Goal: Task Accomplishment & Management: Manage account settings

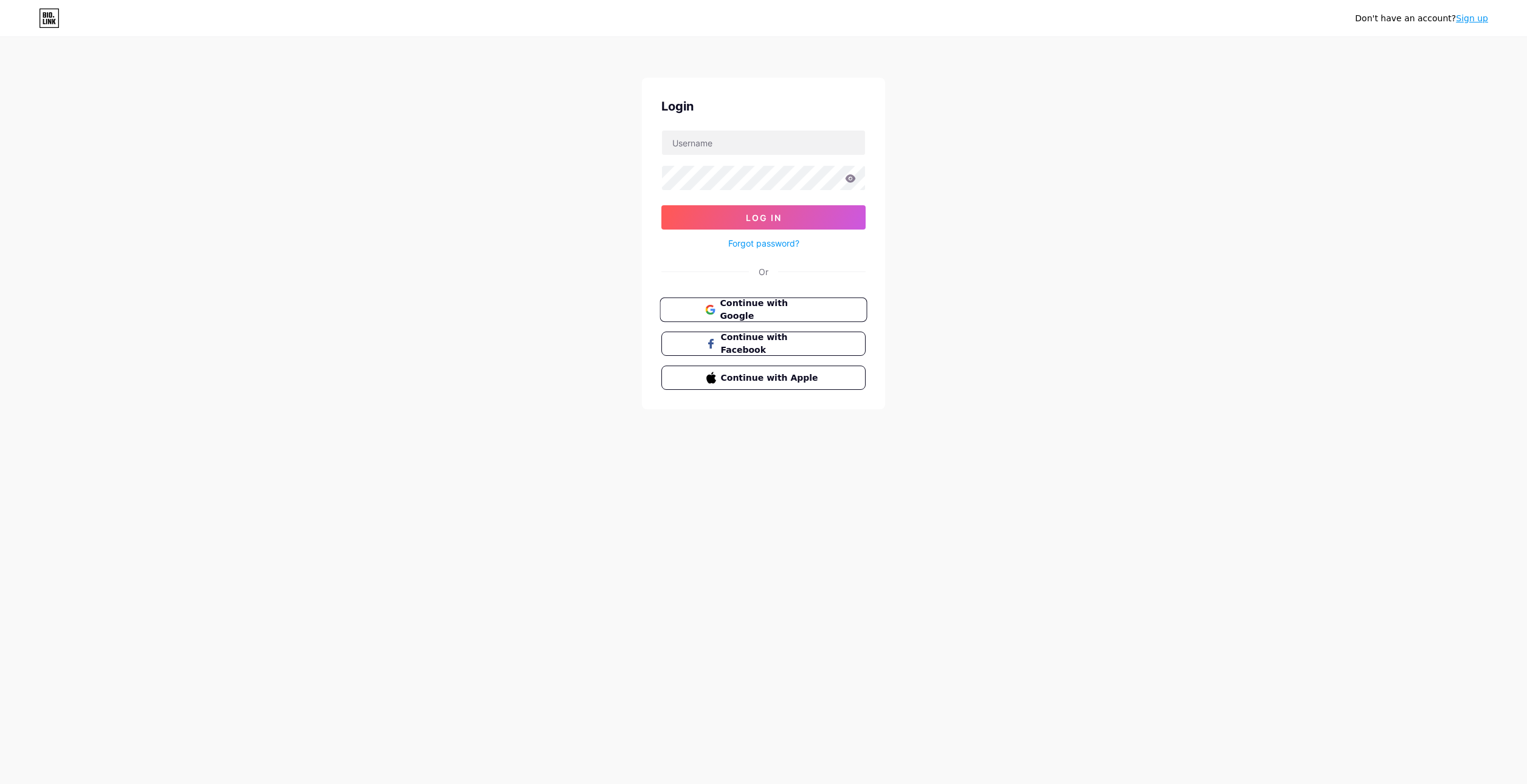
click at [744, 305] on span "Continue with Google" at bounding box center [770, 309] width 102 height 26
click at [725, 140] on input "text" at bounding box center [763, 143] width 203 height 25
type input "elgem2014@gmail.com"
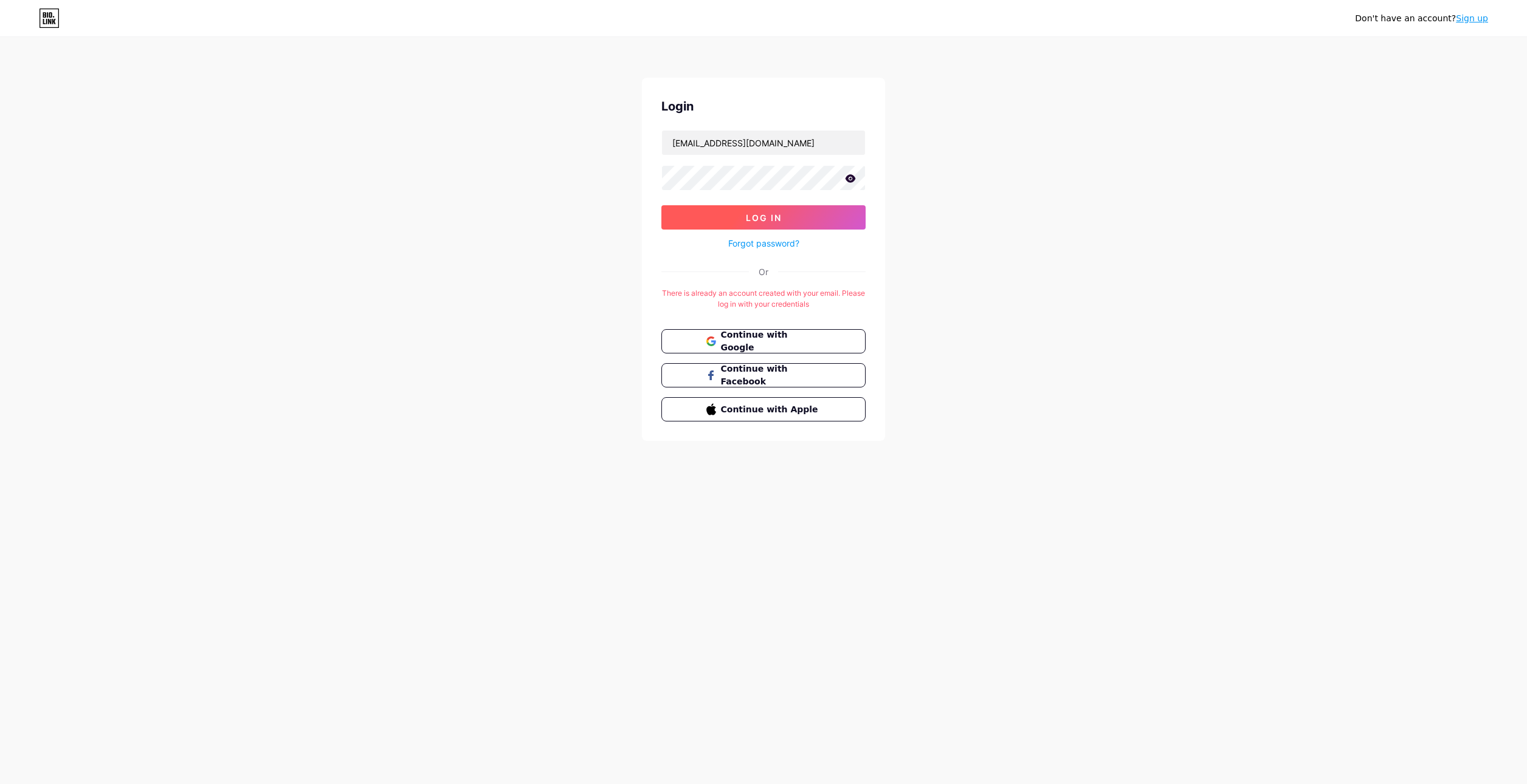
click at [747, 216] on span "Log In" at bounding box center [764, 217] width 36 height 10
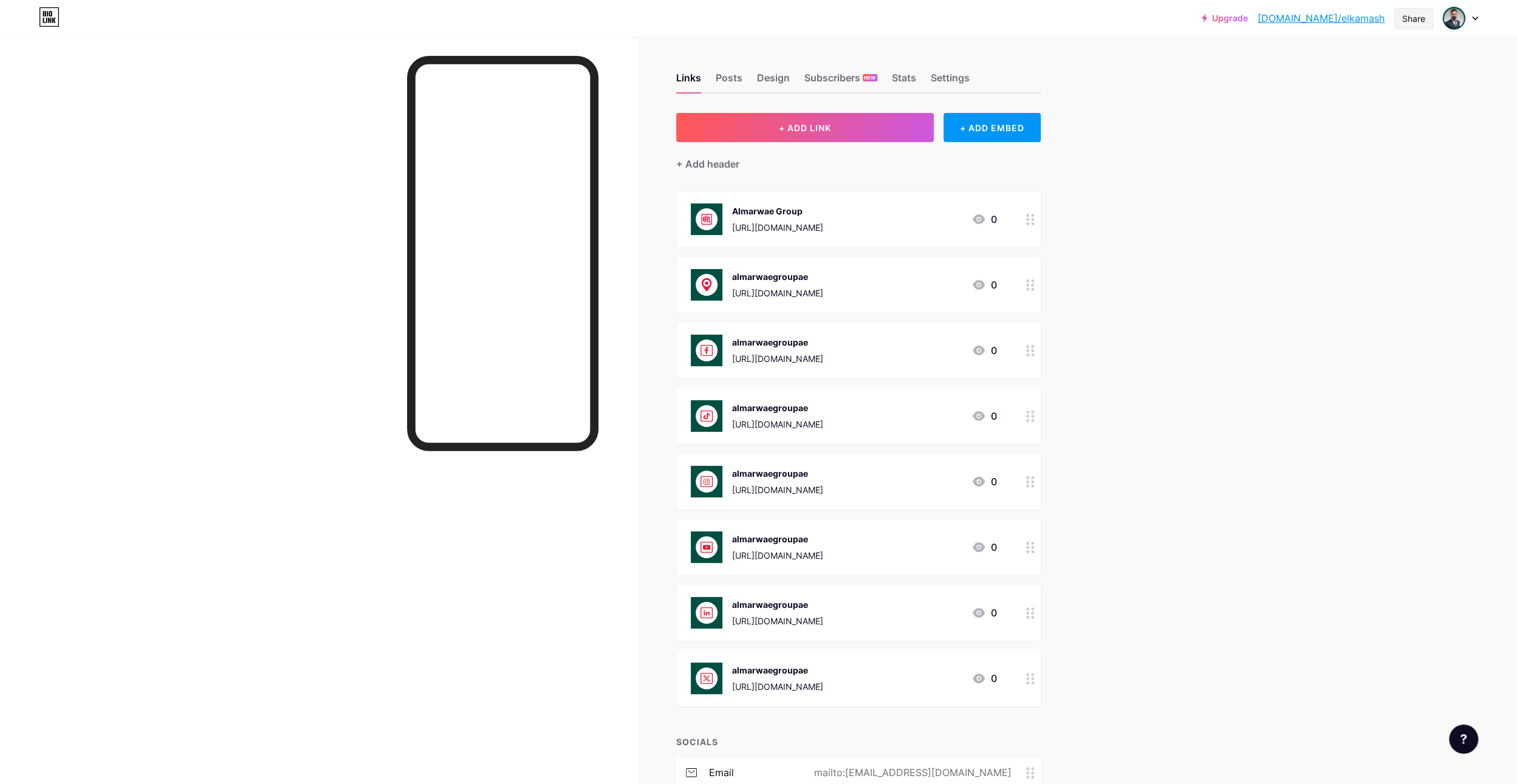
click at [1412, 18] on div "Share" at bounding box center [1414, 18] width 23 height 12
click at [1389, 91] on div "Get my QR code" at bounding box center [1342, 91] width 181 height 29
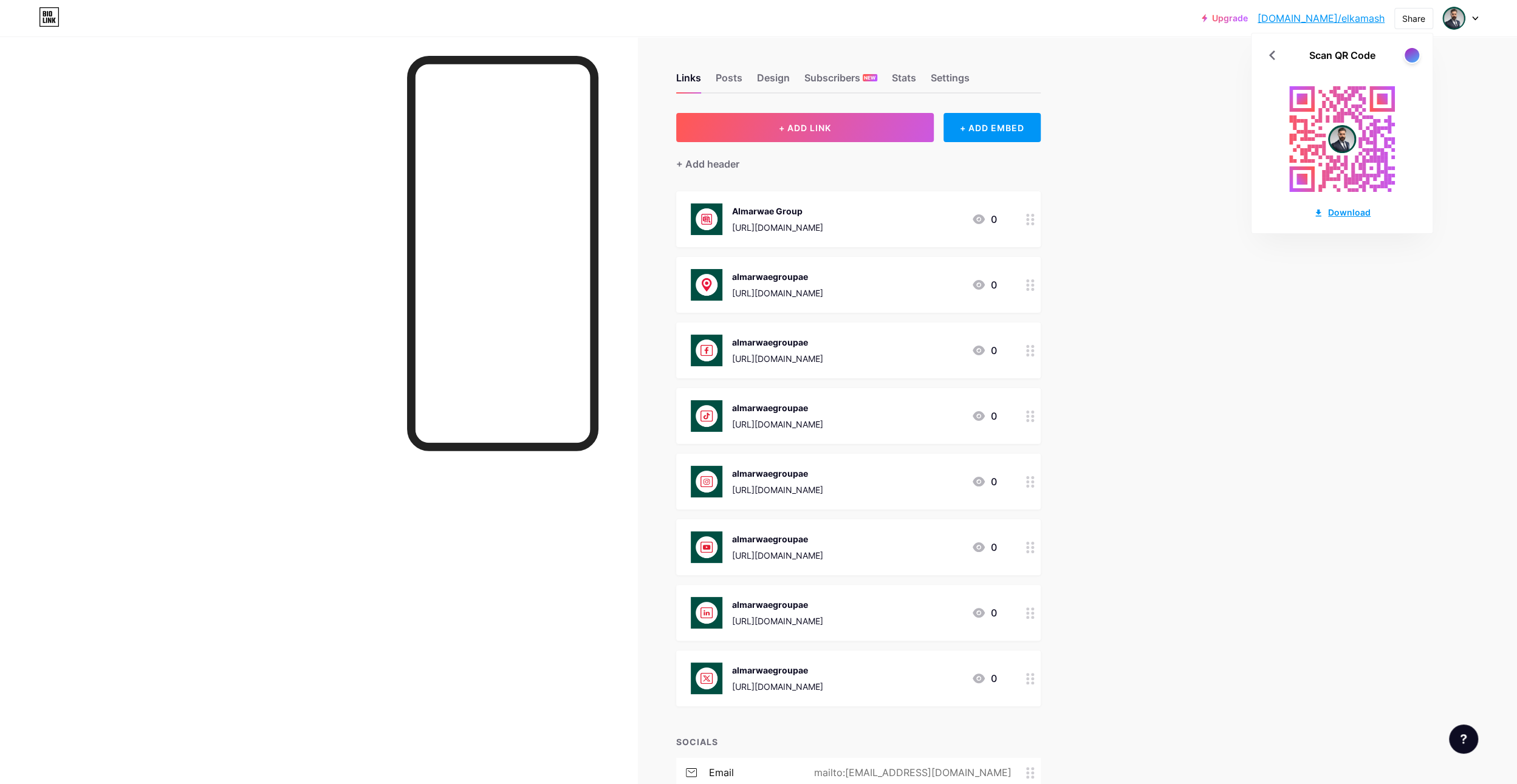
click at [1343, 213] on div "Download" at bounding box center [1342, 211] width 57 height 12
click at [1414, 54] on div at bounding box center [1412, 55] width 15 height 15
click at [1414, 55] on div at bounding box center [1412, 55] width 15 height 15
click at [1413, 55] on div at bounding box center [1412, 55] width 15 height 15
click at [1339, 208] on div "Download" at bounding box center [1342, 211] width 57 height 12
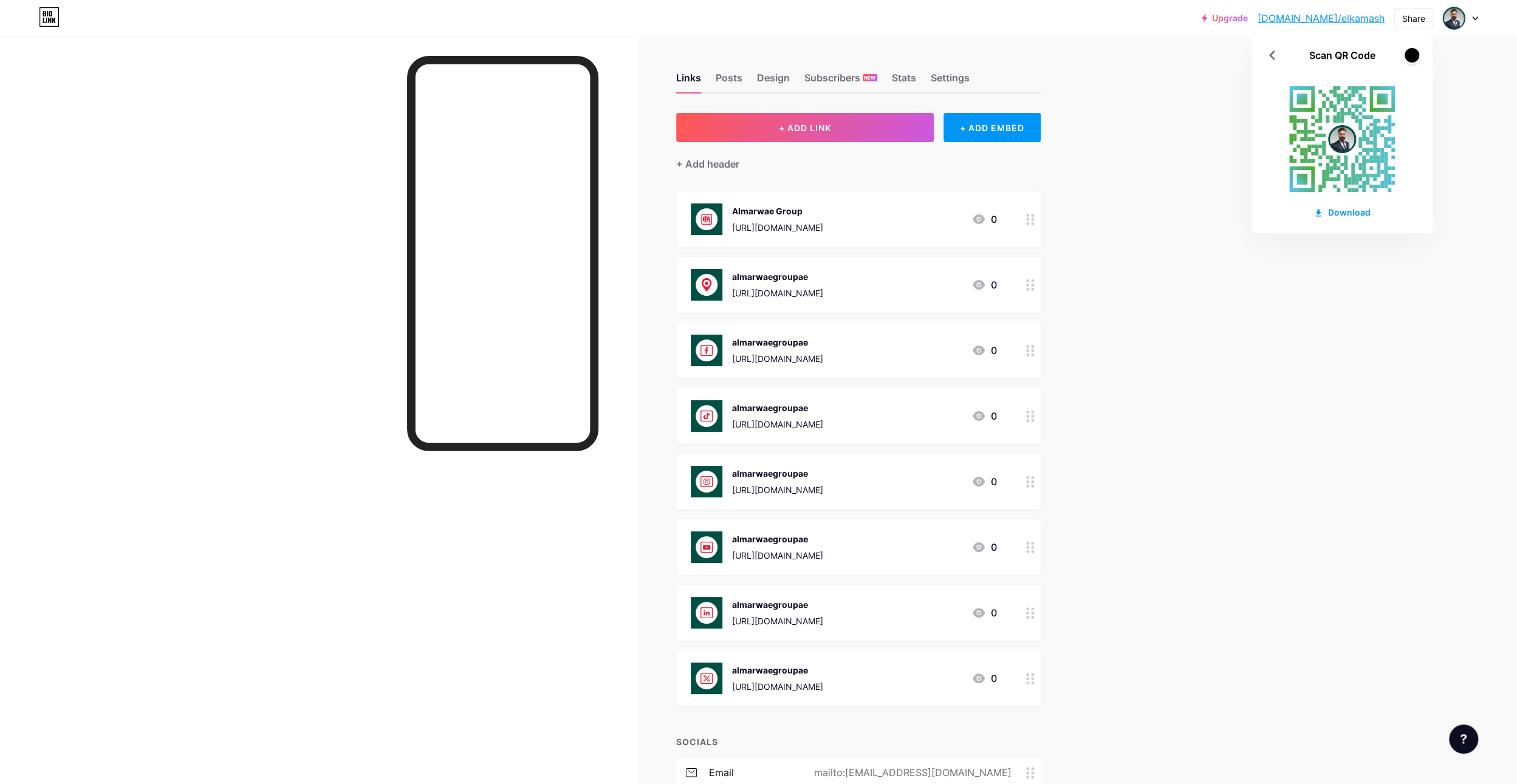
click at [1423, 38] on div "Scan QR Code Download" at bounding box center [1342, 133] width 181 height 200
click at [1404, 19] on div "Share" at bounding box center [1414, 18] width 23 height 12
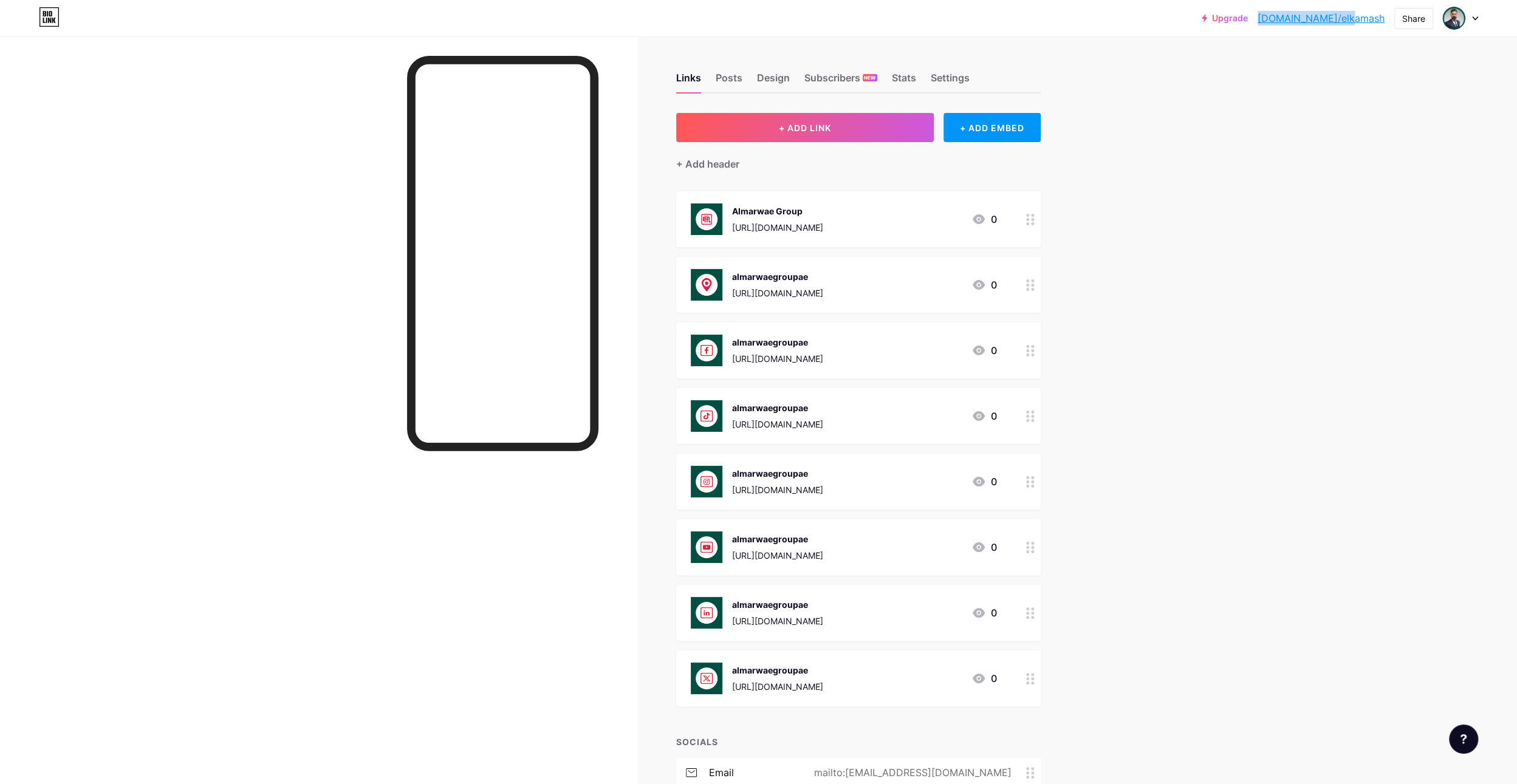
drag, startPoint x: 1388, startPoint y: 21, endPoint x: 1304, endPoint y: 23, distance: 84.0
click at [1304, 23] on div "Upgrade bio.link/elkama... bio.link/elkamash Share Switch accounts Ahmed Elkama…" at bounding box center [1340, 18] width 277 height 22
copy link "bio.link/elkamash"
click at [1458, 21] on img at bounding box center [1454, 18] width 19 height 19
click at [1357, 169] on li "Logout" at bounding box center [1402, 170] width 150 height 32
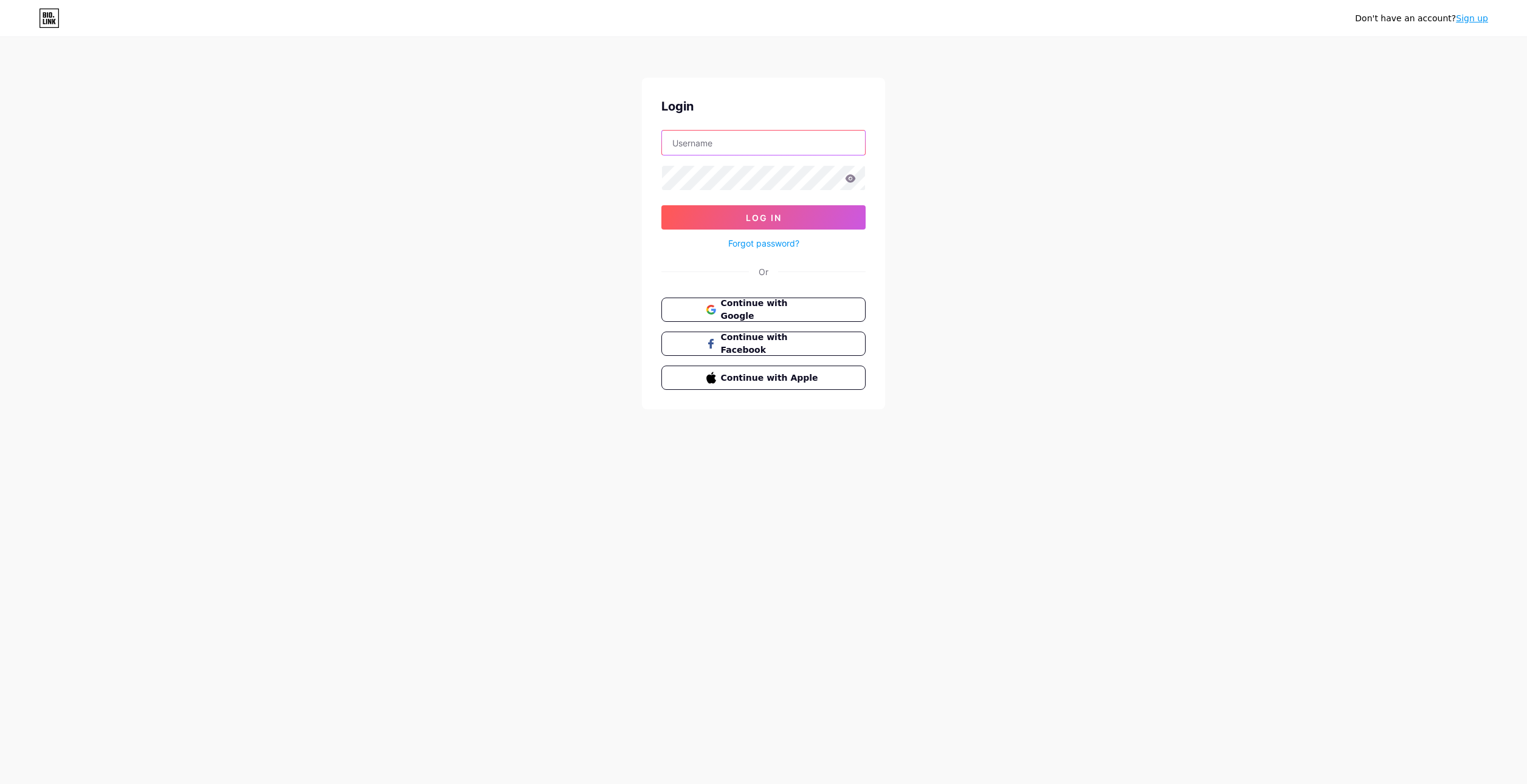
type input "elgem2014@gmail.com"
click at [803, 146] on input "elgem2014@gmail.com" at bounding box center [763, 143] width 203 height 25
drag, startPoint x: 805, startPoint y: 140, endPoint x: 514, endPoint y: 138, distance: 291.0
click at [514, 138] on div "Don't have an account? Sign up Login elgem2014@gmail.com Log In Forgot password…" at bounding box center [764, 224] width 1527 height 448
click at [745, 304] on span "Continue with Google" at bounding box center [770, 309] width 102 height 26
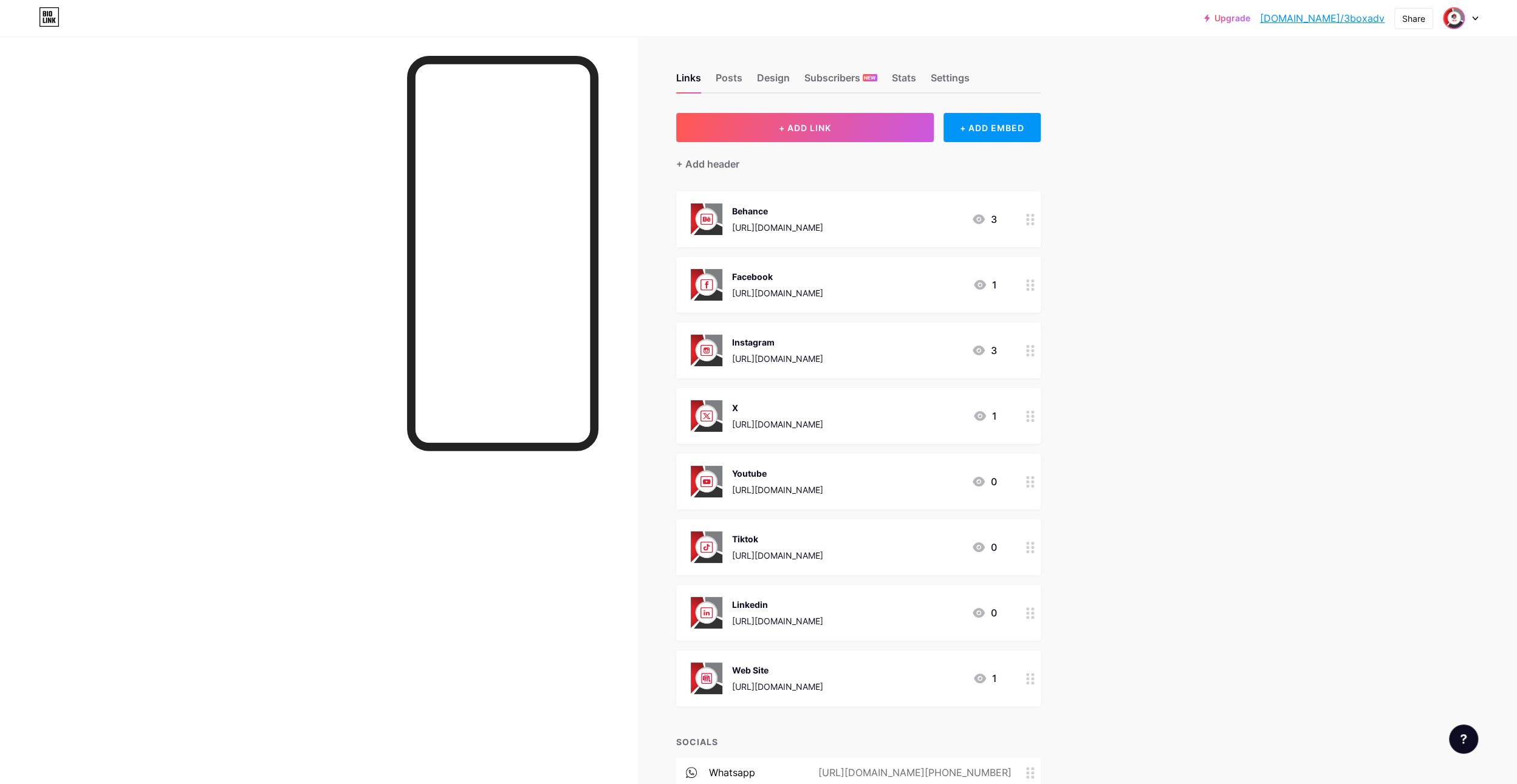
click at [1455, 16] on img at bounding box center [1454, 18] width 19 height 19
click at [1471, 16] on div at bounding box center [1460, 18] width 35 height 22
click at [1474, 15] on div at bounding box center [1460, 18] width 35 height 22
click at [1409, 18] on div "Share" at bounding box center [1414, 18] width 23 height 12
click at [1330, 85] on div "Get my QR code" at bounding box center [1329, 91] width 76 height 14
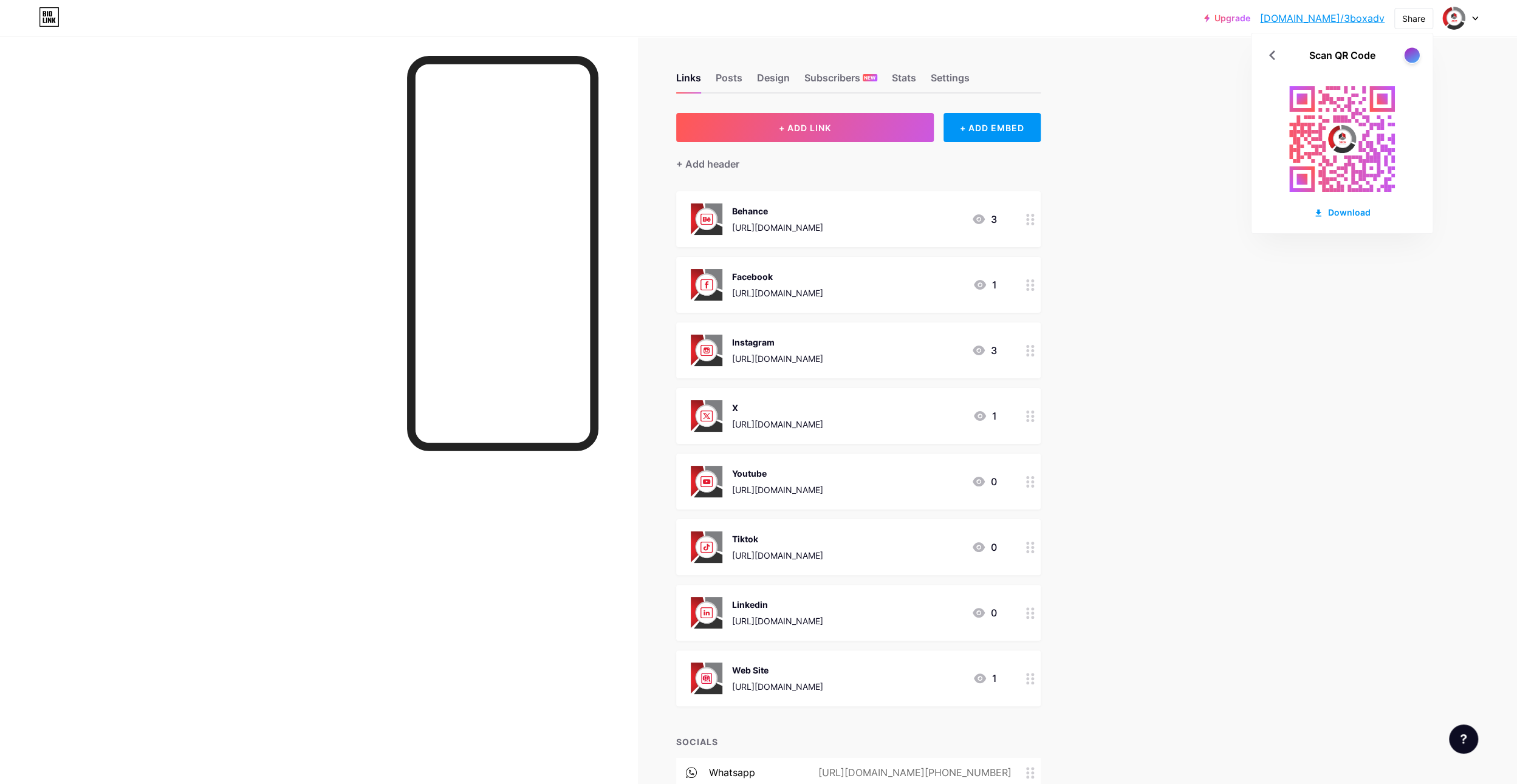
click at [1412, 50] on div at bounding box center [1412, 55] width 15 height 15
click at [1412, 51] on div at bounding box center [1412, 55] width 15 height 15
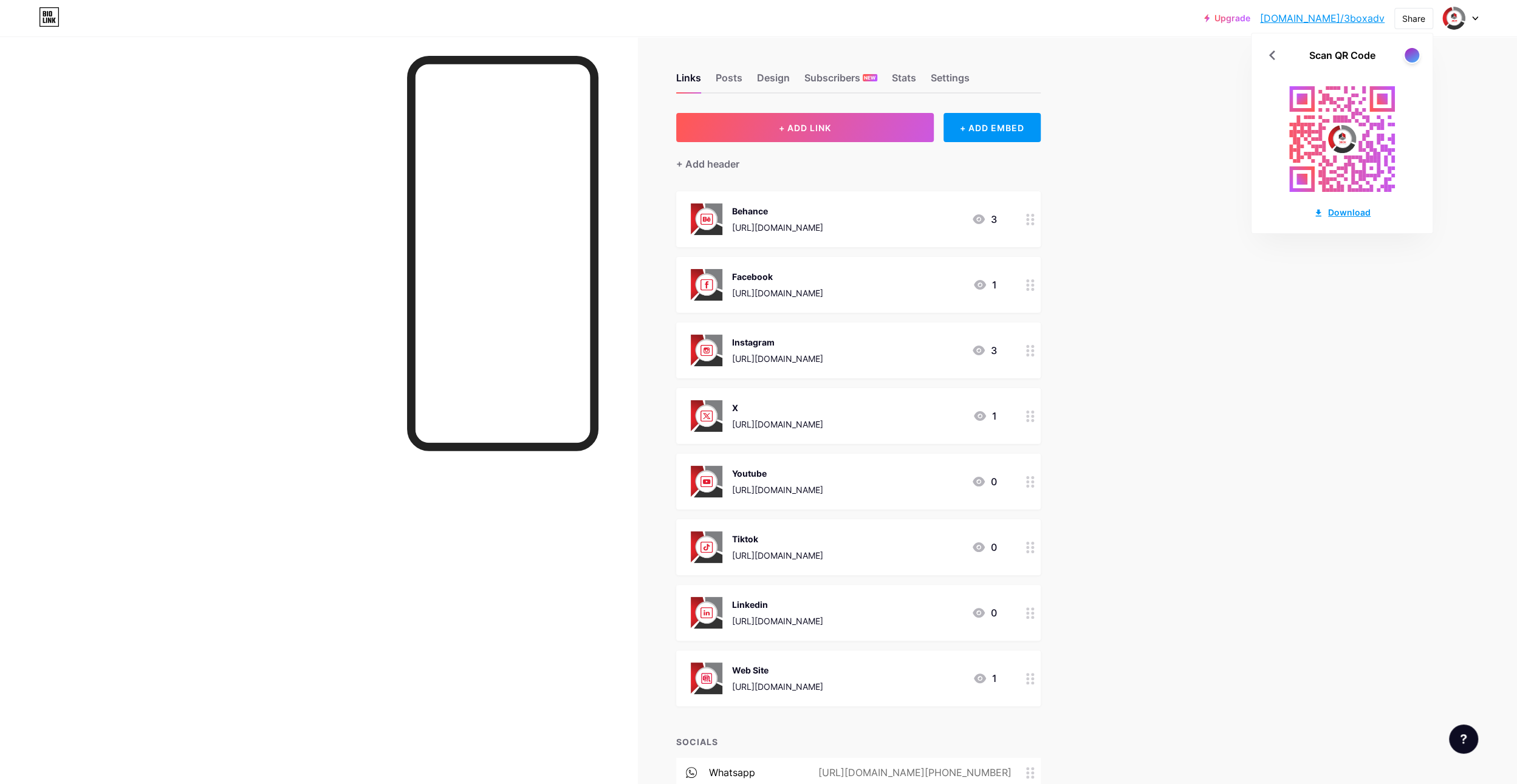
click at [1332, 207] on div "Download" at bounding box center [1342, 211] width 57 height 12
click at [1411, 17] on div "Share" at bounding box center [1414, 18] width 23 height 12
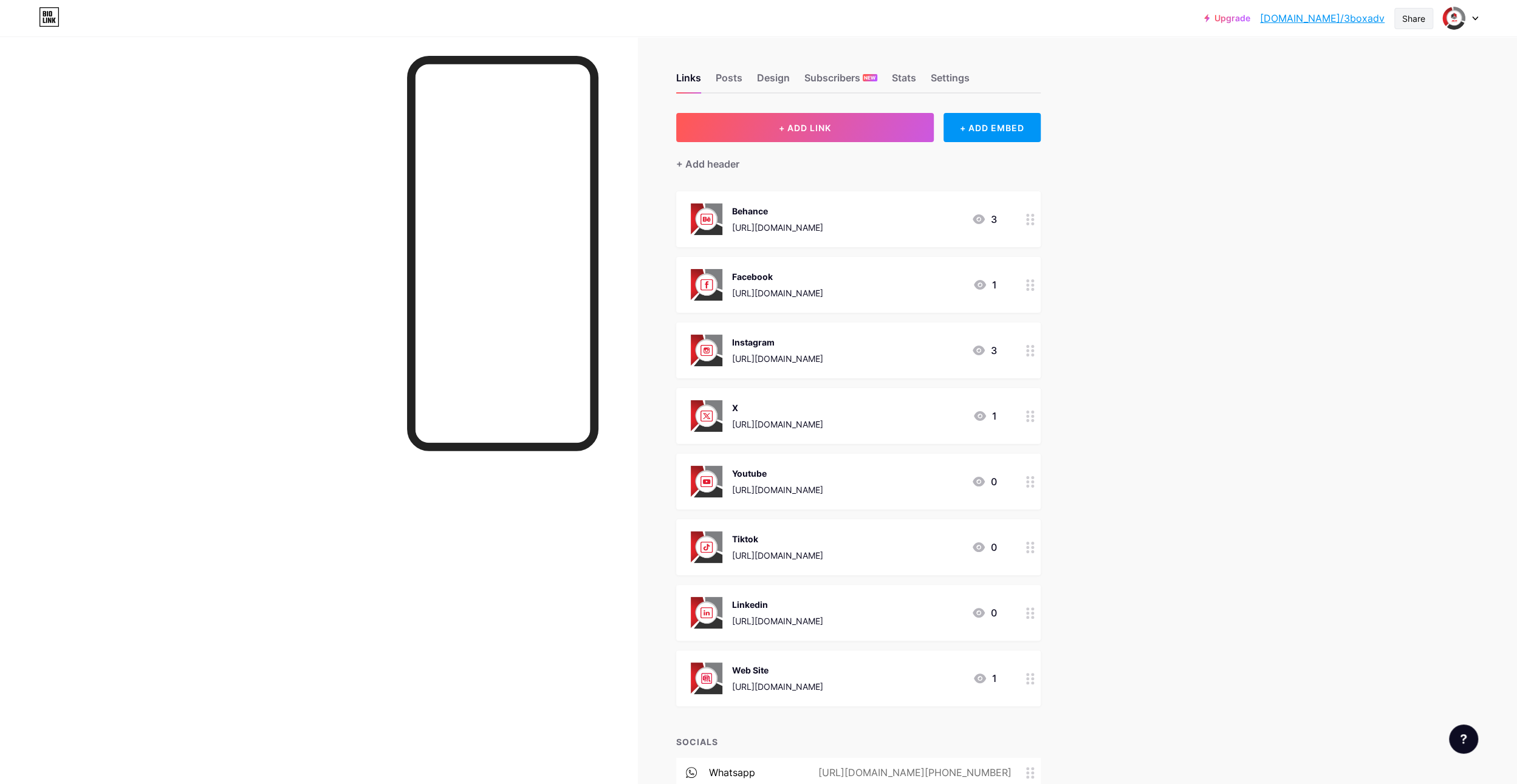
click at [1411, 17] on div "Share" at bounding box center [1414, 18] width 23 height 12
click at [1348, 115] on div "Add to my socials" at bounding box center [1332, 120] width 83 height 14
drag, startPoint x: 1389, startPoint y: 22, endPoint x: 1309, endPoint y: 21, distance: 80.0
click at [1309, 21] on div "Upgrade bio.link/3boxad... bio.link/3boxadv Share Add bio.link to TikTok Instag…" at bounding box center [1341, 18] width 274 height 22
copy link "bio.link/3boxadv"
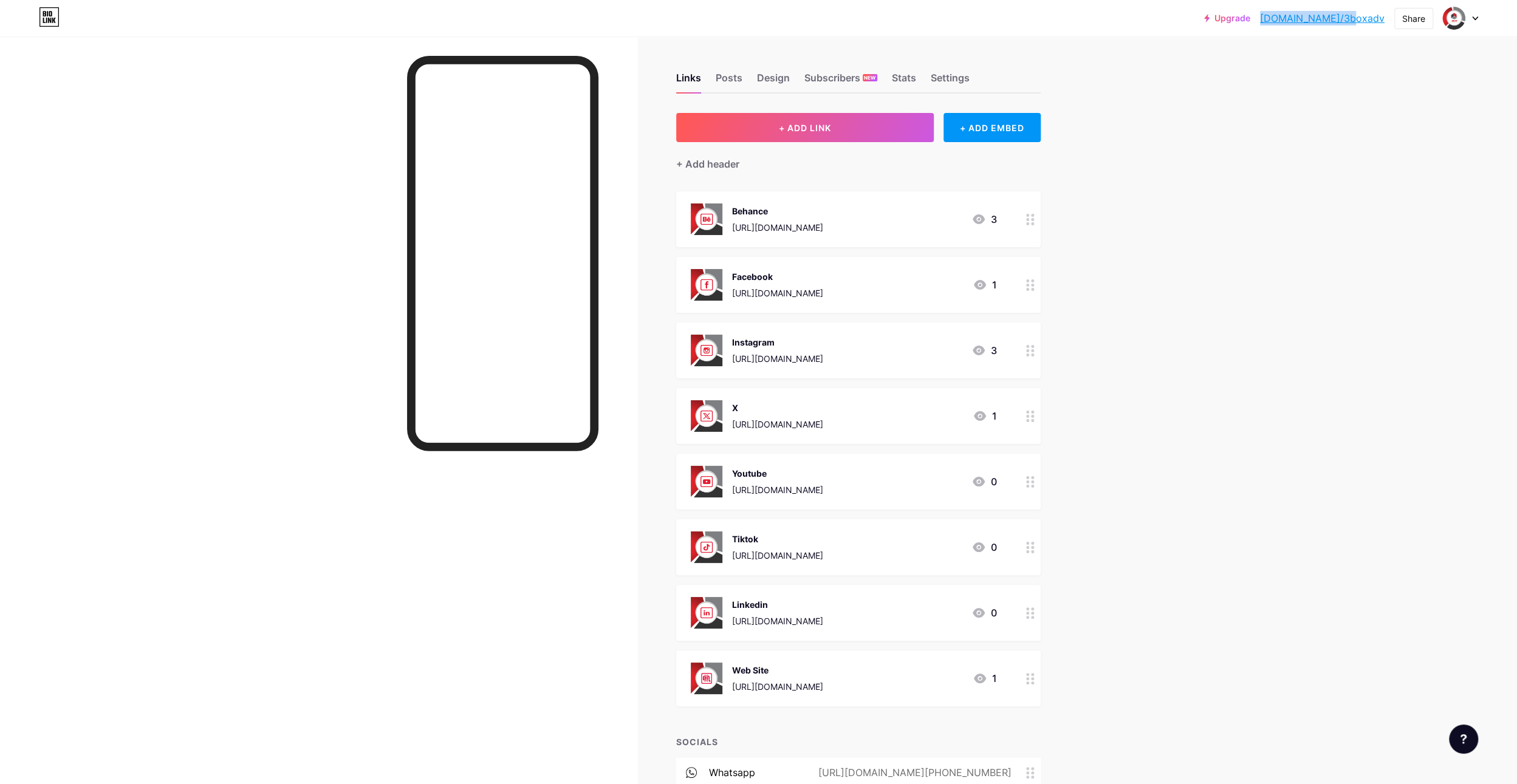
click at [1473, 18] on icon at bounding box center [1475, 18] width 5 height 3
click at [1359, 169] on li "Logout" at bounding box center [1402, 170] width 150 height 32
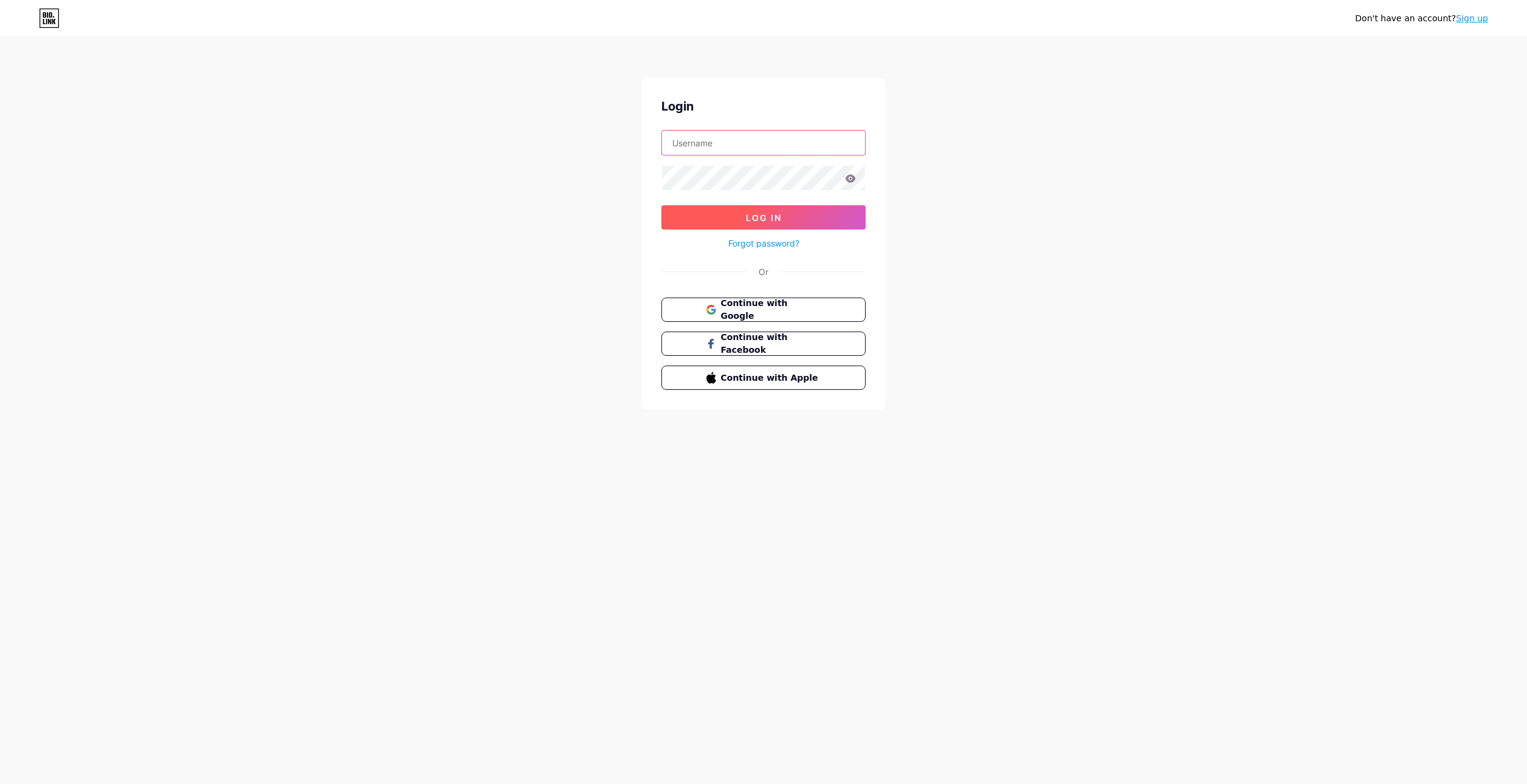
type input "elgem2014@gmail.com"
click at [767, 304] on span "Continue with Google" at bounding box center [770, 309] width 102 height 26
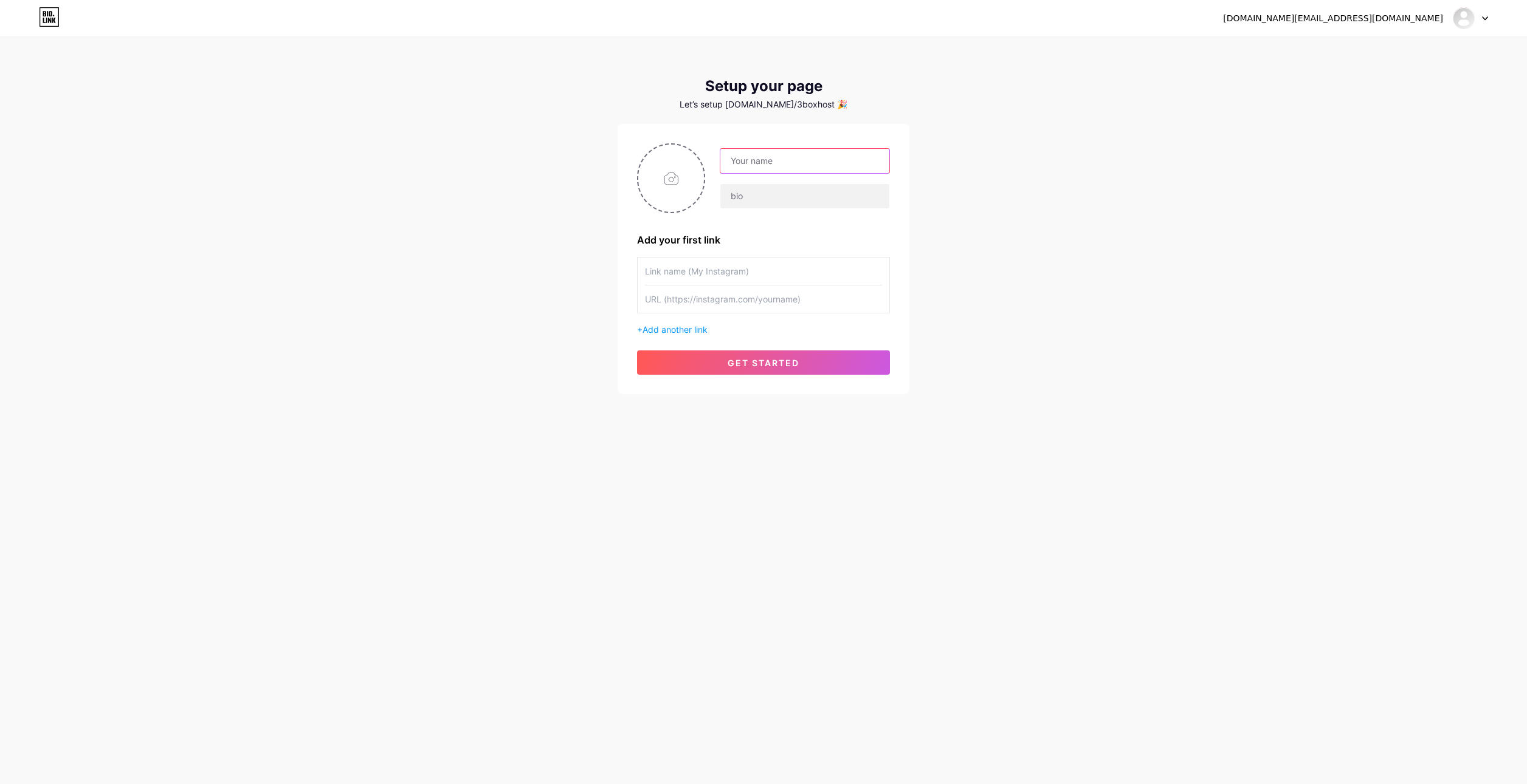
click at [795, 153] on input "text" at bounding box center [805, 161] width 169 height 25
paste input "[PERSON_NAME]"
type input "[PERSON_NAME]"
click at [761, 196] on input "text" at bounding box center [805, 196] width 169 height 25
paste input "Media Consultant/Tv host"
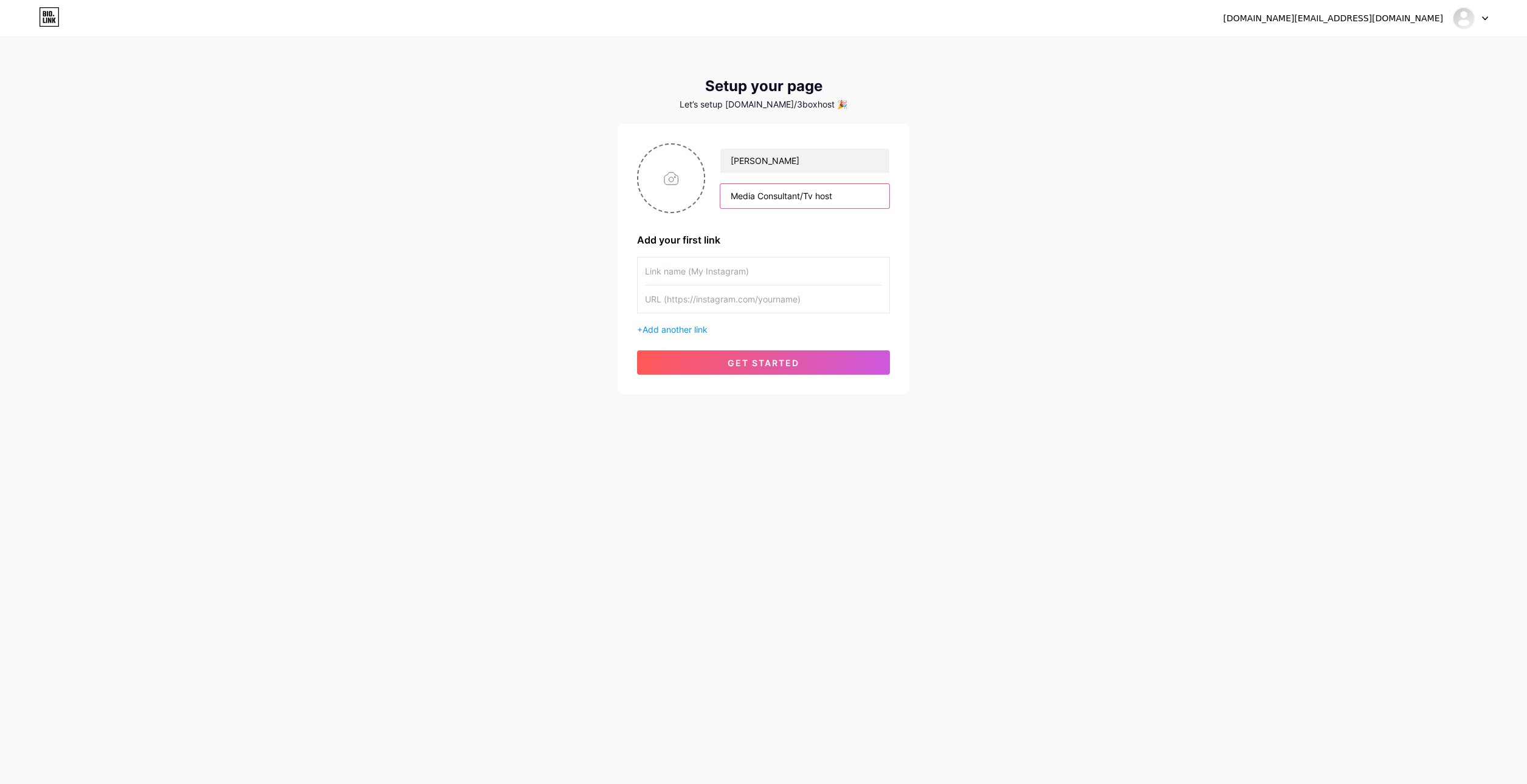
type input "Media Consultant/Tv host"
click at [767, 268] on input "text" at bounding box center [763, 271] width 237 height 28
paste input "rabihhenedi"
type input "rabihhenedi"
click at [684, 330] on span "Add another link" at bounding box center [675, 329] width 65 height 10
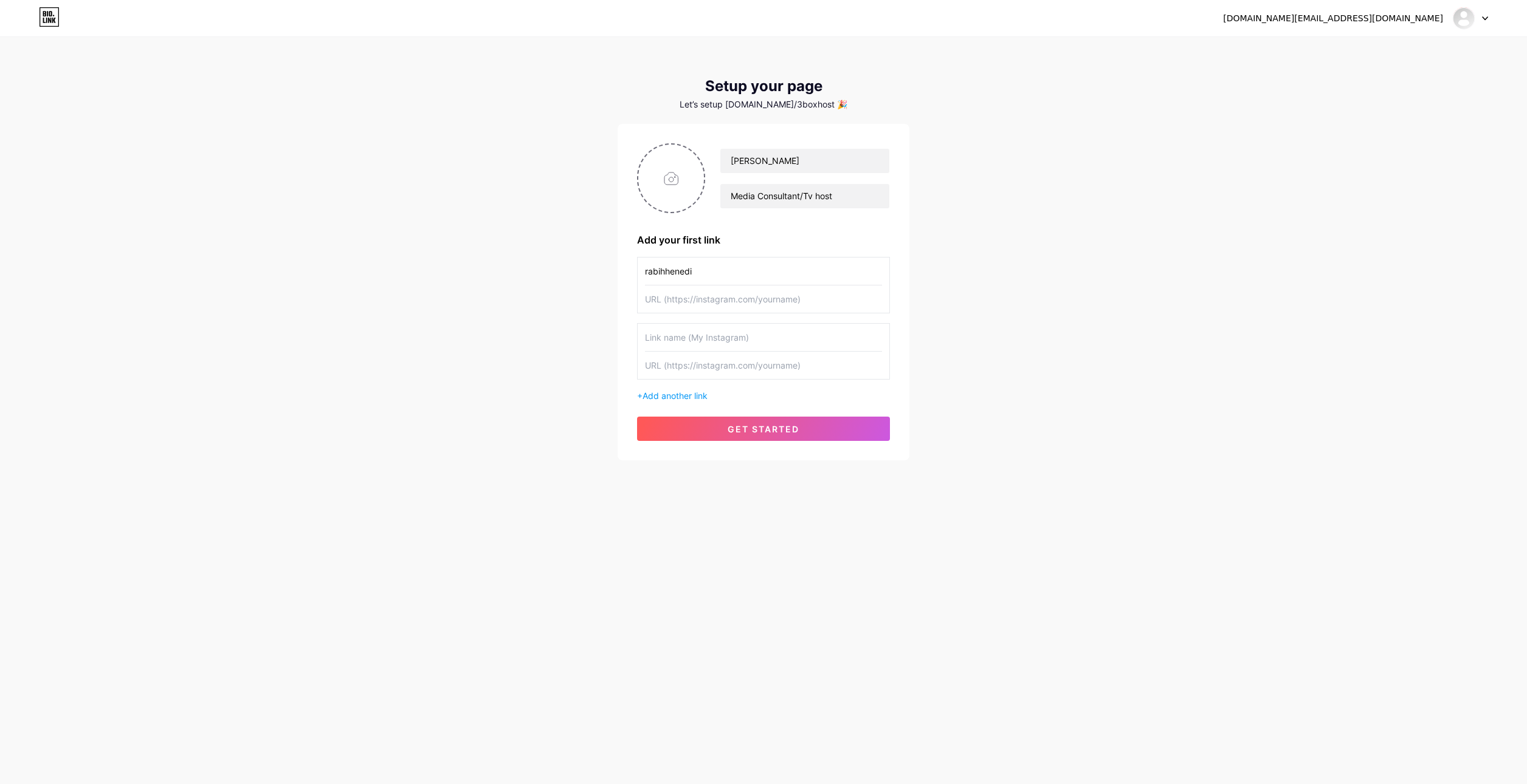
click at [817, 295] on input "text" at bounding box center [763, 299] width 237 height 28
click at [724, 304] on input "text" at bounding box center [763, 299] width 237 height 28
paste input "[URL][DOMAIN_NAME]"
type input "[URL][DOMAIN_NAME]"
click at [749, 431] on span "get started" at bounding box center [763, 429] width 71 height 10
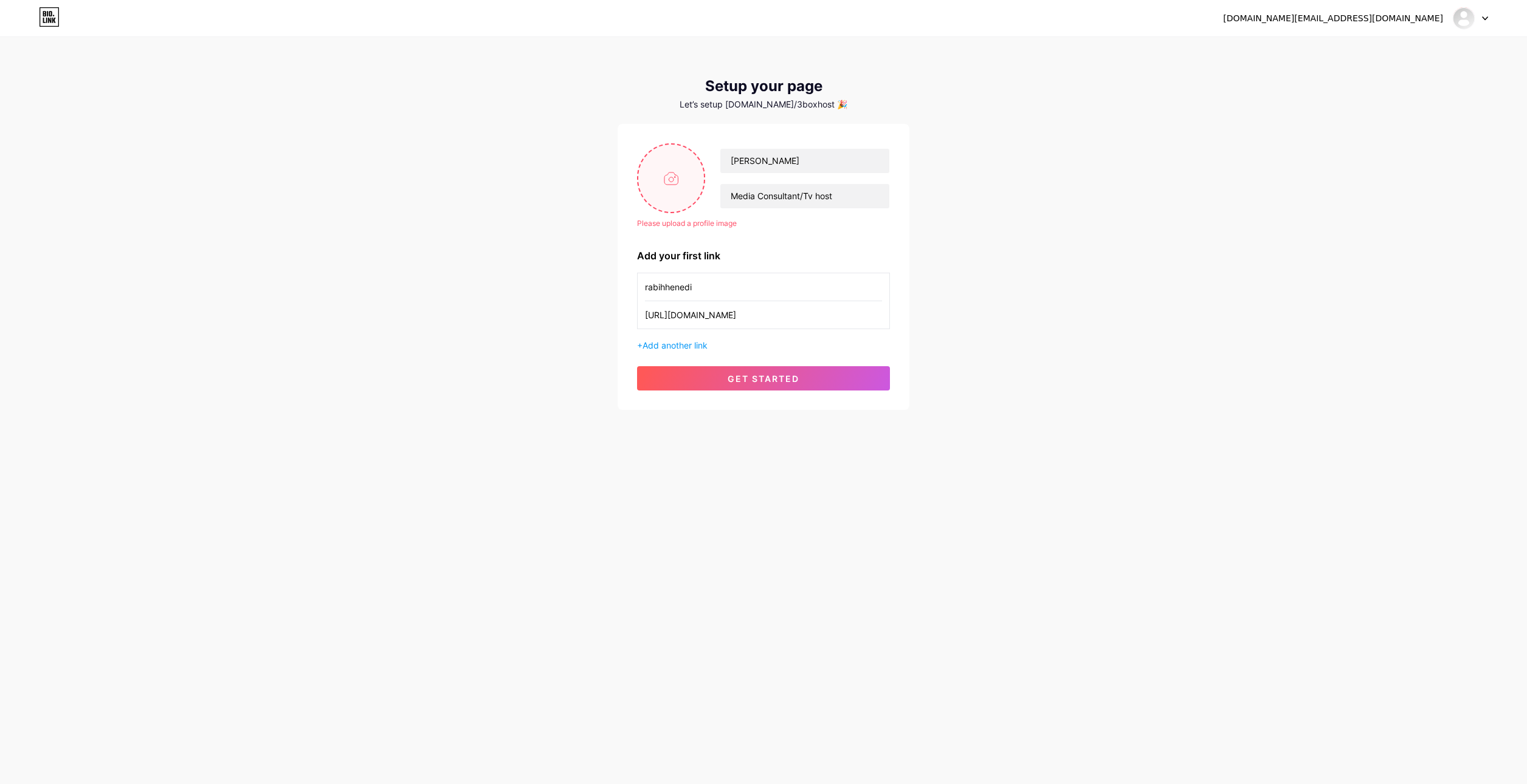
click at [673, 180] on input "file" at bounding box center [670, 178] width 66 height 68
type input "C:\fakepath\طولي.jpg"
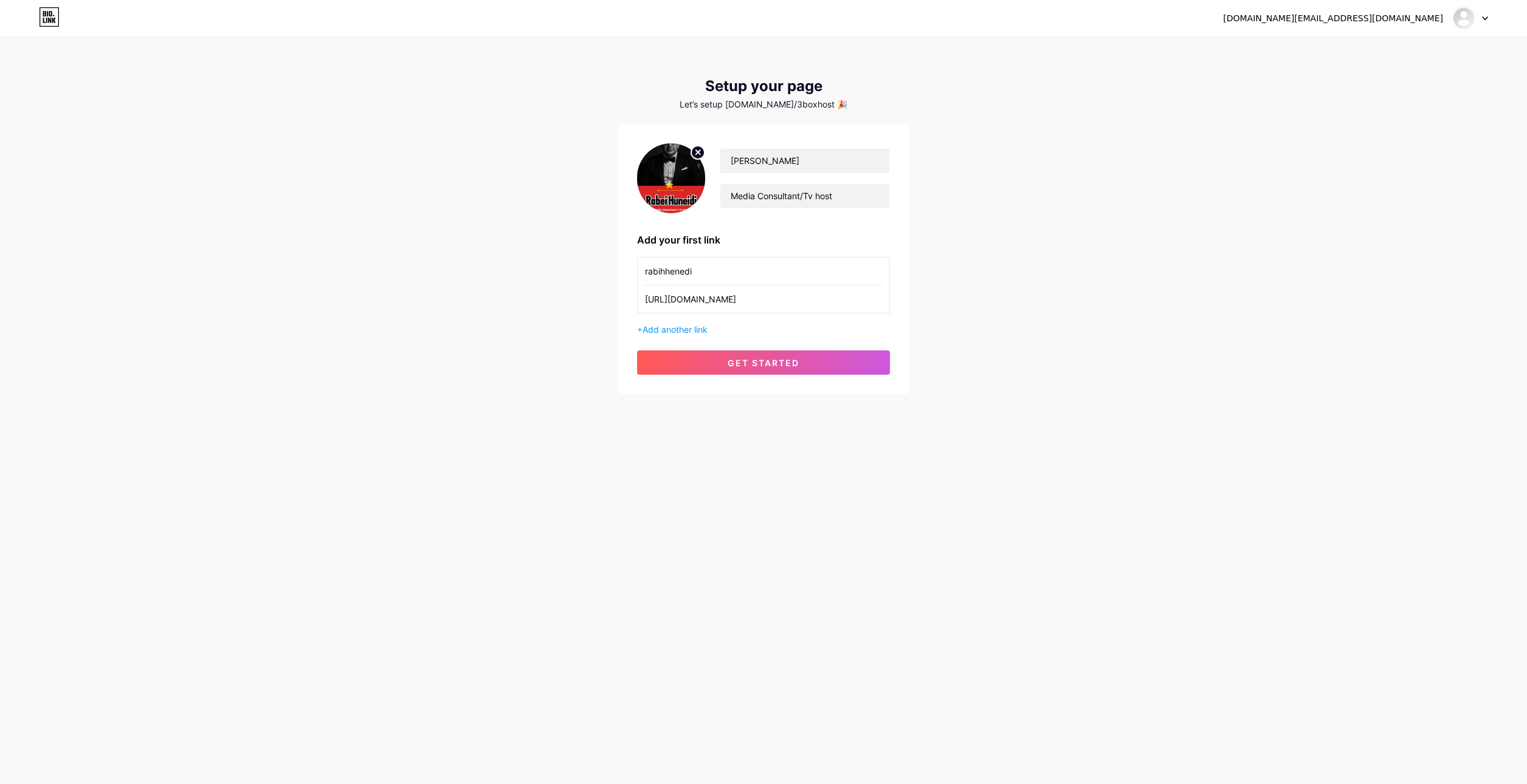
click at [687, 172] on img at bounding box center [671, 178] width 69 height 69
click at [695, 151] on circle at bounding box center [698, 152] width 13 height 13
click at [671, 177] on input "file" at bounding box center [670, 178] width 66 height 68
type input "C:\fakepath\20250815_1627_Cinematic Tuxedo Portrait_remix_01k2pv1337e4788h83j2e…"
click at [761, 363] on span "get started" at bounding box center [763, 363] width 71 height 10
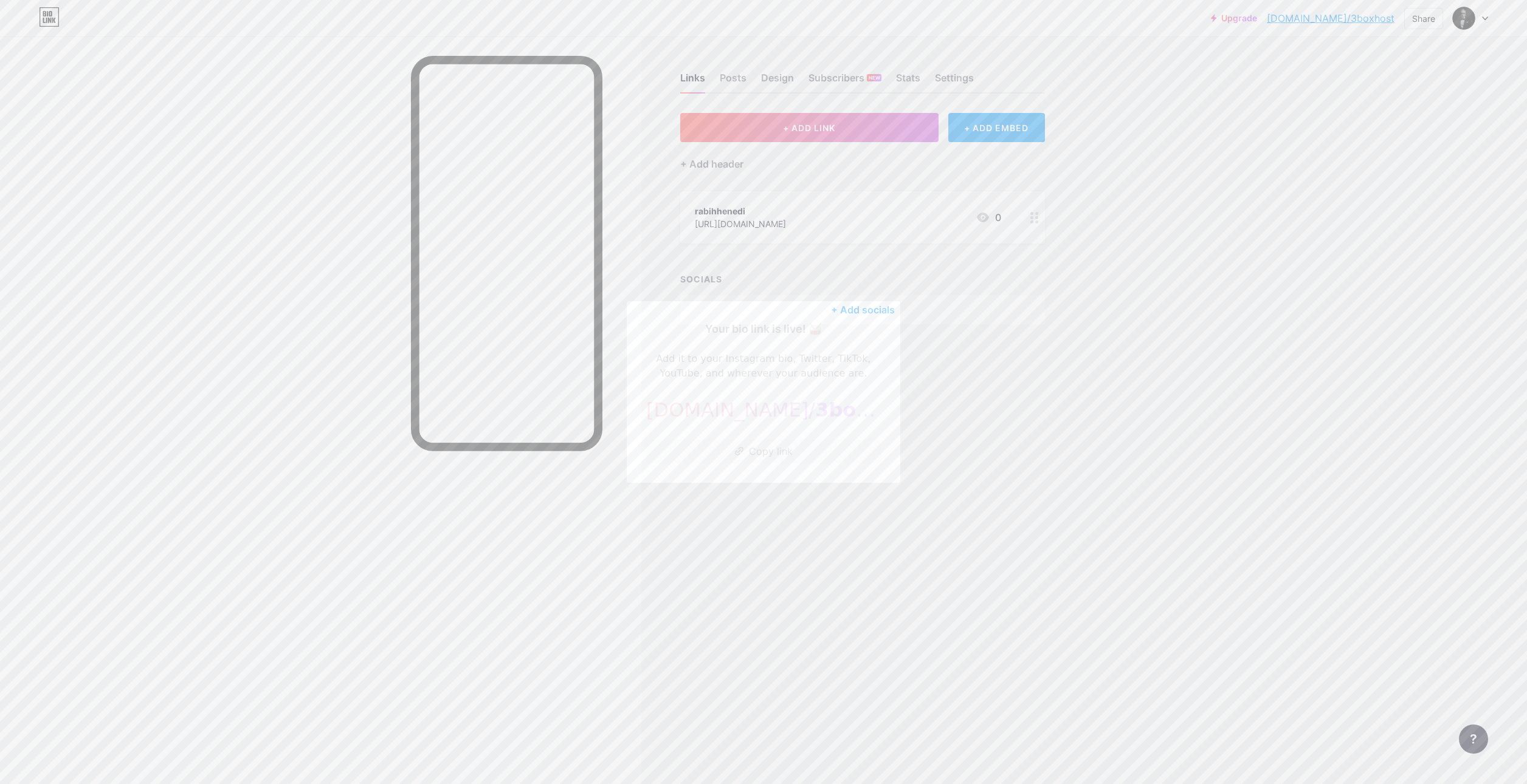
click at [749, 503] on div at bounding box center [764, 392] width 1527 height 784
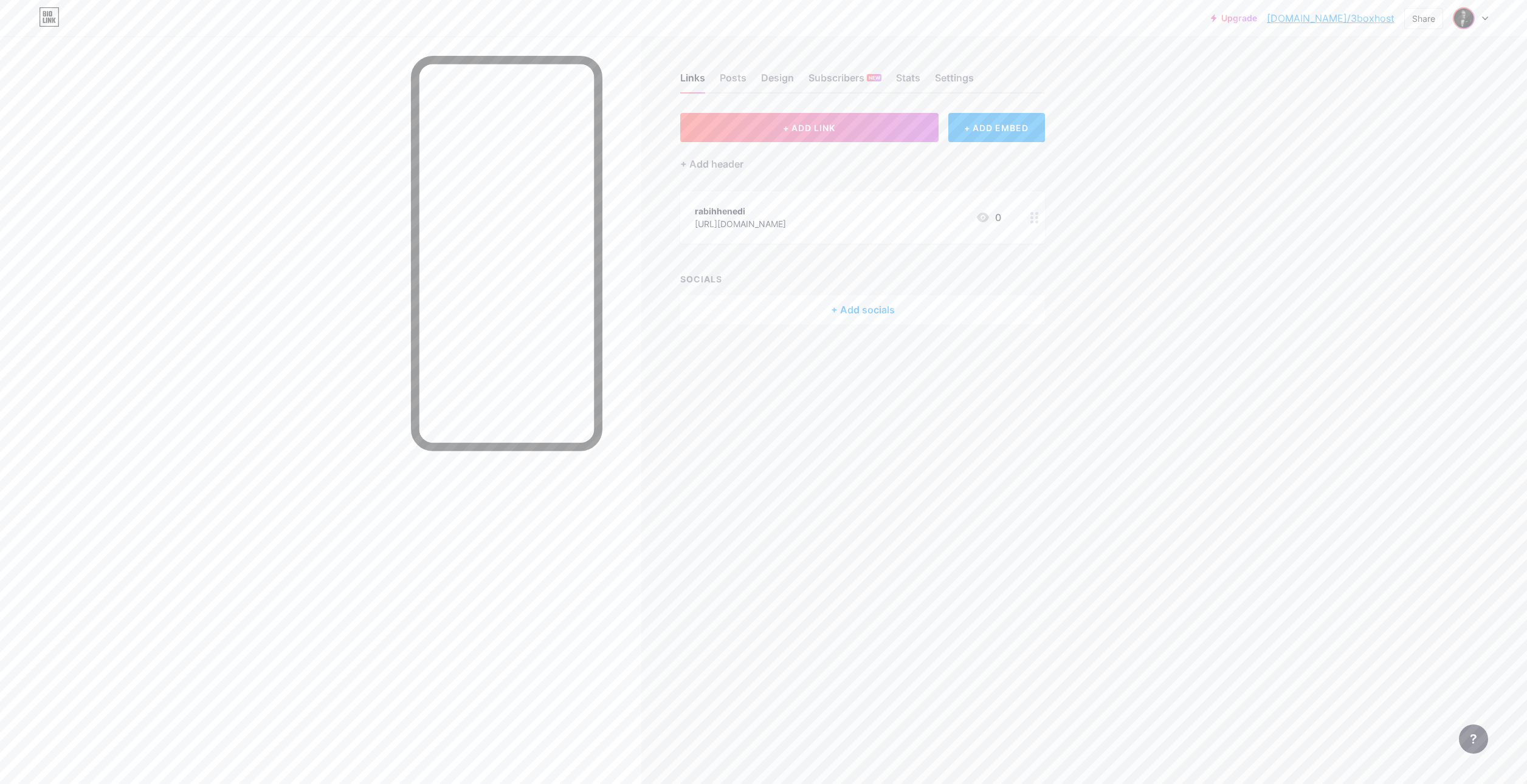
click at [1458, 16] on img at bounding box center [1463, 18] width 19 height 19
click at [1439, 80] on div "[DOMAIN_NAME]/3boxhost" at bounding box center [1418, 85] width 93 height 10
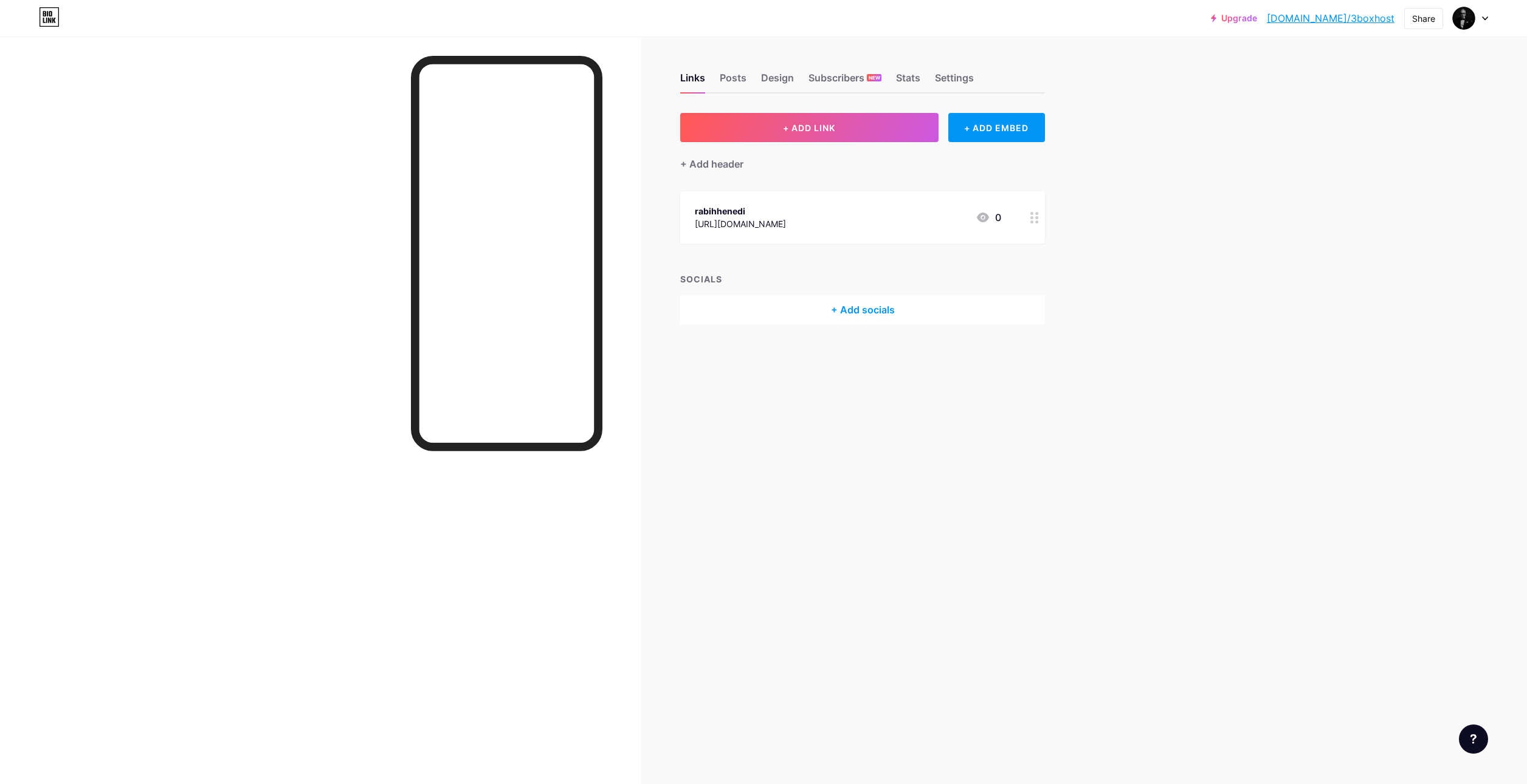
click at [853, 306] on div "+ Add socials" at bounding box center [862, 309] width 365 height 29
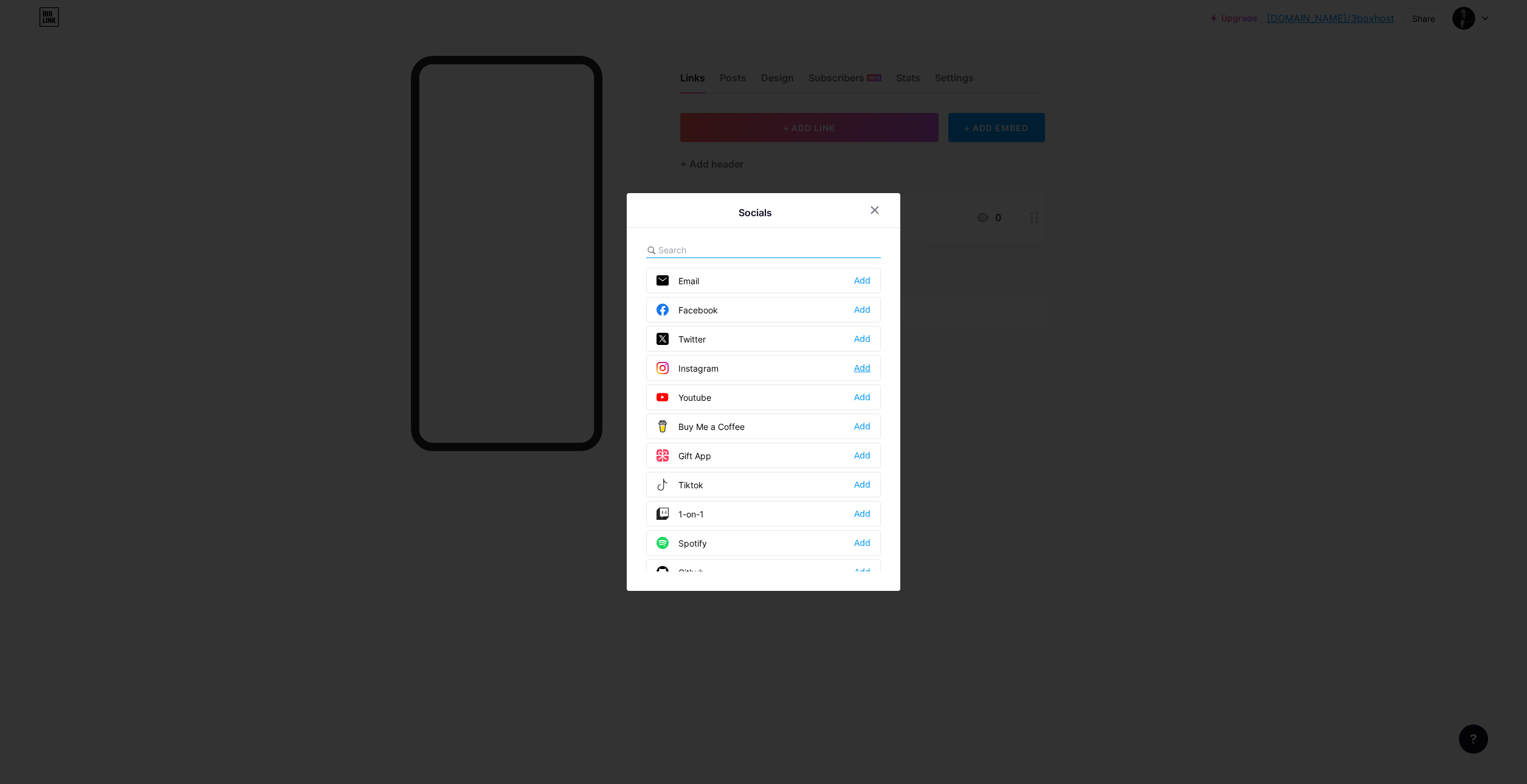
click at [857, 364] on div "Add" at bounding box center [862, 368] width 16 height 12
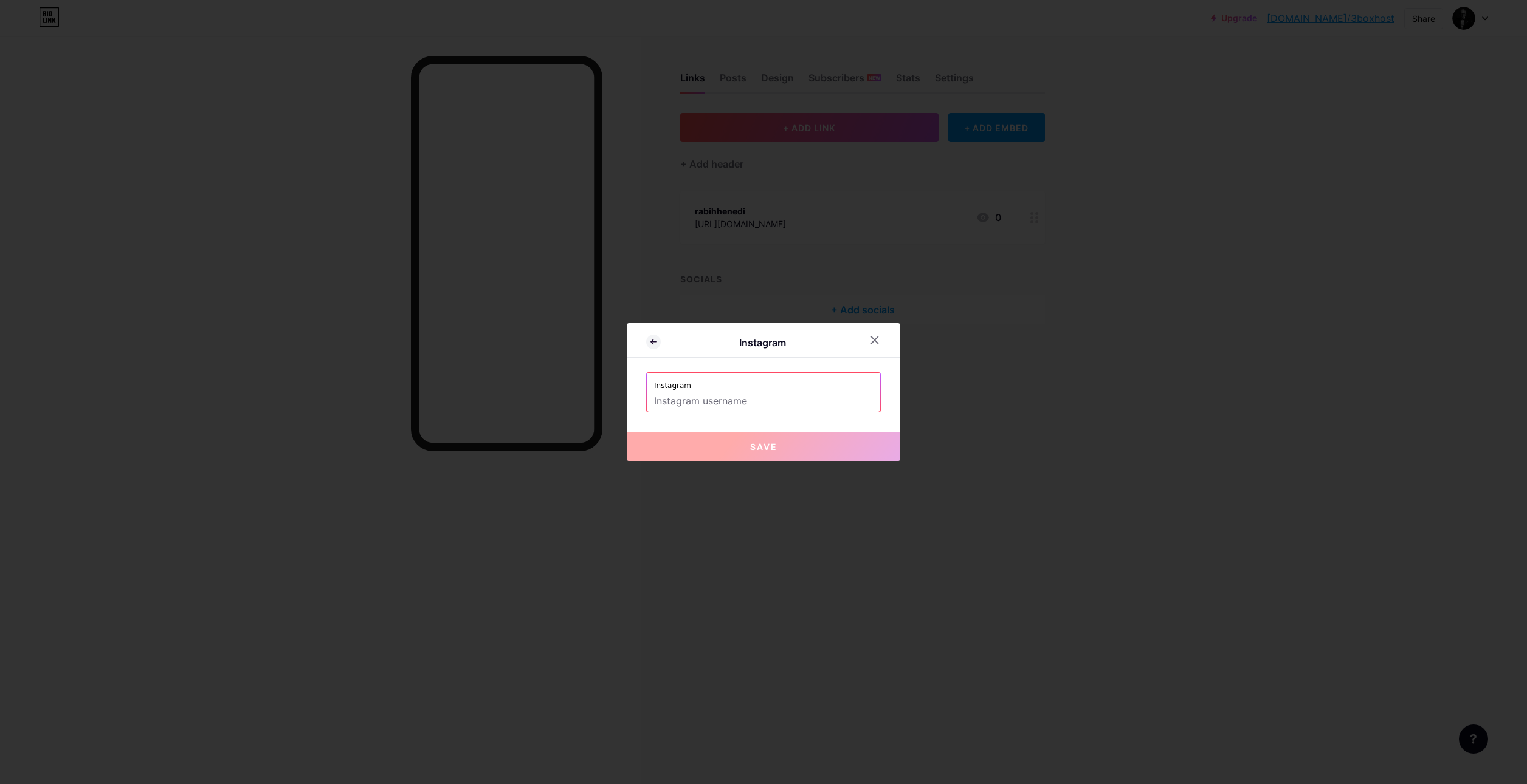
click at [769, 399] on input "text" at bounding box center [764, 402] width 219 height 21
click at [761, 446] on span "Save" at bounding box center [764, 446] width 28 height 10
type input "[URL][DOMAIN_NAME][PERSON_NAME]"
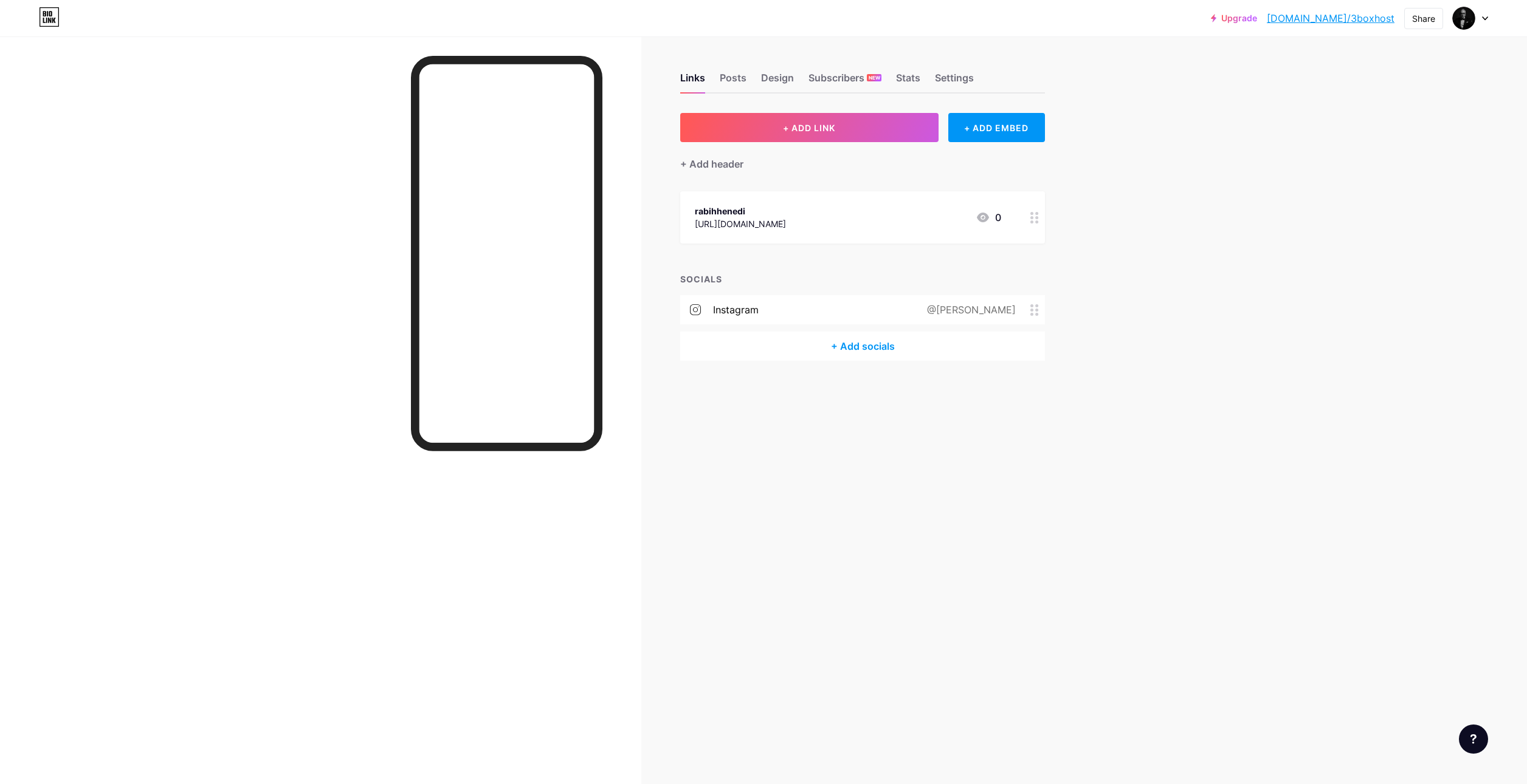
click at [845, 343] on div "+ Add socials" at bounding box center [862, 346] width 365 height 29
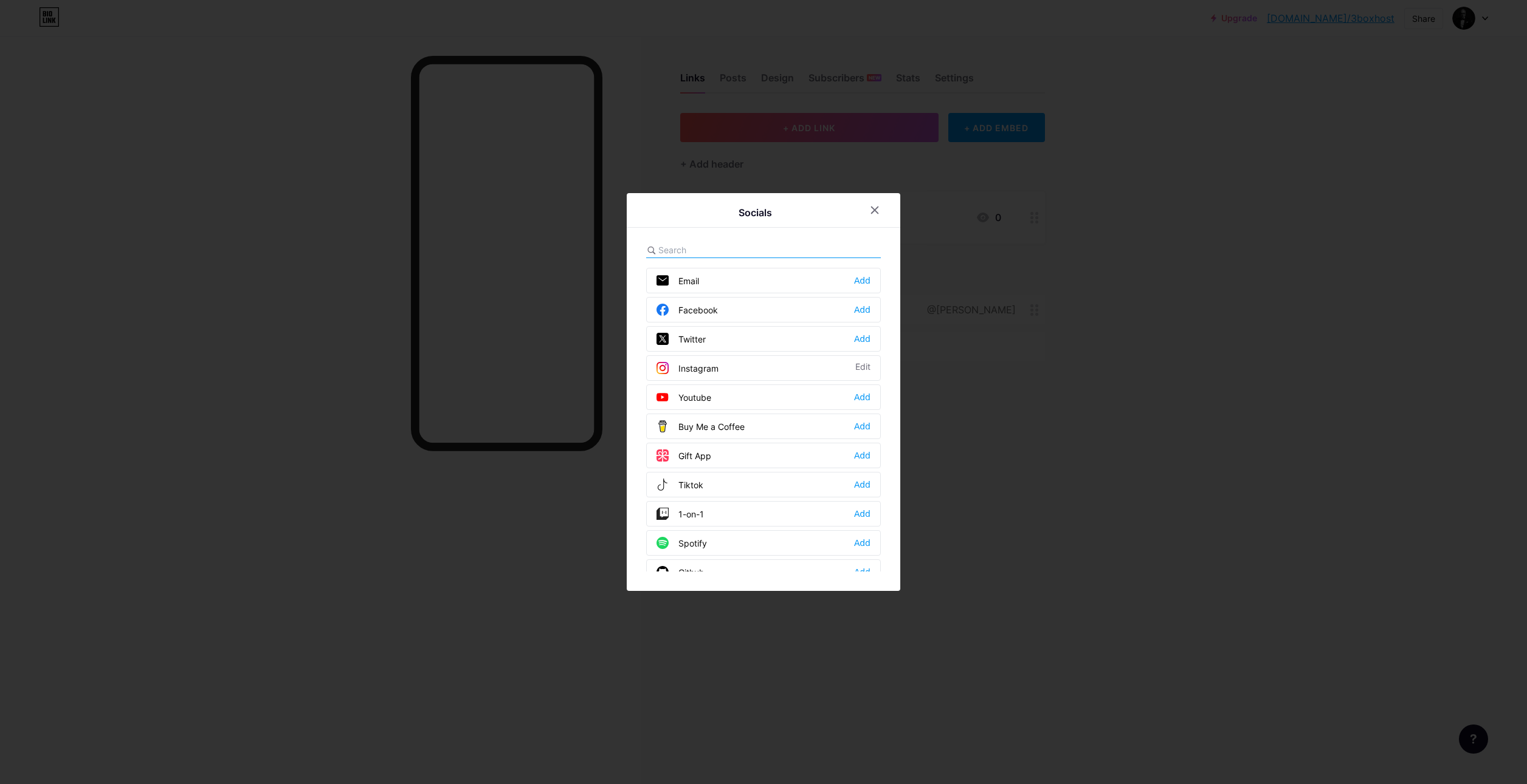
click at [684, 394] on div "Youtube" at bounding box center [684, 397] width 54 height 12
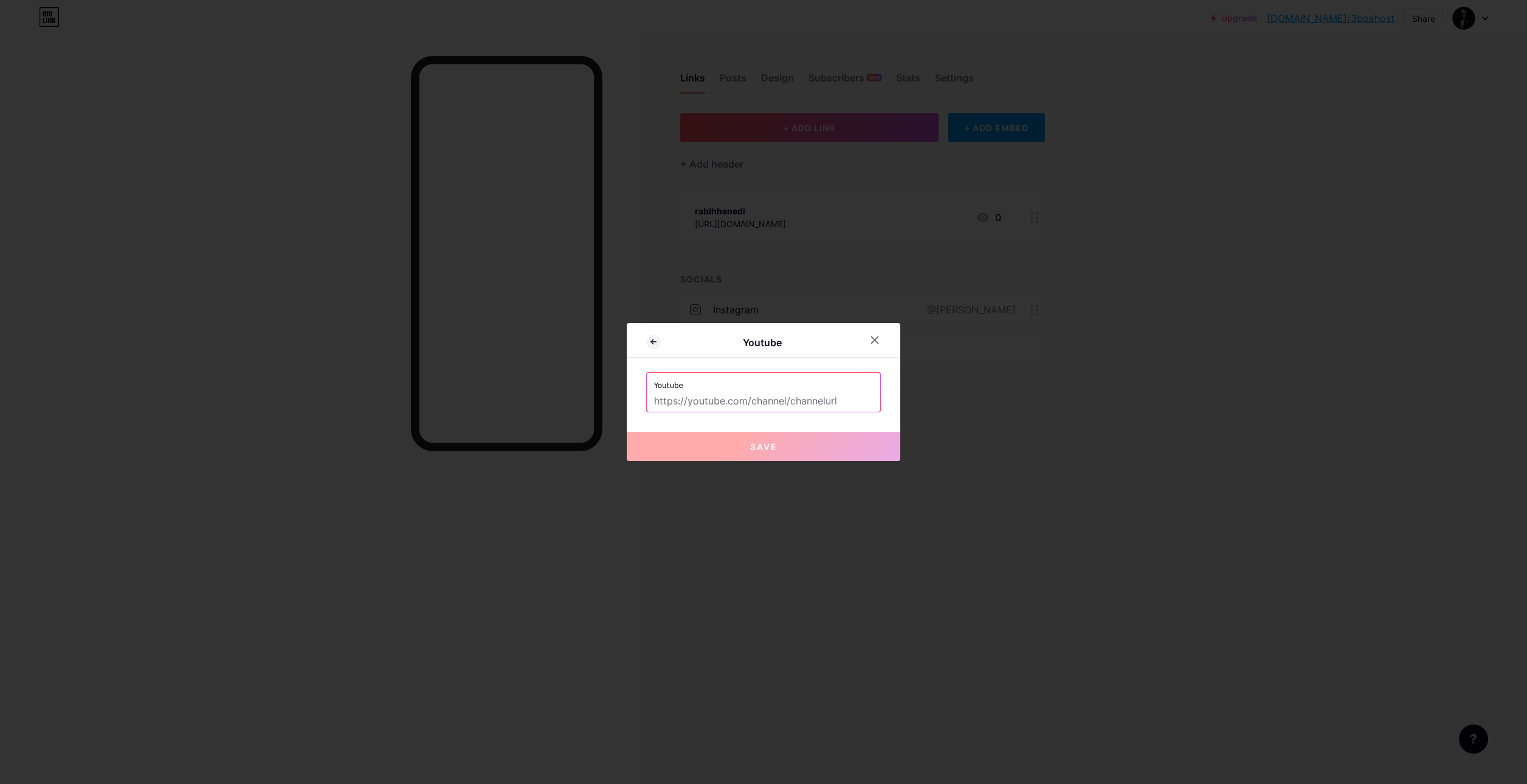
click at [778, 402] on input "text" at bounding box center [764, 402] width 219 height 21
paste input "[URL][DOMAIN_NAME]"
type input "[URL][DOMAIN_NAME]"
click at [769, 441] on span "Save" at bounding box center [764, 446] width 28 height 10
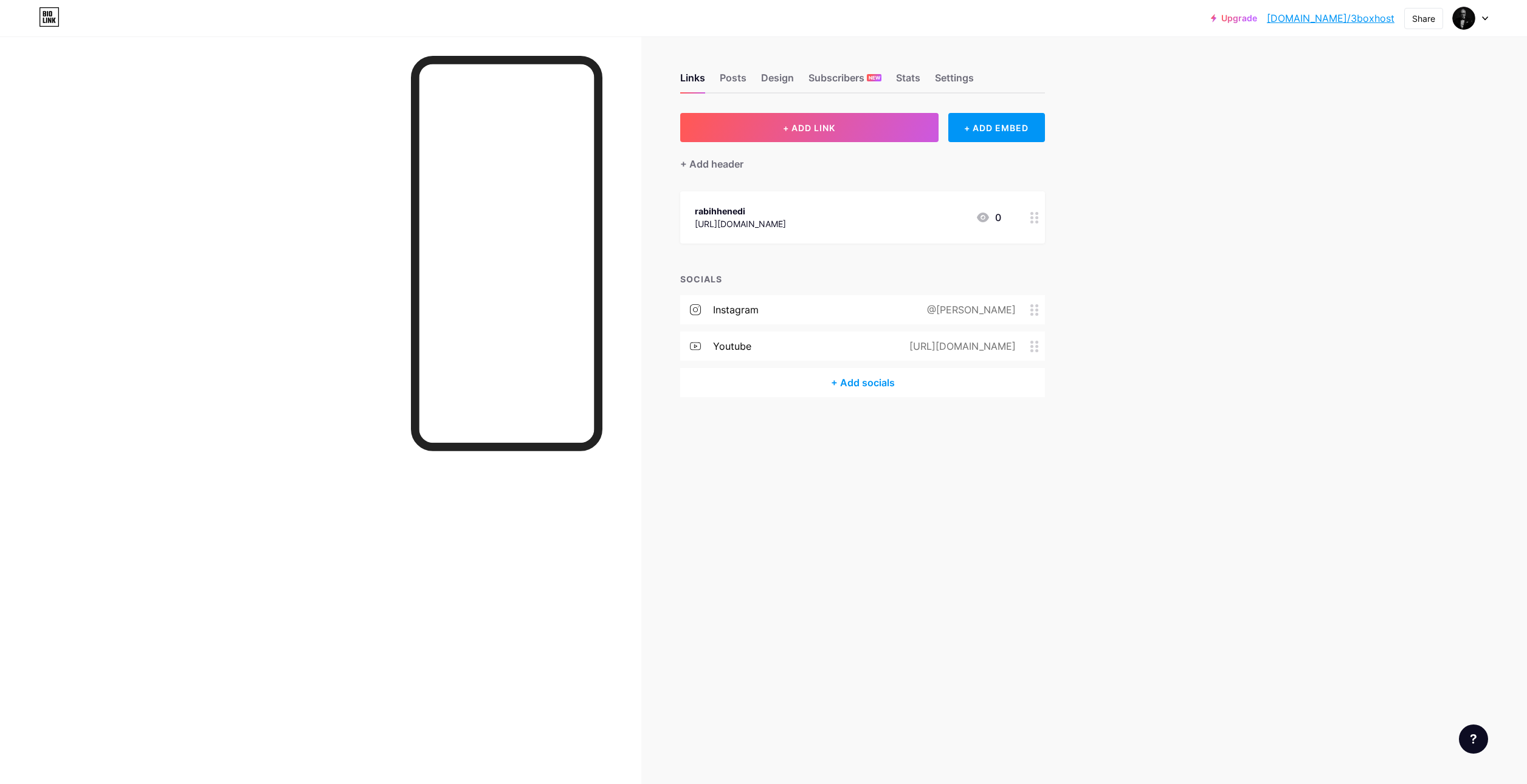
click at [868, 381] on div "+ Add socials" at bounding box center [862, 382] width 365 height 29
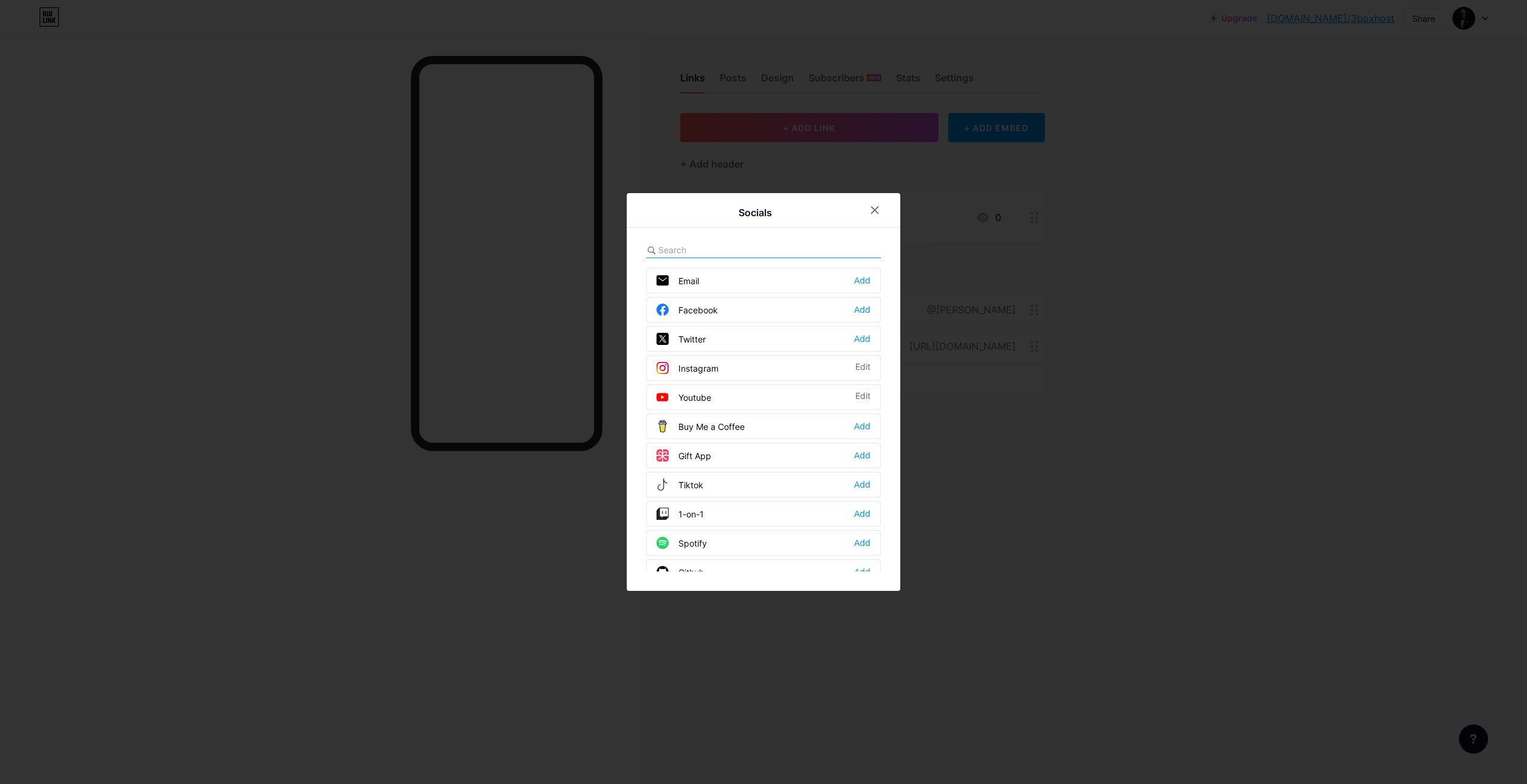
click at [695, 339] on div "Twitter" at bounding box center [682, 339] width 50 height 12
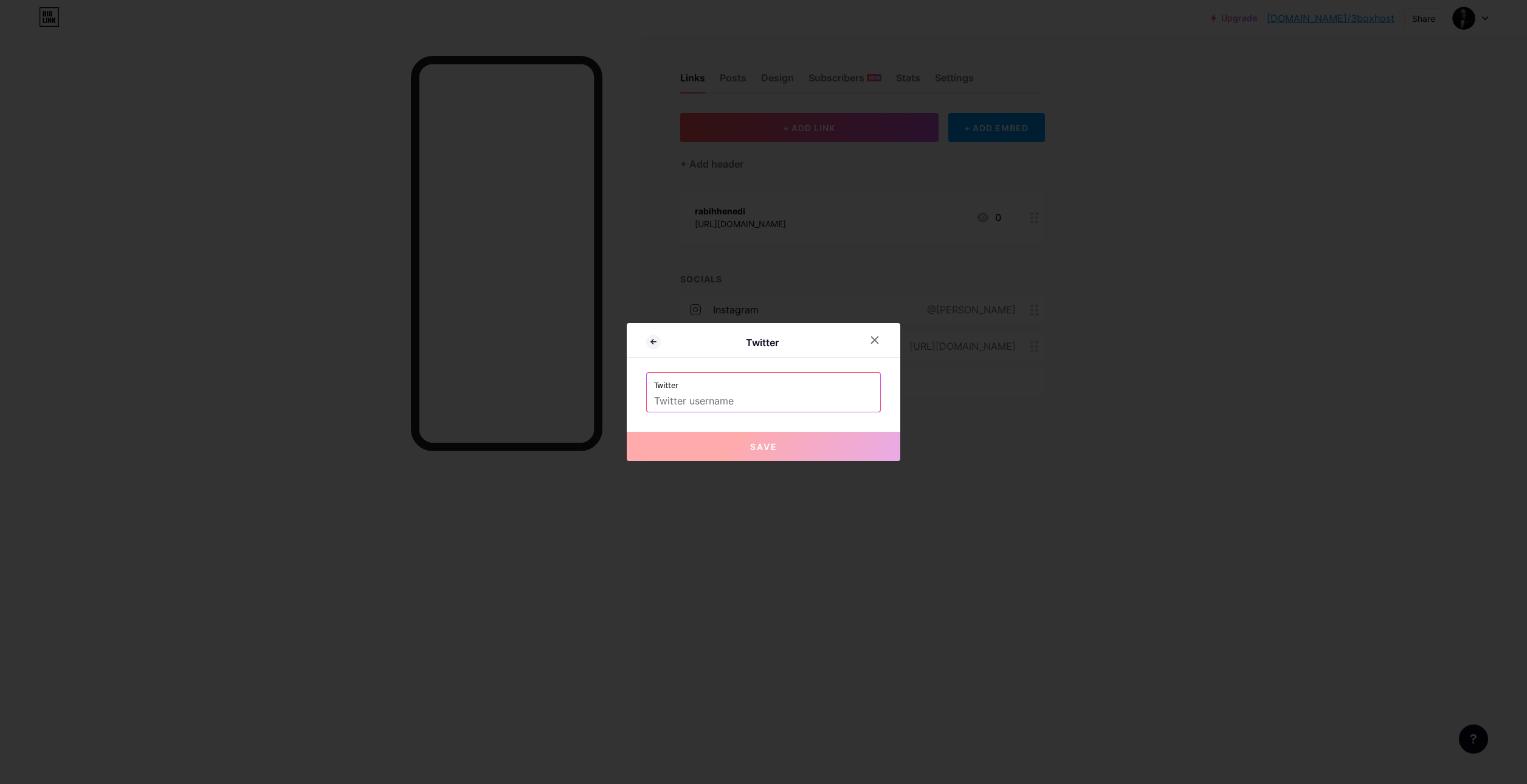
click at [760, 402] on input "text" at bounding box center [764, 402] width 219 height 21
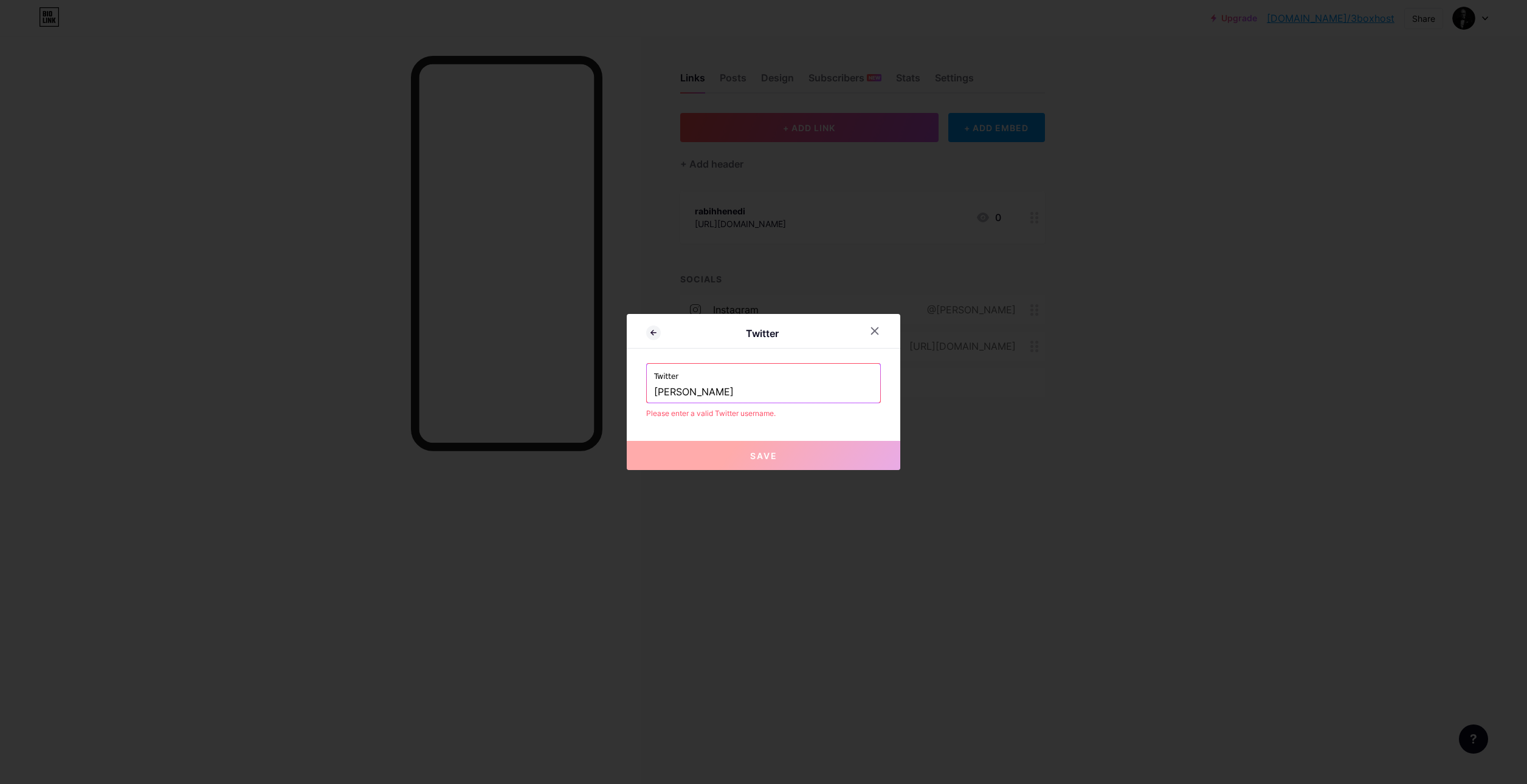
click at [758, 457] on span "Save" at bounding box center [764, 456] width 28 height 10
drag, startPoint x: 738, startPoint y: 389, endPoint x: 609, endPoint y: 391, distance: 129.0
click at [609, 390] on div "Twitter Twitter [PERSON_NAME] Please enter a valid Twitter username. Save" at bounding box center [764, 392] width 1527 height 784
paste input "[URL][DOMAIN_NAME]"
drag, startPoint x: 715, startPoint y: 392, endPoint x: 611, endPoint y: 398, distance: 104.2
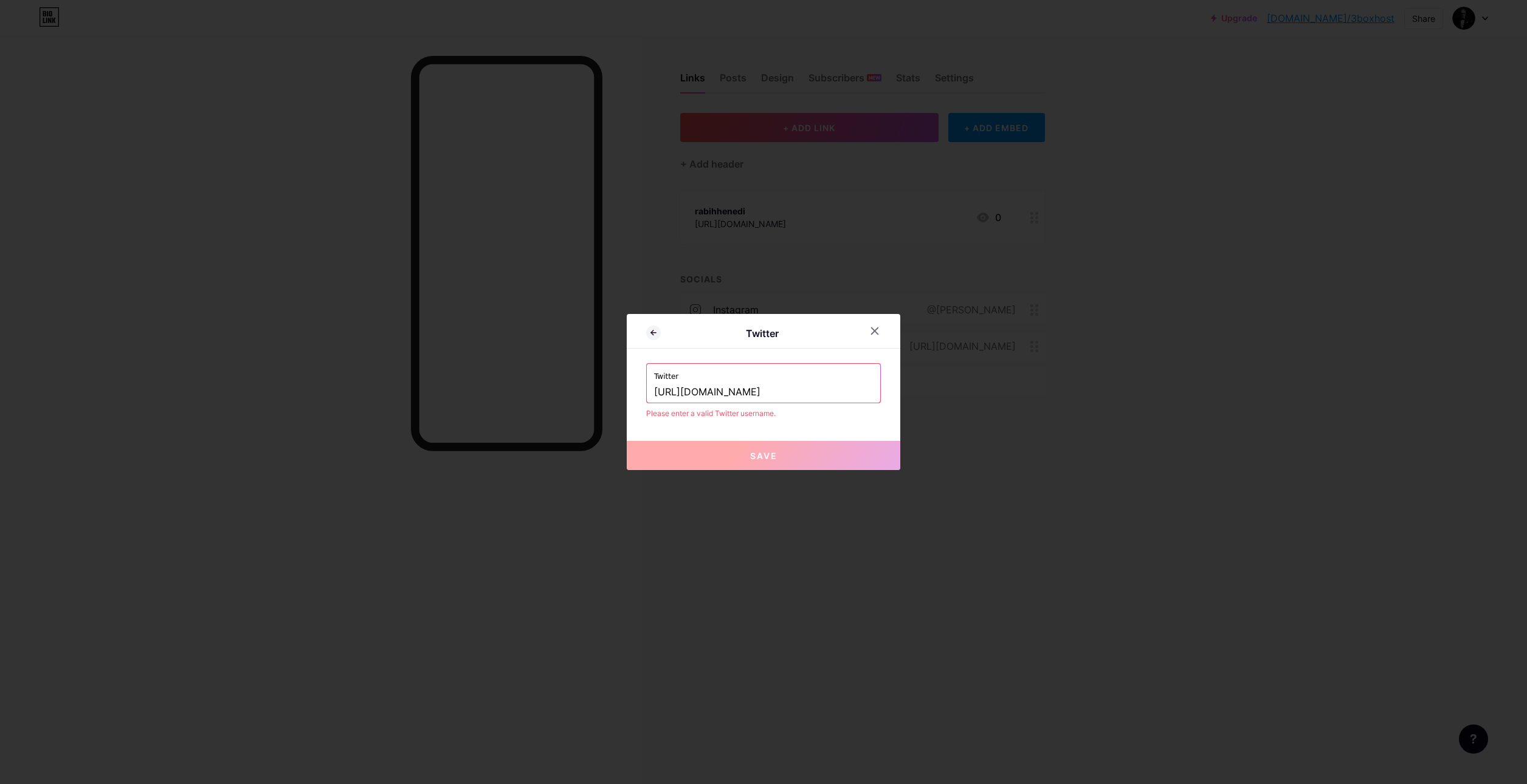
click at [611, 398] on div "Twitter Twitter [URL][DOMAIN_NAME] Please enter a valid Twitter username. Save" at bounding box center [764, 392] width 1527 height 784
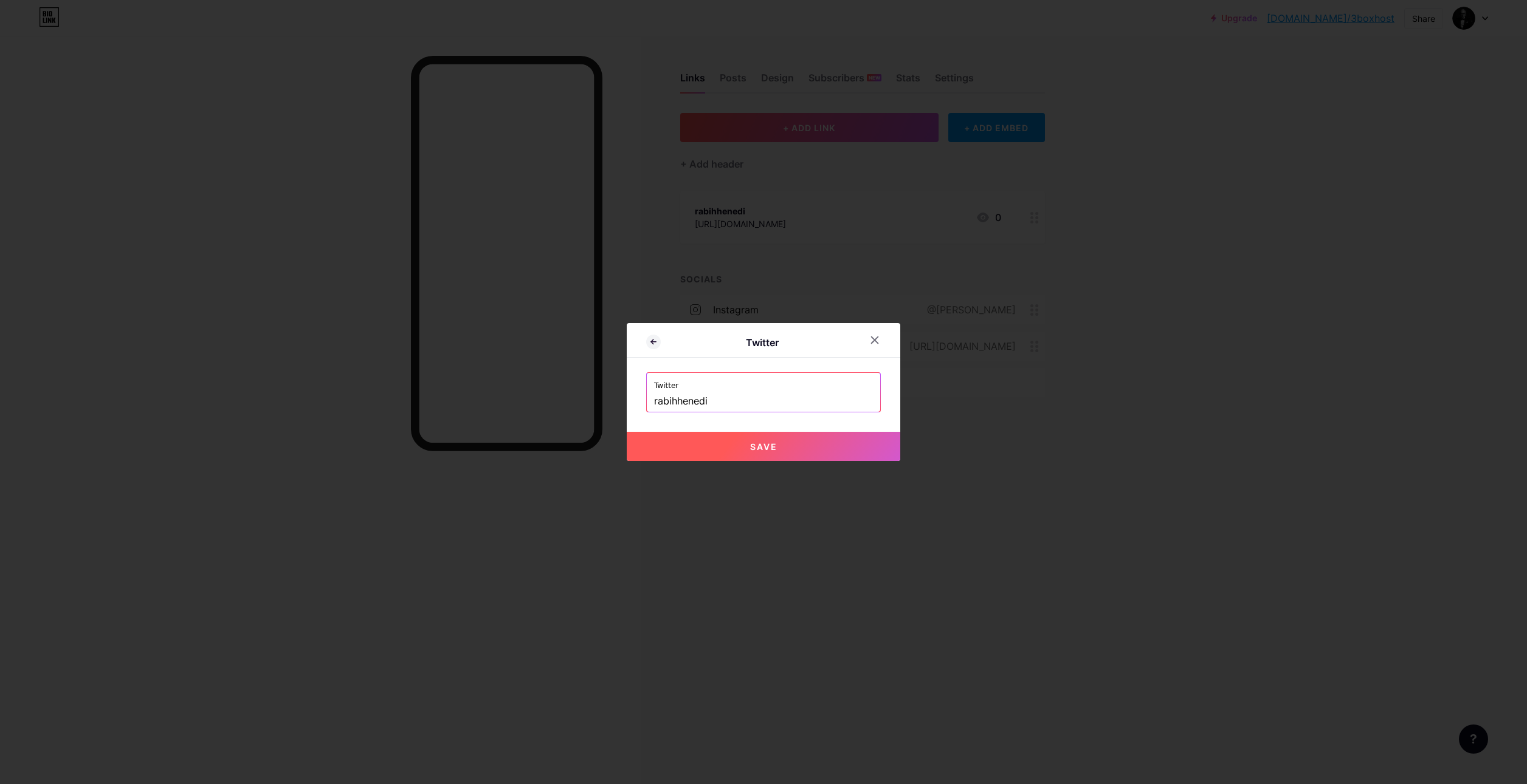
click at [750, 441] on span "Save" at bounding box center [764, 446] width 28 height 10
type input "[URL][DOMAIN_NAME]"
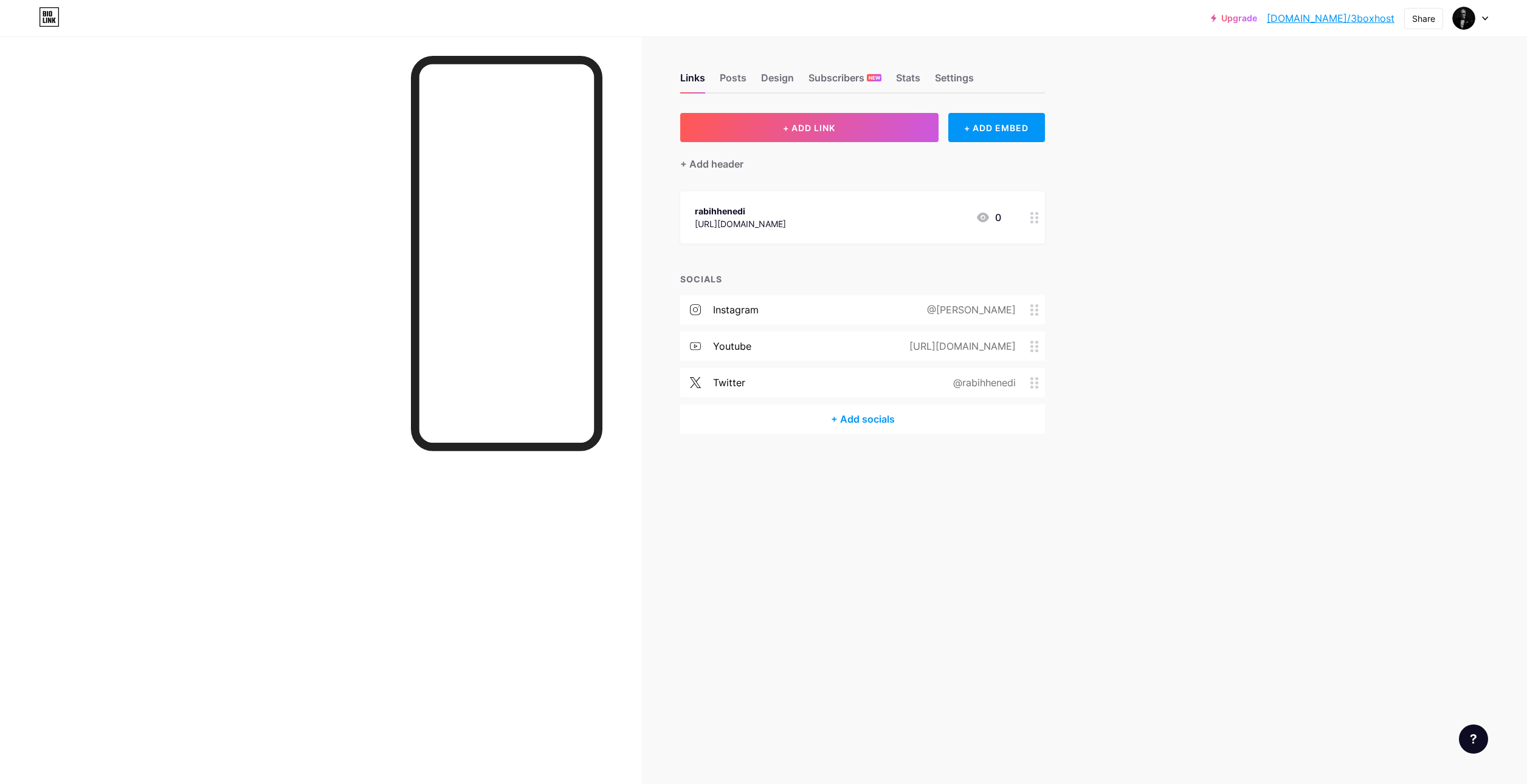
click at [850, 421] on div "+ Add socials" at bounding box center [862, 419] width 365 height 29
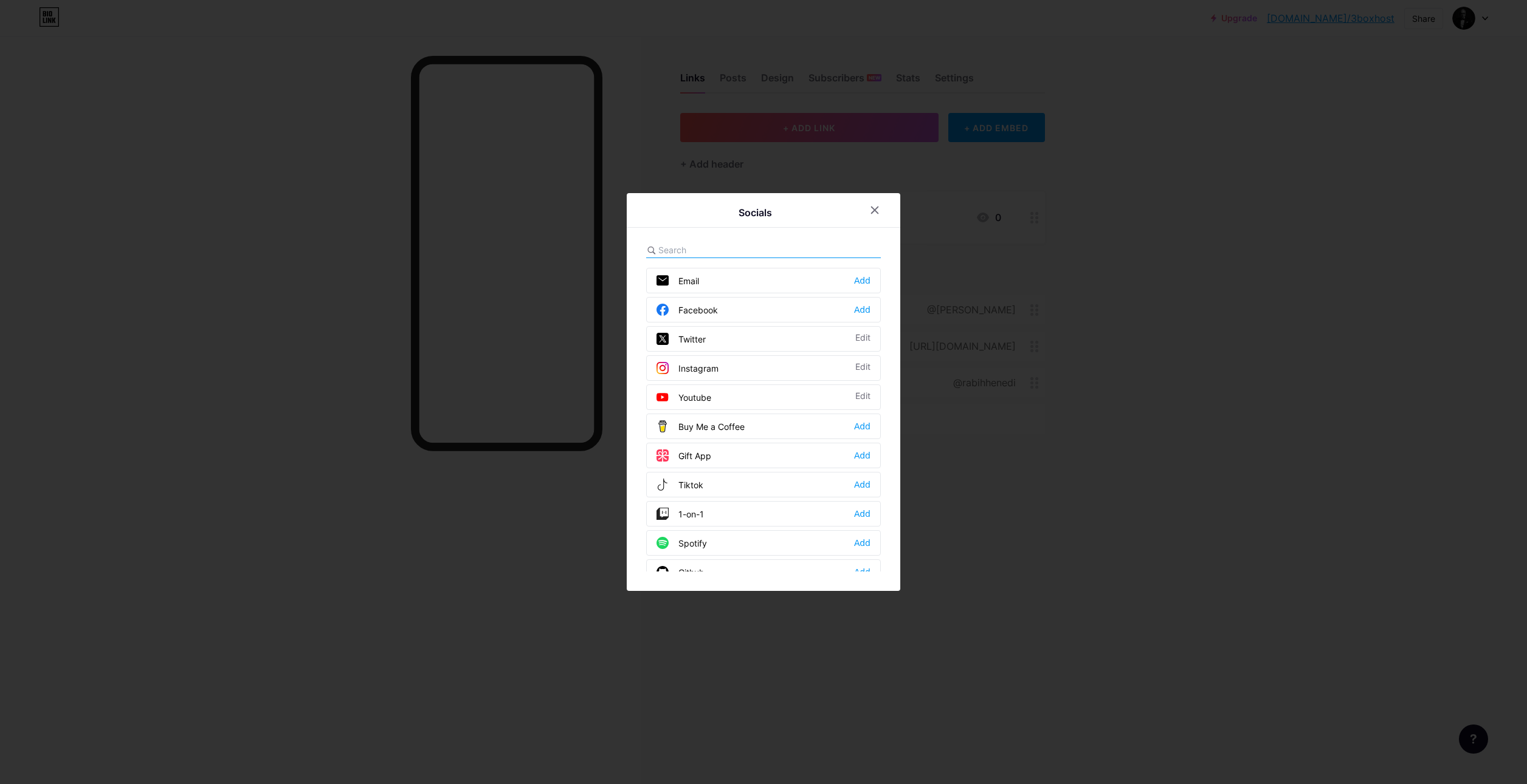
click at [688, 480] on div "Tiktok" at bounding box center [680, 484] width 47 height 12
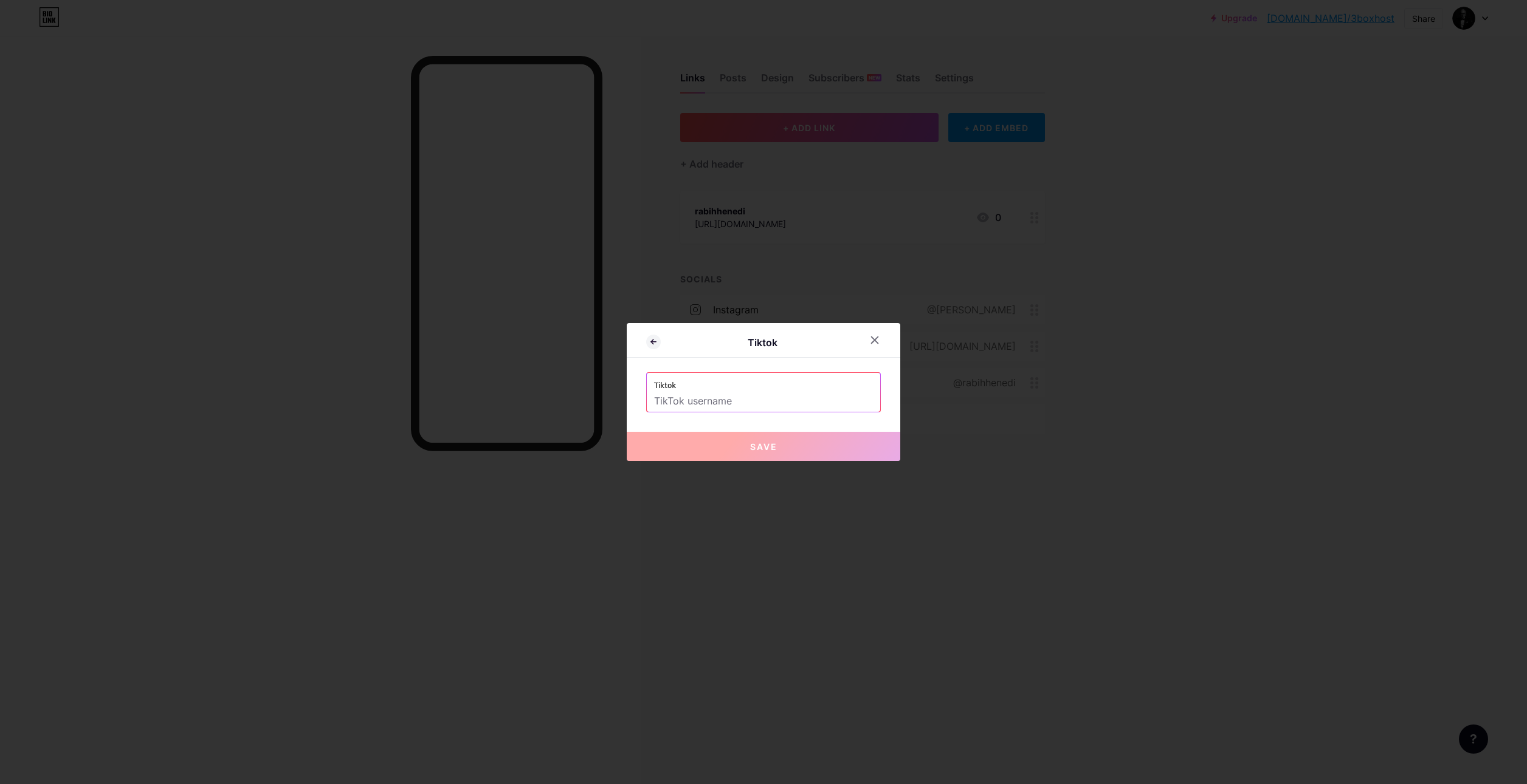
click at [750, 399] on input "text" at bounding box center [764, 402] width 219 height 21
paste input "[URL][DOMAIN_NAME]"
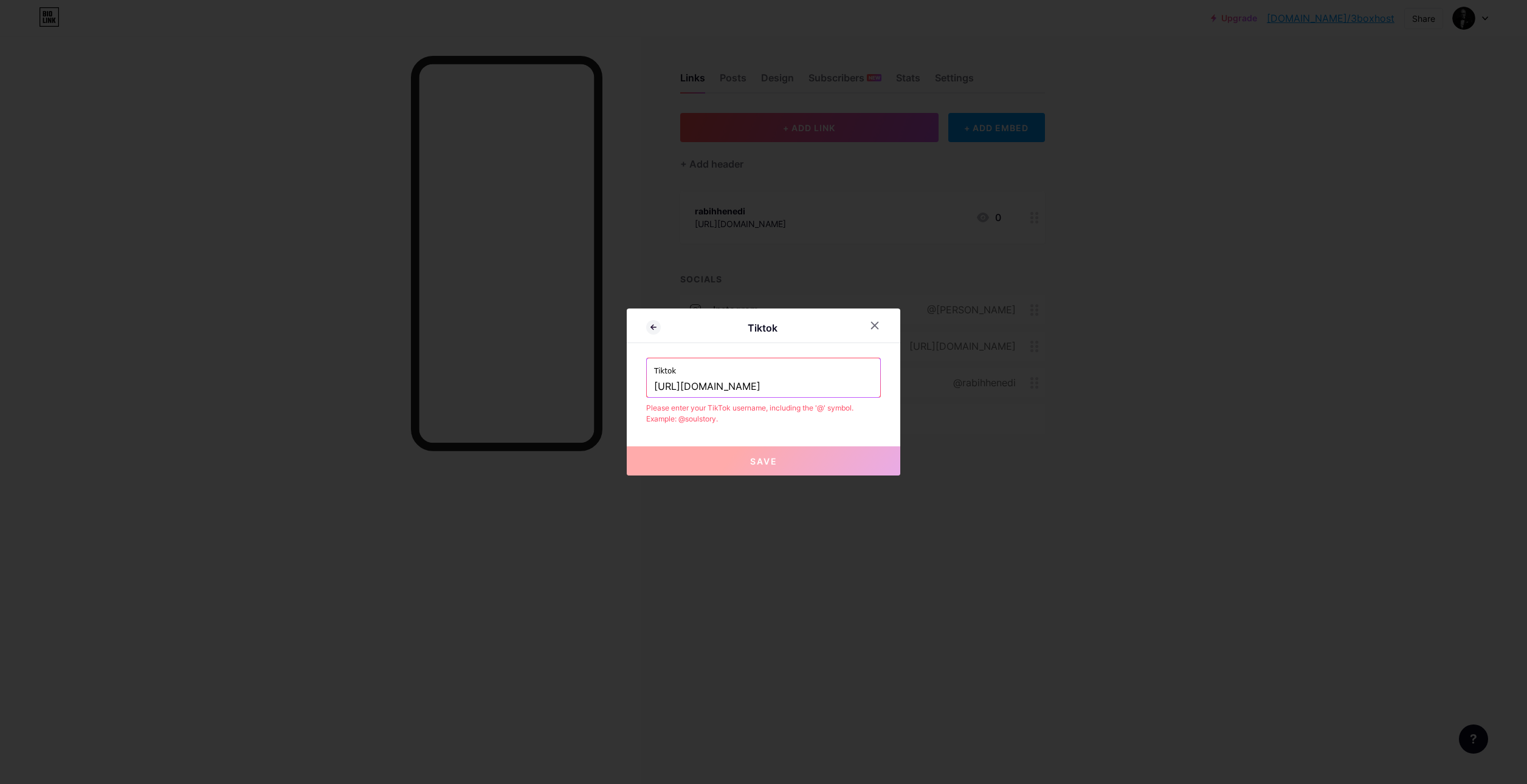
drag, startPoint x: 766, startPoint y: 385, endPoint x: 611, endPoint y: 388, distance: 155.0
click at [611, 388] on div "Tiktok Tiktok [URL][DOMAIN_NAME] Please enter your TikTok username, including t…" at bounding box center [764, 392] width 1527 height 784
type input "rabihhenedi"
click at [789, 454] on button "Save" at bounding box center [763, 461] width 273 height 29
click at [654, 381] on input "rabihhenedi" at bounding box center [764, 387] width 219 height 21
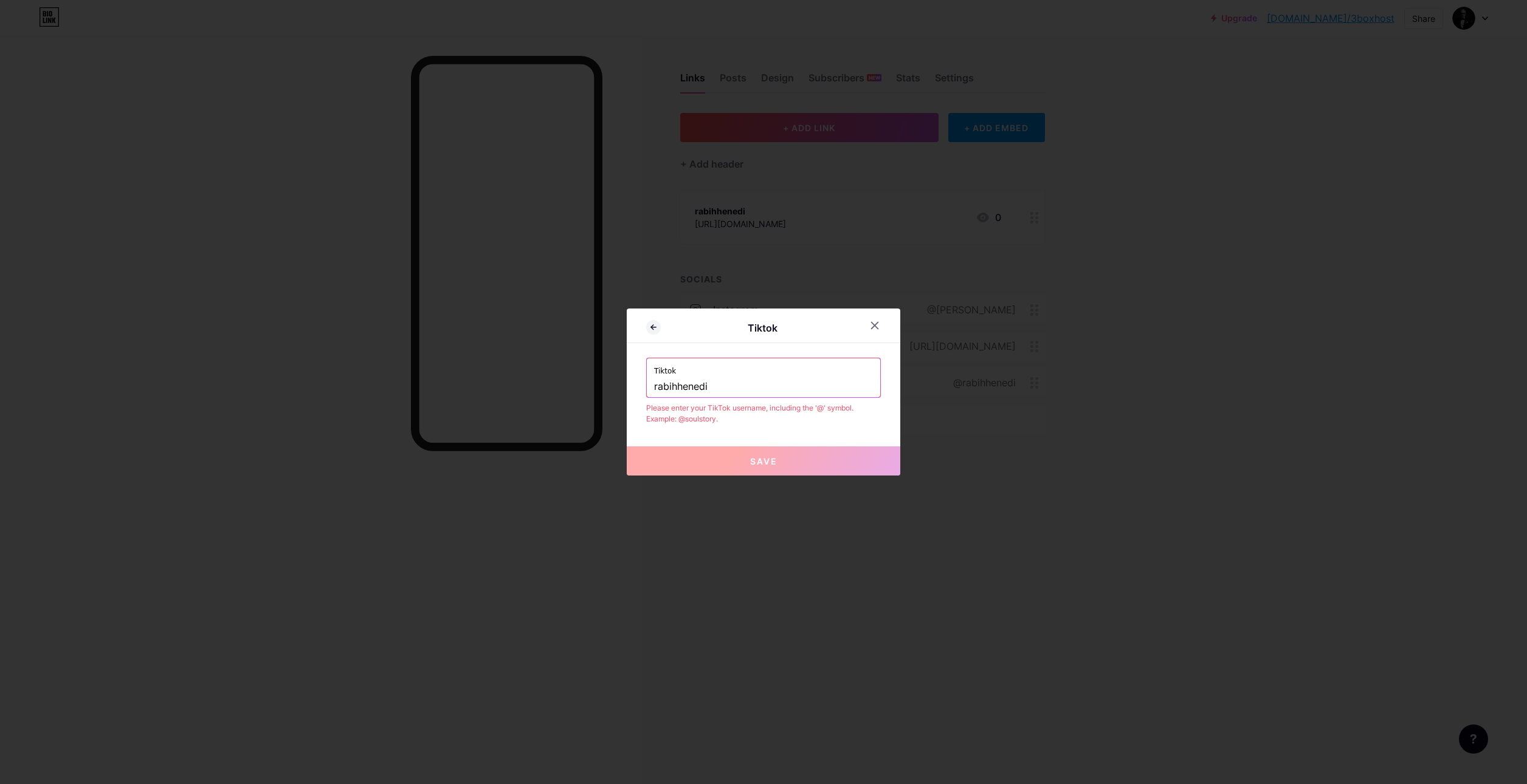
paste input "[URL][DOMAIN_NAME]"
drag, startPoint x: 760, startPoint y: 384, endPoint x: 607, endPoint y: 386, distance: 153.0
click at [605, 387] on div "Tiktok Tiktok [URL][DOMAIN_NAME] Please enter your TikTok username, including t…" at bounding box center [764, 392] width 1527 height 784
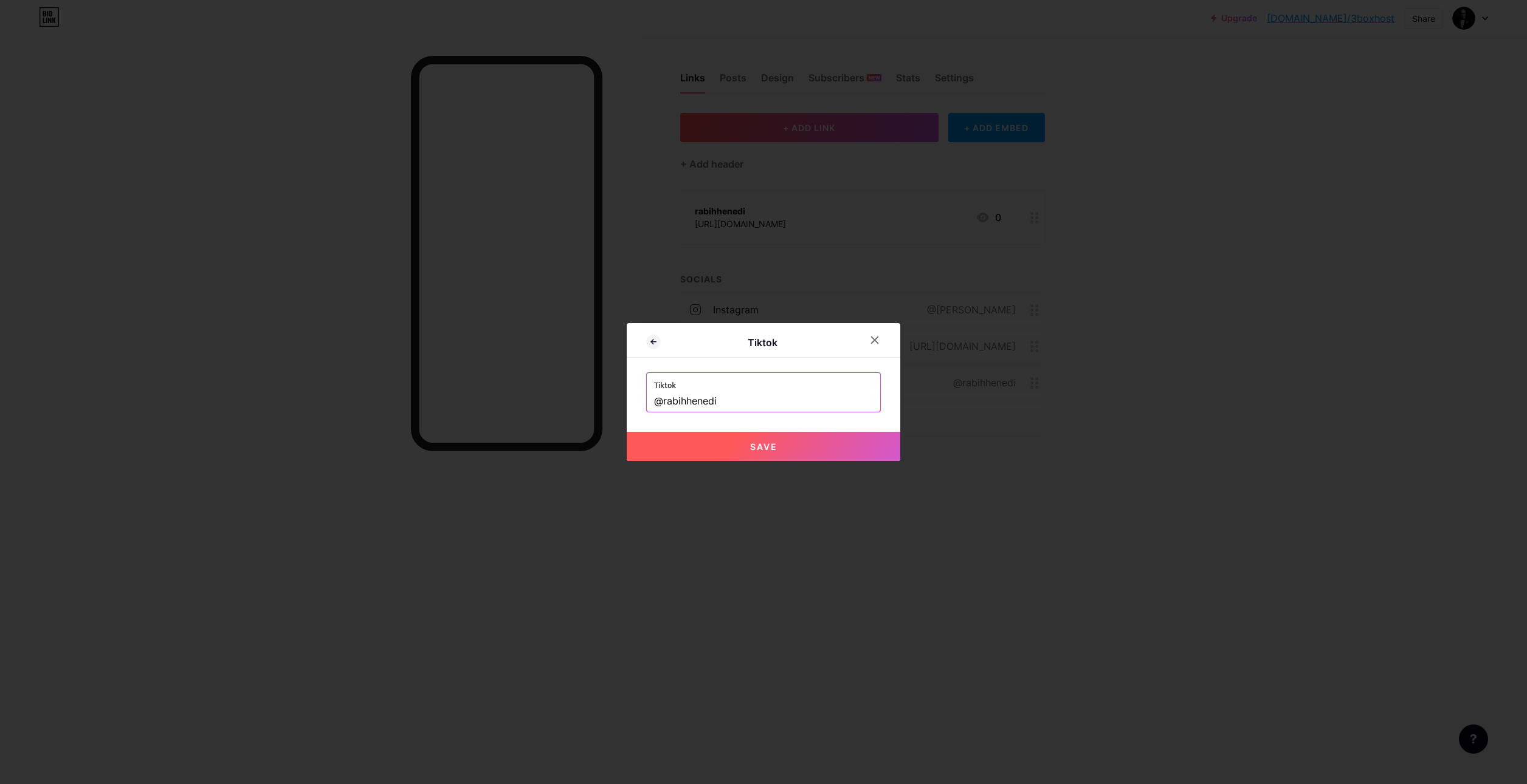
click at [760, 444] on span "Save" at bounding box center [764, 446] width 28 height 10
type input "[URL][DOMAIN_NAME]"
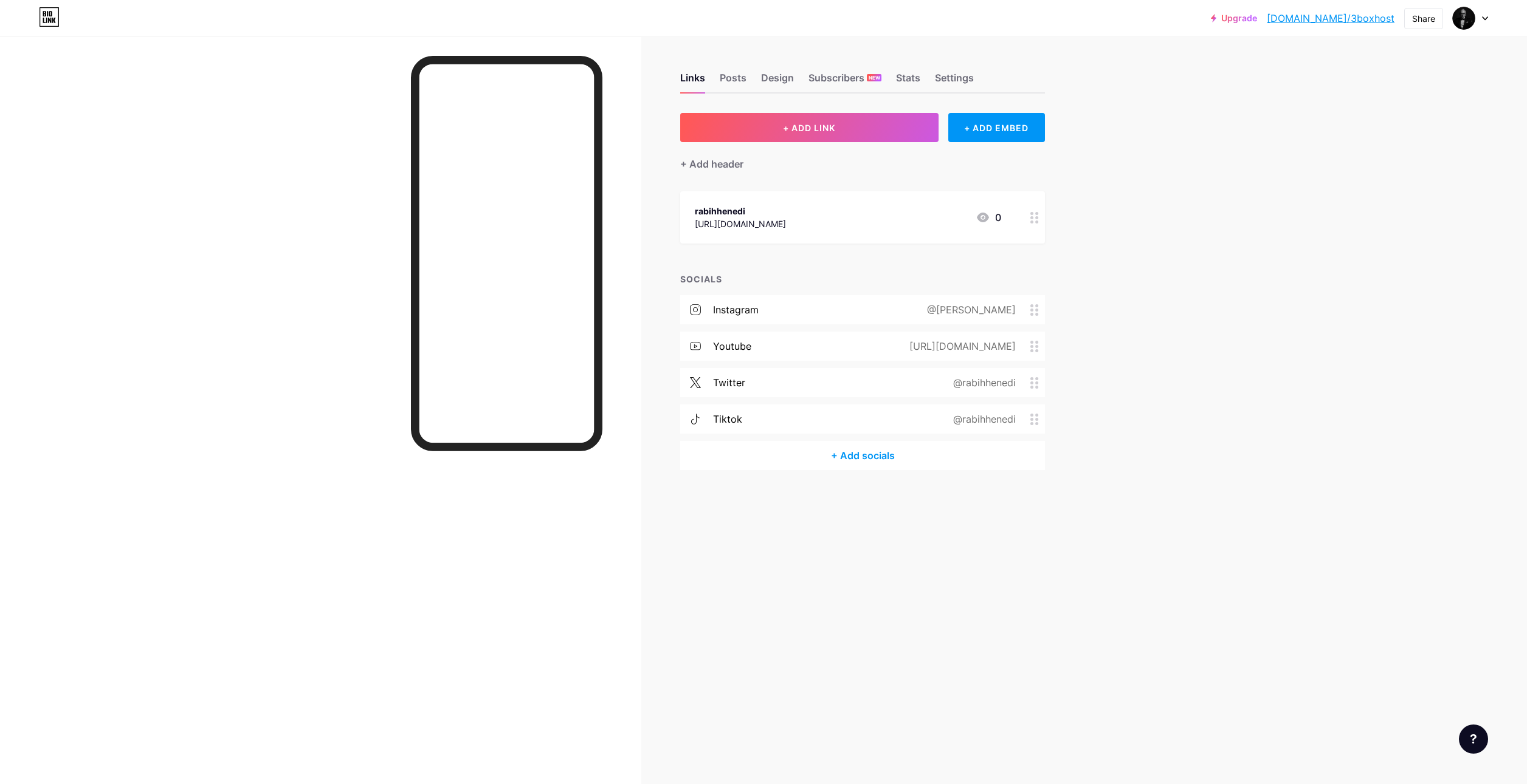
click at [890, 343] on div "[URL][DOMAIN_NAME]" at bounding box center [960, 345] width 140 height 14
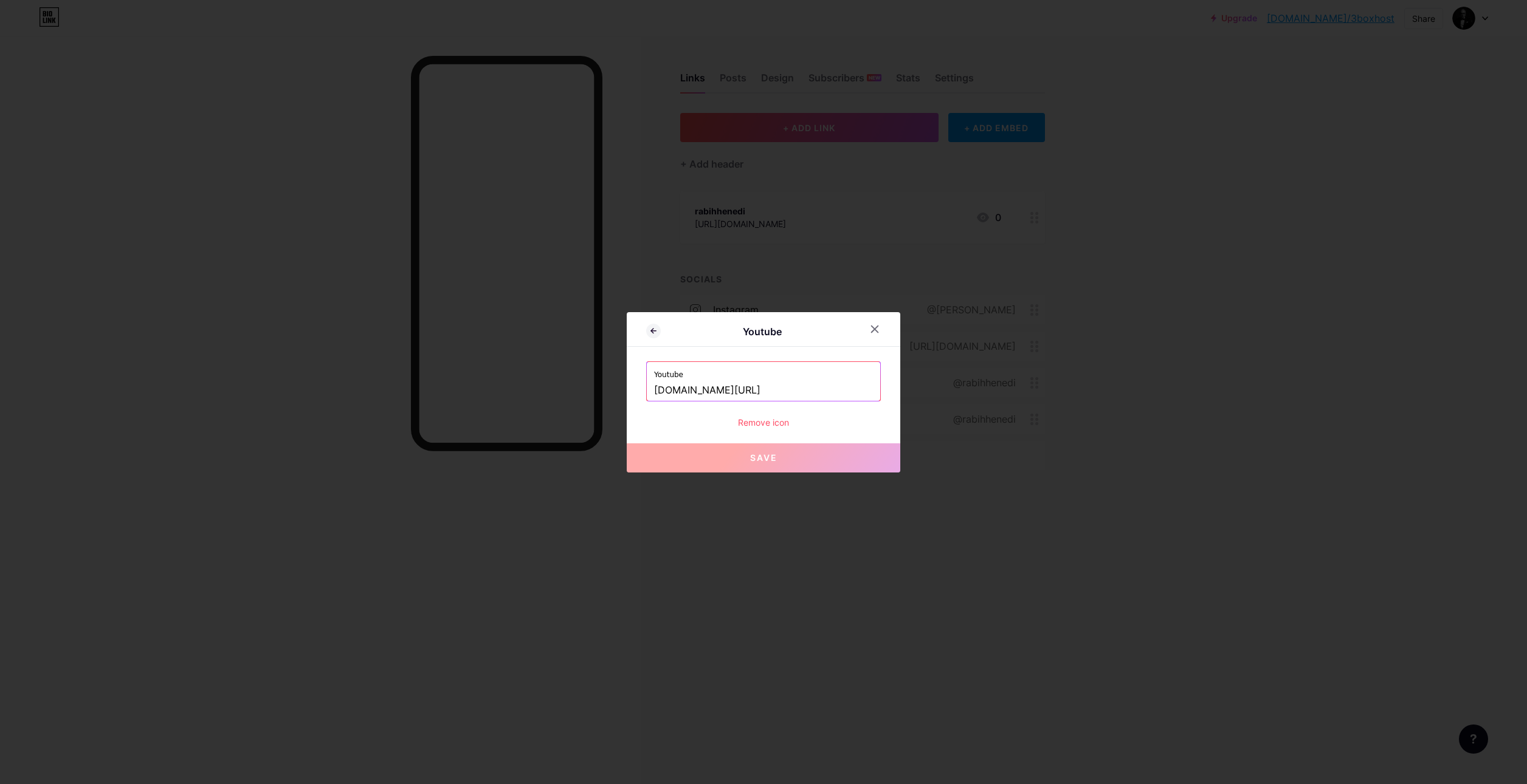
drag, startPoint x: 741, startPoint y: 382, endPoint x: 545, endPoint y: 395, distance: 196.4
click at [545, 394] on div "Youtube Youtube [DOMAIN_NAME][URL] Remove icon Save" at bounding box center [764, 392] width 1527 height 784
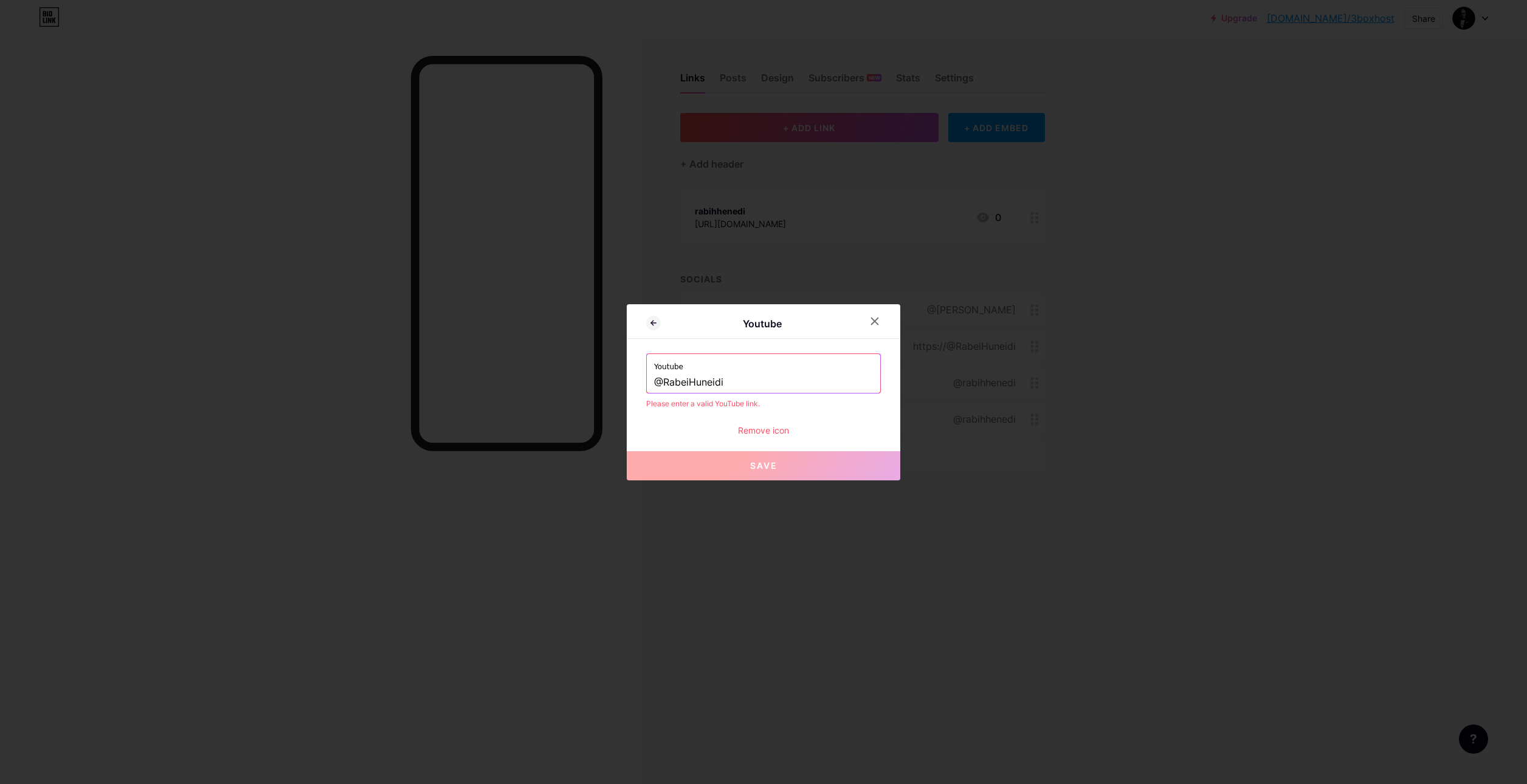
drag, startPoint x: 655, startPoint y: 379, endPoint x: 614, endPoint y: 384, distance: 41.3
click at [609, 384] on div "Youtube Youtube @RabeiHuneidi Please enter a valid YouTube link. Remove icon Sa…" at bounding box center [764, 392] width 1527 height 784
type input "[DOMAIN_NAME][URL]"
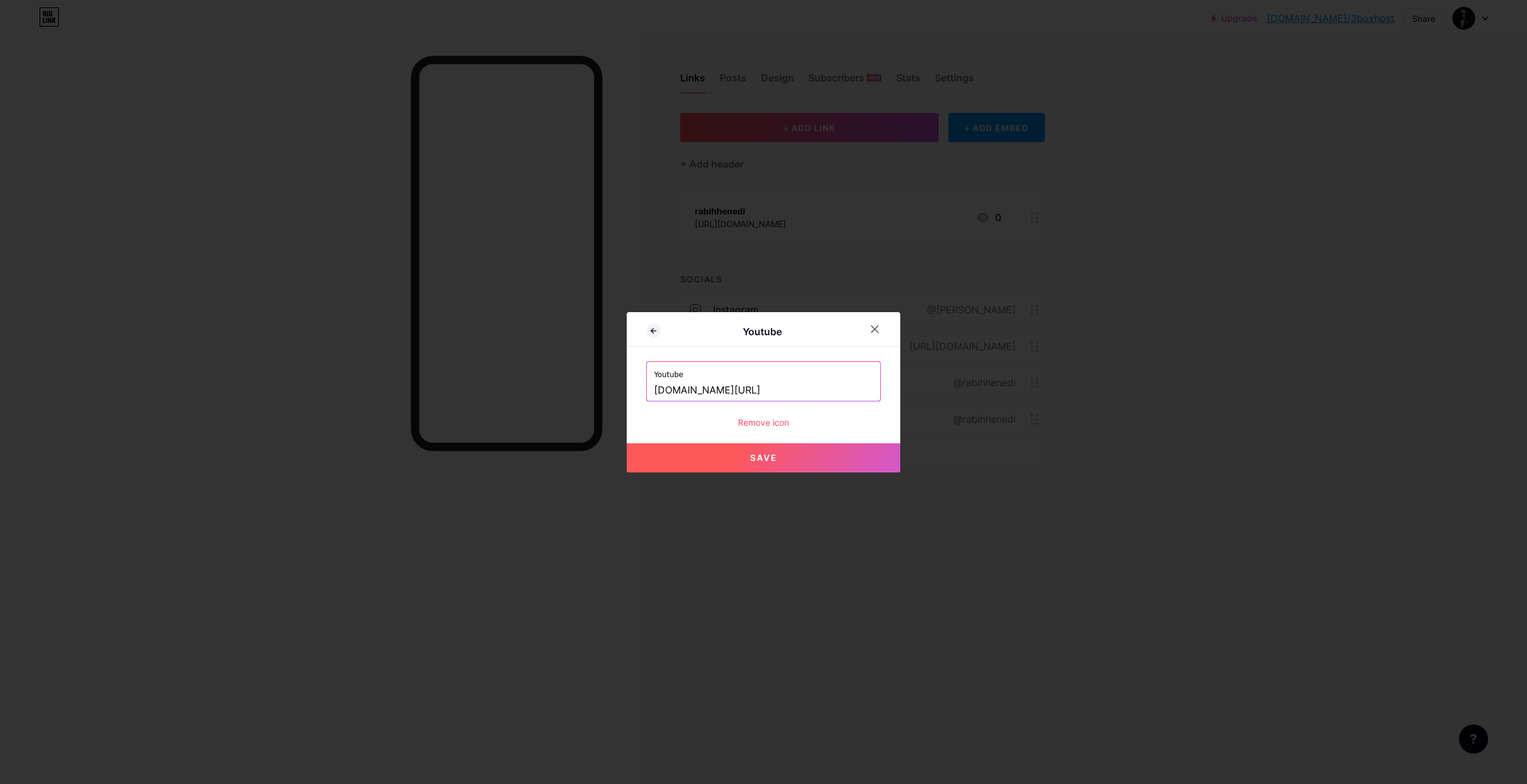
drag, startPoint x: 752, startPoint y: 420, endPoint x: 809, endPoint y: 427, distance: 57.4
click at [809, 427] on div "Remove icon" at bounding box center [764, 421] width 234 height 12
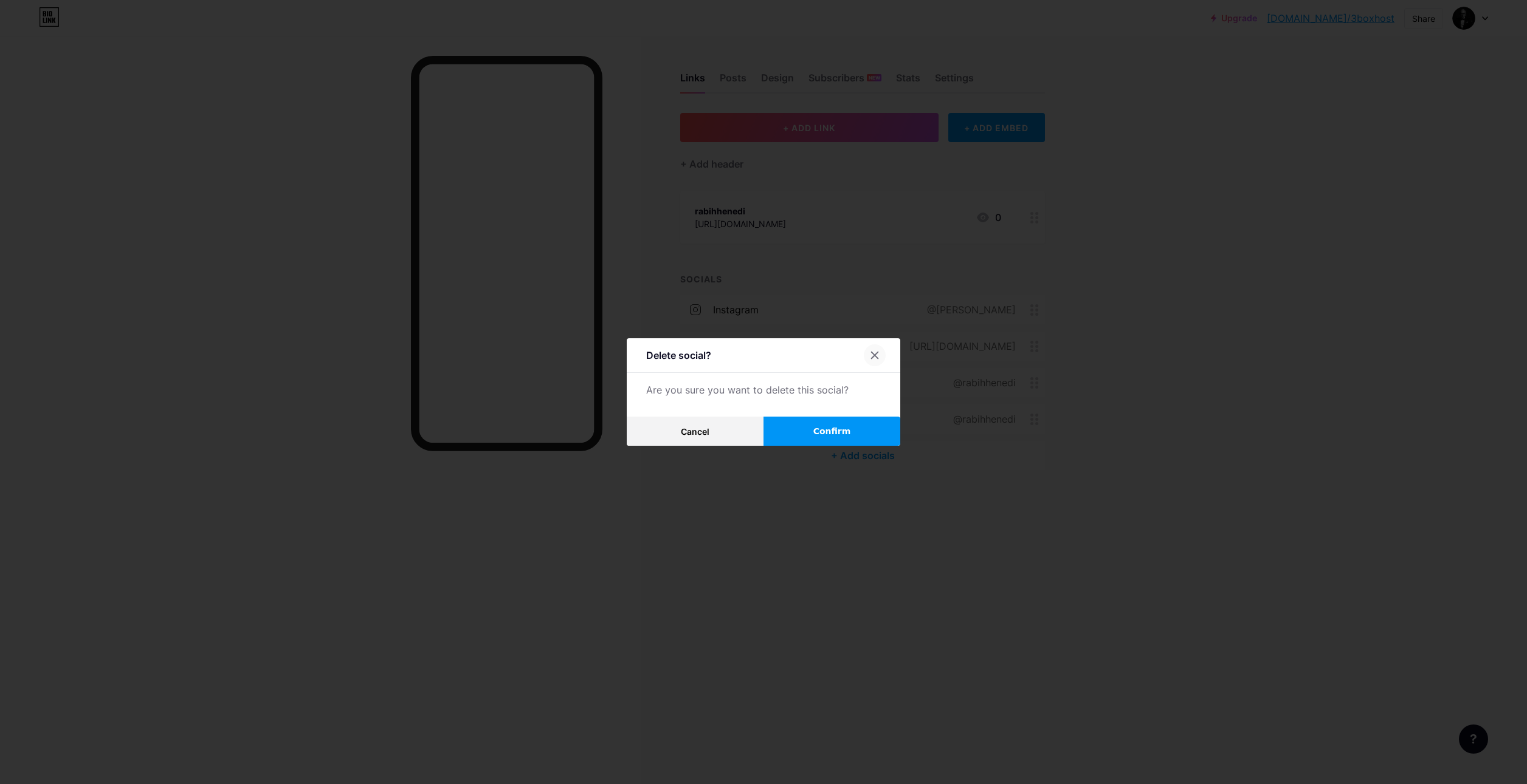
click at [872, 354] on icon at bounding box center [875, 355] width 7 height 7
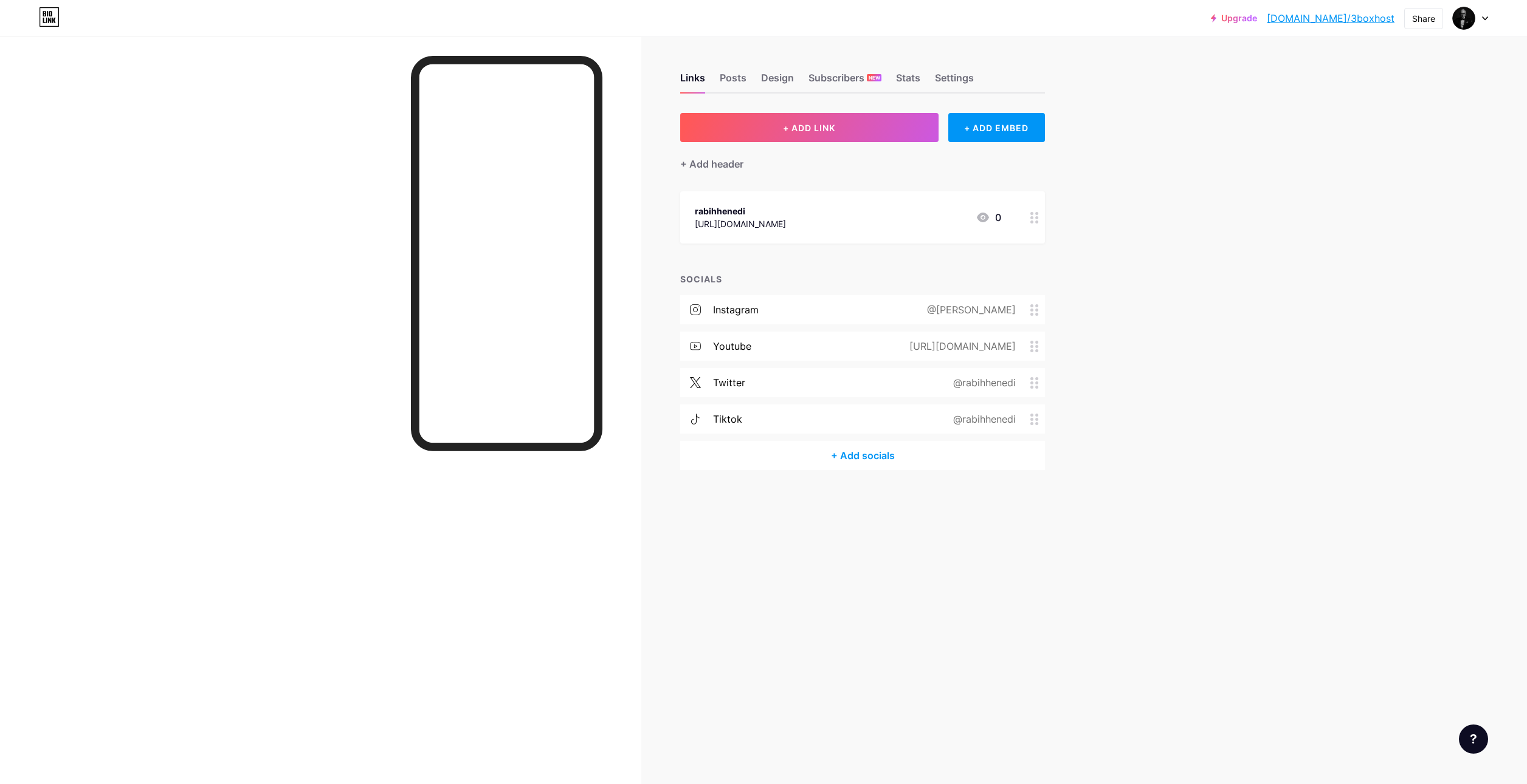
click at [1033, 216] on icon at bounding box center [1034, 218] width 9 height 11
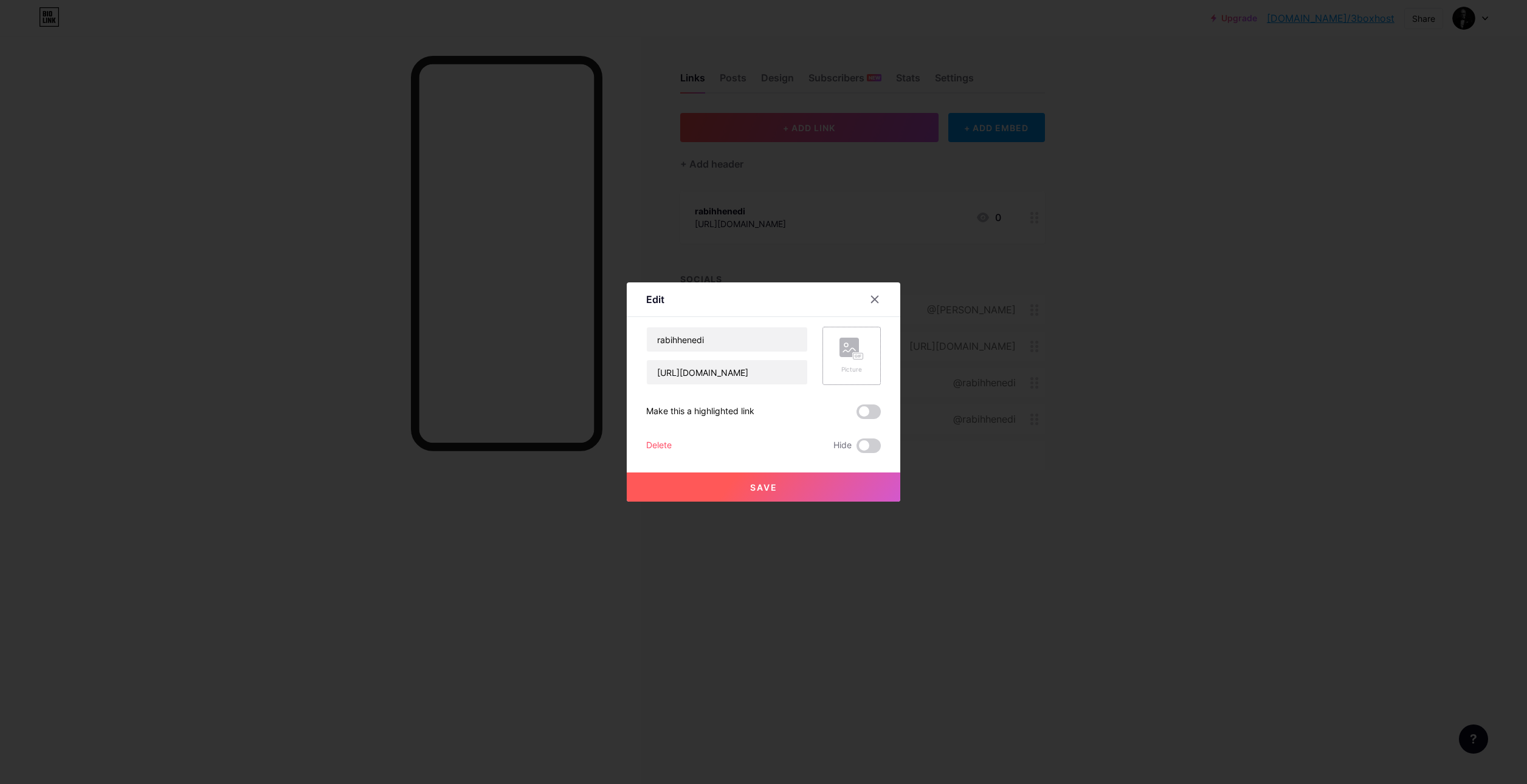
click at [853, 355] on icon at bounding box center [852, 349] width 25 height 23
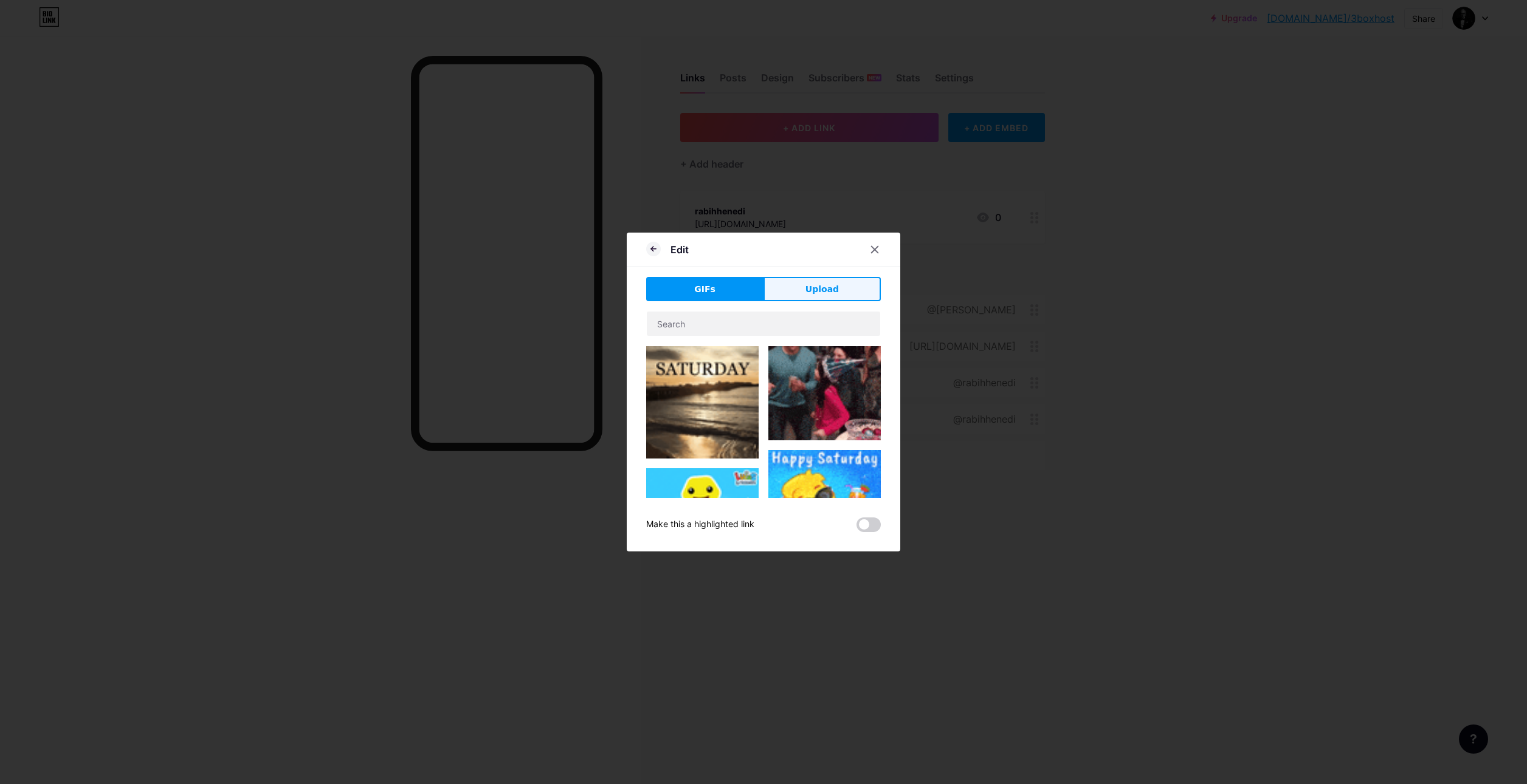
click at [813, 289] on span "Upload" at bounding box center [822, 289] width 33 height 12
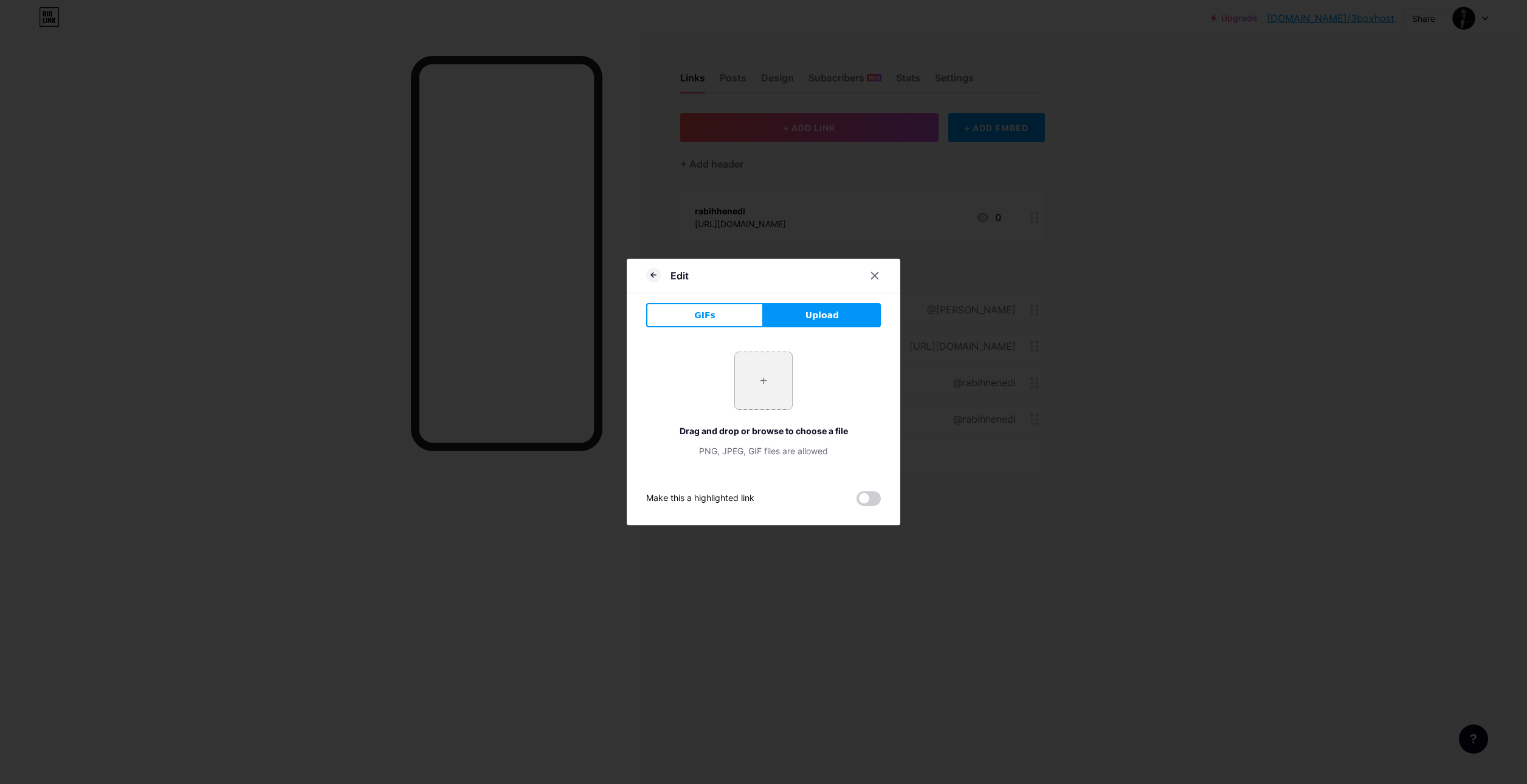
click at [760, 380] on input "file" at bounding box center [764, 381] width 57 height 57
type input "C:\fakepath\08000810-70cf-4ddf-af59-298ce7968e143.jpg"
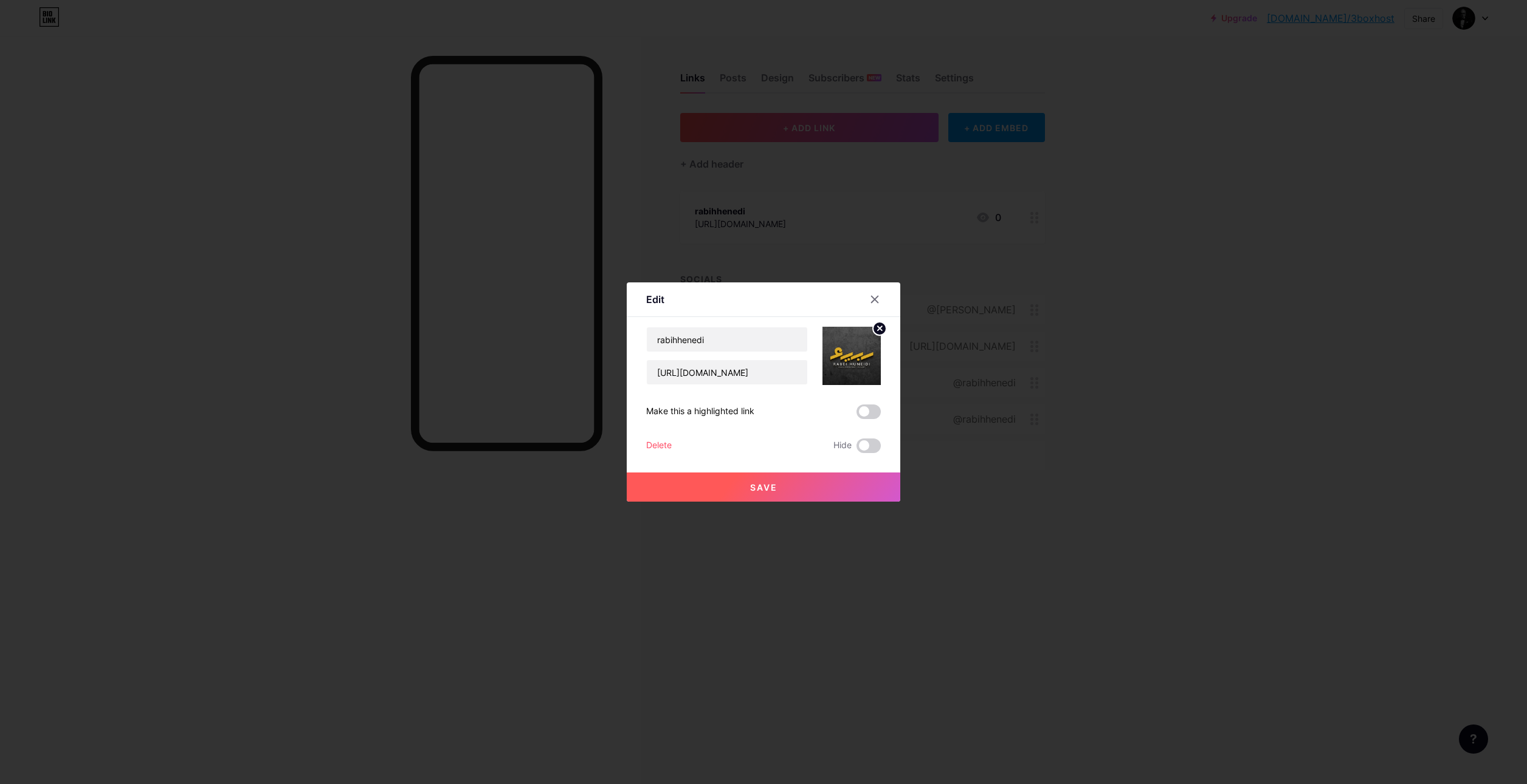
click at [754, 485] on span "Save" at bounding box center [764, 487] width 28 height 10
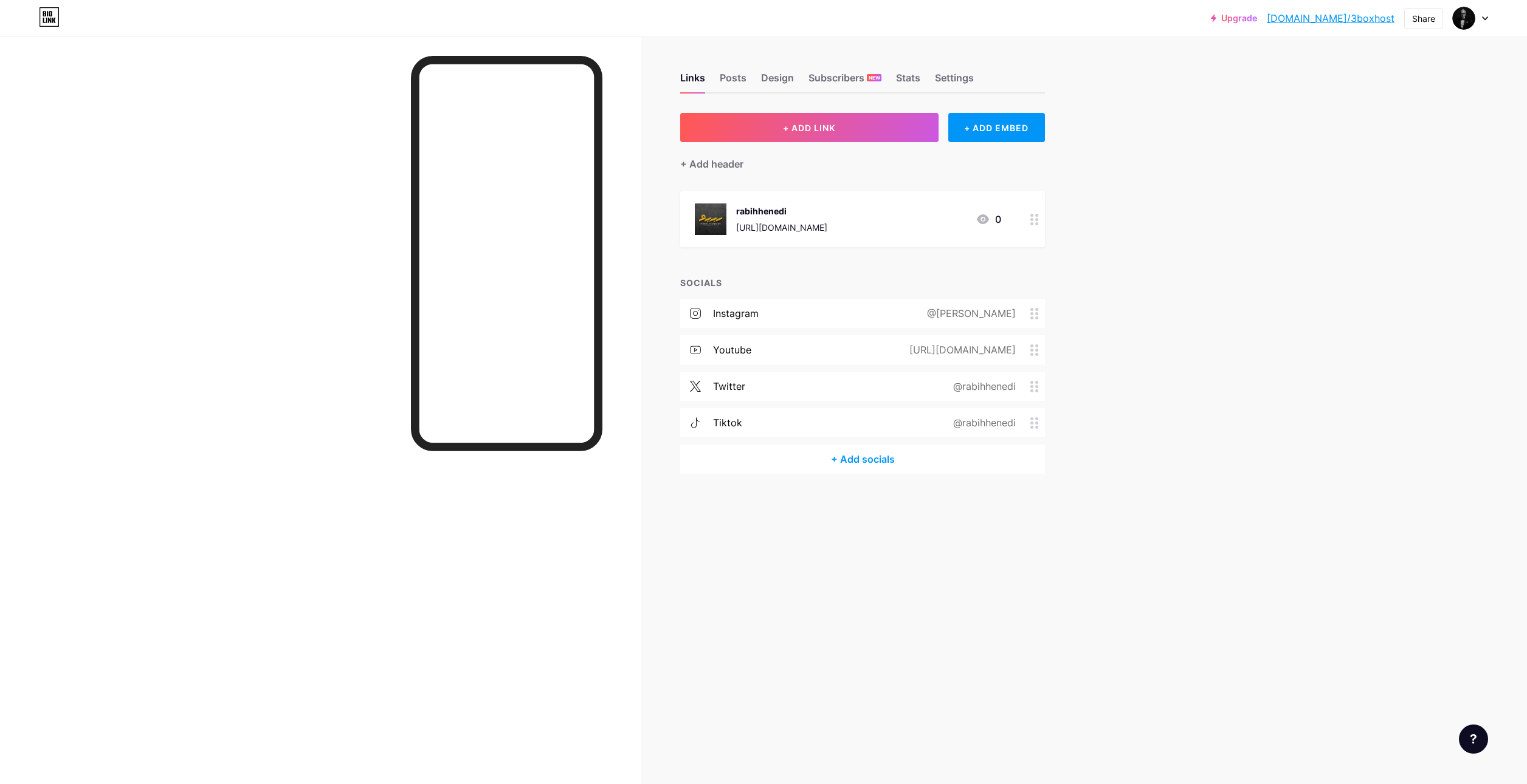
drag, startPoint x: 1032, startPoint y: 221, endPoint x: 995, endPoint y: 233, distance: 38.9
click at [995, 233] on div "rabihhenedi [URL][DOMAIN_NAME] 0" at bounding box center [848, 219] width 307 height 31
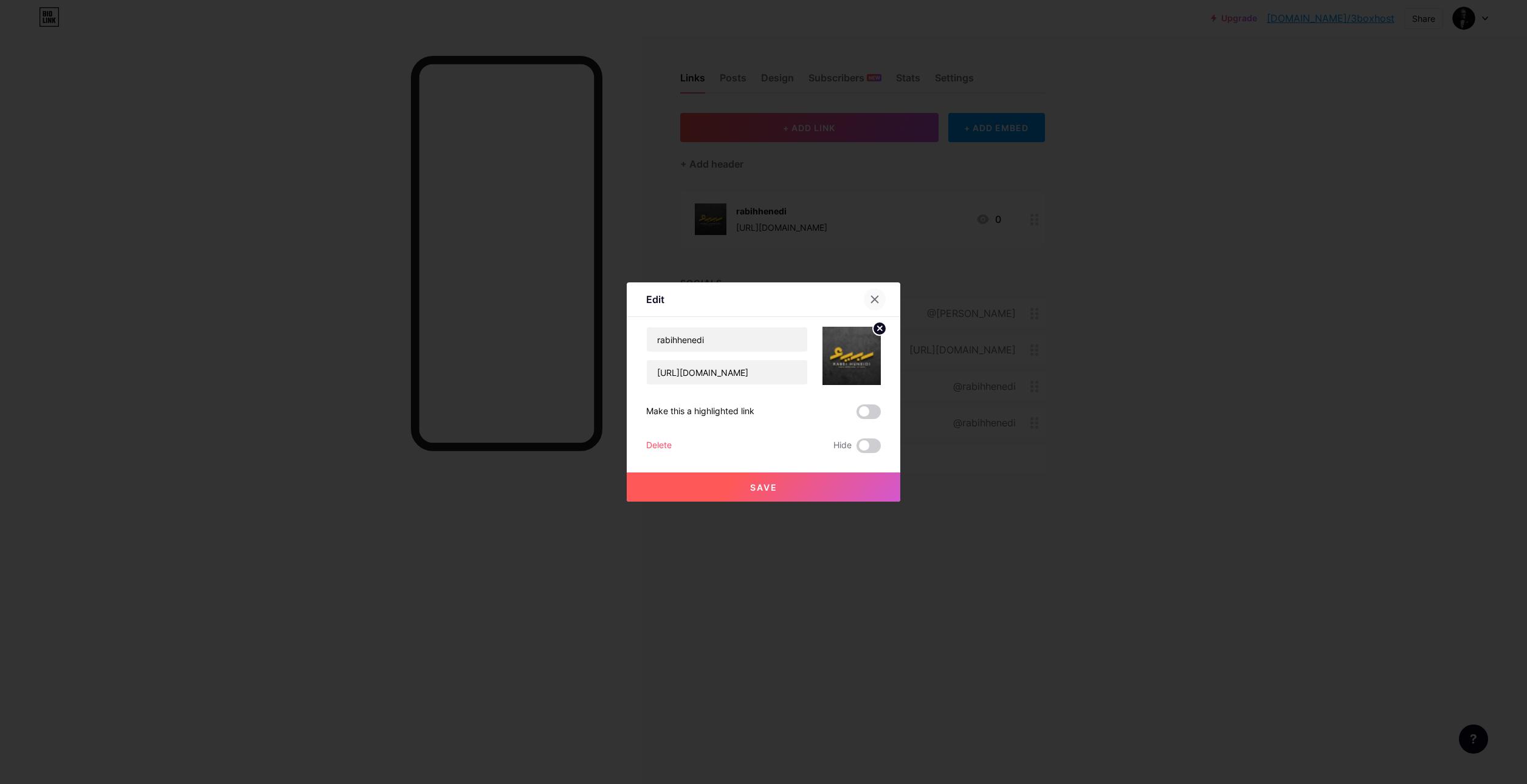
click at [872, 300] on icon at bounding box center [875, 300] width 7 height 7
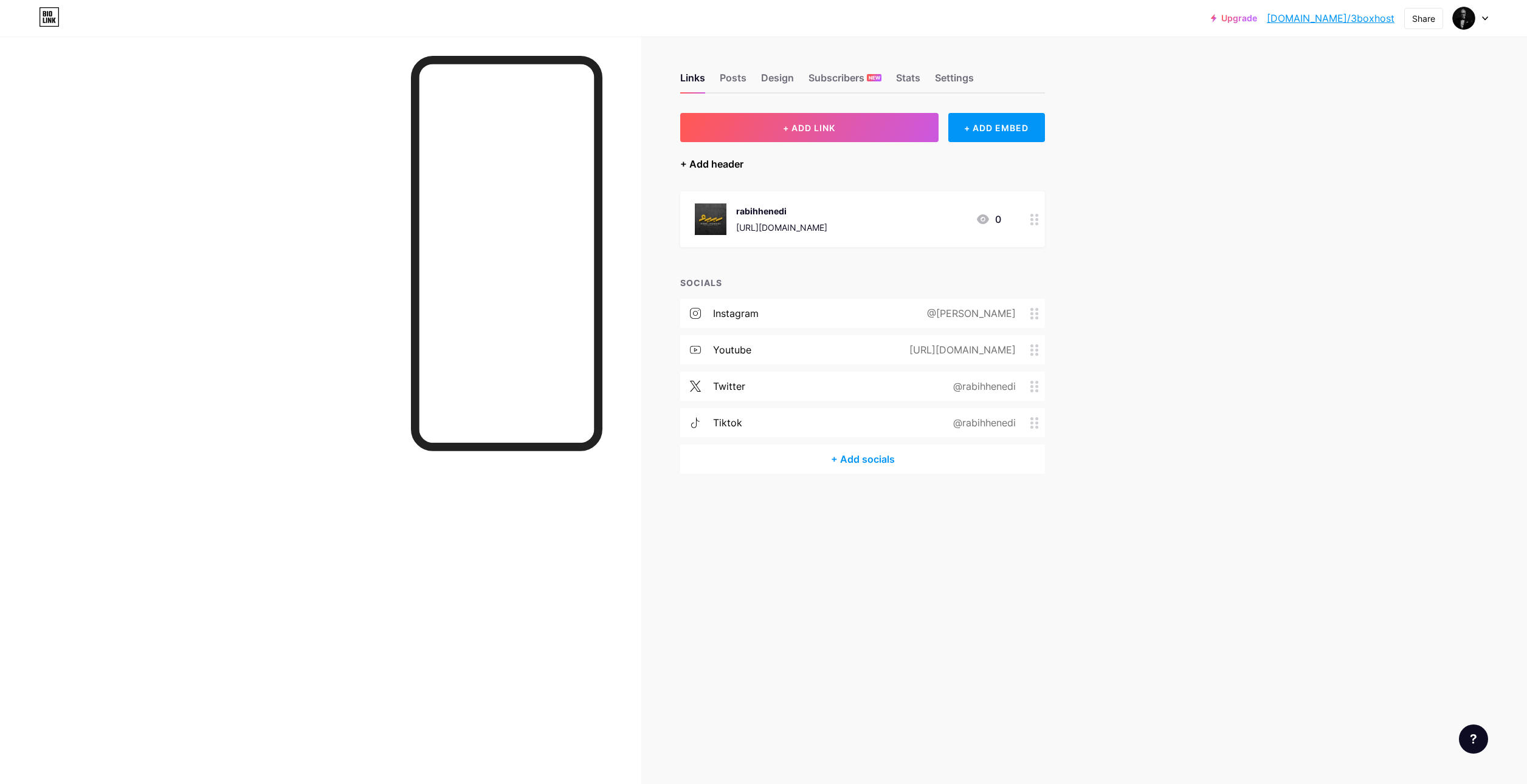
click at [722, 159] on div "+ Add header" at bounding box center [711, 164] width 63 height 14
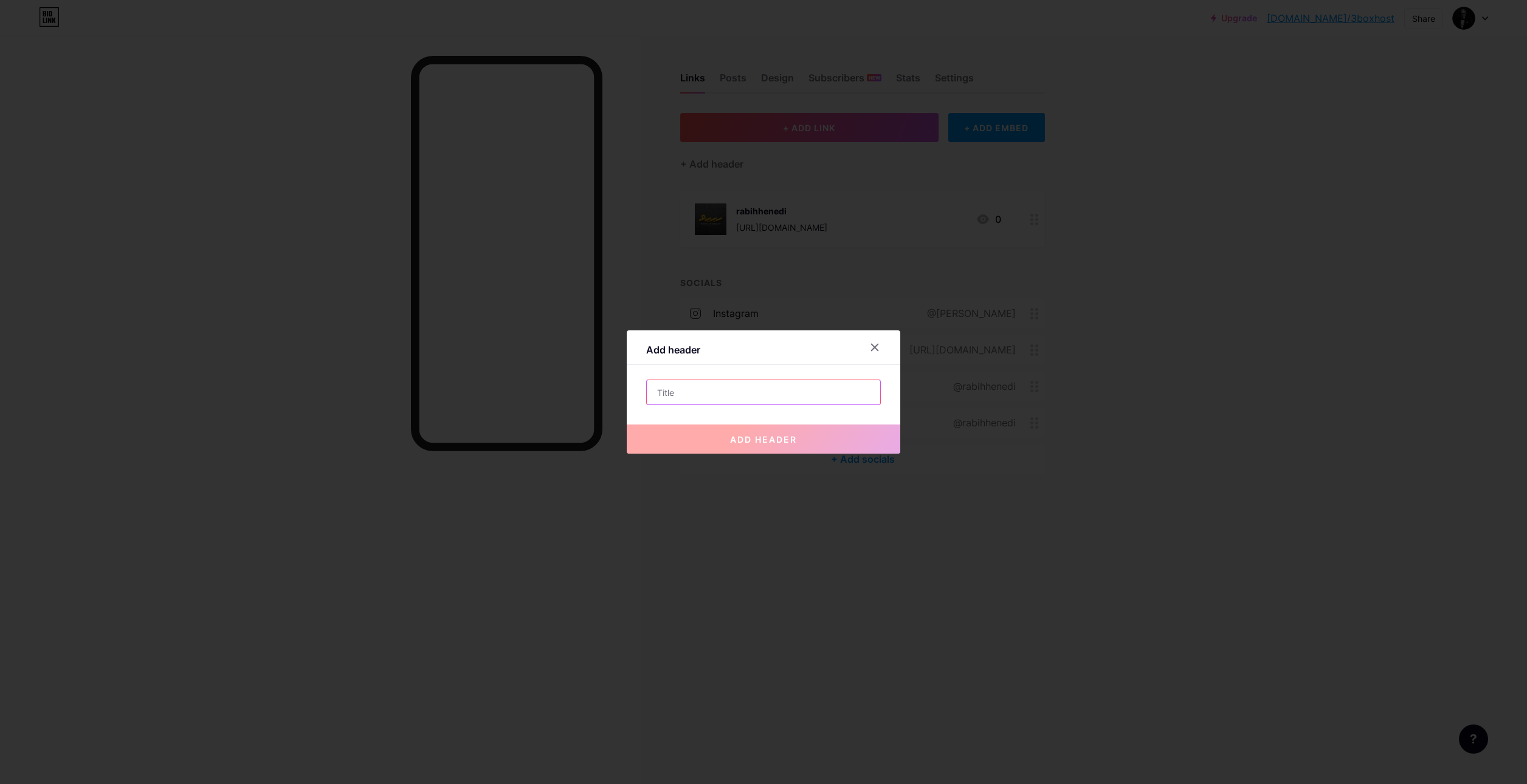
click at [725, 392] on input "text" at bounding box center [763, 393] width 233 height 25
paste input "[URL][DOMAIN_NAME]"
drag, startPoint x: 754, startPoint y: 394, endPoint x: 678, endPoint y: 402, distance: 76.4
click at [626, 401] on div "Add header [URL][DOMAIN_NAME] add header" at bounding box center [763, 392] width 273 height 124
type input "rabihhenedi"
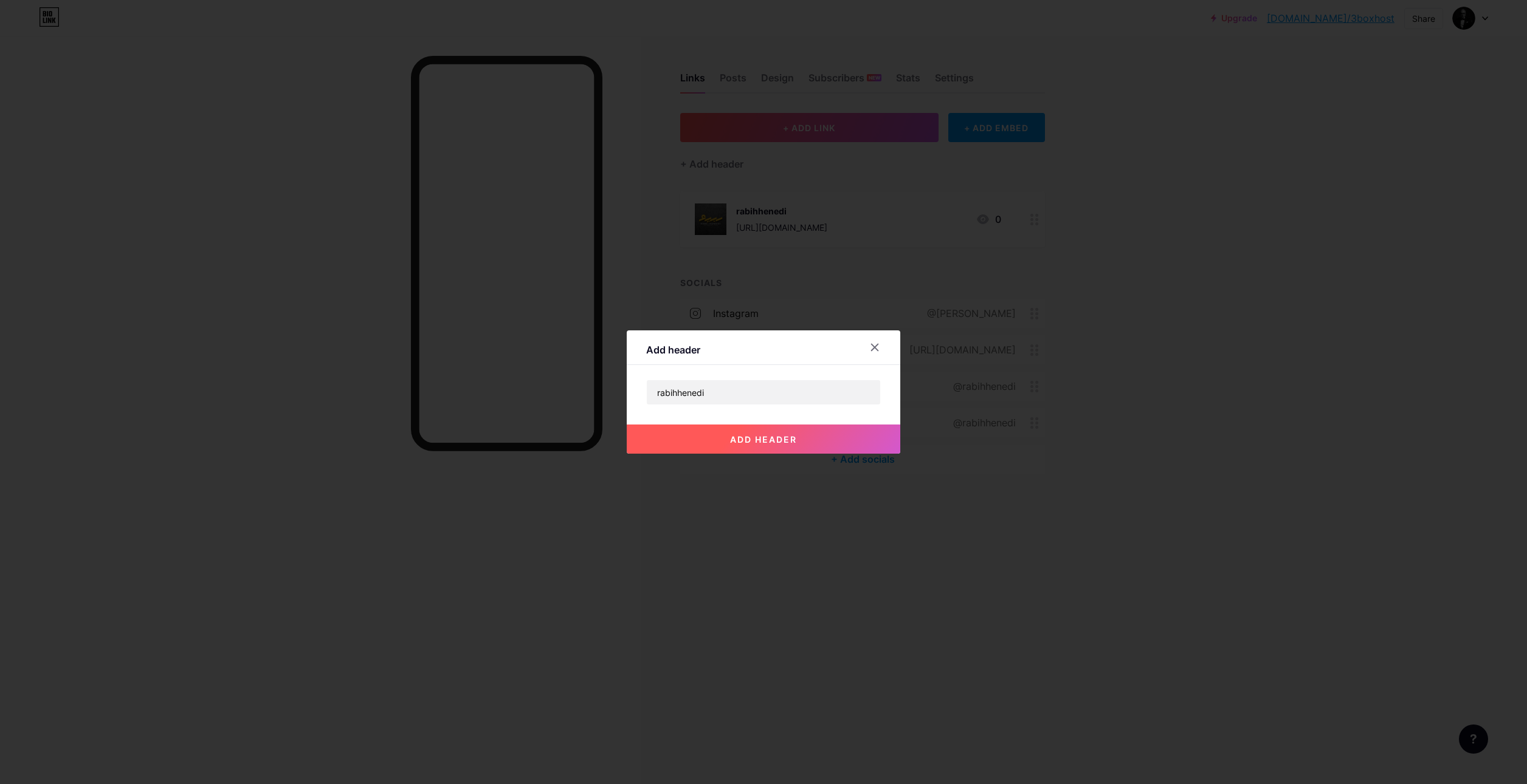
click at [756, 438] on span "add header" at bounding box center [764, 440] width 67 height 10
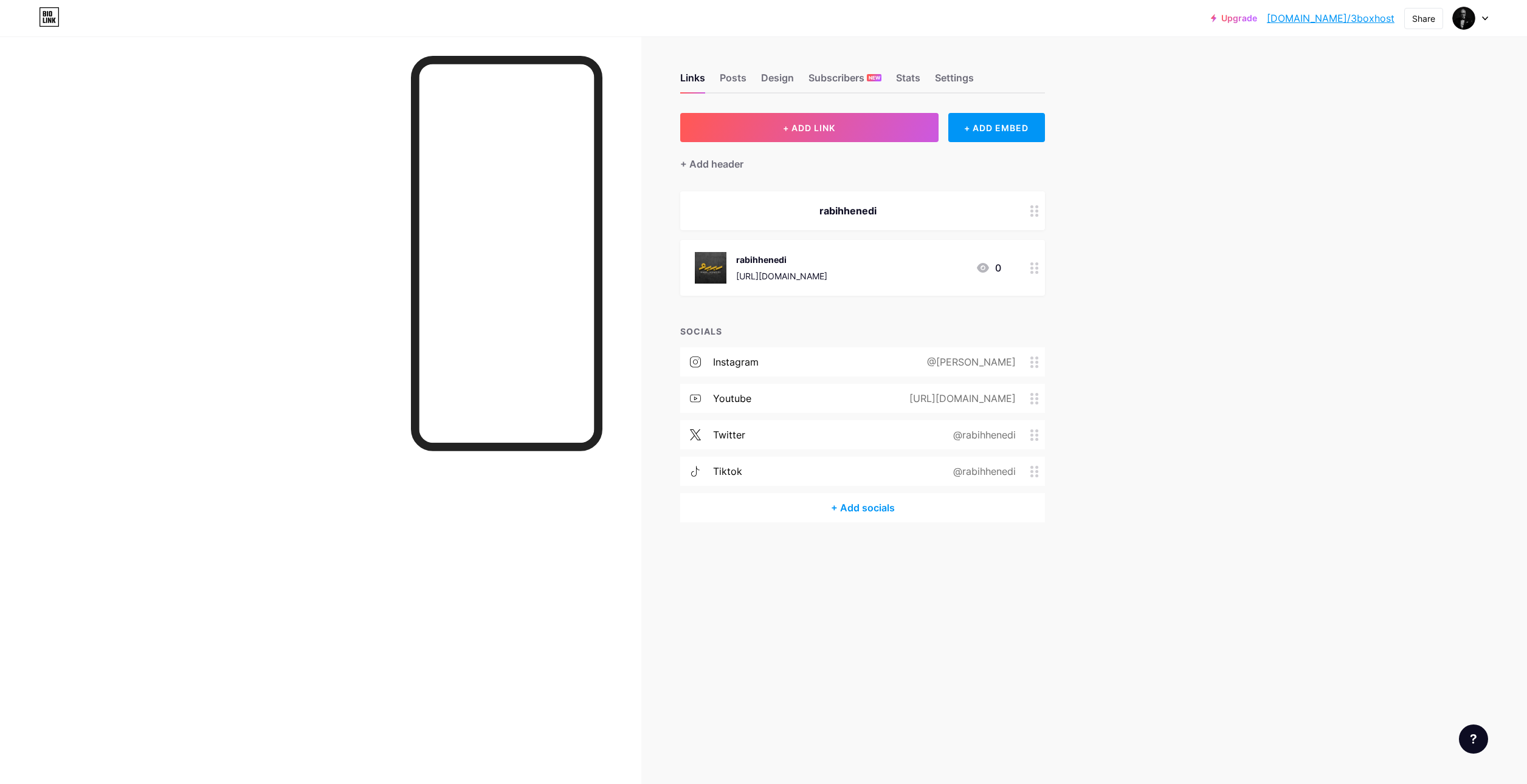
click at [859, 207] on div "rabihhenedi" at bounding box center [848, 210] width 307 height 14
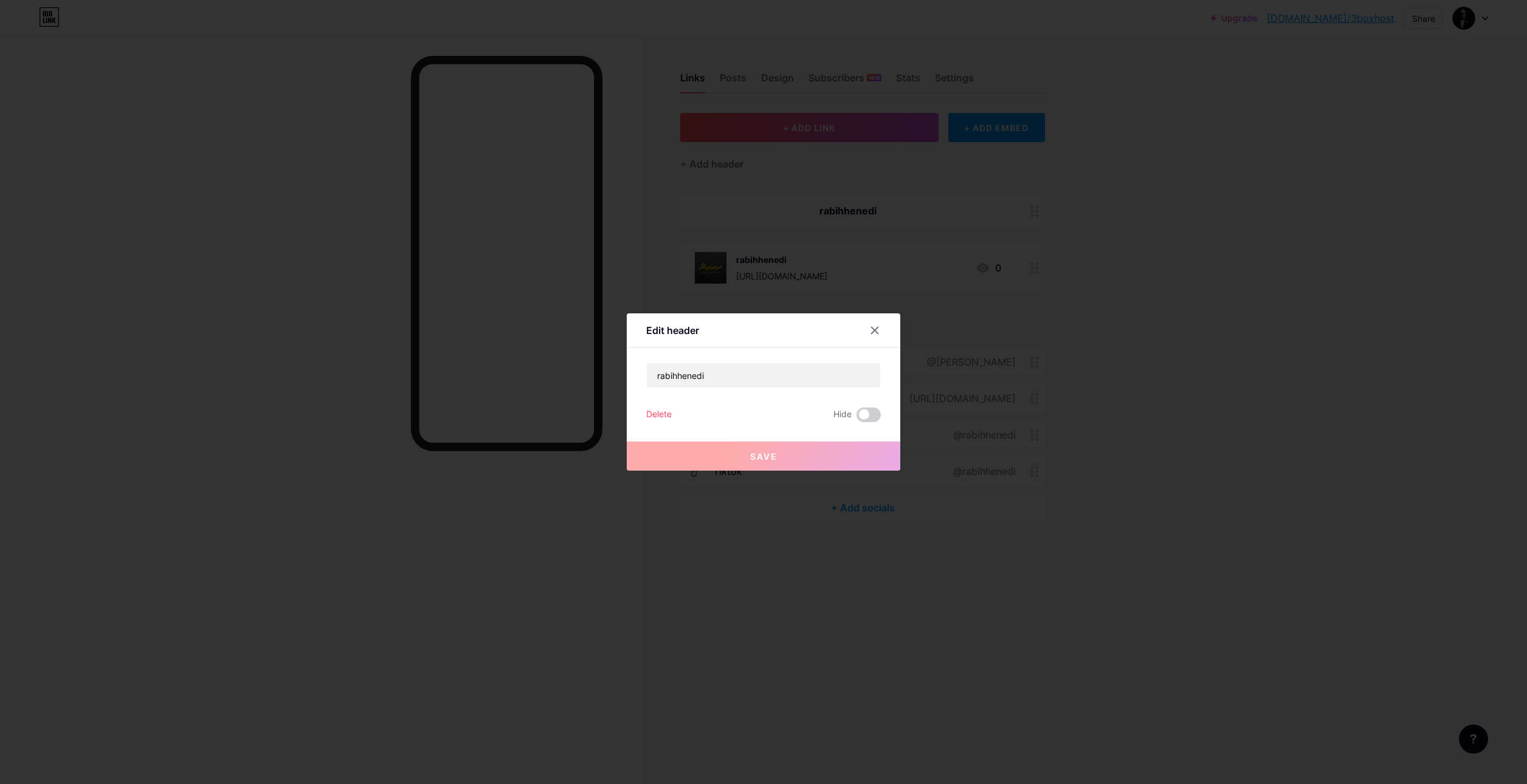
click at [648, 414] on div "Delete" at bounding box center [659, 414] width 26 height 14
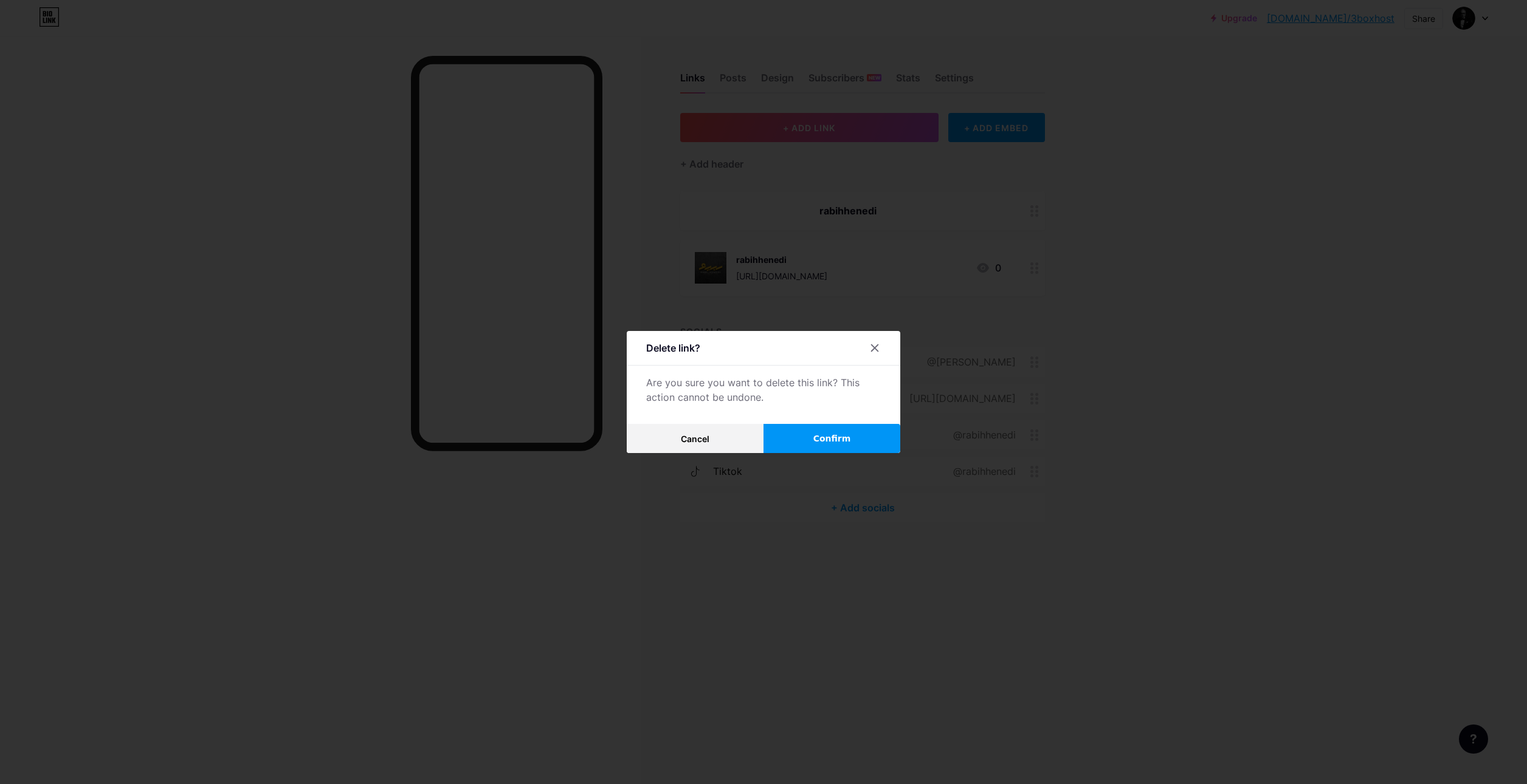
click at [807, 431] on button "Confirm" at bounding box center [832, 439] width 137 height 29
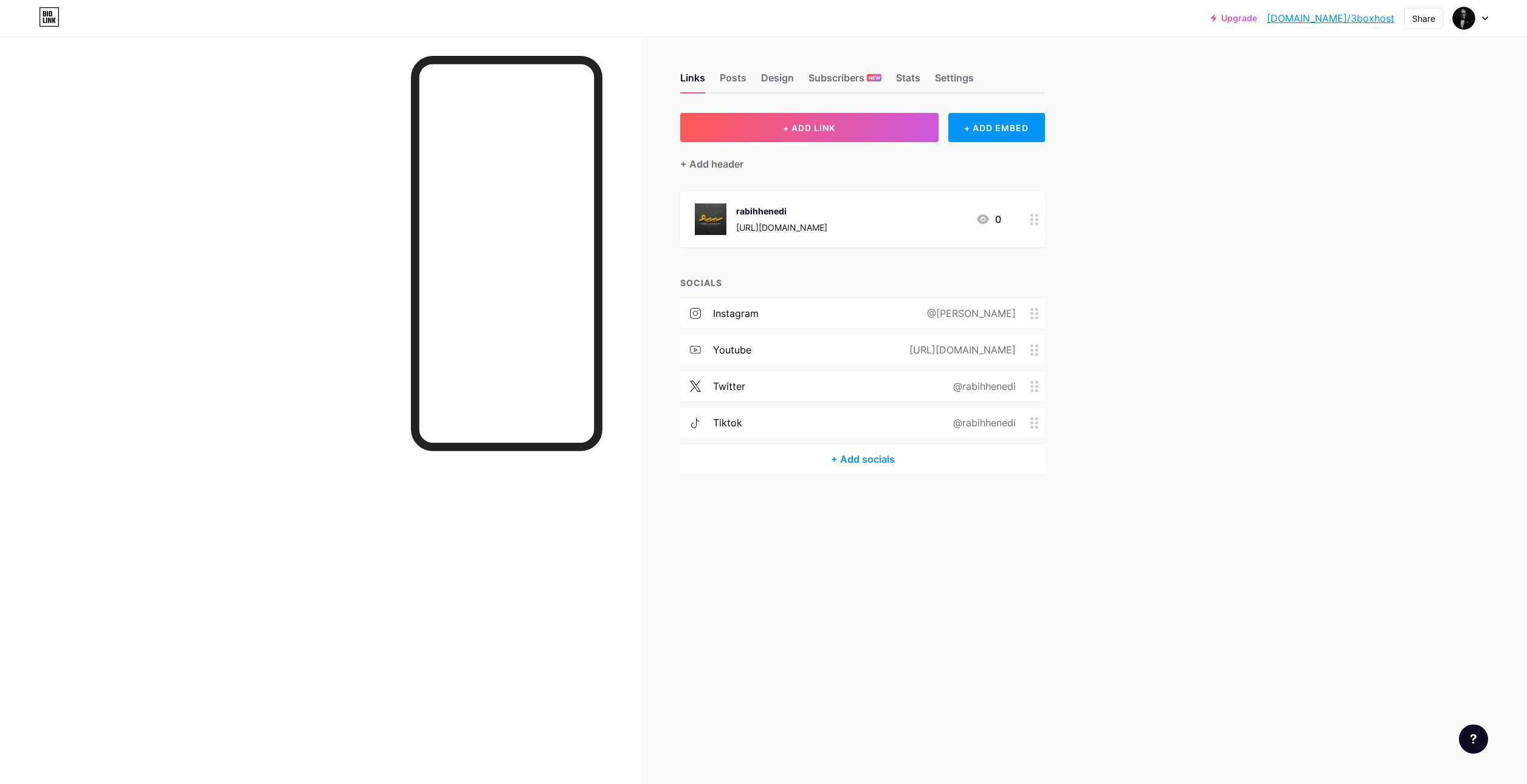
click at [922, 230] on div "rabihhenedi [URL][DOMAIN_NAME] 0" at bounding box center [848, 219] width 307 height 31
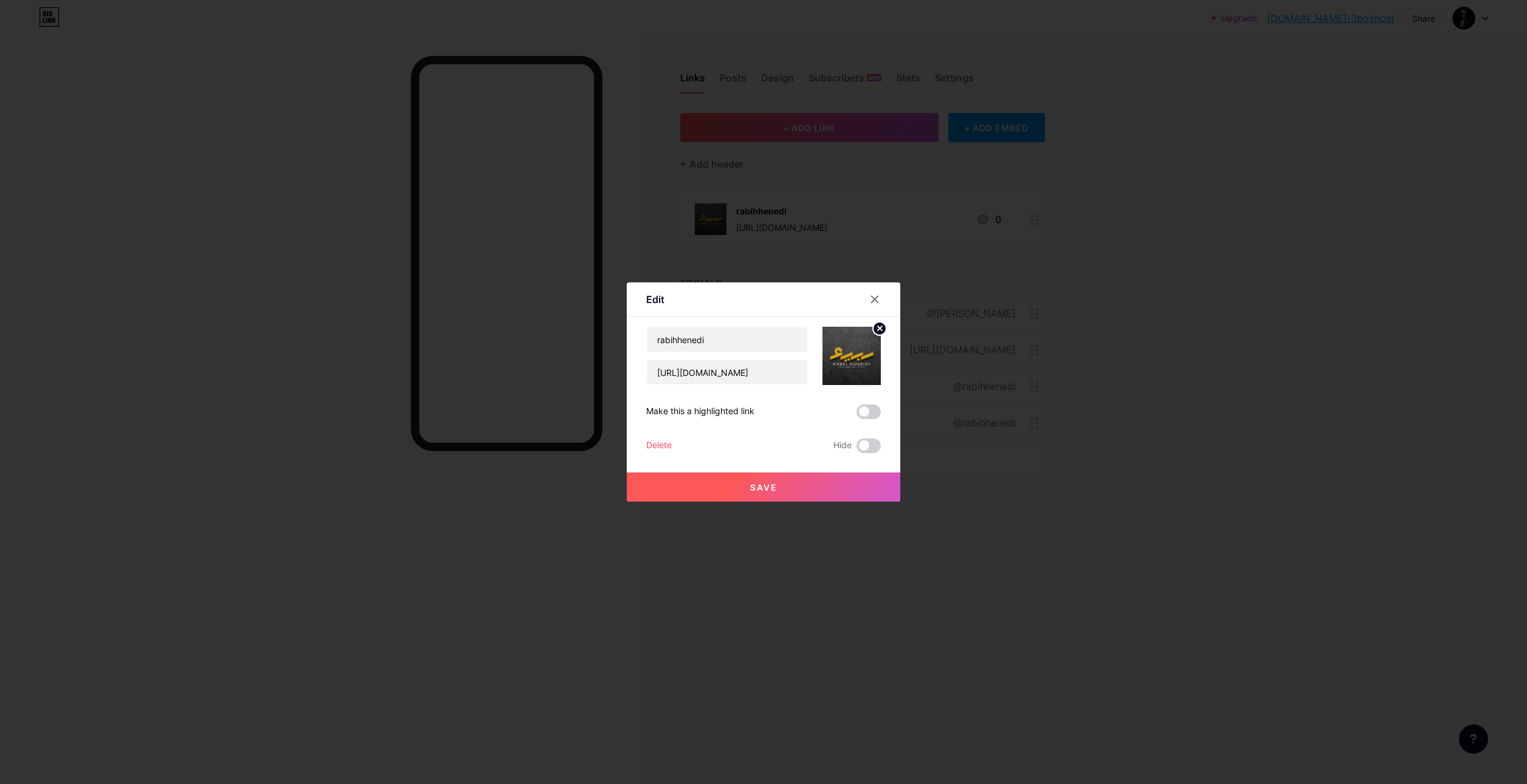
click at [934, 223] on div at bounding box center [764, 392] width 1527 height 784
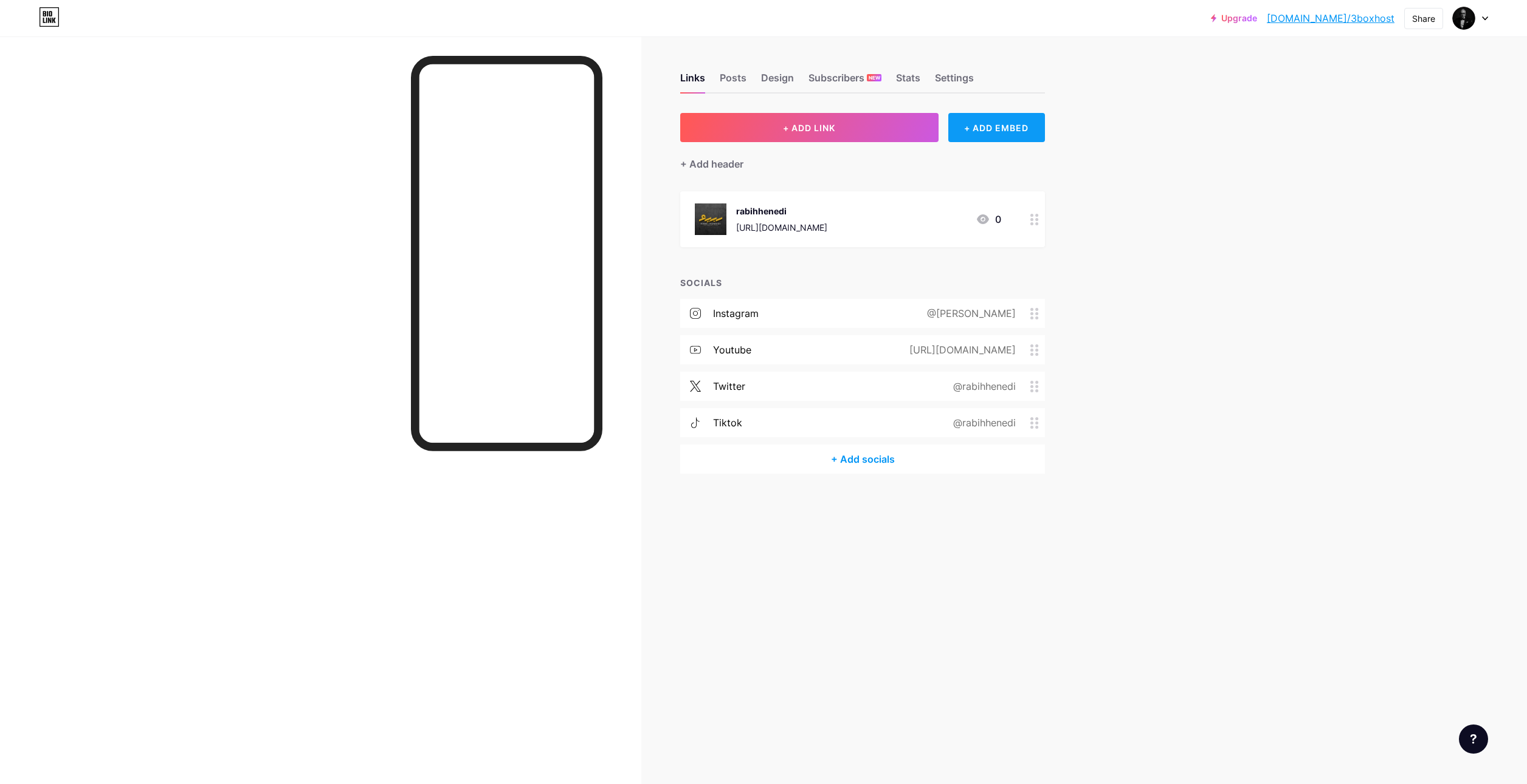
click at [982, 122] on div "+ ADD EMBED" at bounding box center [997, 127] width 97 height 29
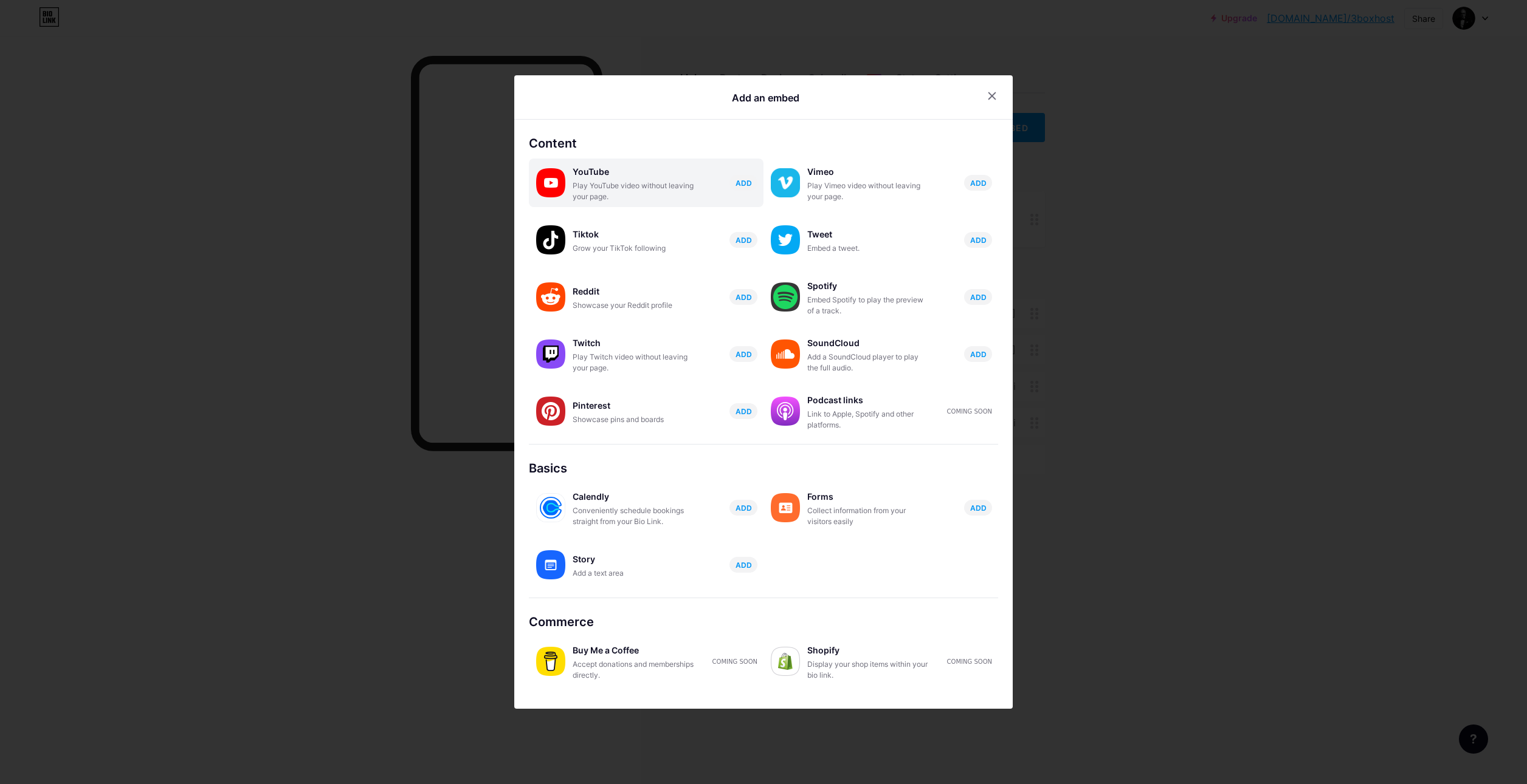
click at [583, 186] on div "Play YouTube video without leaving your page." at bounding box center [633, 191] width 122 height 22
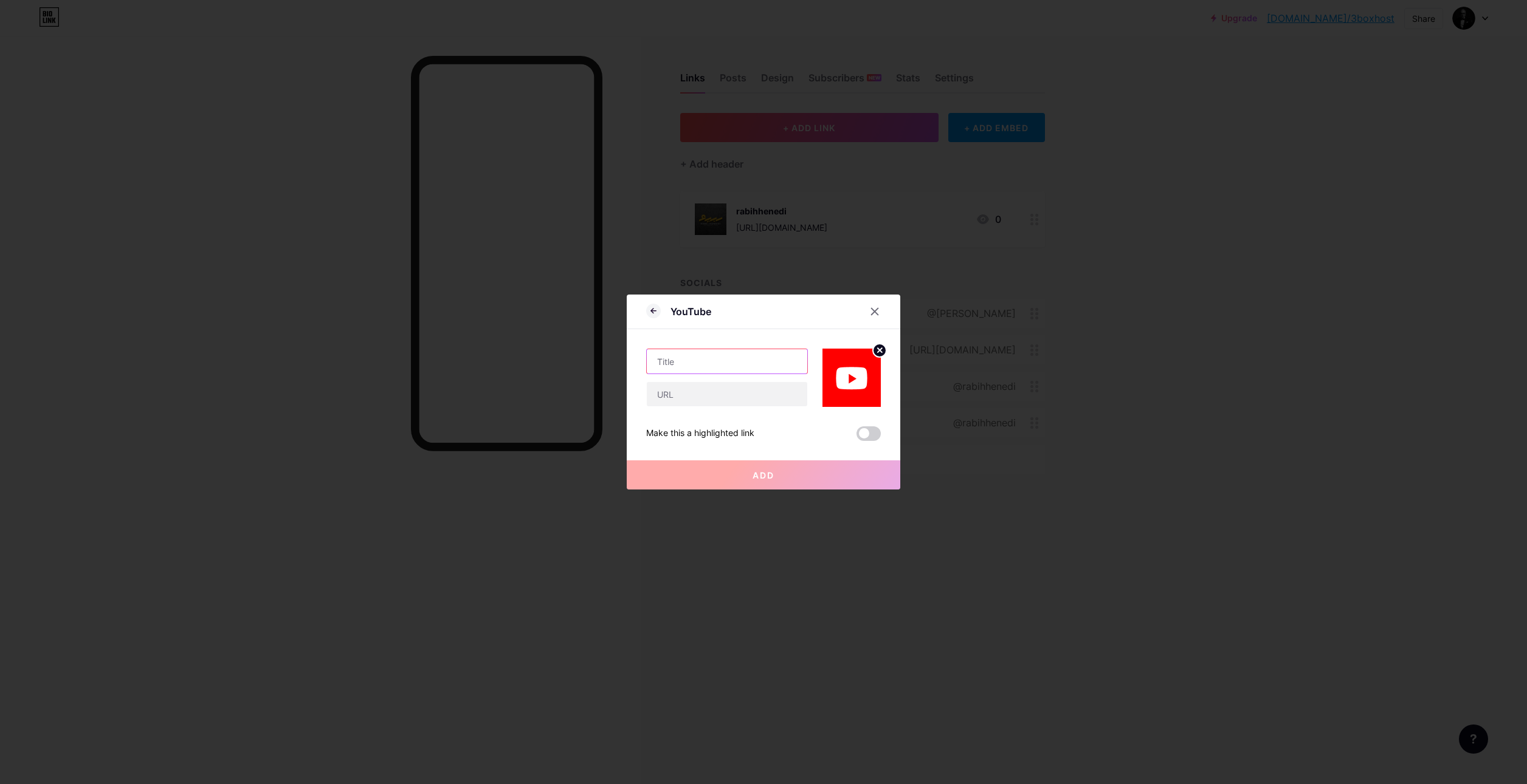
click at [695, 357] on input "text" at bounding box center [726, 362] width 161 height 25
paste input "[URL][DOMAIN_NAME]"
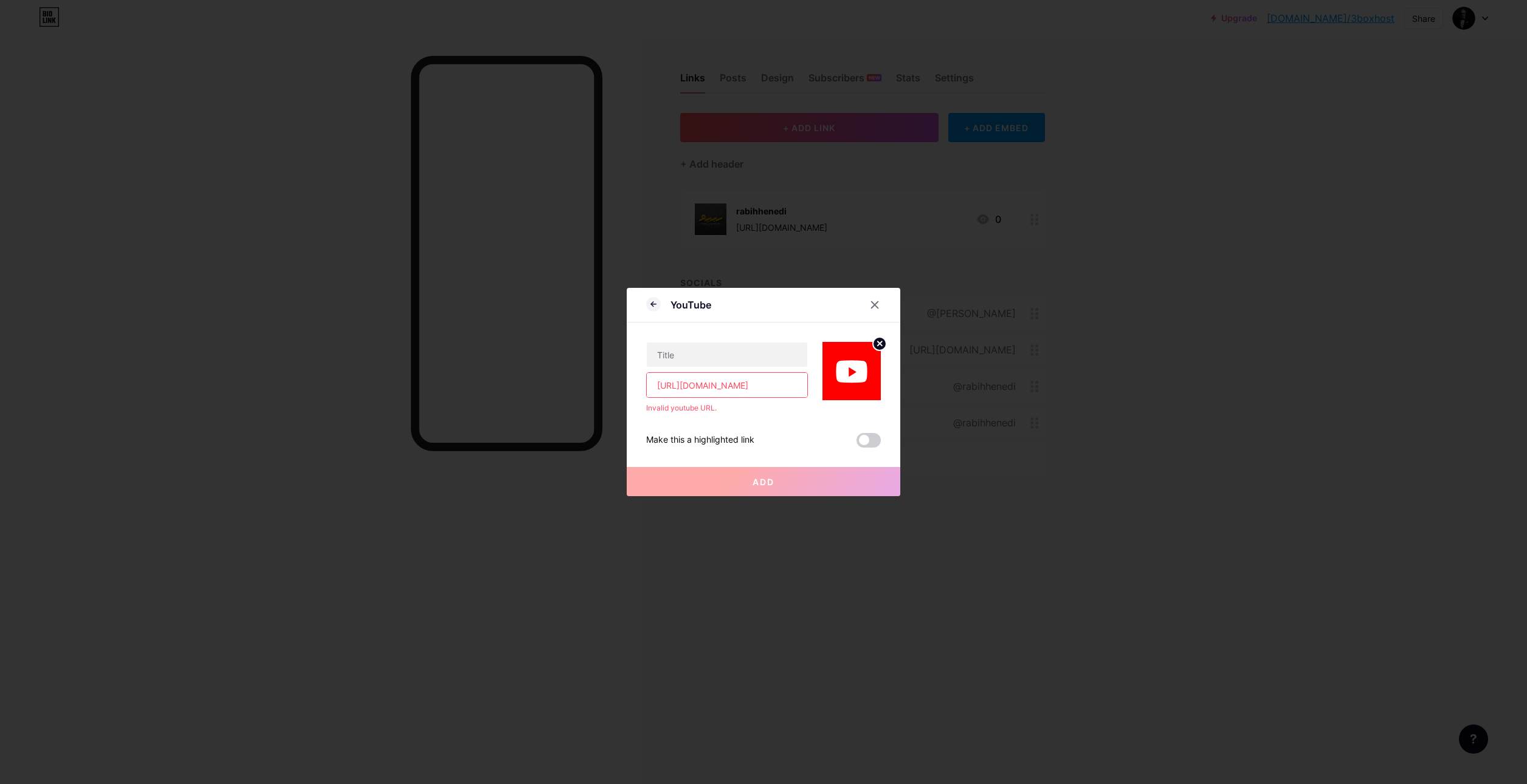
click at [745, 386] on input "[URL][DOMAIN_NAME]" at bounding box center [726, 385] width 161 height 25
click at [745, 387] on input "[URL][DOMAIN_NAME]" at bounding box center [726, 385] width 161 height 25
paste input "[DOMAIN_NAME][URL]"
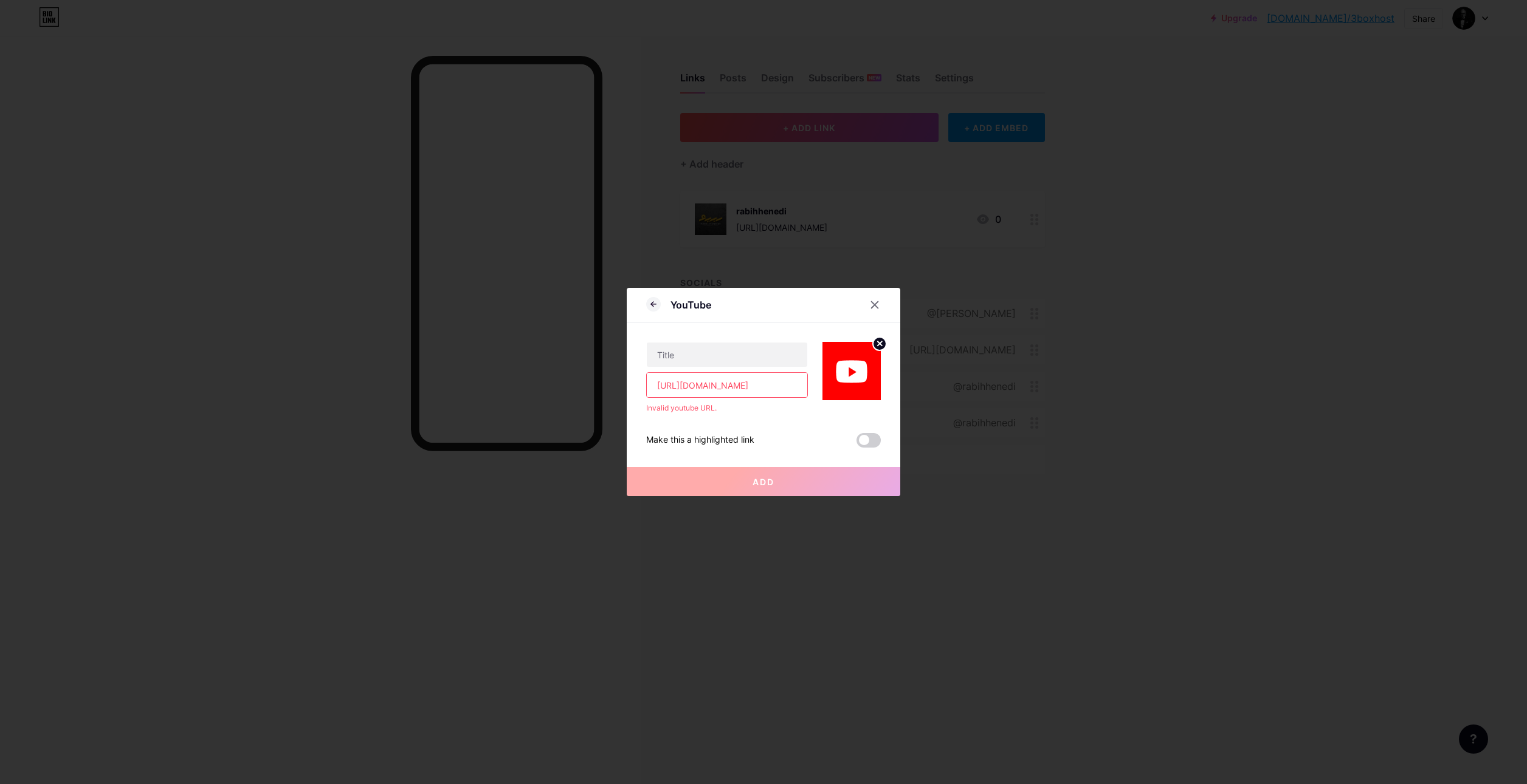
type input "[URL][DOMAIN_NAME]"
click at [768, 433] on div "Make this a highlighted link" at bounding box center [764, 440] width 234 height 14
click at [746, 354] on input "text" at bounding box center [726, 355] width 161 height 25
click at [670, 359] on input "text" at bounding box center [726, 355] width 161 height 25
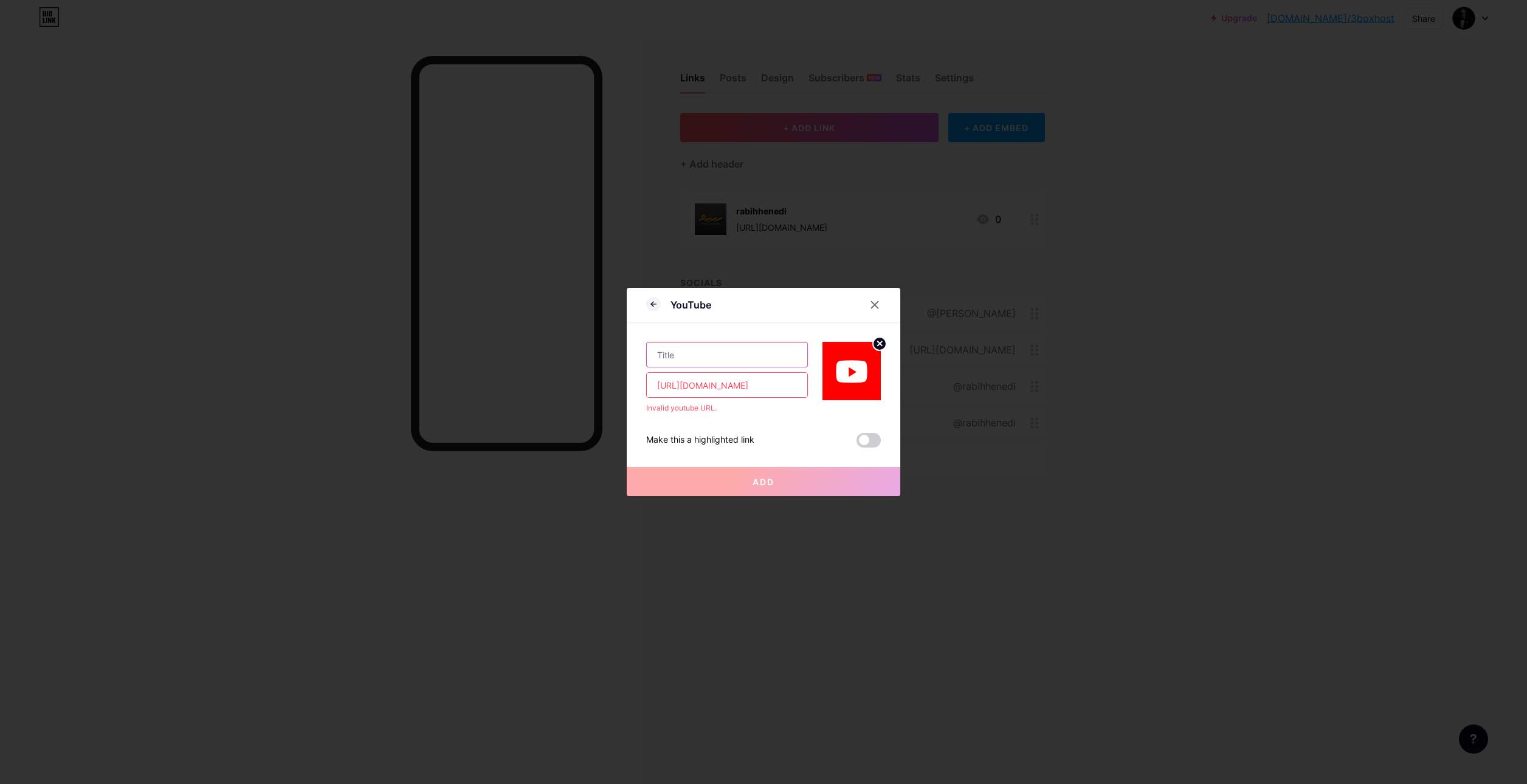
paste input "[PERSON_NAME]"
type input "[PERSON_NAME]"
click at [784, 444] on div "Make this a highlighted link" at bounding box center [764, 440] width 234 height 14
click at [759, 385] on input "[URL][DOMAIN_NAME]" at bounding box center [726, 385] width 161 height 25
click at [864, 437] on span at bounding box center [869, 440] width 25 height 14
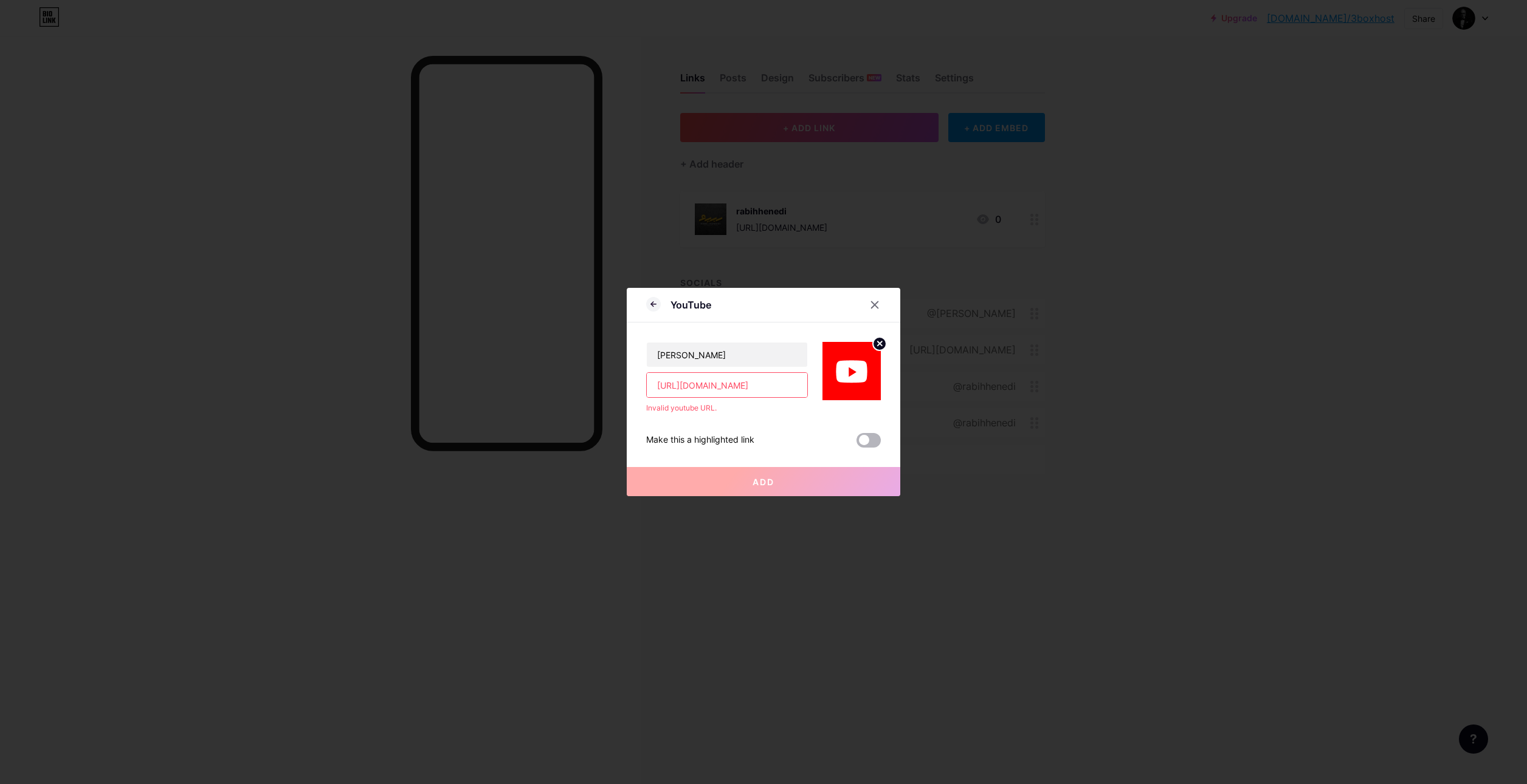
click at [857, 443] on input "checkbox" at bounding box center [857, 443] width 0 height 0
click at [862, 437] on span at bounding box center [869, 440] width 25 height 14
click at [857, 443] on input "checkbox" at bounding box center [857, 443] width 0 height 0
click at [750, 488] on button "Add" at bounding box center [763, 481] width 273 height 29
click at [744, 387] on input "[URL][DOMAIN_NAME]" at bounding box center [726, 385] width 161 height 25
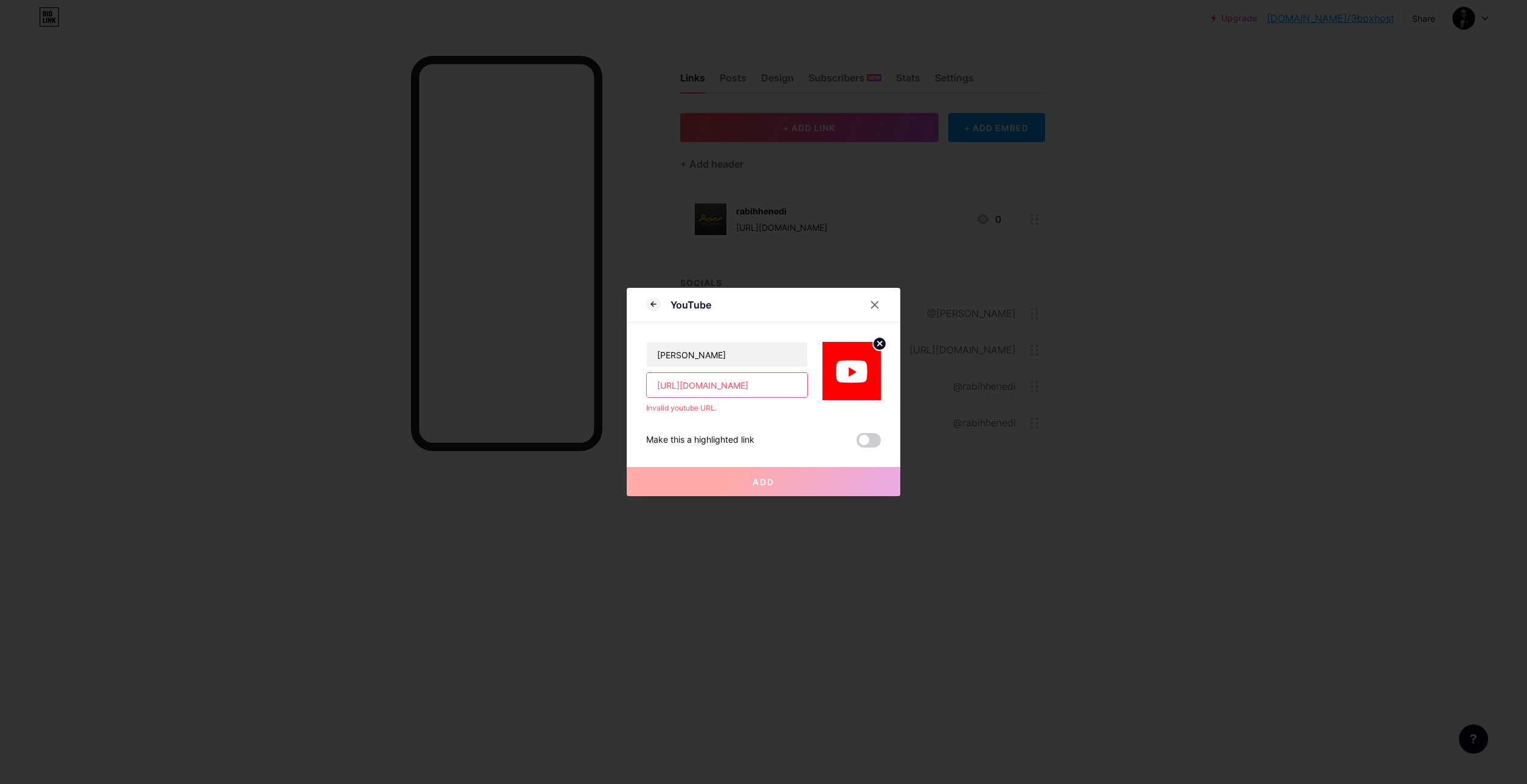
scroll to position [0, 28]
drag, startPoint x: 747, startPoint y: 385, endPoint x: 882, endPoint y: 374, distance: 135.4
click at [882, 374] on div "YouTube [PERSON_NAME] [URL][DOMAIN_NAME] Invalid youtube URL. Make this a highl…" at bounding box center [763, 392] width 273 height 208
click at [738, 380] on input "[URL][DOMAIN_NAME]" at bounding box center [726, 385] width 161 height 25
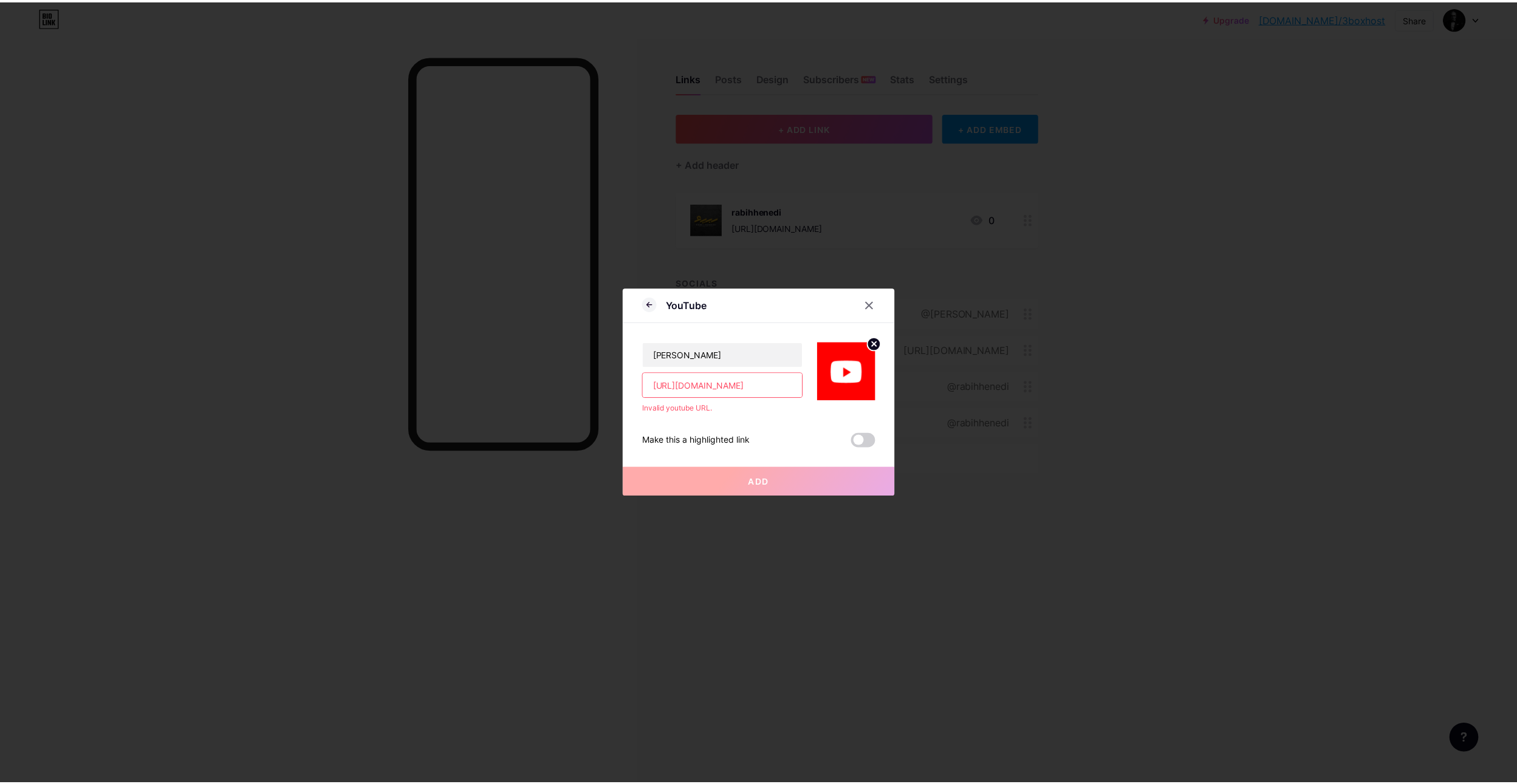
scroll to position [0, 0]
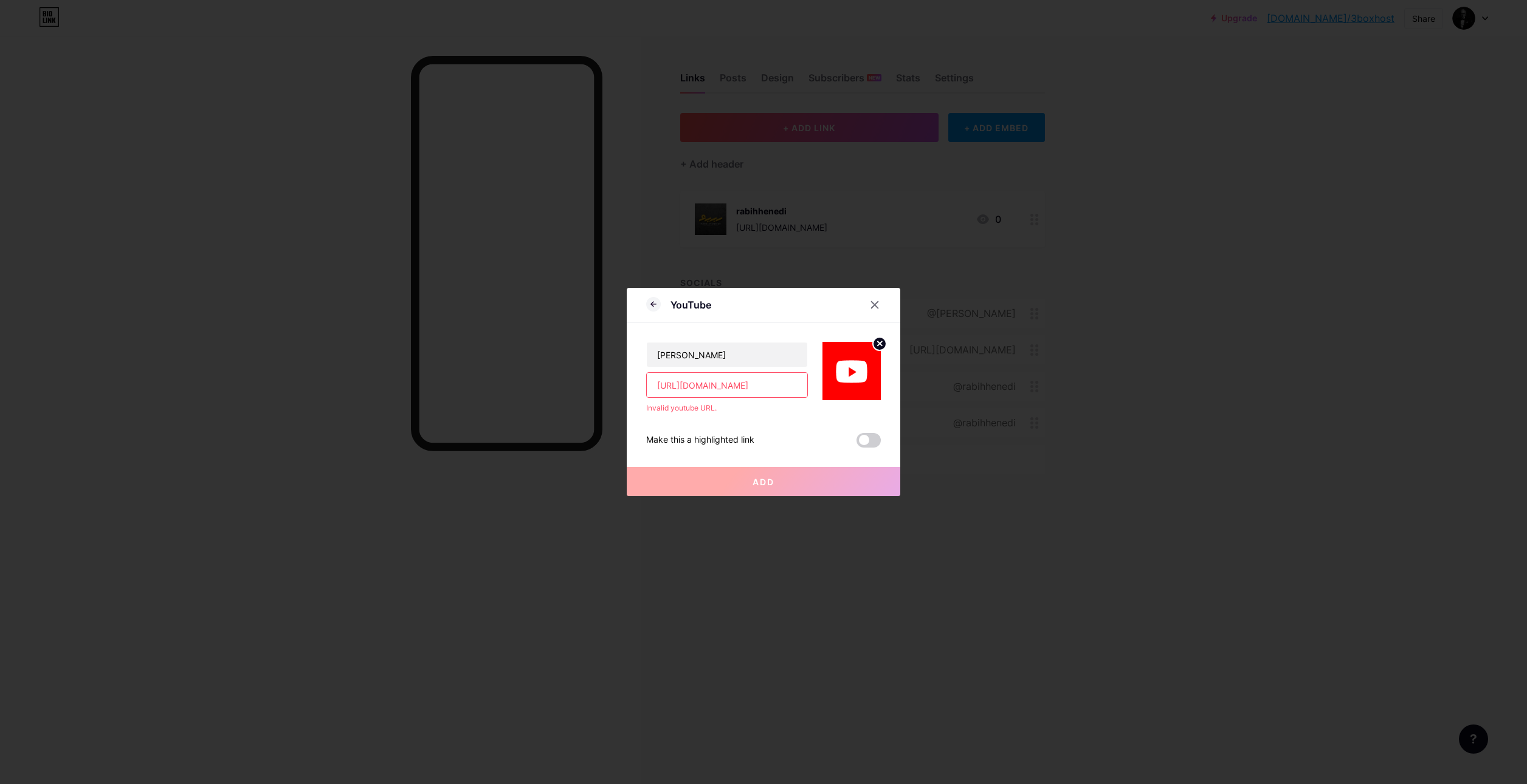
drag, startPoint x: 730, startPoint y: 383, endPoint x: 575, endPoint y: 392, distance: 155.3
click at [574, 392] on div "YouTube [PERSON_NAME] [URL][DOMAIN_NAME] Invalid youtube URL. Make this a highl…" at bounding box center [764, 392] width 1527 height 784
type input "RabeiHuneidi"
click at [876, 304] on div at bounding box center [874, 304] width 22 height 22
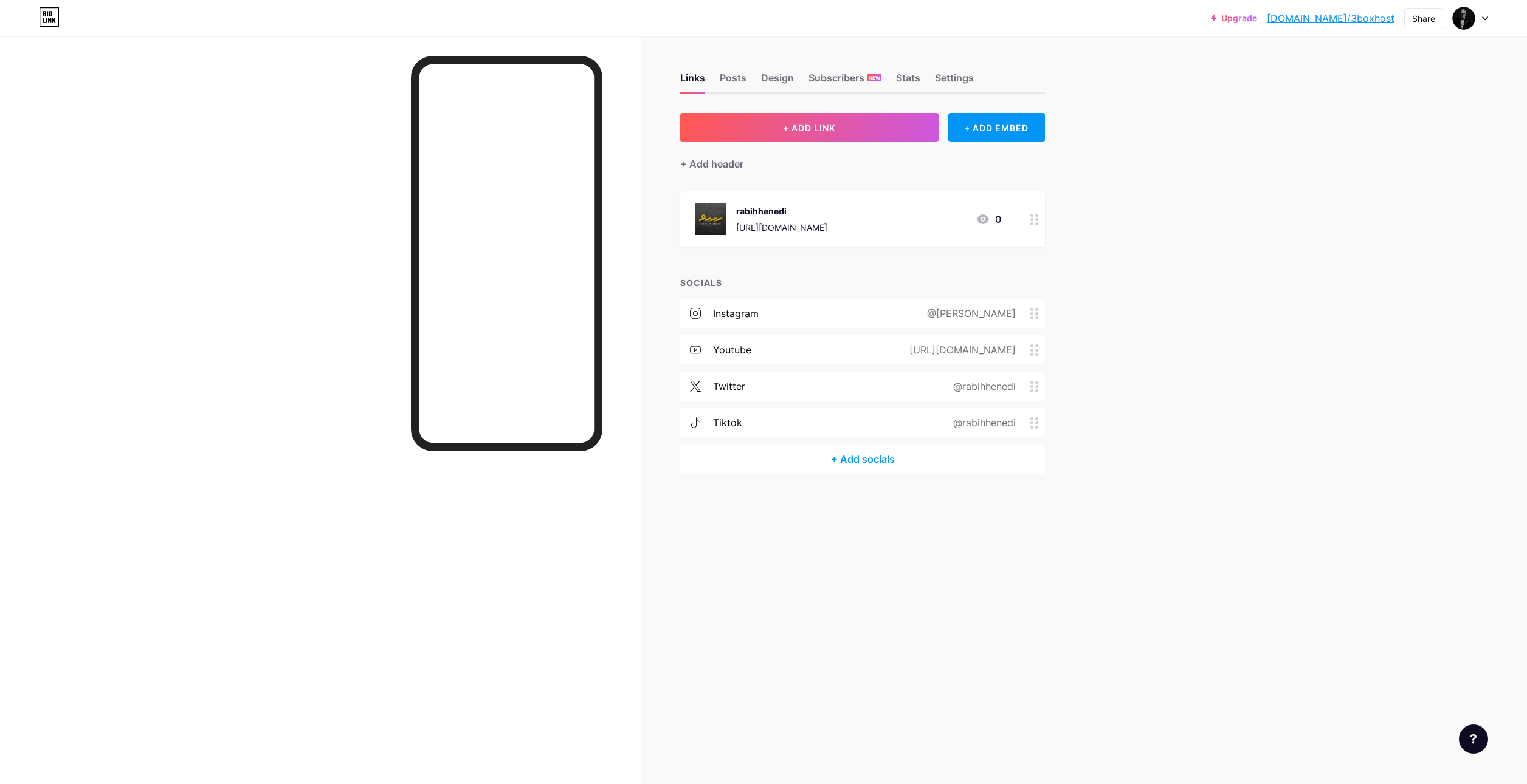
click at [827, 205] on div "rabihhenedi" at bounding box center [782, 210] width 91 height 12
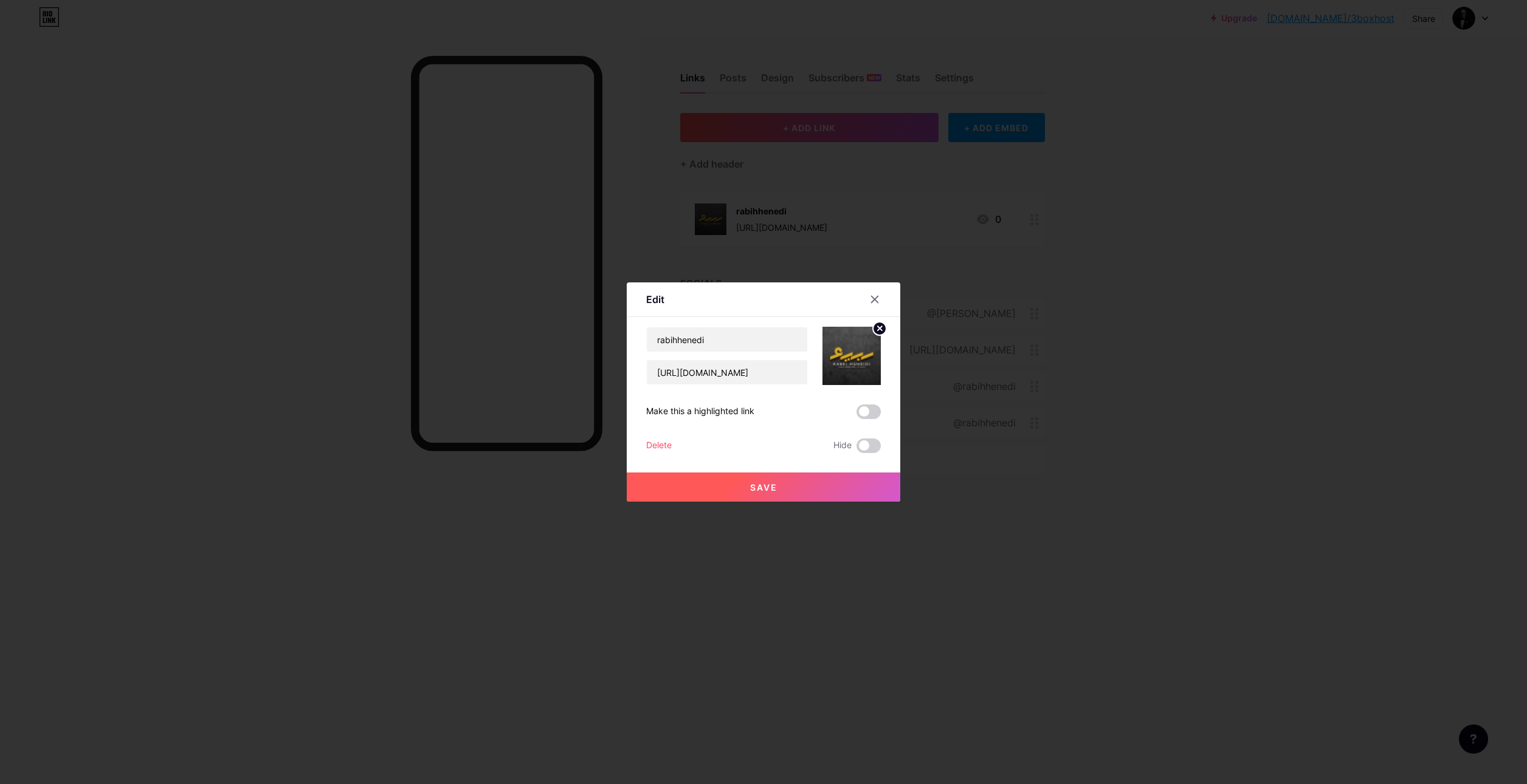
click at [653, 444] on div "Delete" at bounding box center [659, 445] width 26 height 14
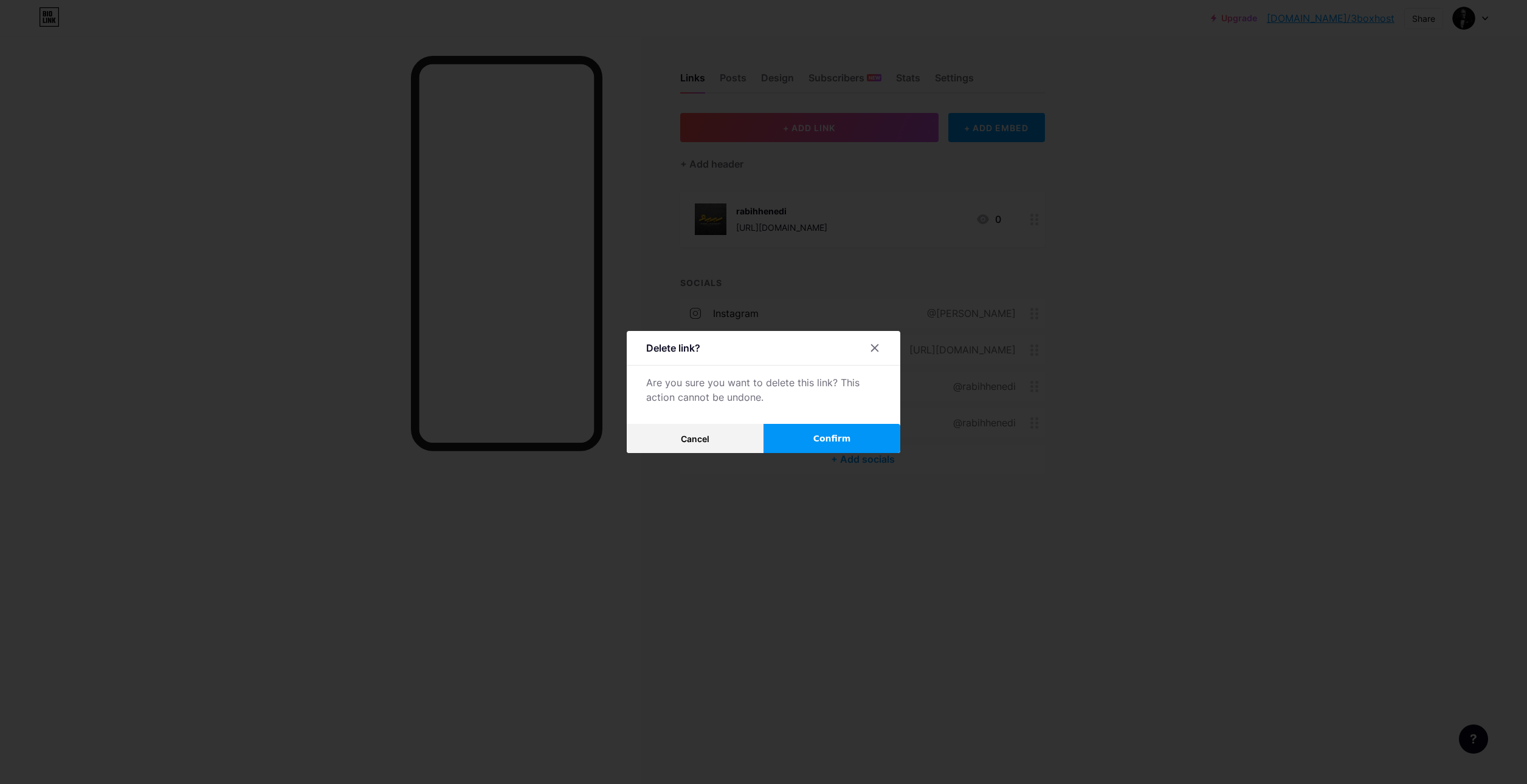
click at [806, 440] on button "Confirm" at bounding box center [832, 439] width 137 height 29
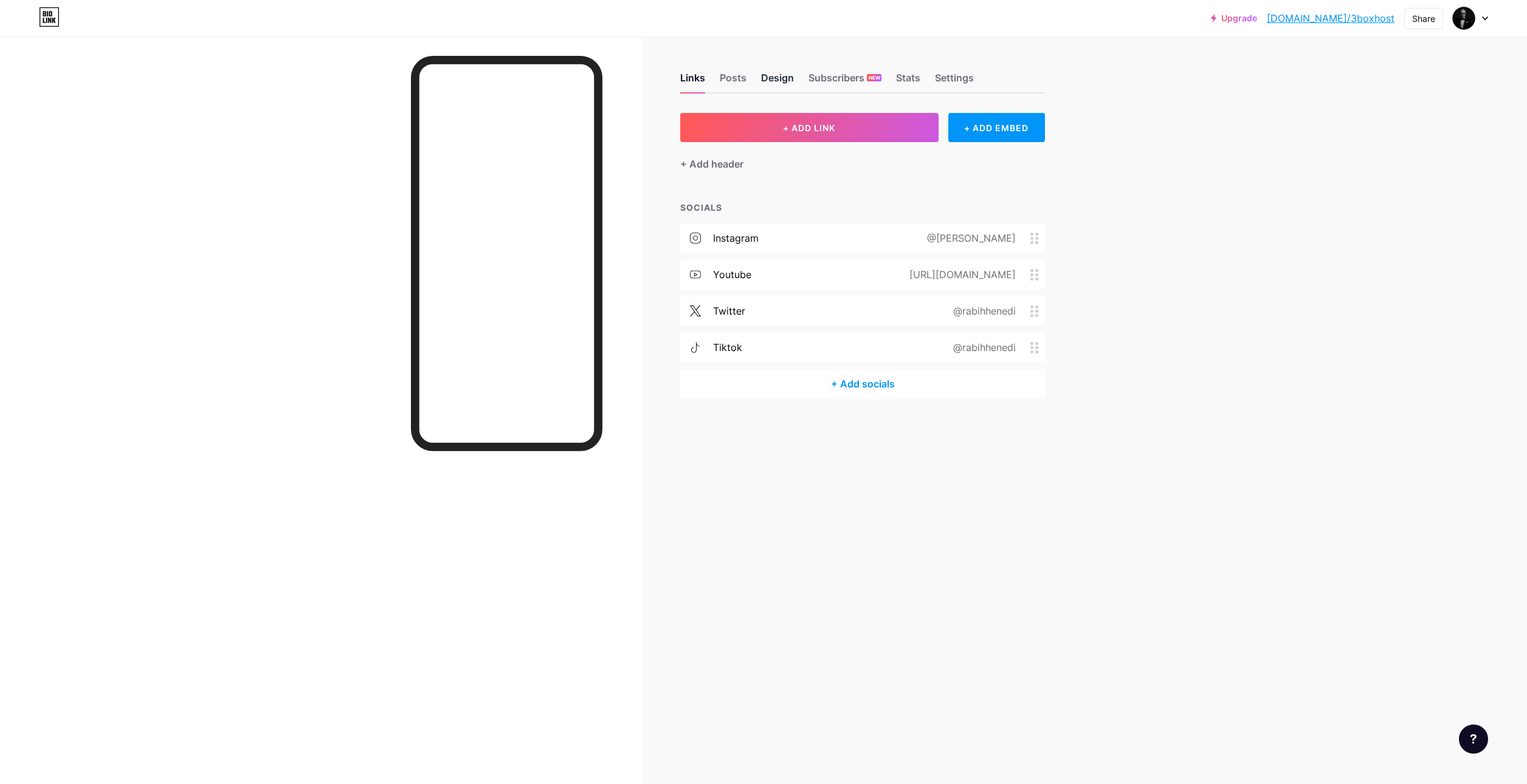
click at [771, 76] on div "Design" at bounding box center [777, 81] width 32 height 22
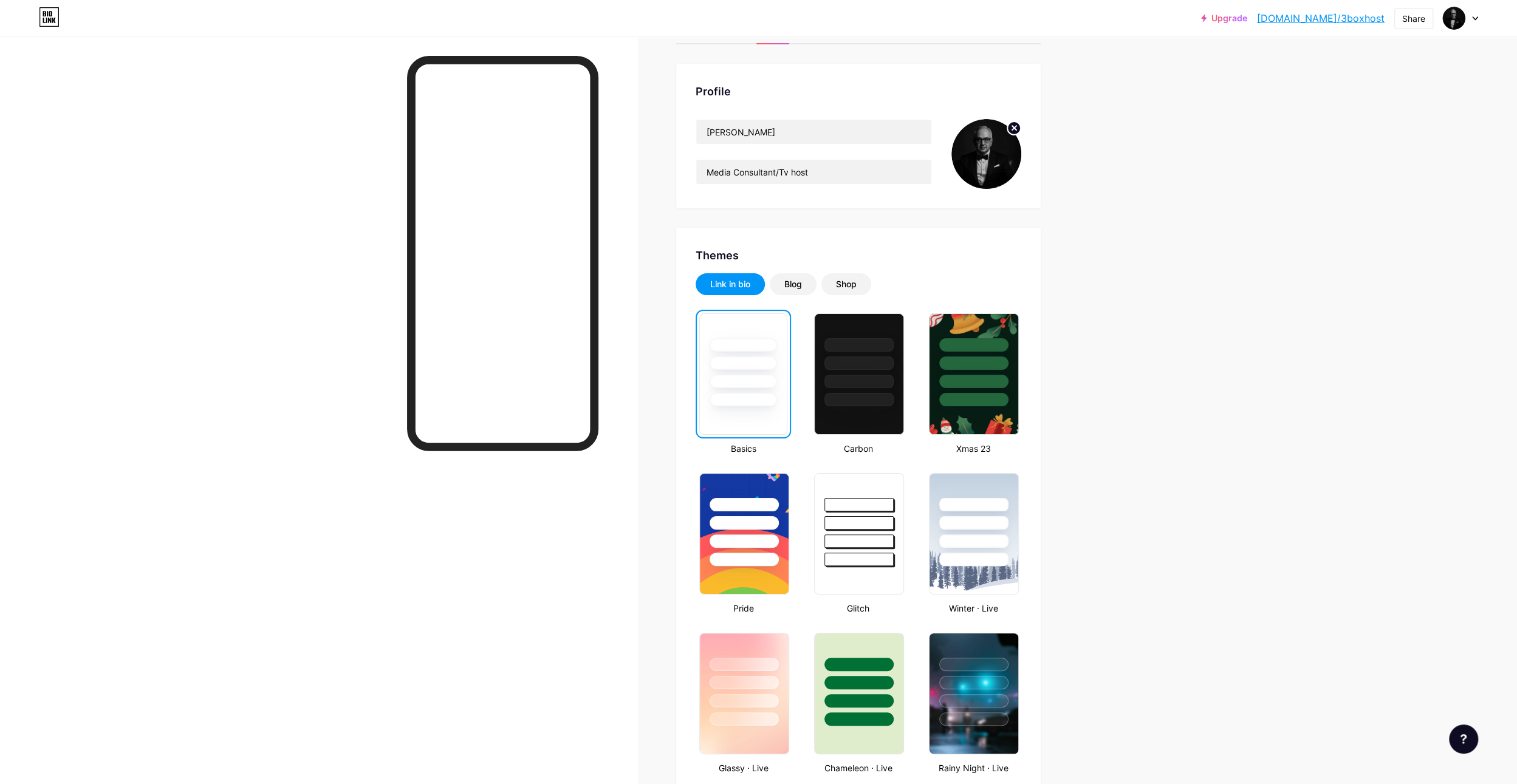
scroll to position [61, 0]
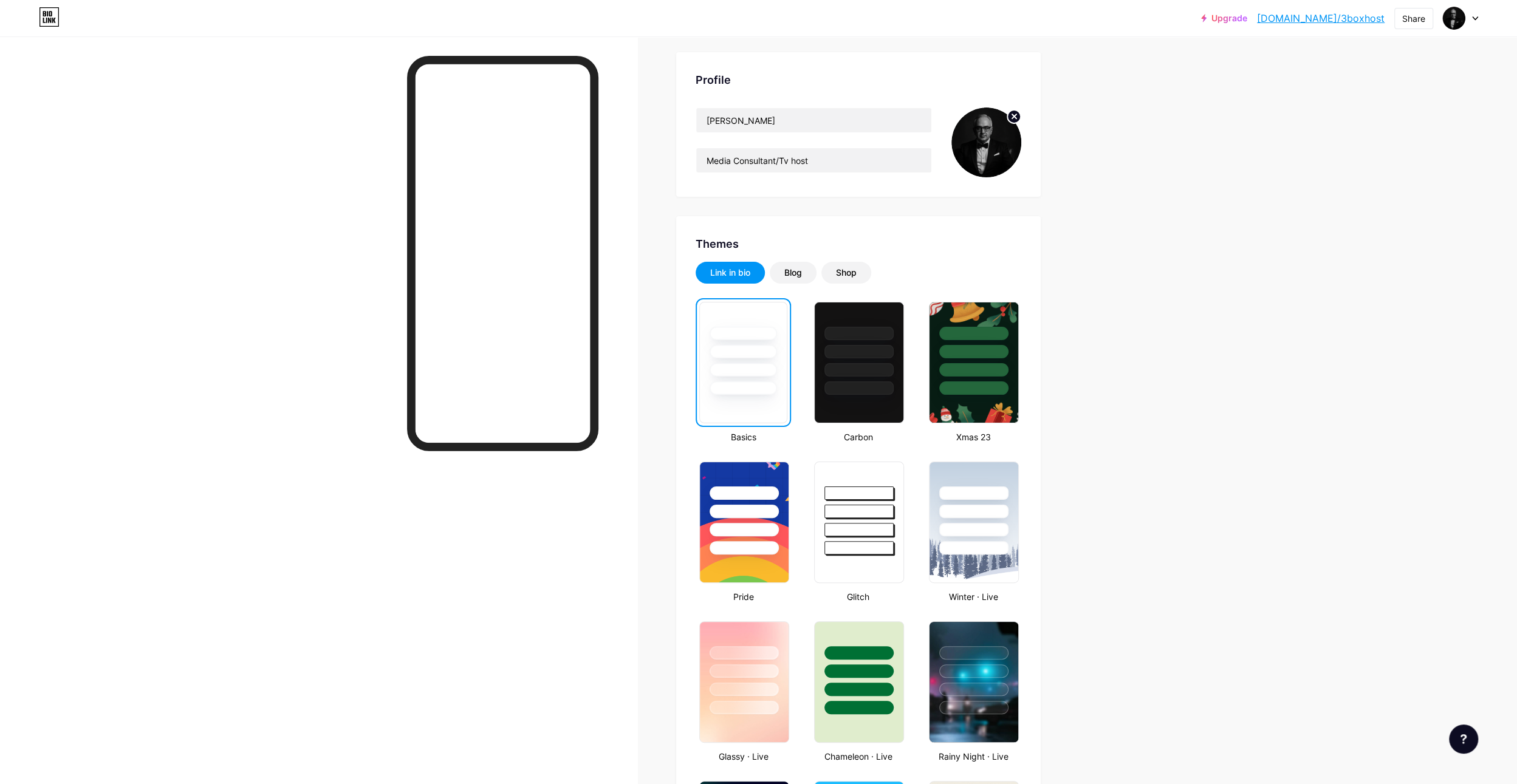
click at [773, 411] on div at bounding box center [743, 363] width 89 height 122
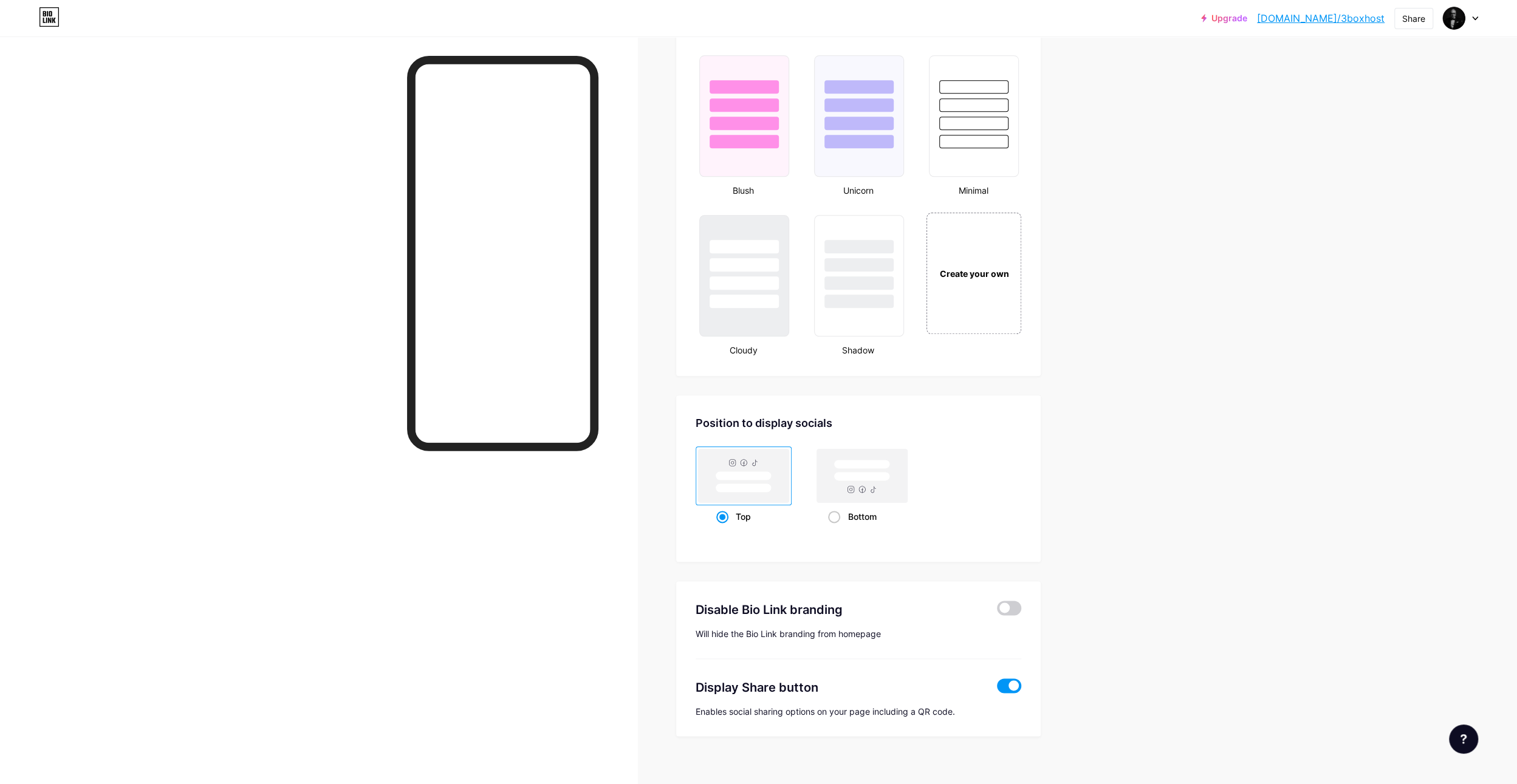
scroll to position [1279, 0]
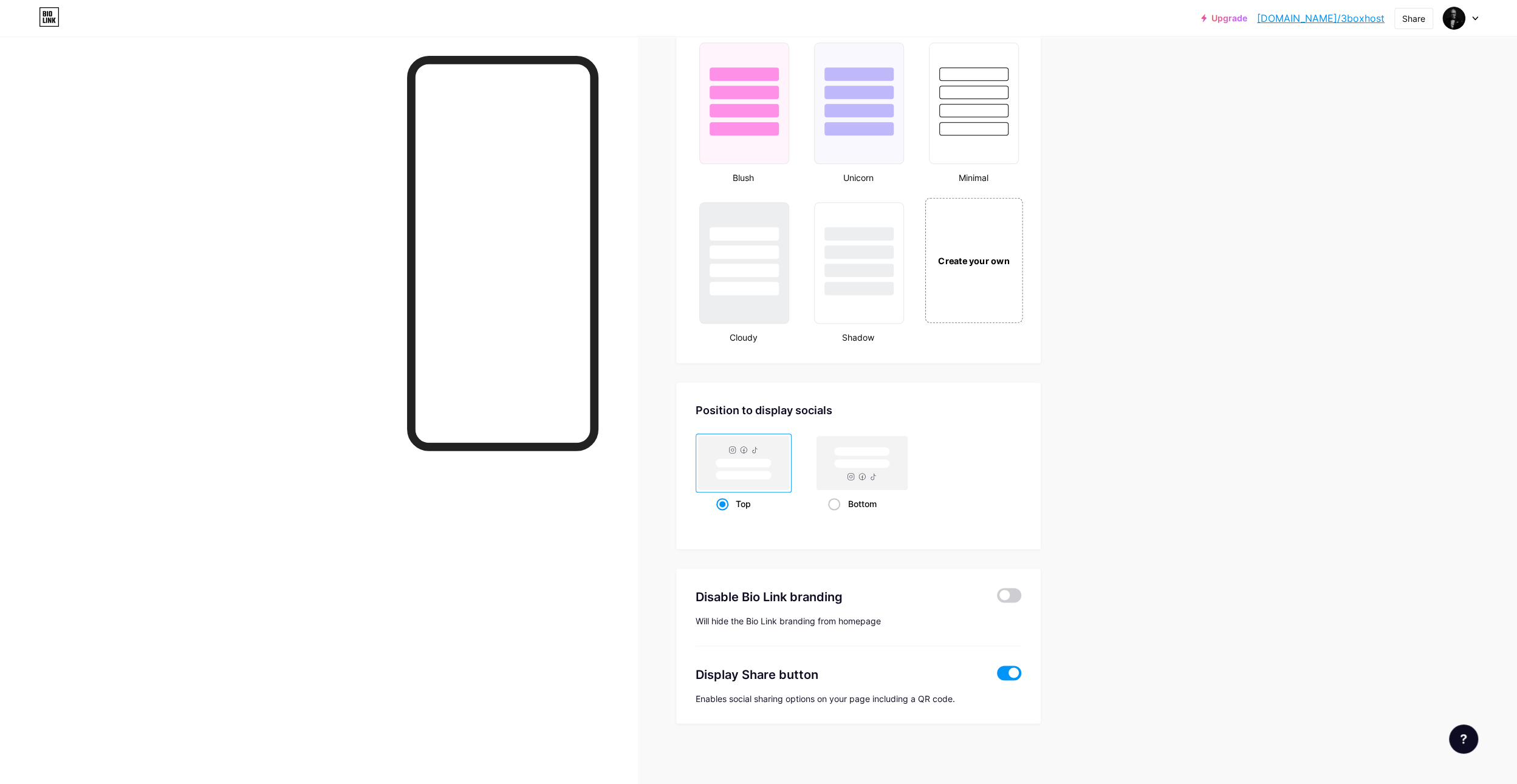
click at [986, 291] on div "Create your own" at bounding box center [974, 261] width 98 height 126
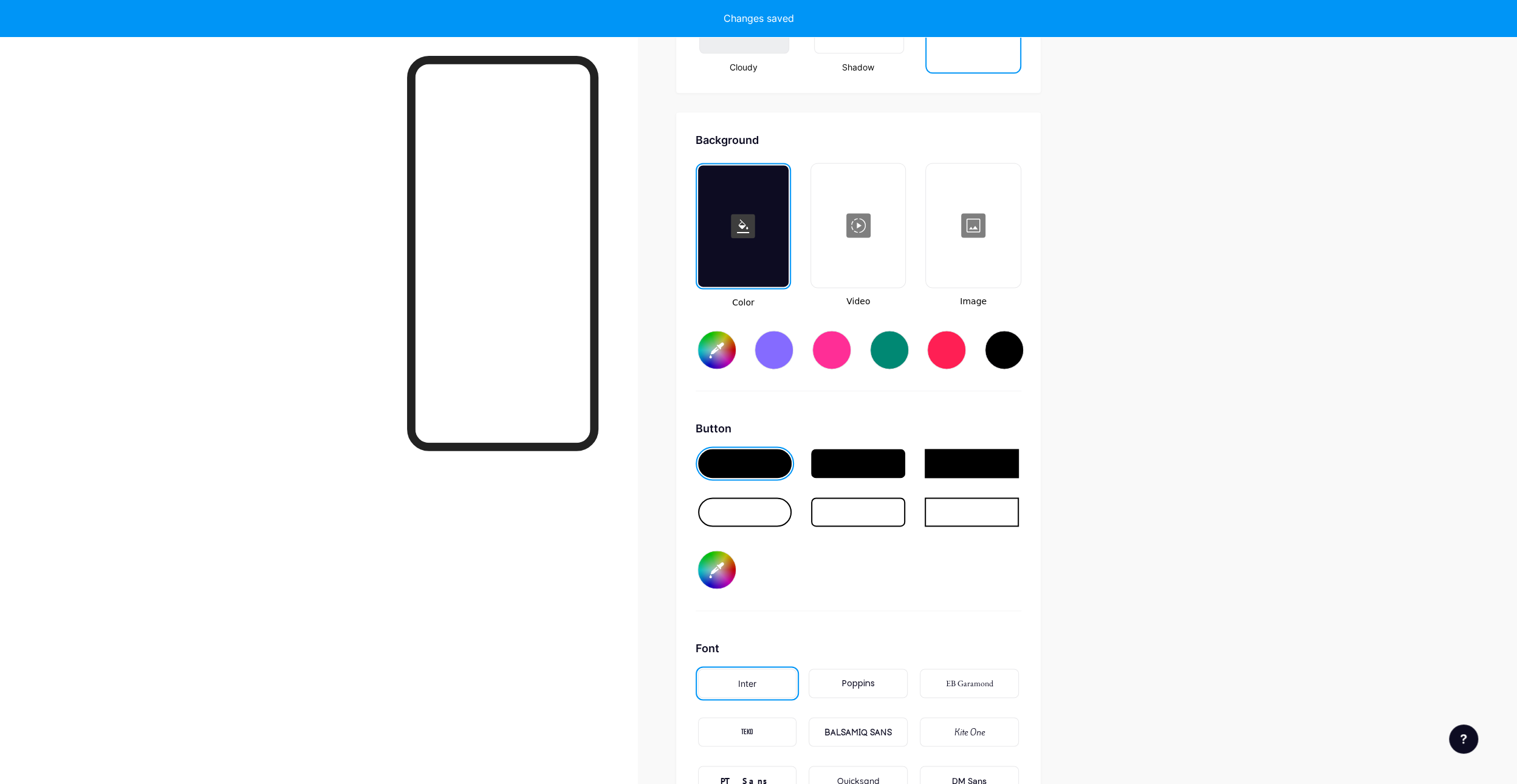
scroll to position [1613, 0]
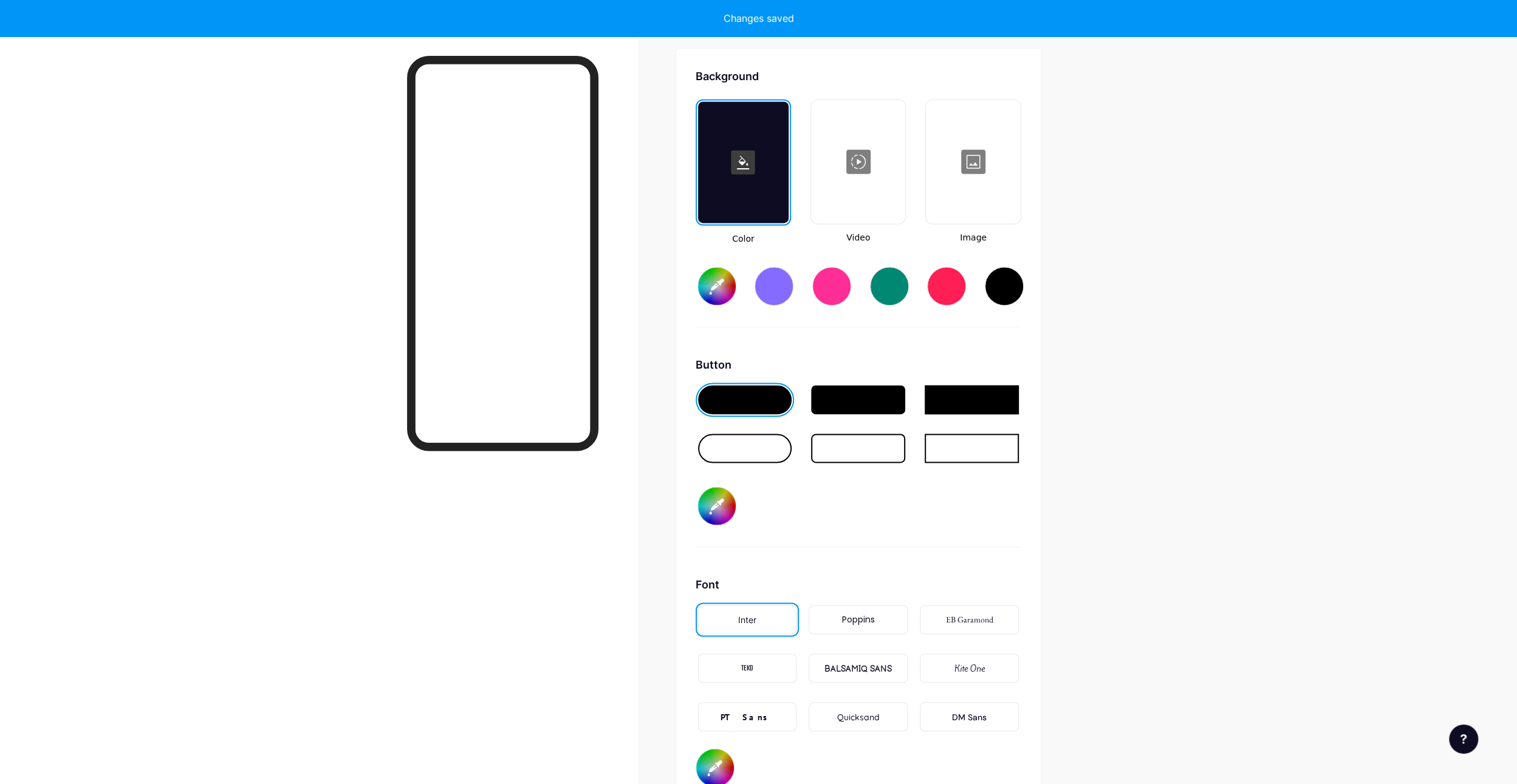
type input "#ffffff"
type input "#000000"
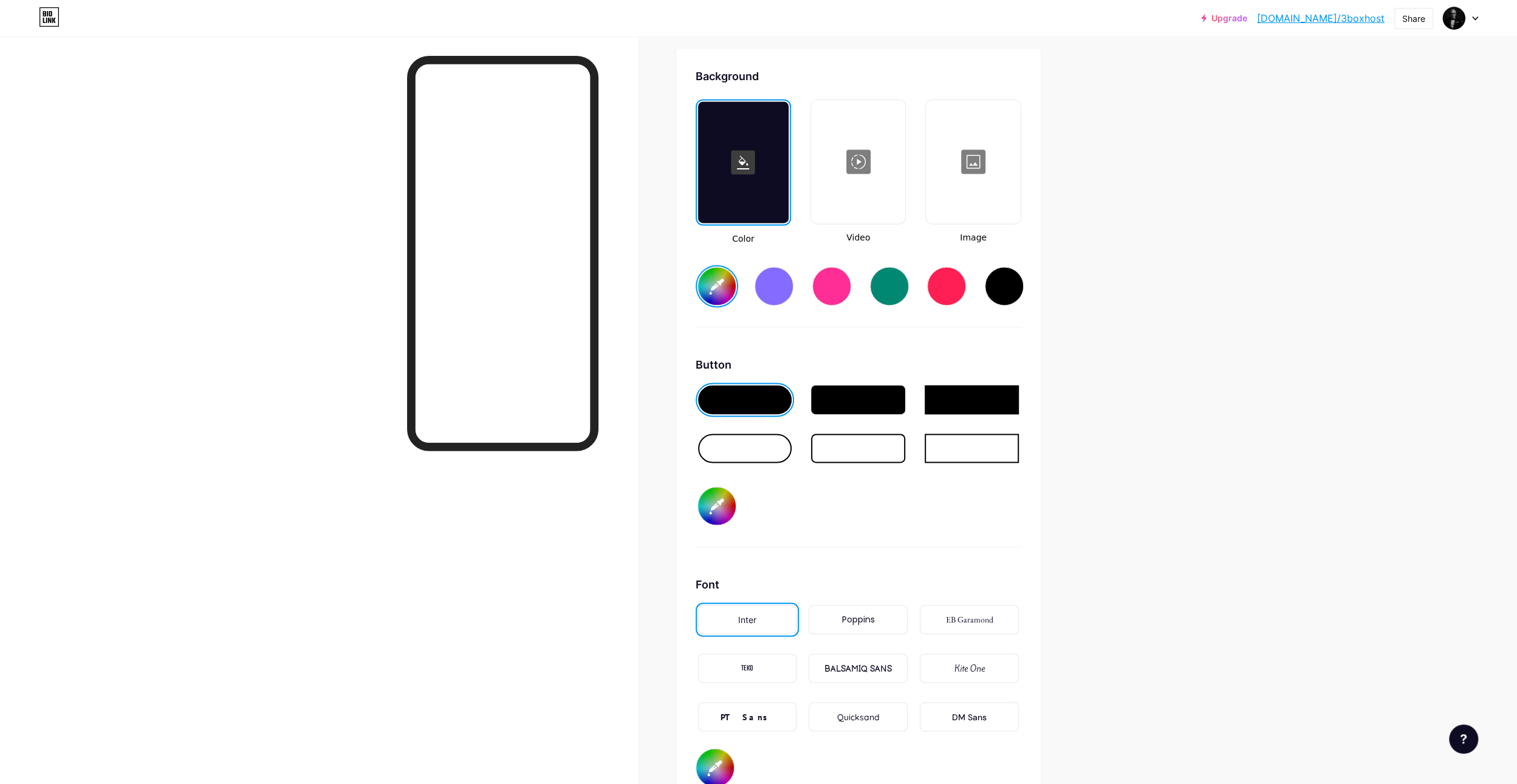
click at [723, 294] on input "#ffffff" at bounding box center [718, 286] width 38 height 38
click at [715, 287] on input "#ffffff" at bounding box center [718, 286] width 38 height 38
click at [826, 499] on div "Button #000000" at bounding box center [858, 452] width 325 height 190
click at [752, 397] on div at bounding box center [745, 400] width 94 height 29
click at [716, 284] on input "#ffffff" at bounding box center [718, 286] width 38 height 38
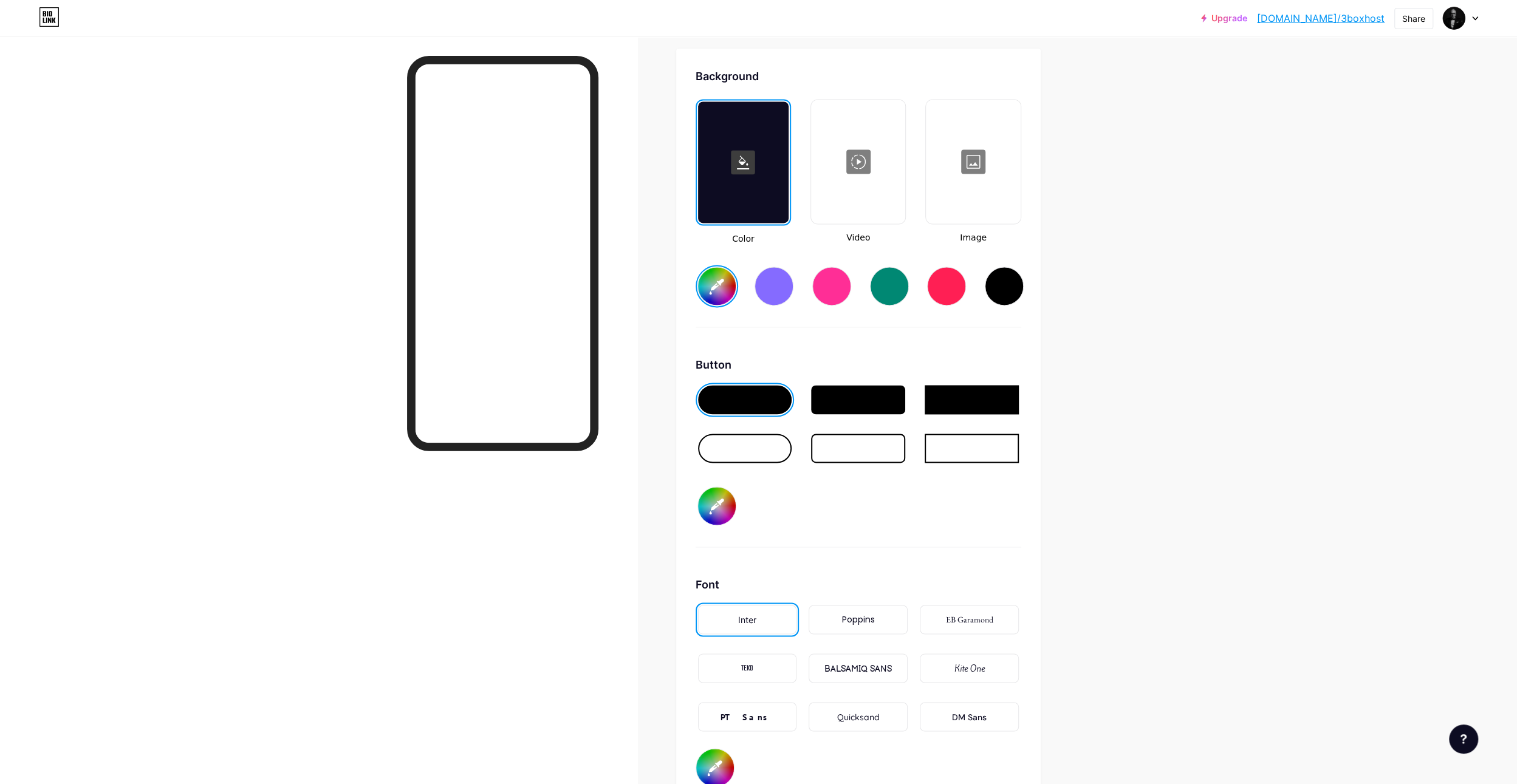
drag, startPoint x: 831, startPoint y: 306, endPoint x: 842, endPoint y: 312, distance: 12.5
click at [842, 312] on div "Color Video Image #ffffff" at bounding box center [858, 213] width 325 height 228
click at [719, 278] on input "#ffffff" at bounding box center [718, 286] width 38 height 38
click at [694, 431] on div "Background Color Video Image #ccbb00 Button #000000 Font Inter Poppins EB Garam…" at bounding box center [858, 427] width 364 height 758
click at [768, 442] on div at bounding box center [745, 448] width 94 height 29
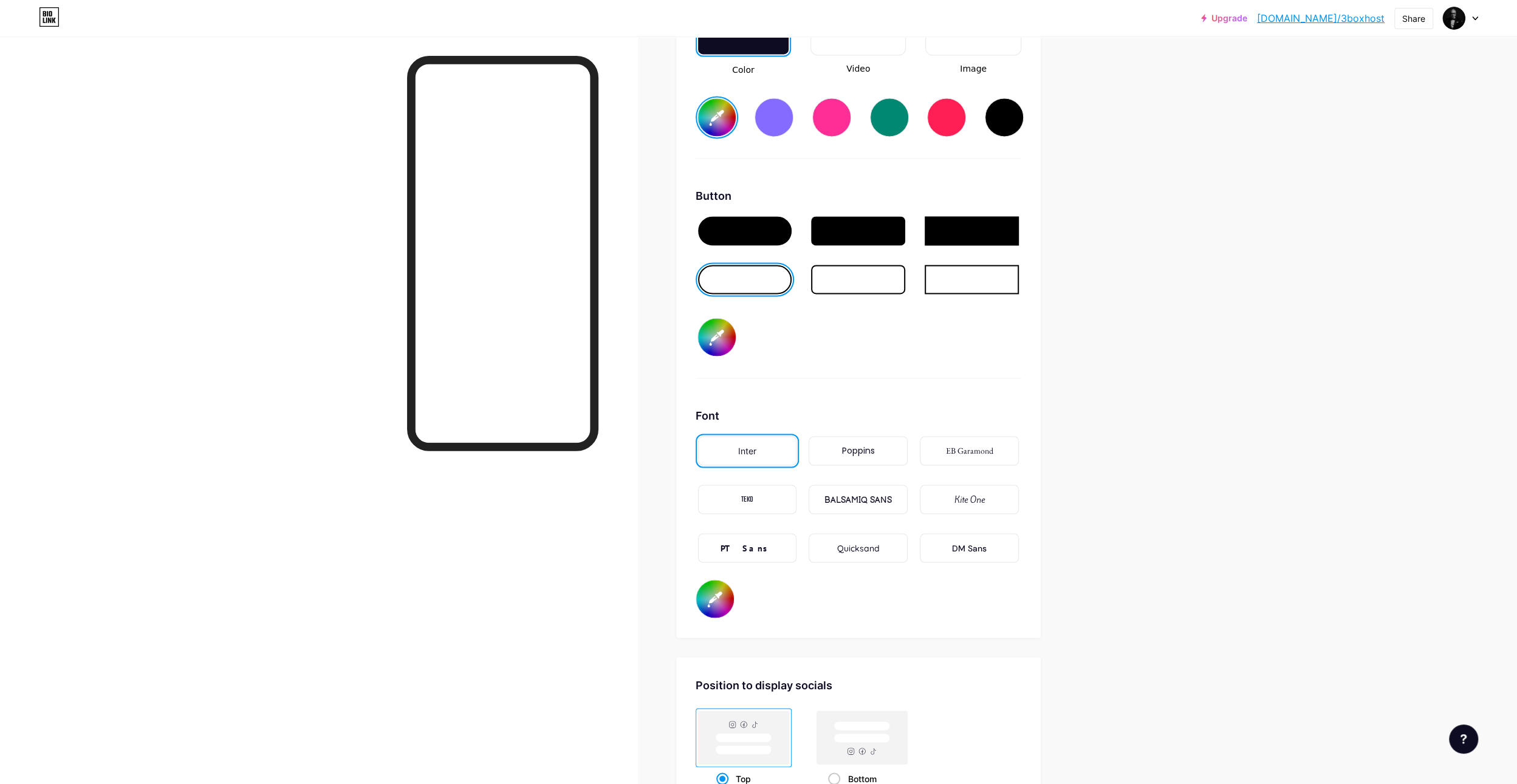
scroll to position [1795, 0]
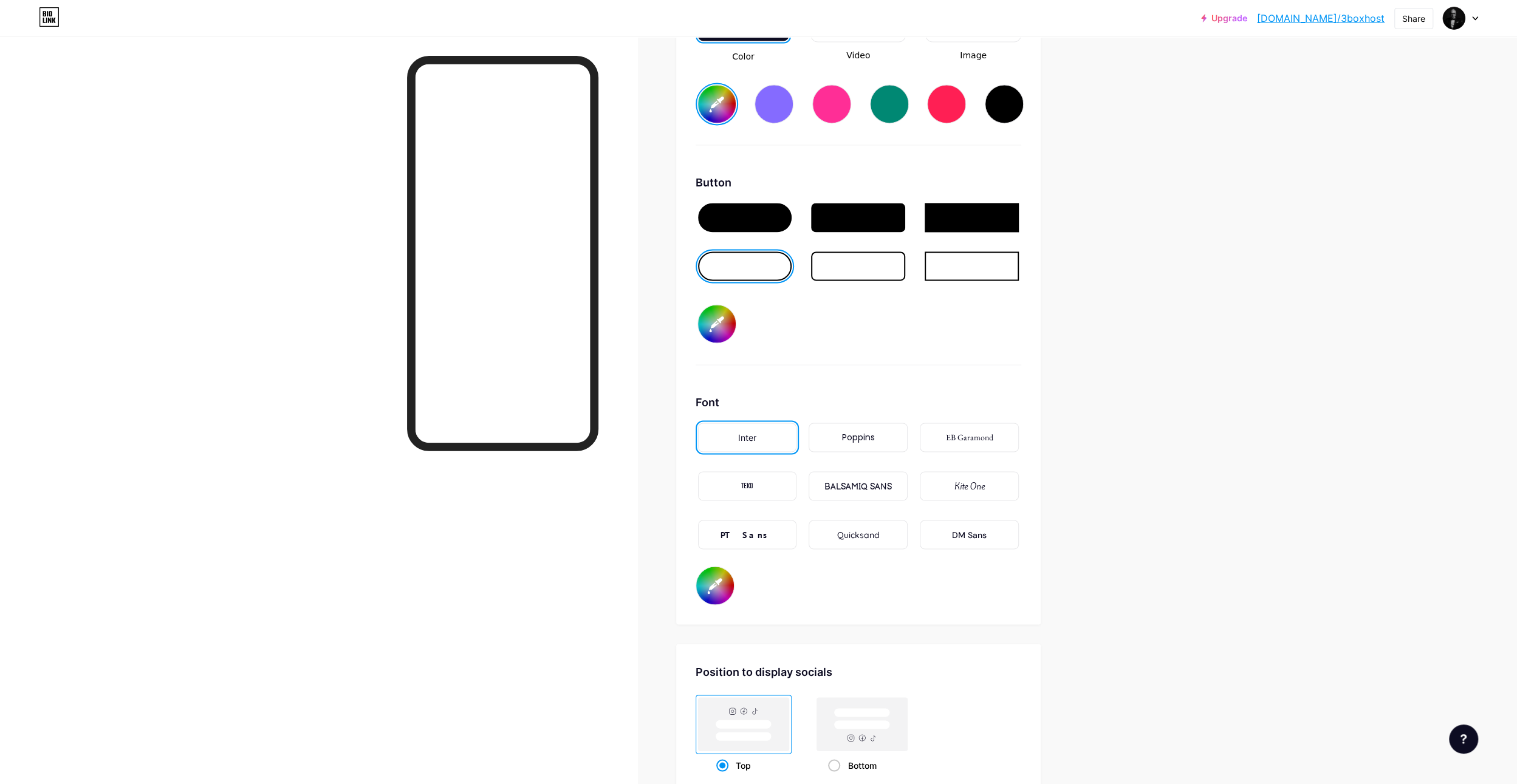
click at [743, 533] on div "PT Sans" at bounding box center [747, 534] width 53 height 12
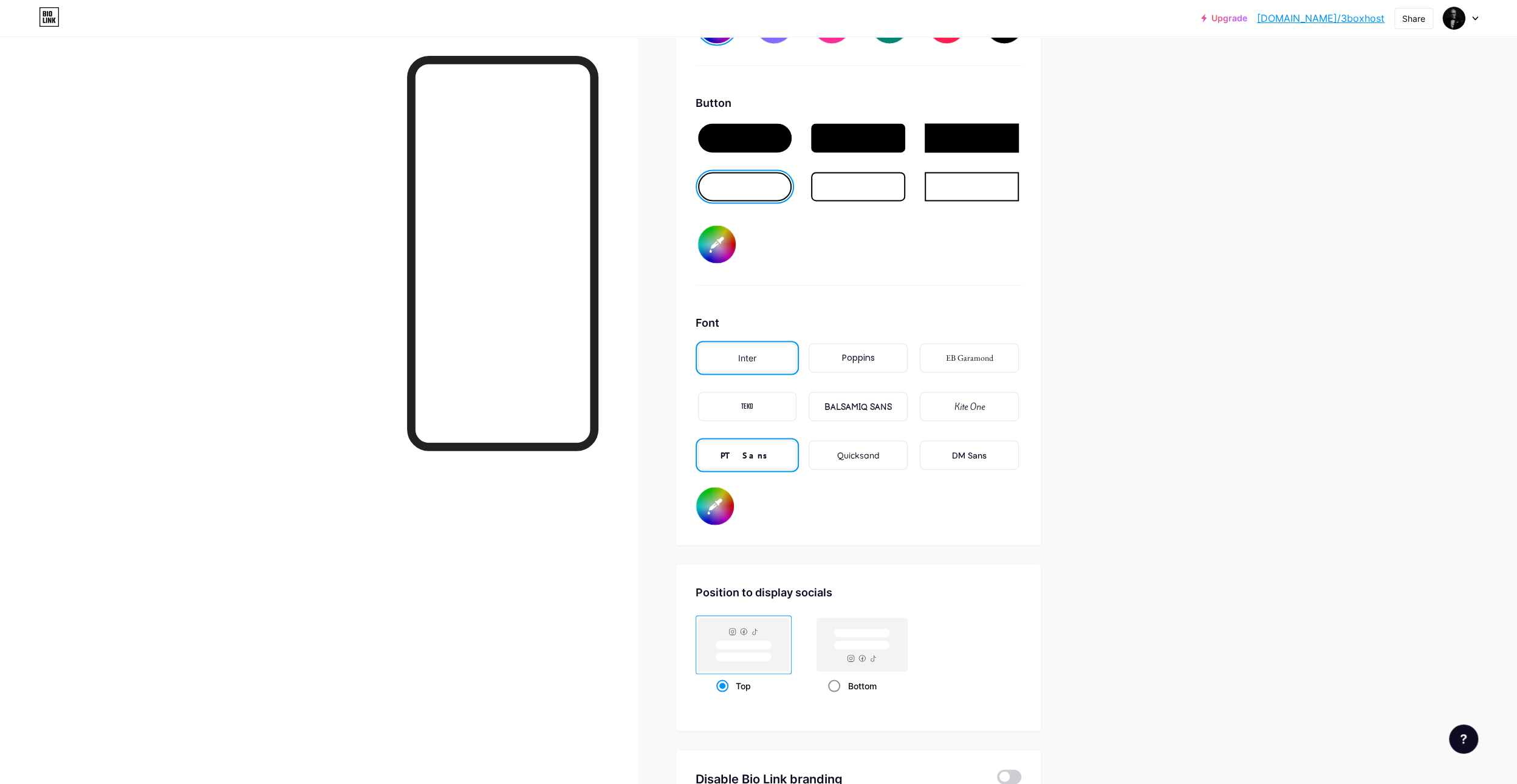
scroll to position [1916, 0]
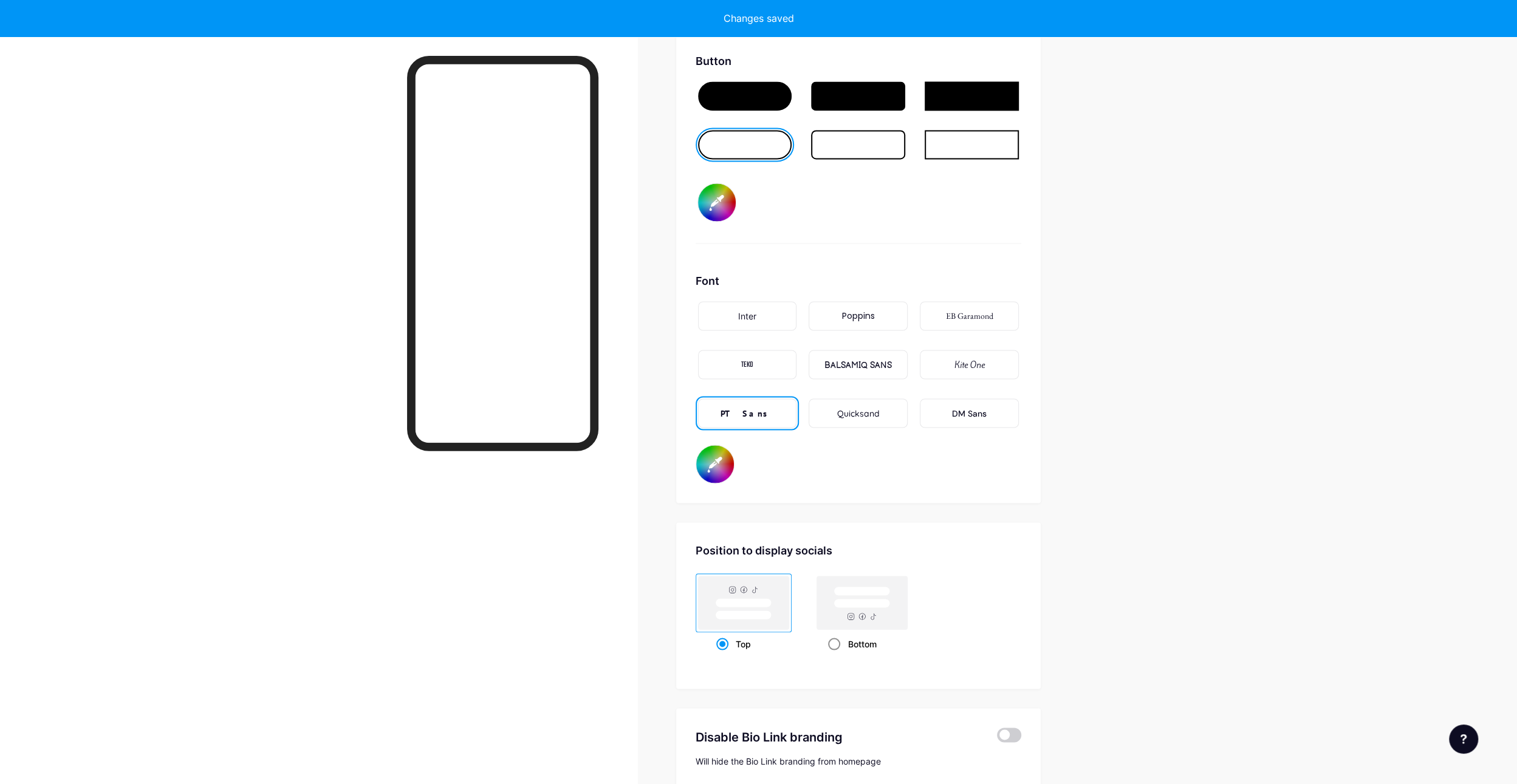
type input "#ccbb00"
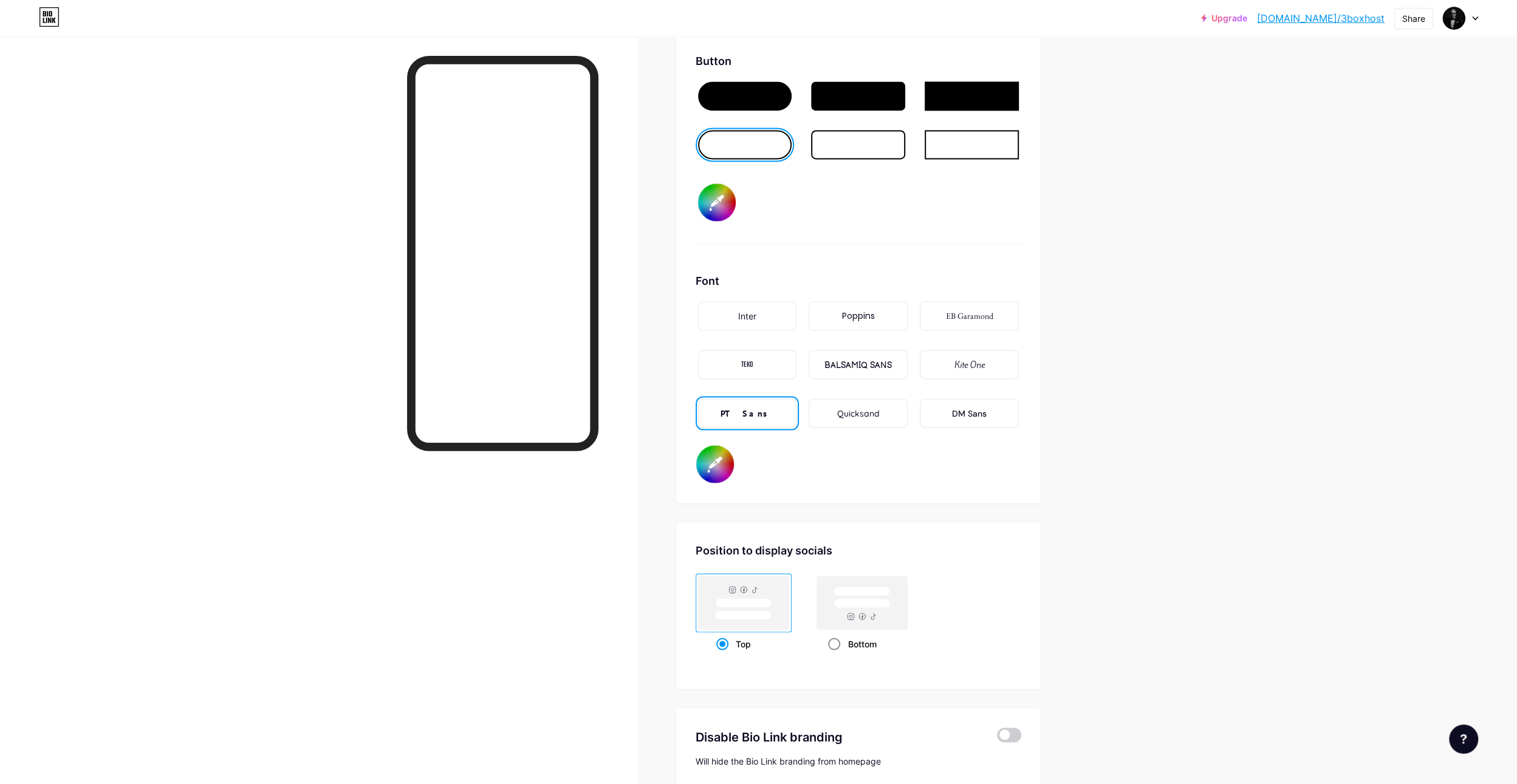
click at [868, 591] on rect at bounding box center [861, 592] width 56 height 10
click at [837, 655] on input "Bottom" at bounding box center [832, 658] width 8 height 8
radio input "true"
type input "#ccbb00"
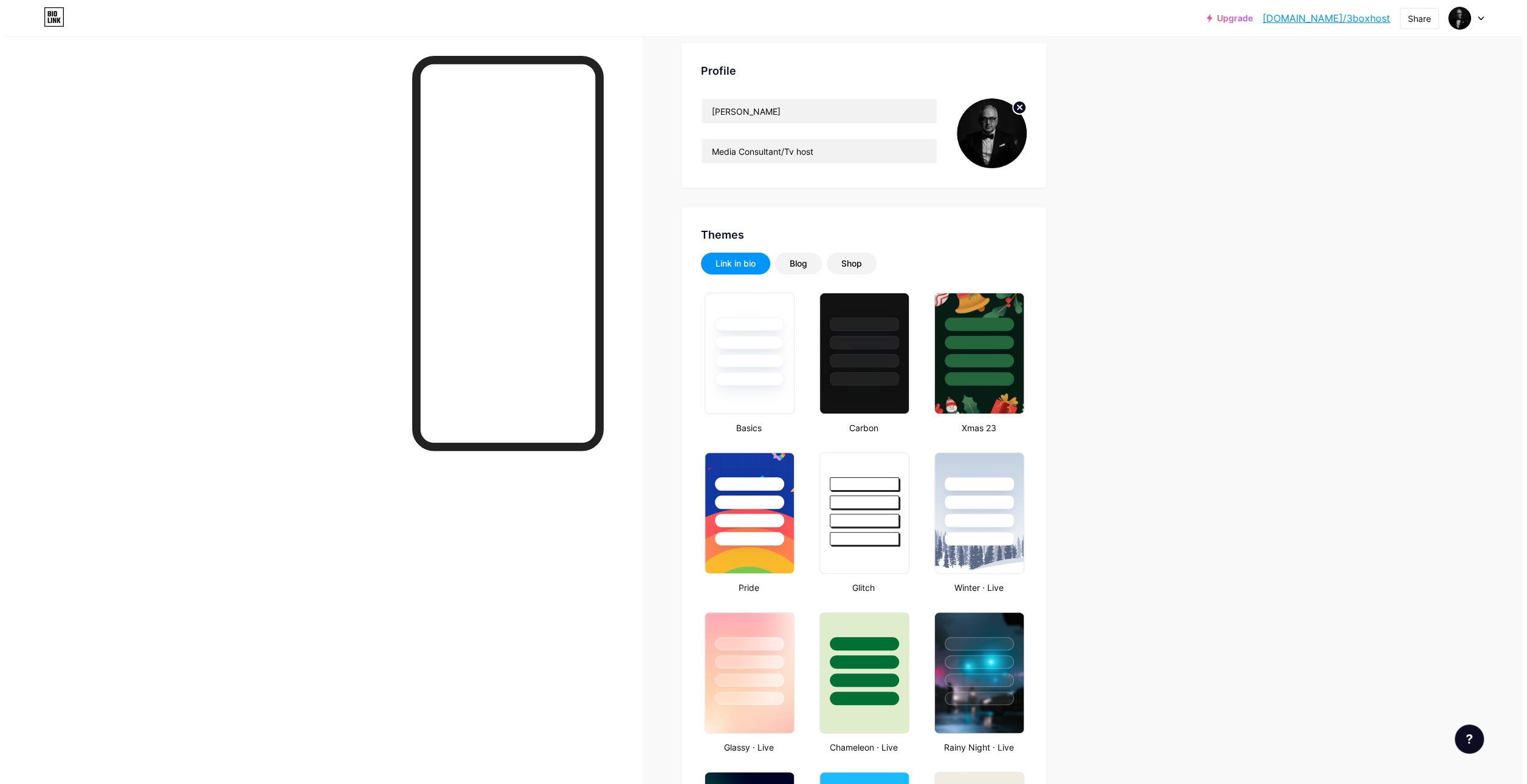
scroll to position [0, 0]
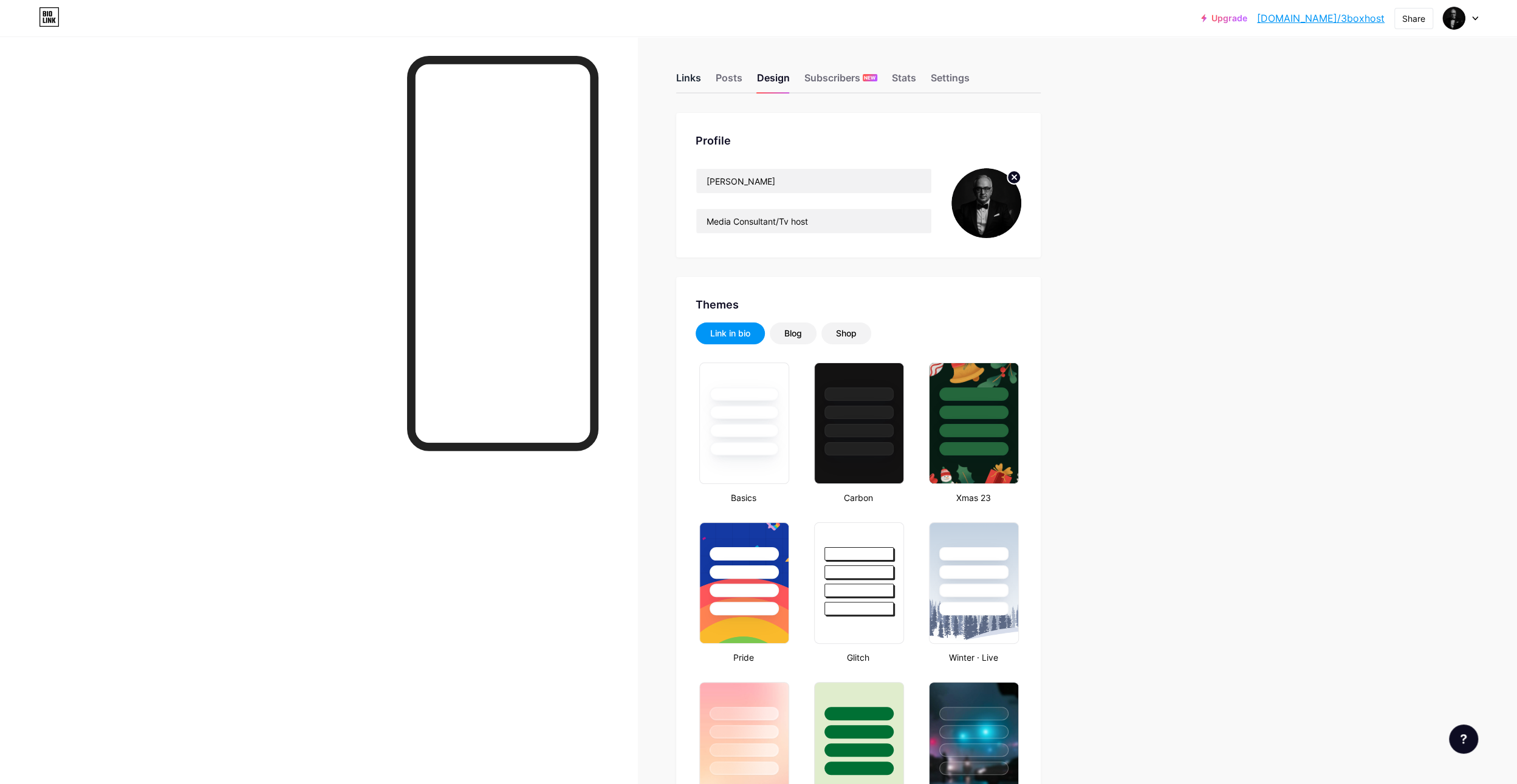
click at [693, 72] on div "Links" at bounding box center [689, 81] width 25 height 22
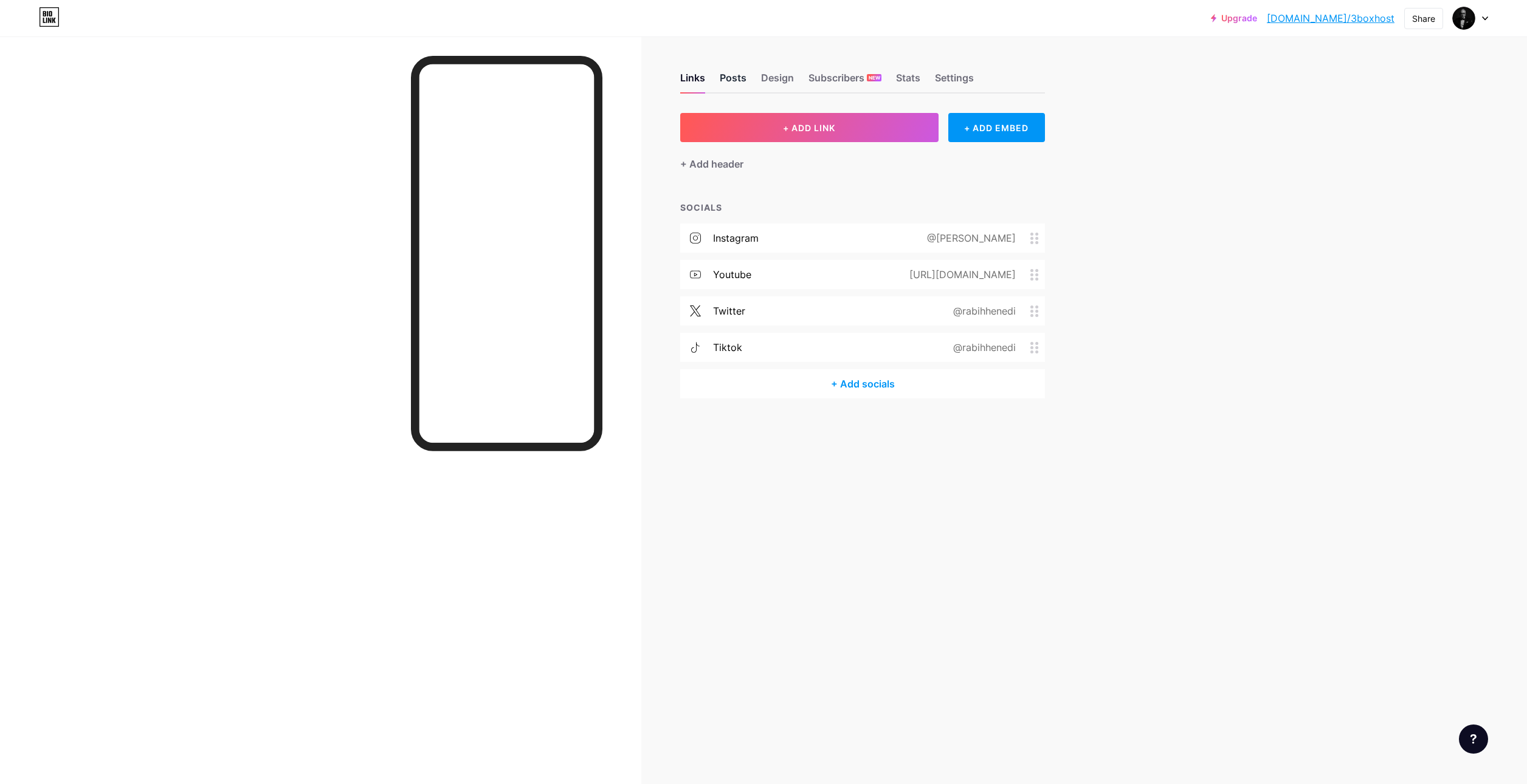
click at [737, 75] on div "Posts" at bounding box center [733, 81] width 27 height 22
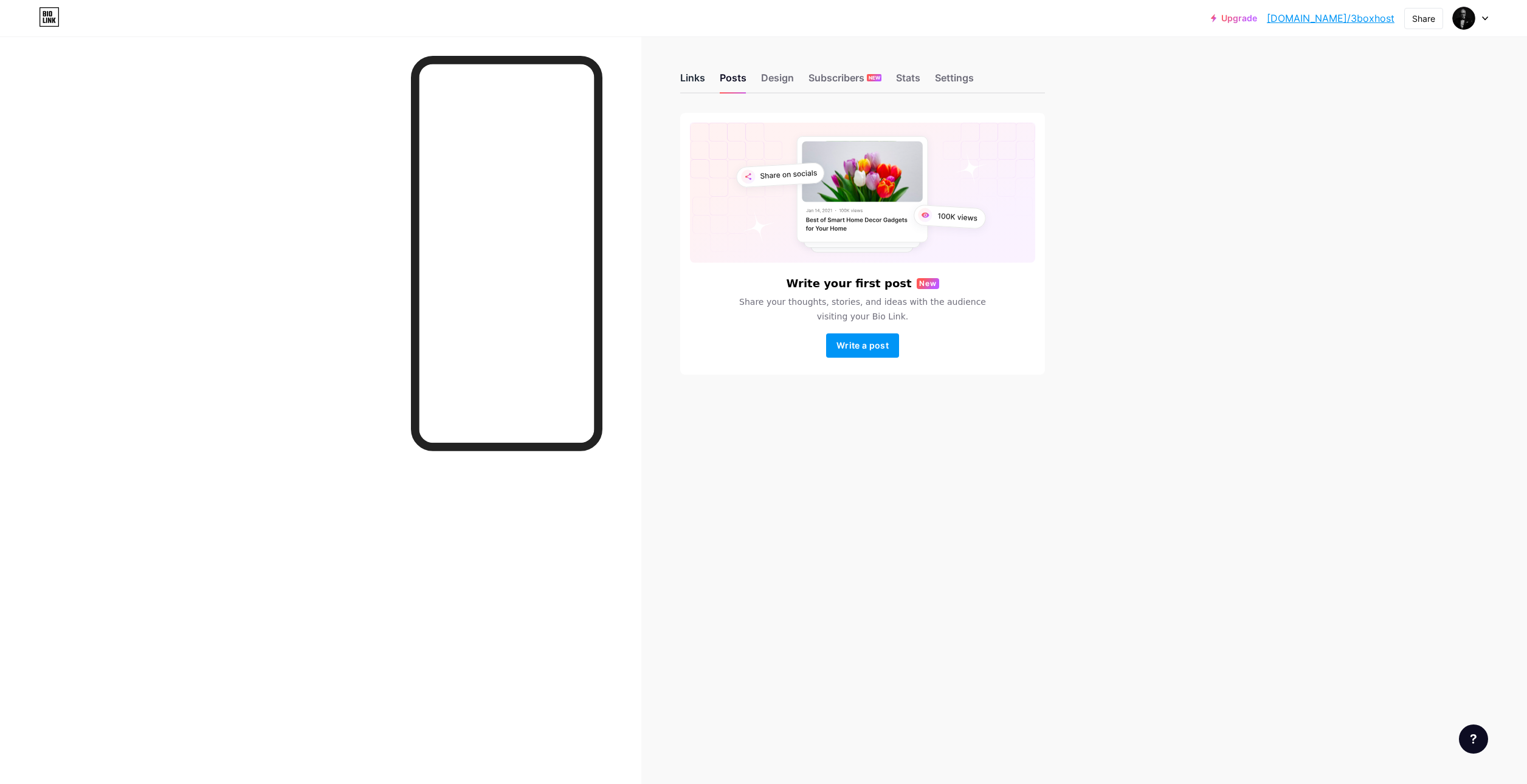
click at [695, 78] on div "Links" at bounding box center [692, 81] width 25 height 22
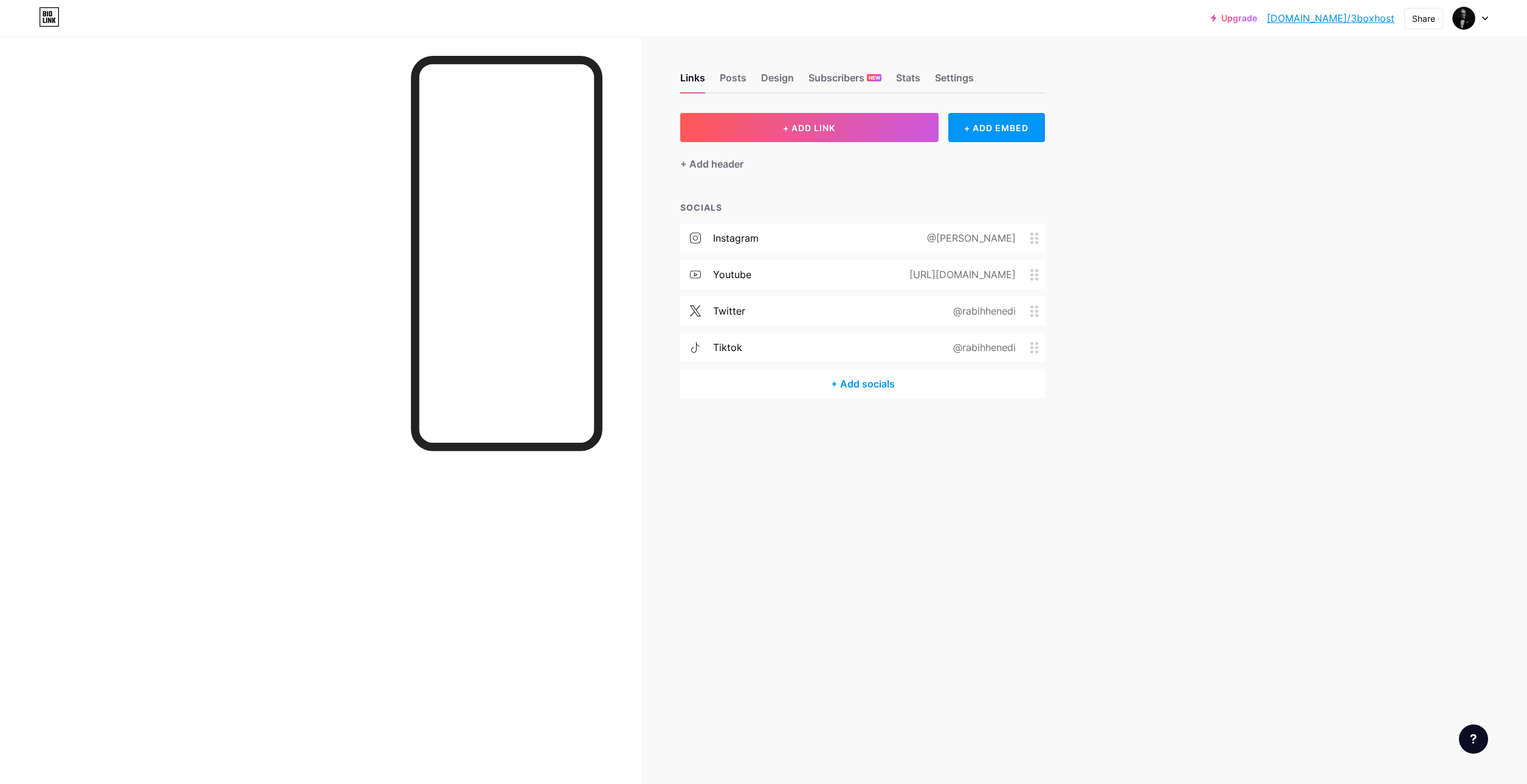
click at [744, 236] on div "instagram" at bounding box center [736, 238] width 46 height 14
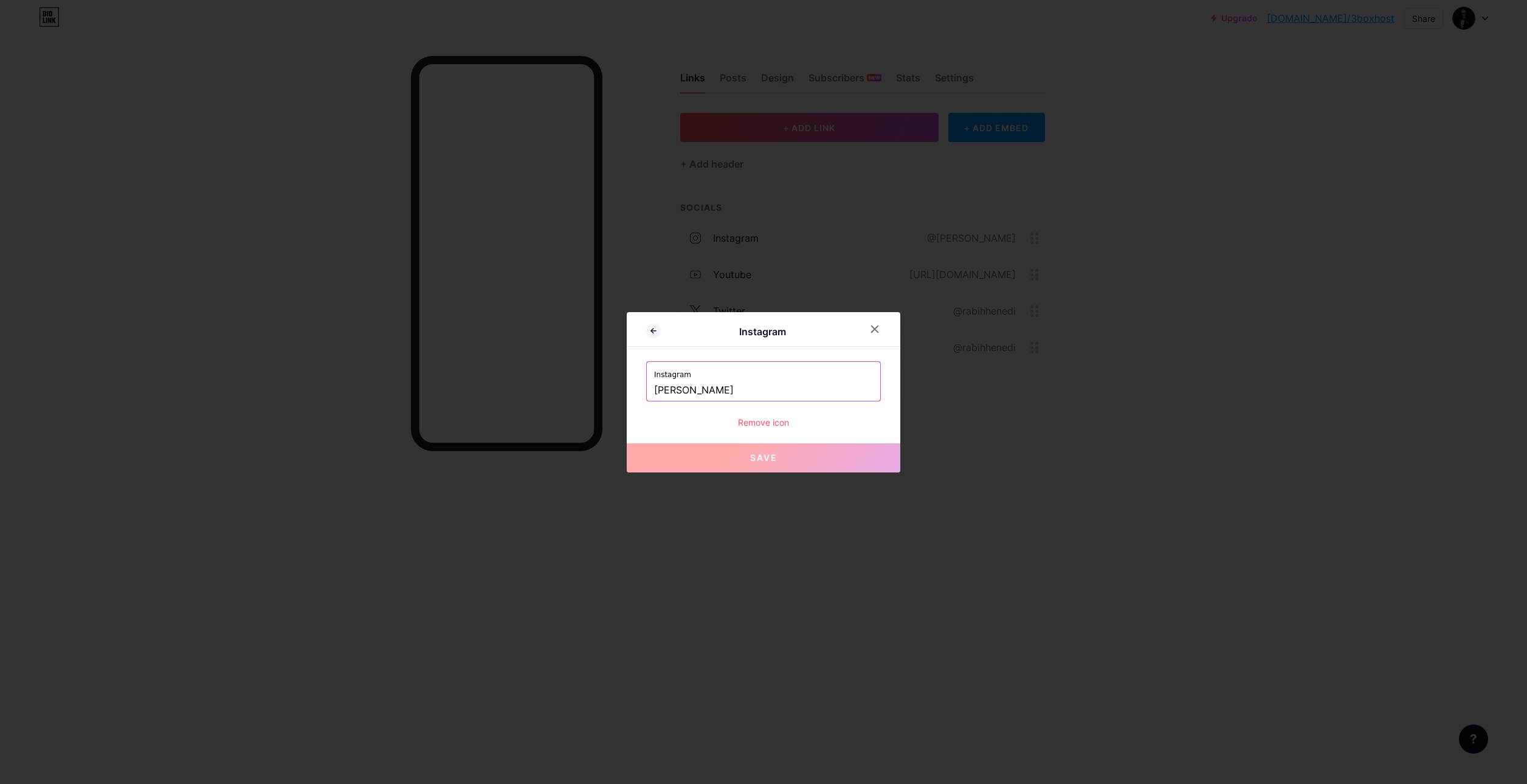
drag, startPoint x: 728, startPoint y: 391, endPoint x: 642, endPoint y: 379, distance: 86.8
click at [646, 379] on div "Instagram [PERSON_NAME]" at bounding box center [764, 382] width 234 height 40
click at [870, 332] on icon at bounding box center [875, 329] width 10 height 10
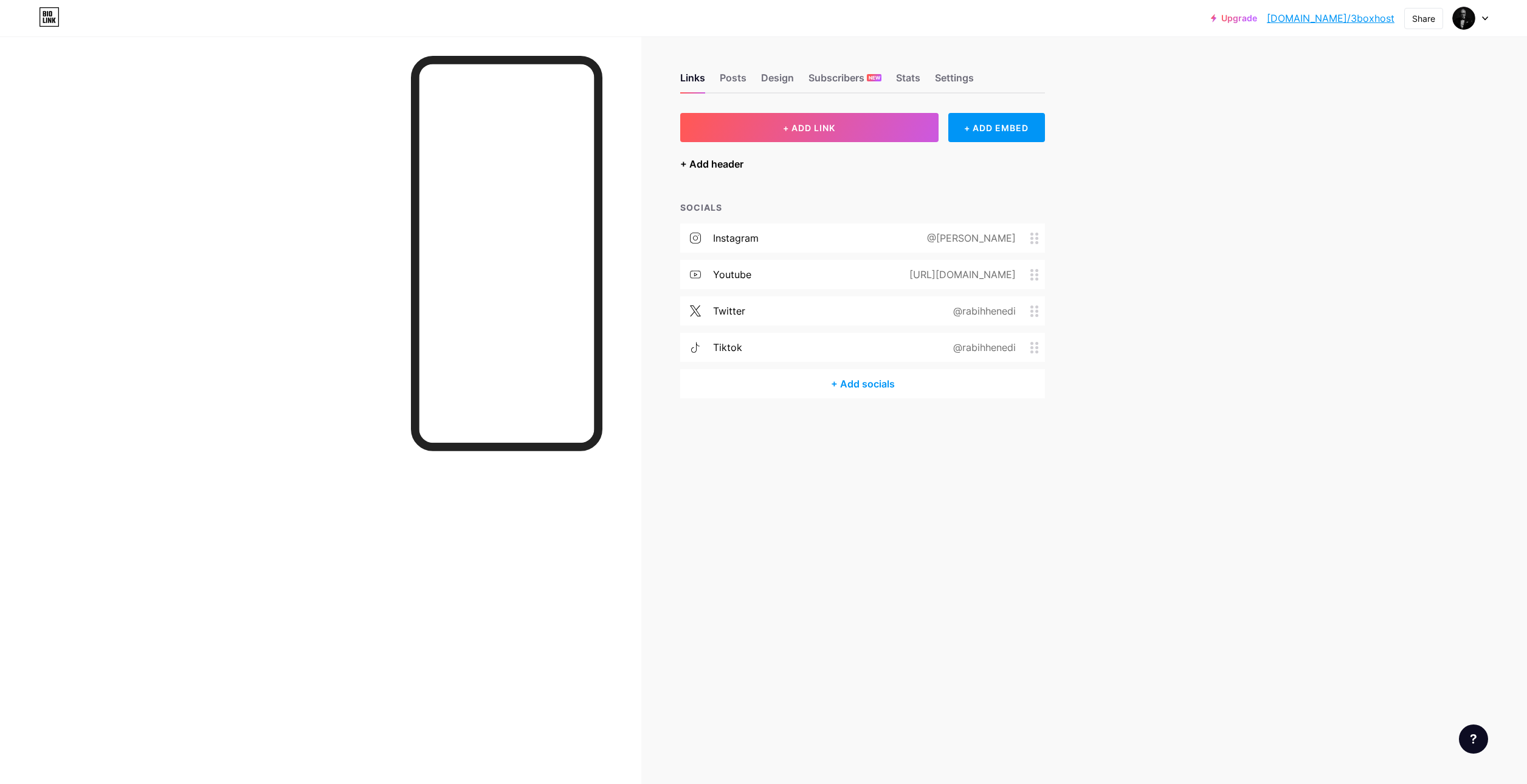
click at [701, 158] on div "+ Add header" at bounding box center [711, 164] width 63 height 14
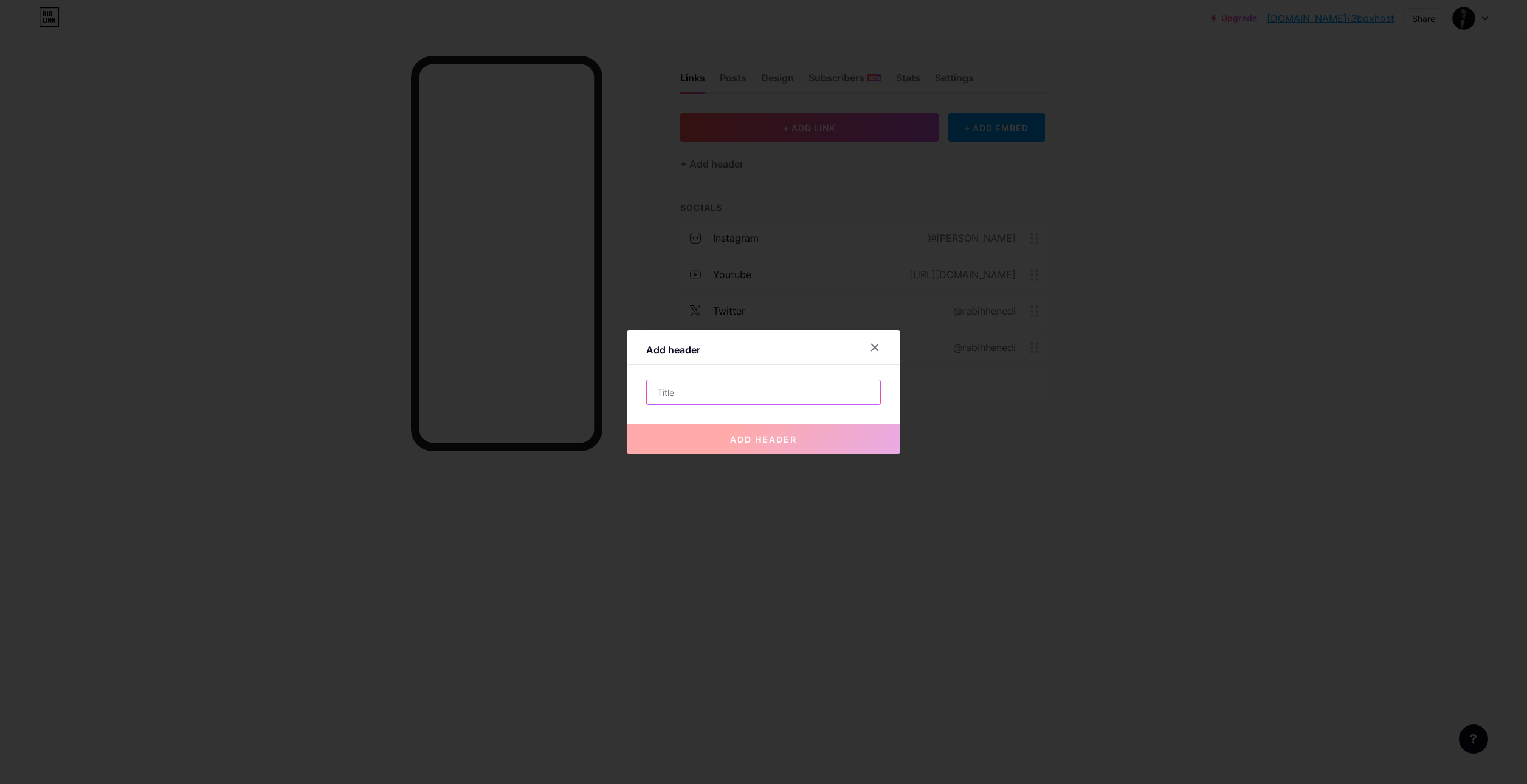
paste input "[PERSON_NAME]"
type input "[PERSON_NAME]"
click at [748, 441] on span "add header" at bounding box center [764, 440] width 67 height 10
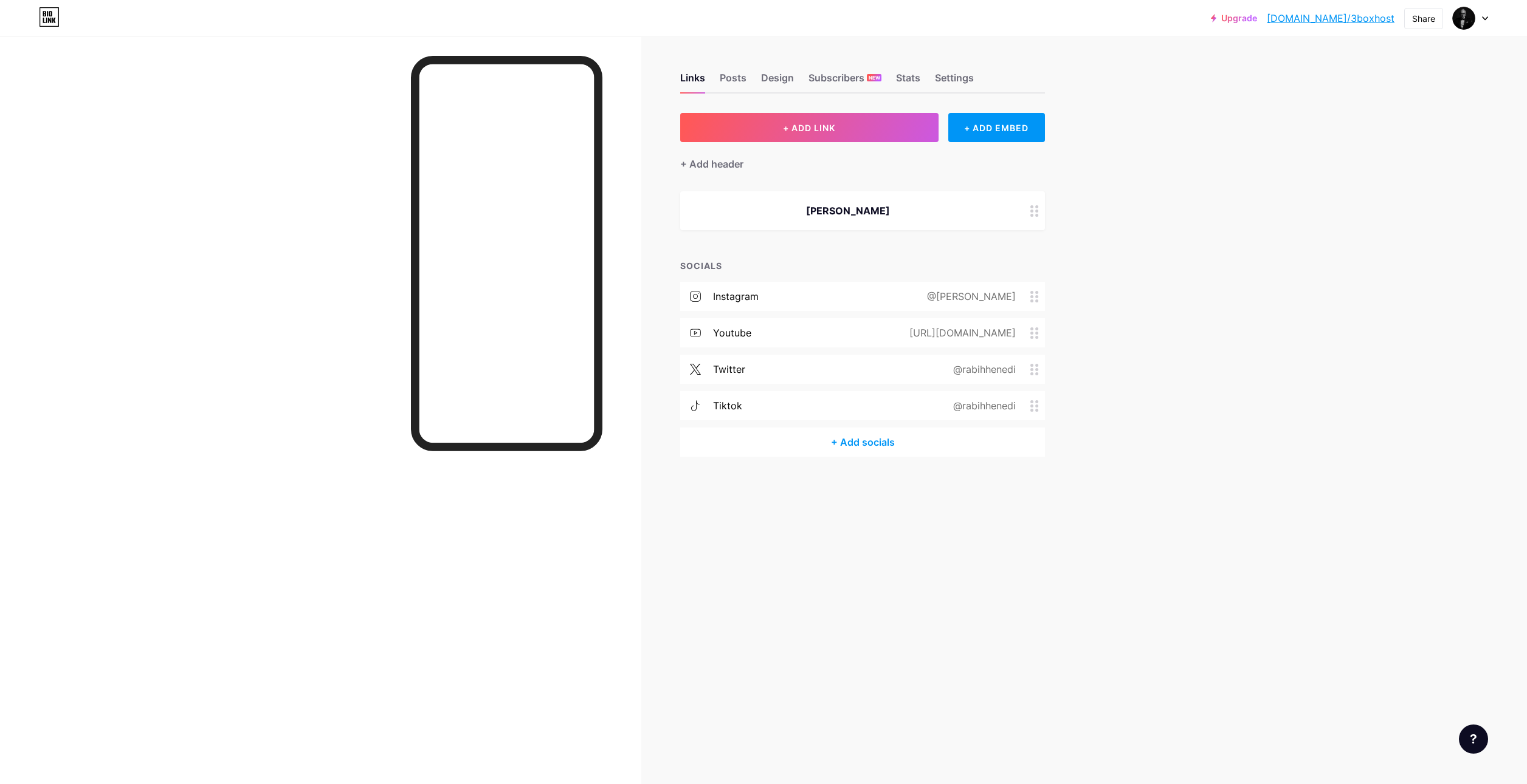
click at [866, 206] on div "[PERSON_NAME]" at bounding box center [848, 210] width 307 height 14
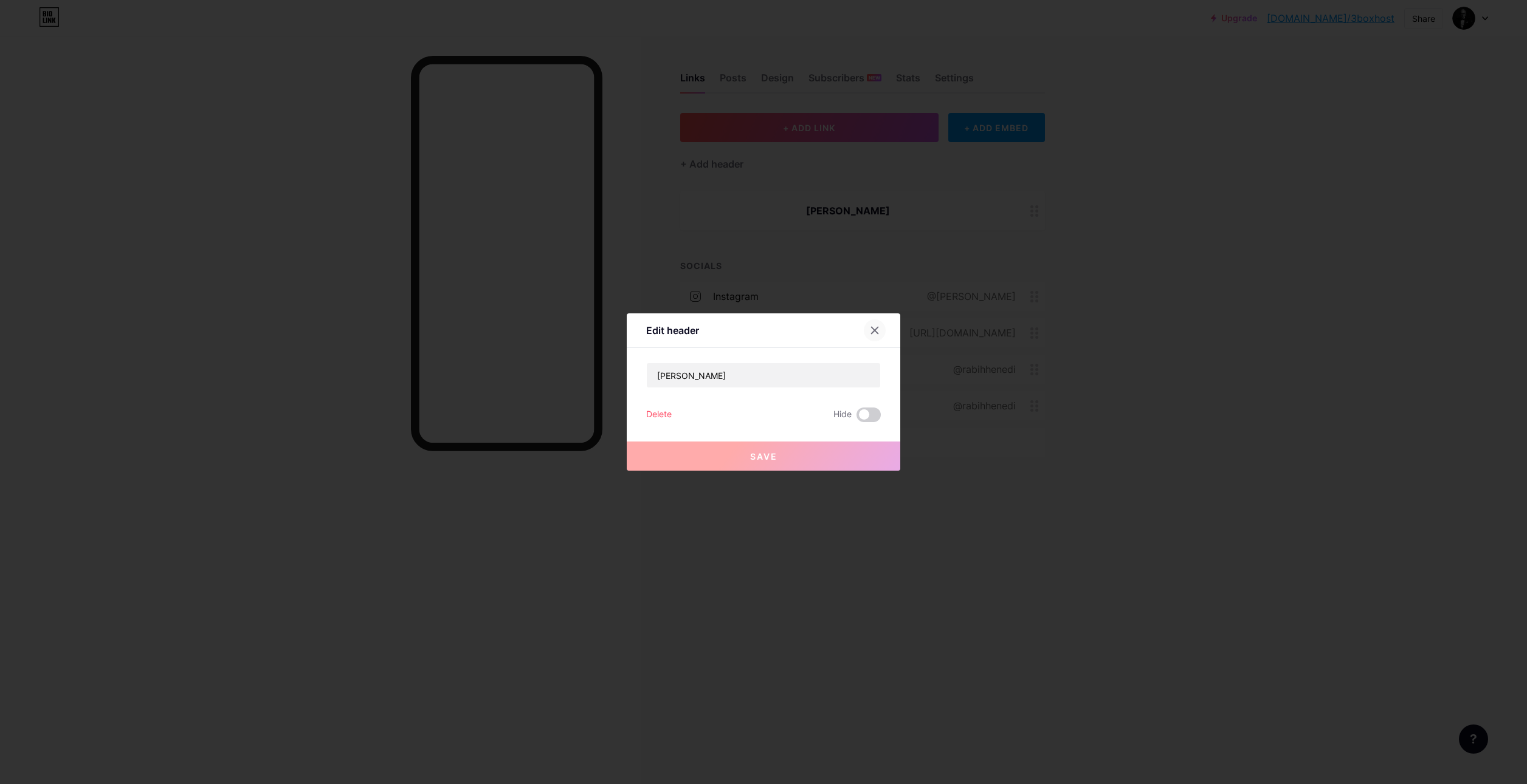
click at [872, 329] on icon at bounding box center [875, 330] width 7 height 7
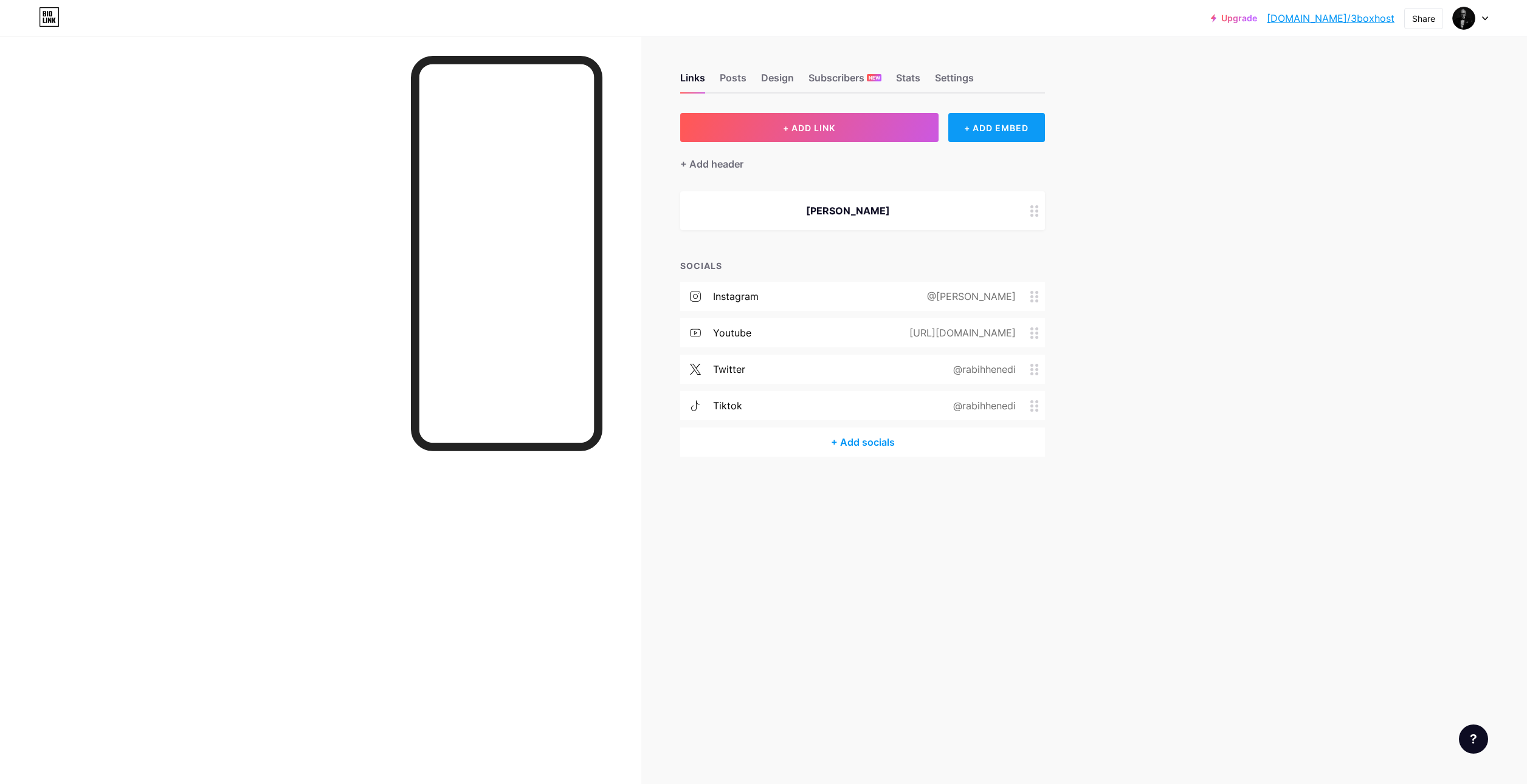
click at [993, 125] on div "+ ADD EMBED" at bounding box center [997, 127] width 97 height 29
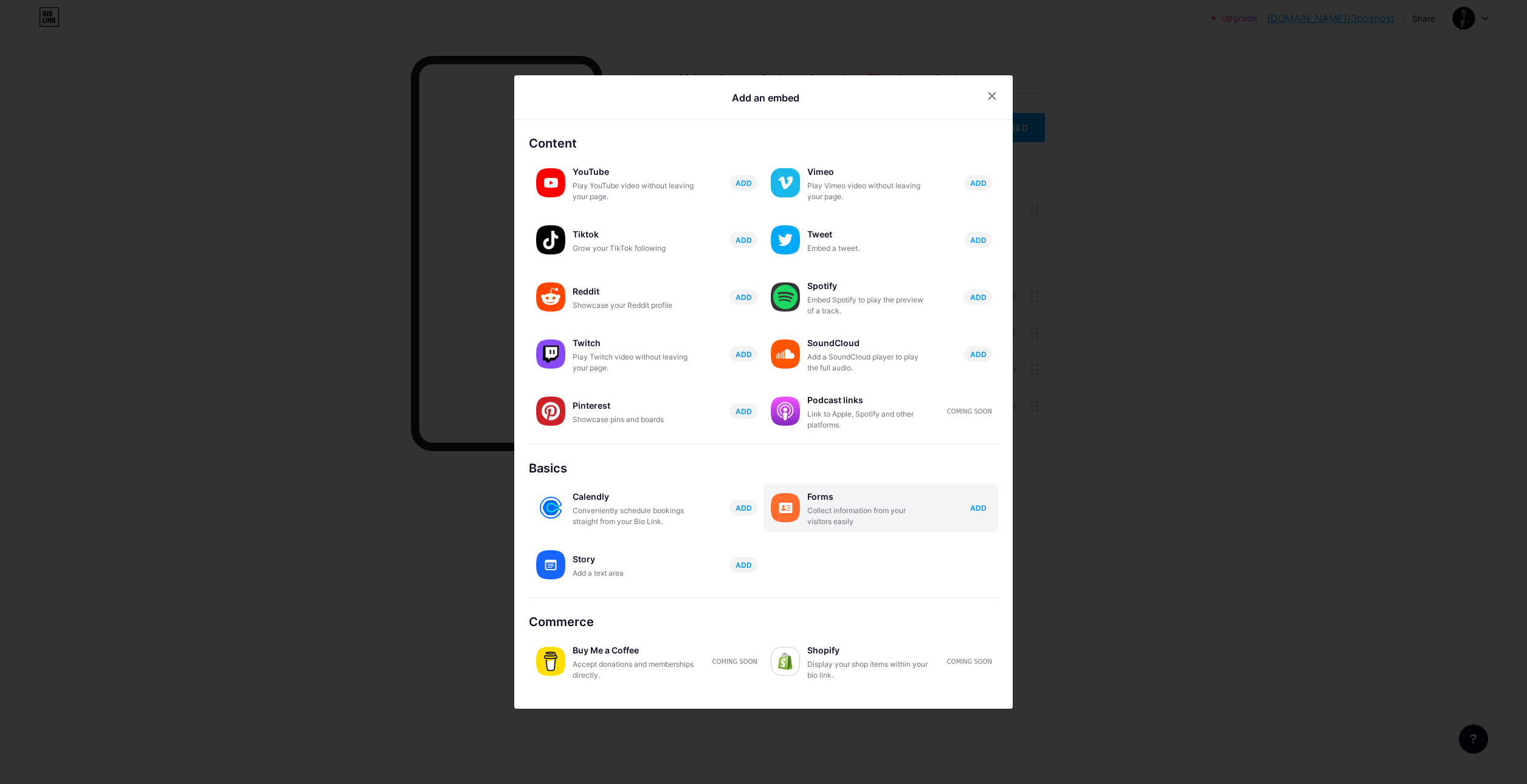
click at [809, 515] on div "Collect information from your visitors easily" at bounding box center [868, 516] width 122 height 22
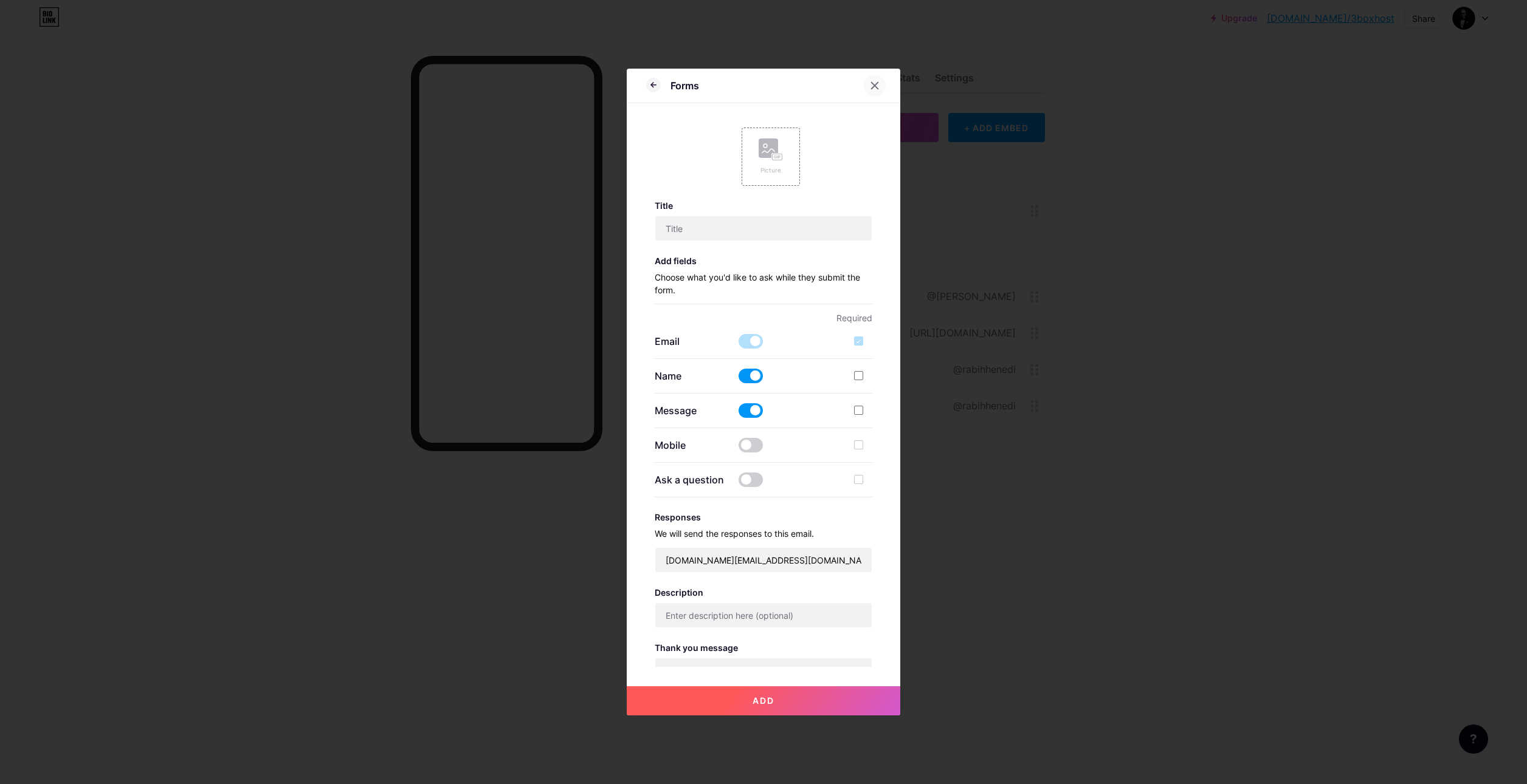
click at [872, 81] on icon at bounding box center [875, 86] width 10 height 10
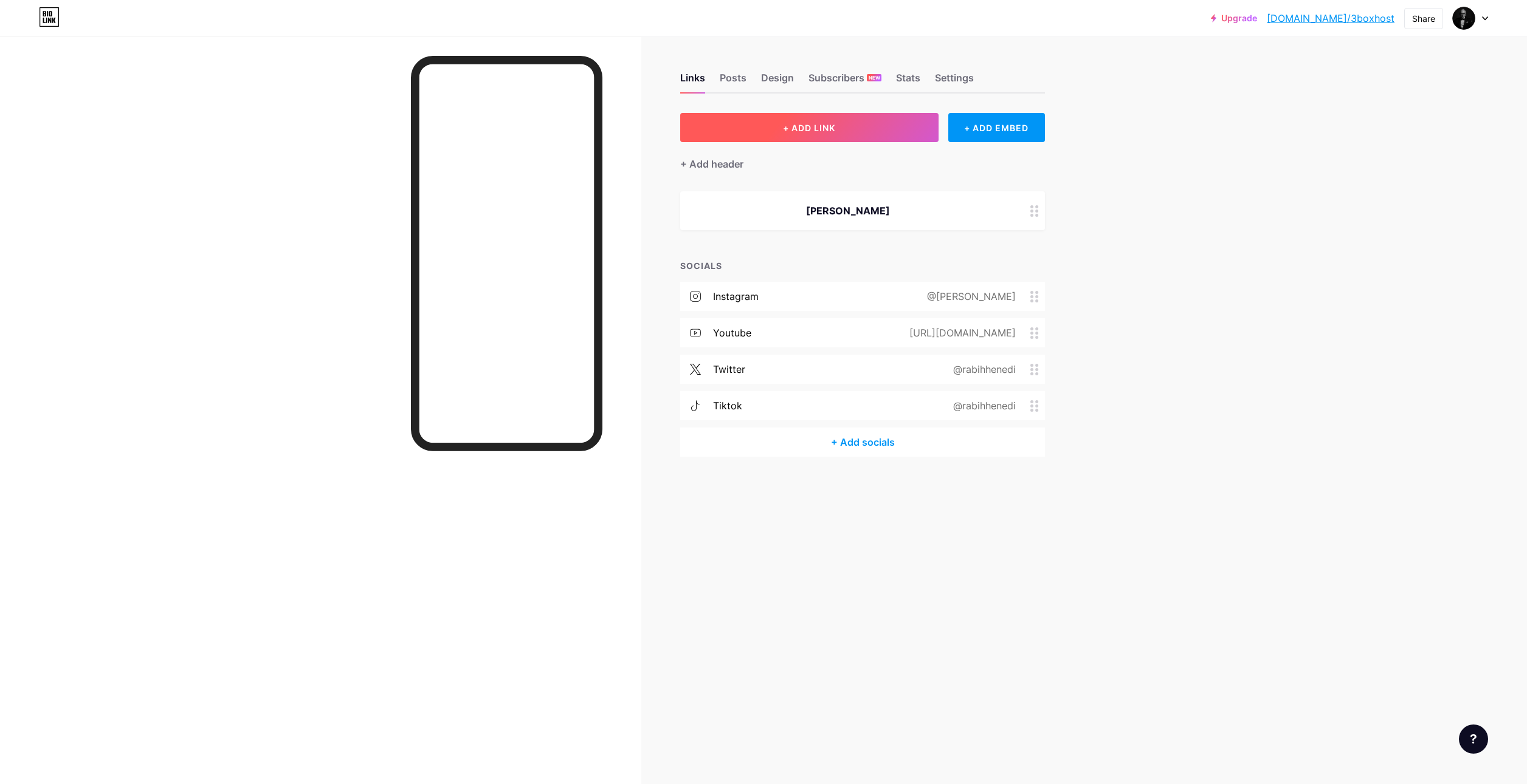
click at [800, 123] on span "+ ADD LINK" at bounding box center [808, 127] width 52 height 10
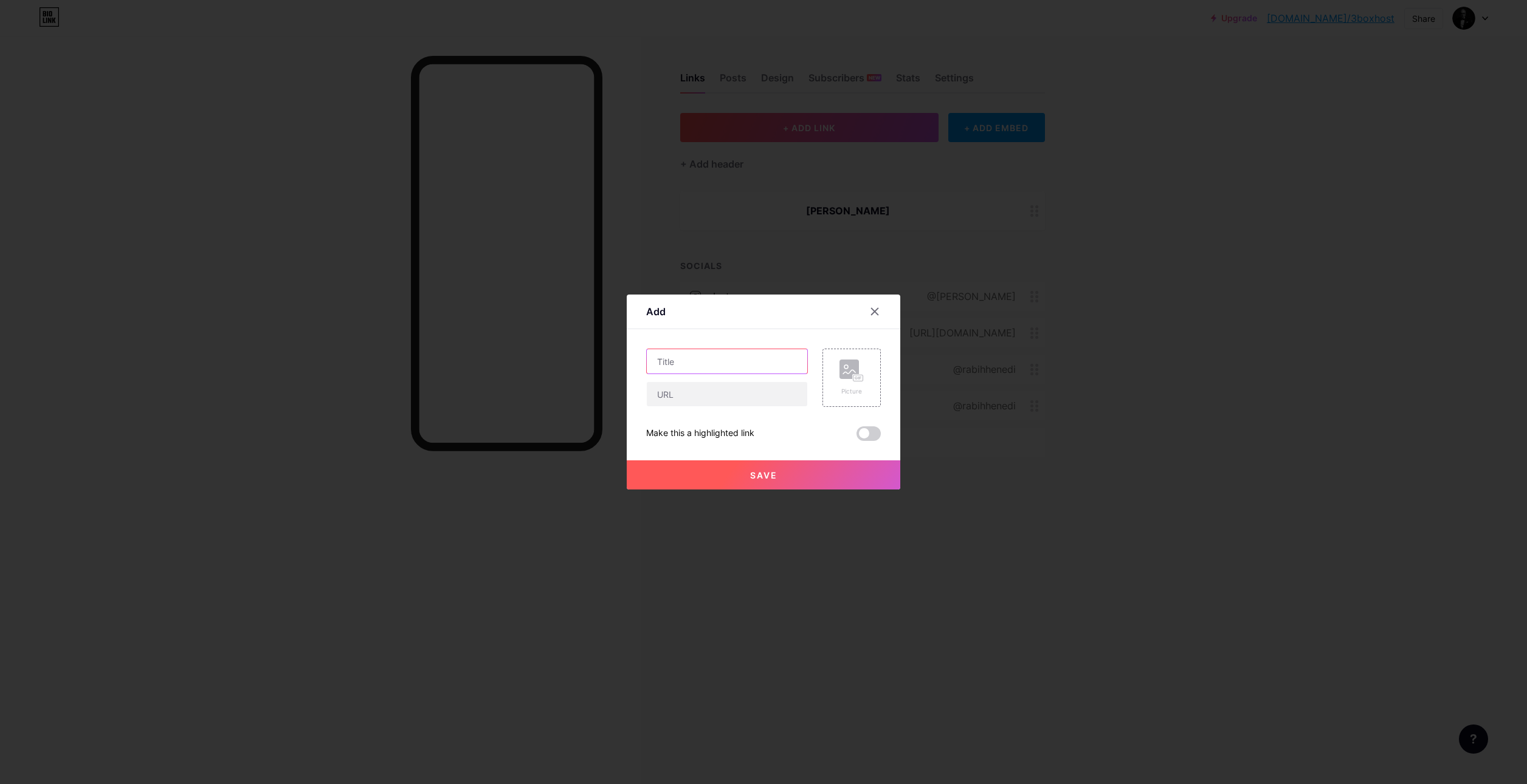
drag, startPoint x: 720, startPoint y: 396, endPoint x: 680, endPoint y: 356, distance: 56.6
click at [680, 356] on input "text" at bounding box center [726, 362] width 161 height 25
paste input "[PERSON_NAME]"
type input "[PERSON_NAME]"
click at [670, 394] on input "text" at bounding box center [726, 395] width 161 height 25
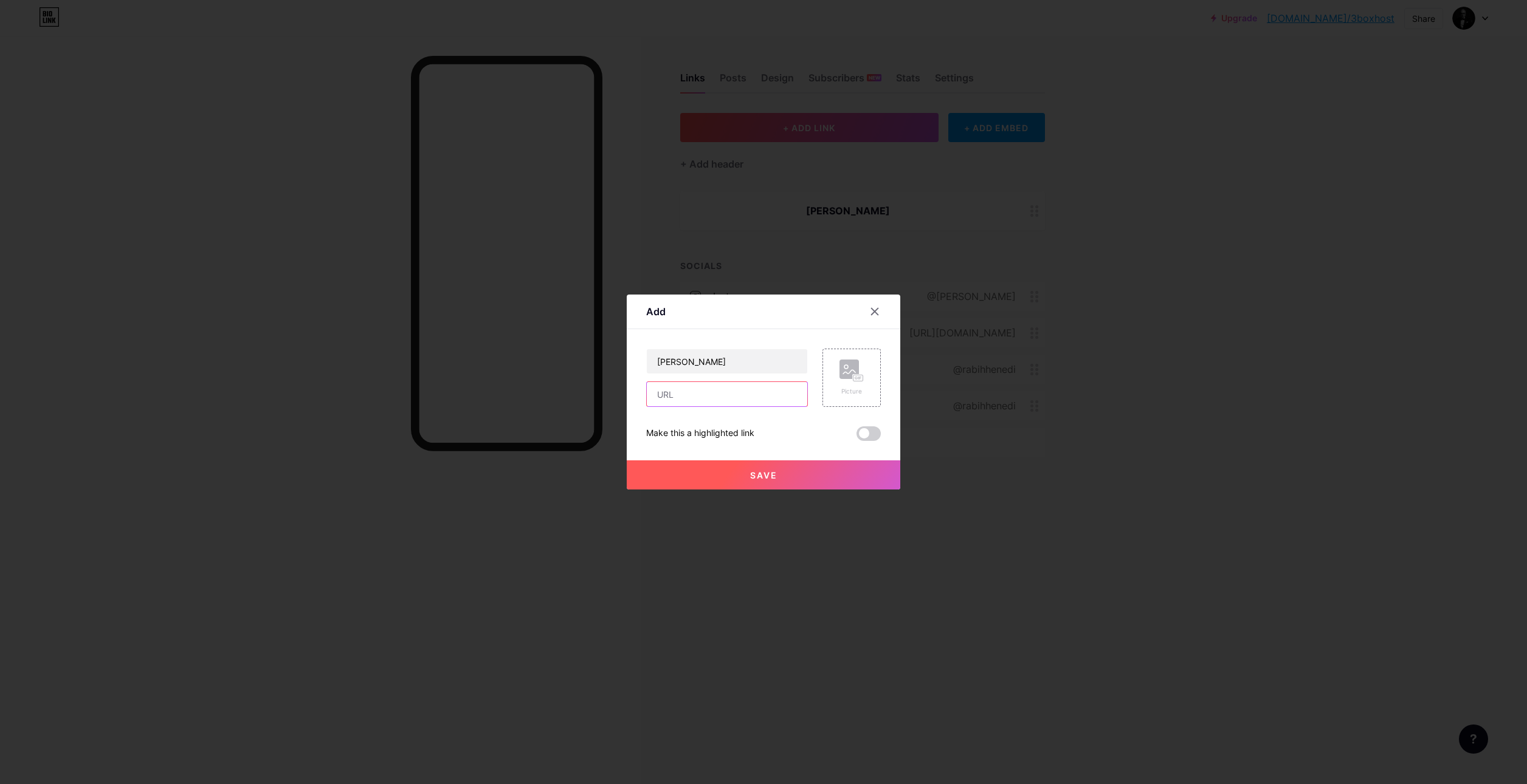
paste input "[URL][DOMAIN_NAME]"
type input "[URL][DOMAIN_NAME]"
click at [853, 375] on rect at bounding box center [858, 379] width 10 height 8
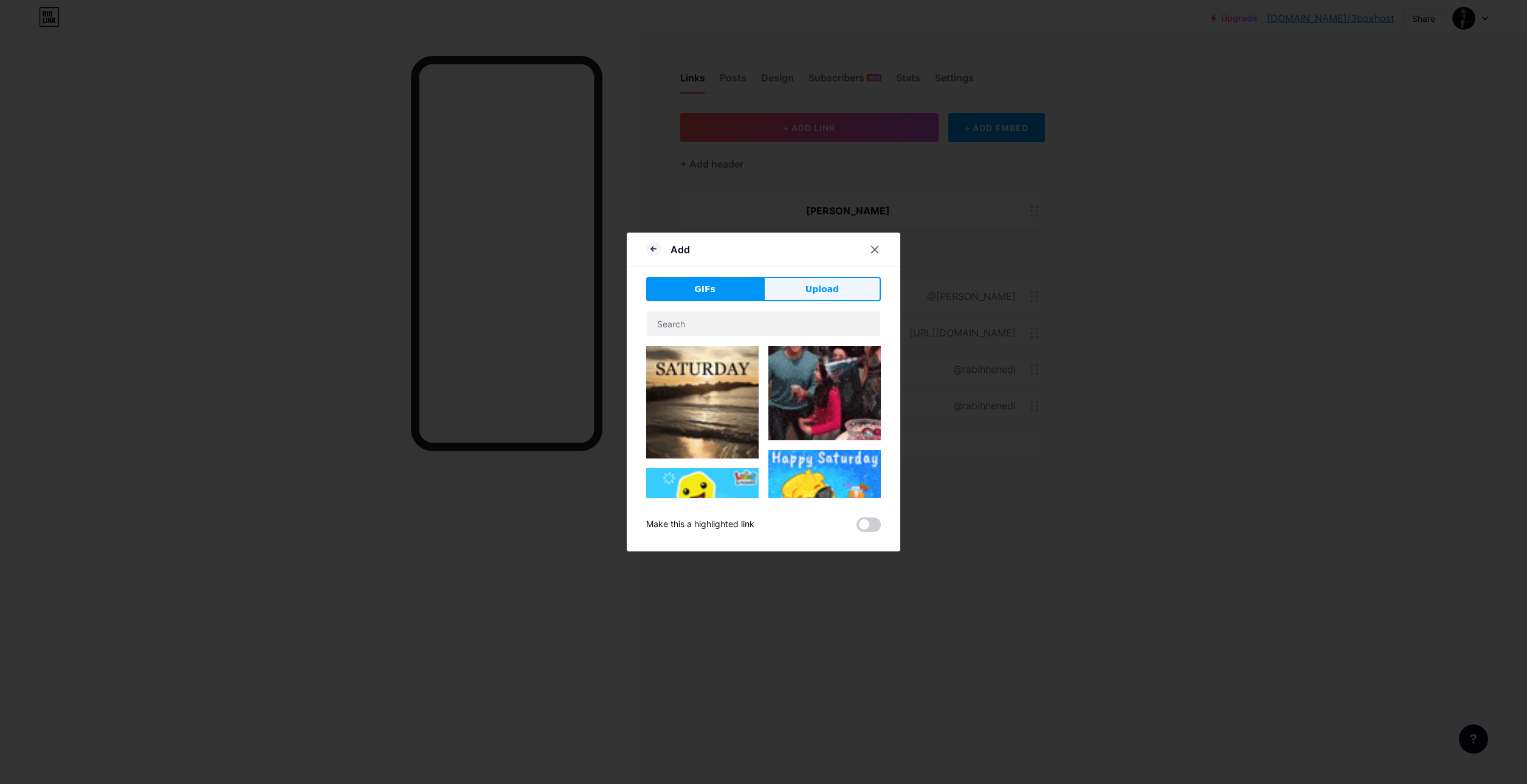
click at [805, 290] on span "Upload" at bounding box center [822, 289] width 33 height 12
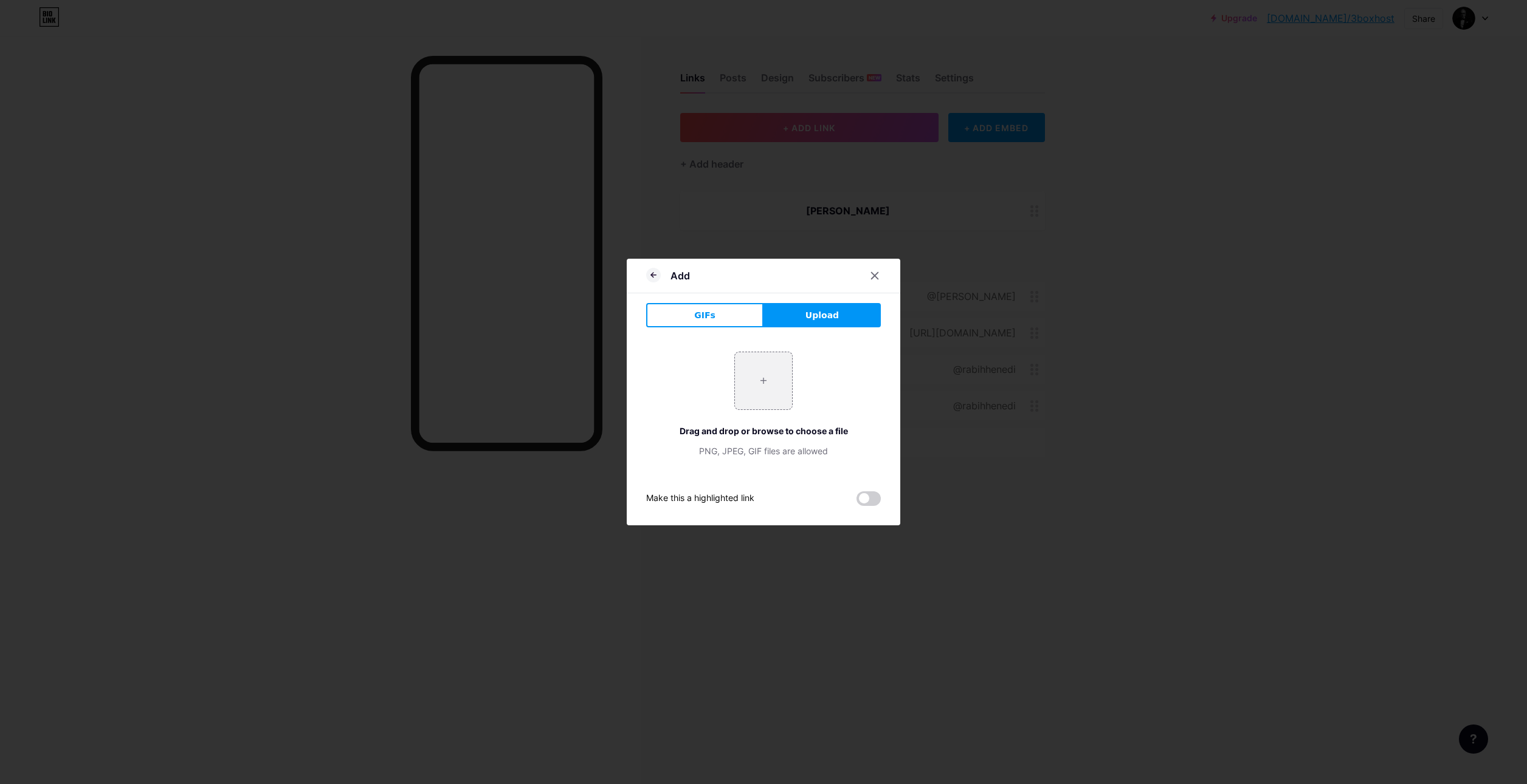
click at [804, 307] on button "Upload" at bounding box center [822, 316] width 117 height 25
click at [759, 384] on input "file" at bounding box center [764, 381] width 57 height 57
type input "C:\fakepath\daeab0fe-627f-4e54-a2df-9b2906c7eca1.jpg"
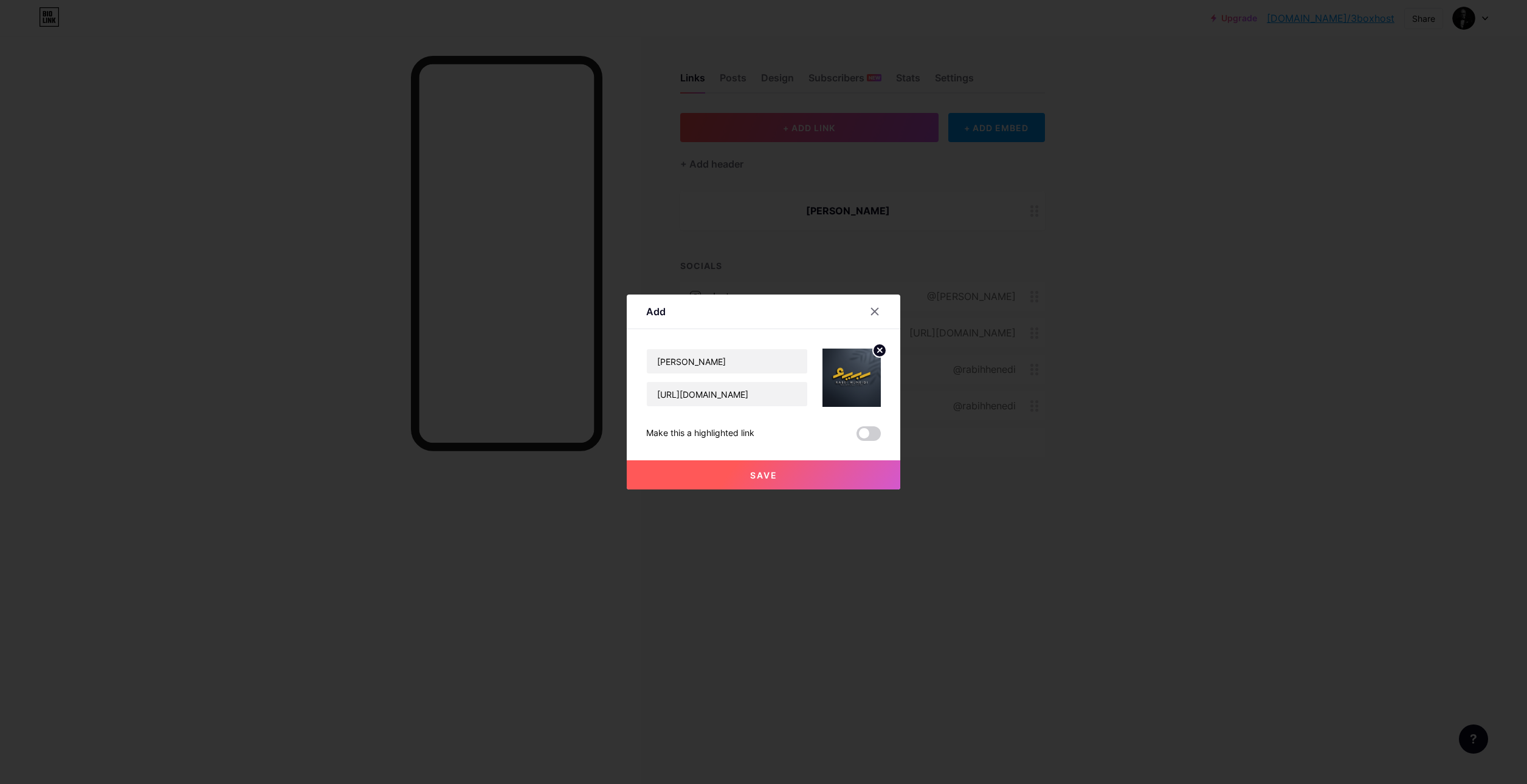
click at [762, 475] on span "Save" at bounding box center [764, 475] width 28 height 10
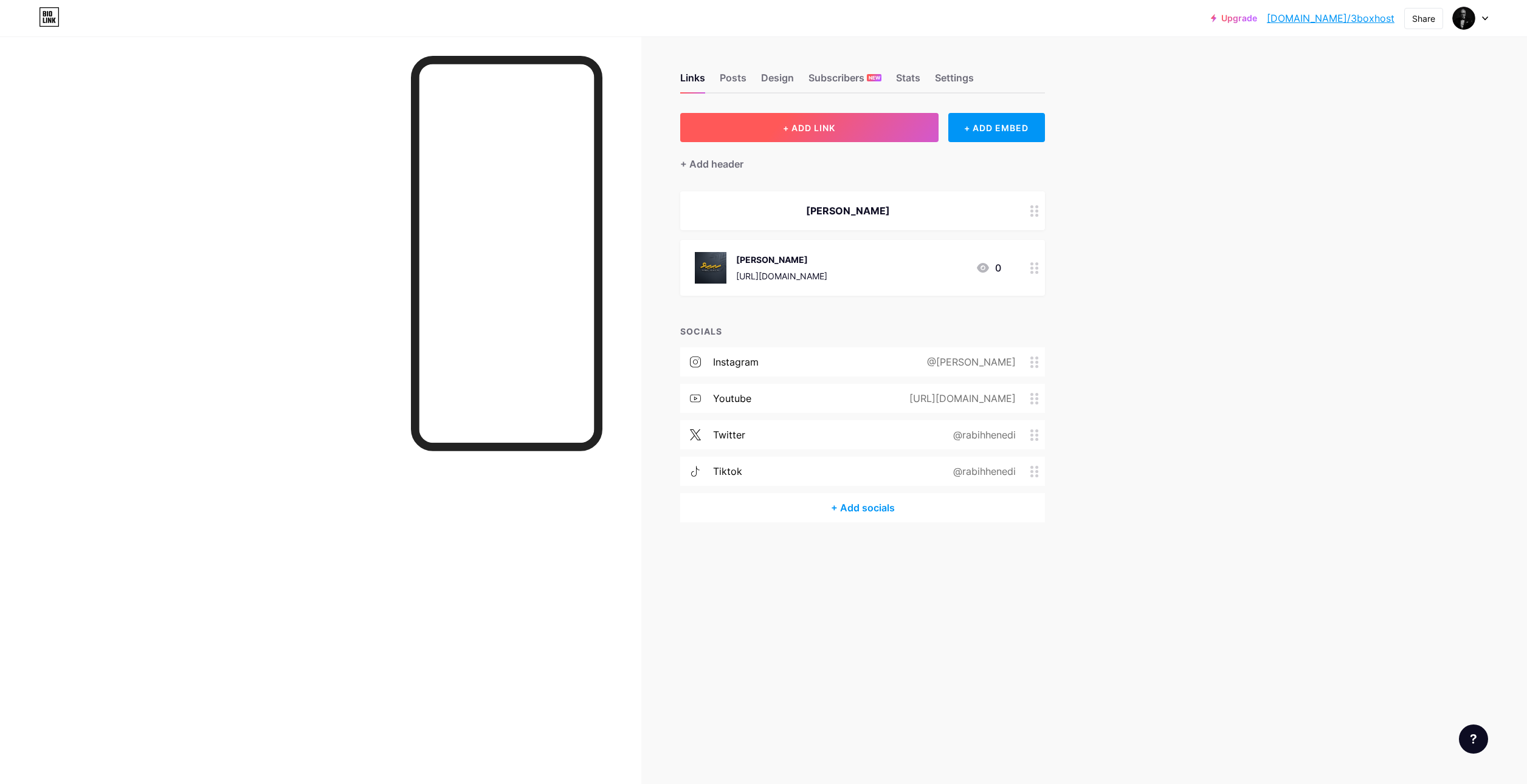
click at [805, 123] on span "+ ADD LINK" at bounding box center [808, 127] width 52 height 10
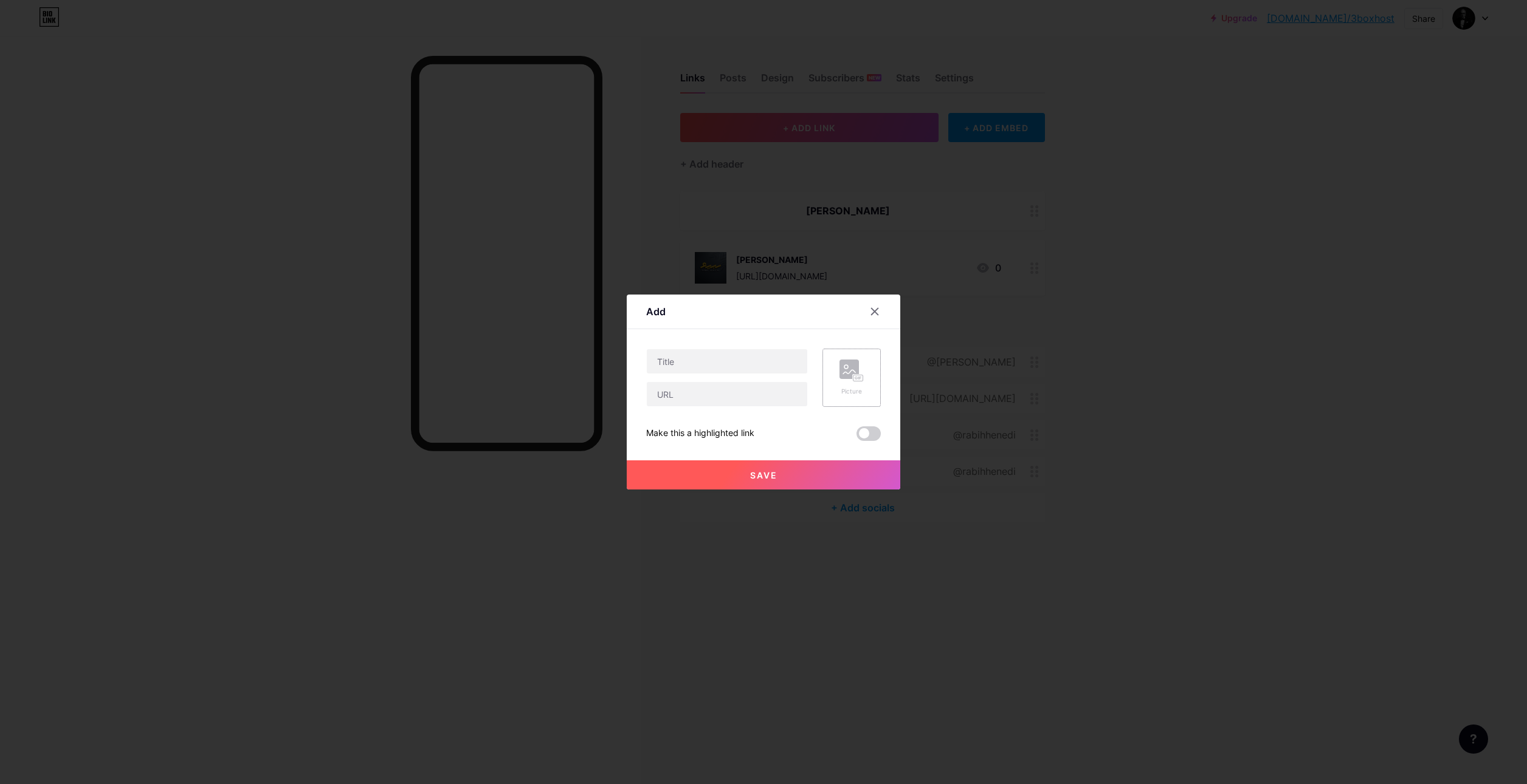
click at [853, 376] on rect at bounding box center [858, 379] width 10 height 6
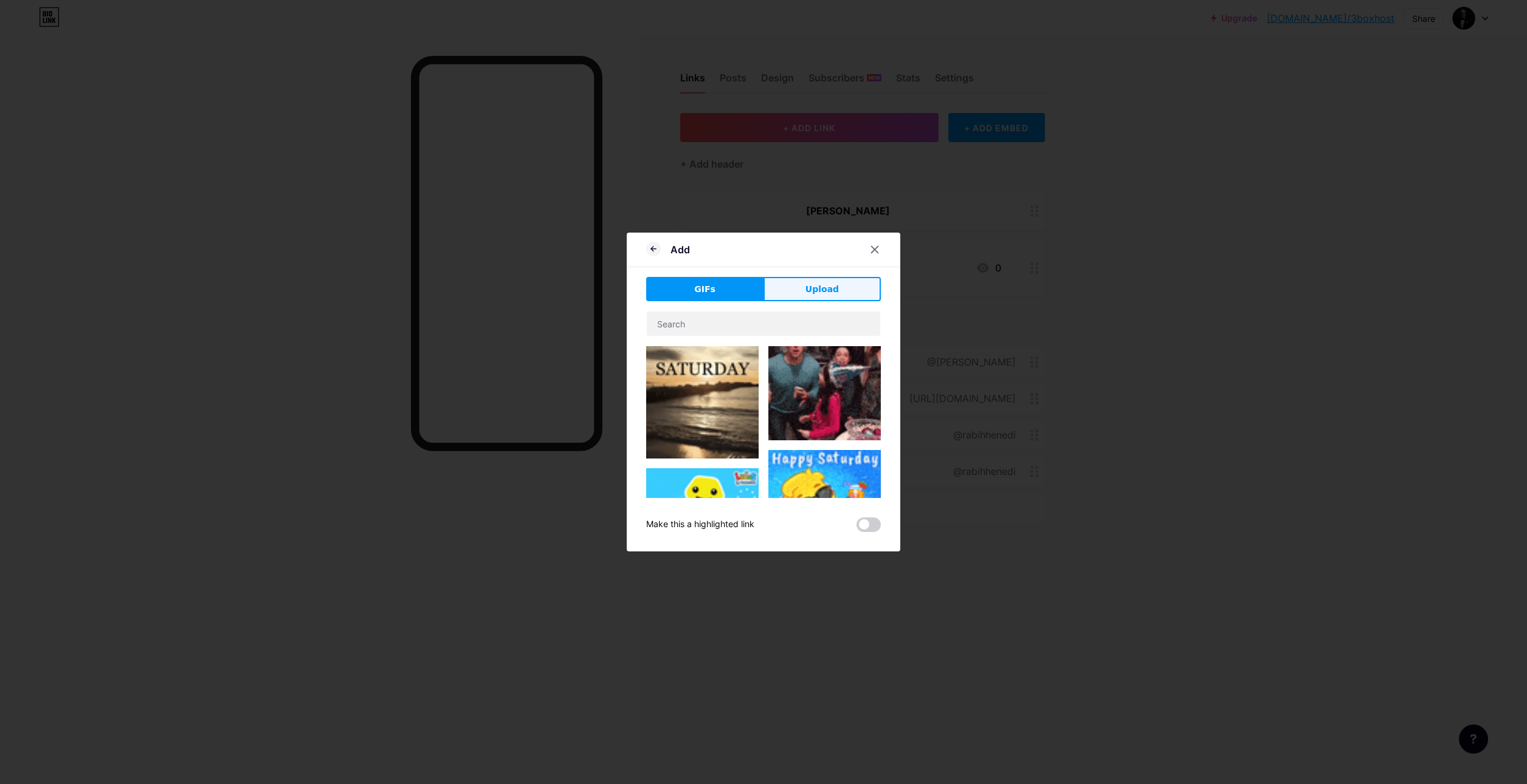
click at [805, 287] on span "Upload" at bounding box center [822, 289] width 33 height 12
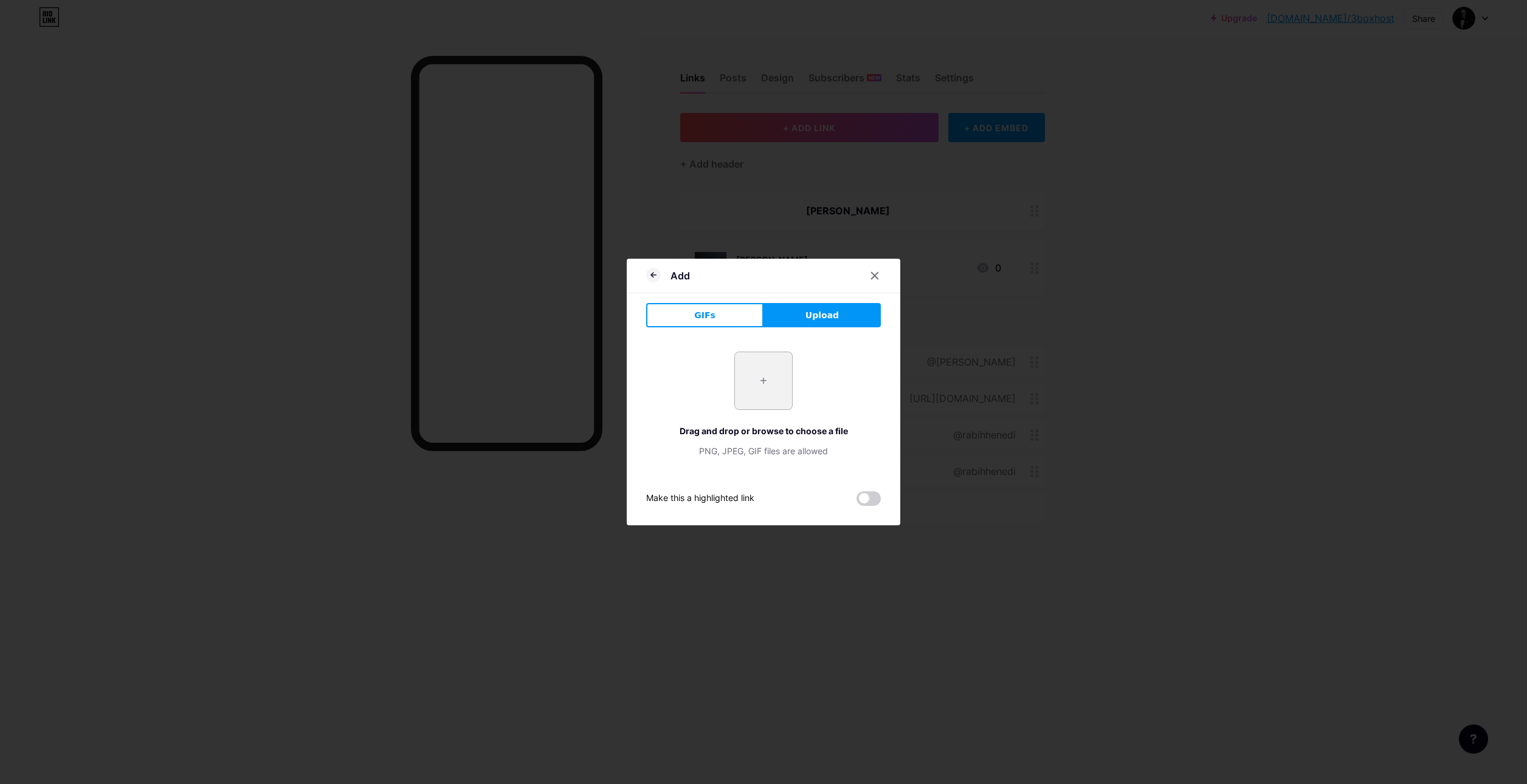
click at [754, 385] on input "file" at bounding box center [764, 381] width 57 height 57
click at [756, 382] on input "file" at bounding box center [764, 381] width 57 height 57
type input "C:\fakepath\daeab0fe-627f-4e54-a2df-9b2906c7eca1.jpg"
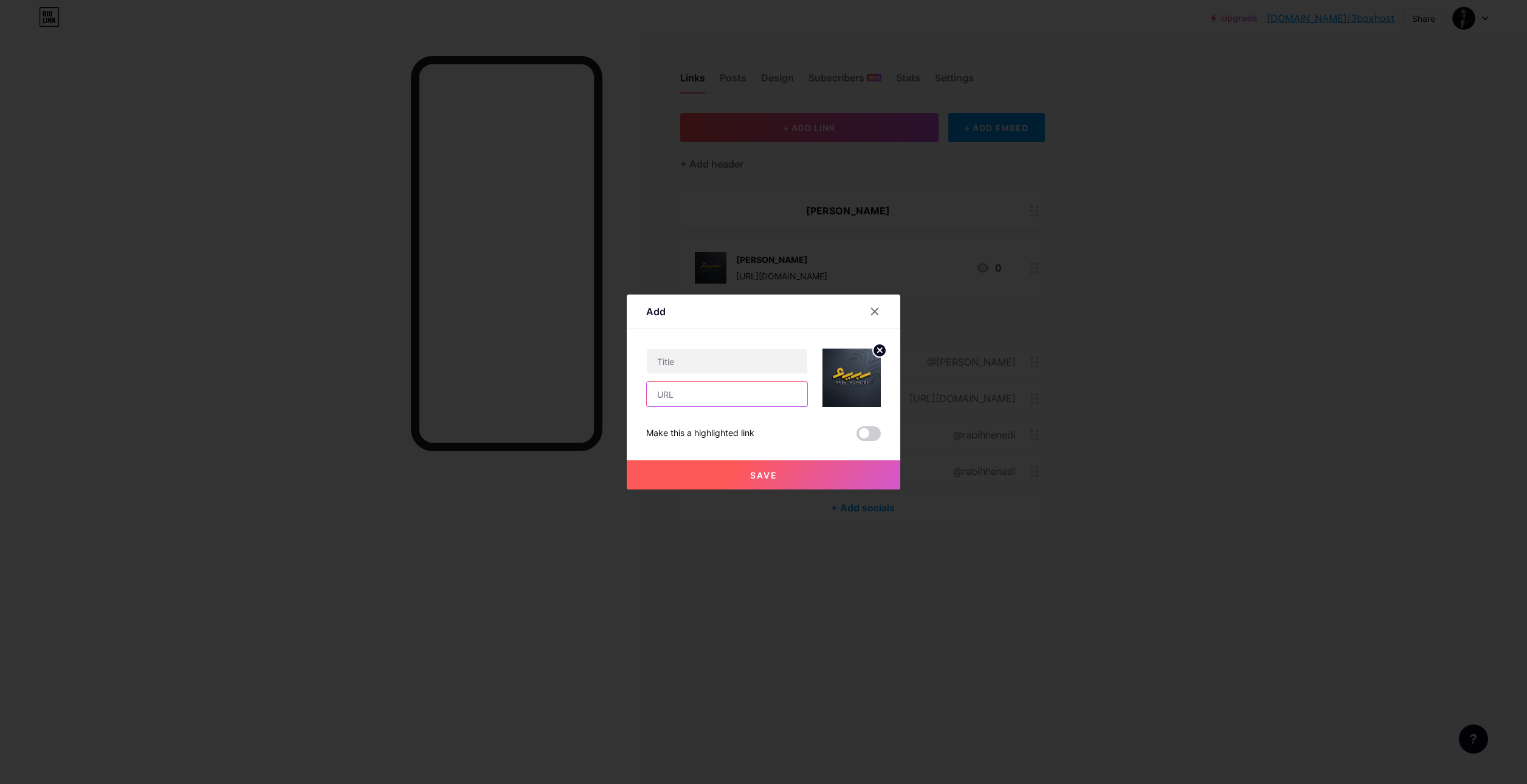
click at [697, 397] on input "text" at bounding box center [726, 395] width 161 height 25
paste input "[URL][DOMAIN_NAME]"
type input "[URL][DOMAIN_NAME]"
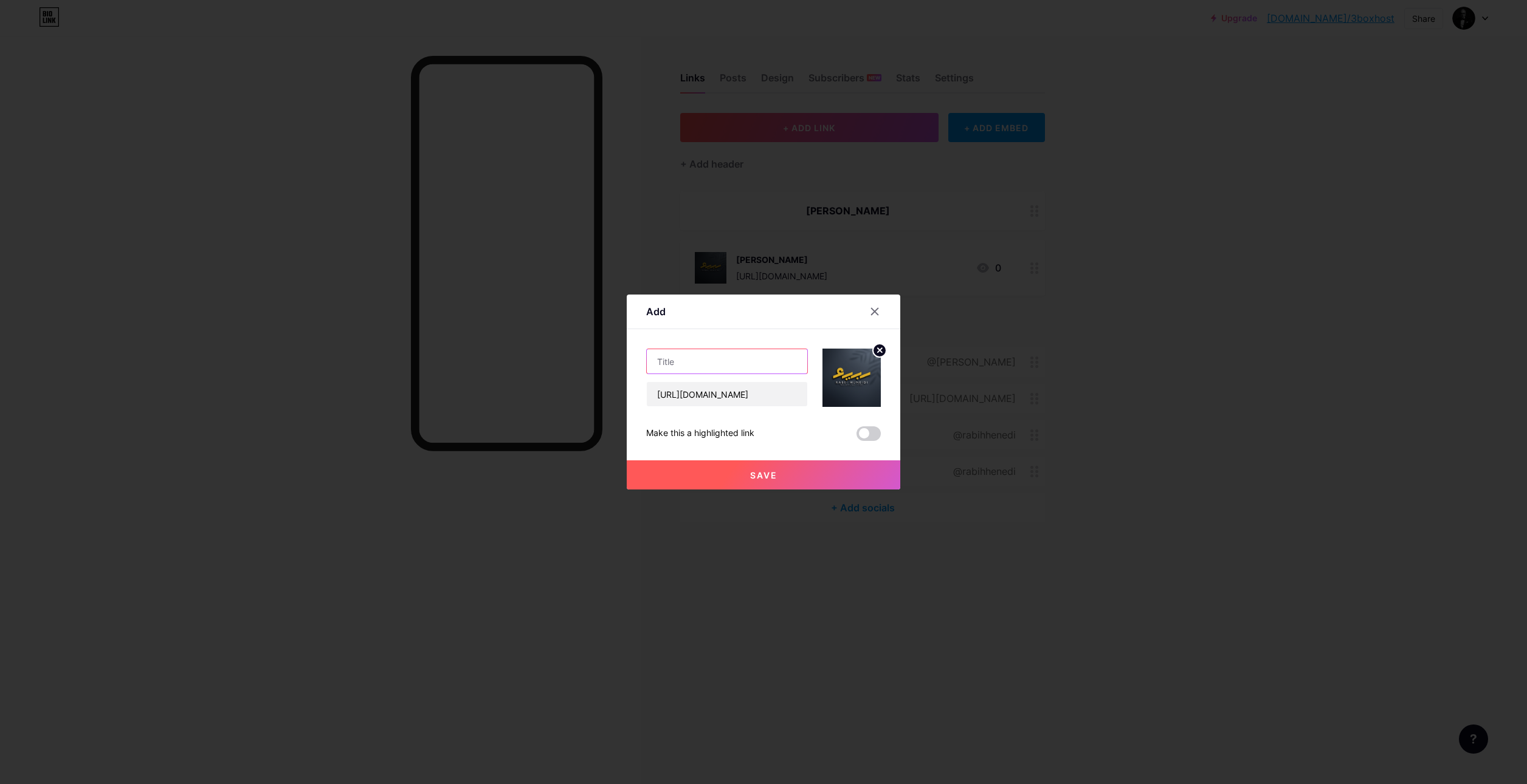
click at [684, 356] on input "text" at bounding box center [726, 362] width 161 height 25
paste input "[PERSON_NAME]"
type input "[PERSON_NAME]"
click at [754, 476] on span "Save" at bounding box center [764, 475] width 28 height 10
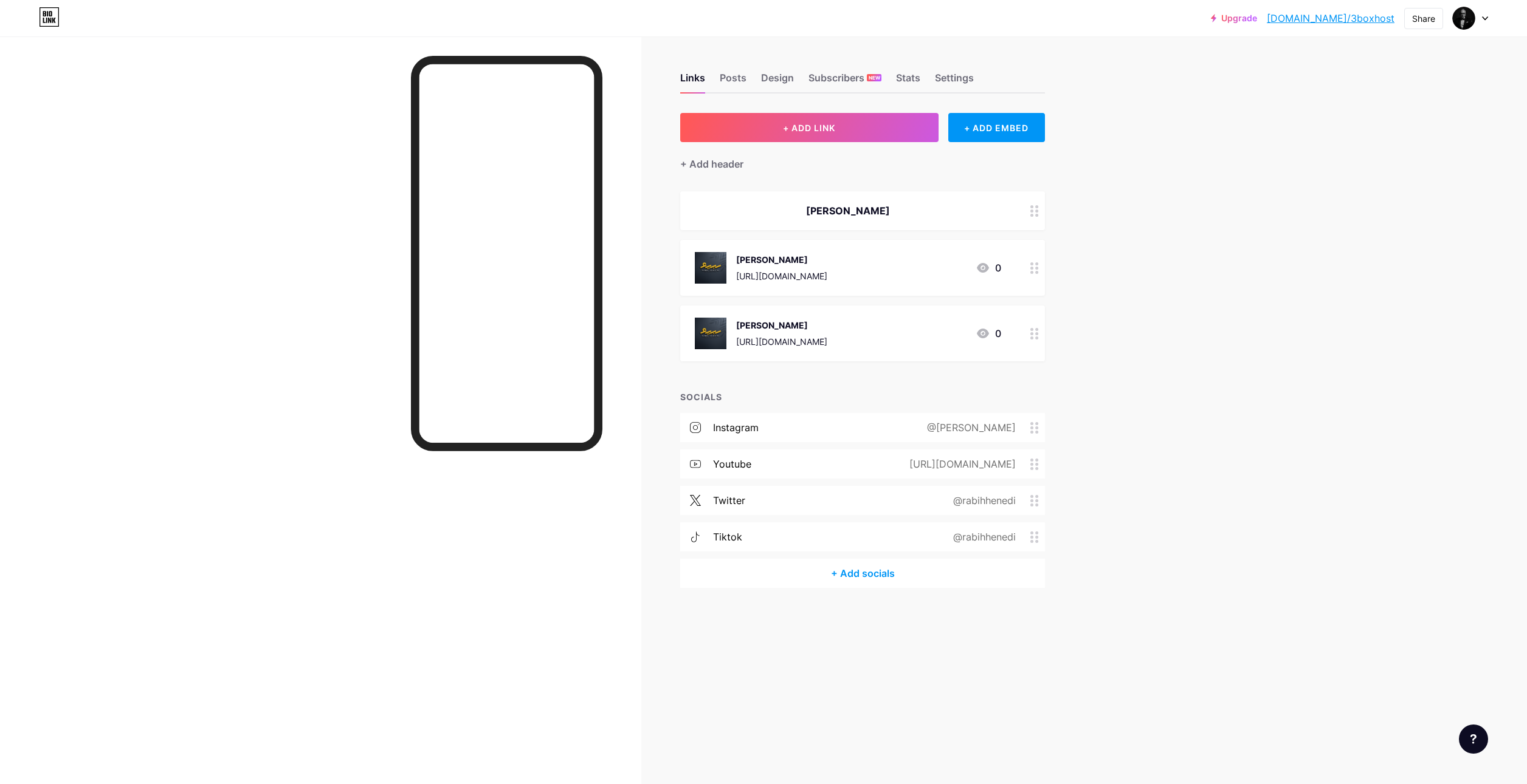
click at [816, 271] on div "[URL][DOMAIN_NAME]" at bounding box center [782, 275] width 91 height 12
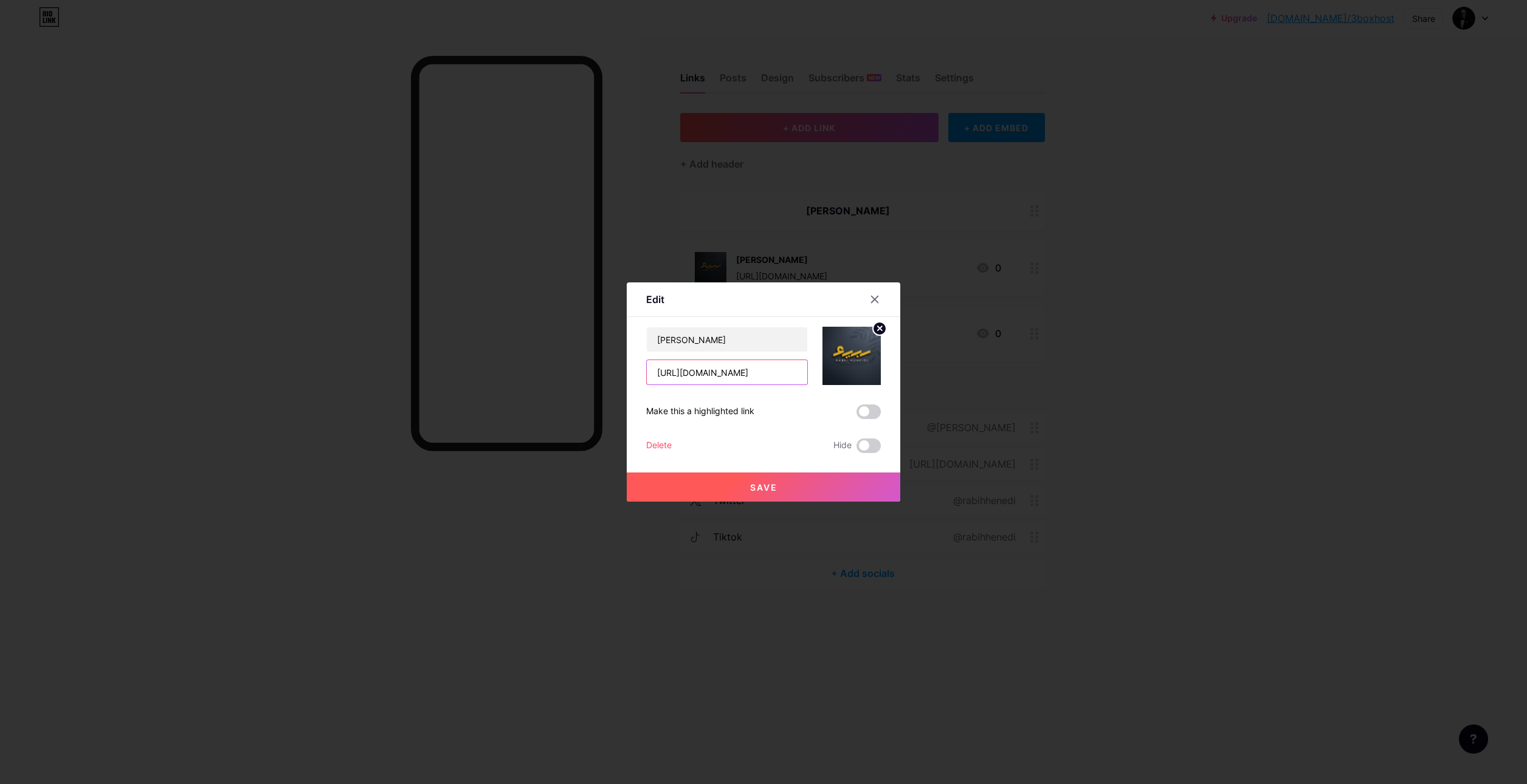
drag, startPoint x: 704, startPoint y: 372, endPoint x: 734, endPoint y: 374, distance: 30.1
click at [734, 374] on input "[URL][DOMAIN_NAME]" at bounding box center [726, 373] width 161 height 25
drag, startPoint x: 722, startPoint y: 339, endPoint x: 604, endPoint y: 337, distance: 118.0
click at [604, 337] on div "Edit Content YouTube Play YouTube video without leaving your page. ADD Vimeo Pl…" at bounding box center [764, 392] width 1527 height 784
paste input "youtube"
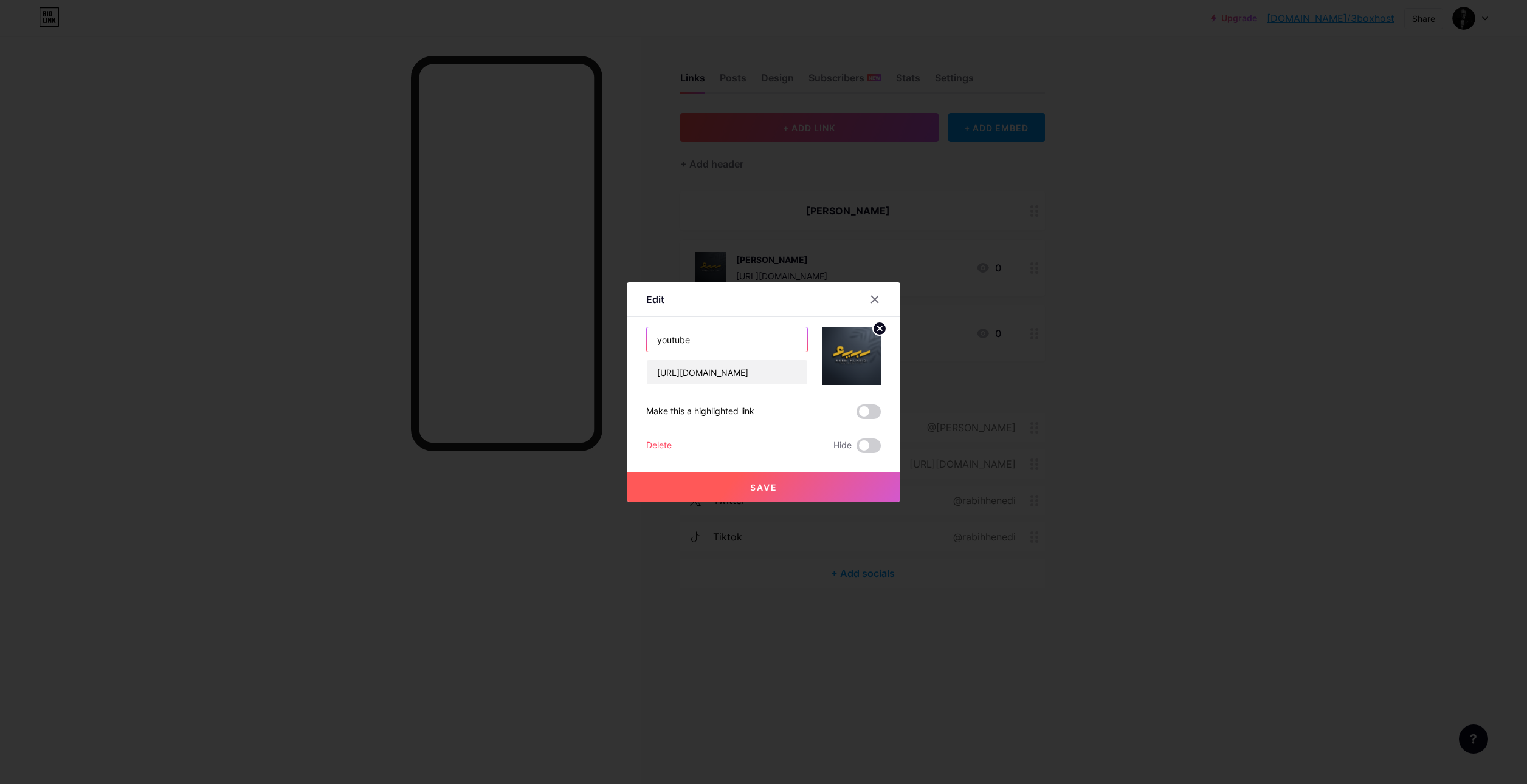
click at [653, 335] on input "youtube" at bounding box center [726, 340] width 161 height 25
type input "Youtube"
click at [764, 490] on span "Save" at bounding box center [764, 487] width 28 height 10
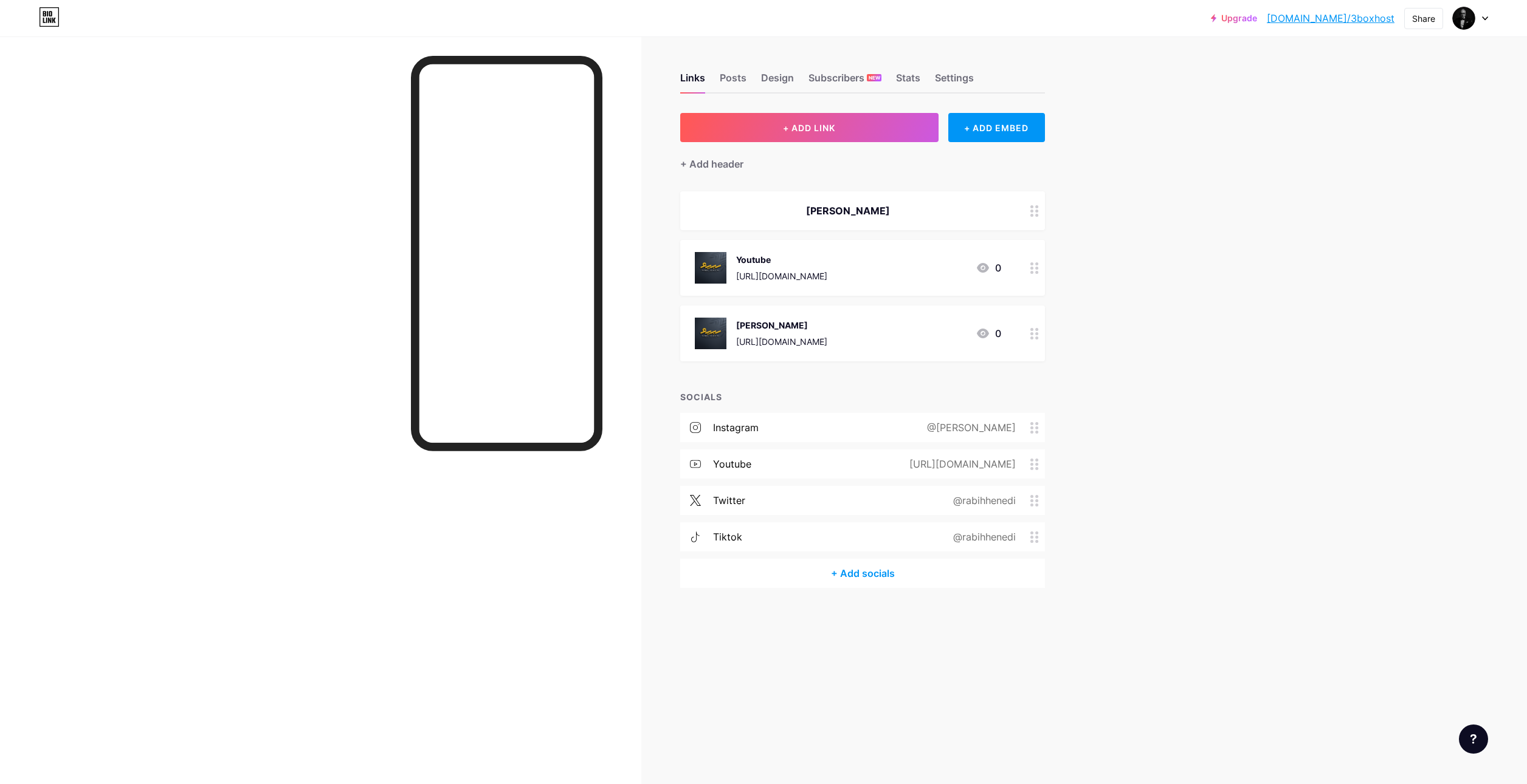
click at [791, 330] on div "[PERSON_NAME]" at bounding box center [782, 324] width 91 height 12
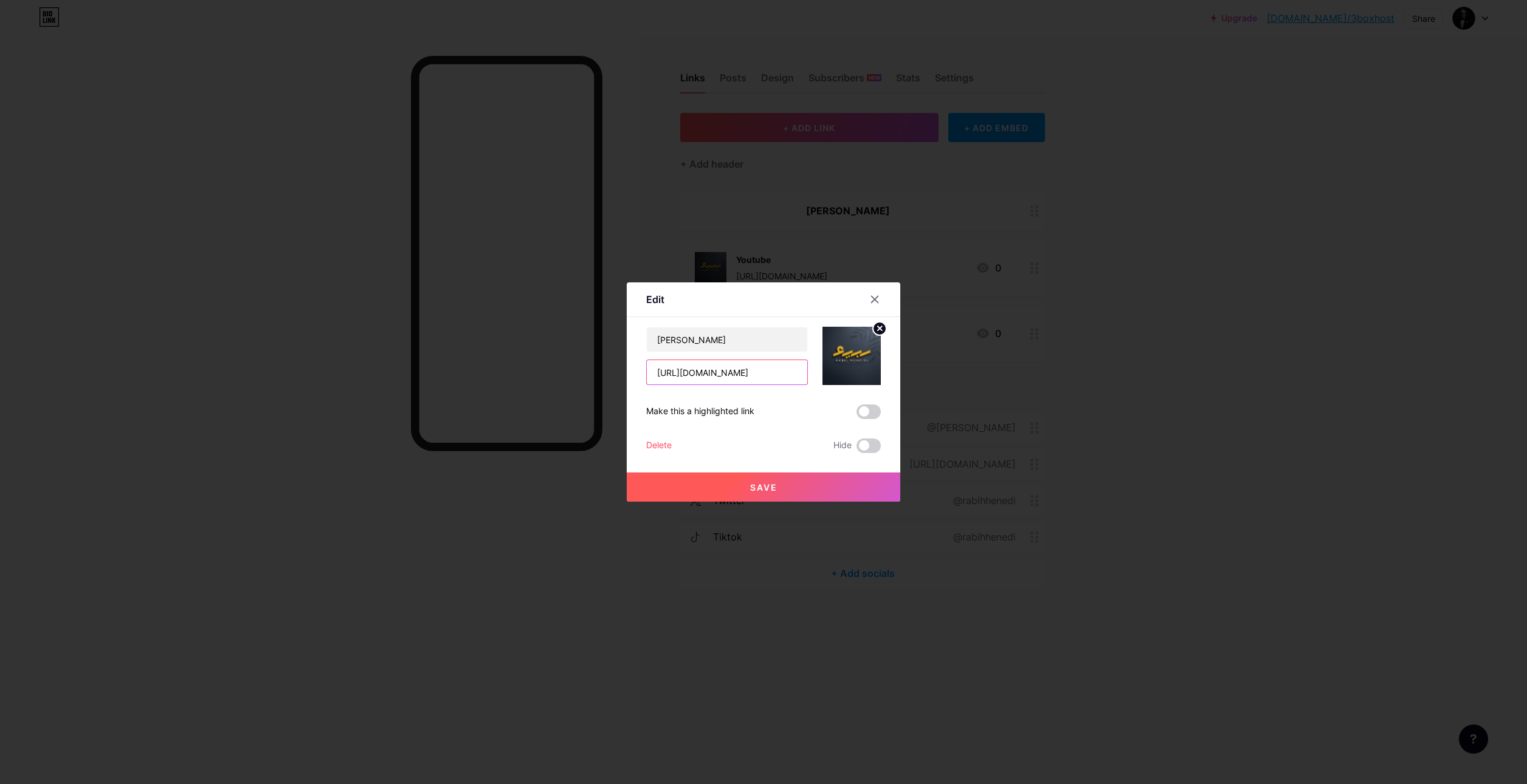
drag, startPoint x: 703, startPoint y: 370, endPoint x: 744, endPoint y: 374, distance: 41.2
click at [744, 374] on input "[URL][DOMAIN_NAME]" at bounding box center [726, 373] width 161 height 25
drag, startPoint x: 726, startPoint y: 337, endPoint x: 565, endPoint y: 342, distance: 161.1
click at [565, 341] on div "Edit Content YouTube Play YouTube video without leaving your page. ADD Vimeo Pl…" at bounding box center [764, 392] width 1527 height 784
paste input "instagram"
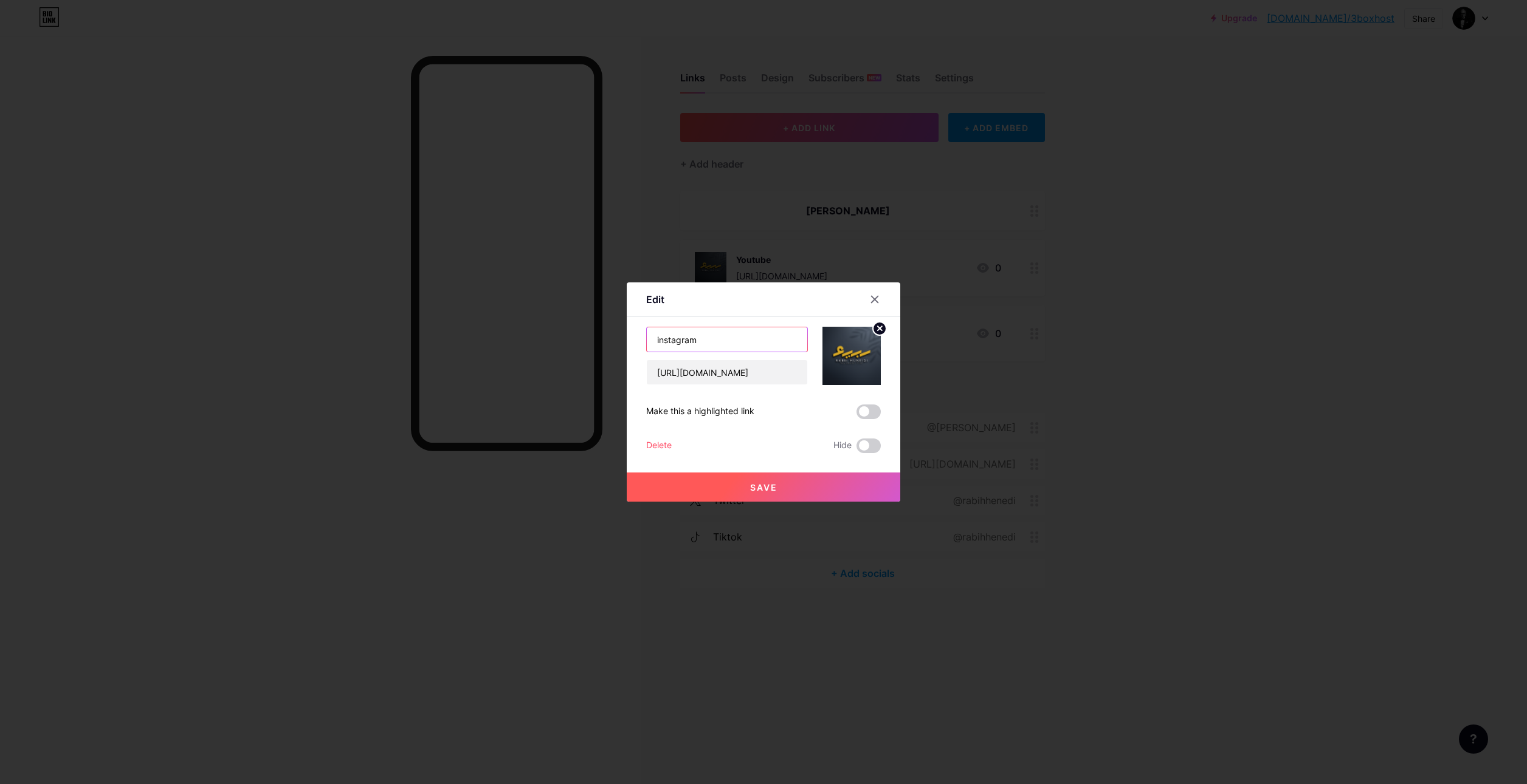
drag, startPoint x: 654, startPoint y: 339, endPoint x: 645, endPoint y: 341, distance: 9.2
click at [646, 340] on input "instagram" at bounding box center [726, 340] width 161 height 25
type input "Instagram"
click at [750, 490] on span "Save" at bounding box center [764, 487] width 28 height 10
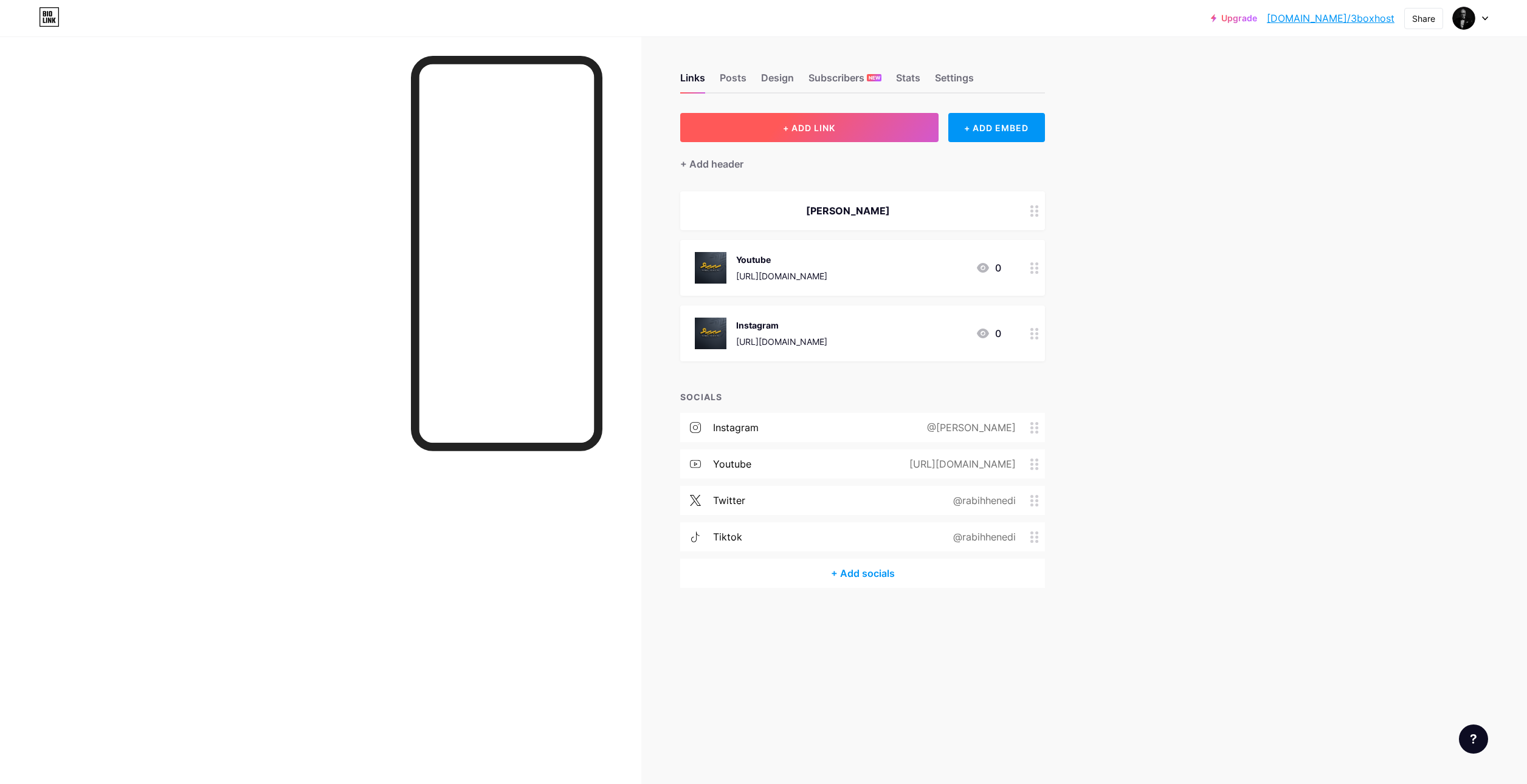
click at [809, 122] on button "+ ADD LINK" at bounding box center [808, 127] width 258 height 29
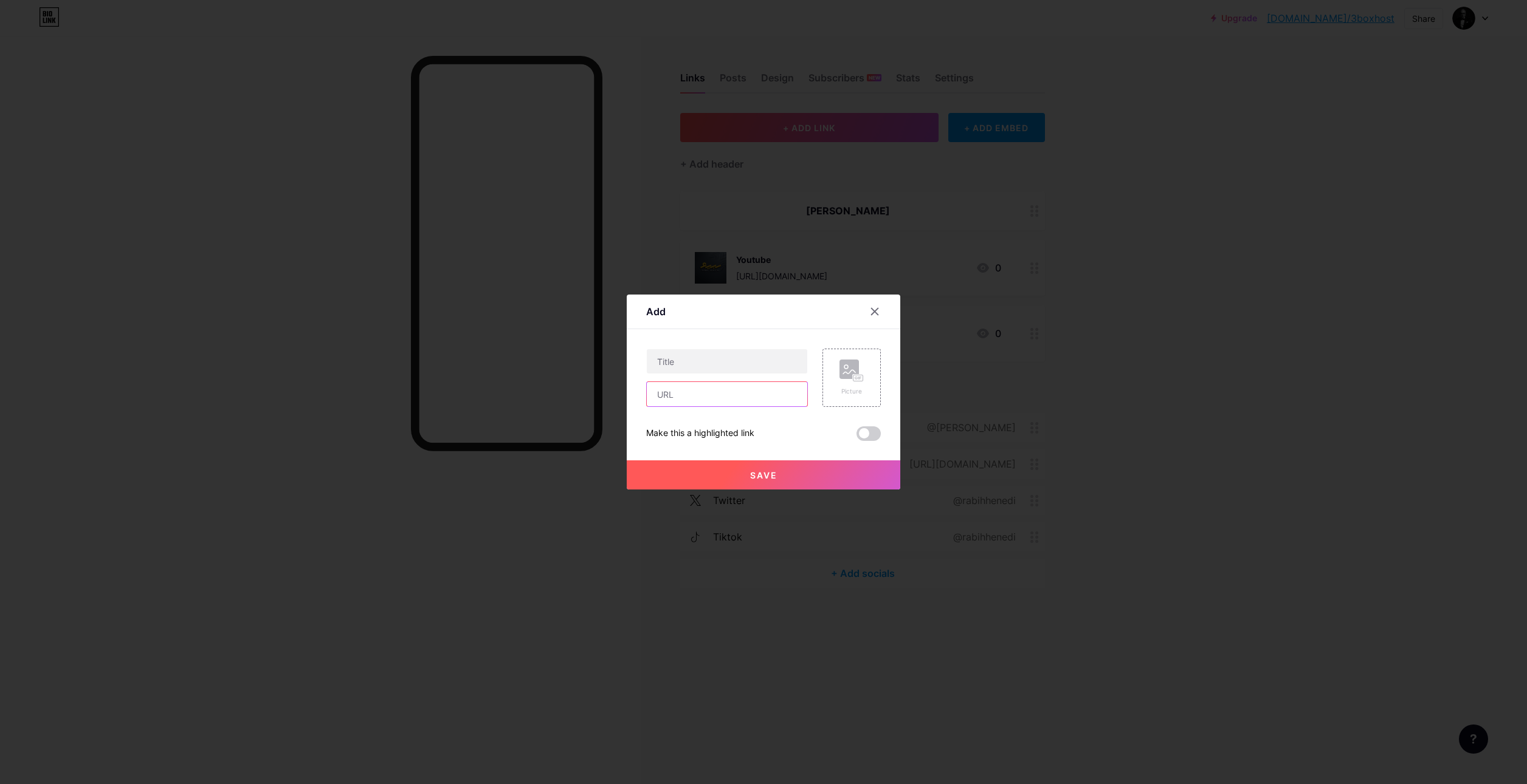
click at [702, 396] on input "text" at bounding box center [726, 395] width 161 height 25
paste input "[URL][DOMAIN_NAME]"
click at [685, 392] on input "[URL][DOMAIN_NAME]" at bounding box center [726, 395] width 161 height 25
type input "[URL][DOMAIN_NAME]"
click at [677, 363] on input "text" at bounding box center [726, 362] width 161 height 25
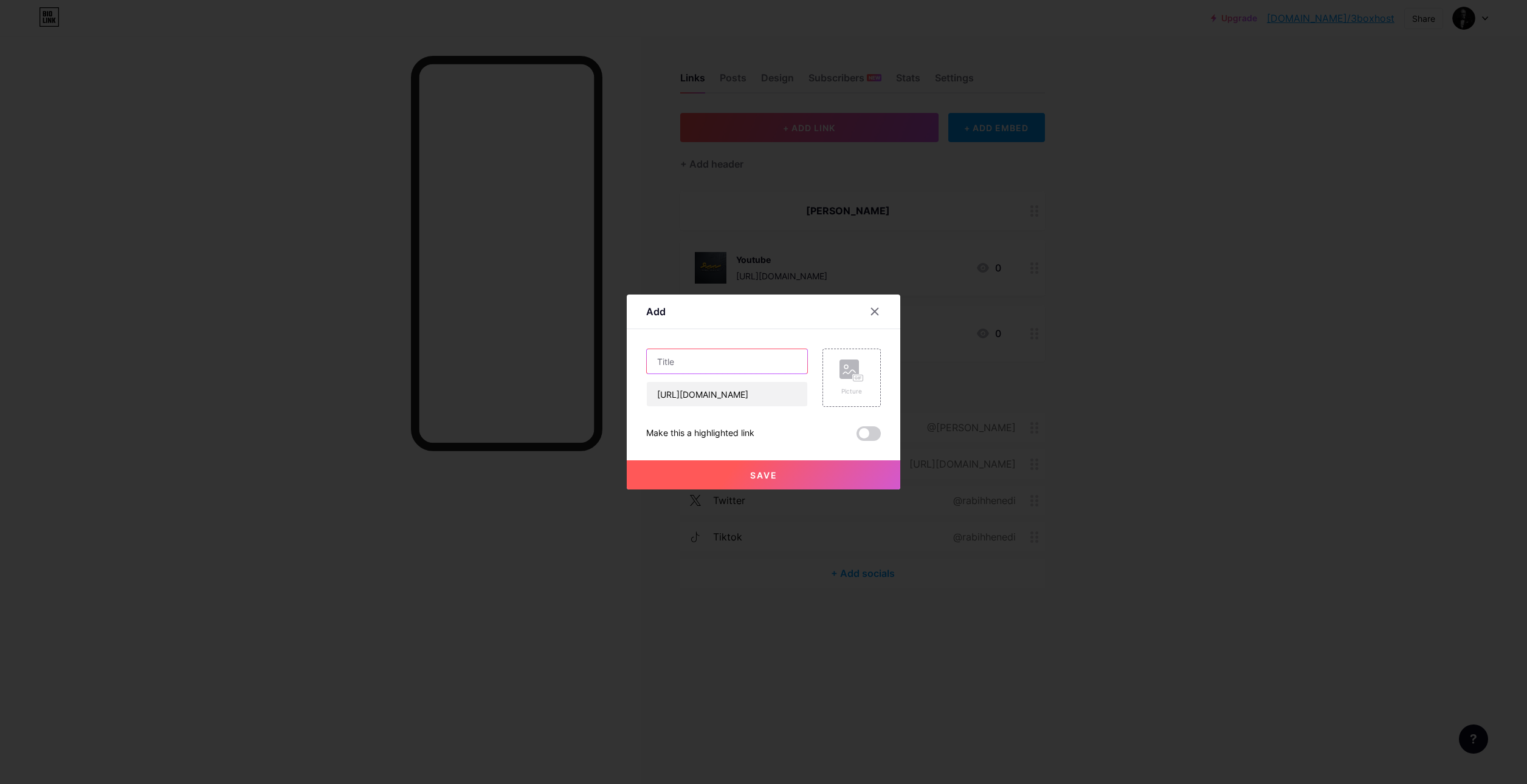
paste input "x"
drag, startPoint x: 680, startPoint y: 365, endPoint x: 592, endPoint y: 367, distance: 88.0
click at [592, 367] on div "Add Content YouTube Play YouTube video without leaving your page. ADD Vimeo Pla…" at bounding box center [764, 392] width 1527 height 784
type input "X"
click at [848, 369] on rect at bounding box center [849, 369] width 19 height 19
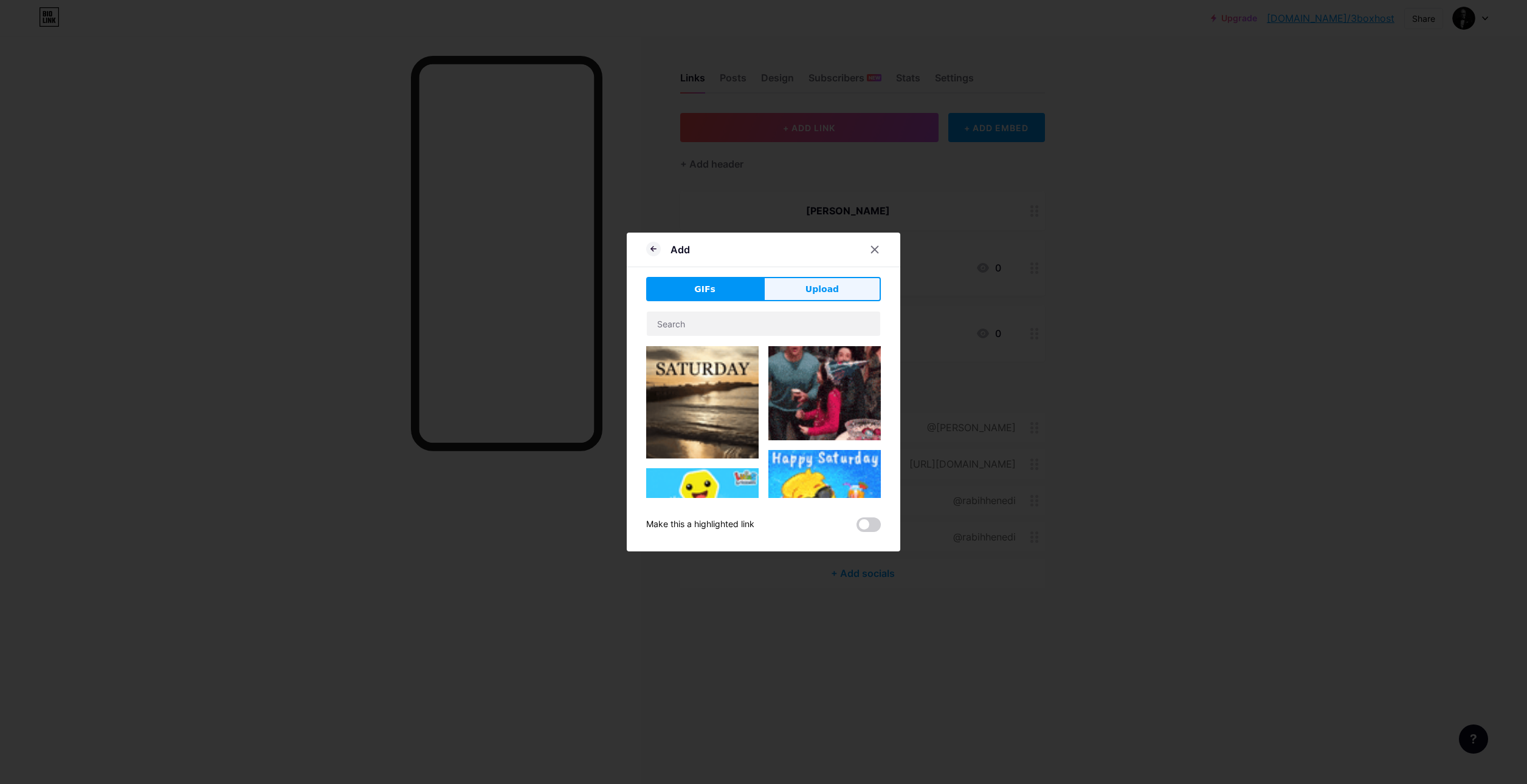
click at [826, 291] on span "Upload" at bounding box center [822, 289] width 33 height 12
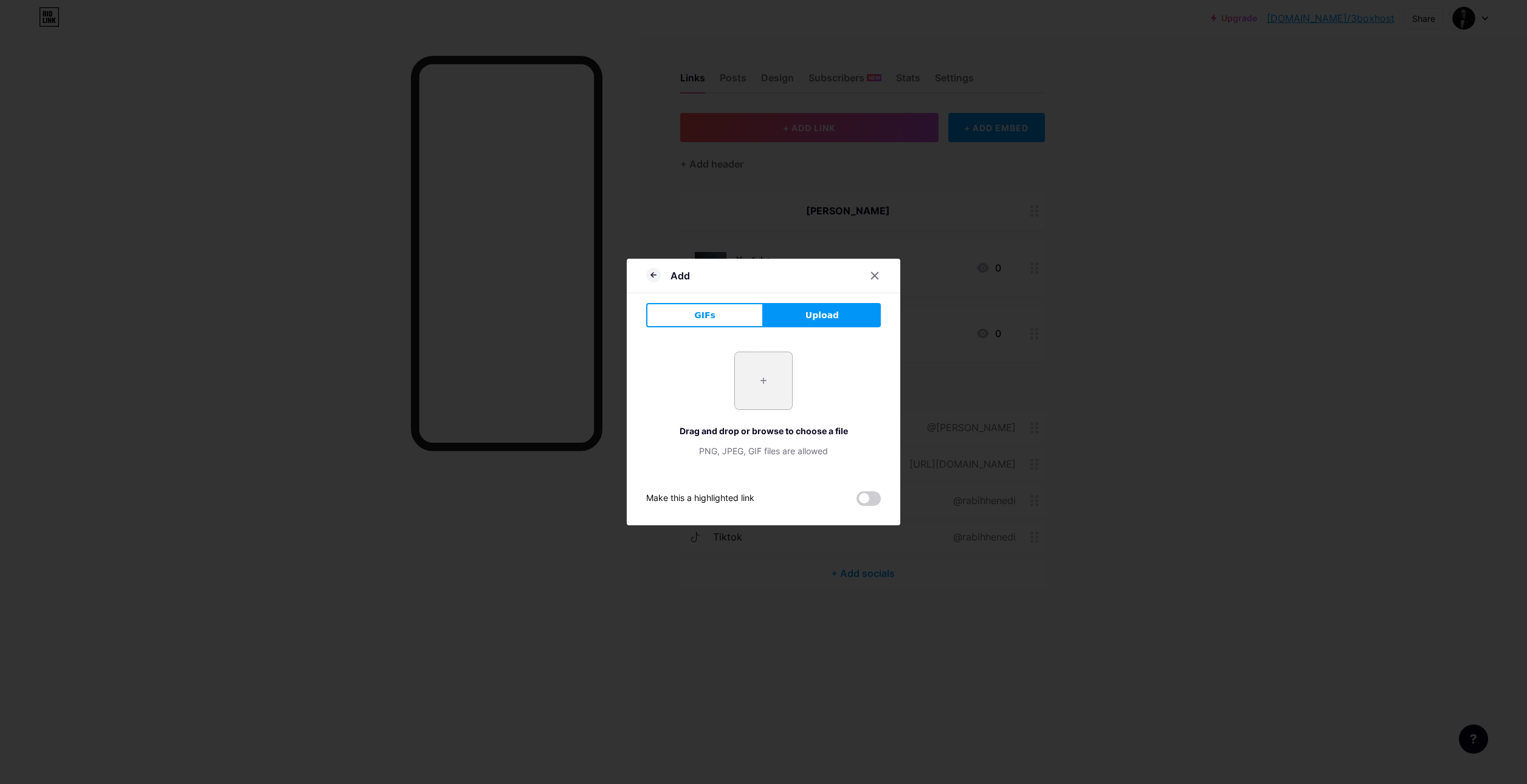
click at [755, 381] on input "file" at bounding box center [764, 381] width 57 height 57
type input "C:\fakepath\daeab0fe-627f-4e54-a2df-9b2906c7eca1.jpg"
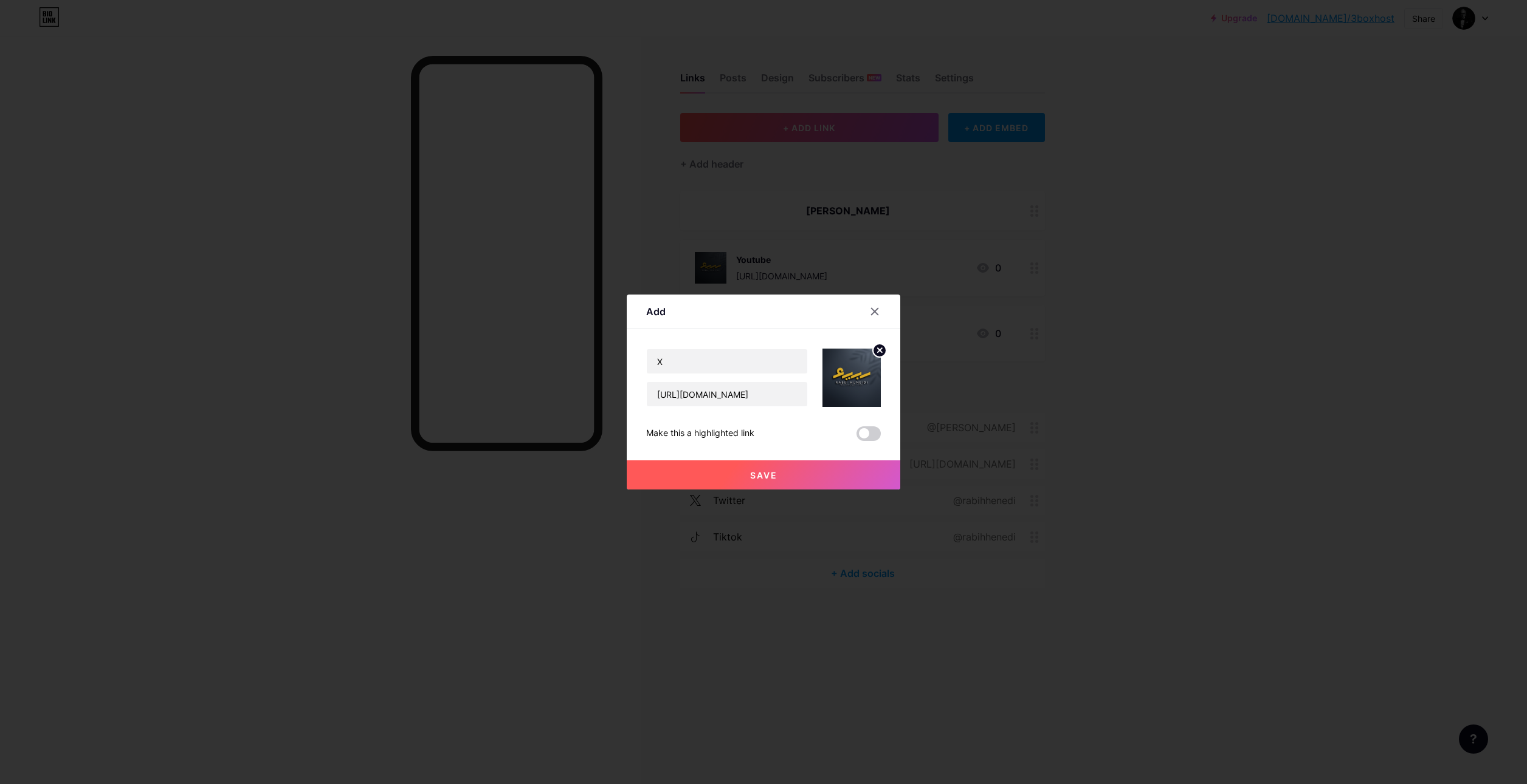
click at [761, 473] on span "Save" at bounding box center [764, 475] width 28 height 10
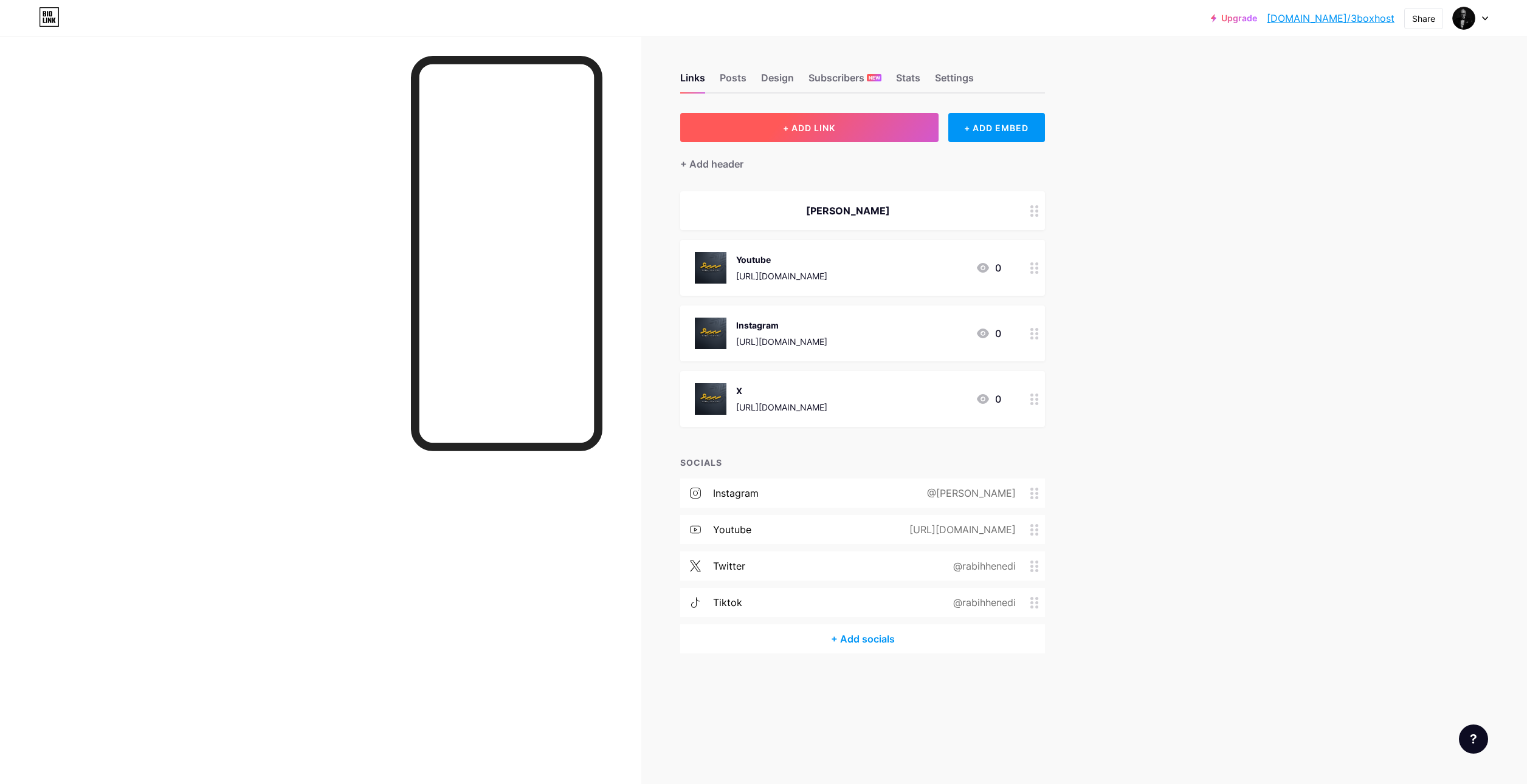
click at [808, 121] on button "+ ADD LINK" at bounding box center [808, 127] width 258 height 29
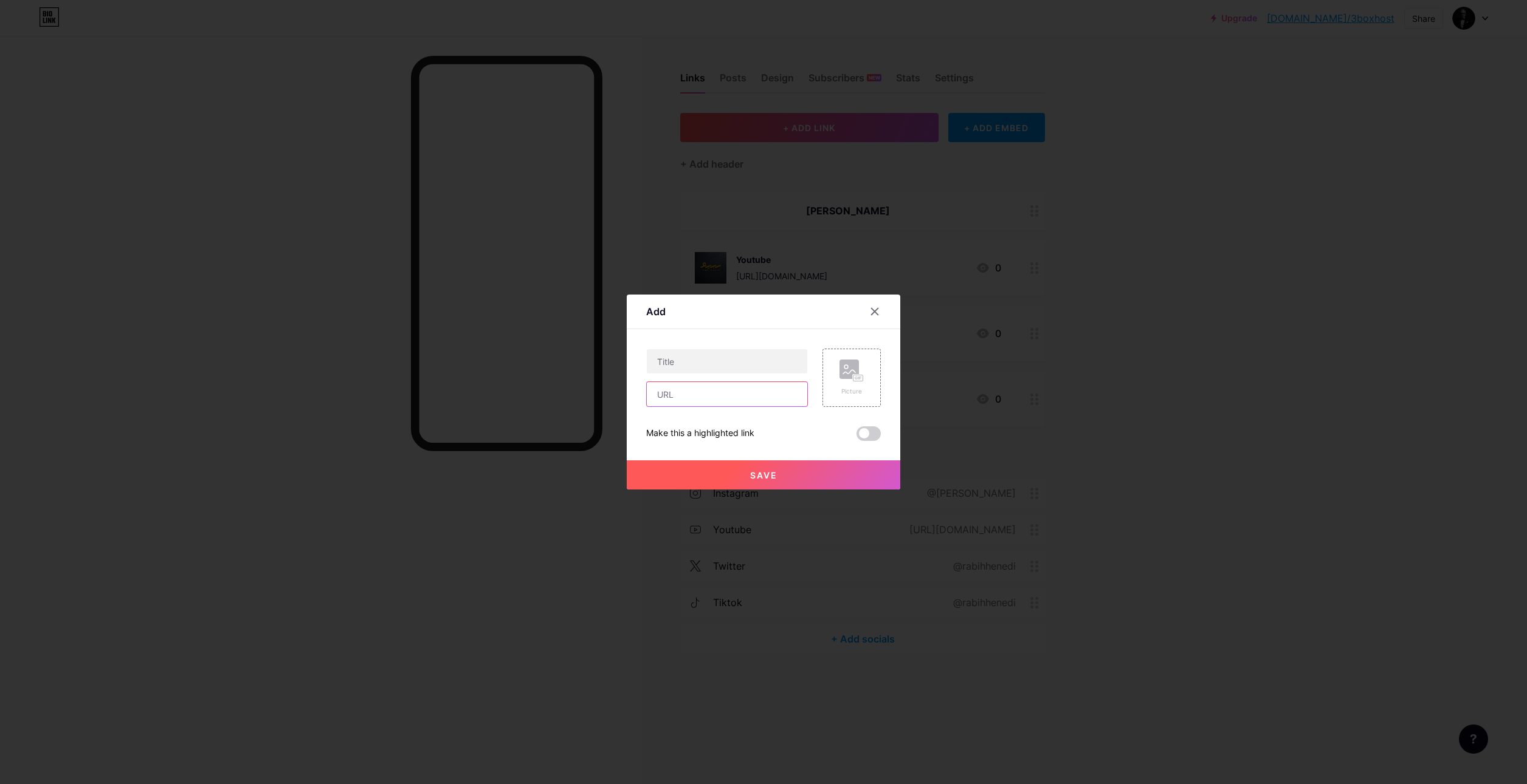
click at [714, 395] on input "text" at bounding box center [726, 395] width 161 height 25
paste input "[URL][DOMAIN_NAME]"
drag, startPoint x: 692, startPoint y: 394, endPoint x: 712, endPoint y: 395, distance: 20.0
click at [712, 395] on input "[URL][DOMAIN_NAME]" at bounding box center [726, 395] width 161 height 25
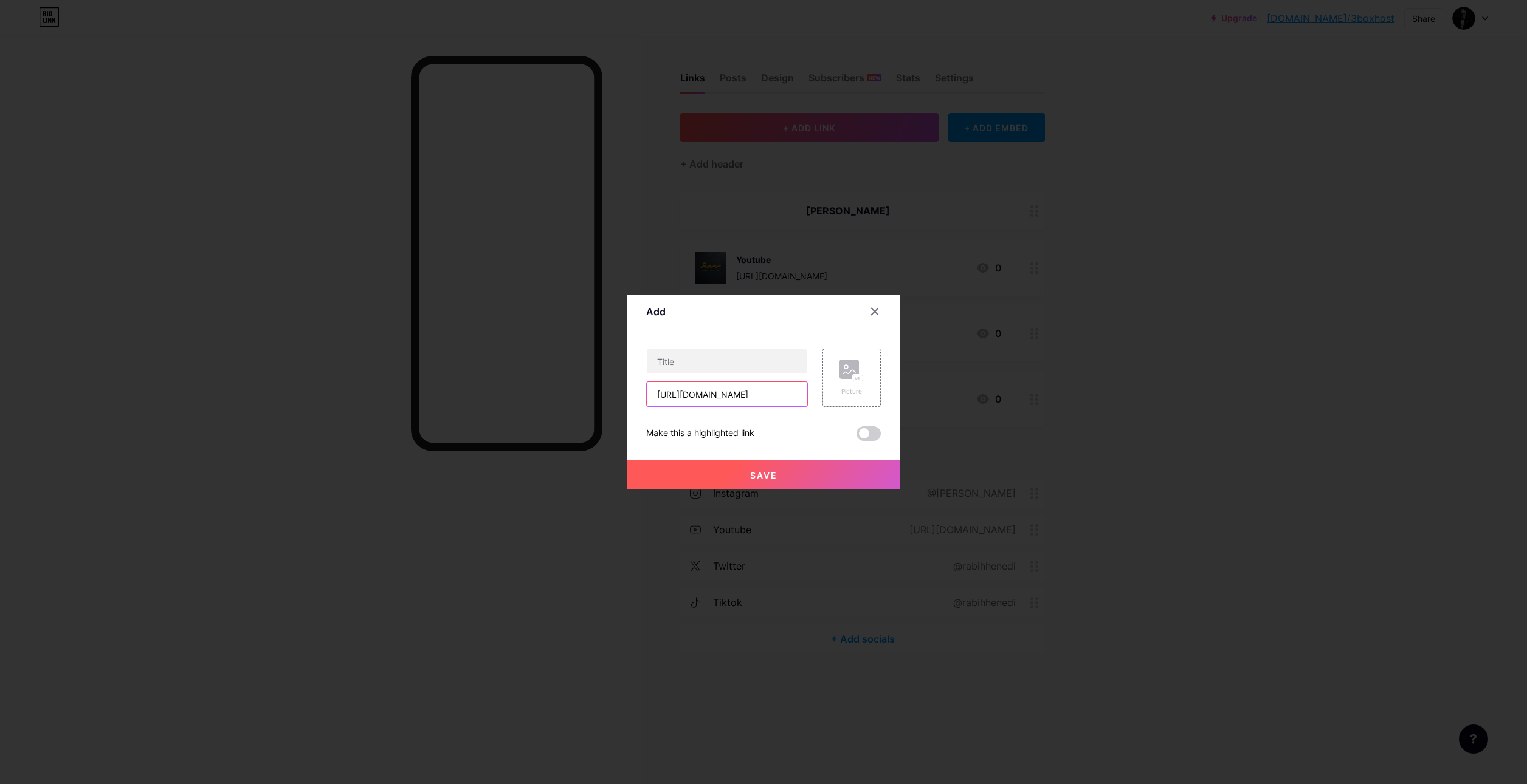
paste input "[URL][DOMAIN_NAME]"
type input "[URL][DOMAIN_NAME]"
click at [677, 358] on input "text" at bounding box center [726, 362] width 161 height 25
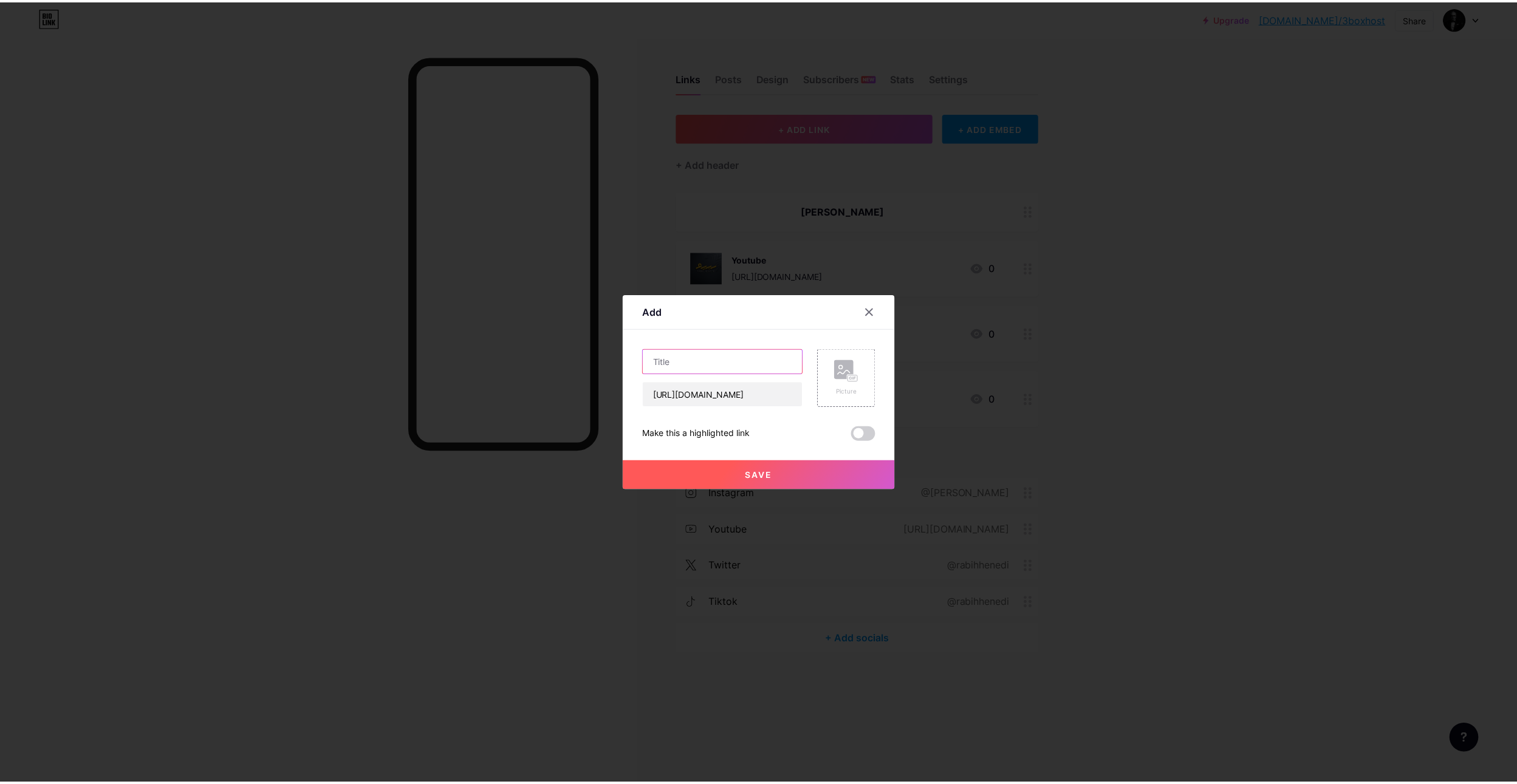
scroll to position [0, 0]
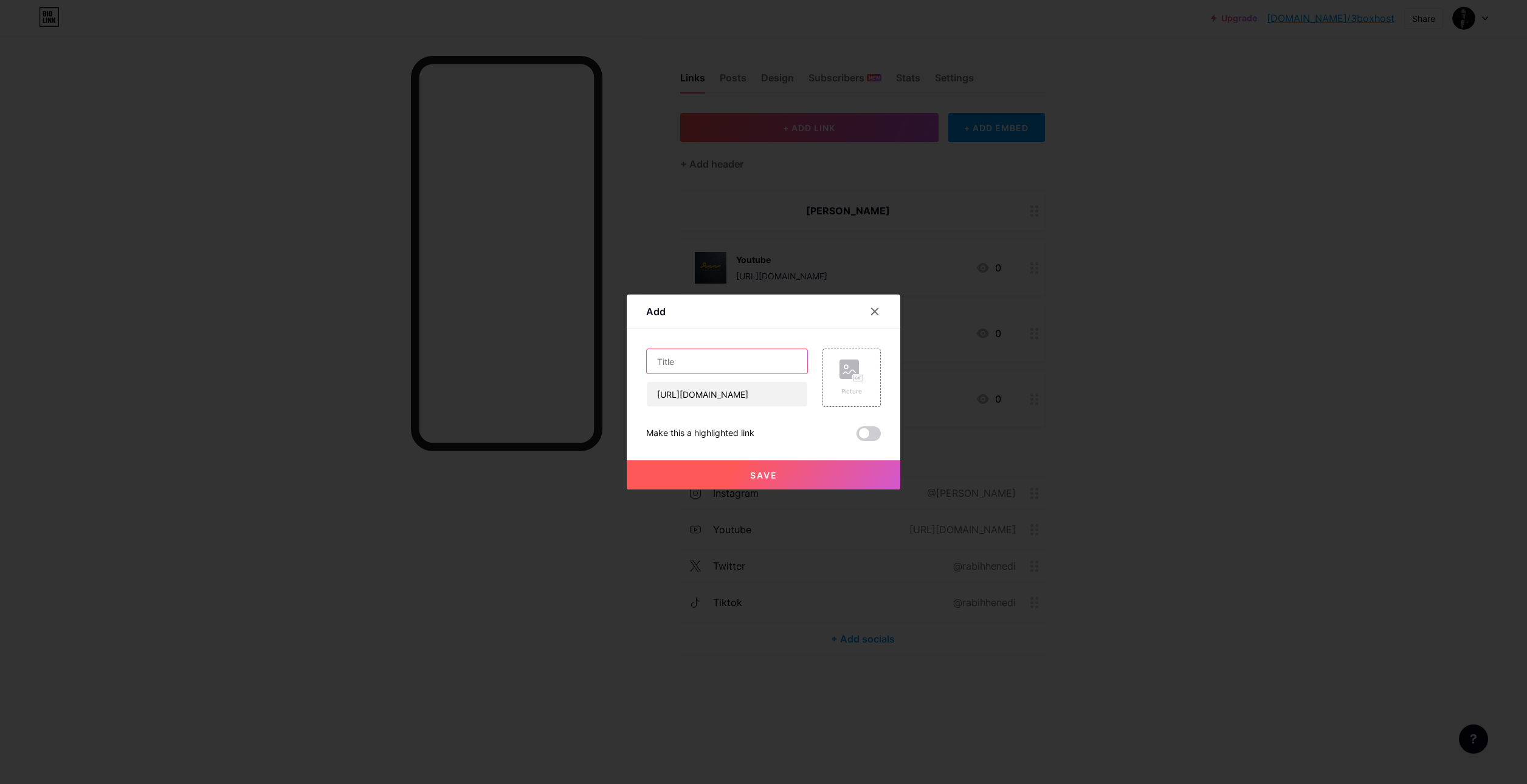
paste input "tiktok"
click at [651, 361] on input "tiktok" at bounding box center [726, 362] width 161 height 25
type input "Tiktok"
click at [850, 381] on icon at bounding box center [852, 371] width 25 height 23
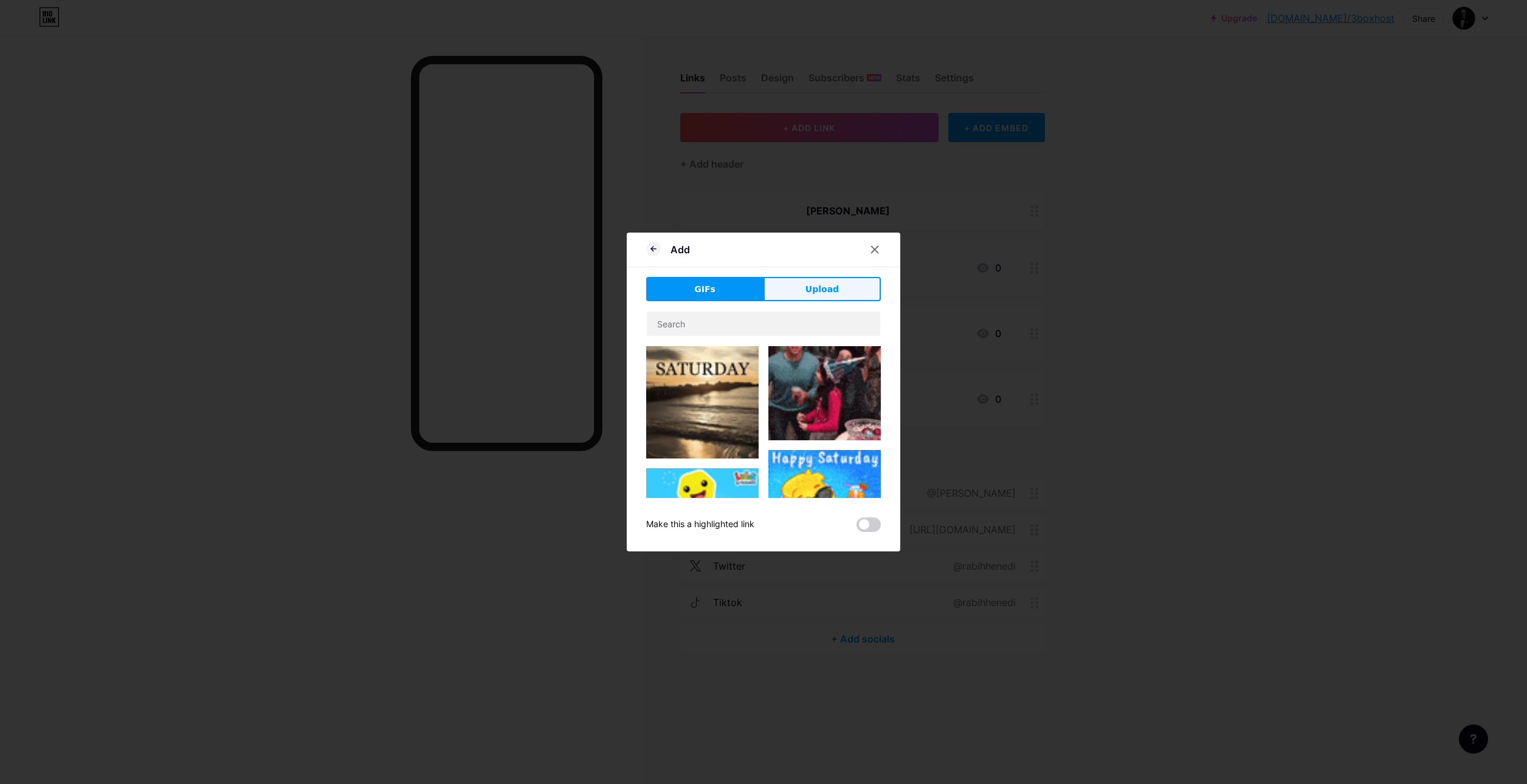
click at [820, 284] on span "Upload" at bounding box center [822, 289] width 33 height 12
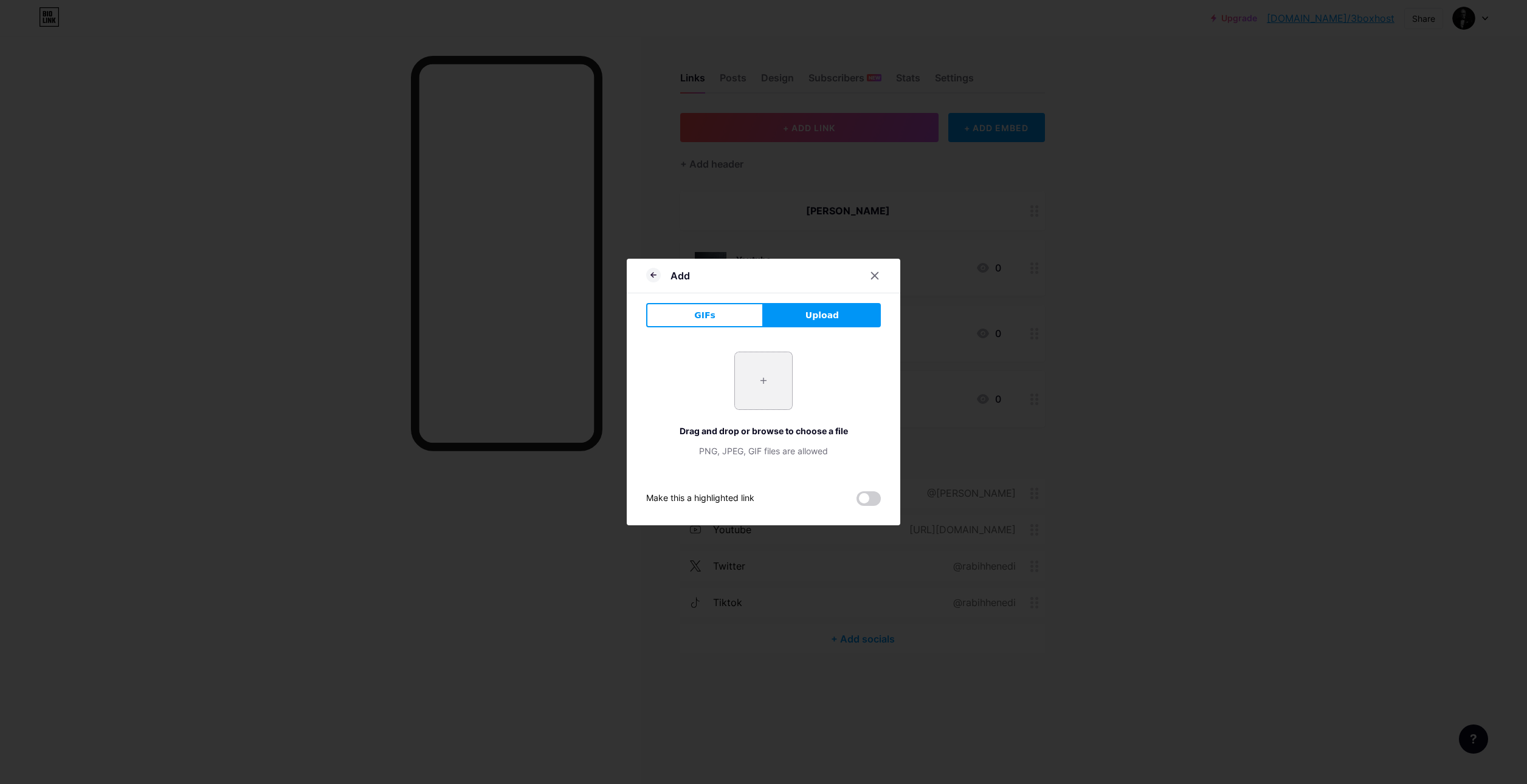
click at [755, 378] on input "file" at bounding box center [764, 381] width 57 height 57
type input "C:\fakepath\daeab0fe-627f-4e54-a2df-9b2906c7eca1.jpg"
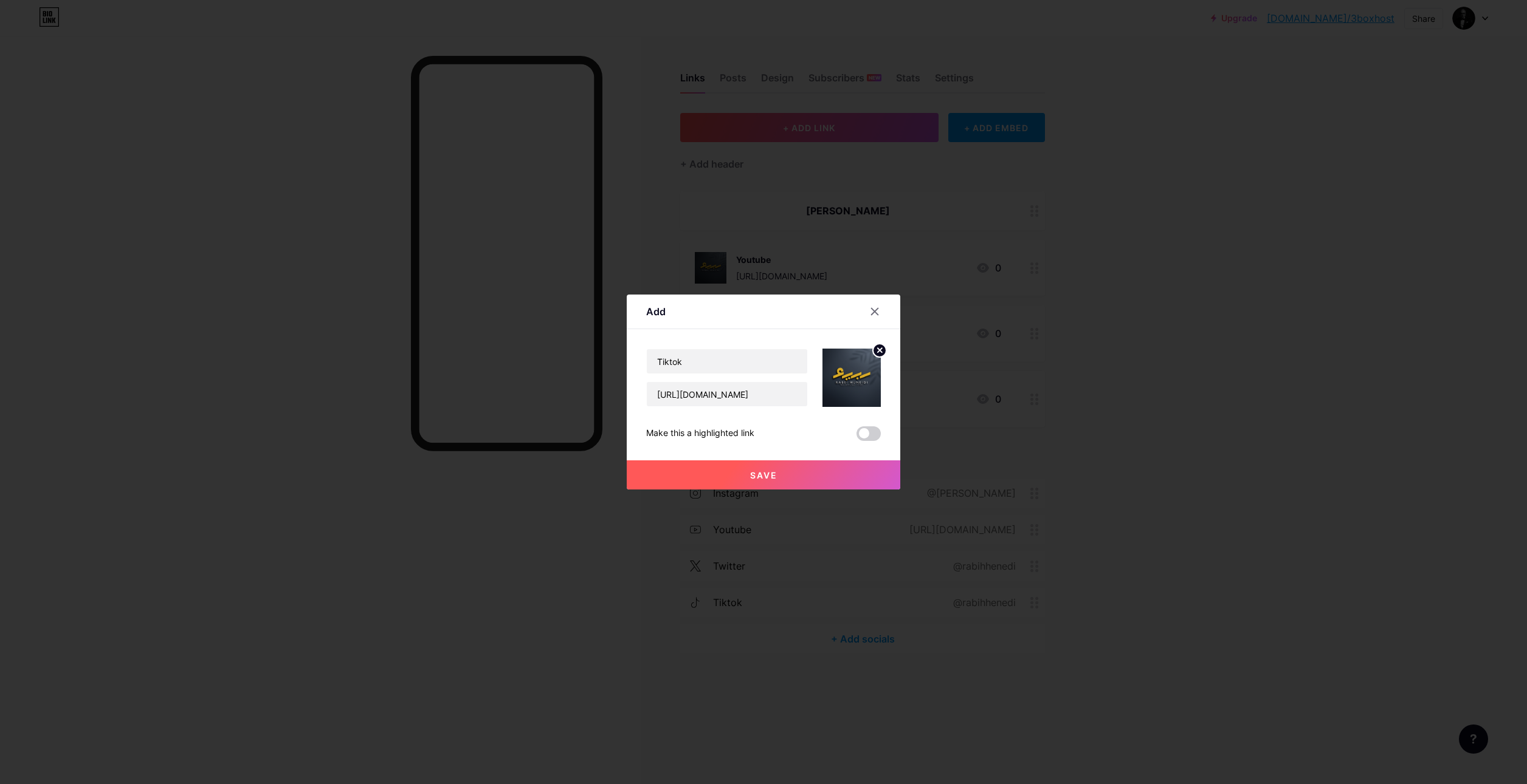
click at [769, 471] on span "Save" at bounding box center [764, 475] width 28 height 10
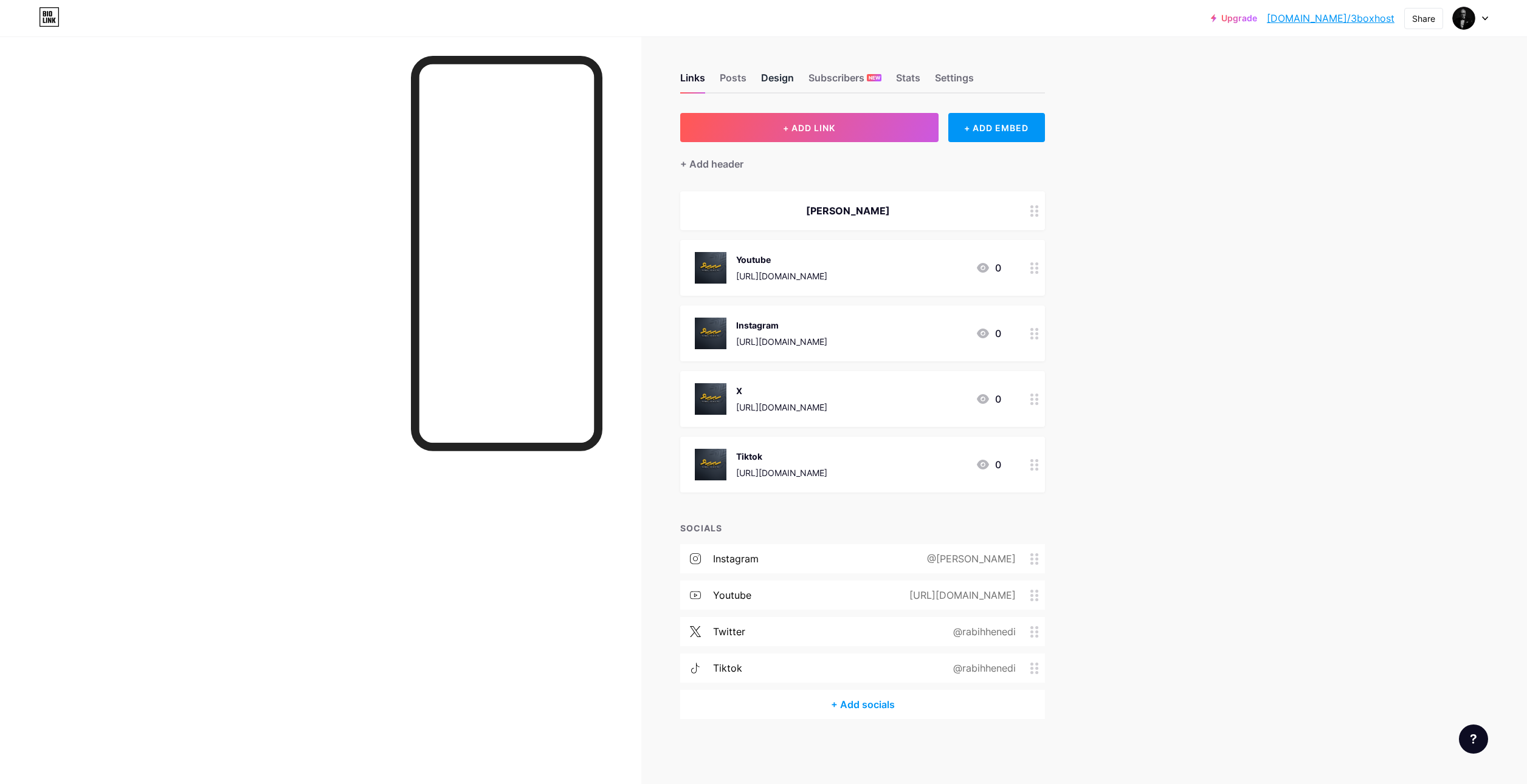
click at [781, 77] on div "Design" at bounding box center [777, 81] width 32 height 22
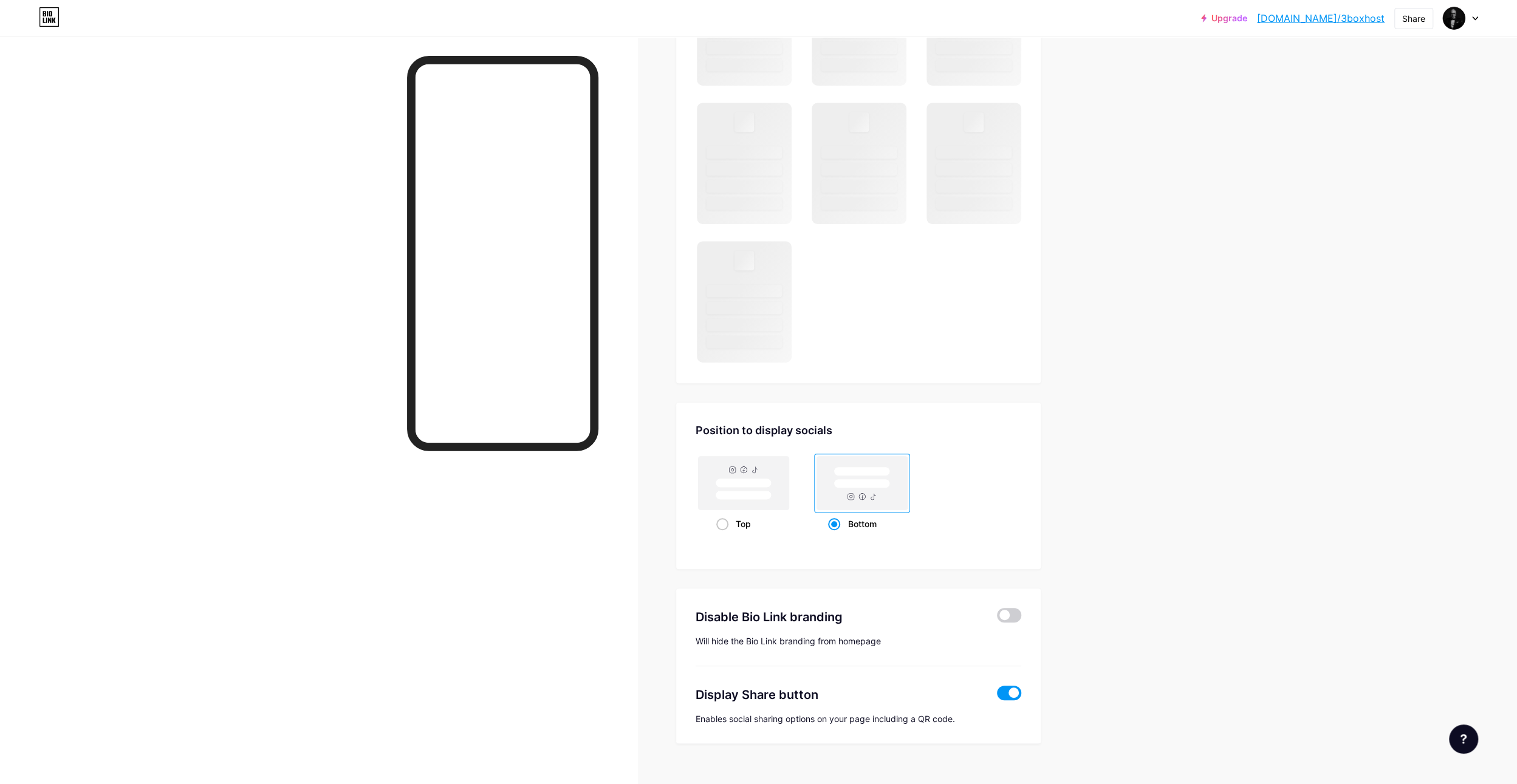
scroll to position [694, 0]
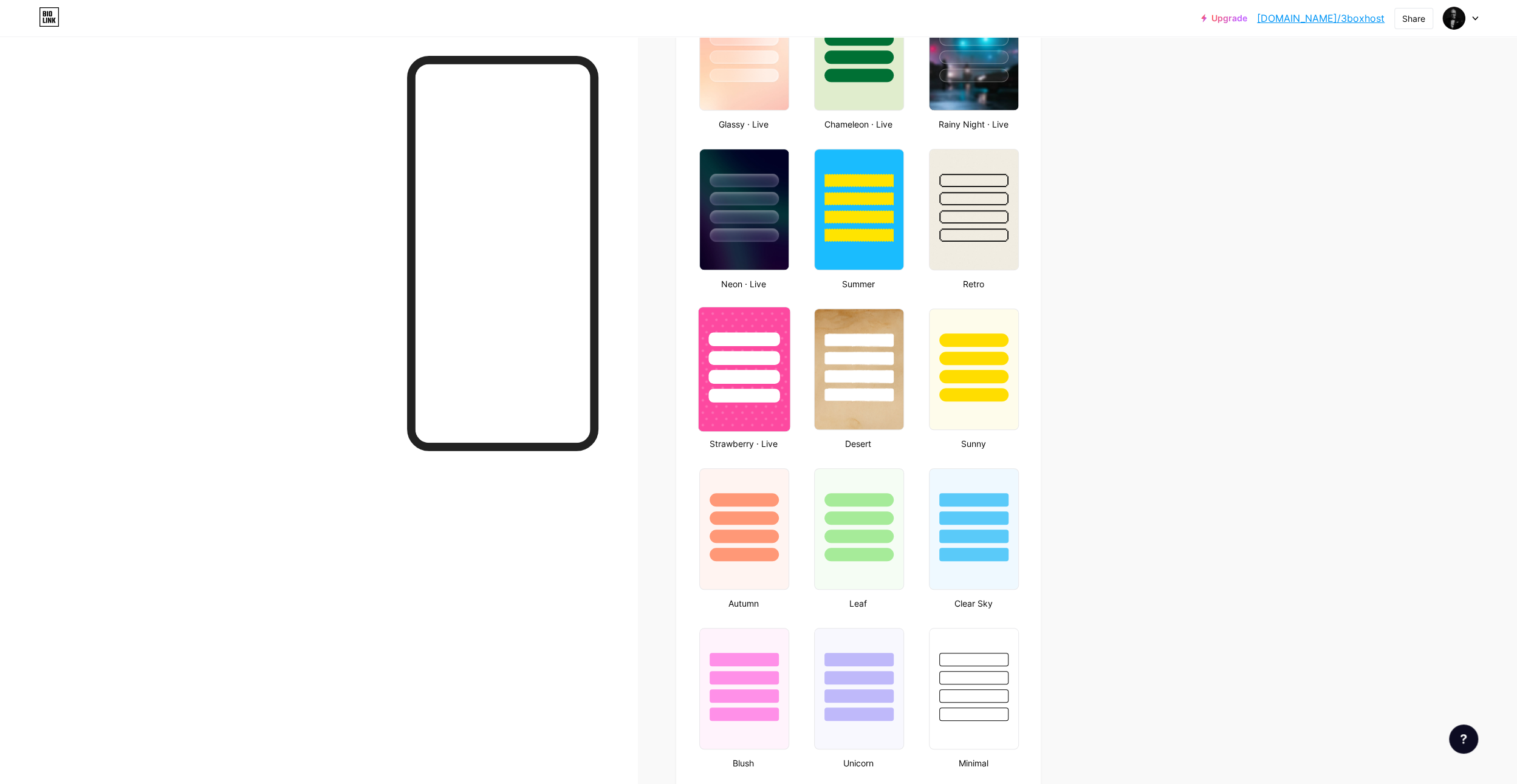
type input "#ccbb00"
type input "#000000"
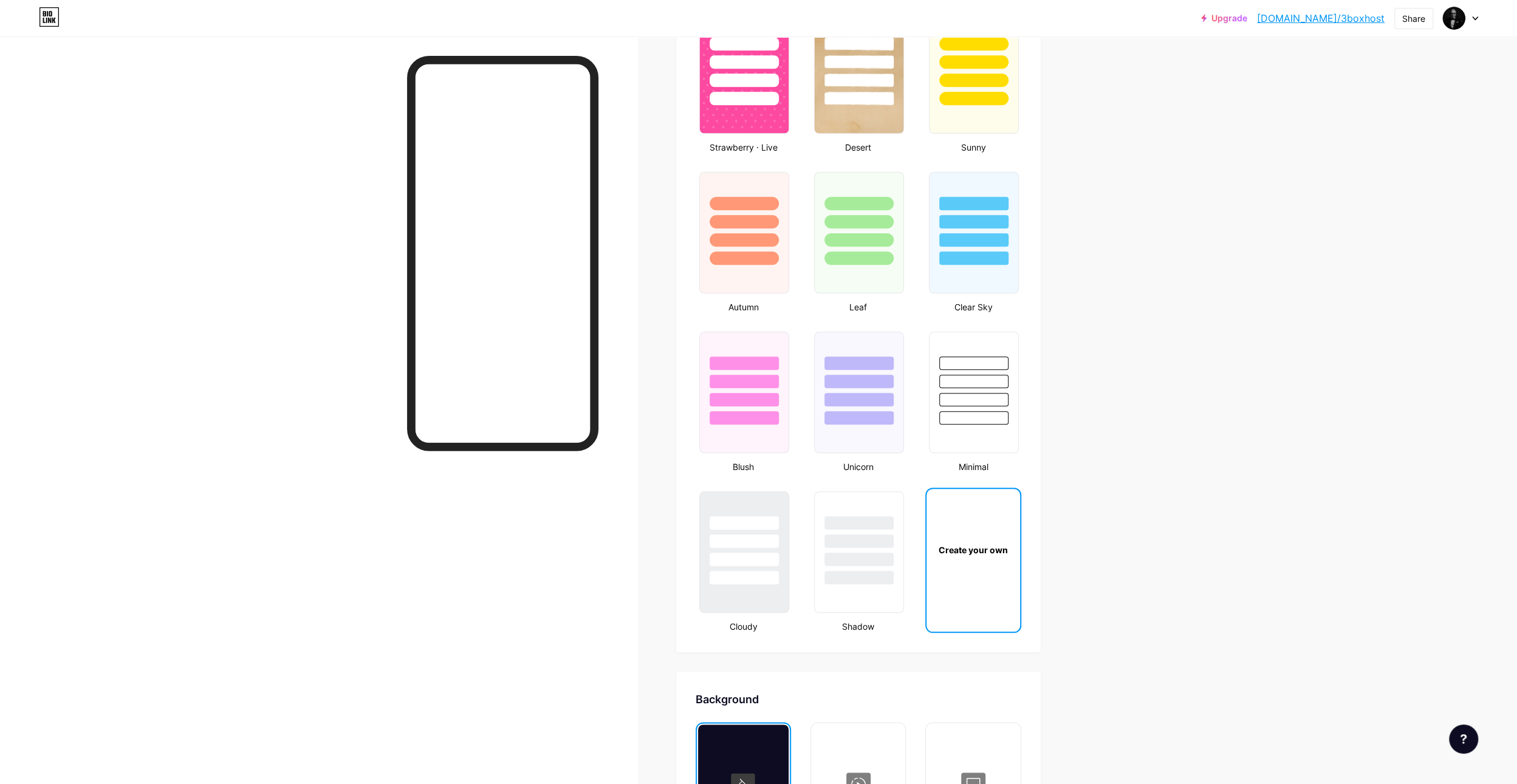
scroll to position [1058, 0]
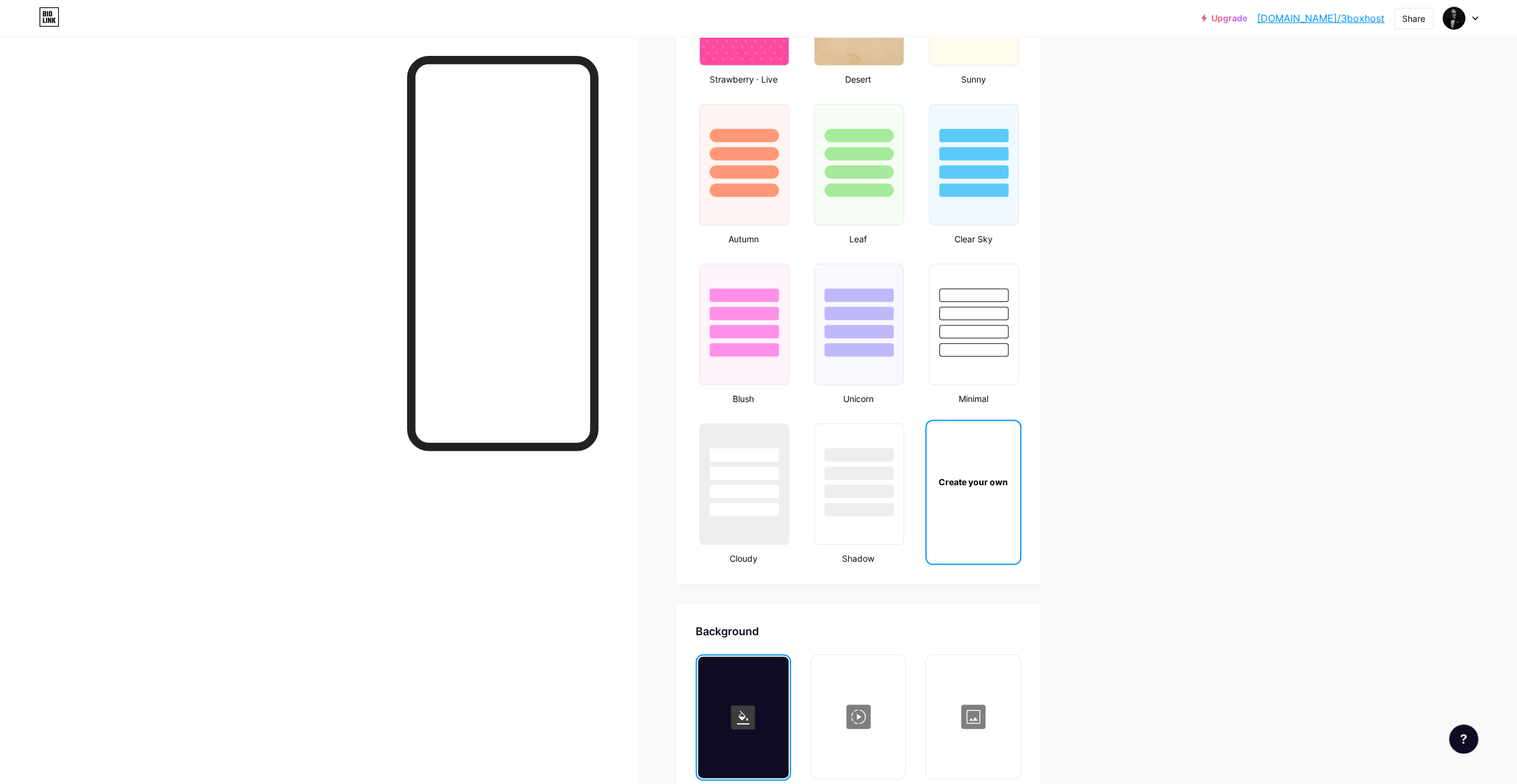
click at [960, 527] on div "Create your own" at bounding box center [974, 481] width 93 height 122
type input "#ccbb00"
type input "#000000"
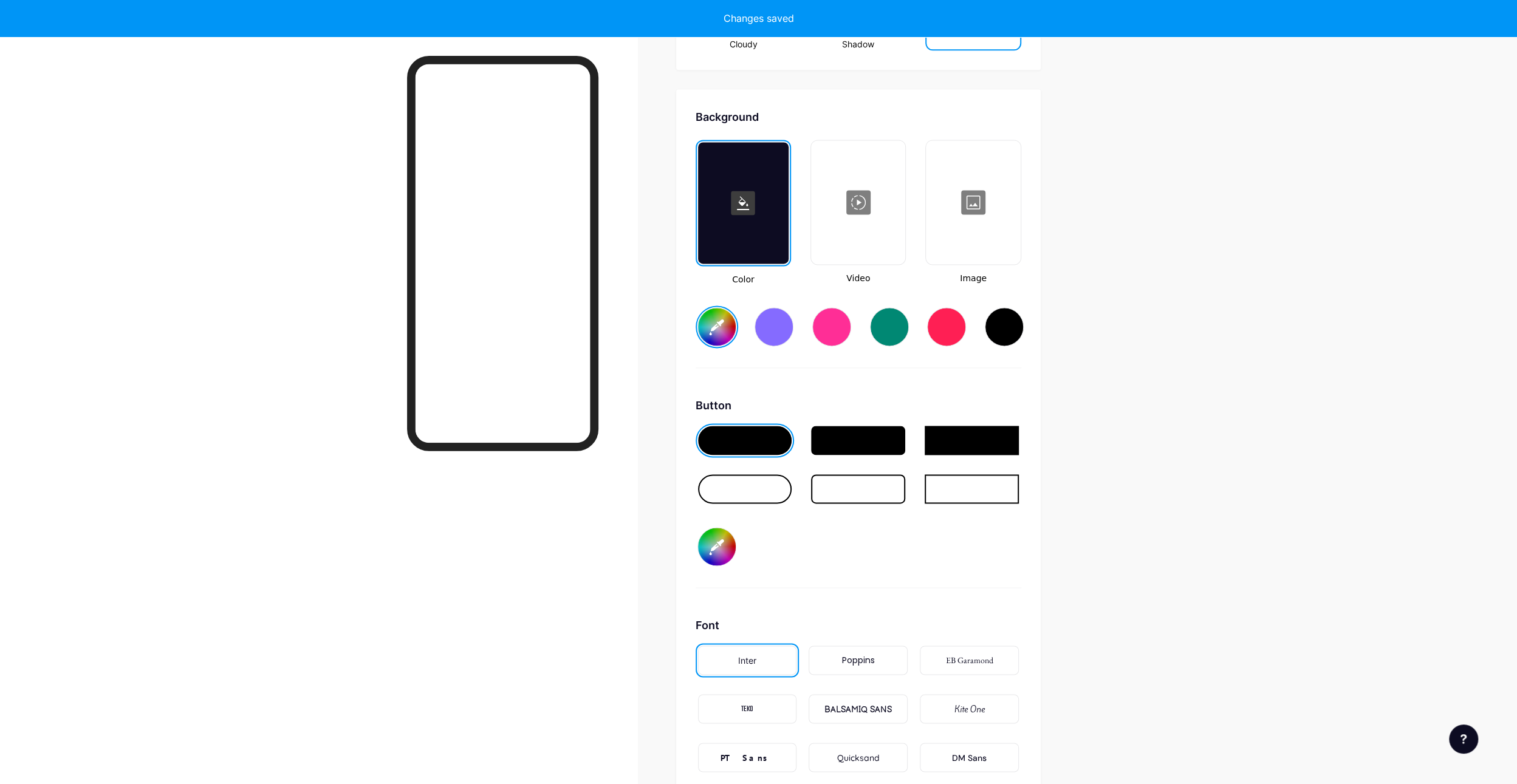
scroll to position [1613, 0]
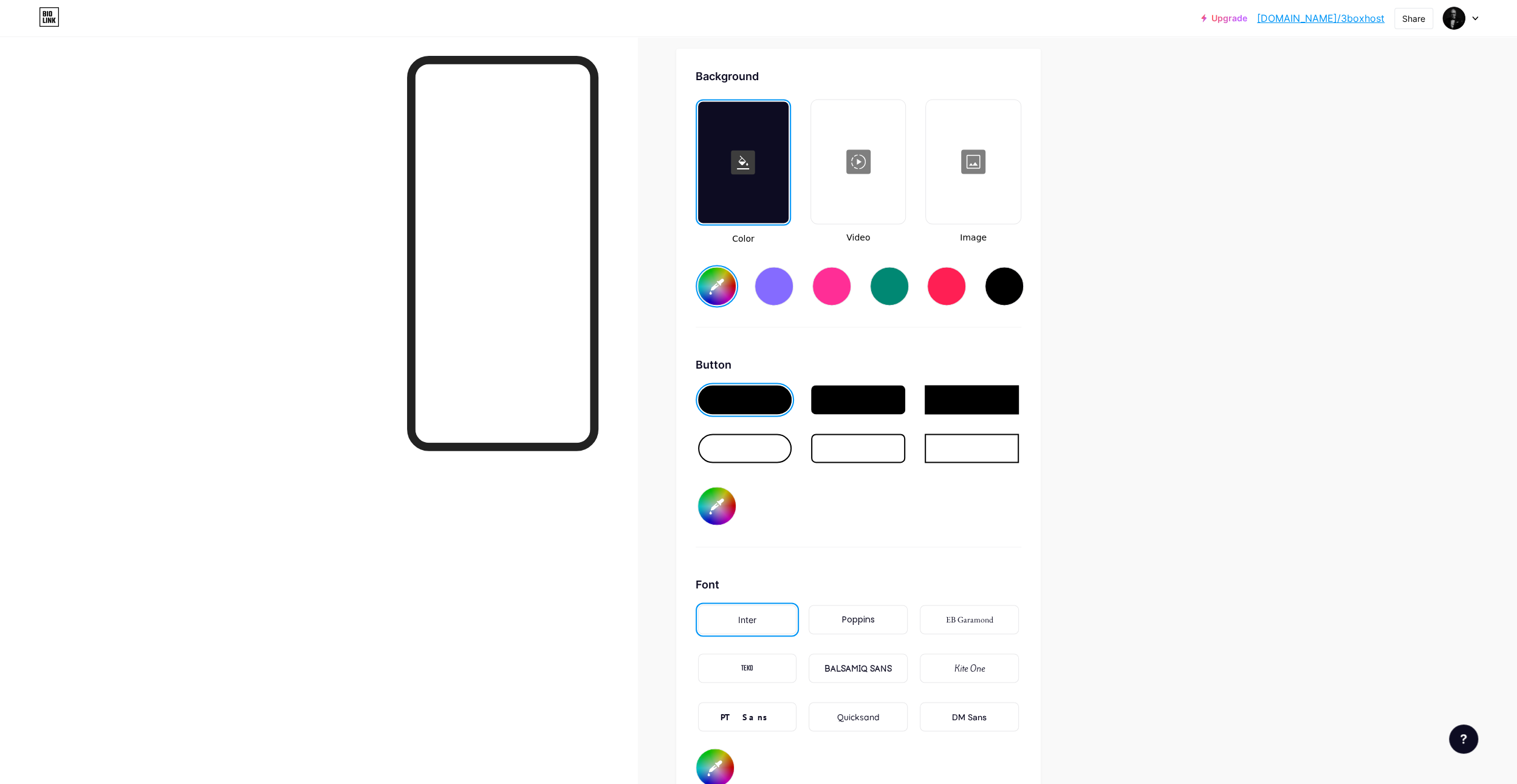
click at [722, 284] on input "#ccbb00" at bounding box center [718, 286] width 38 height 38
type input "#02bb00"
type input "#000000"
type input "#15bb00"
type input "#000000"
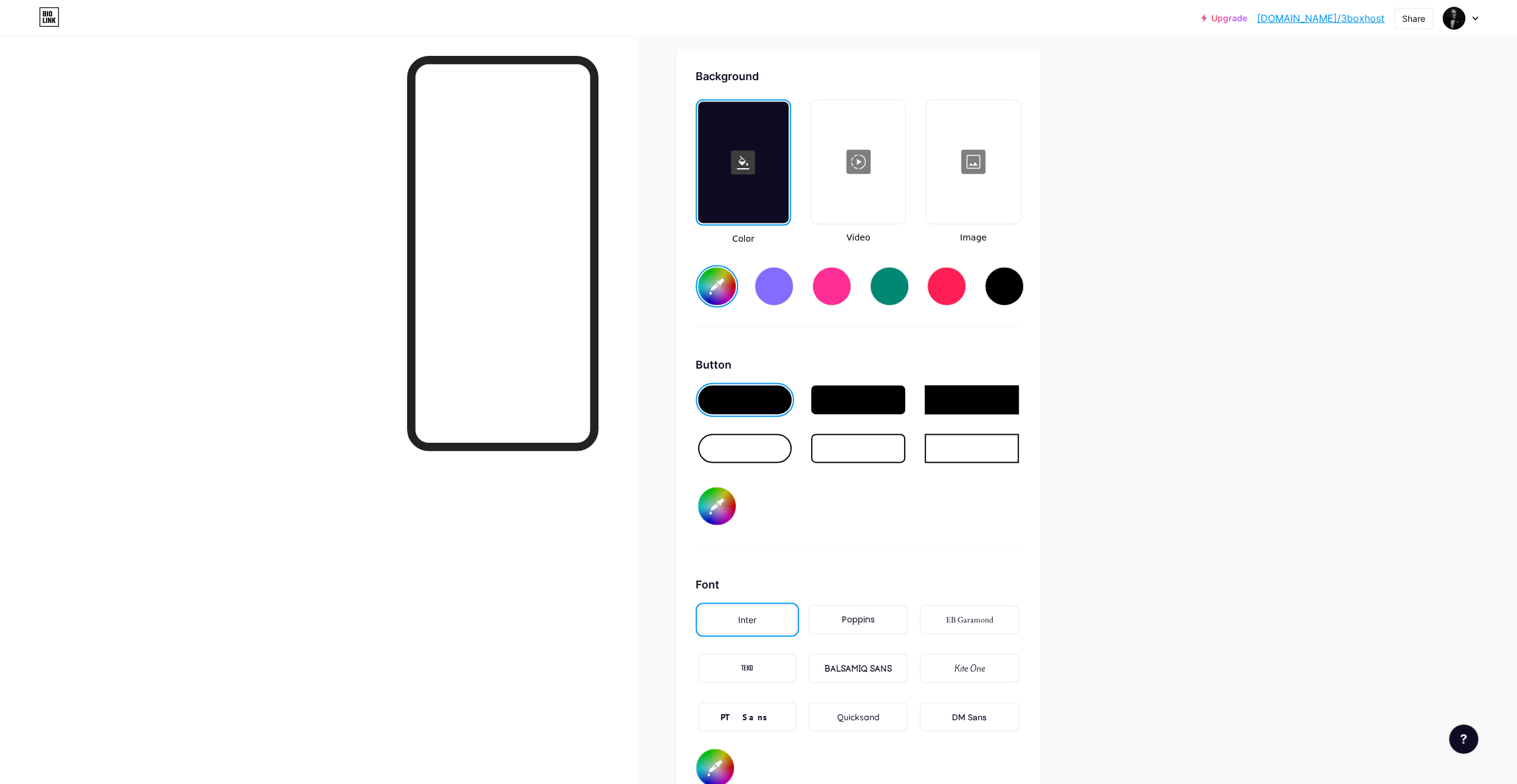
type input "#d7bb00"
type input "#000000"
type input "#d7bb00"
type input "#000000"
type input "#d7bb00"
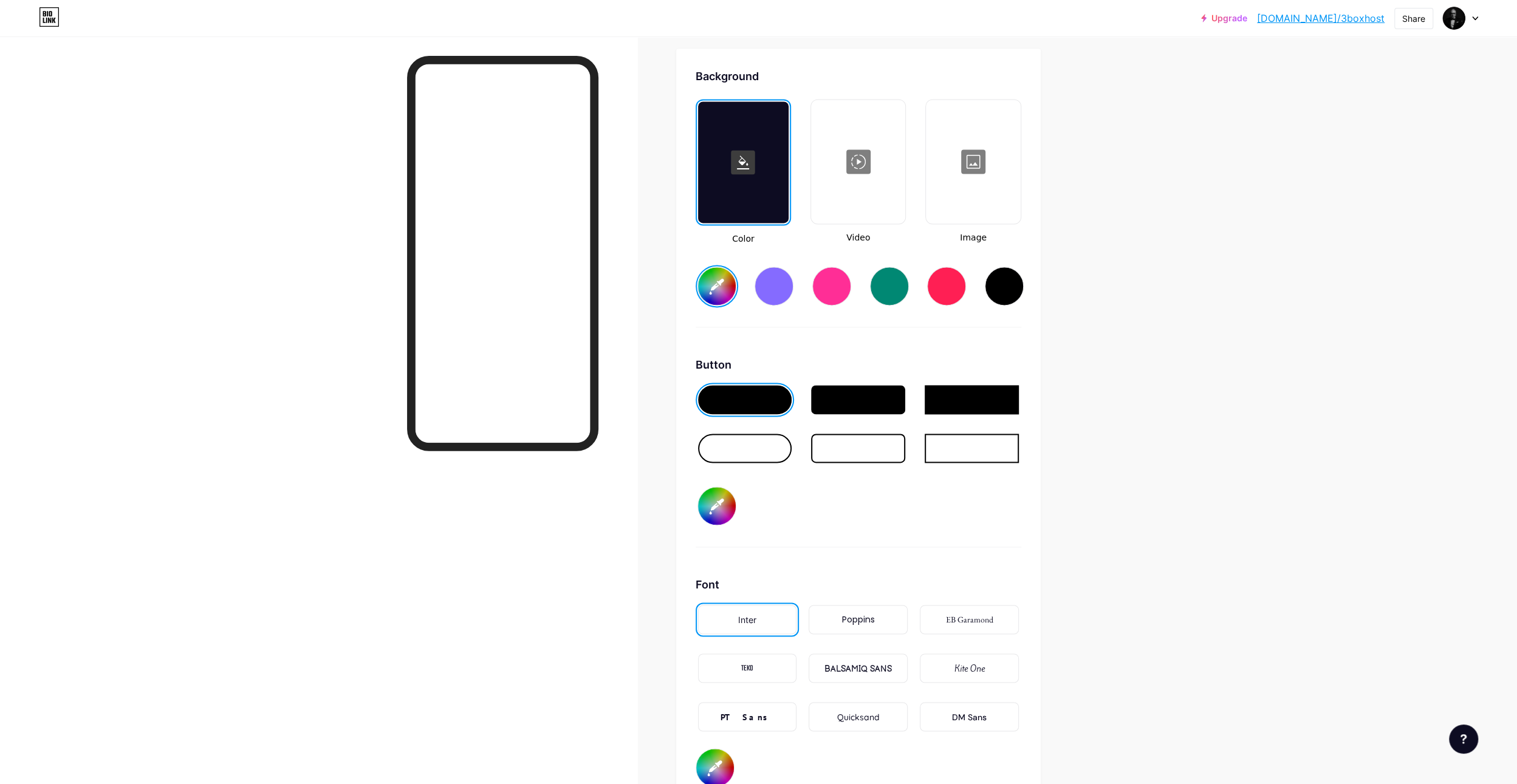
type input "#000000"
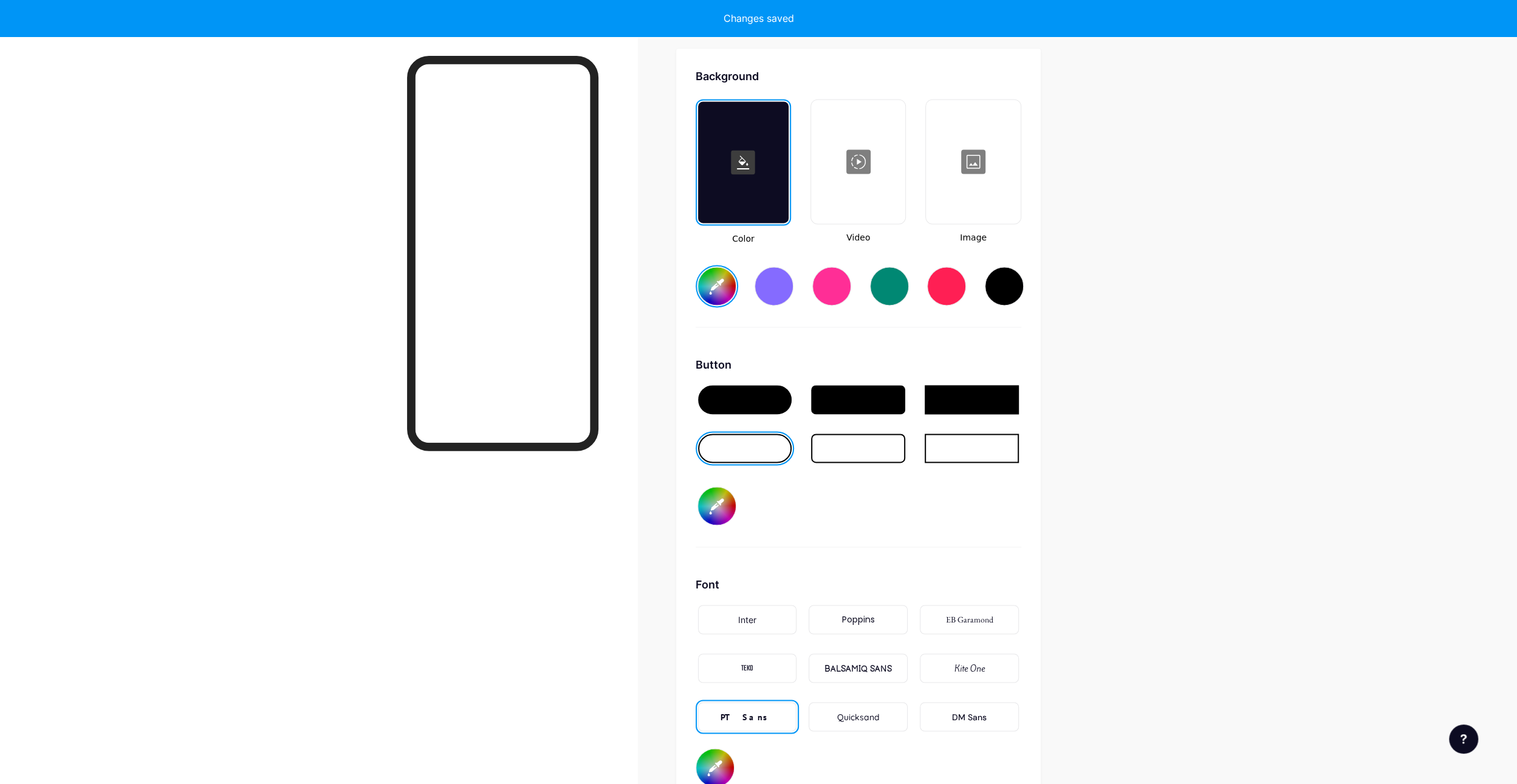
type input "#d7bb00"
type input "#000000"
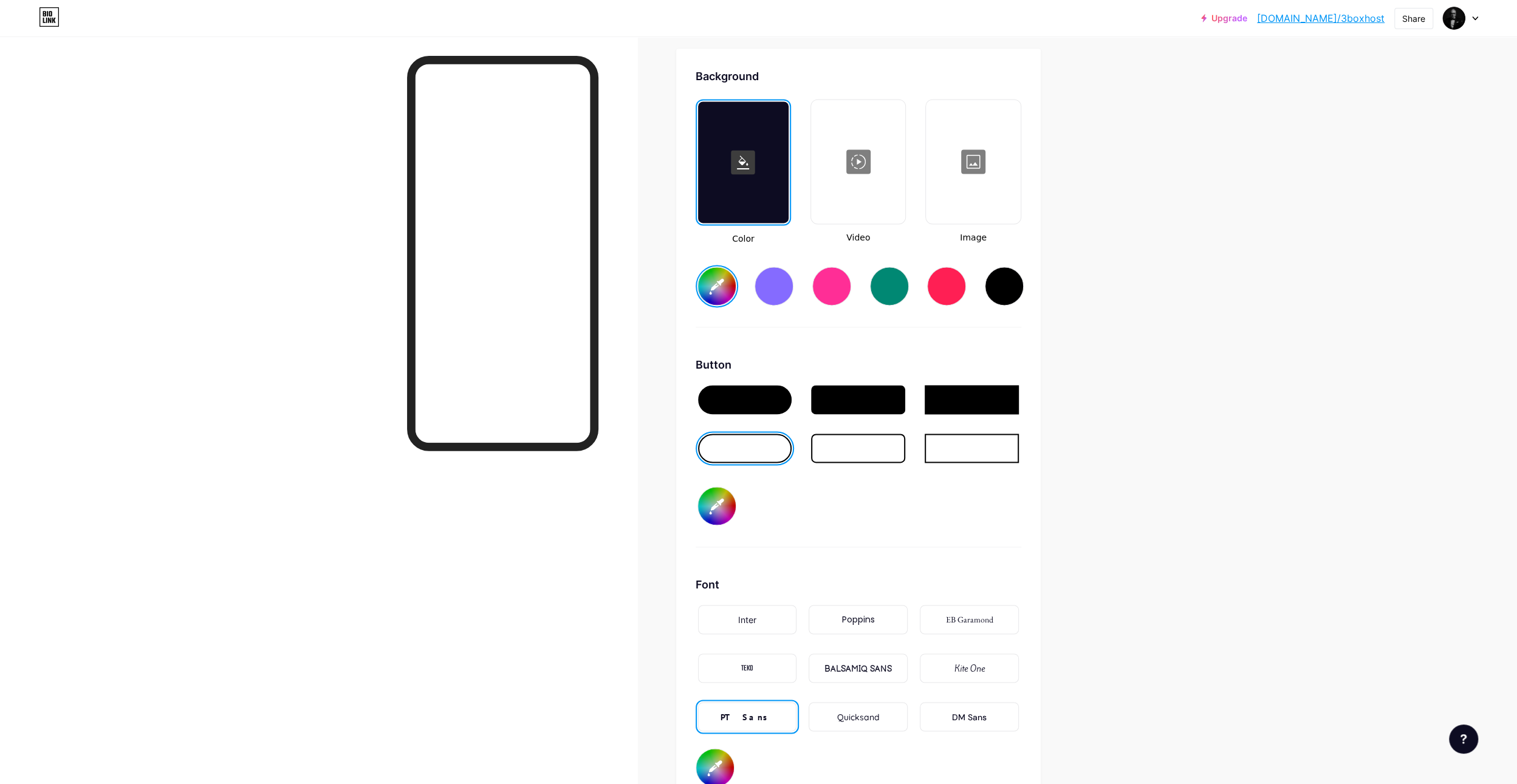
click at [720, 284] on input "#d7bb00" at bounding box center [718, 286] width 38 height 38
type input "#d70100"
type input "#000000"
type input "#d70100"
type input "#000000"
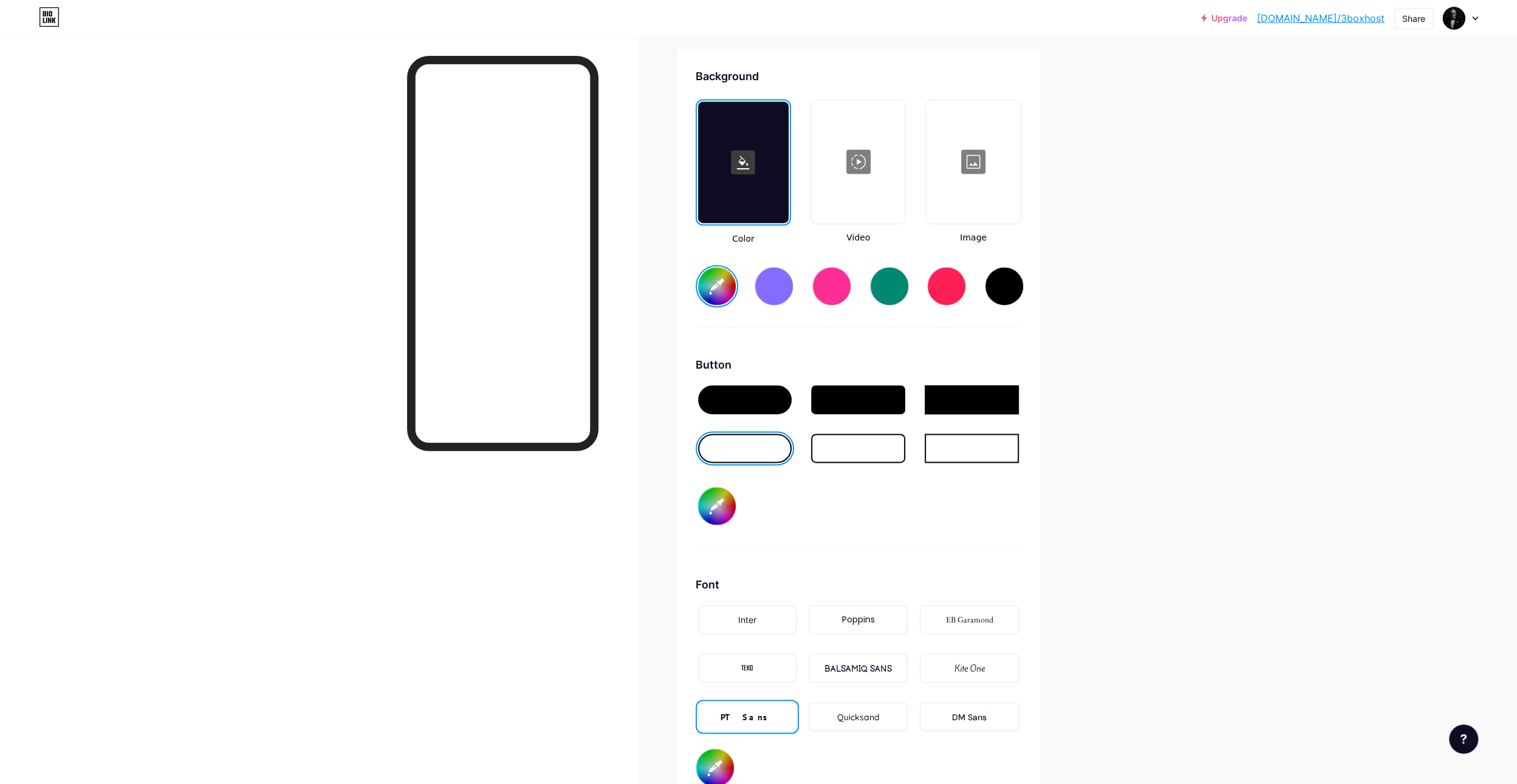
type input "#d71000"
type input "#000000"
type input "#d7a900"
type input "#000000"
type input "#d7a900"
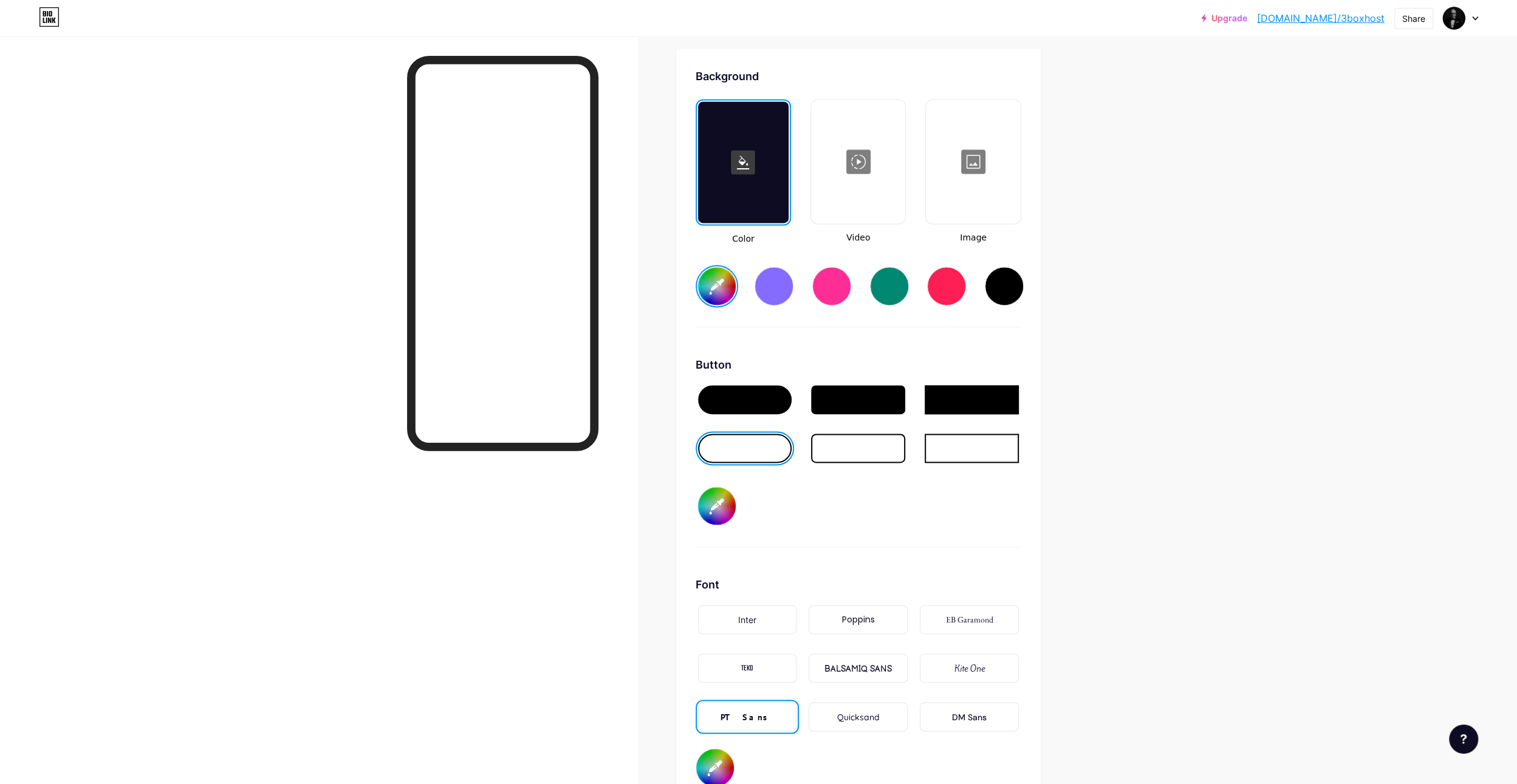
type input "#000000"
type input "#d7a900"
type input "#000000"
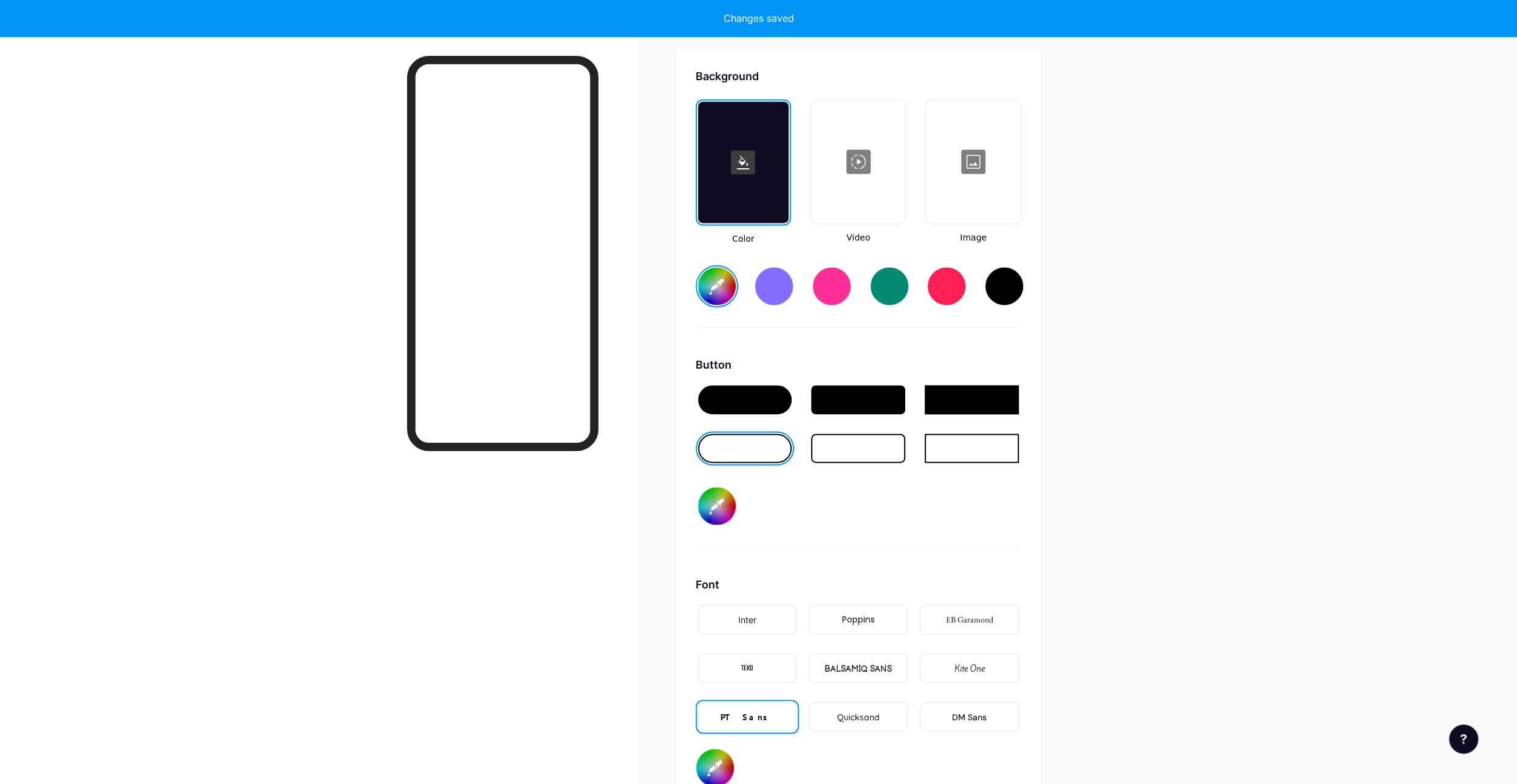
type input "#d7a900"
type input "#000000"
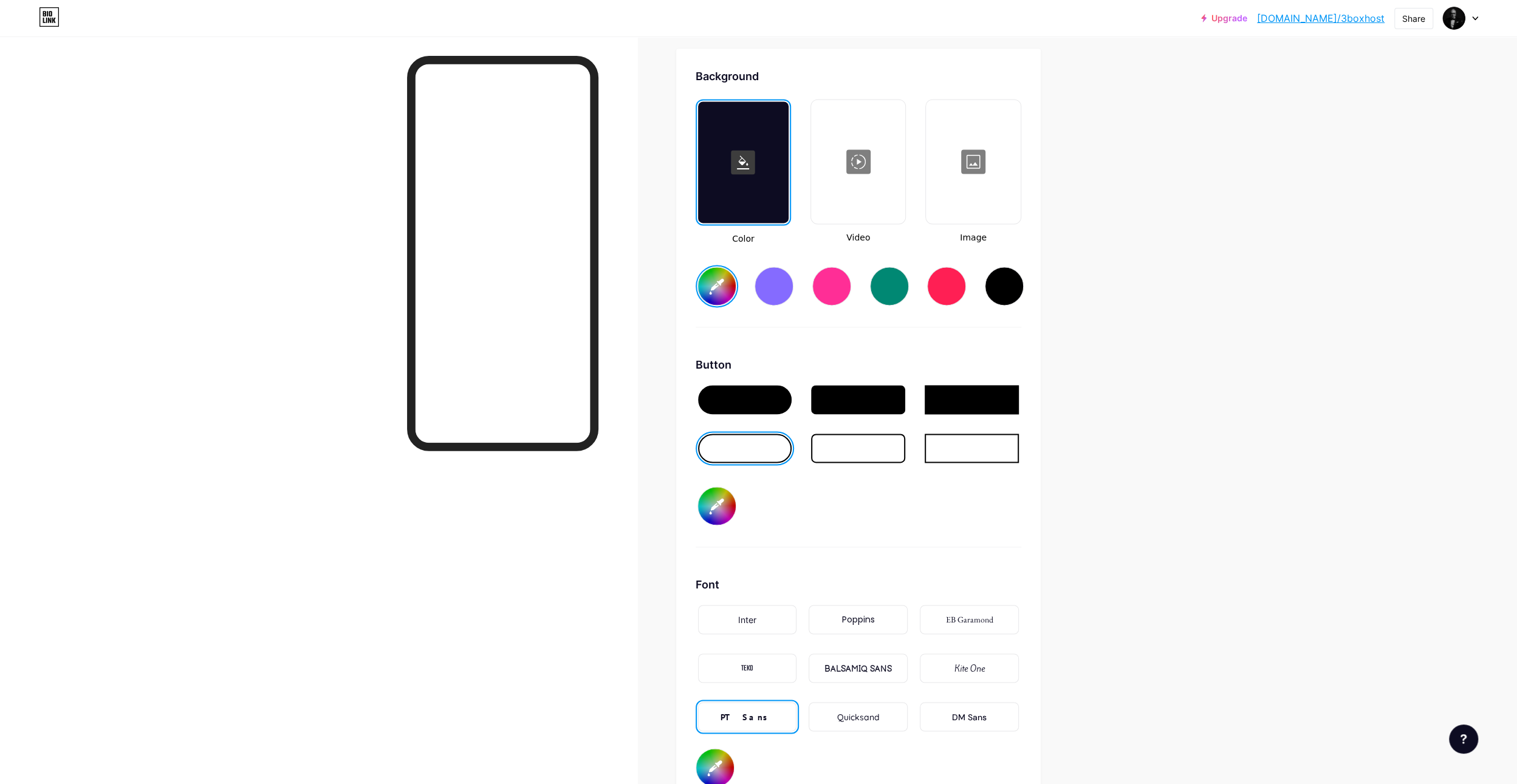
type input "#d7a900"
type input "#000000"
click at [723, 289] on input "#d7a900" at bounding box center [718, 286] width 38 height 38
type input "#d7a928"
type input "#000000"
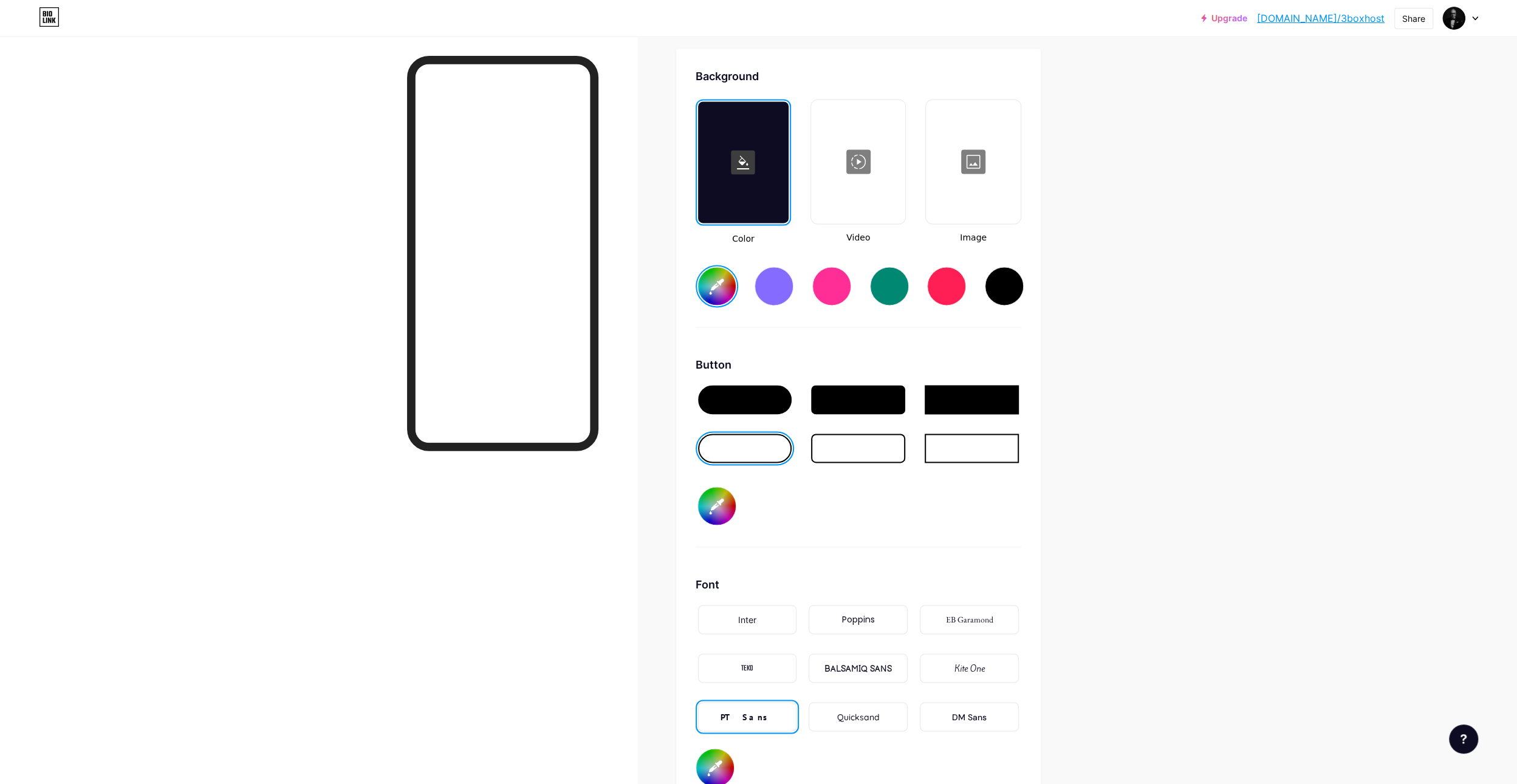
type input "#d7a928"
type input "#000000"
type input "#d7a928"
type input "#000000"
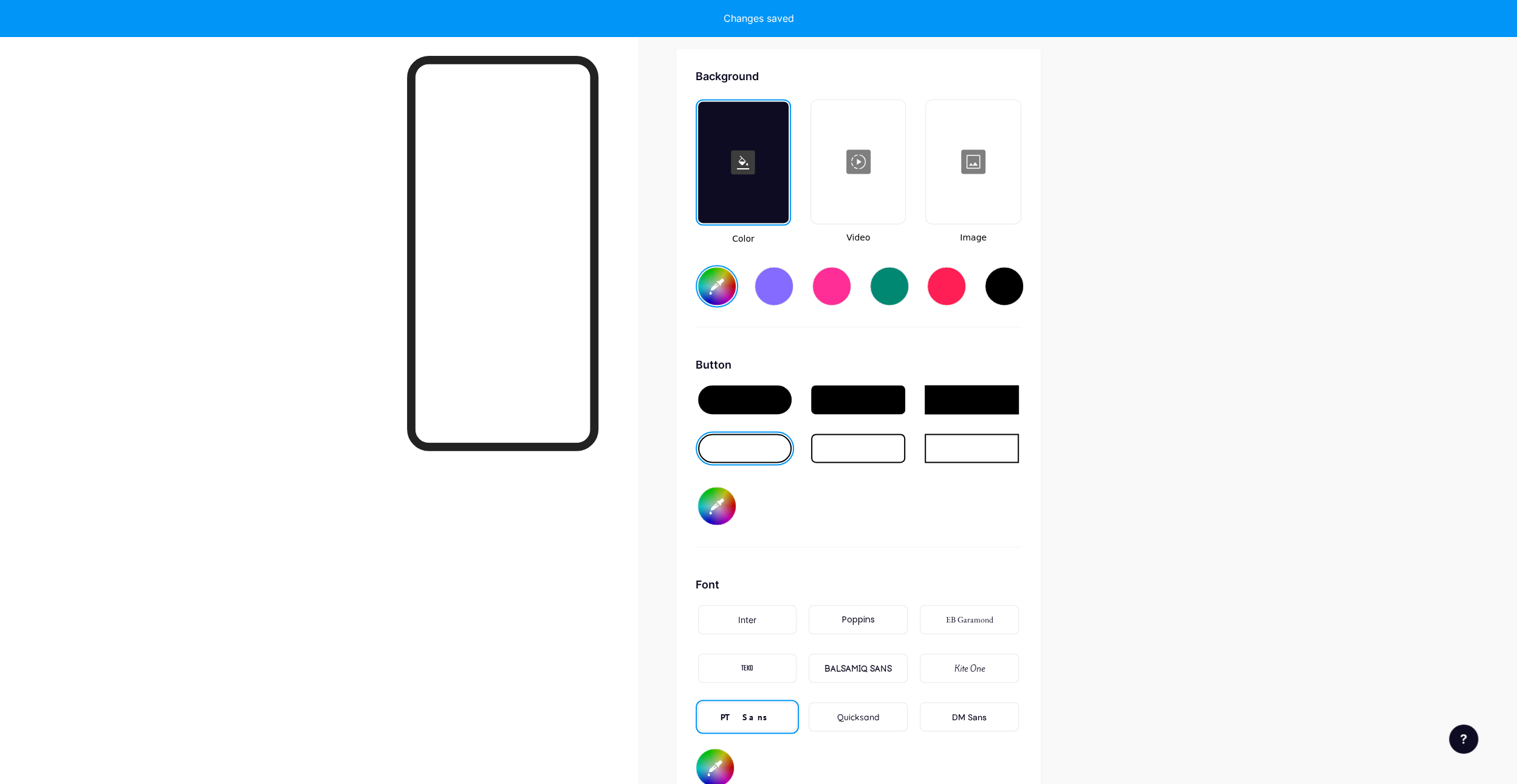
type input "#d7a928"
type input "#000000"
type input "#d7a904"
type input "#000000"
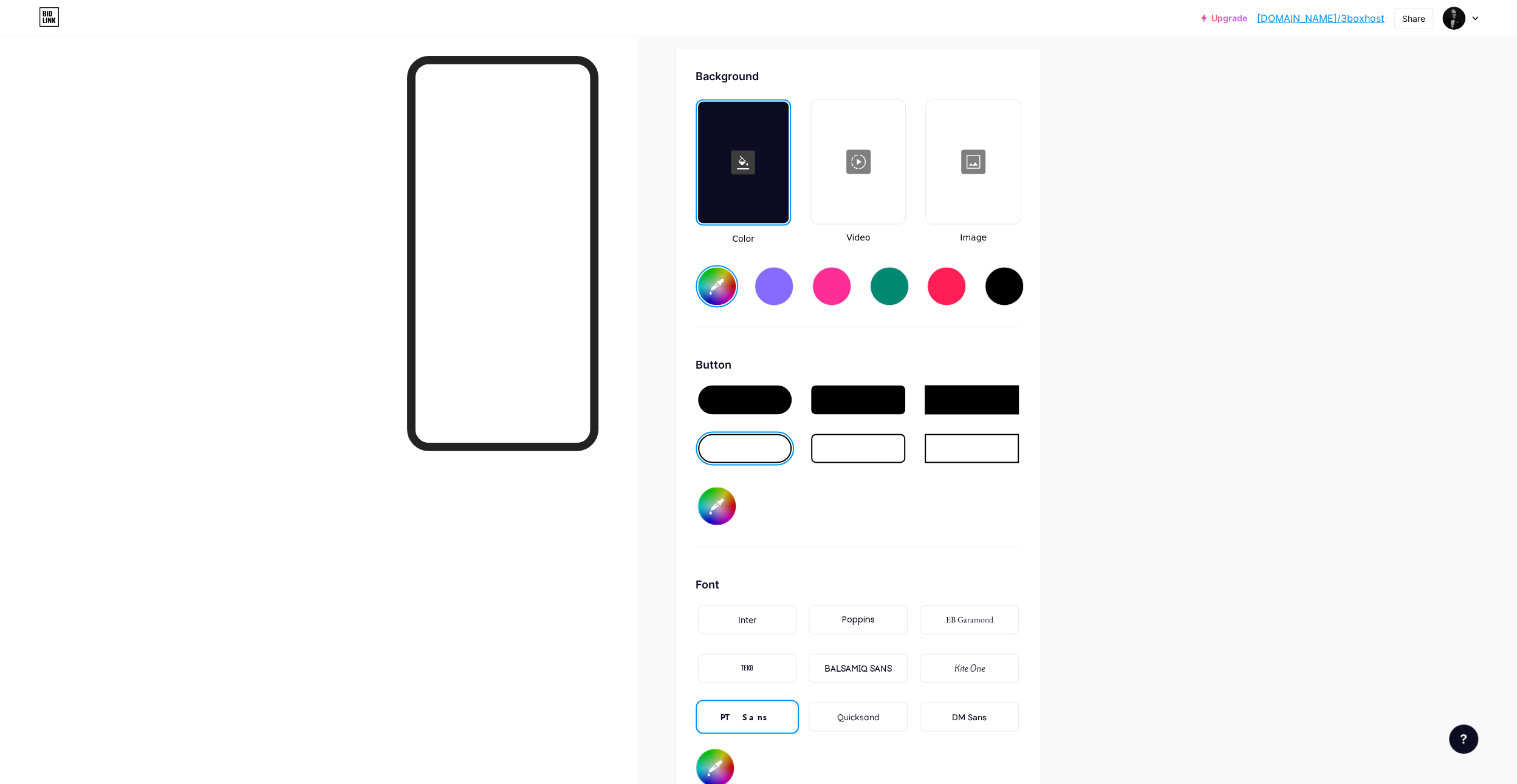
type input "#d7a904"
type input "#000000"
type input "#d7a928"
type input "#000000"
type input "#d7a928"
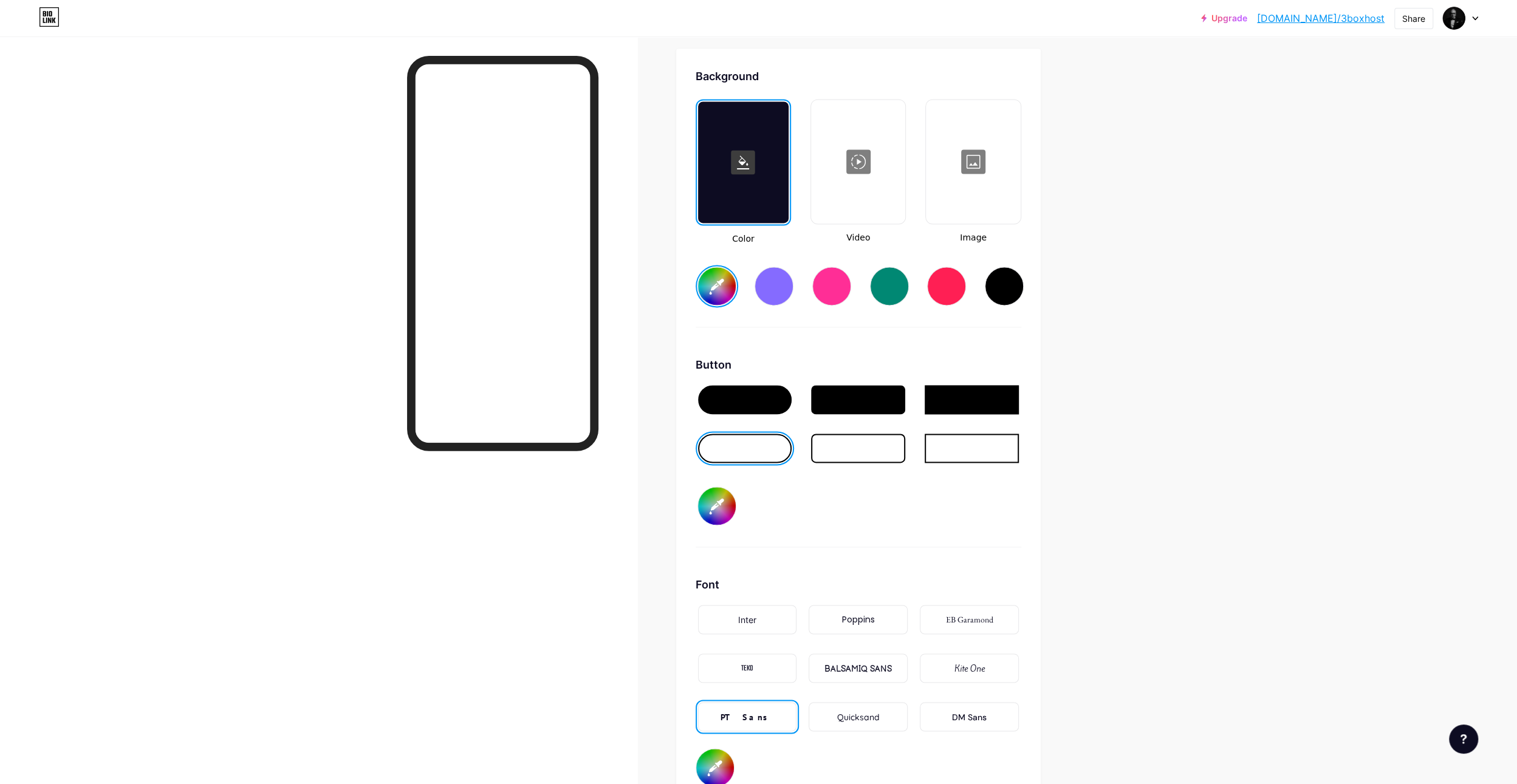
type input "#000000"
type input "#d7a928"
type input "#000000"
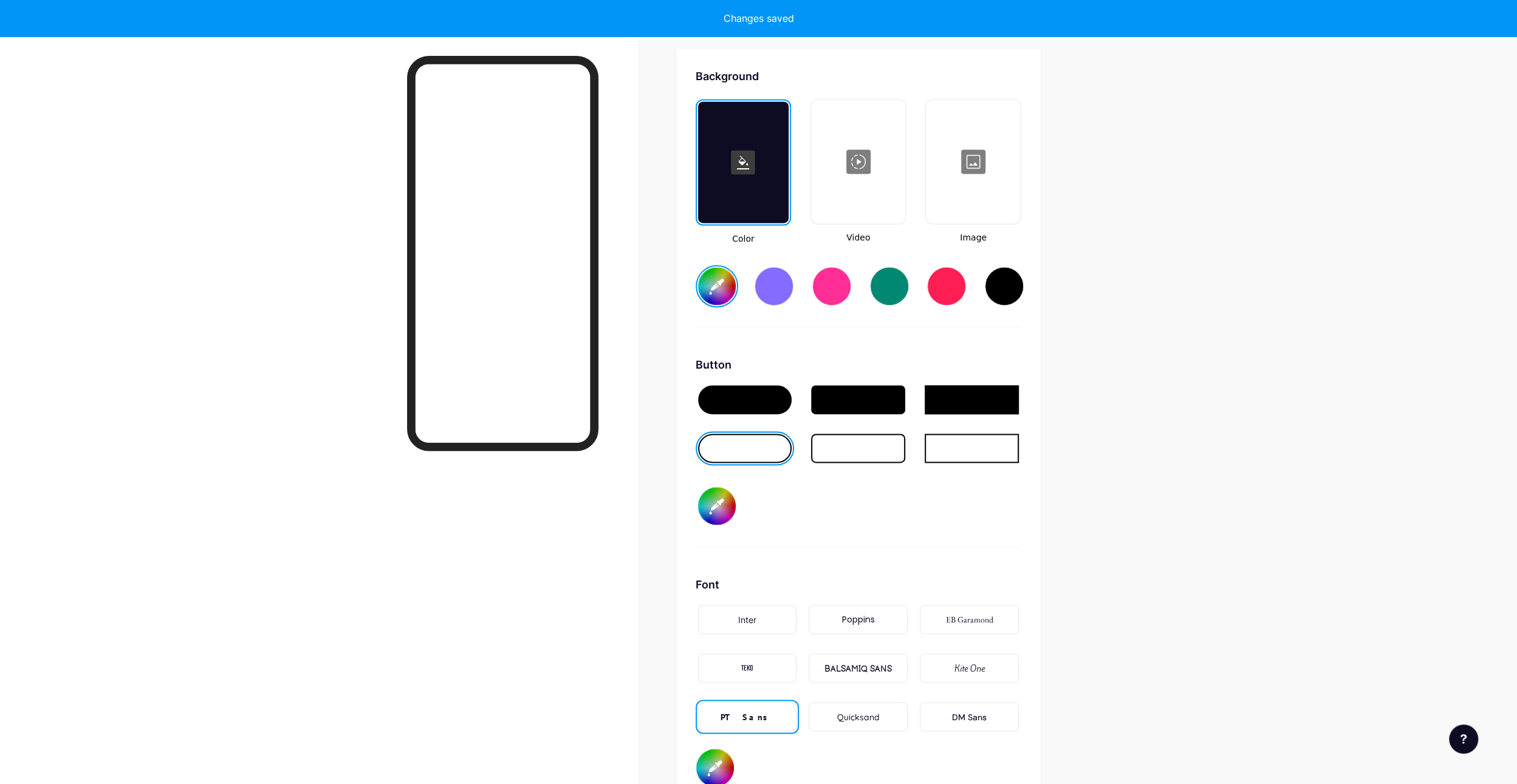
type input "#d7a928"
type input "#000000"
type input "#d7a928"
type input "#000000"
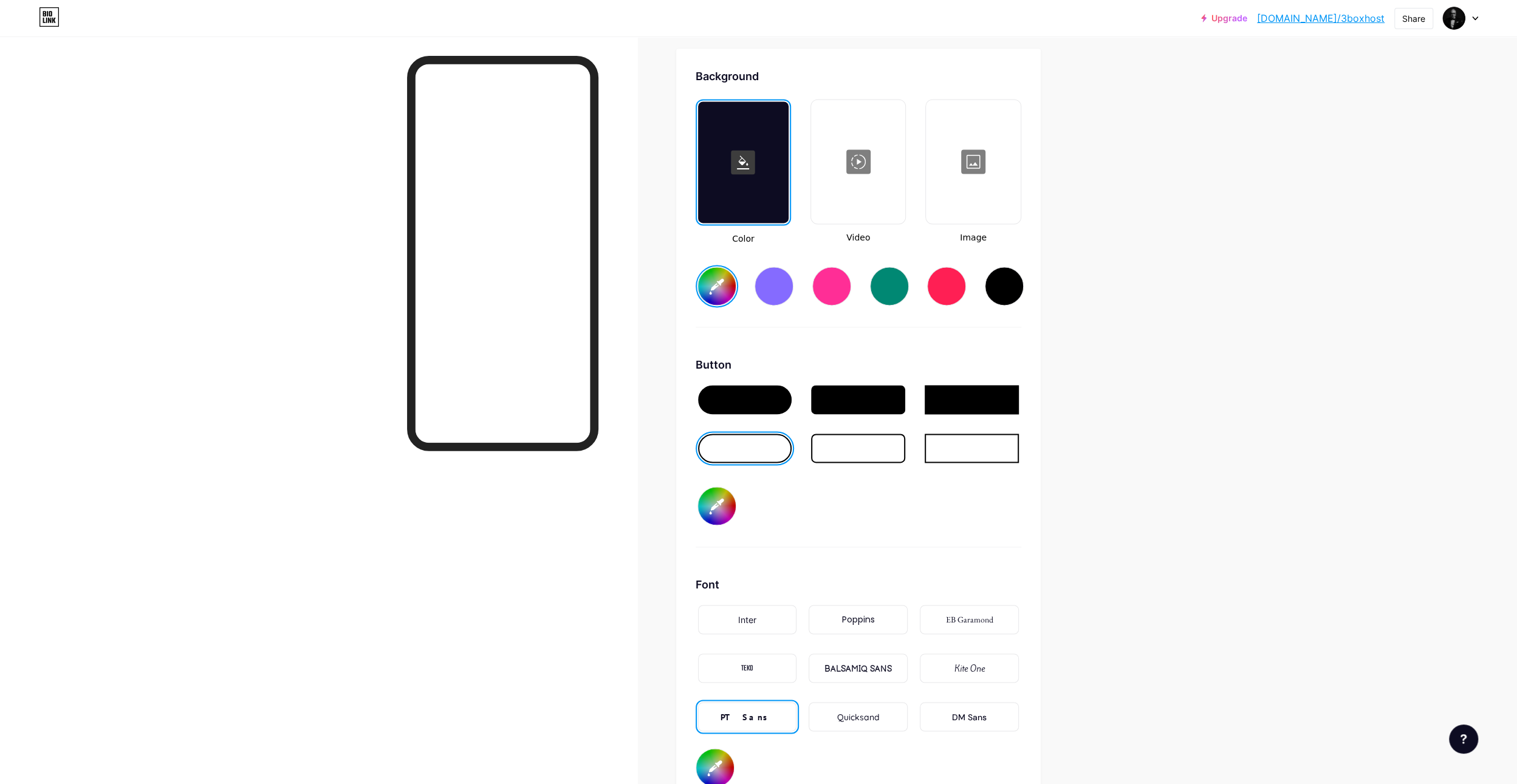
click at [865, 357] on div "Button" at bounding box center [858, 364] width 325 height 16
click at [722, 284] on input "#d7a928" at bounding box center [718, 286] width 38 height 38
type input "#daad2f"
type input "#000000"
type input "#ddae2c"
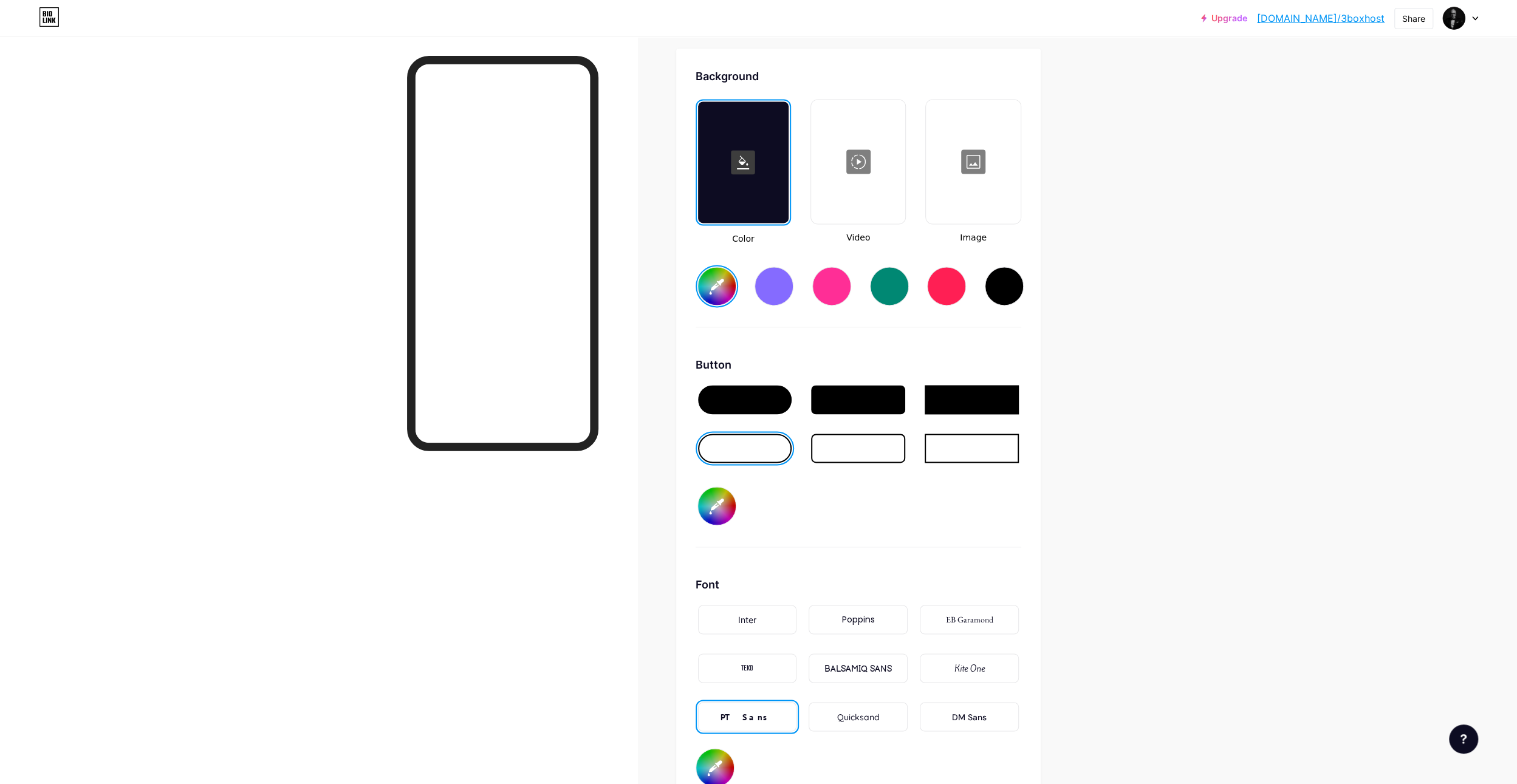
type input "#000000"
type input "#dfb030"
type input "#000000"
type input "#e0b12e"
type input "#000000"
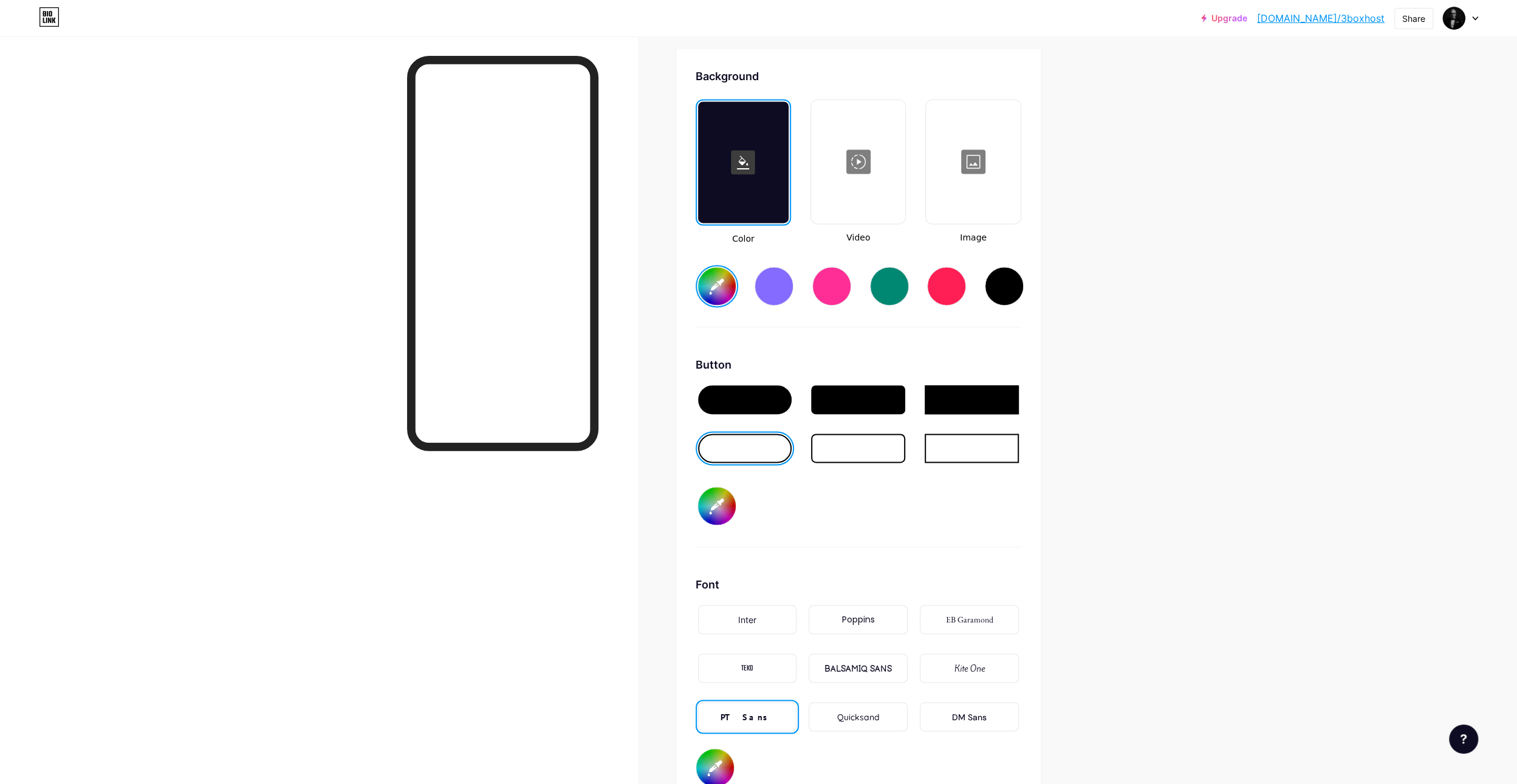
type input "#e1b12d"
type input "#000000"
type input "#e3b331"
type input "#000000"
type input "#e4b42f"
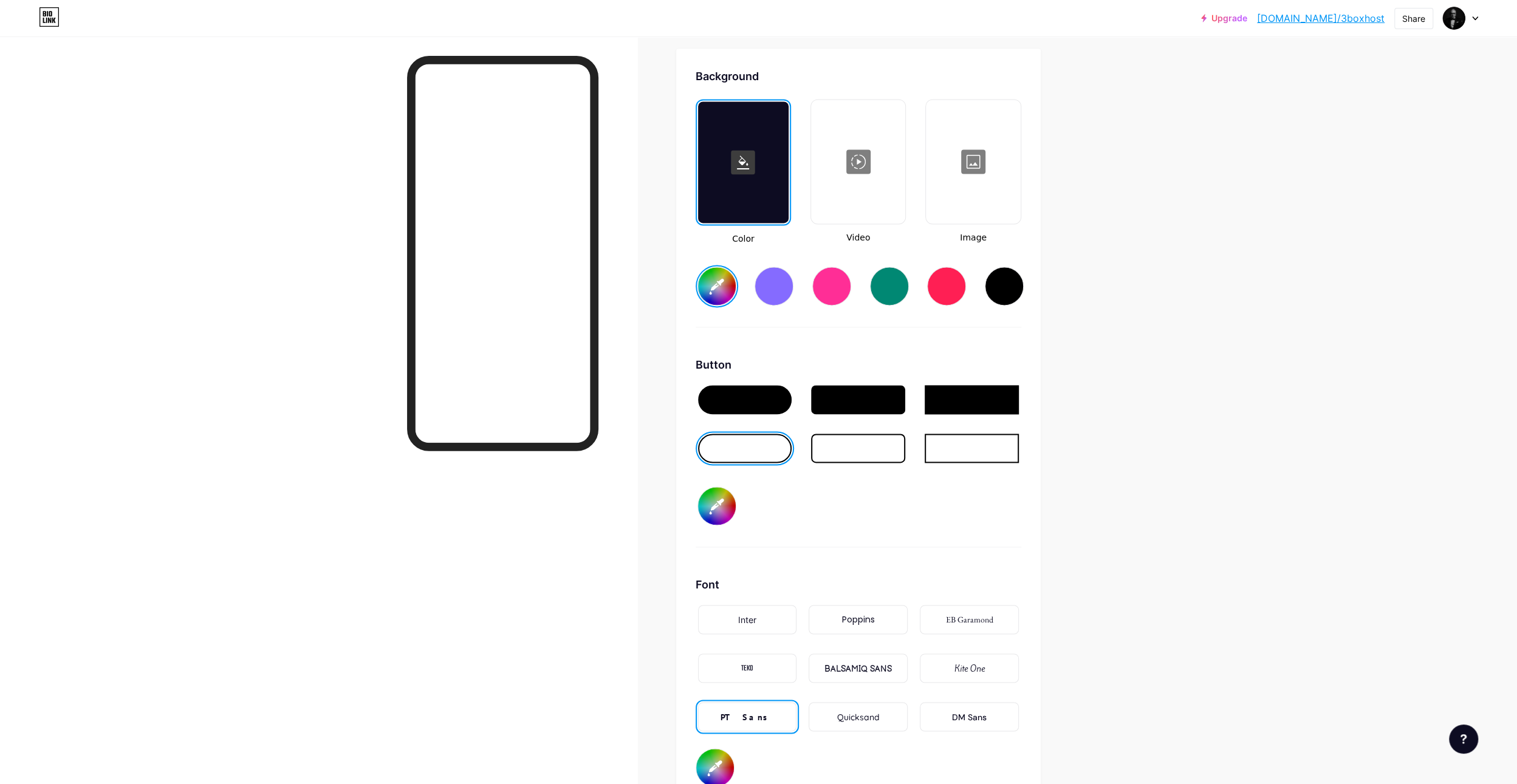
type input "#000000"
type input "#e5b42e"
type input "#000000"
type input "#e8b730"
type input "#000000"
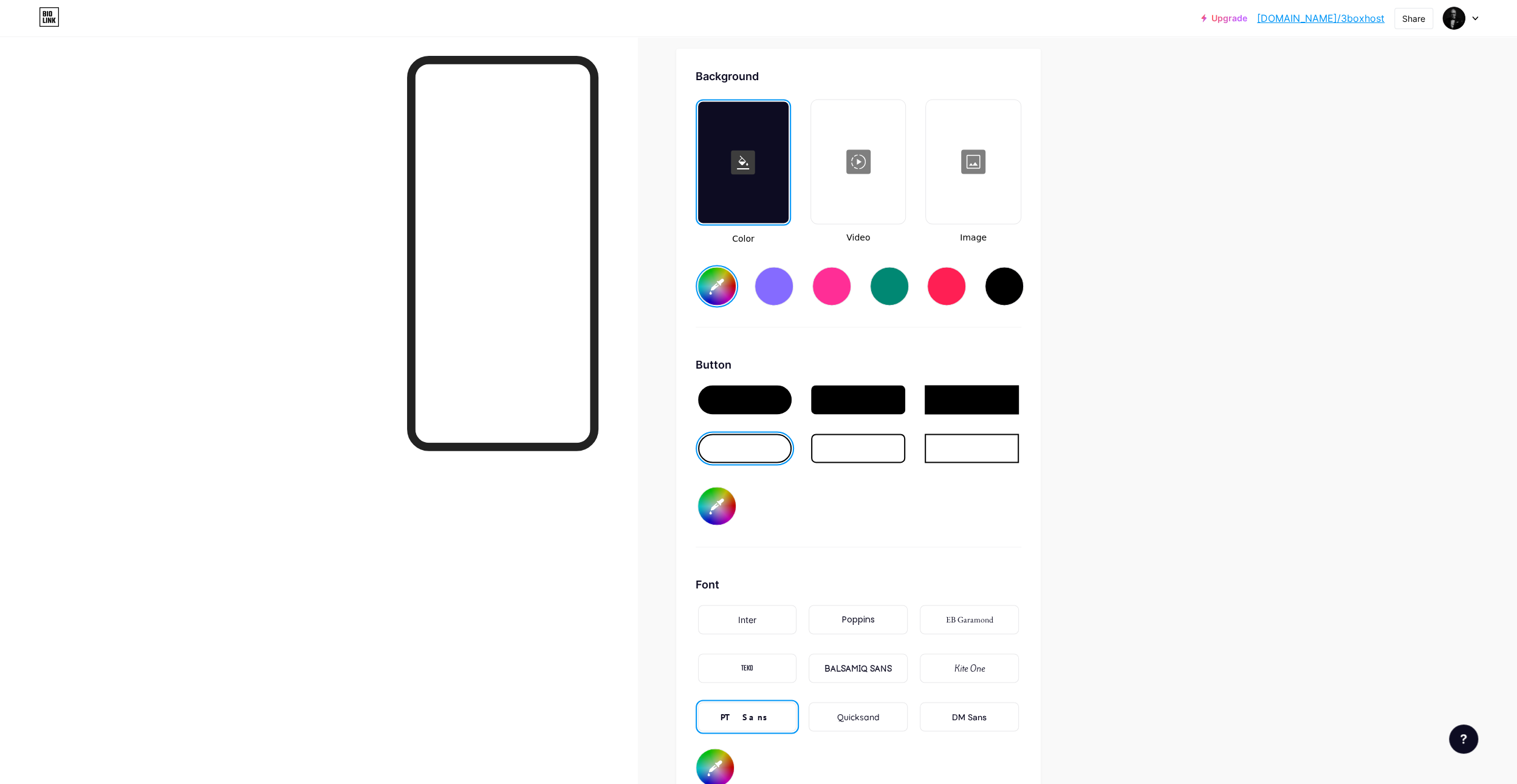
type input "#e9b82f"
type input "#000000"
type input "#ebb92d"
type input "#000000"
type input "#edbb31"
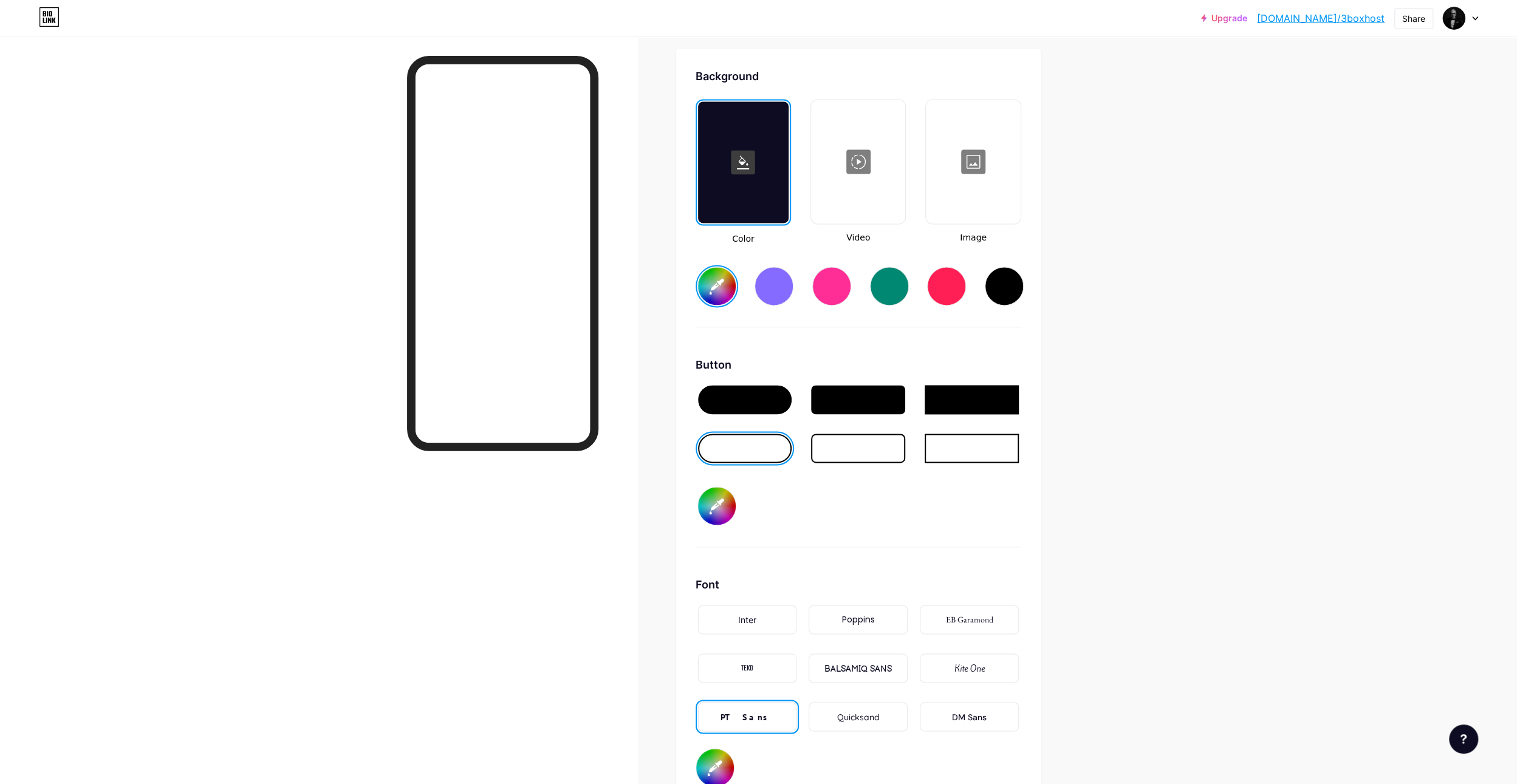
type input "#000000"
type input "#efbc2e"
type input "#000000"
type input "#f0bc2d"
type input "#000000"
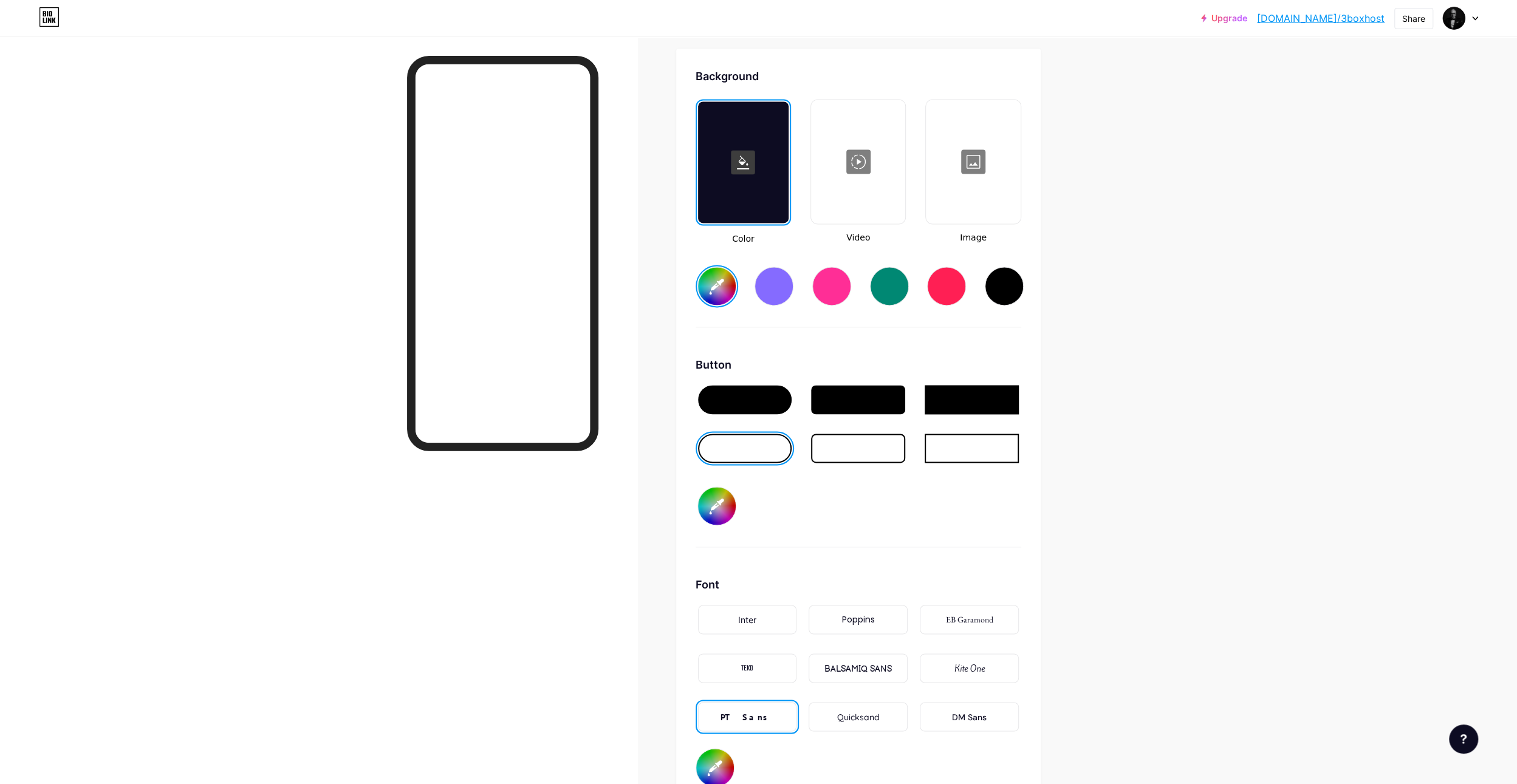
type input "#f3bf30"
type input "#000000"
type input "#f4bf2f"
type input "#000000"
type input "#f8c230"
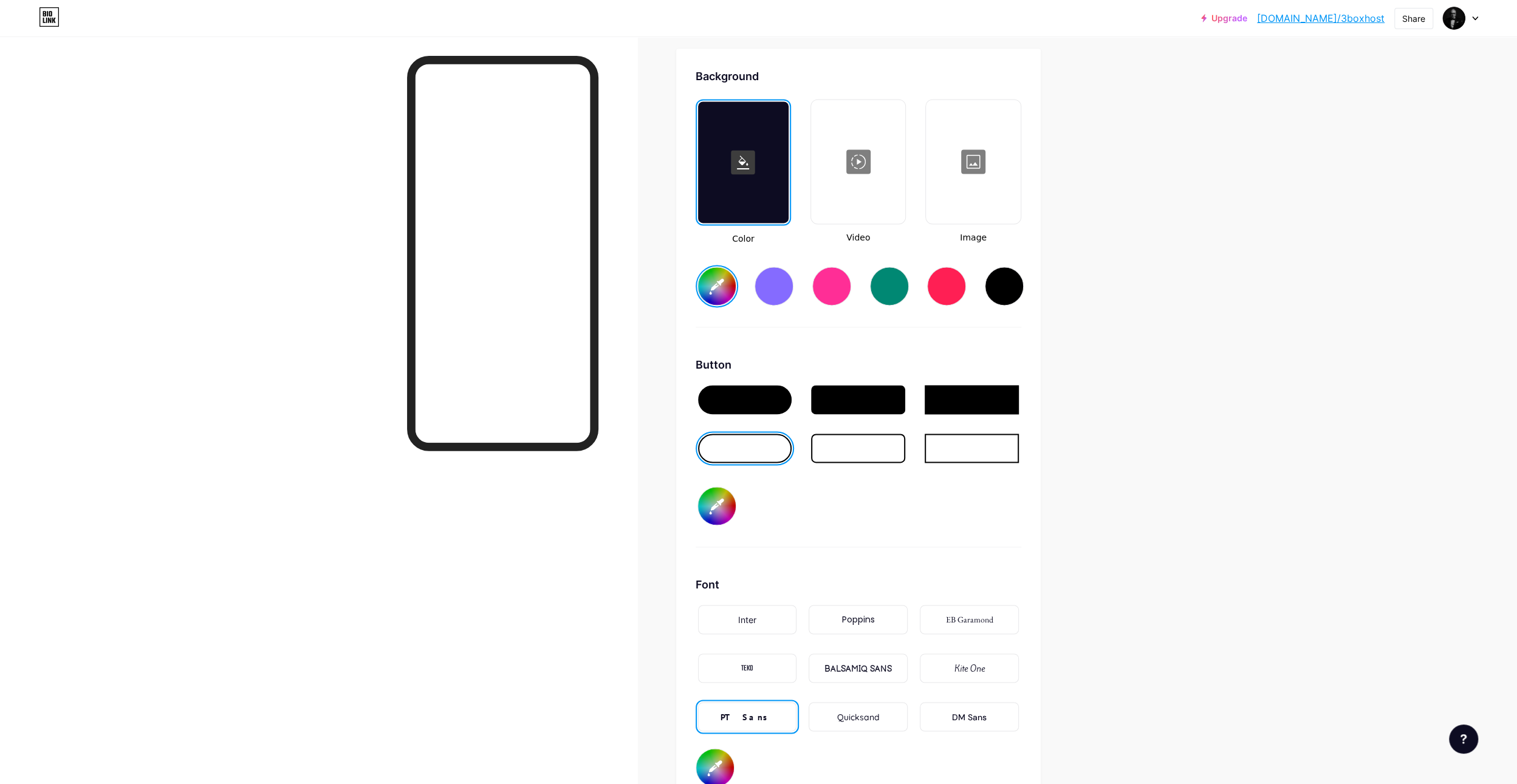
type input "#000000"
type input "#fbc532"
type input "#000000"
type input "#fcc631"
type input "#000000"
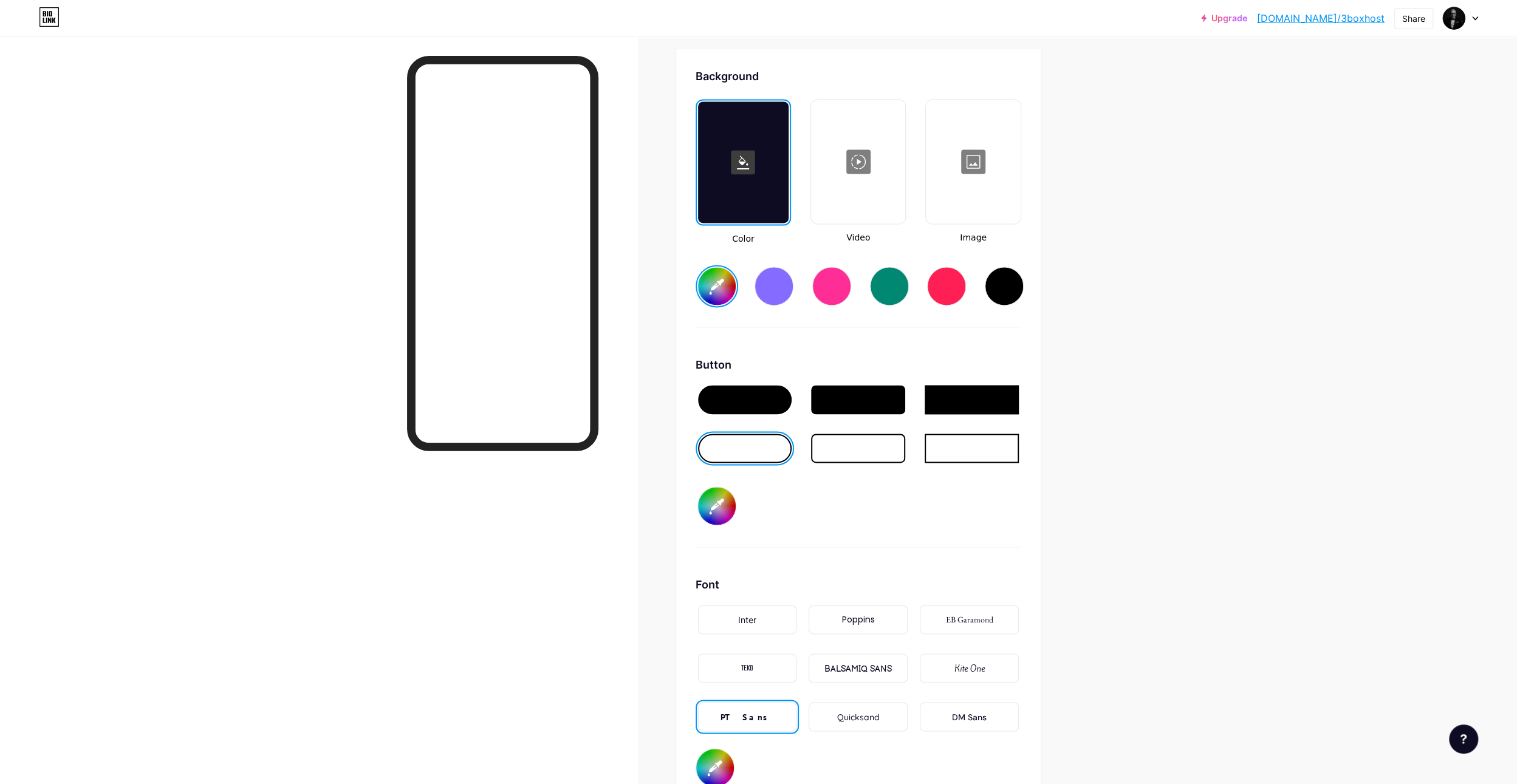
type input "#ffc933"
type input "#000000"
type input "#fec834"
type input "#000000"
type input "#fec834"
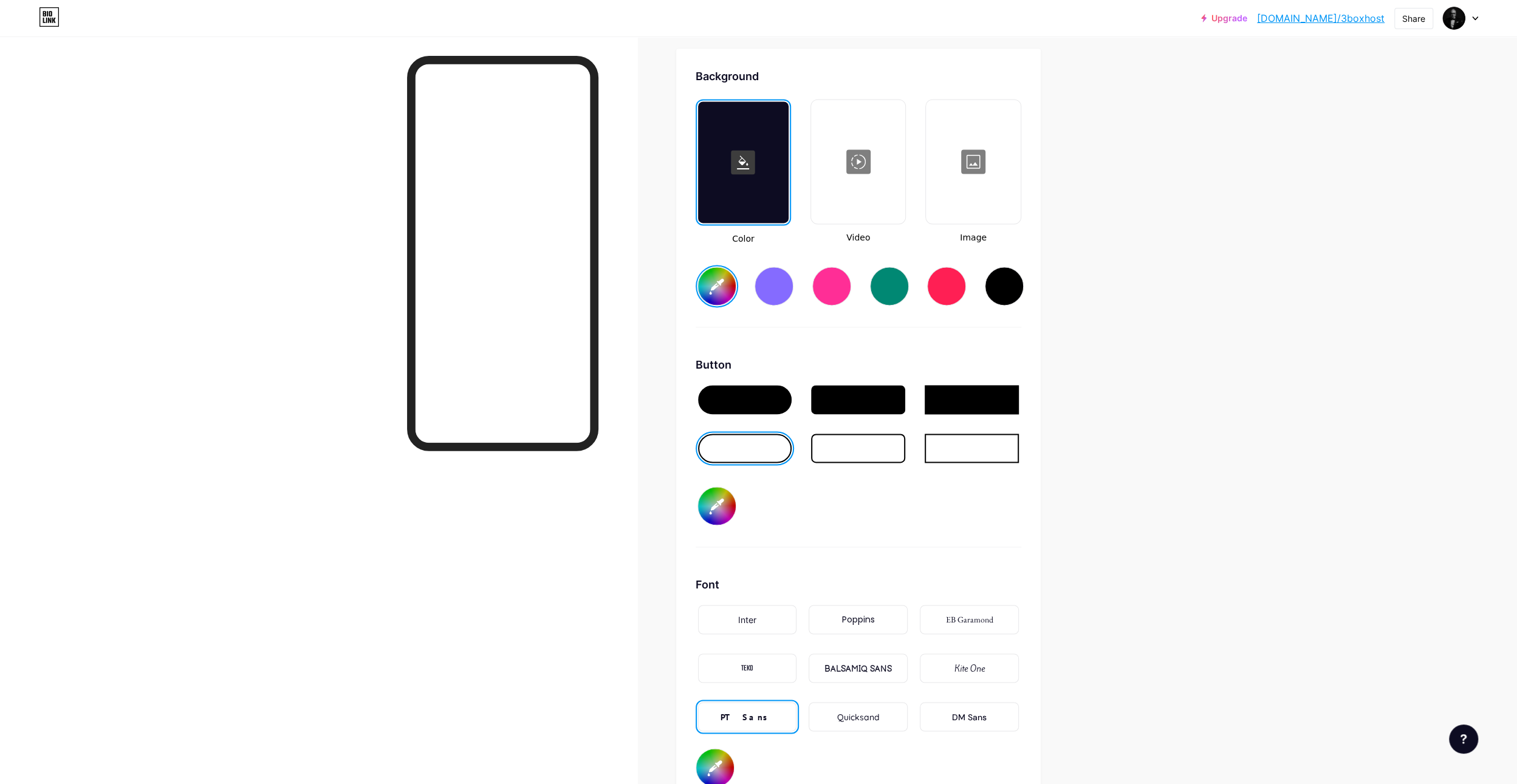
type input "#000000"
type input "#ffc933"
type input "#000000"
type input "#ffc933"
type input "#000000"
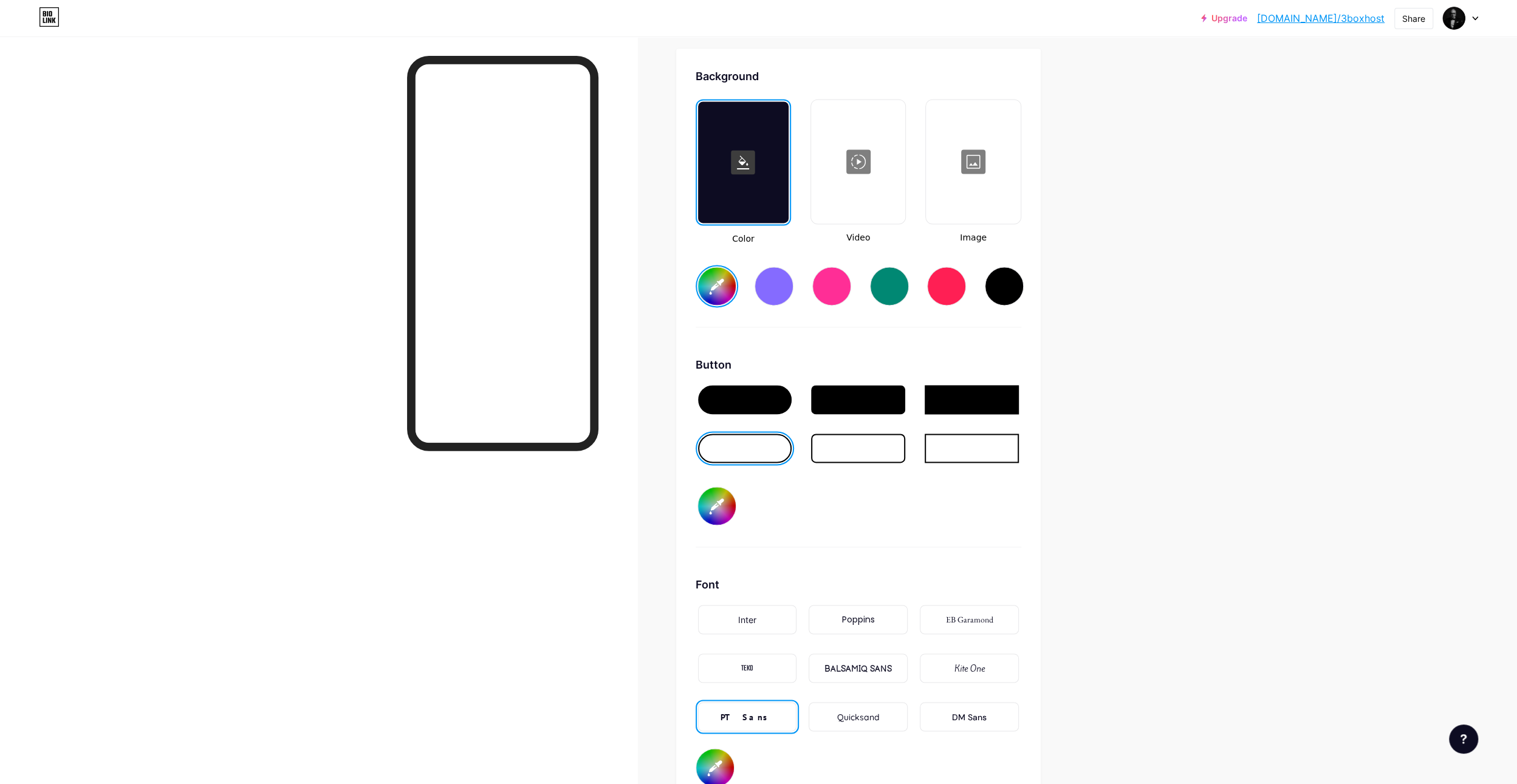
type input "#fcc631"
type input "#000000"
type input "#fdc630"
type input "#000000"
type input "#f8c12a"
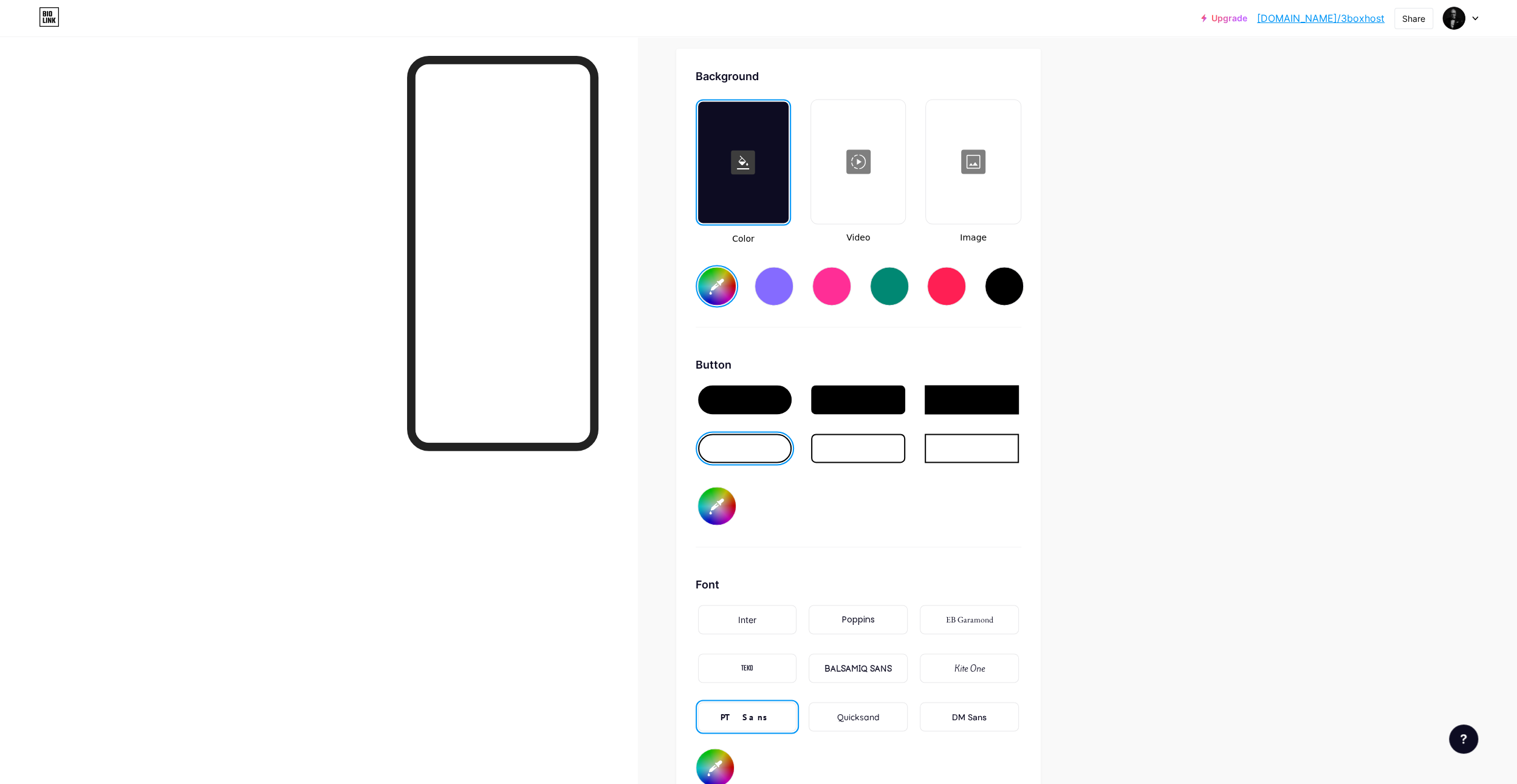
type input "#000000"
type input "#f8c025"
type input "#000000"
type input "#f7bf26"
type input "#000000"
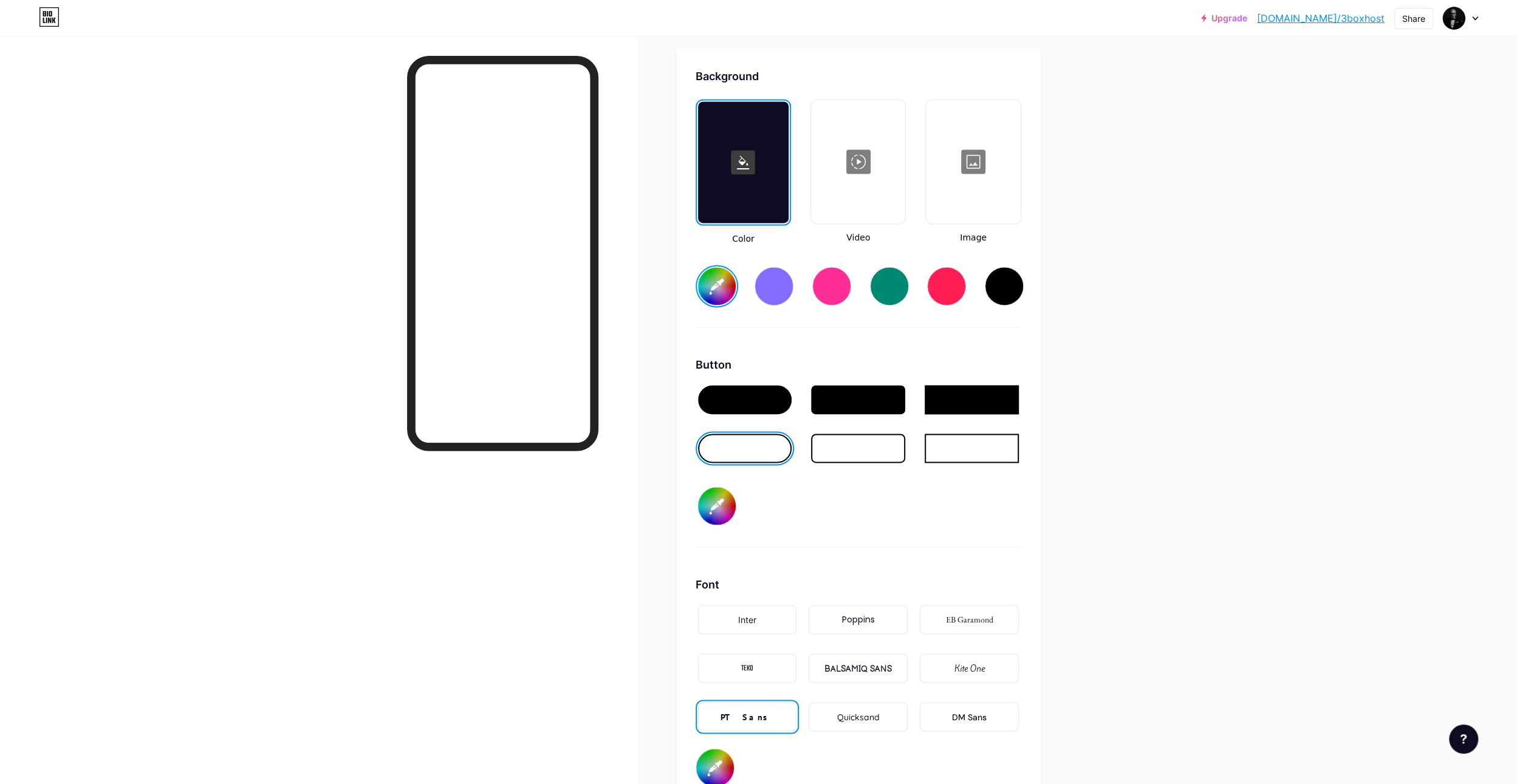
type input "#f7be22"
type input "#000000"
type input "#f5bd24"
type input "#000000"
type input "#f4bc1f"
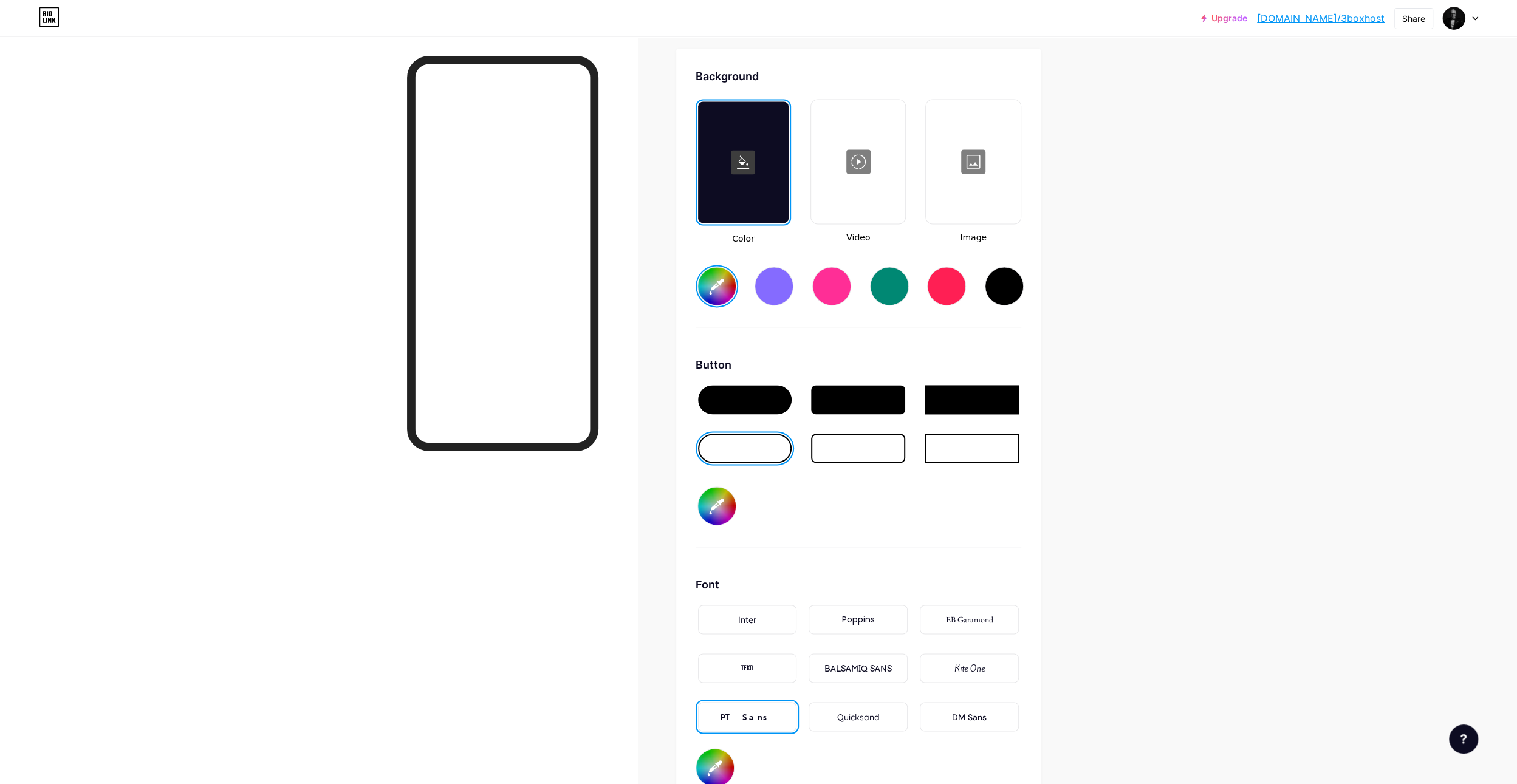
type input "#000000"
type input "#f6bc1e"
type input "#000000"
type input "#f5bb19"
type input "#000000"
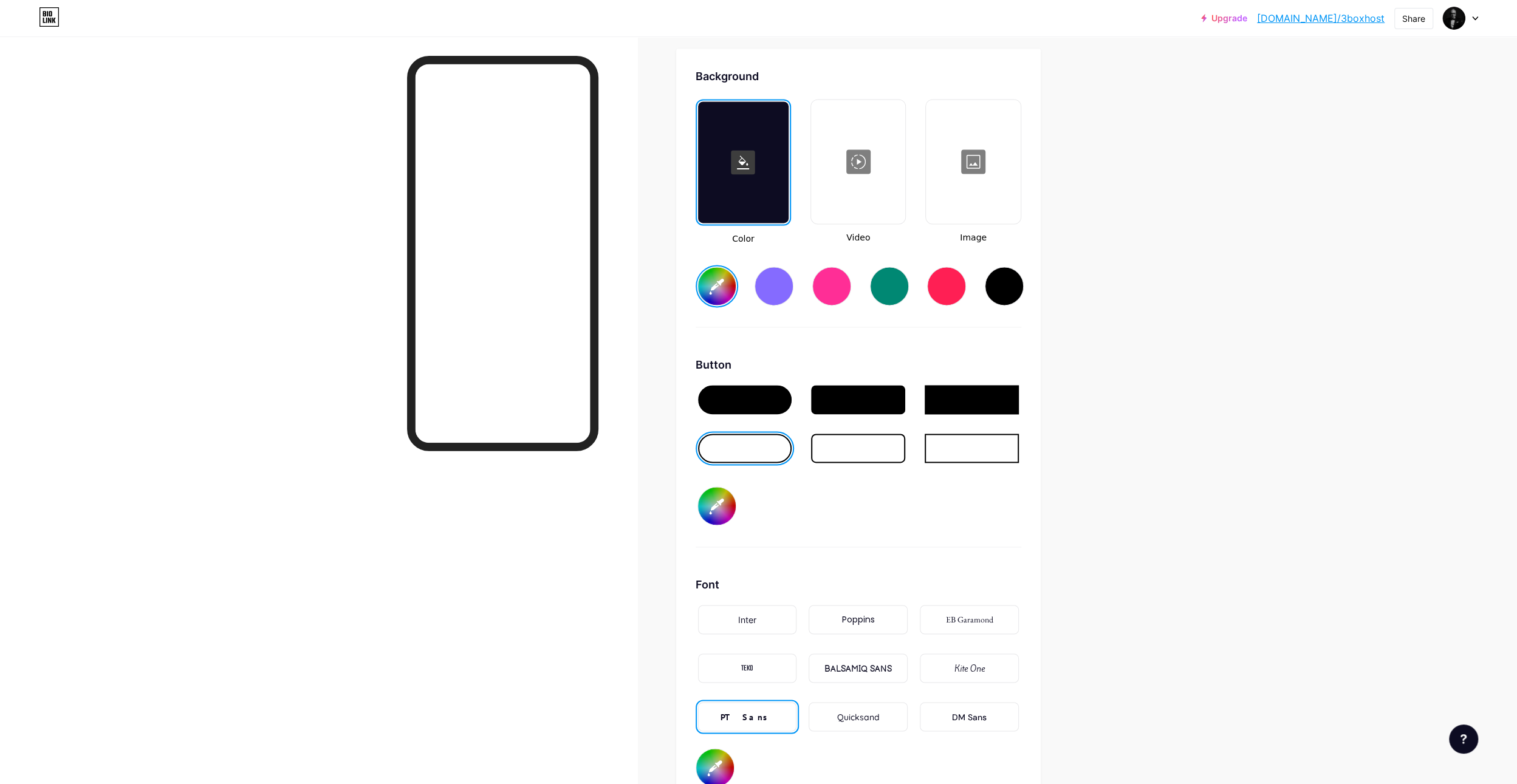
type input "#f3b816"
type input "#000000"
type input "#f3b712"
type input "#000000"
type input "#f4b60b"
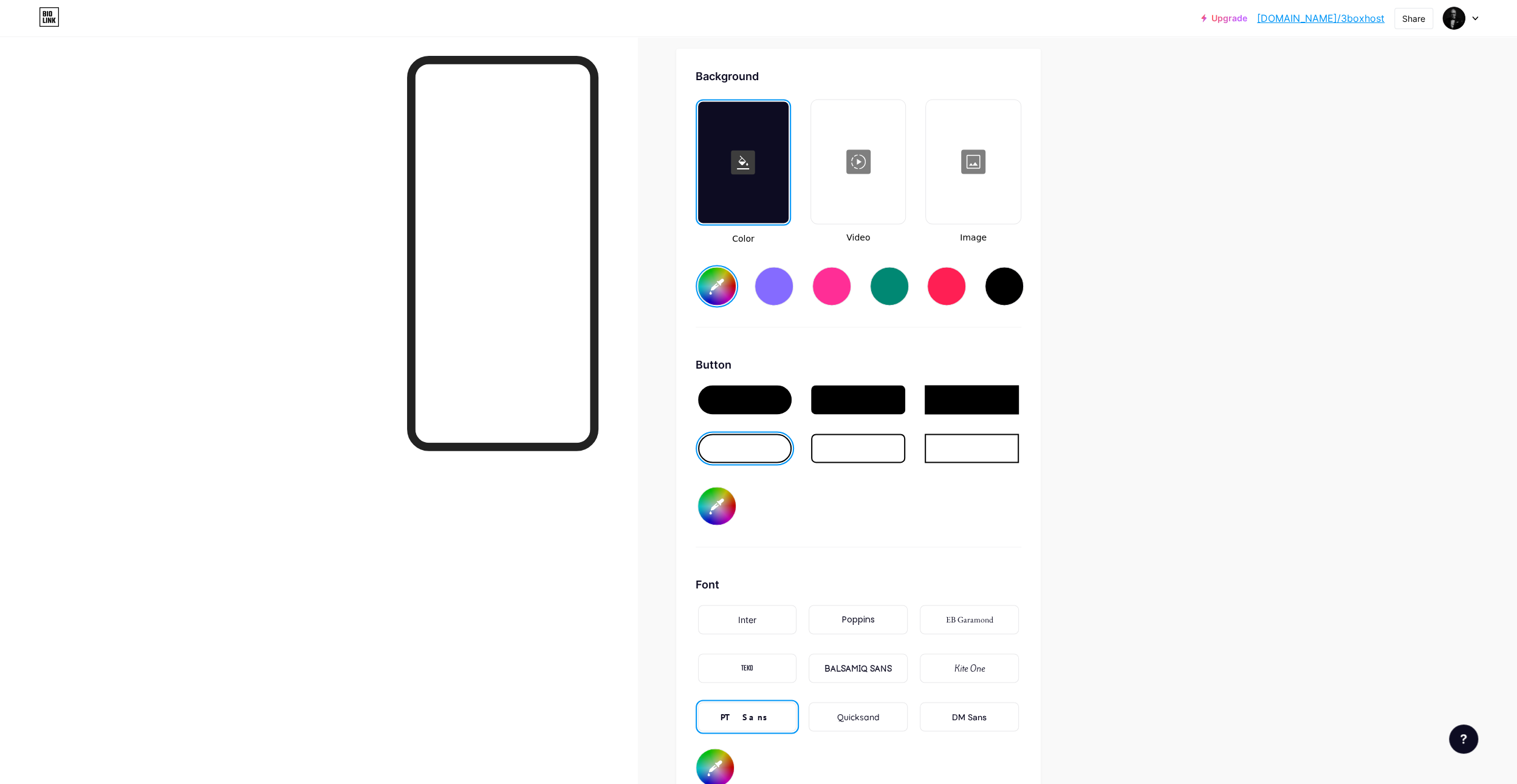
type input "#000000"
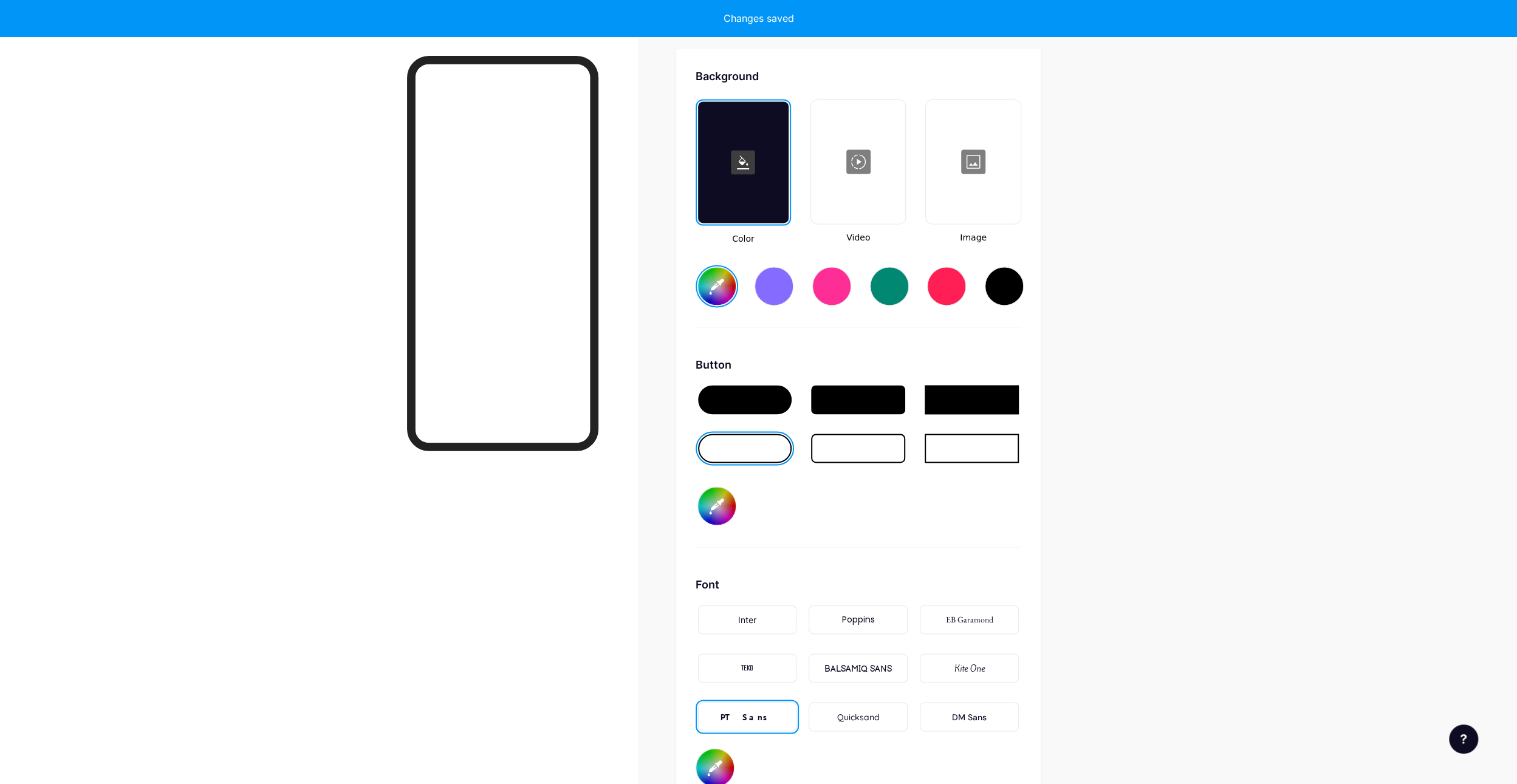
type input "#f8b90d"
type input "#000000"
type input "#f9b90b"
type input "#000000"
type input "#fbbb09"
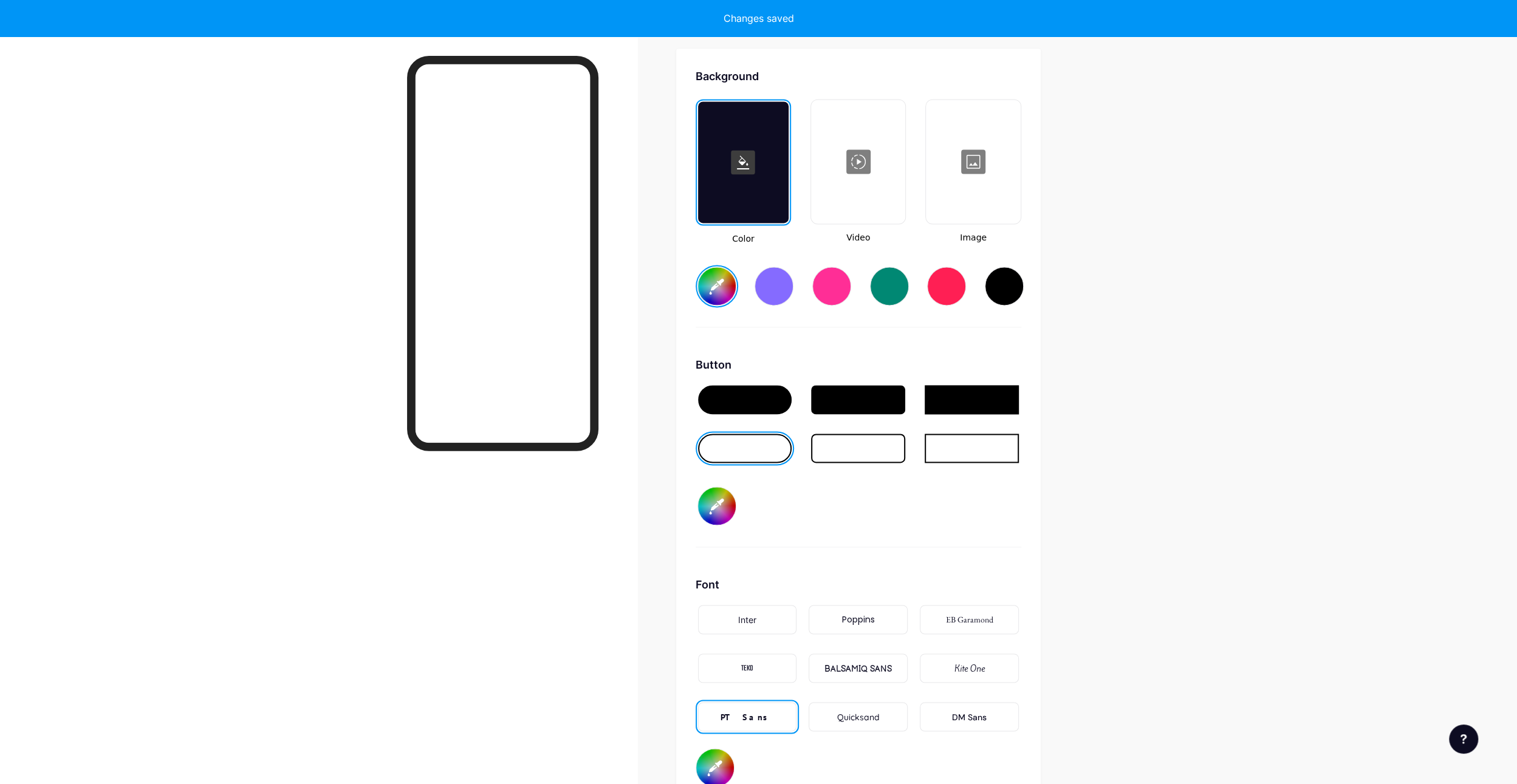
type input "#000000"
type input "#fdbd0d"
type input "#000000"
type input "#ffbe0a"
type input "#000000"
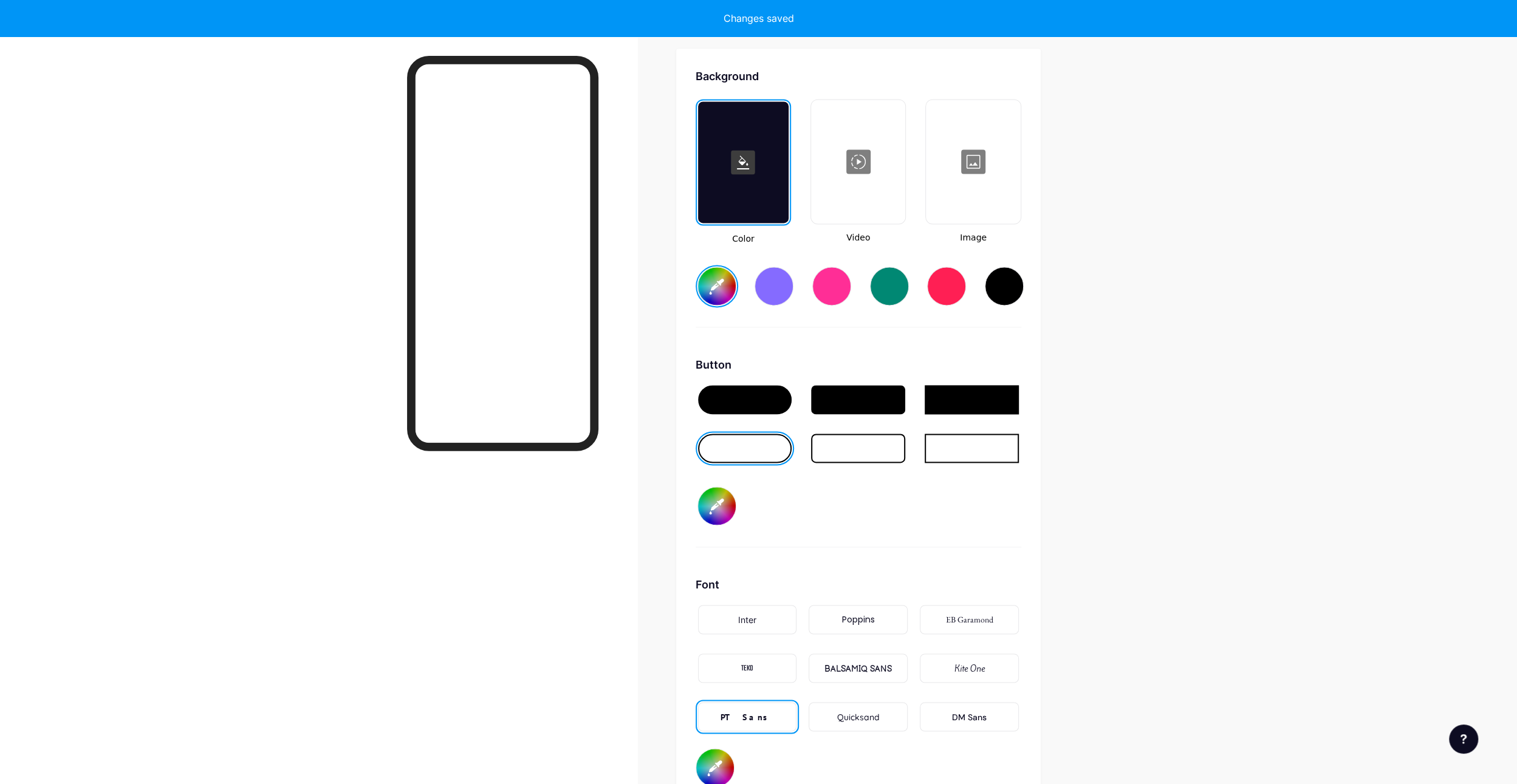
type input "#ffbe0a"
type input "#000000"
type input "#ffbe0a"
type input "#000000"
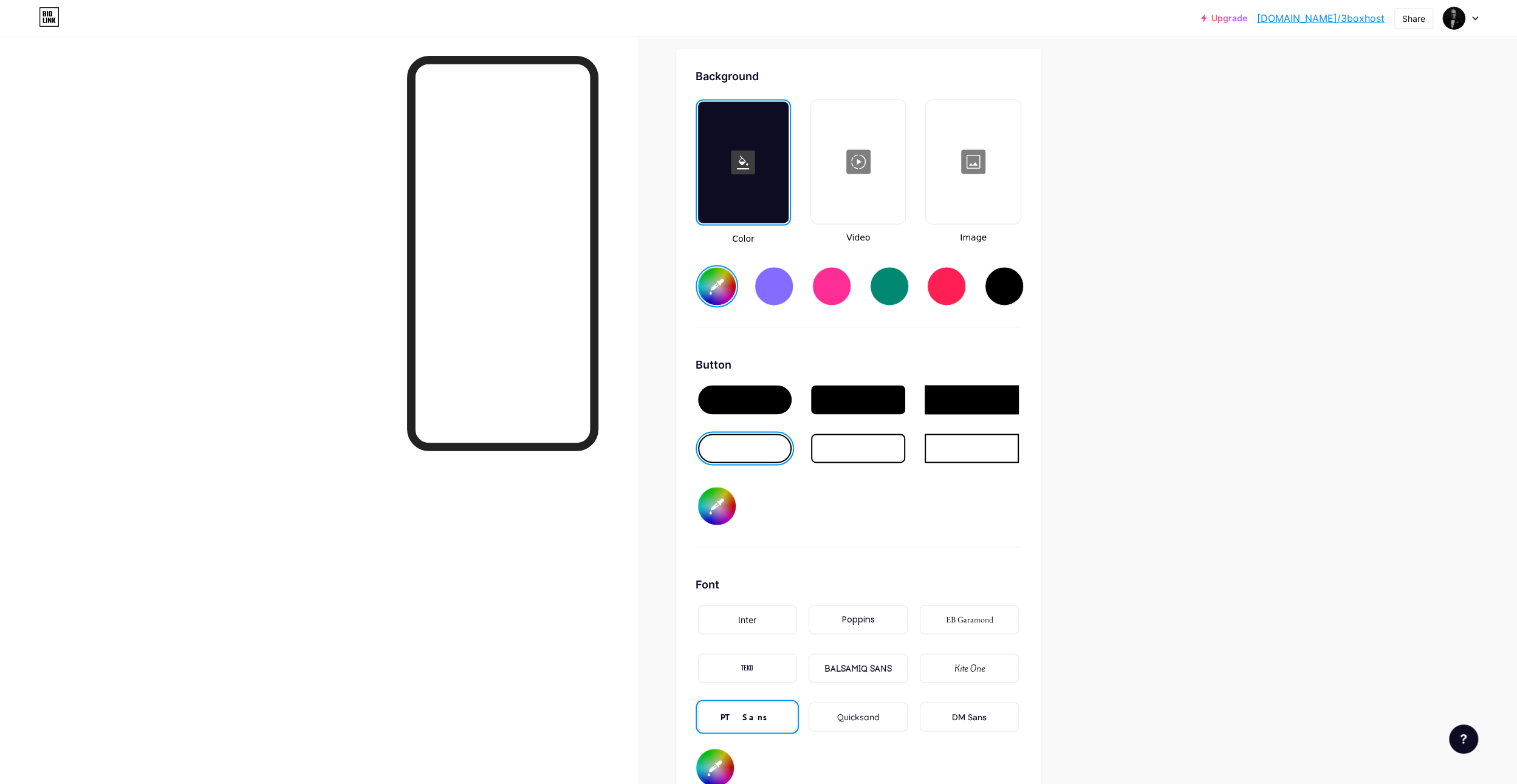
type input "#ffbe0a"
type input "#000000"
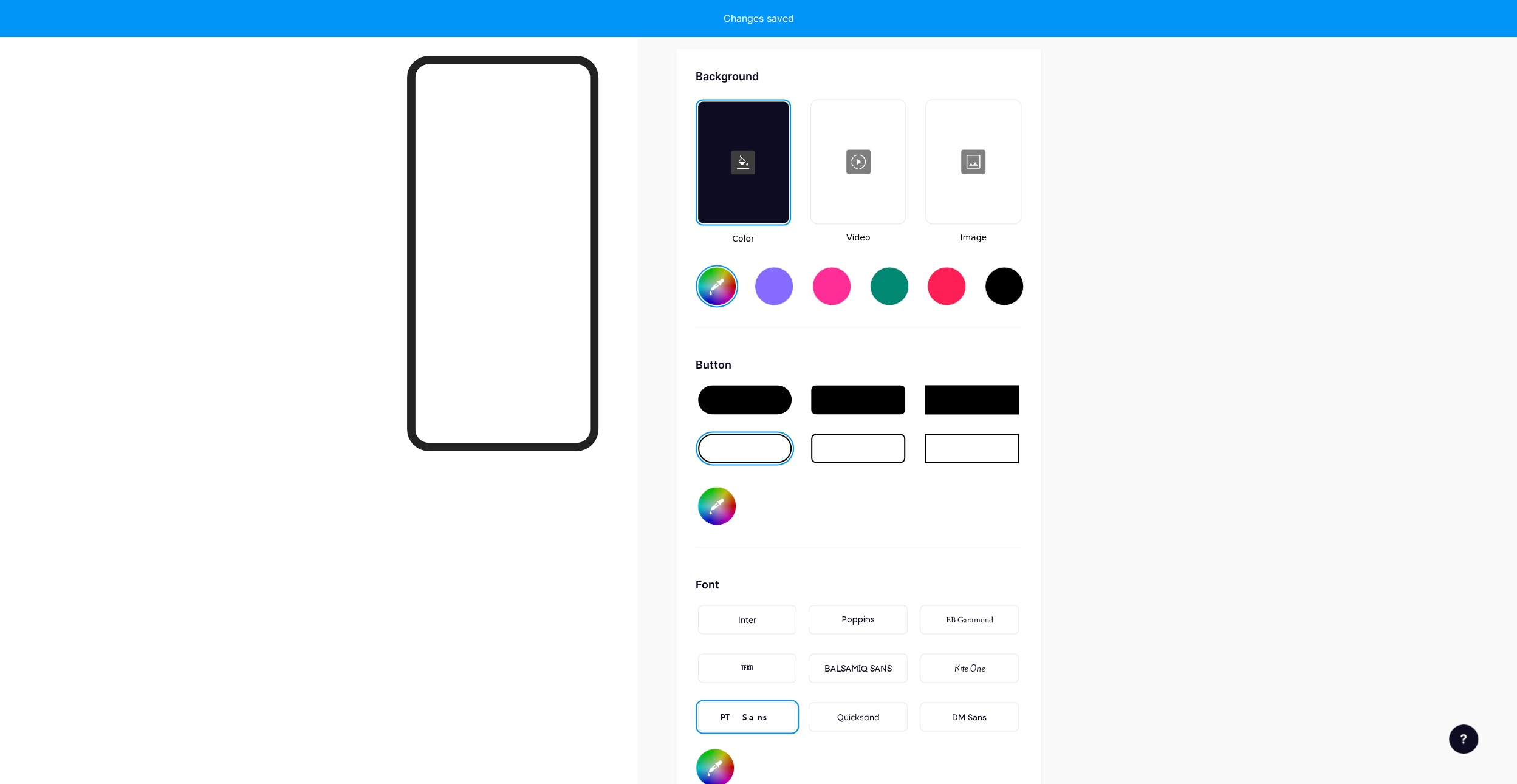
click at [685, 392] on div "Background Color Video Image #ffbe0a Button #000000 Font Inter Poppins EB Garam…" at bounding box center [858, 427] width 364 height 758
type input "#ffbe0a"
type input "#000000"
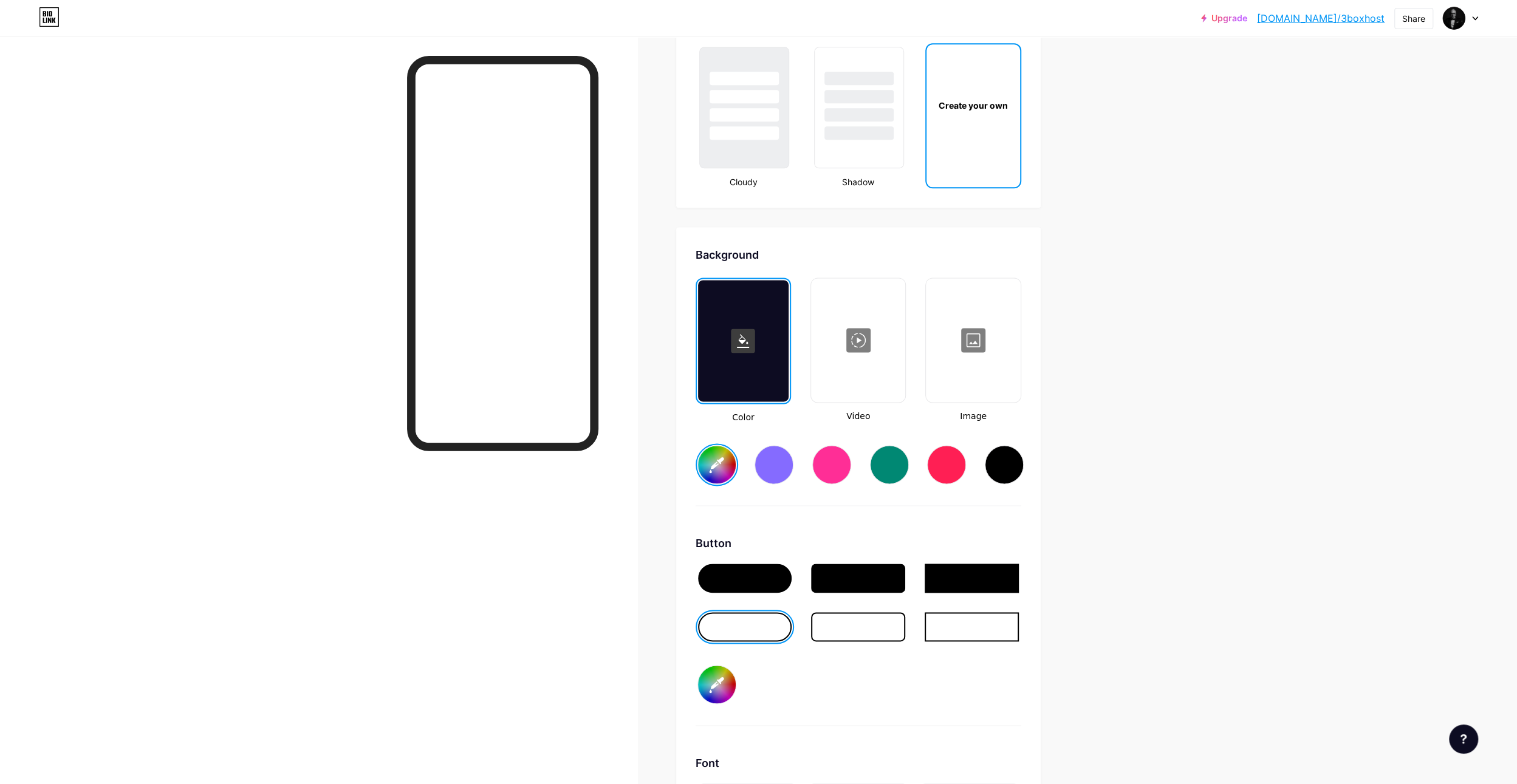
scroll to position [1431, 0]
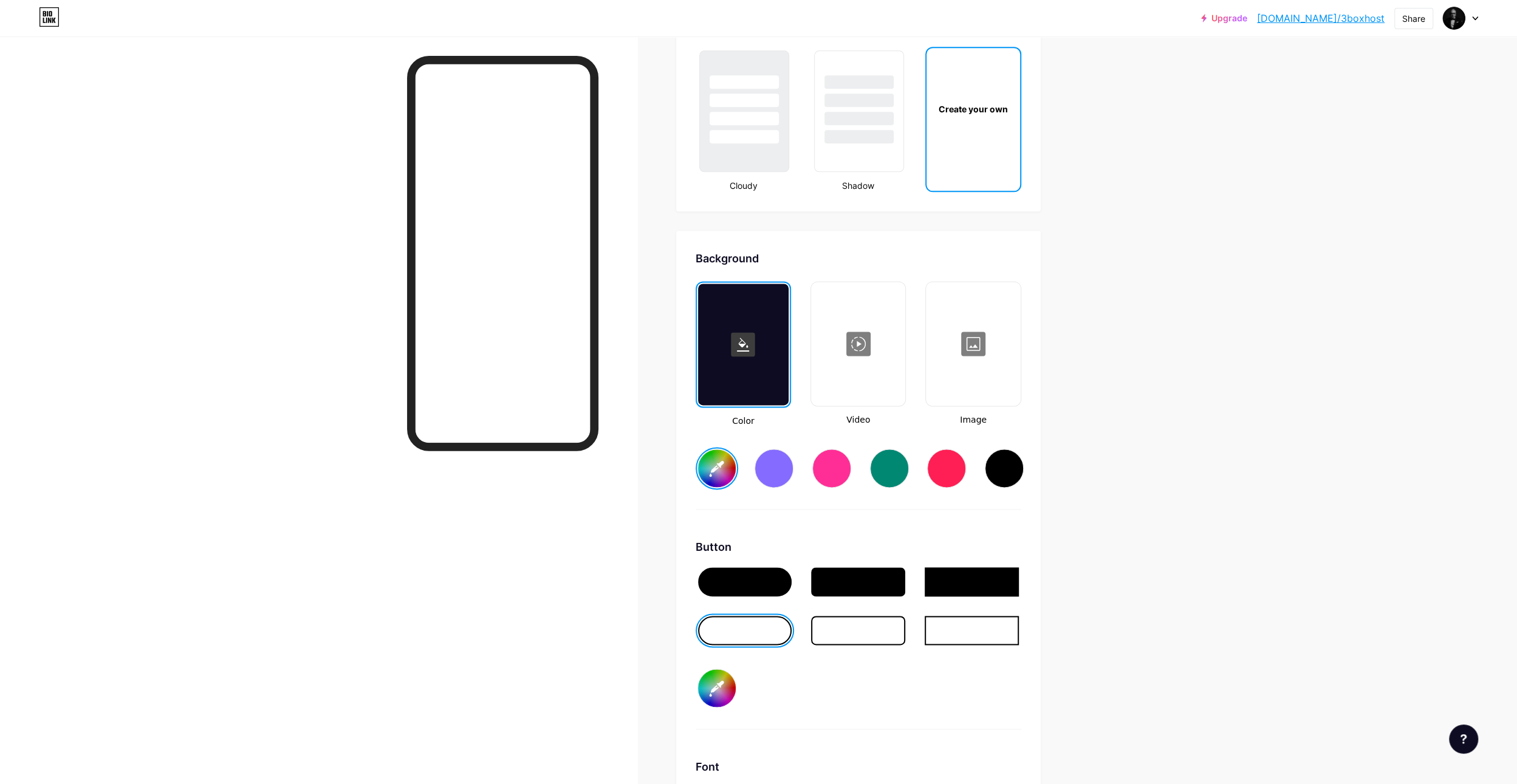
click at [762, 623] on div at bounding box center [745, 630] width 94 height 29
type input "#ffbe0a"
type input "#000000"
type input "#ffbe0a"
type input "#000000"
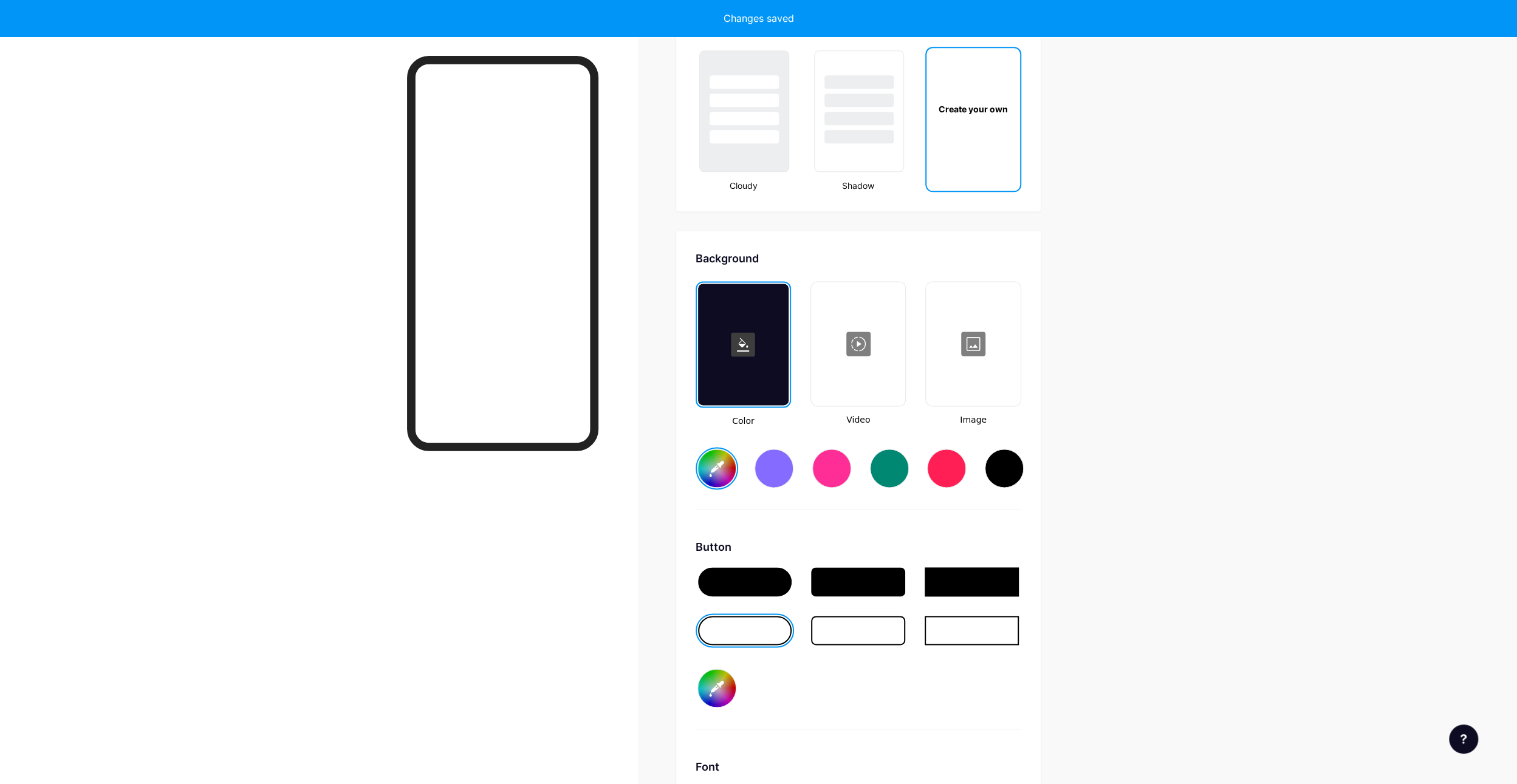
type input "#ffbe0a"
type input "#000000"
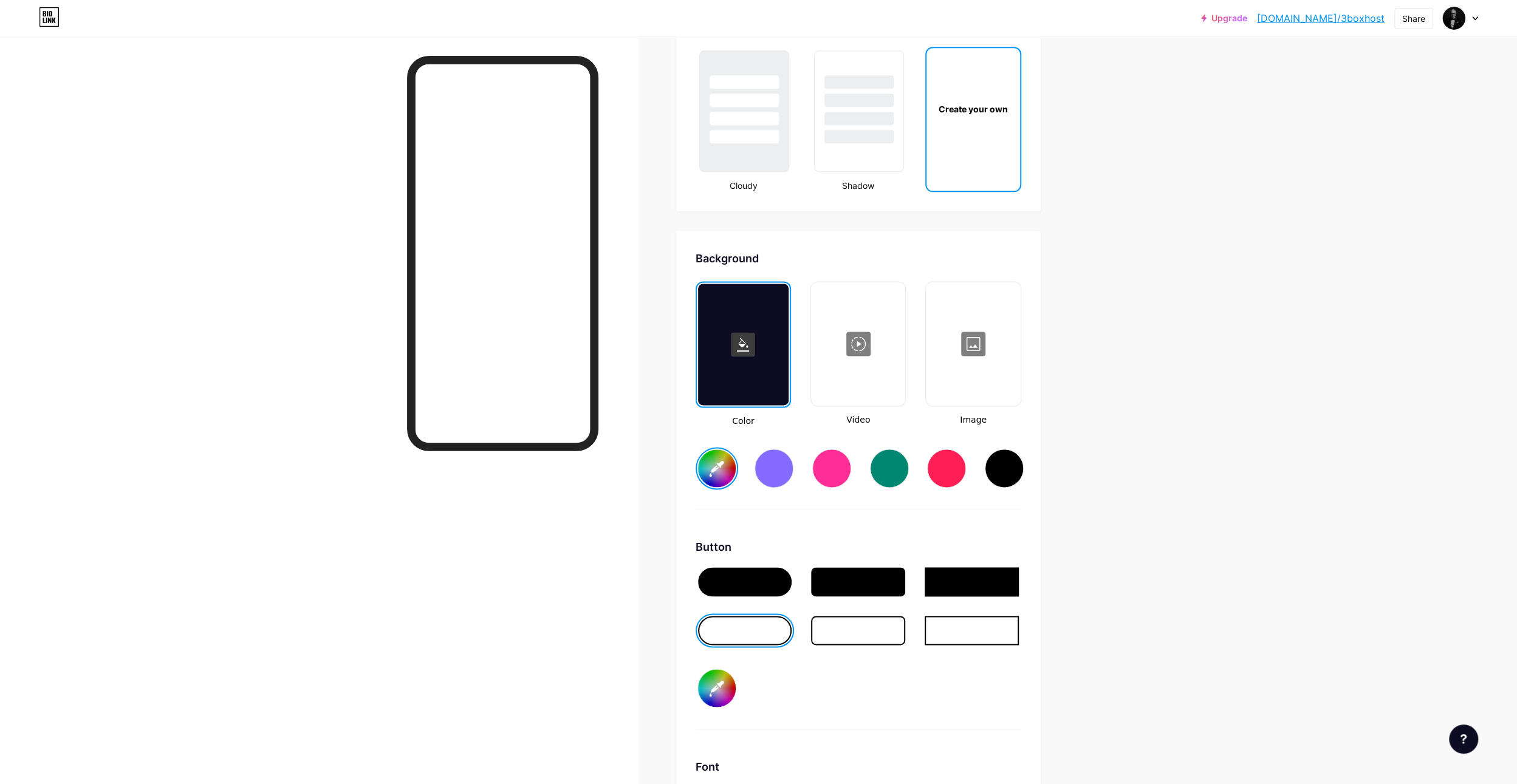
click at [742, 581] on div at bounding box center [745, 581] width 94 height 29
type input "#ffbe0a"
type input "#000000"
type input "#ffbe0a"
type input "#000000"
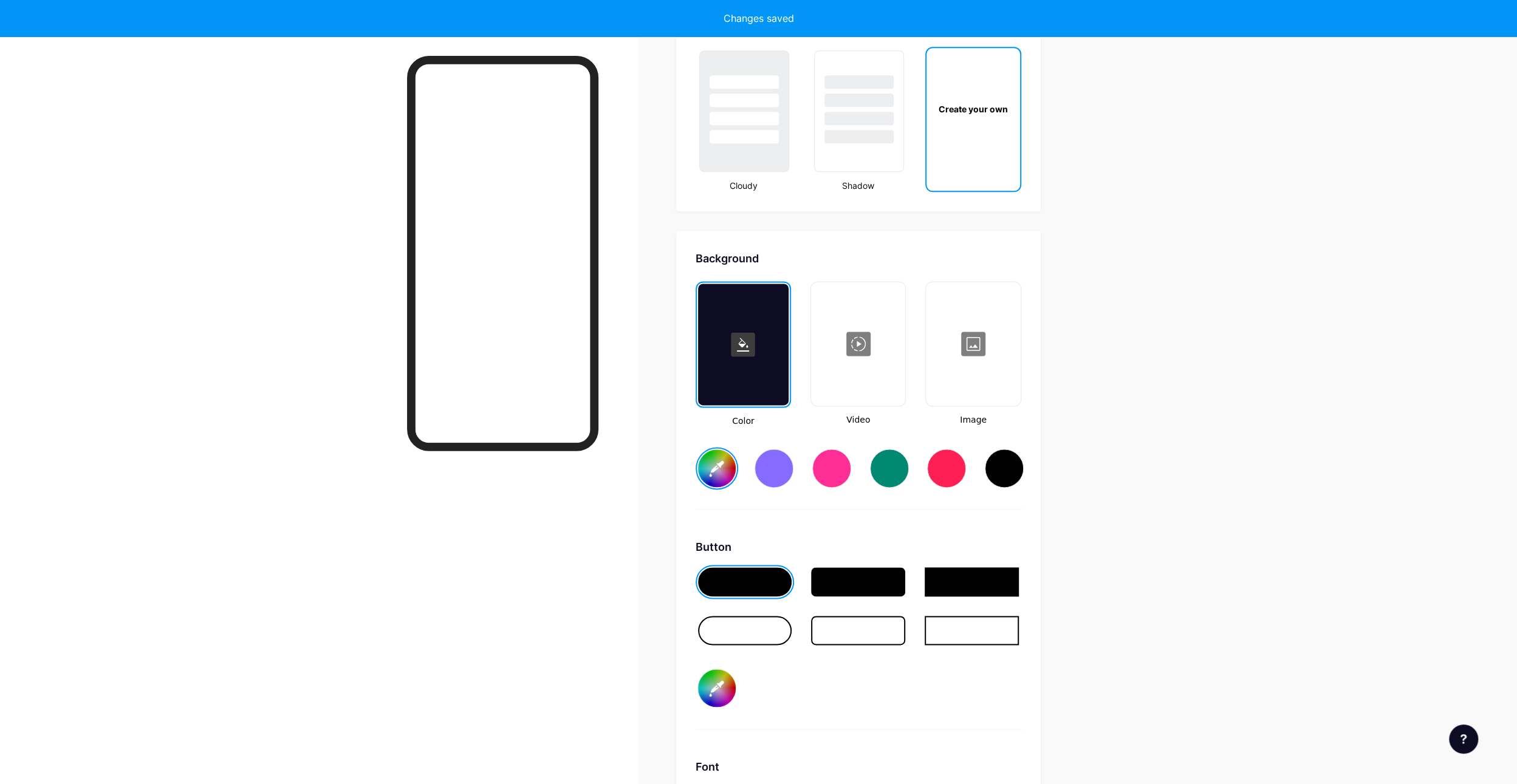
type input "#ffbe0a"
type input "#000000"
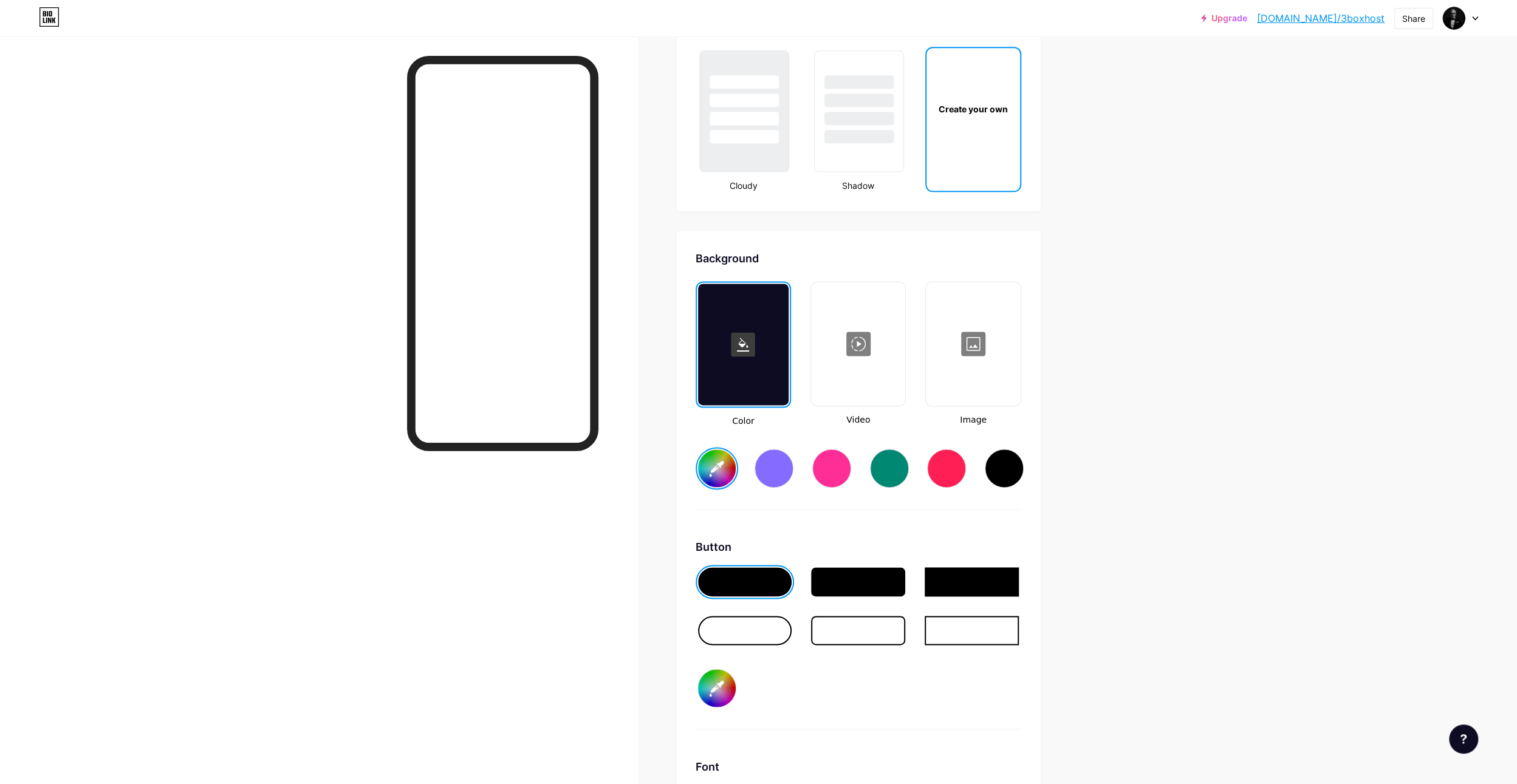
click at [844, 578] on div at bounding box center [857, 581] width 94 height 29
type input "#ffbe0a"
type input "#000000"
type input "#ffbe0a"
type input "#000000"
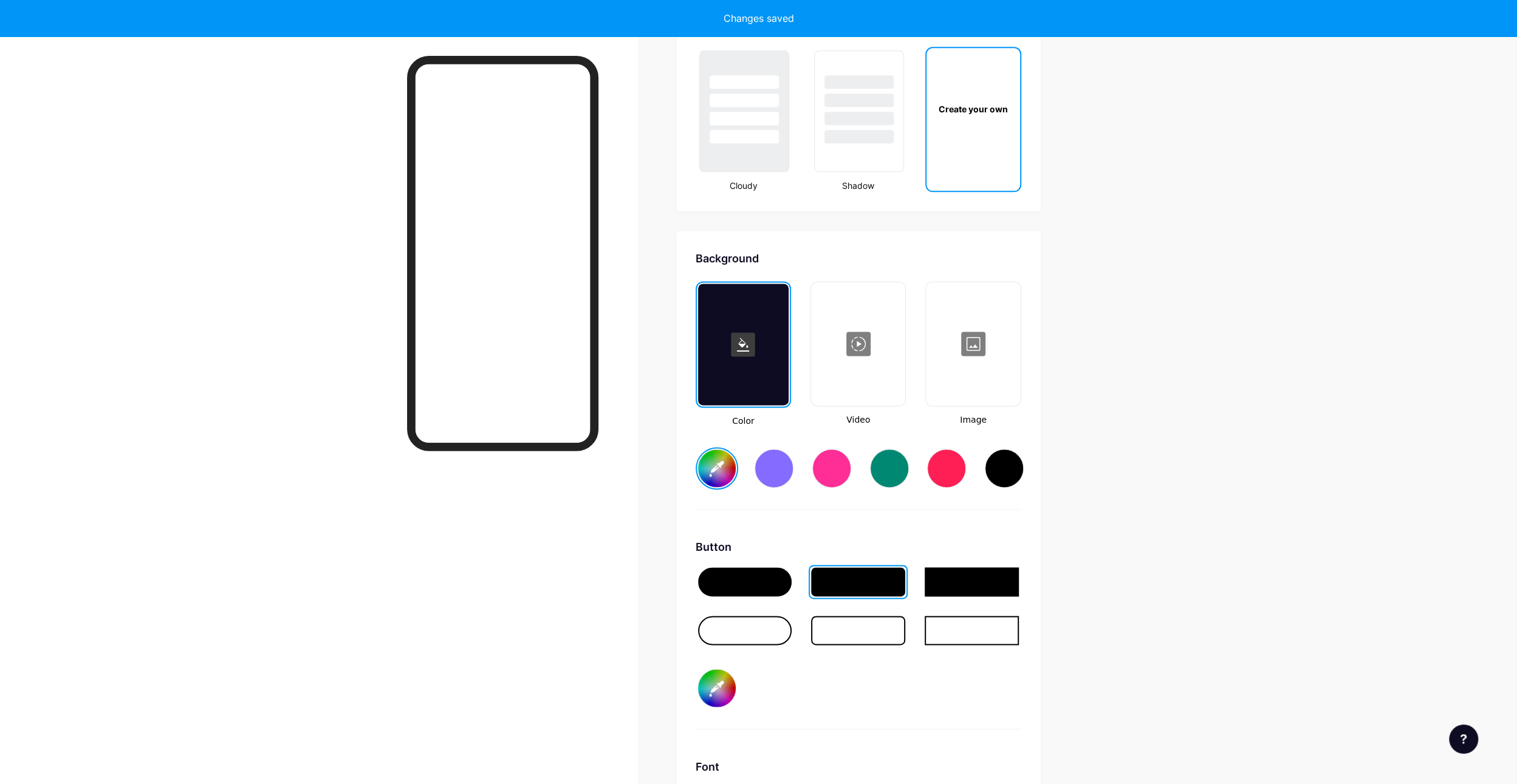
type input "#ffbe0a"
type input "#000000"
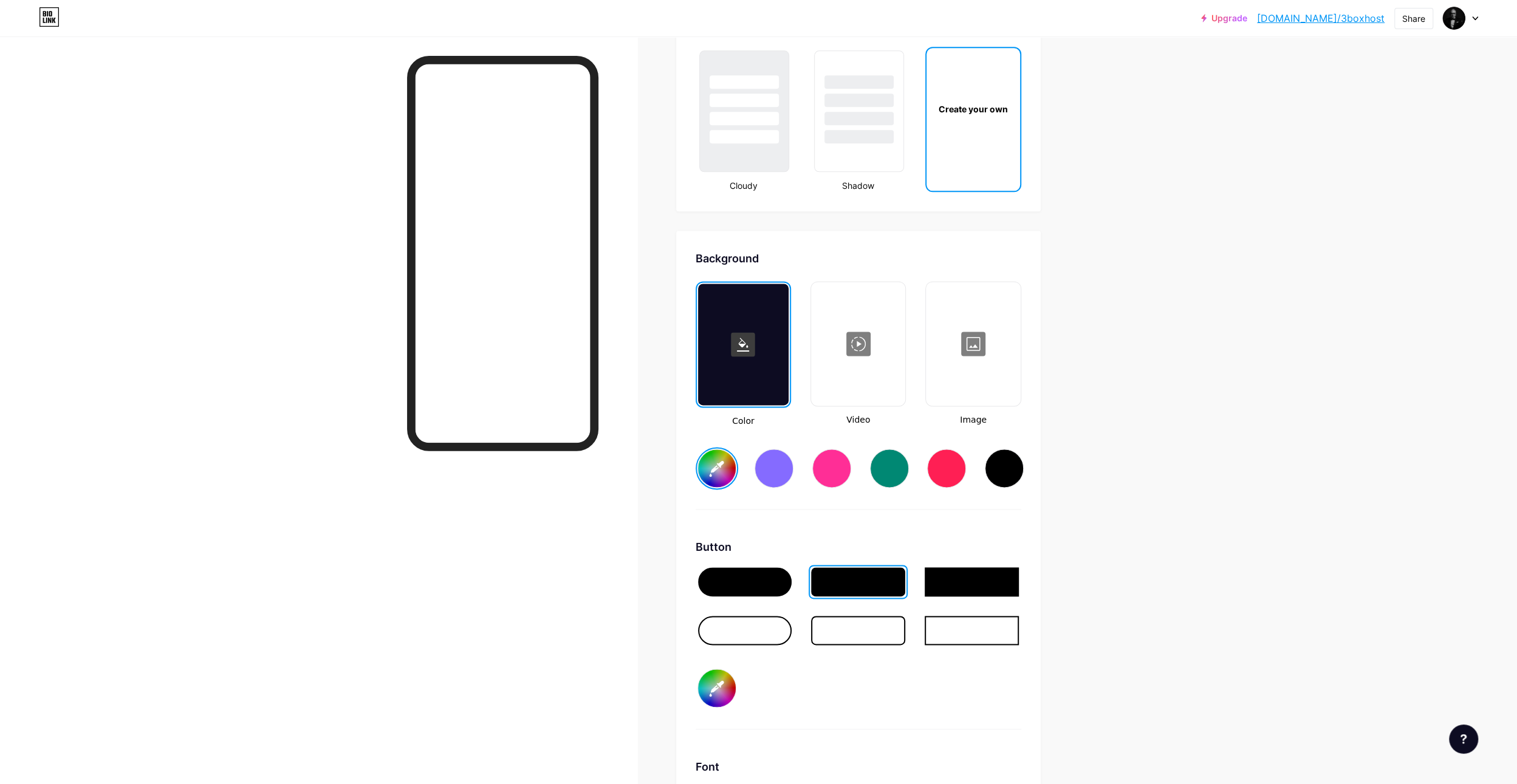
click at [720, 466] on input "#ffbe0a" at bounding box center [718, 468] width 38 height 38
type input "#9b854b"
type input "#000000"
type input "#9a854c"
click at [686, 477] on div "Background Color Video Image #808080 Button #000000 Font Inter Poppins EB Garam…" at bounding box center [858, 610] width 364 height 758
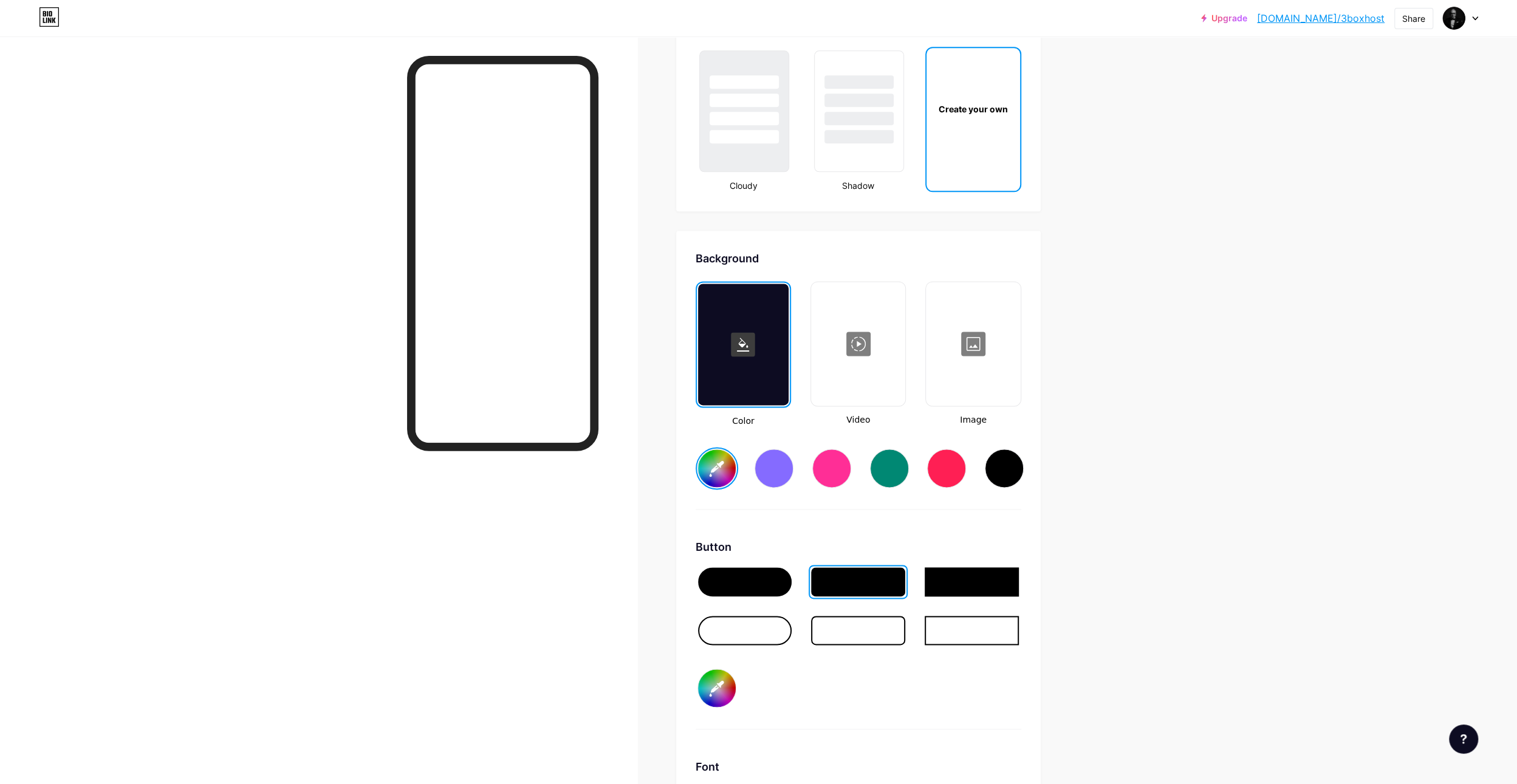
click at [717, 465] on input "#808080" at bounding box center [718, 468] width 38 height 38
click at [722, 471] on input "#808080" at bounding box center [718, 468] width 38 height 38
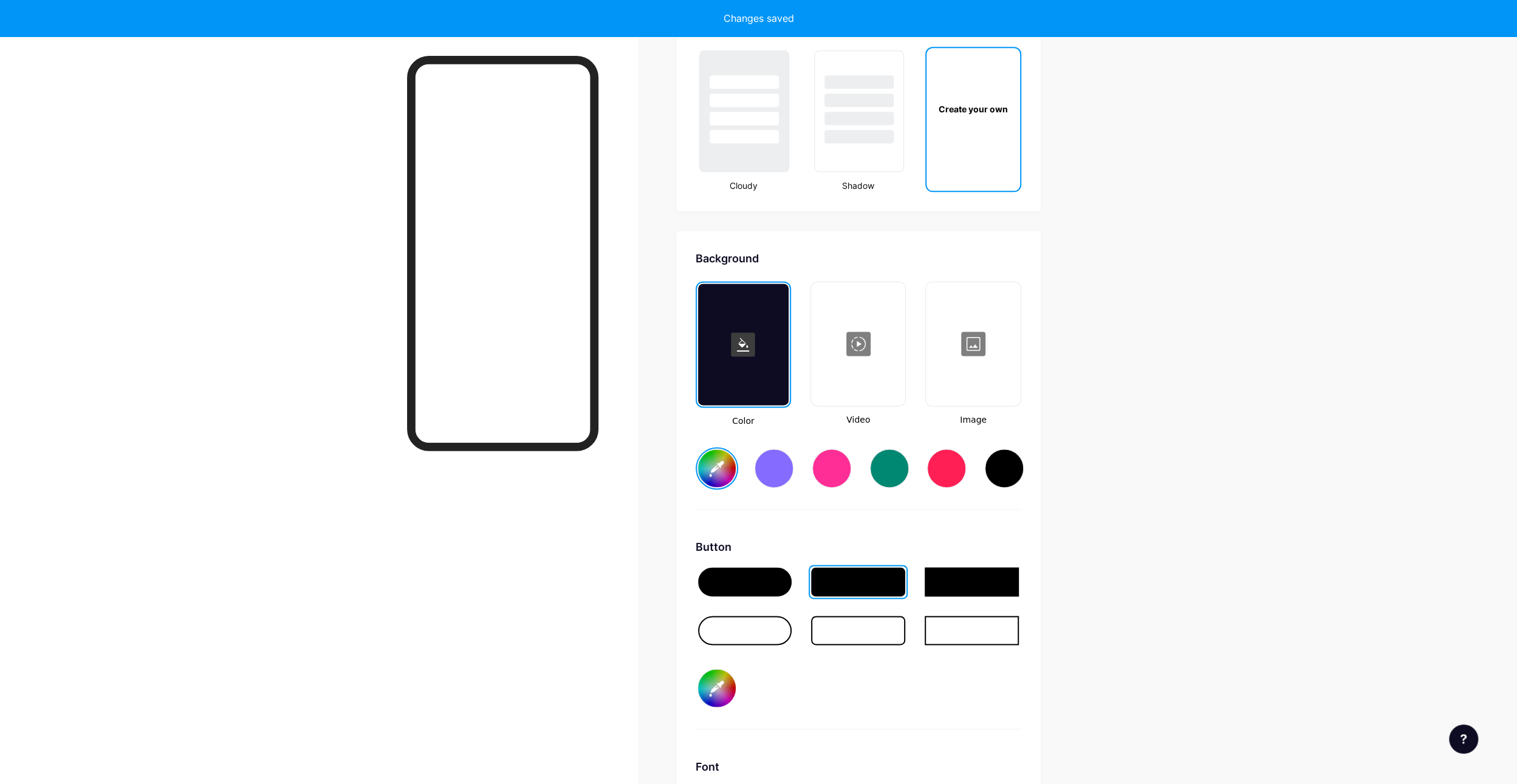
click at [865, 537] on div "Background Color Video Image #d7a928 Button #000000 Font Inter Poppins EB Garam…" at bounding box center [858, 610] width 325 height 719
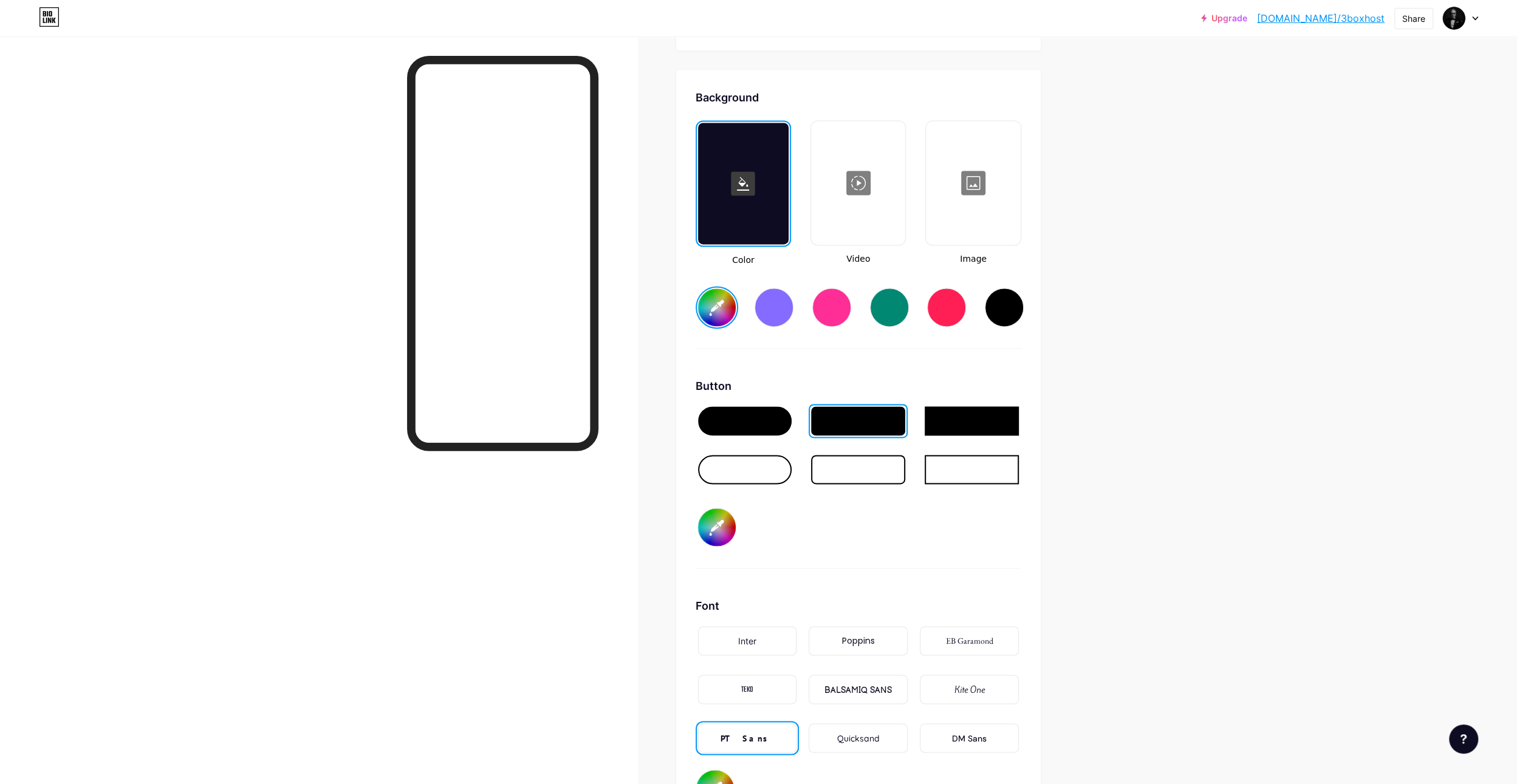
scroll to position [1613, 0]
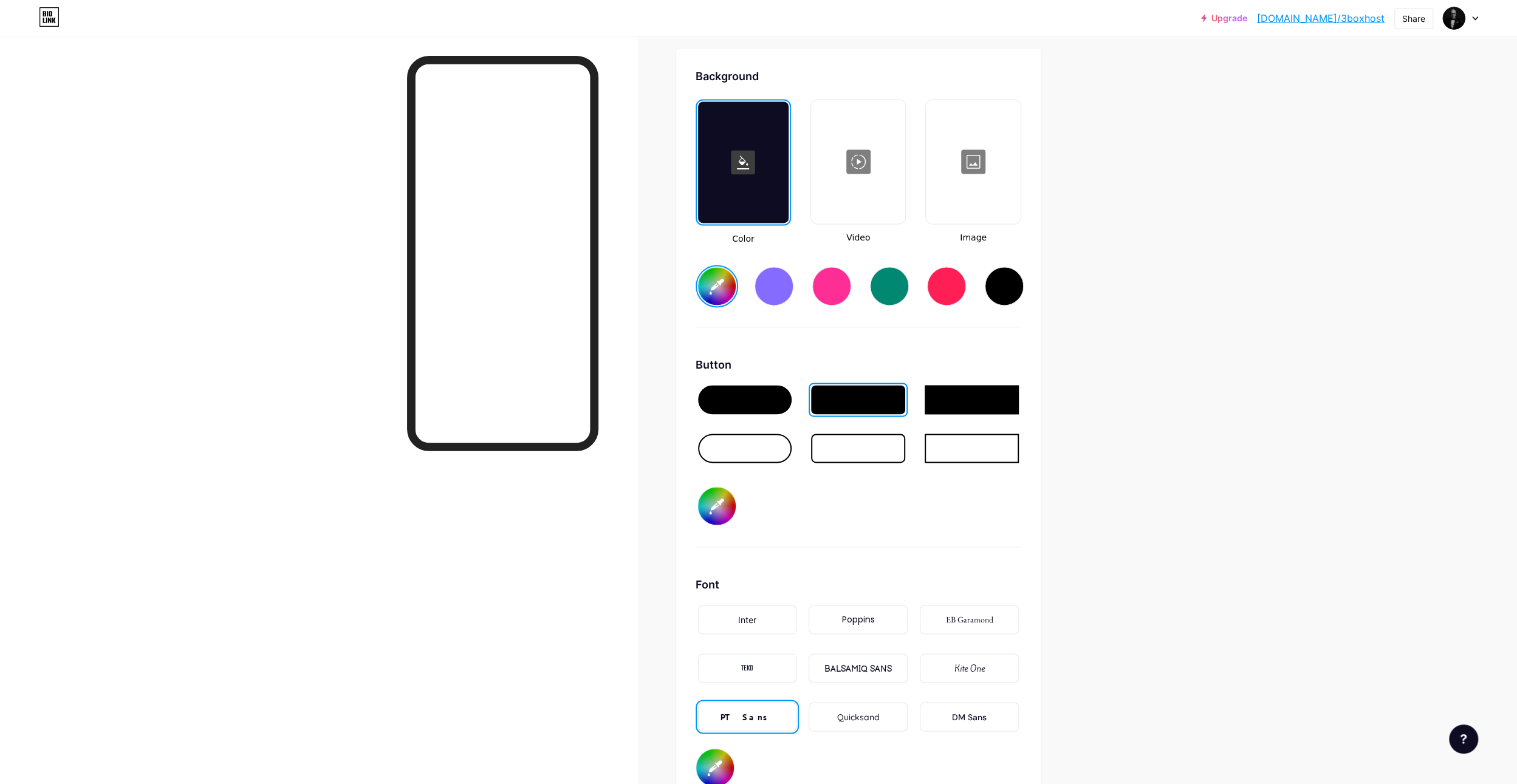
click at [719, 510] on input "#000000" at bounding box center [718, 506] width 38 height 38
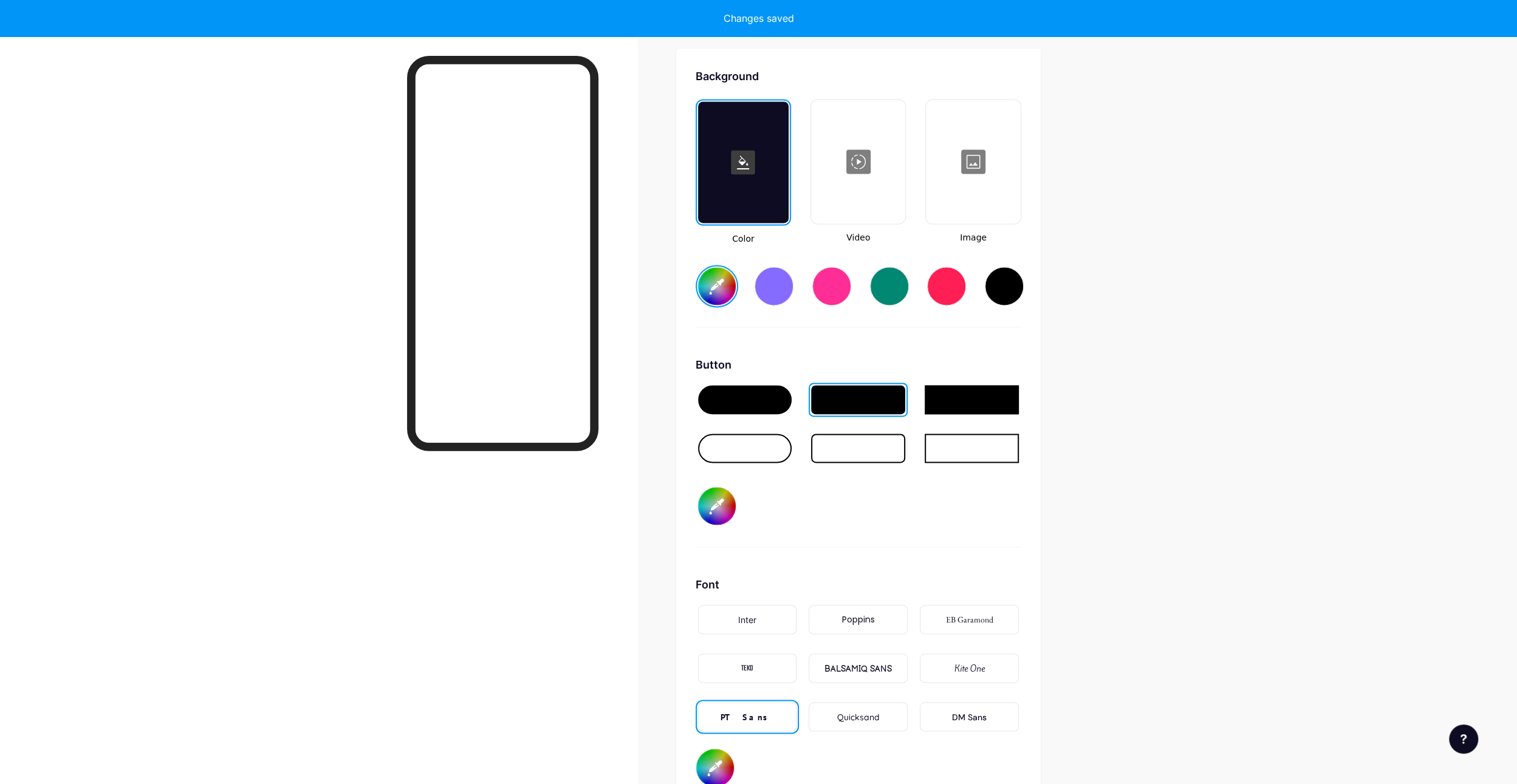
click at [742, 454] on div at bounding box center [745, 448] width 94 height 29
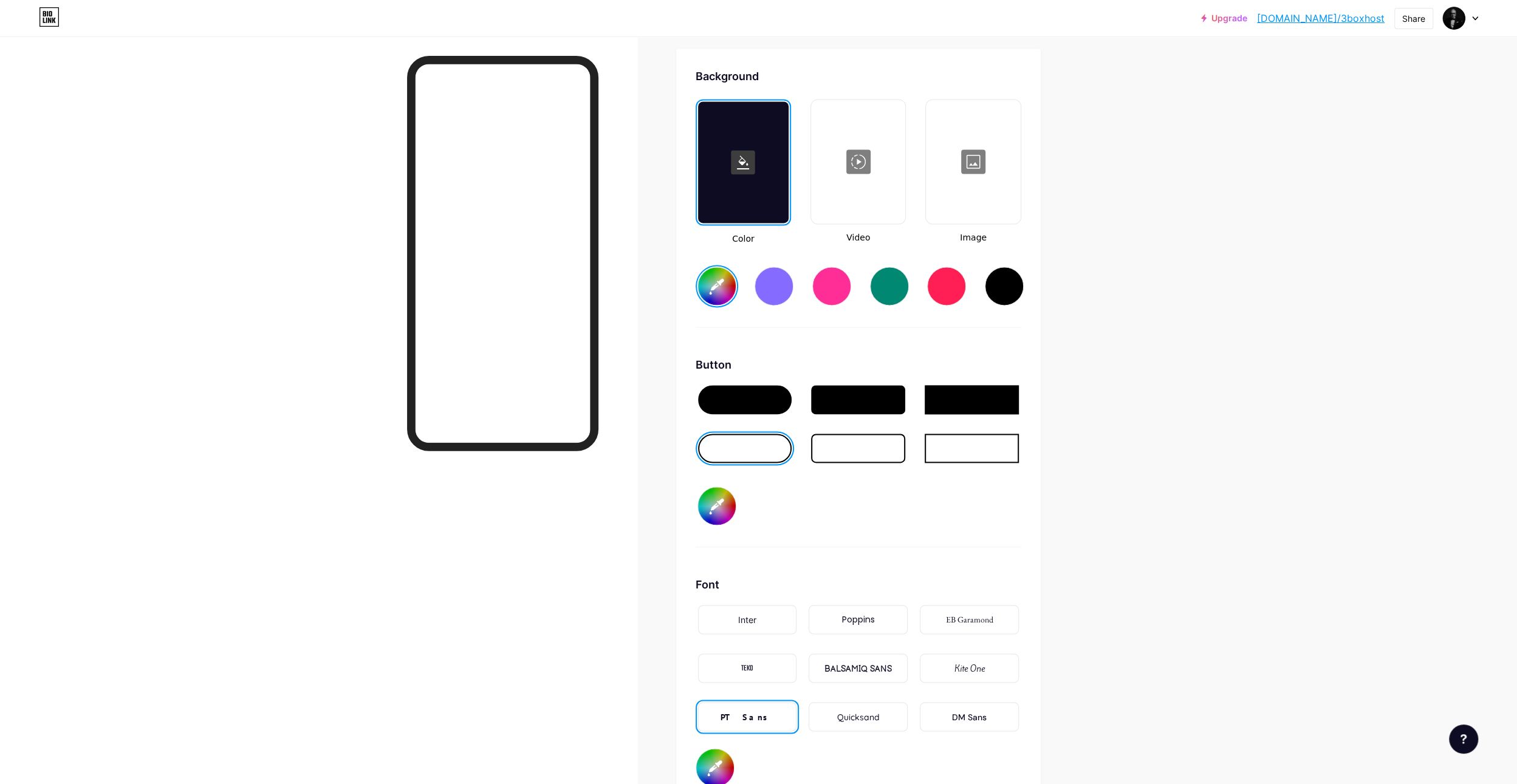
click at [842, 451] on div at bounding box center [857, 448] width 94 height 29
click at [719, 508] on input "#ffffff" at bounding box center [718, 506] width 38 height 38
click at [846, 402] on div at bounding box center [857, 400] width 94 height 29
click at [749, 401] on div at bounding box center [745, 400] width 94 height 29
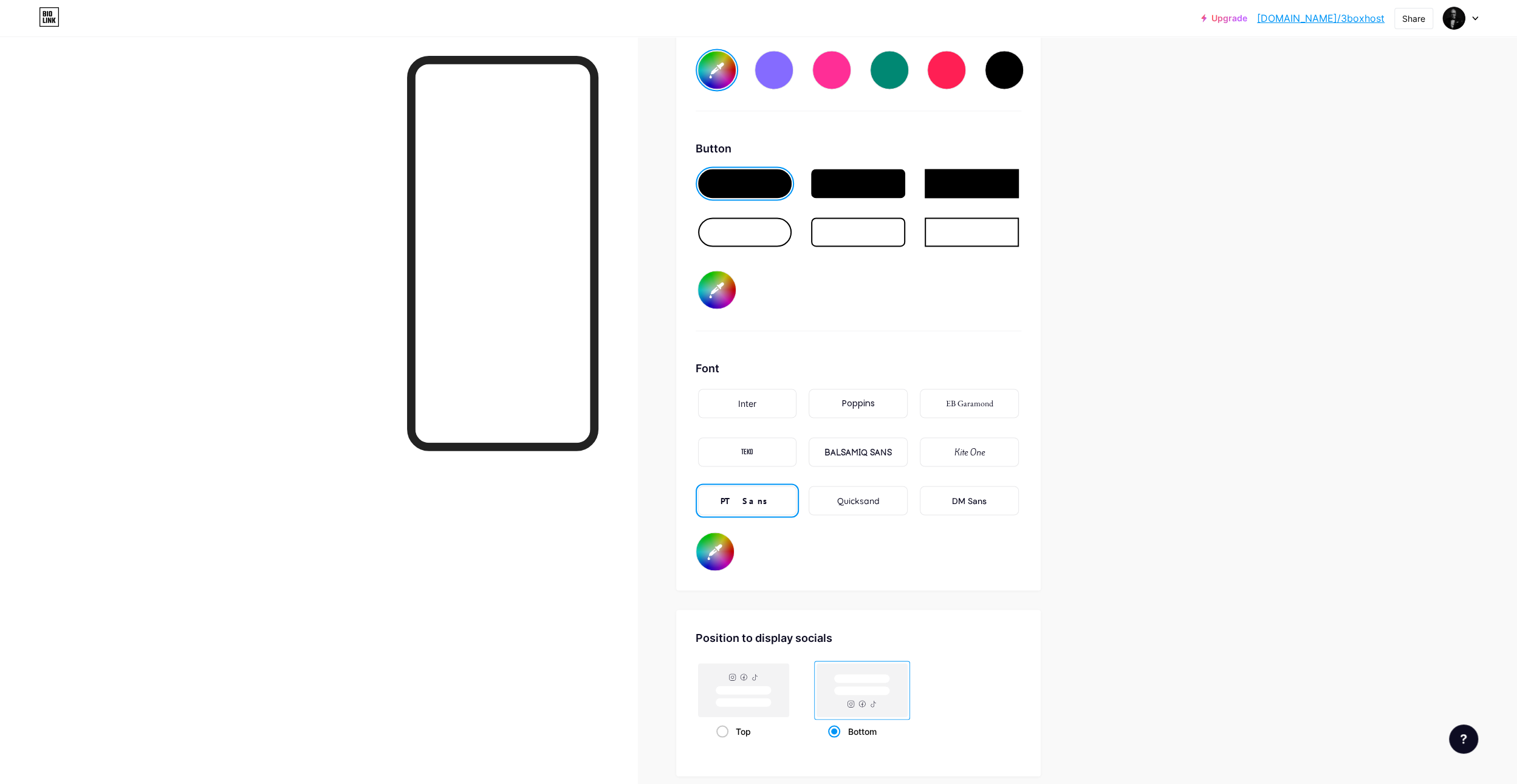
scroll to position [1916, 0]
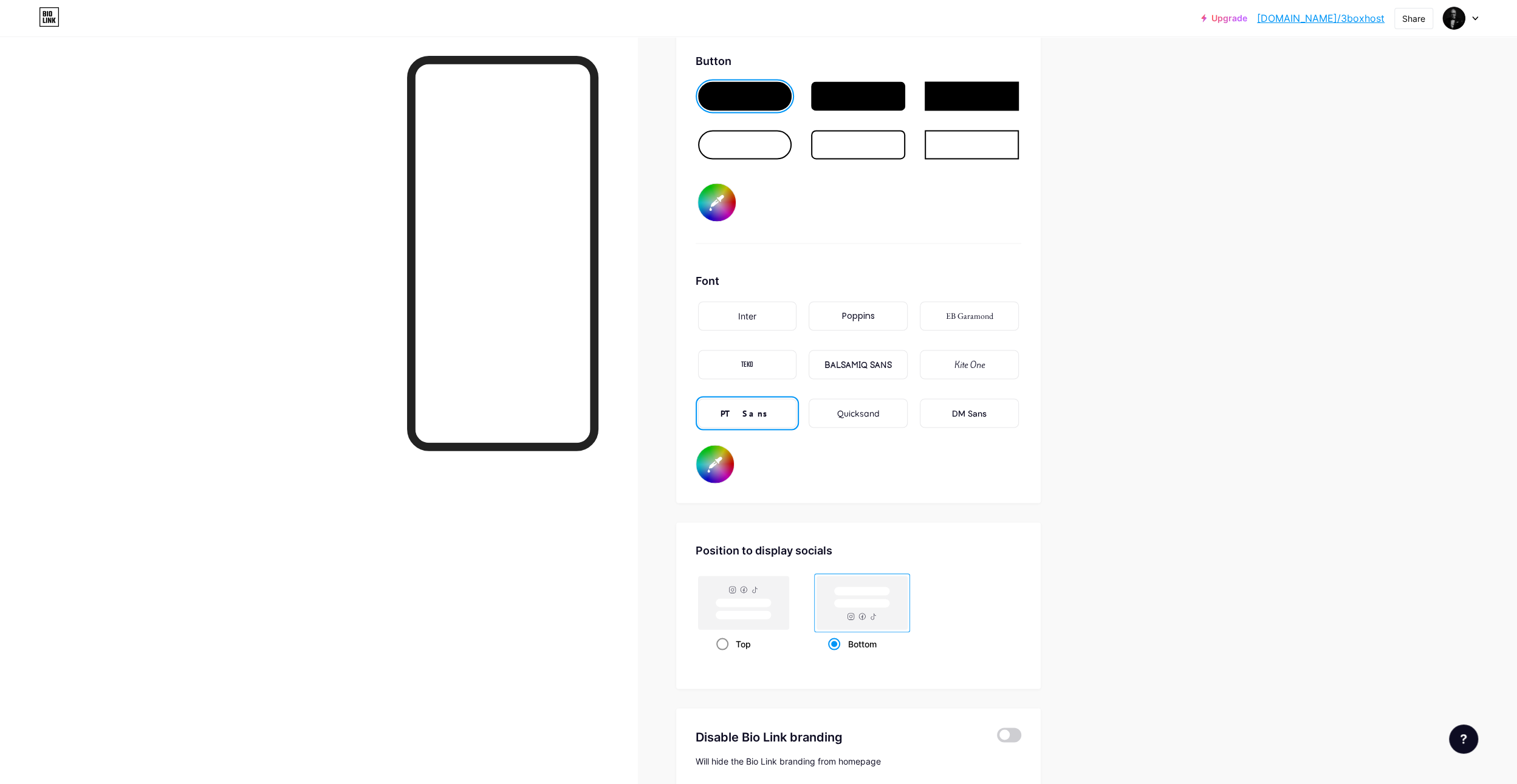
click at [752, 593] on rect at bounding box center [743, 602] width 90 height 53
click at [724, 655] on input "Top" at bounding box center [720, 658] width 8 height 8
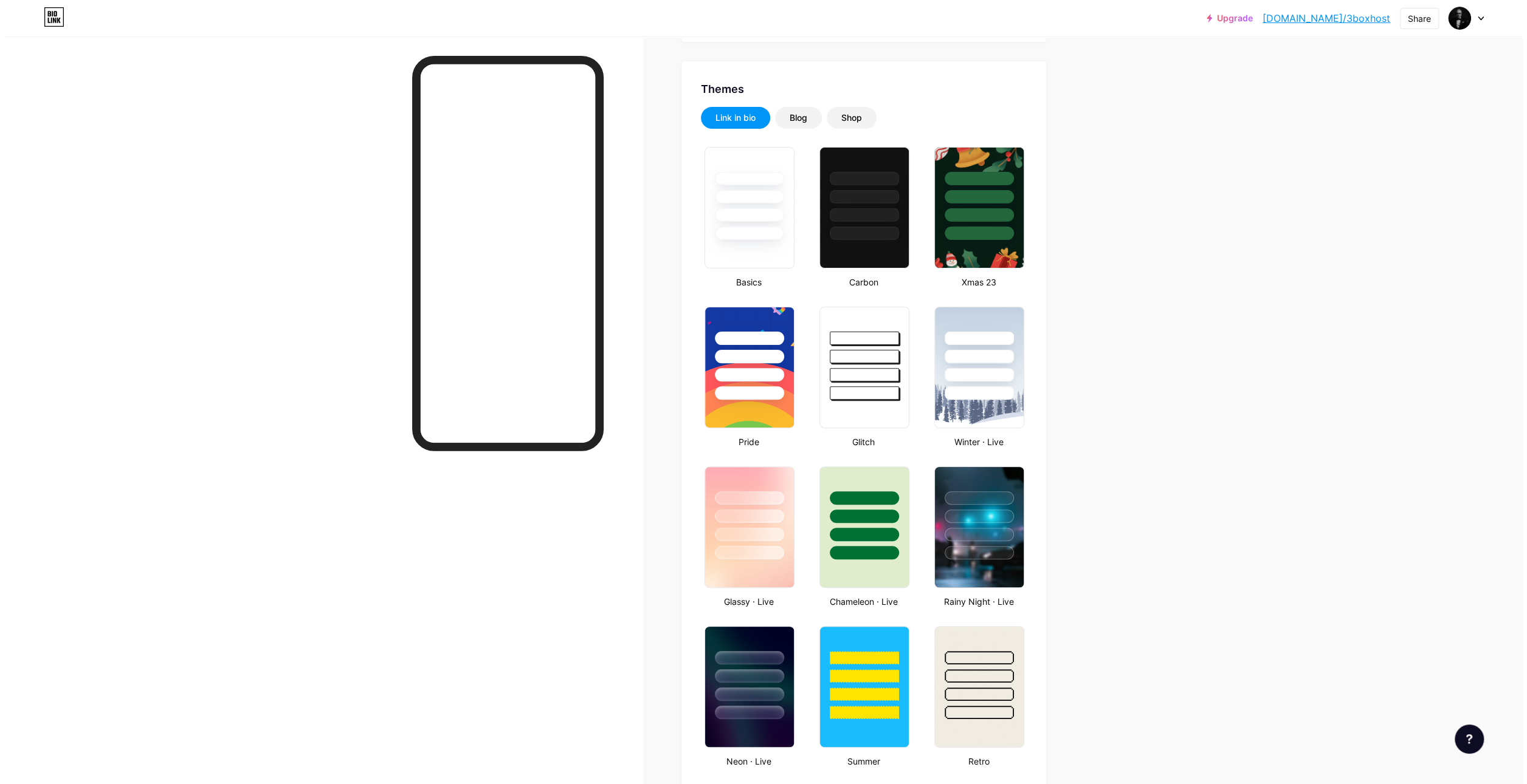
scroll to position [0, 0]
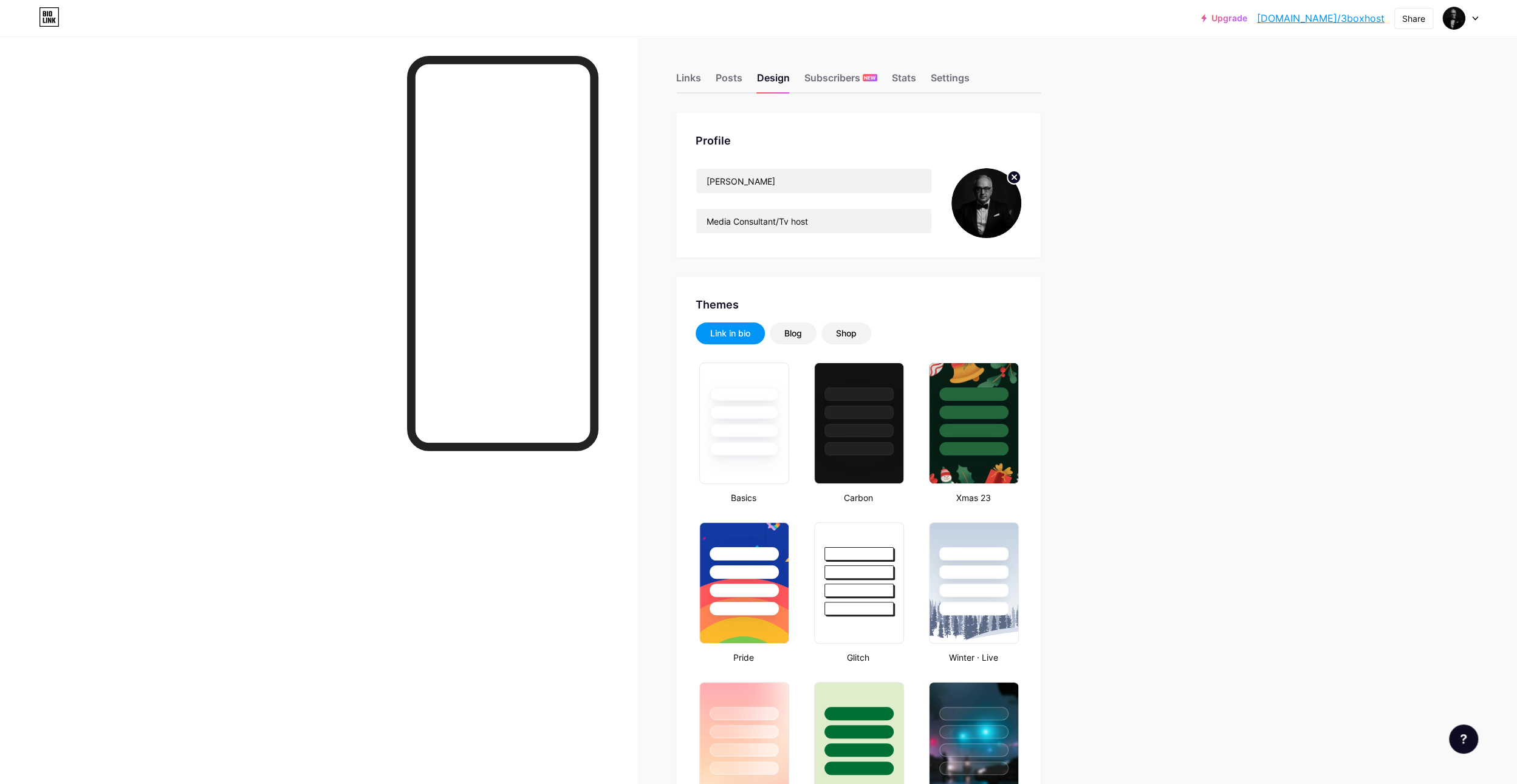
click at [694, 69] on div "Links Posts Design Subscribers NEW Stats Settings" at bounding box center [858, 72] width 364 height 43
click at [697, 76] on div "Links" at bounding box center [689, 81] width 25 height 22
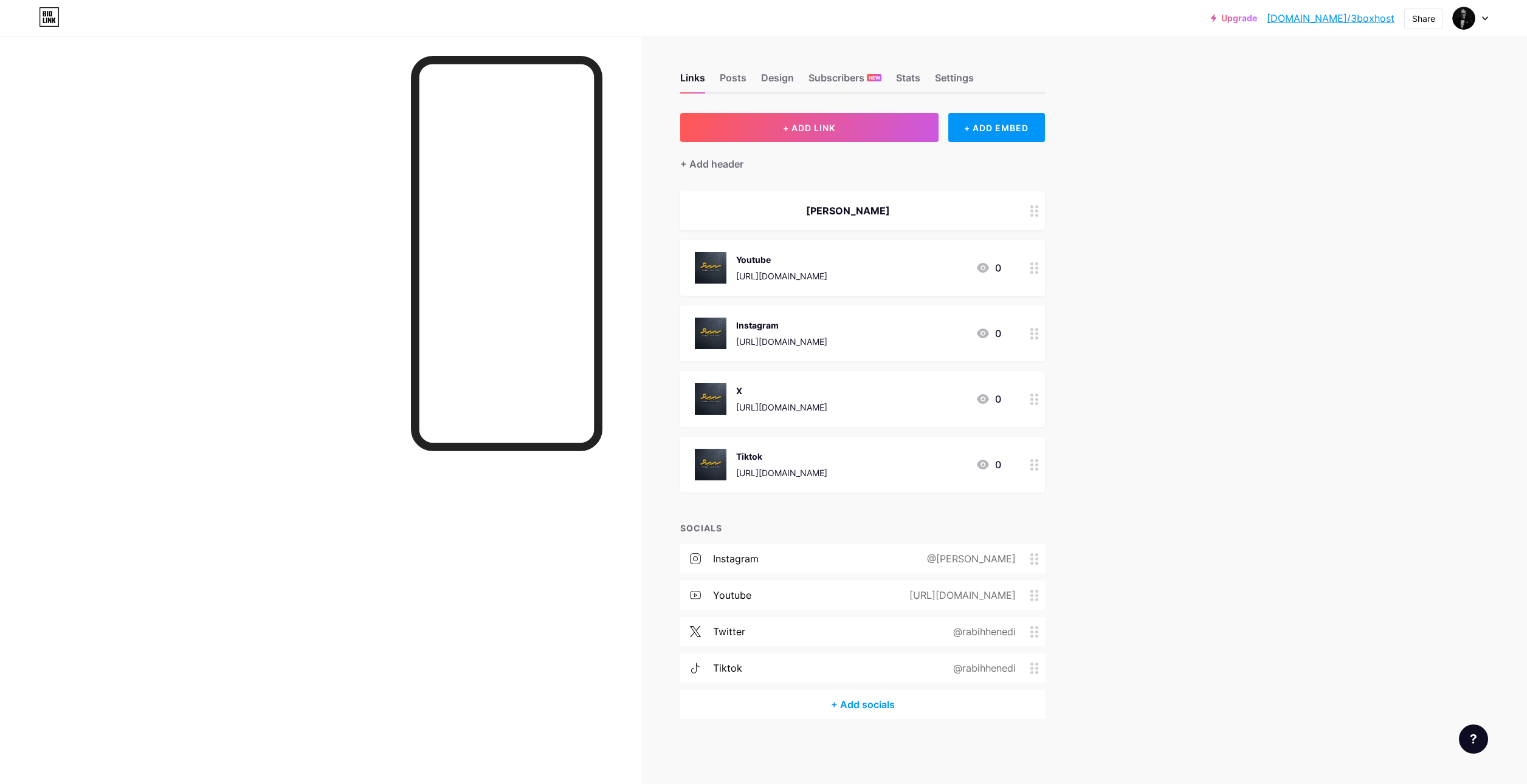
click at [1032, 562] on circle at bounding box center [1031, 563] width 3 height 3
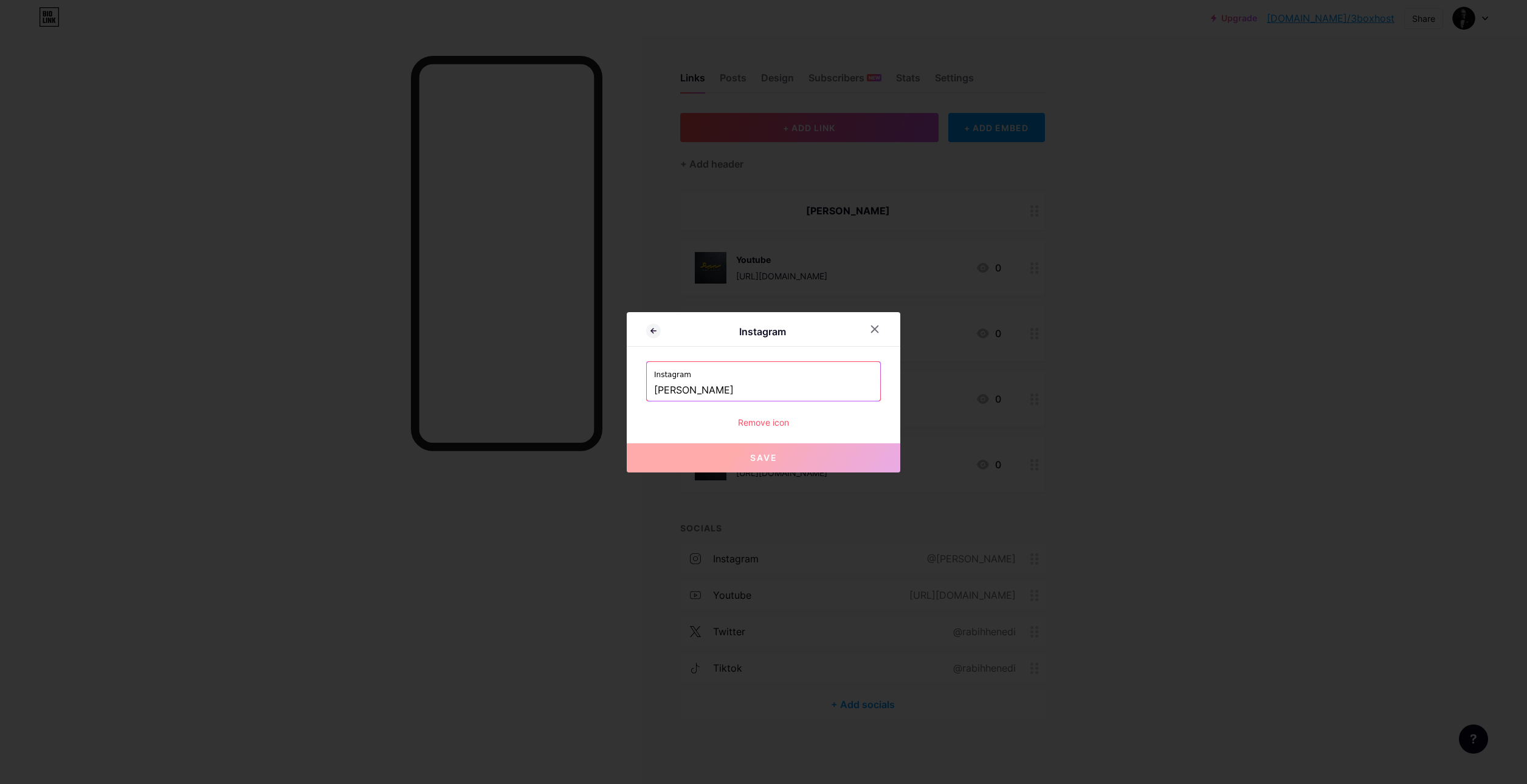
click at [751, 424] on div "Remove icon" at bounding box center [764, 421] width 234 height 12
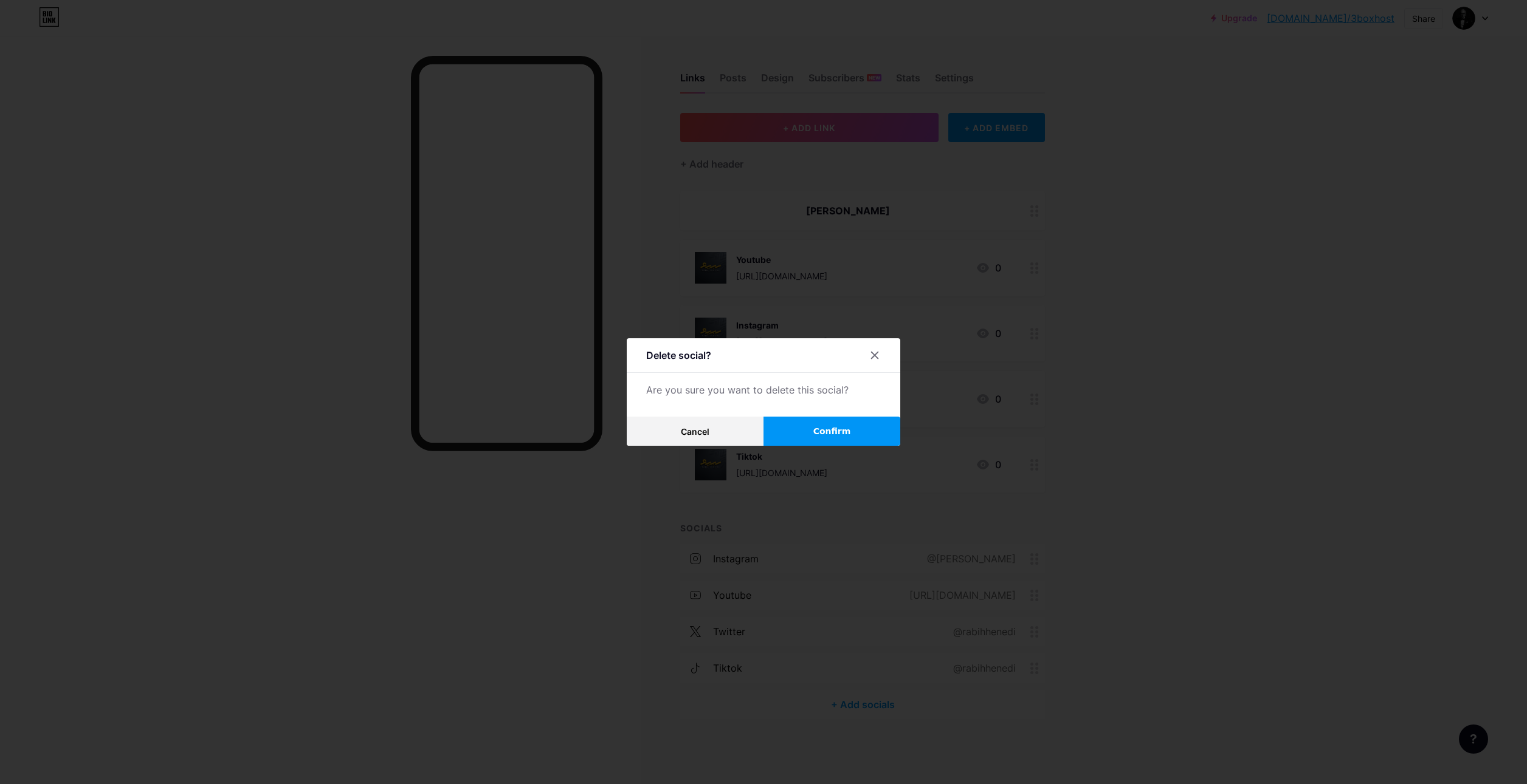
click at [813, 422] on button "Confirm" at bounding box center [832, 431] width 137 height 29
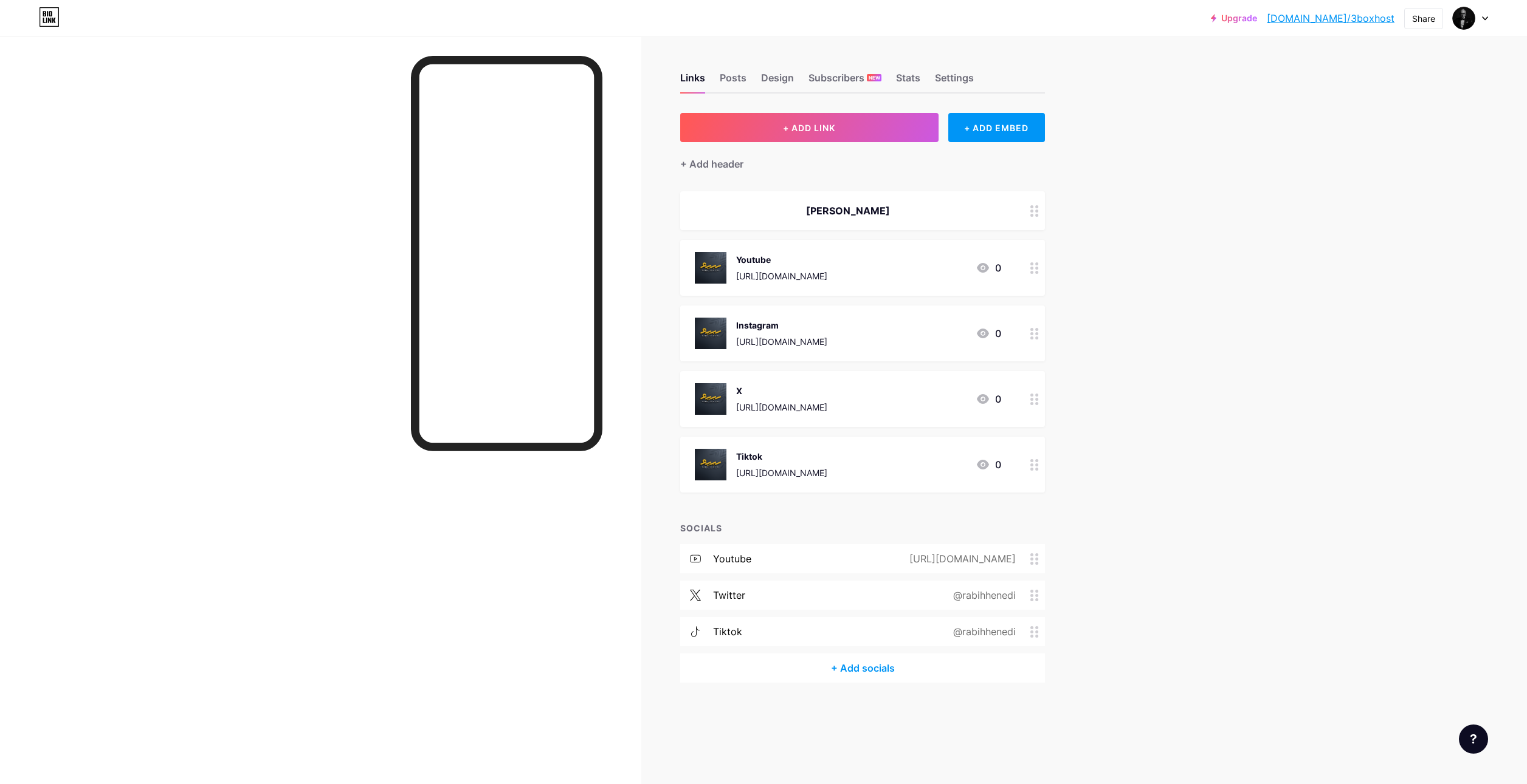
click at [1035, 555] on icon at bounding box center [1034, 559] width 9 height 11
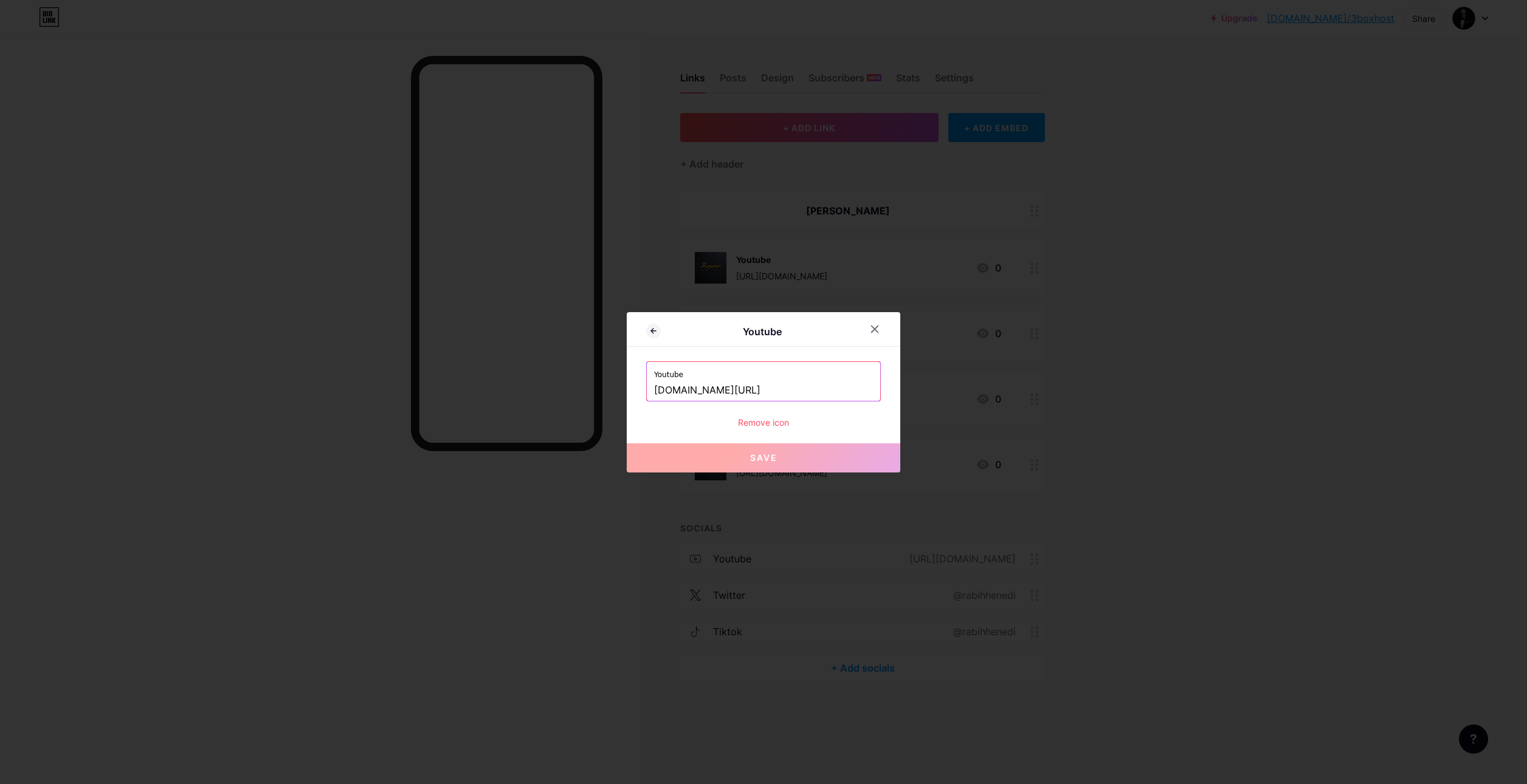
click at [749, 424] on div "Remove icon" at bounding box center [764, 421] width 234 height 12
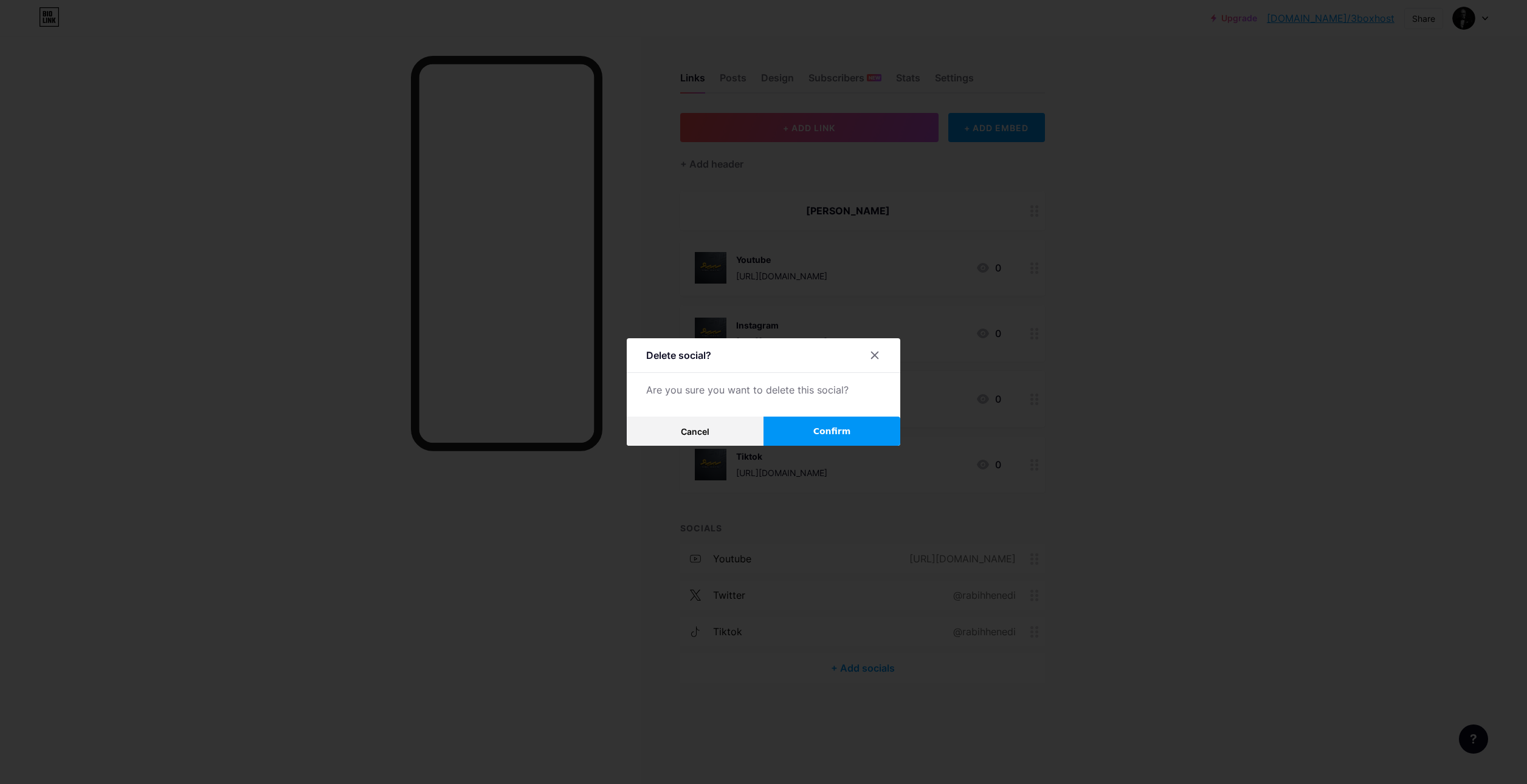
click at [813, 435] on span "Confirm" at bounding box center [832, 431] width 38 height 12
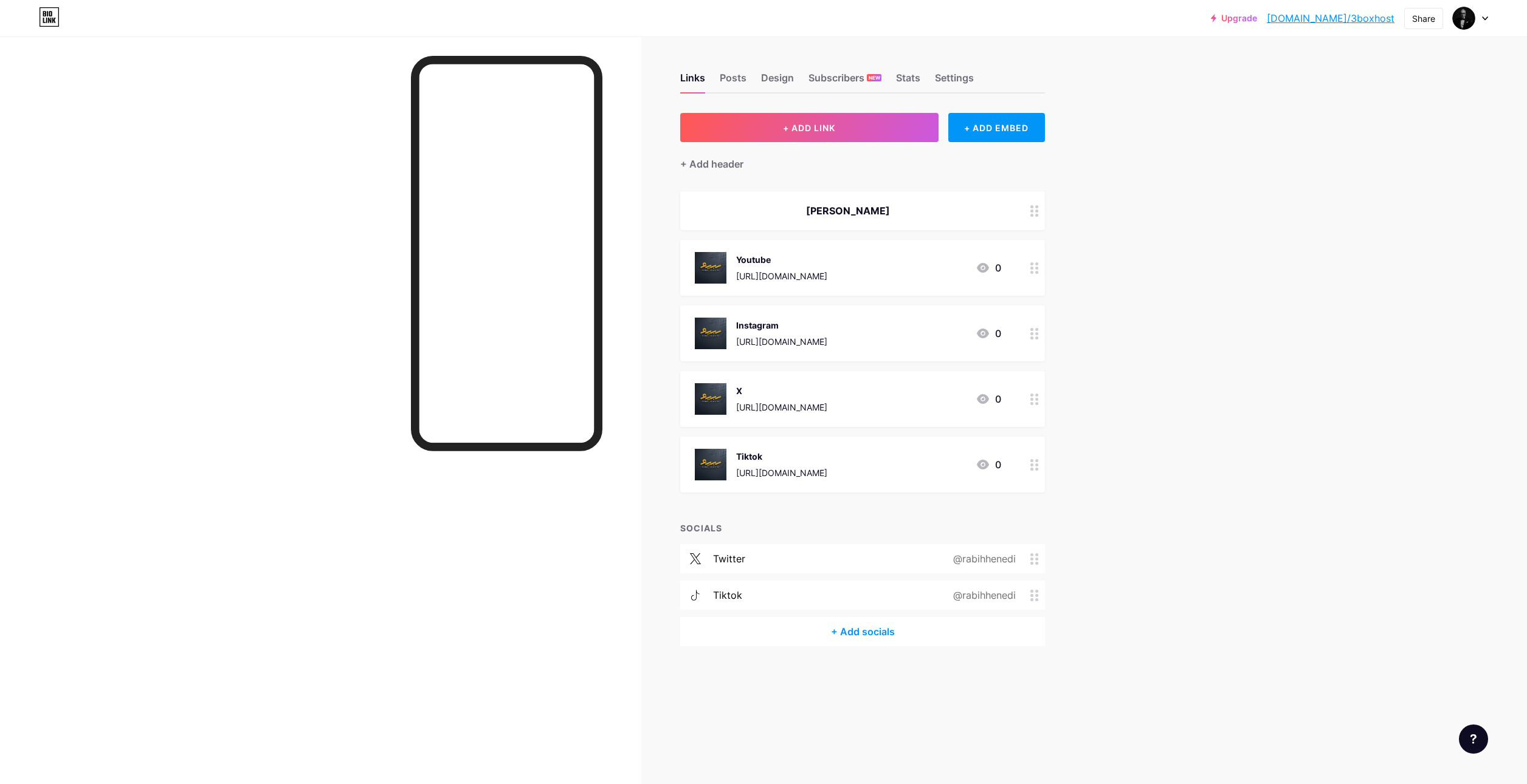
click at [1031, 559] on circle at bounding box center [1031, 559] width 3 height 3
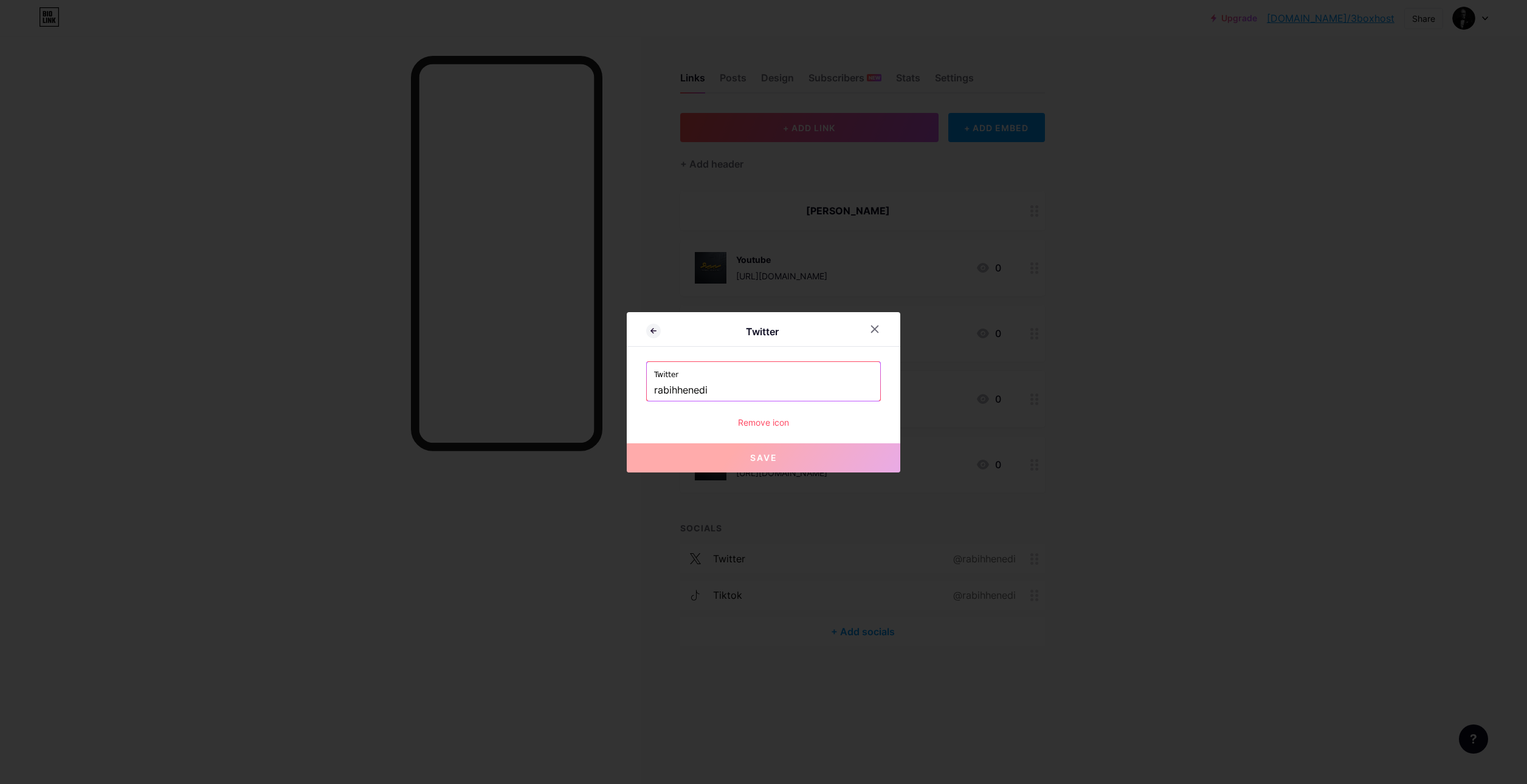
click at [753, 422] on div "Remove icon" at bounding box center [764, 421] width 234 height 12
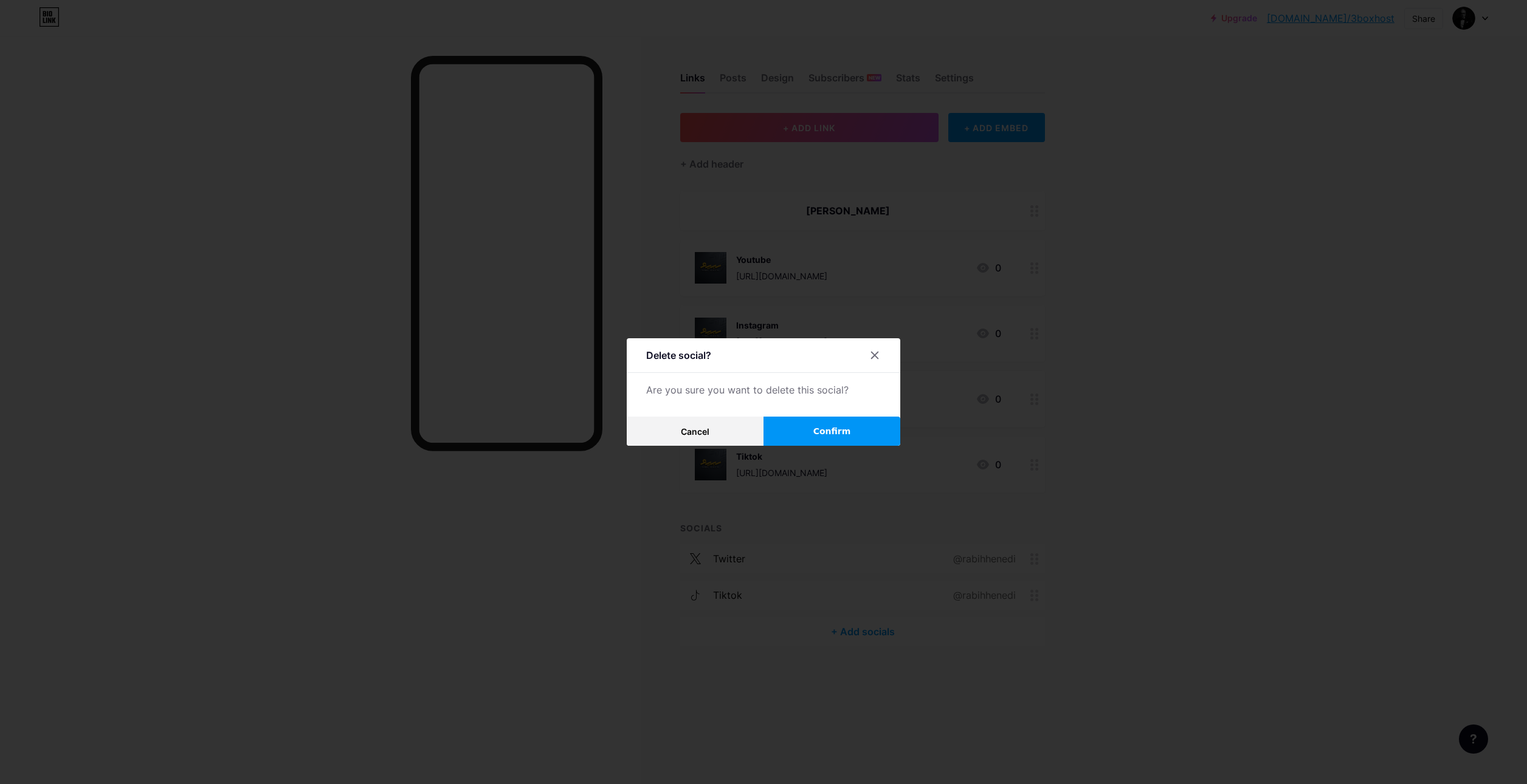
drag, startPoint x: 824, startPoint y: 429, endPoint x: 907, endPoint y: 484, distance: 99.6
click at [825, 429] on span "Confirm" at bounding box center [832, 431] width 38 height 12
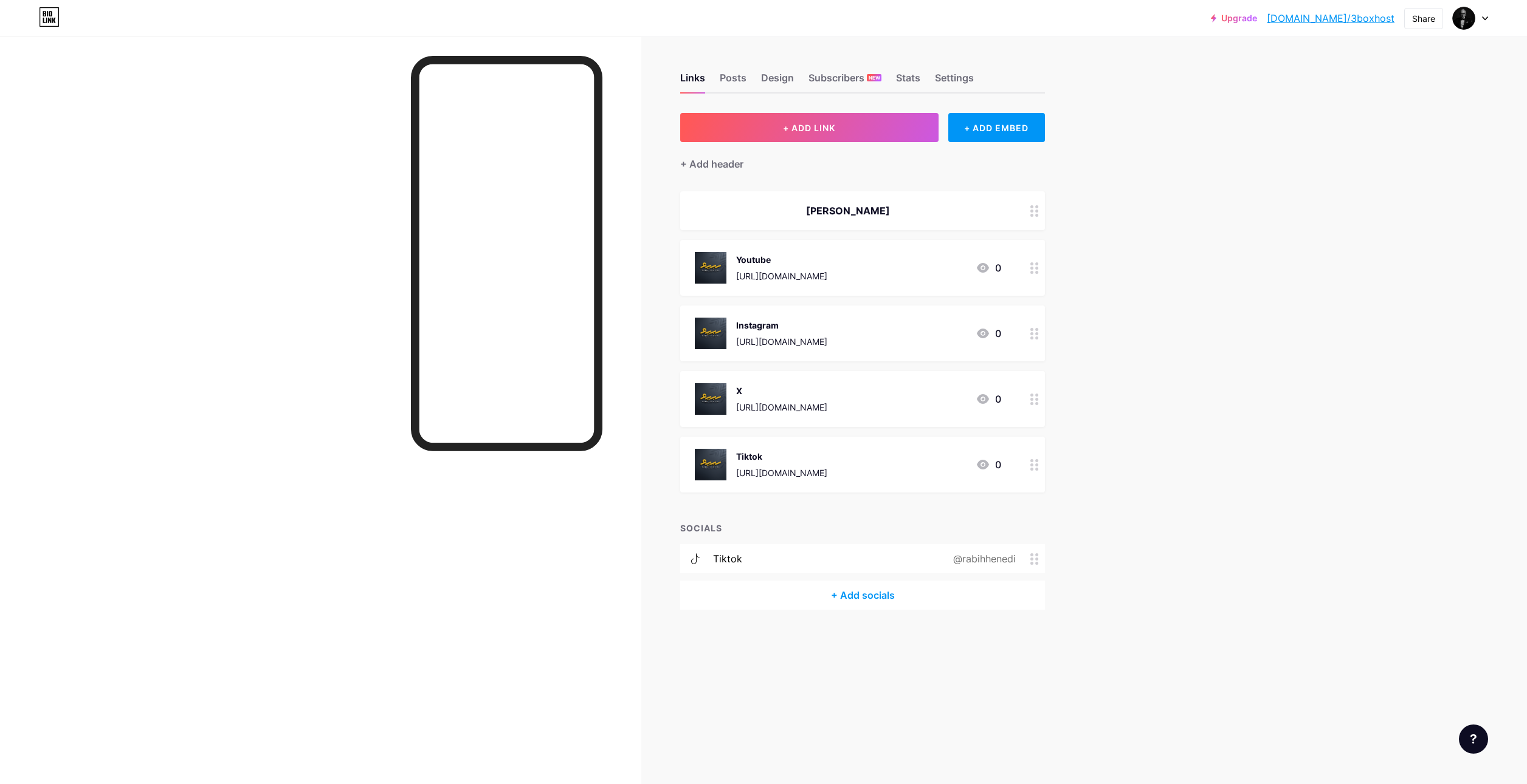
click at [1032, 557] on icon at bounding box center [1034, 559] width 9 height 11
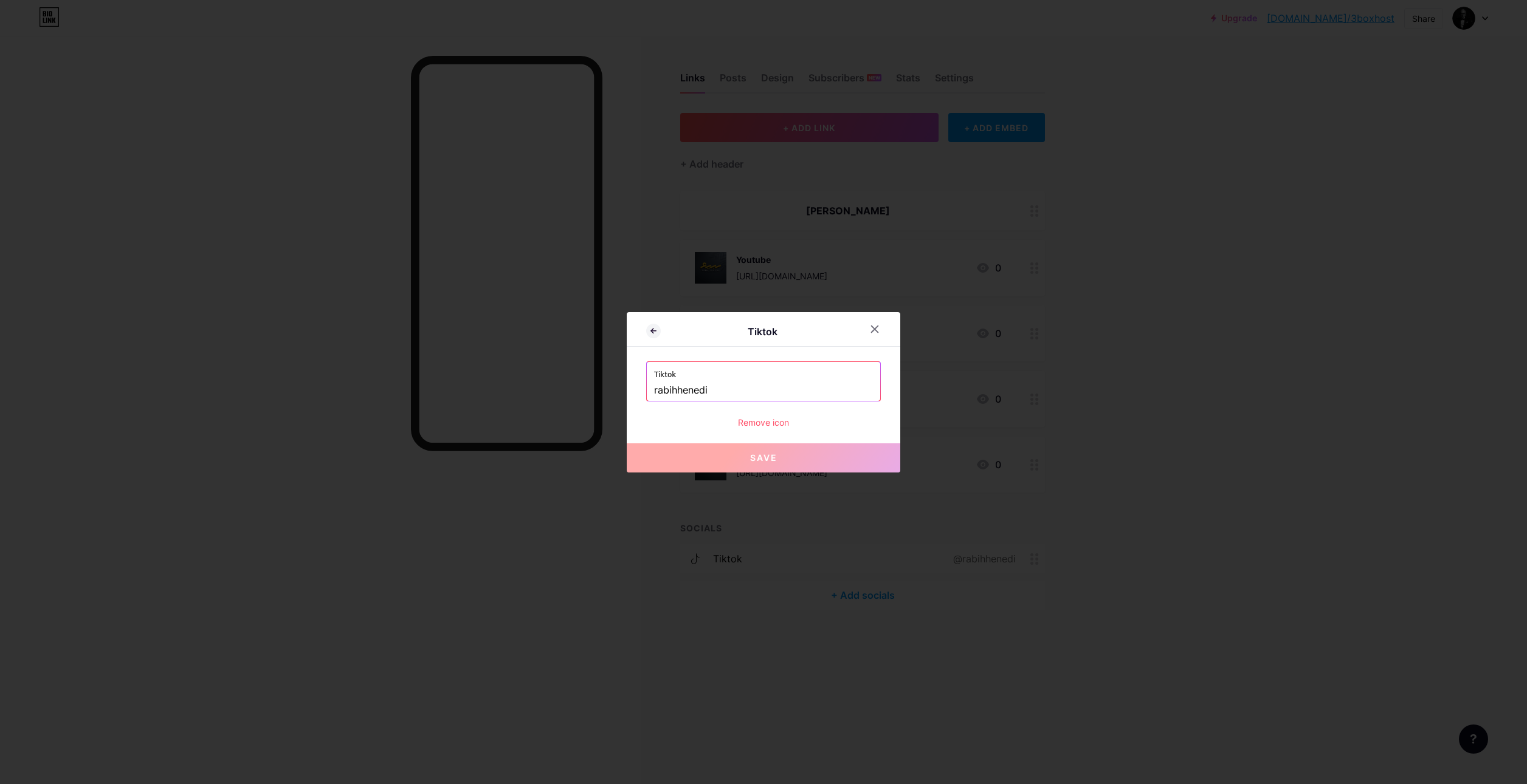
click at [760, 422] on div "Remove icon" at bounding box center [764, 421] width 234 height 12
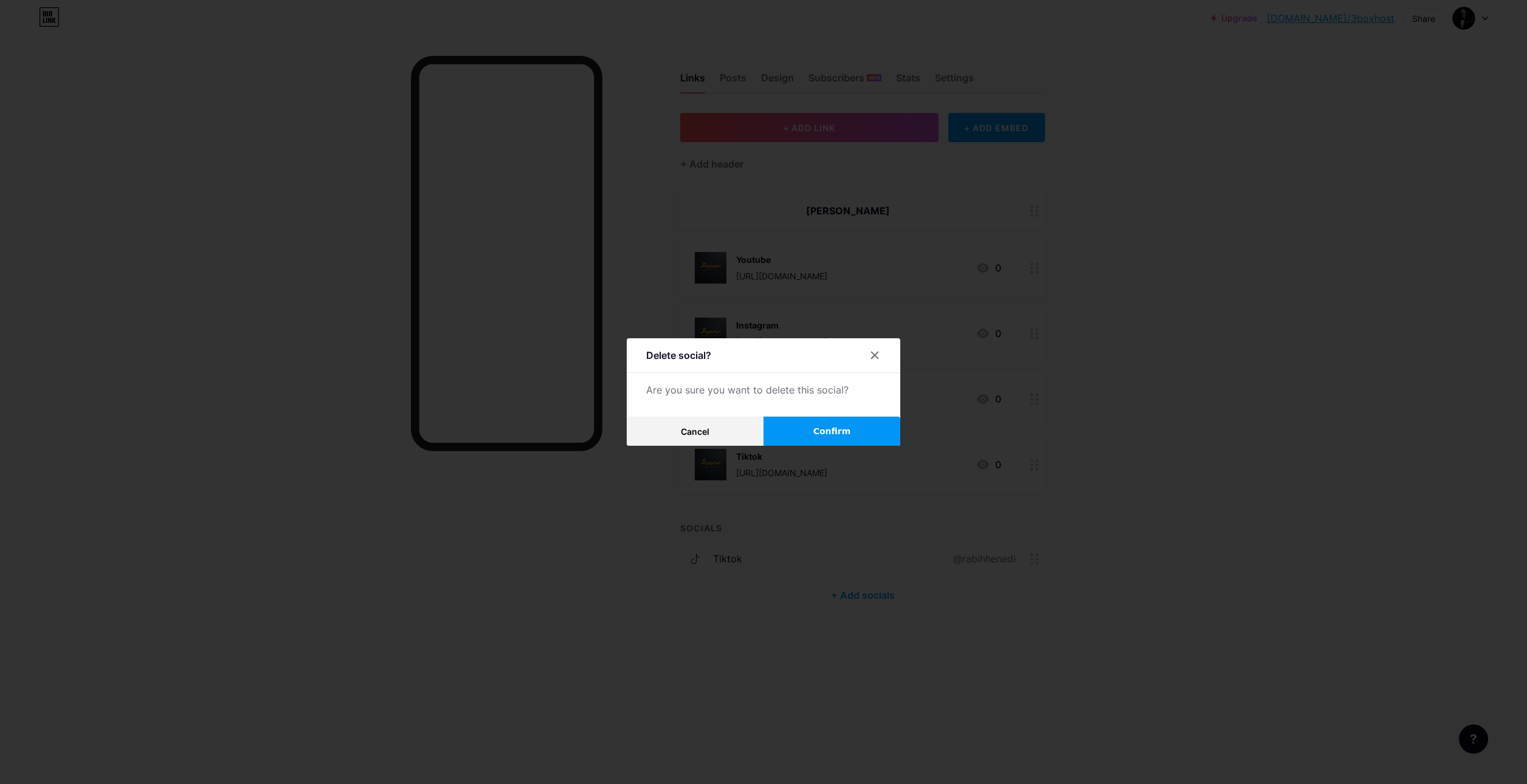
drag, startPoint x: 803, startPoint y: 436, endPoint x: 784, endPoint y: 435, distance: 19.0
click at [802, 436] on button "Confirm" at bounding box center [832, 431] width 137 height 29
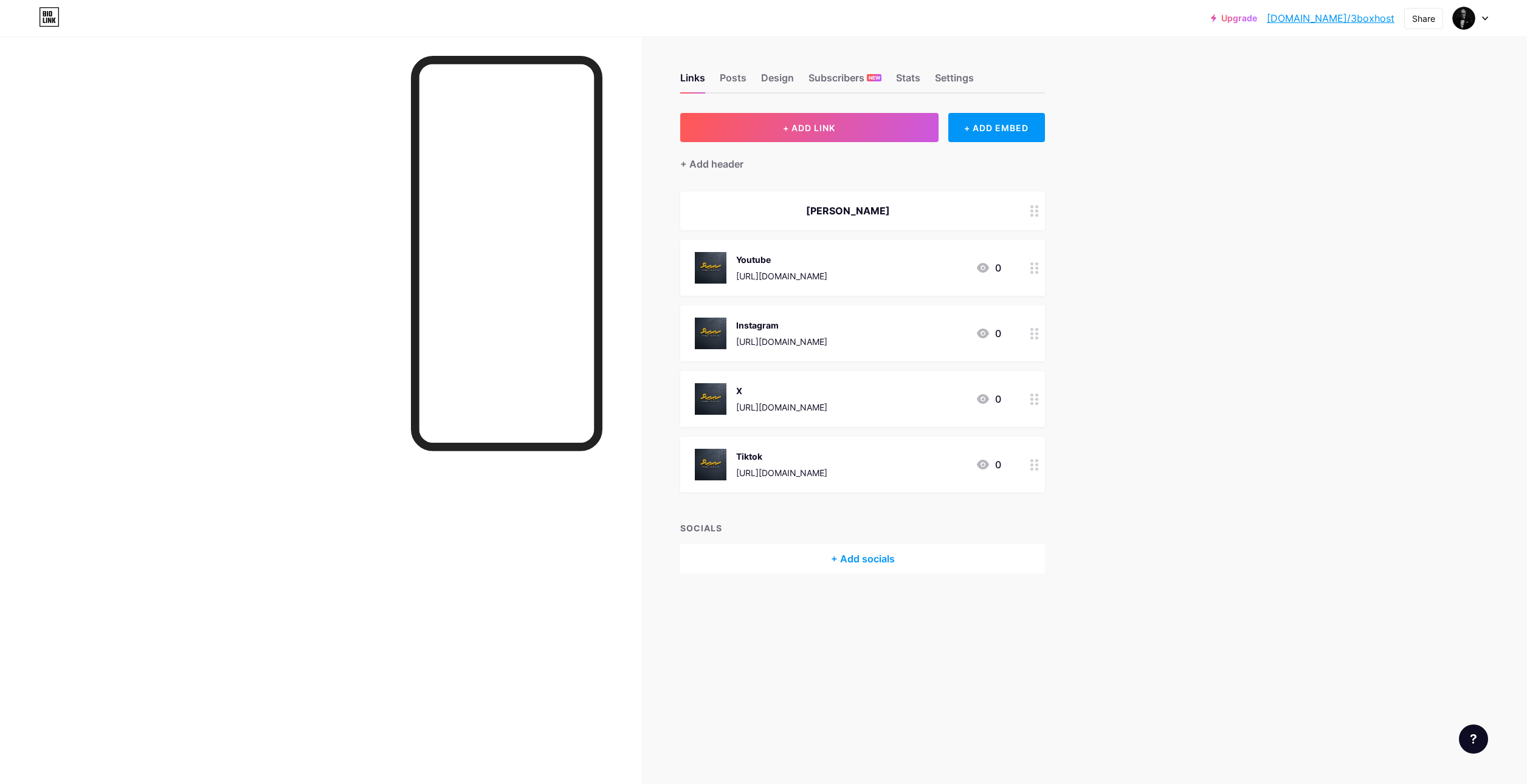
click at [874, 553] on div "+ Add socials" at bounding box center [862, 559] width 365 height 29
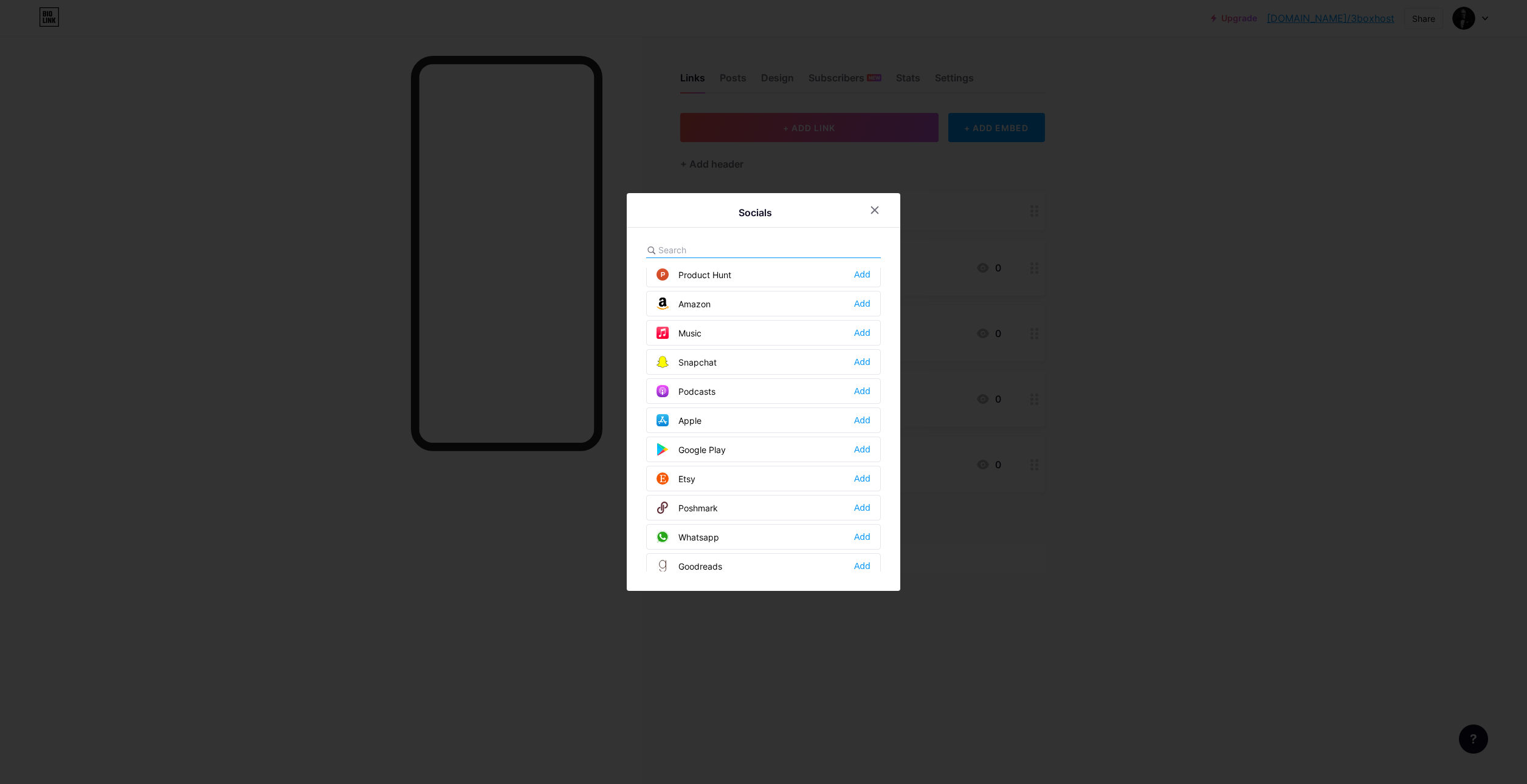
scroll to position [851, 0]
click at [699, 474] on div "Whatsapp" at bounding box center [688, 480] width 63 height 12
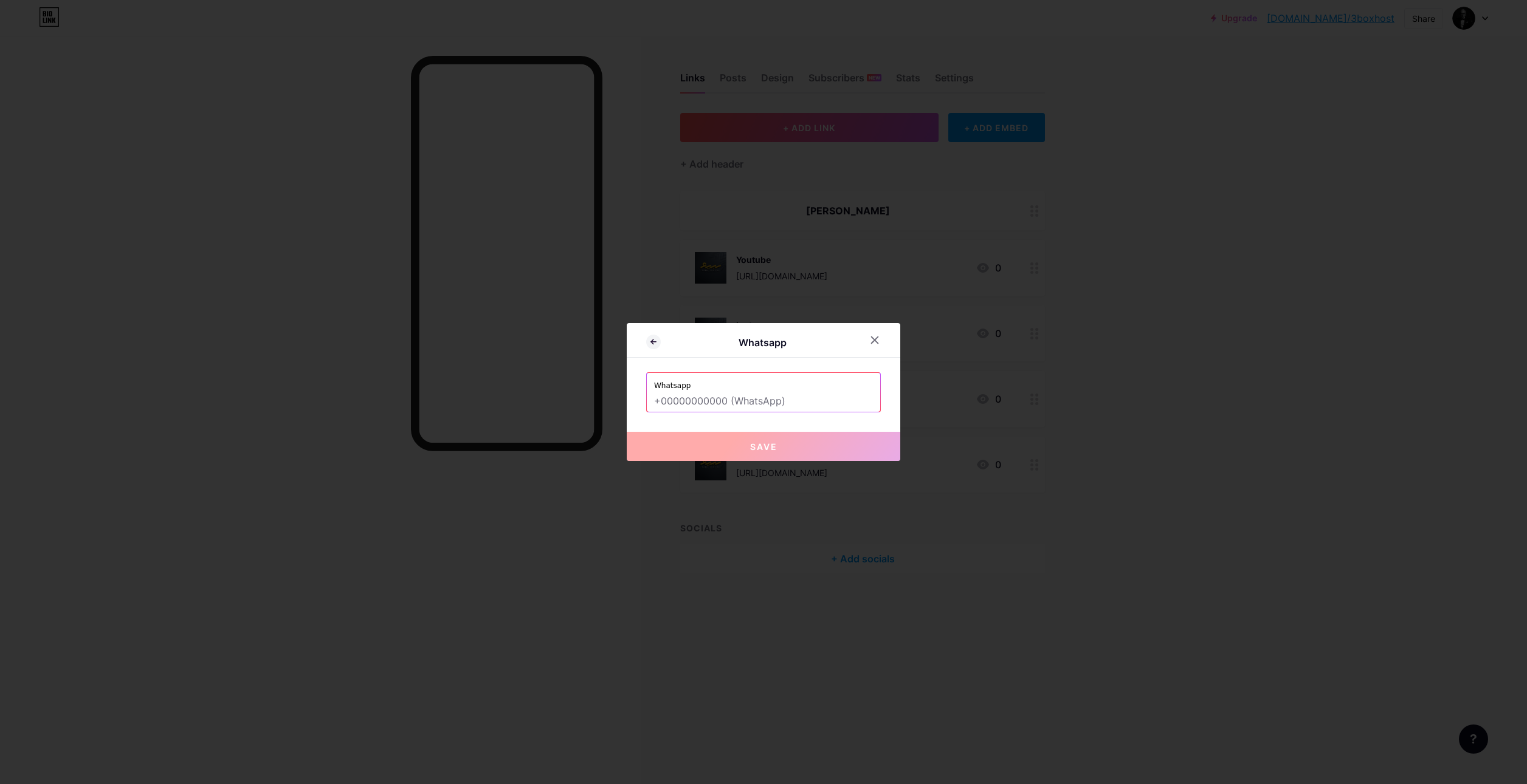
drag, startPoint x: 723, startPoint y: 401, endPoint x: 648, endPoint y: 401, distance: 75.0
click at [648, 401] on div "Whatsapp" at bounding box center [763, 392] width 233 height 39
paste input "⁦[PHONE_NUMBER]⁩"
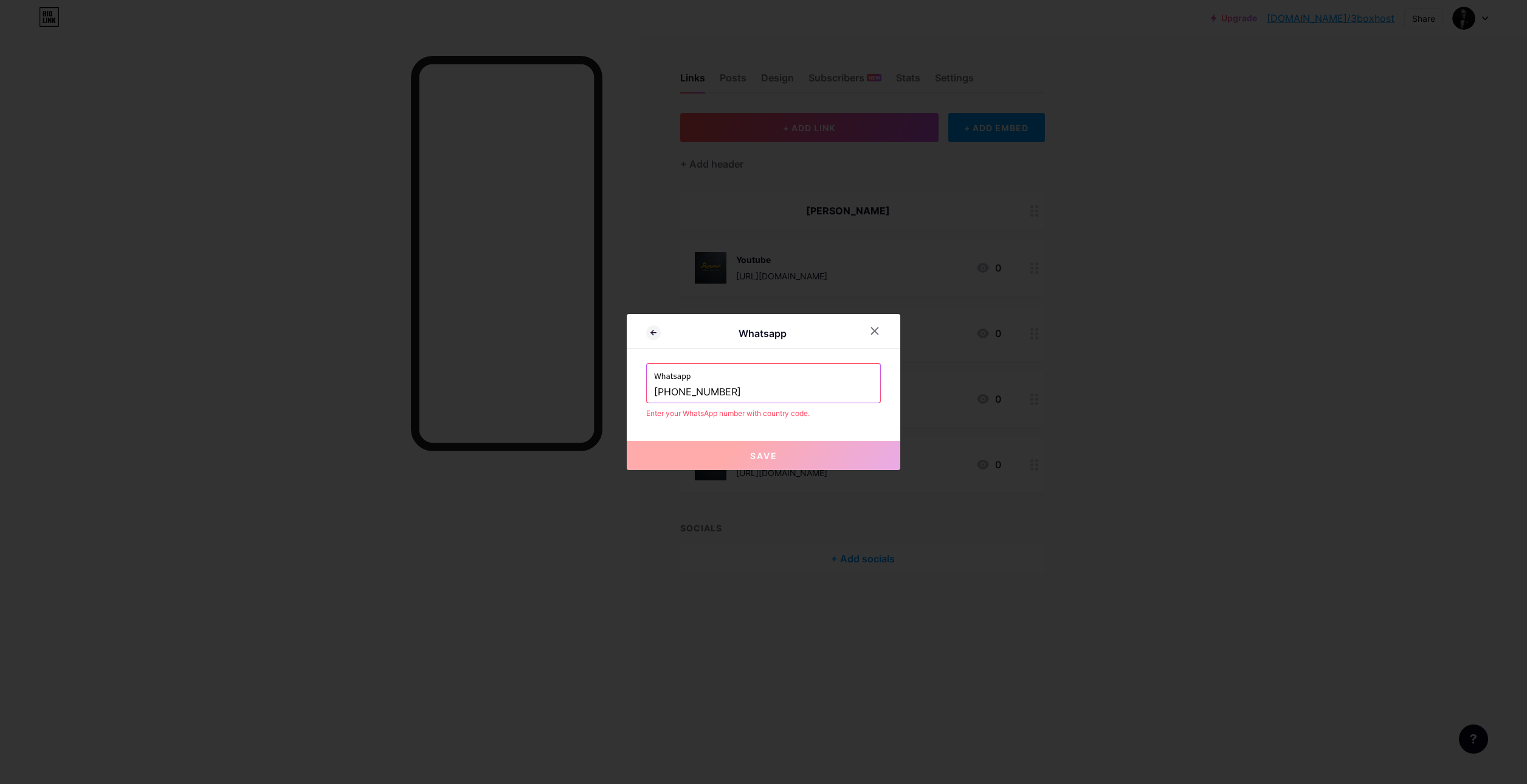
click at [677, 391] on input "⁦[PHONE_NUMBER]⁩" at bounding box center [764, 393] width 219 height 21
click at [681, 391] on input "⁦[PHONE_NUMBER]⁩" at bounding box center [764, 393] width 219 height 21
click at [686, 390] on input "⁦[PHONE_NUMBER]⁩" at bounding box center [764, 393] width 219 height 21
click at [705, 389] on input "⁦[PHONE_NUMBER]⁩" at bounding box center [764, 393] width 219 height 21
click at [792, 445] on button "Save" at bounding box center [763, 456] width 273 height 29
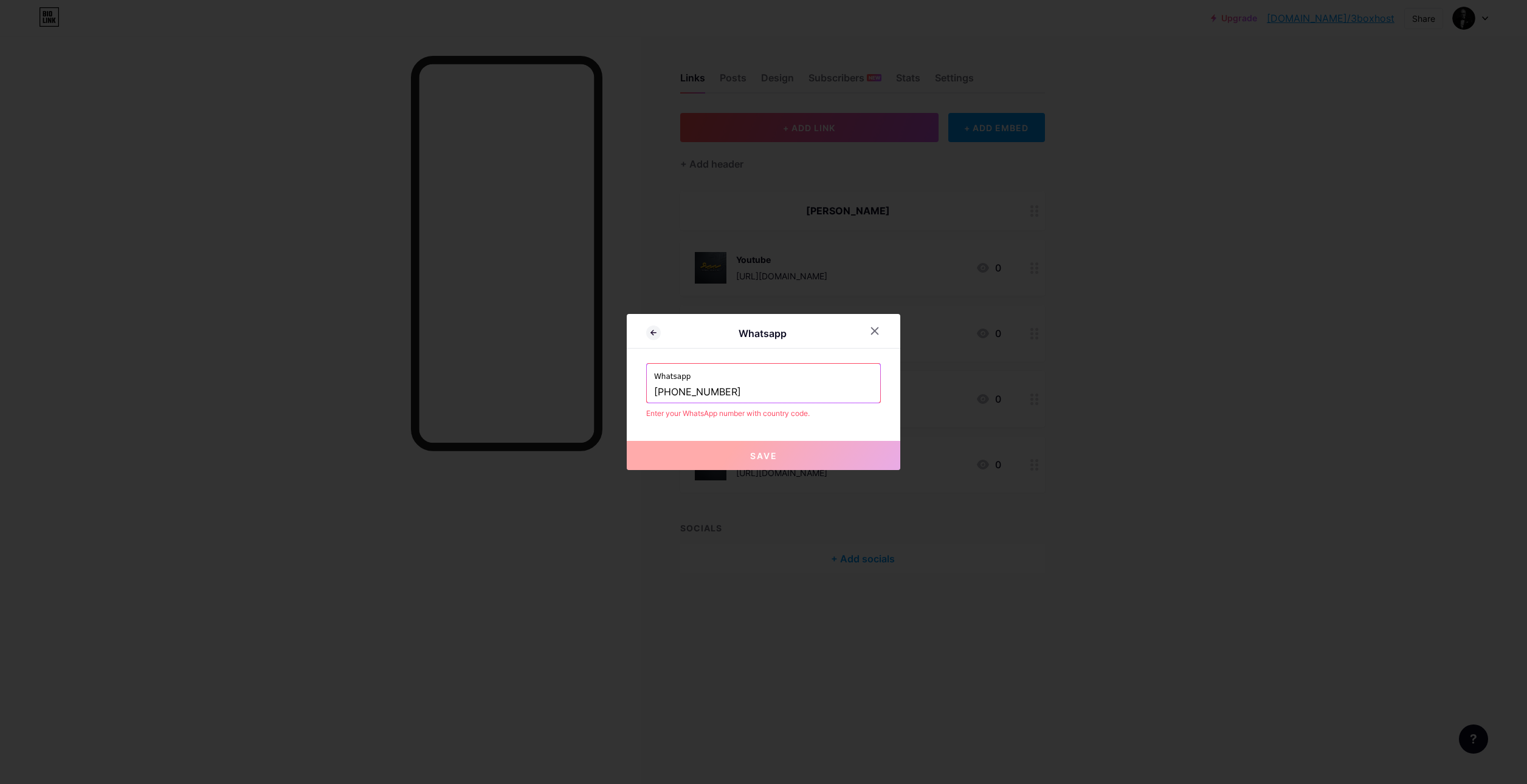
click at [791, 460] on button "Save" at bounding box center [763, 456] width 273 height 29
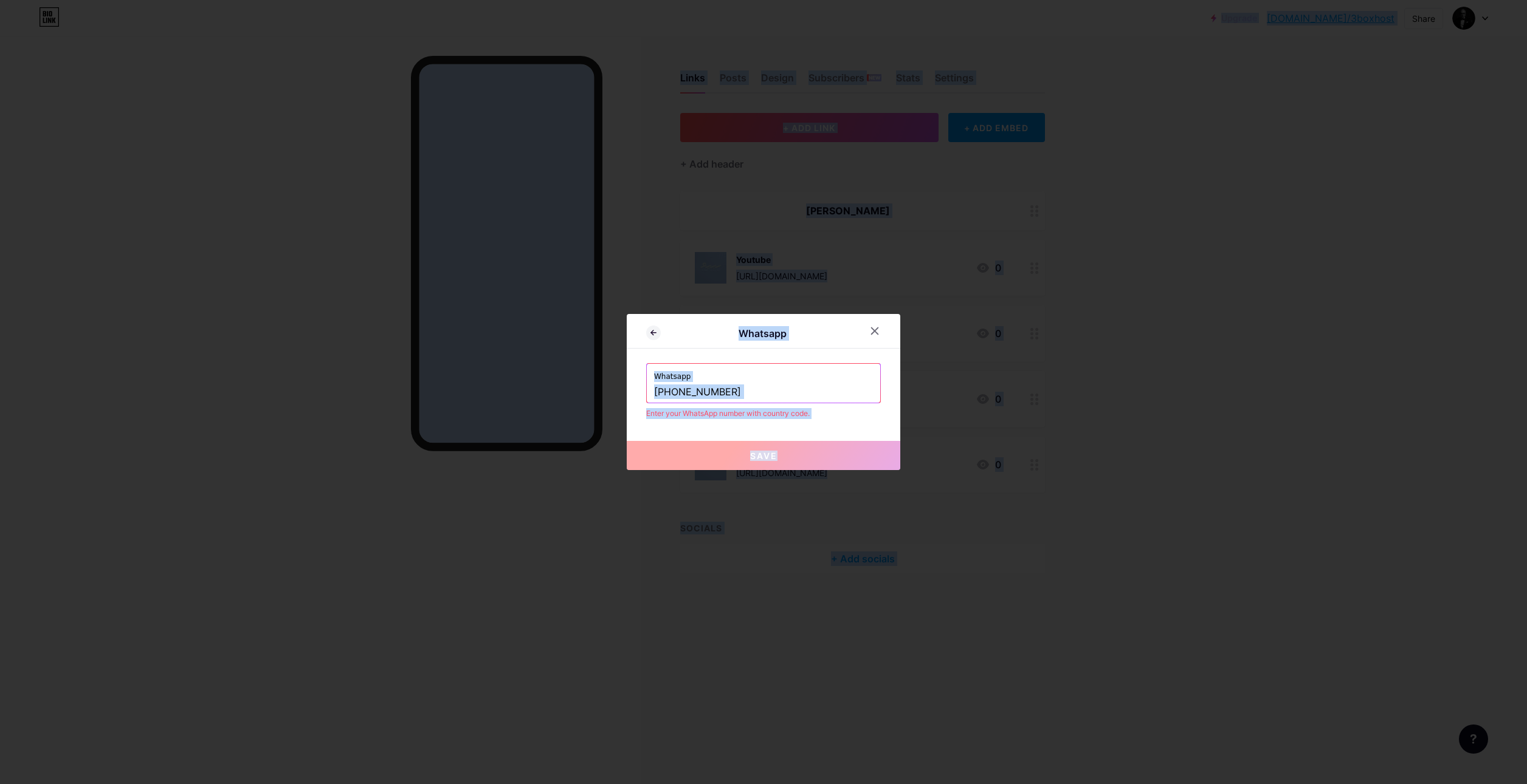
click at [771, 440] on div "Whatsapp Whatsapp ⁦[PHONE_NUMBER]⁩ Enter your WhatsApp number with country code…" at bounding box center [763, 392] width 273 height 156
click at [812, 381] on label "Whatsapp" at bounding box center [764, 372] width 219 height 18
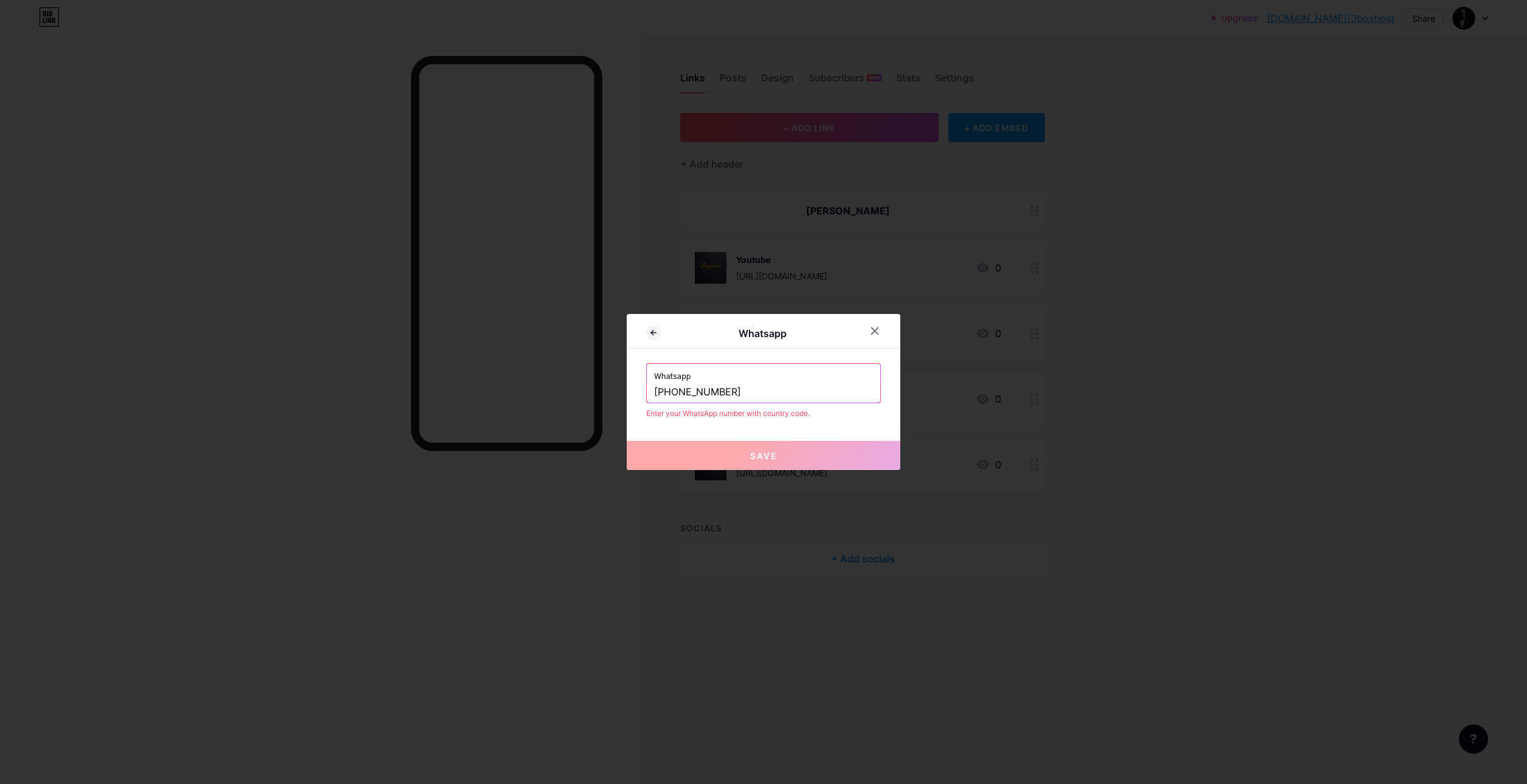
click at [824, 420] on div "Whatsapp Whatsapp ⁦[PHONE_NUMBER]⁩ Enter your WhatsApp number with country code…" at bounding box center [763, 392] width 273 height 156
click at [873, 330] on icon at bounding box center [875, 331] width 10 height 10
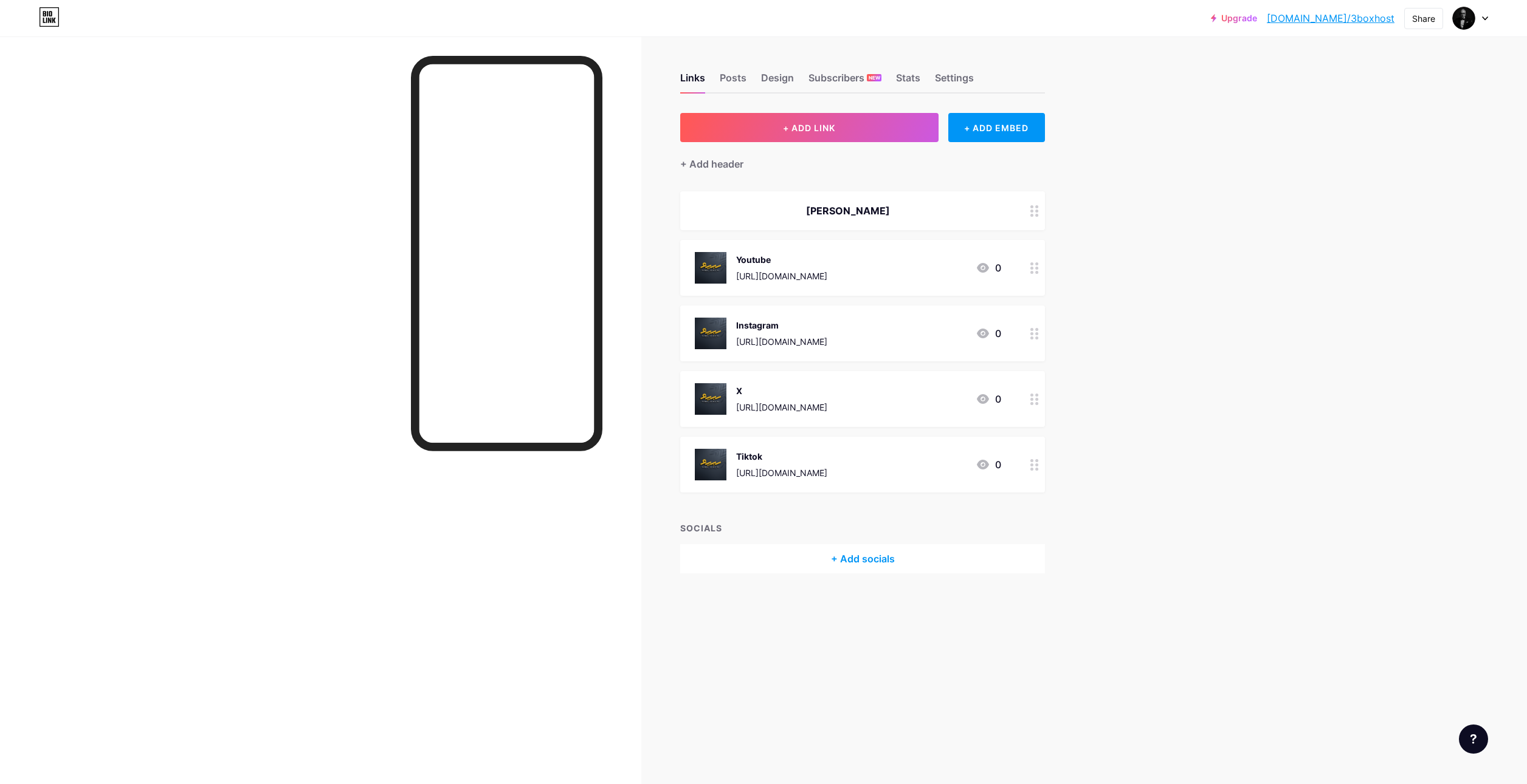
click at [860, 557] on div "+ Add socials" at bounding box center [862, 559] width 365 height 29
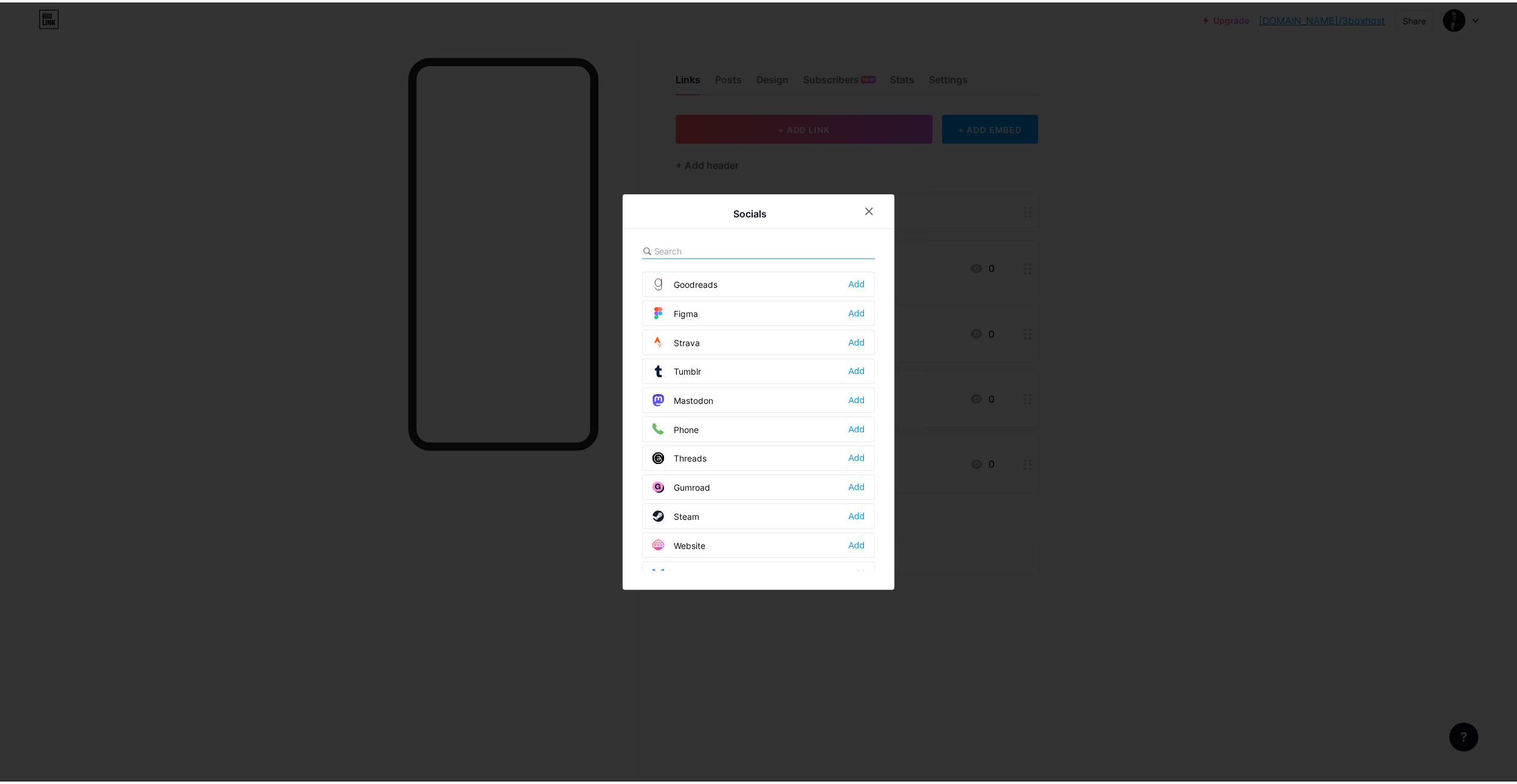
scroll to position [1076, 0]
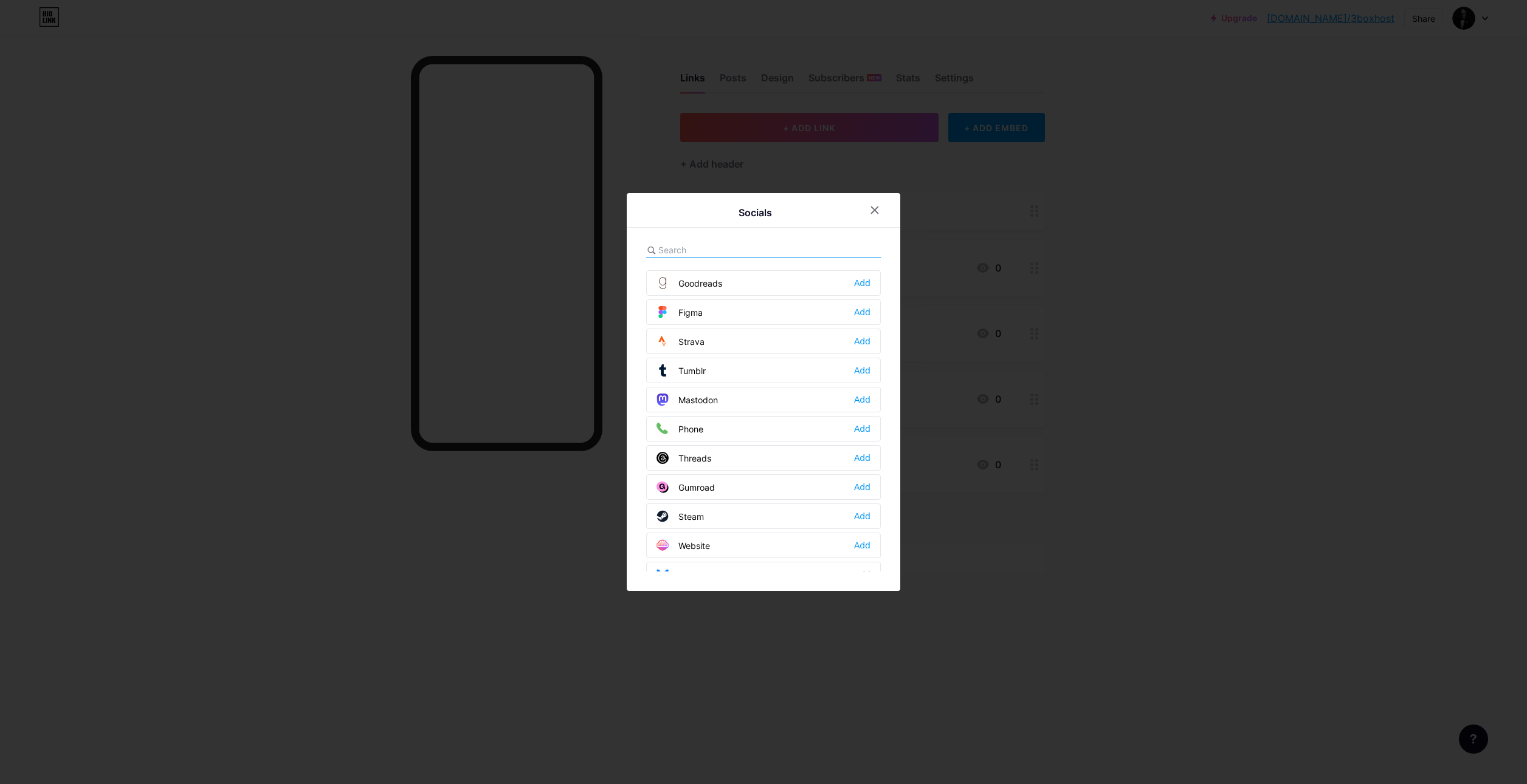
click at [682, 422] on div "Phone" at bounding box center [680, 428] width 47 height 12
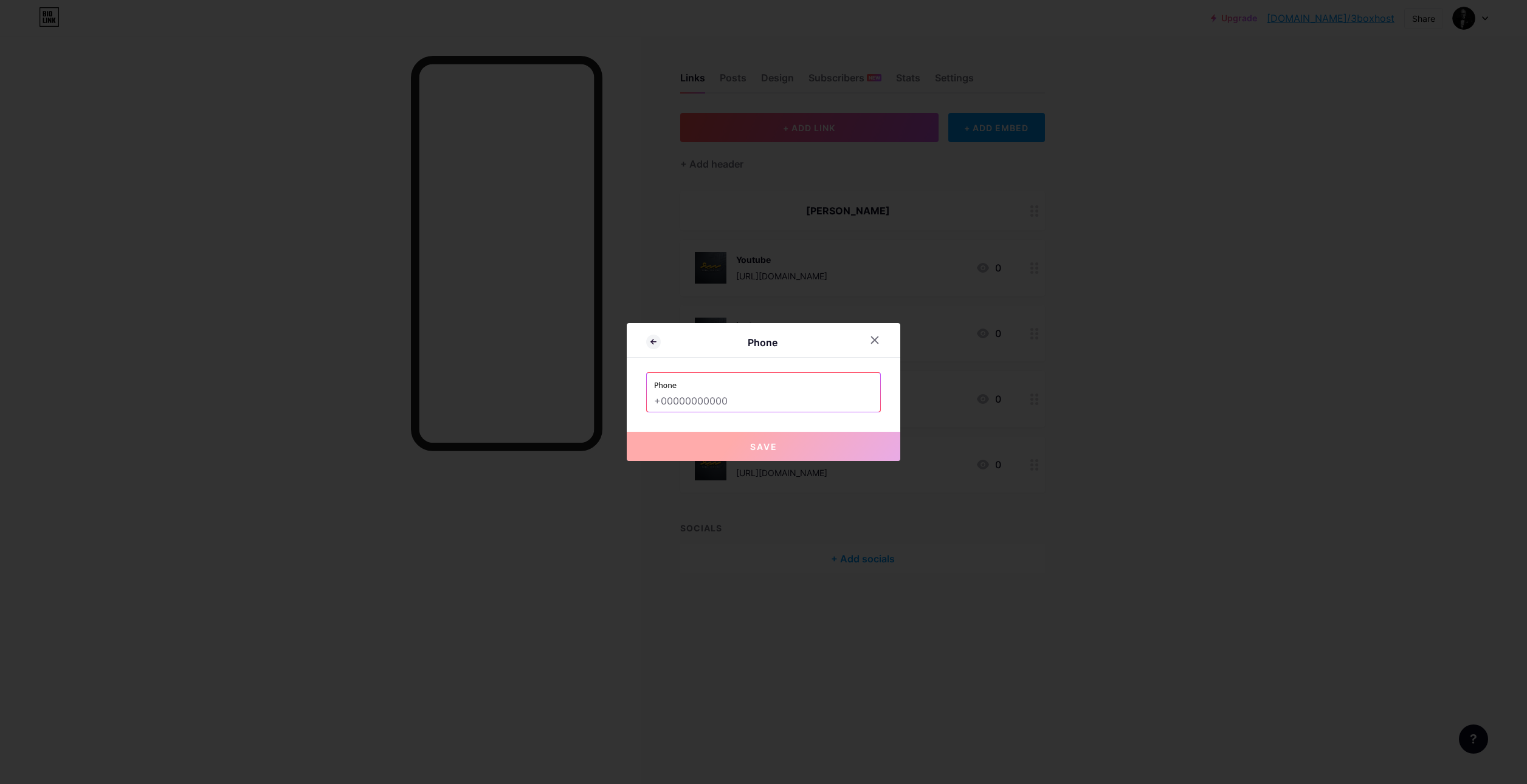
drag, startPoint x: 753, startPoint y: 403, endPoint x: 613, endPoint y: 402, distance: 140.0
click at [613, 402] on div "Phone Phone Save" at bounding box center [764, 392] width 1527 height 784
paste input "⁦[PHONE_NUMBER]⁩"
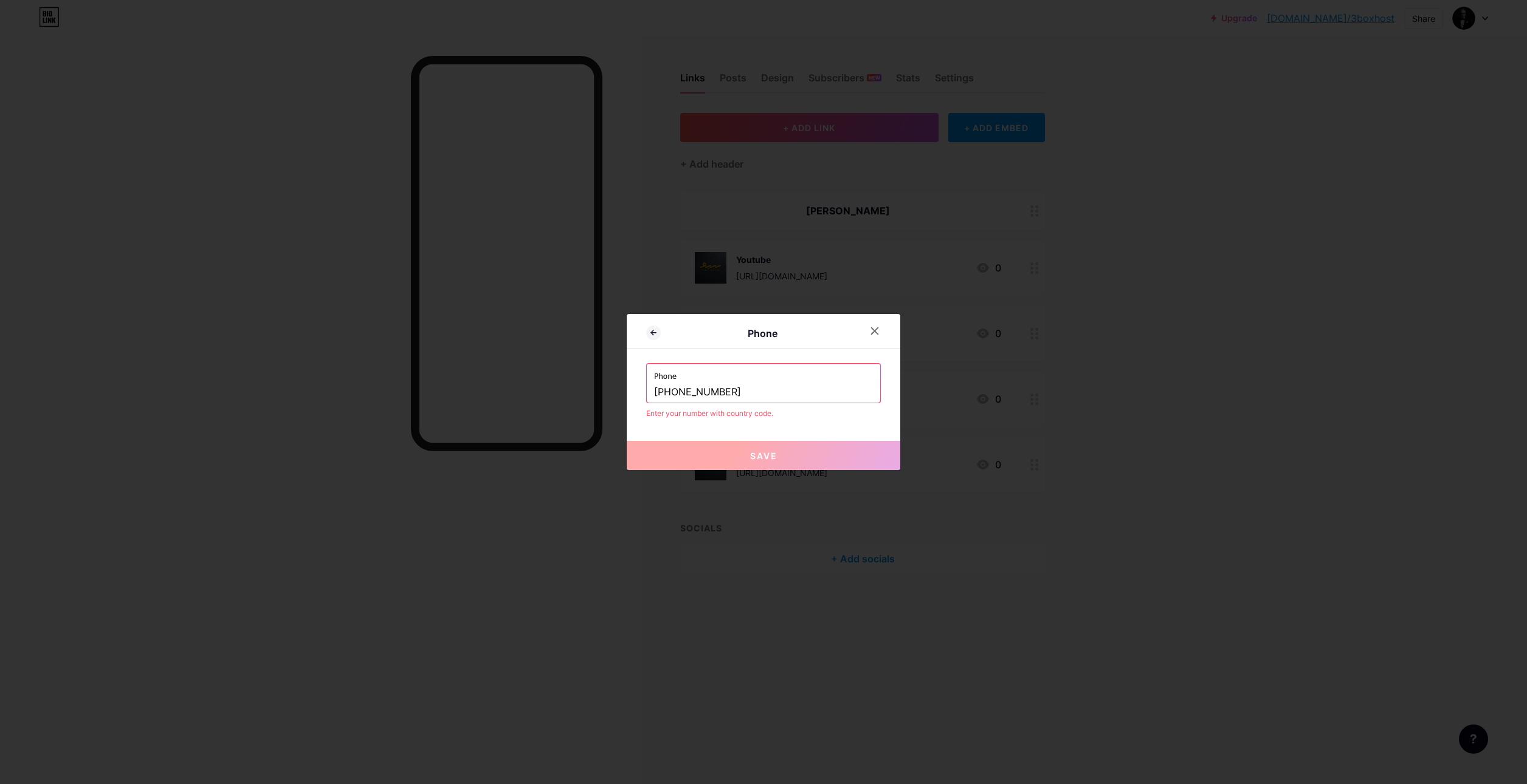
click at [675, 389] on input "⁦[PHONE_NUMBER]⁩" at bounding box center [764, 393] width 219 height 21
click at [686, 387] on input "⁦[PHONE_NUMBER]⁩" at bounding box center [764, 393] width 219 height 21
click at [706, 390] on input "⁦[PHONE_NUMBER]⁩" at bounding box center [764, 393] width 219 height 21
click at [795, 427] on div "Phone Phone ⁦[PHONE_NUMBER]⁩ Enter your number with country code. Save" at bounding box center [763, 392] width 273 height 156
click at [766, 393] on input "⁦[PHONE_NUMBER]⁩" at bounding box center [764, 393] width 219 height 21
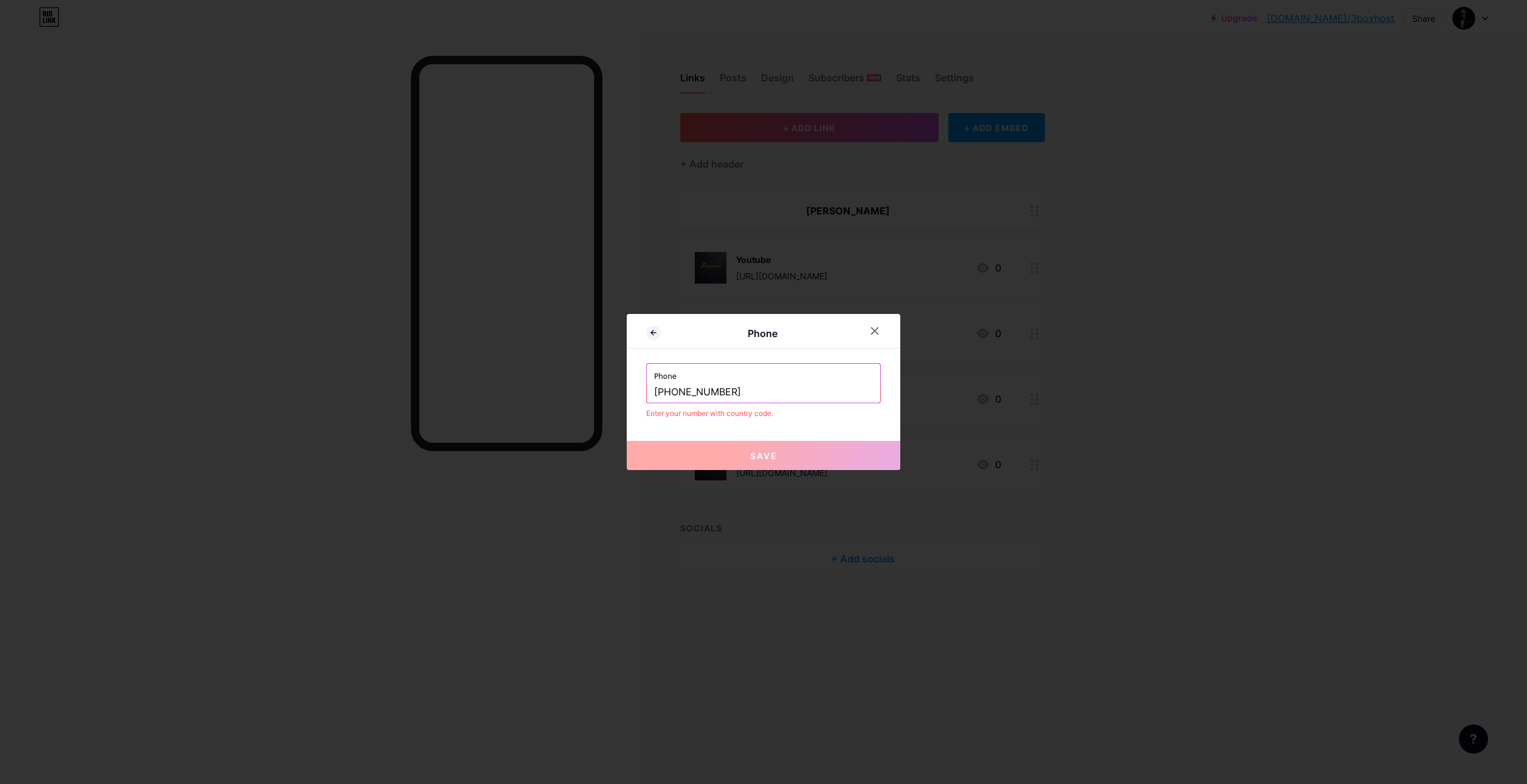
click at [654, 391] on input "⁦[PHONE_NUMBER]⁩" at bounding box center [764, 393] width 219 height 21
drag, startPoint x: 649, startPoint y: 392, endPoint x: 642, endPoint y: 407, distance: 16.6
click at [638, 392] on div "Phone Phone ⁦[PHONE_NUMBER]⁩ Enter your number with country code. Save" at bounding box center [763, 392] width 273 height 156
click at [793, 426] on div "Phone Phone ⁦[PHONE_NUMBER]⁩ Enter your number with country code. Save" at bounding box center [763, 392] width 273 height 156
click at [776, 385] on input "⁦[PHONE_NUMBER]⁩" at bounding box center [764, 393] width 219 height 21
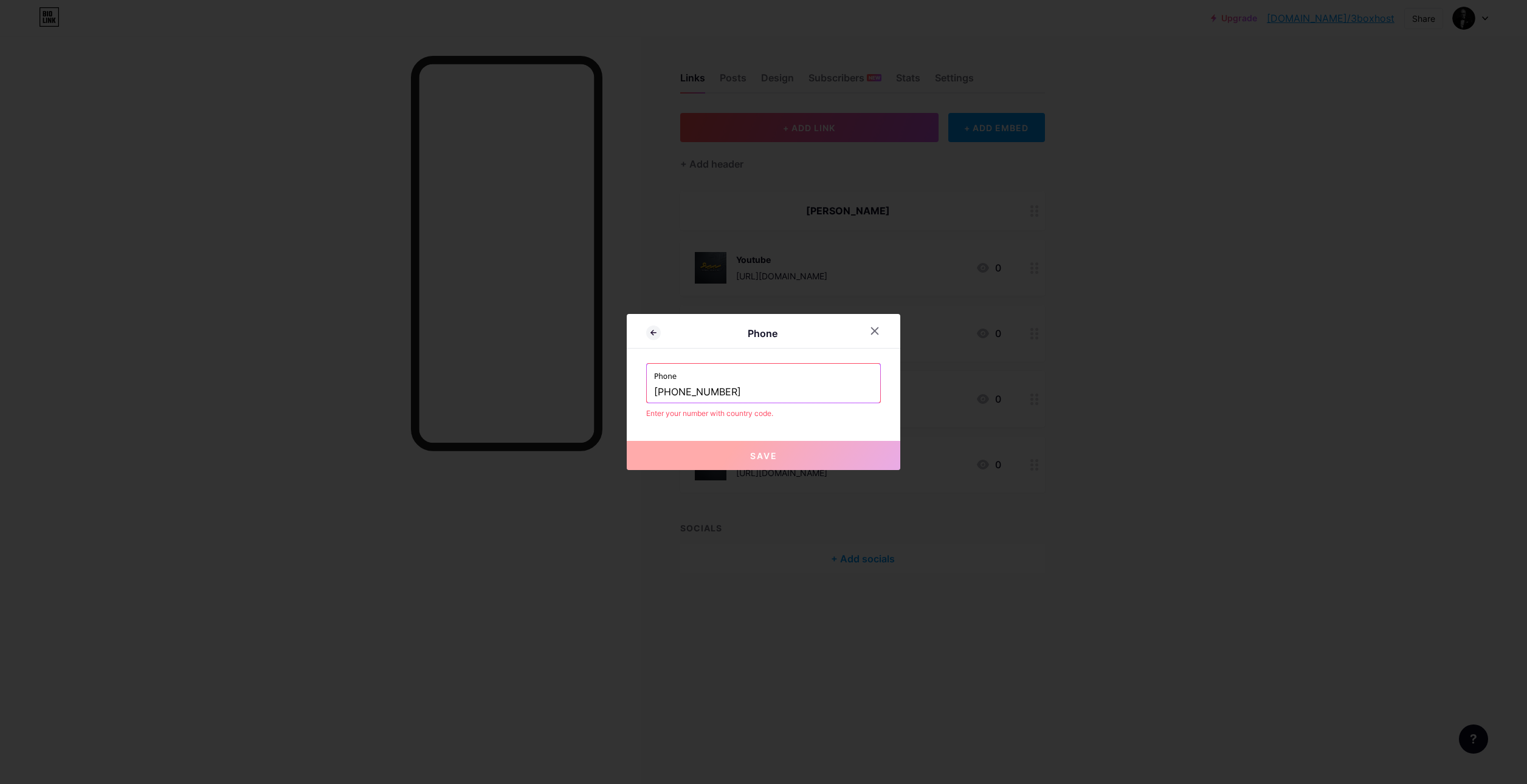
click at [872, 326] on div at bounding box center [874, 330] width 22 height 22
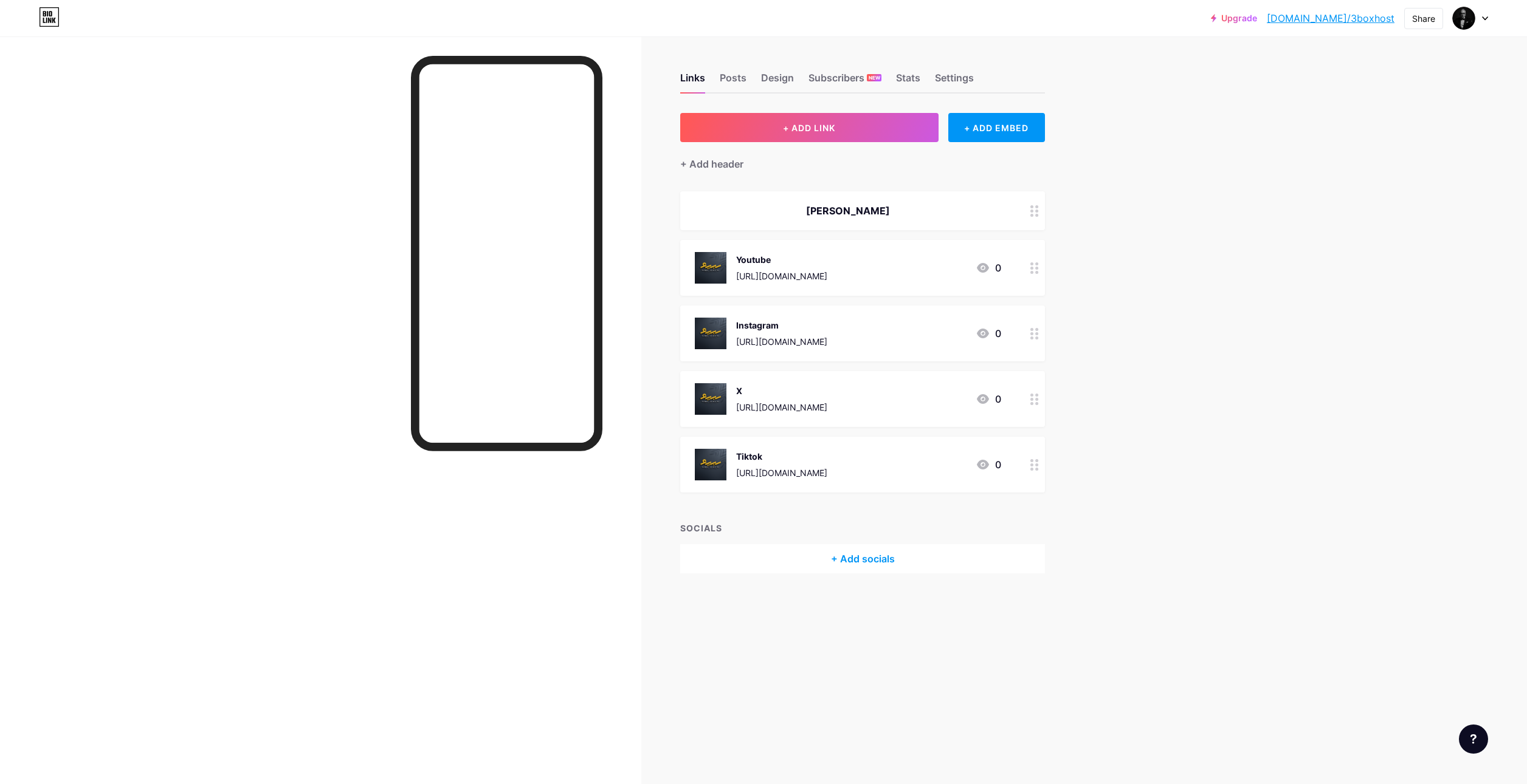
drag, startPoint x: 1030, startPoint y: 208, endPoint x: 896, endPoint y: 211, distance: 134.0
click at [896, 211] on div "[PERSON_NAME]" at bounding box center [848, 210] width 307 height 14
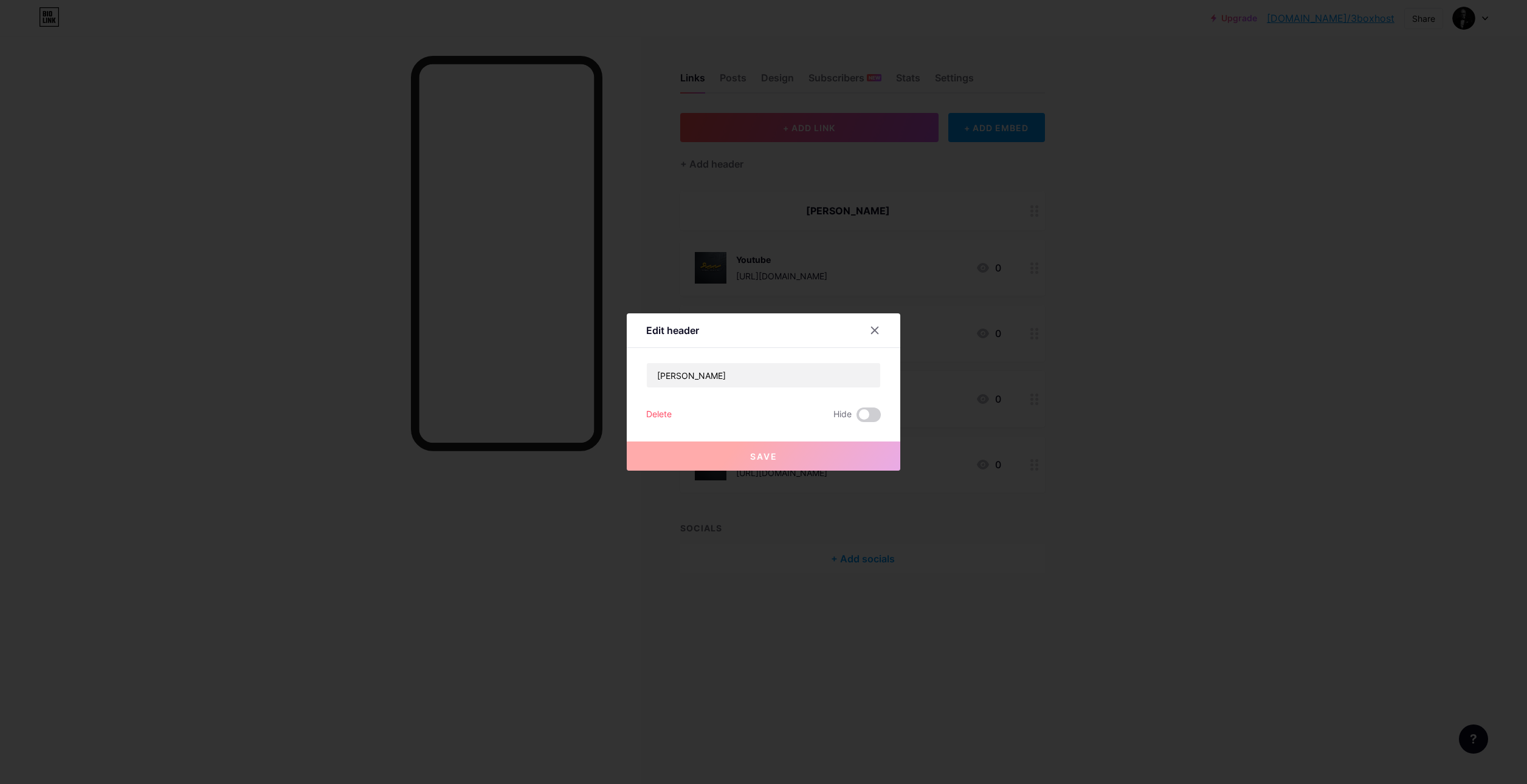
click at [650, 409] on div "Delete" at bounding box center [659, 414] width 26 height 14
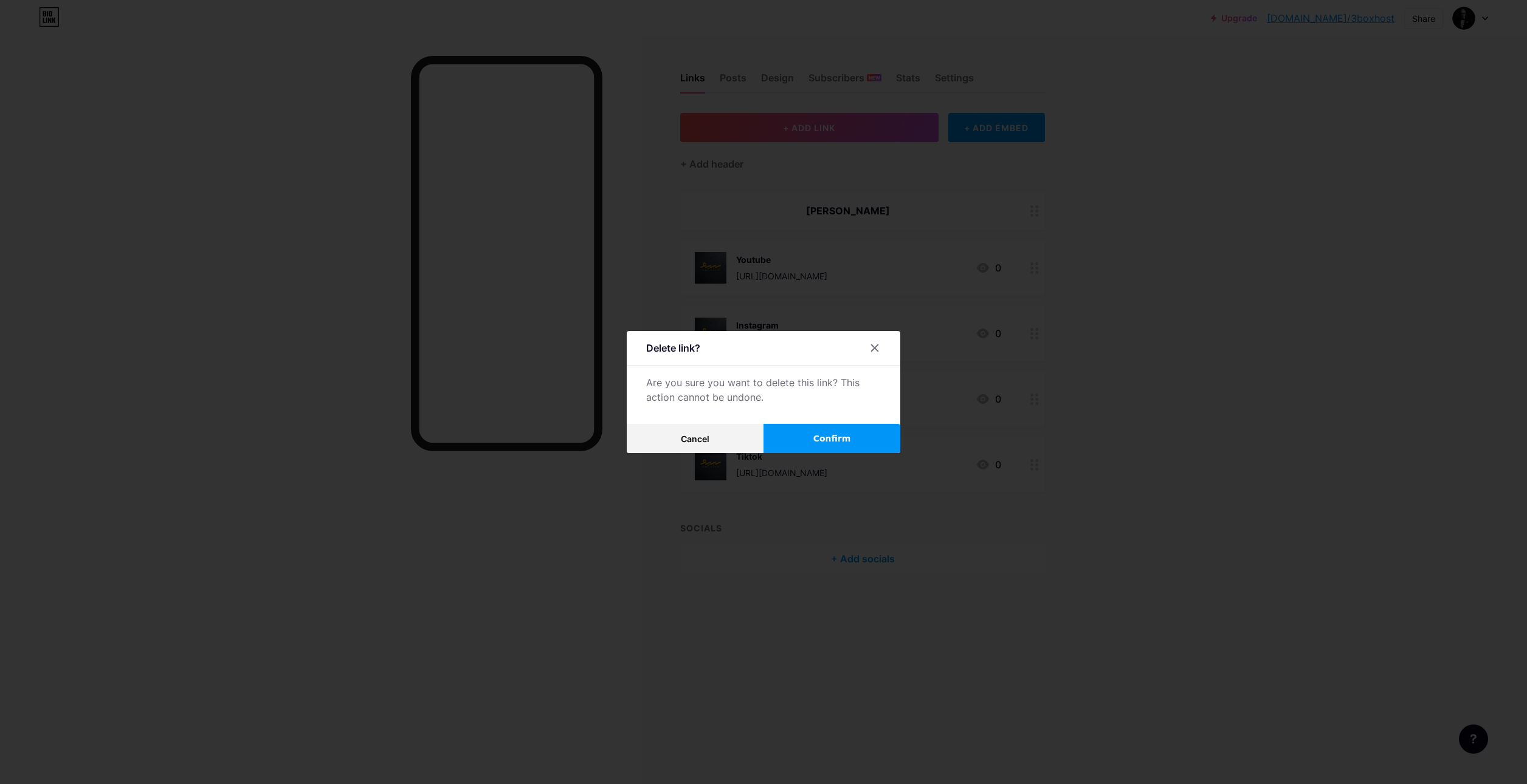
click at [815, 434] on span "Confirm" at bounding box center [832, 439] width 38 height 12
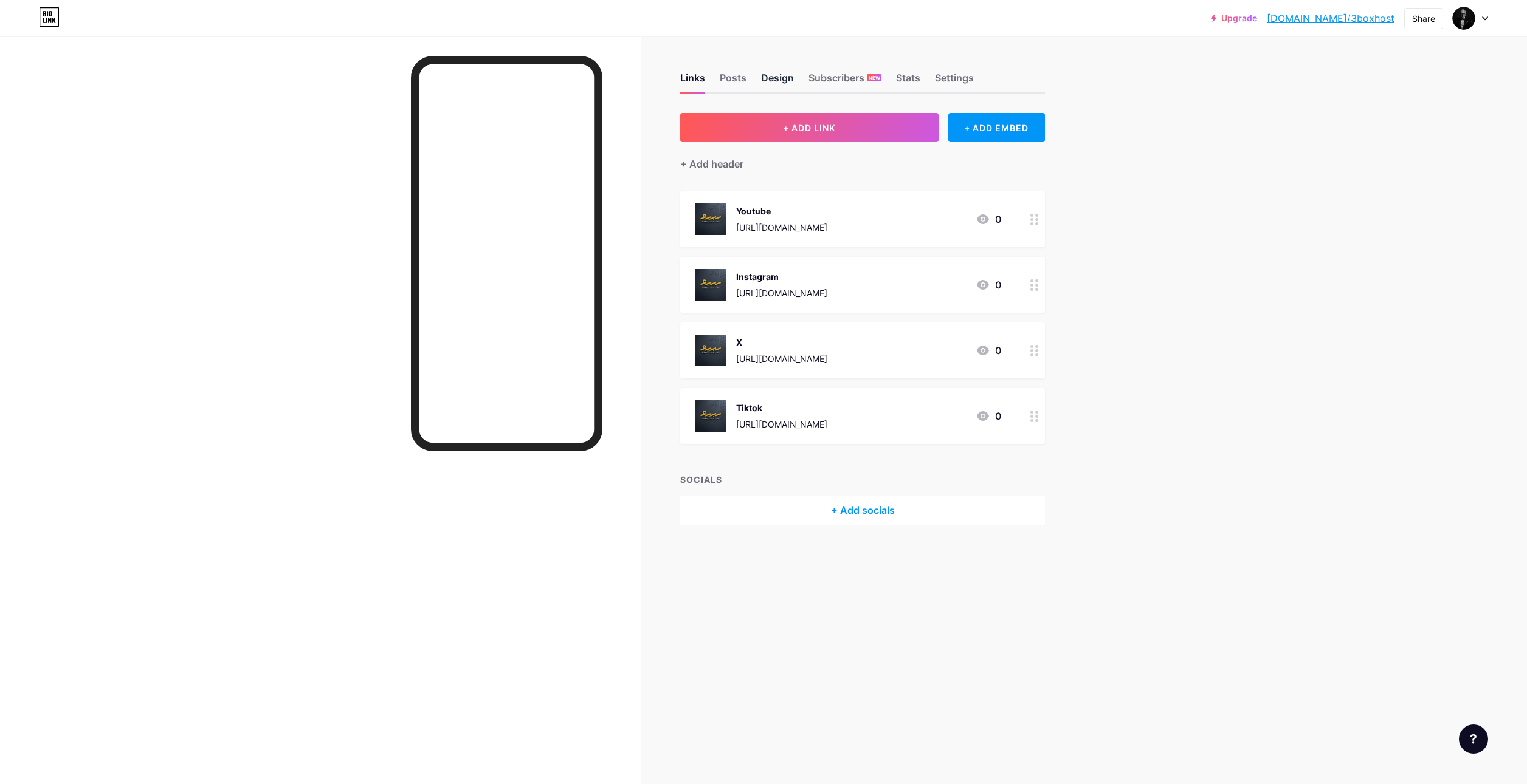
click at [768, 74] on div "Design" at bounding box center [777, 81] width 32 height 22
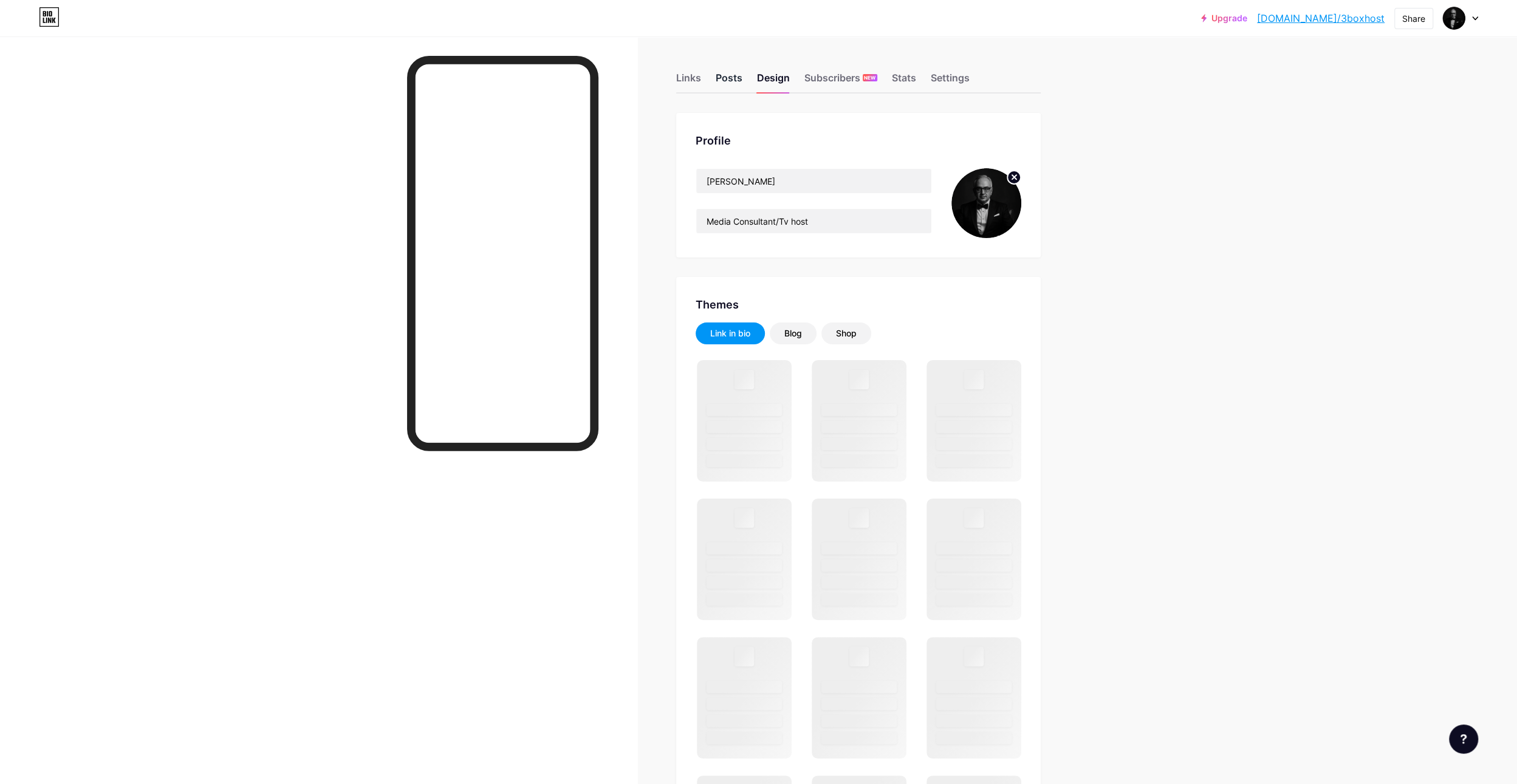
click at [729, 72] on div "Posts" at bounding box center [729, 81] width 27 height 22
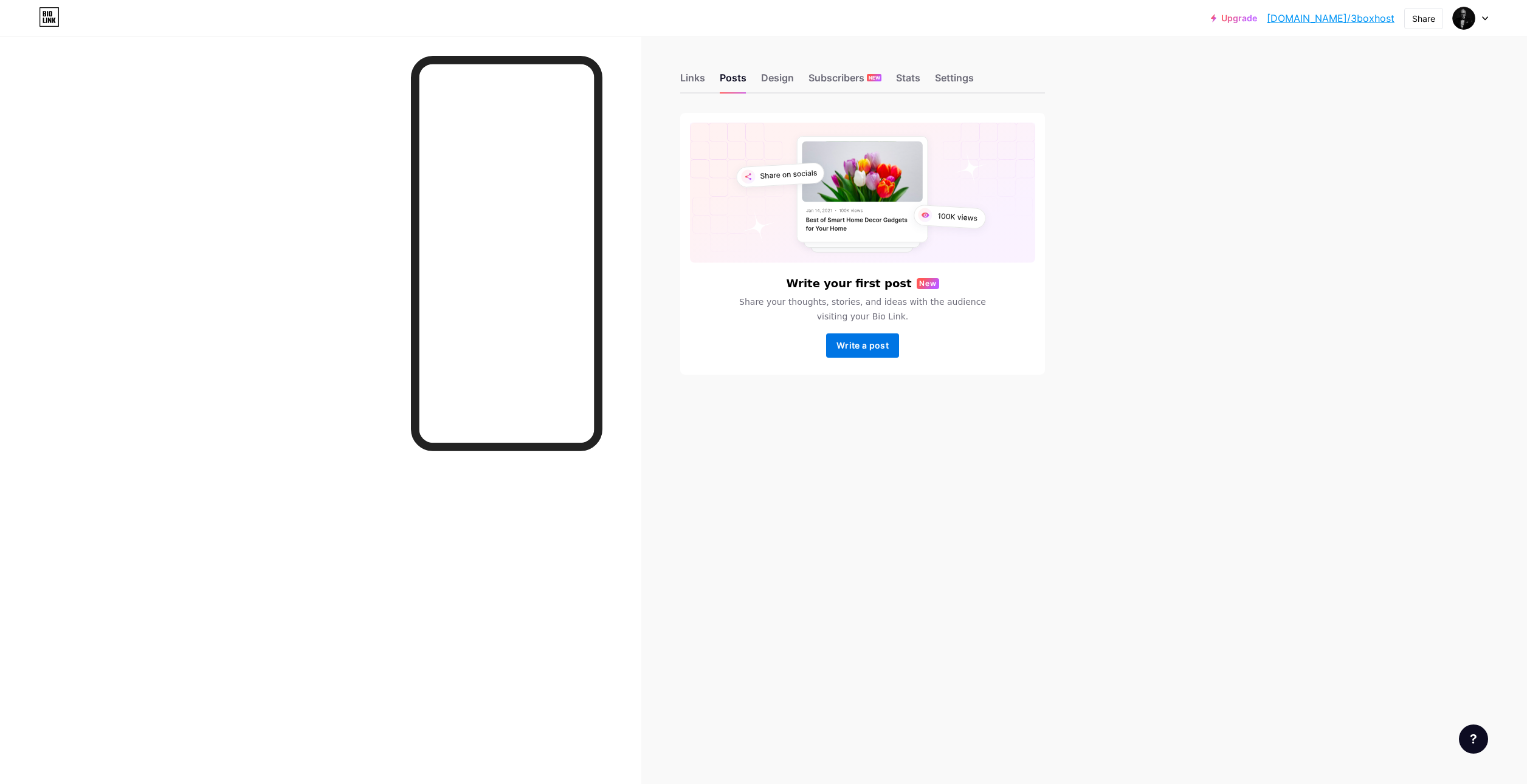
click at [857, 342] on span "Write a post" at bounding box center [863, 345] width 52 height 10
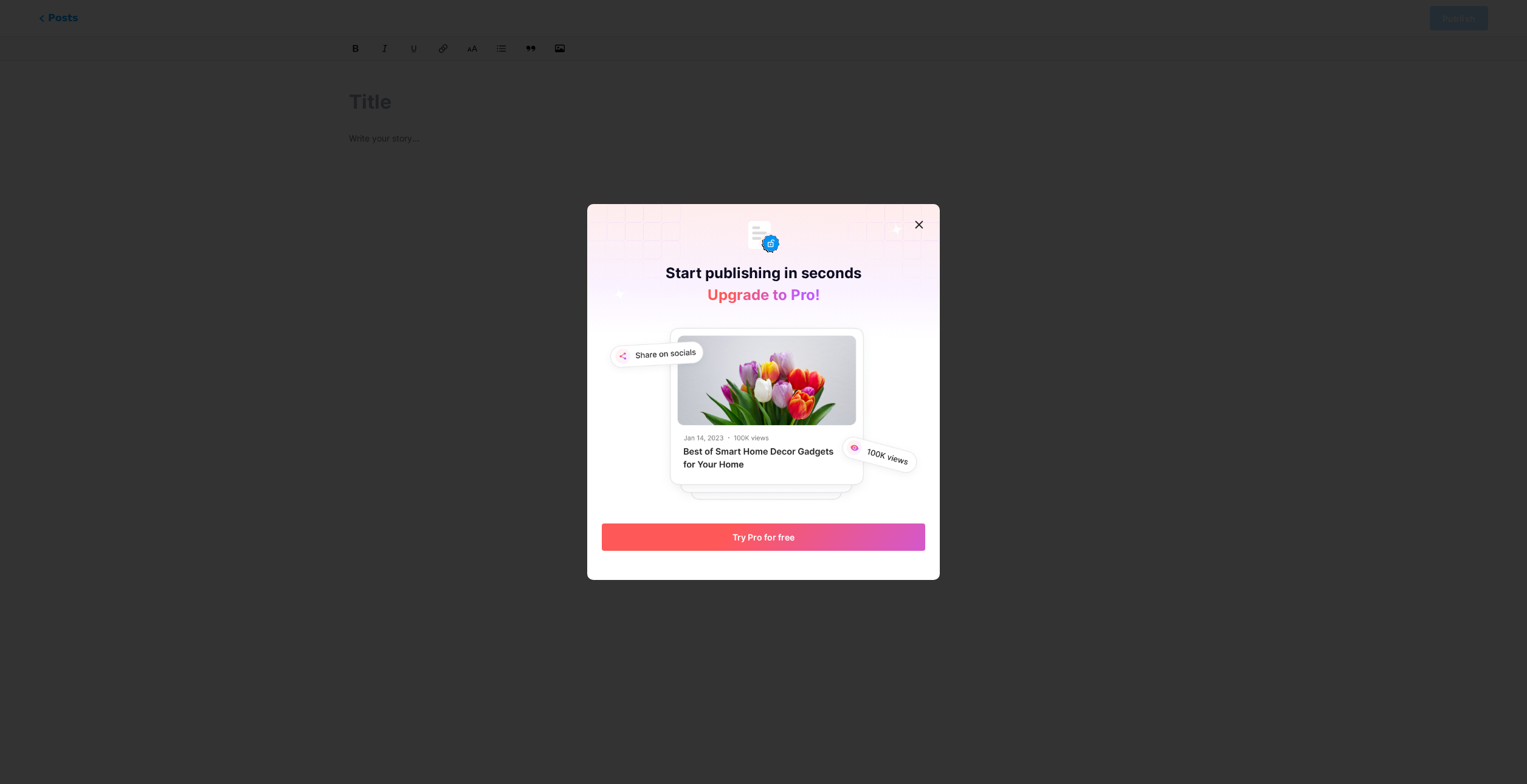
click at [755, 535] on span "Try Pro for free" at bounding box center [763, 537] width 62 height 10
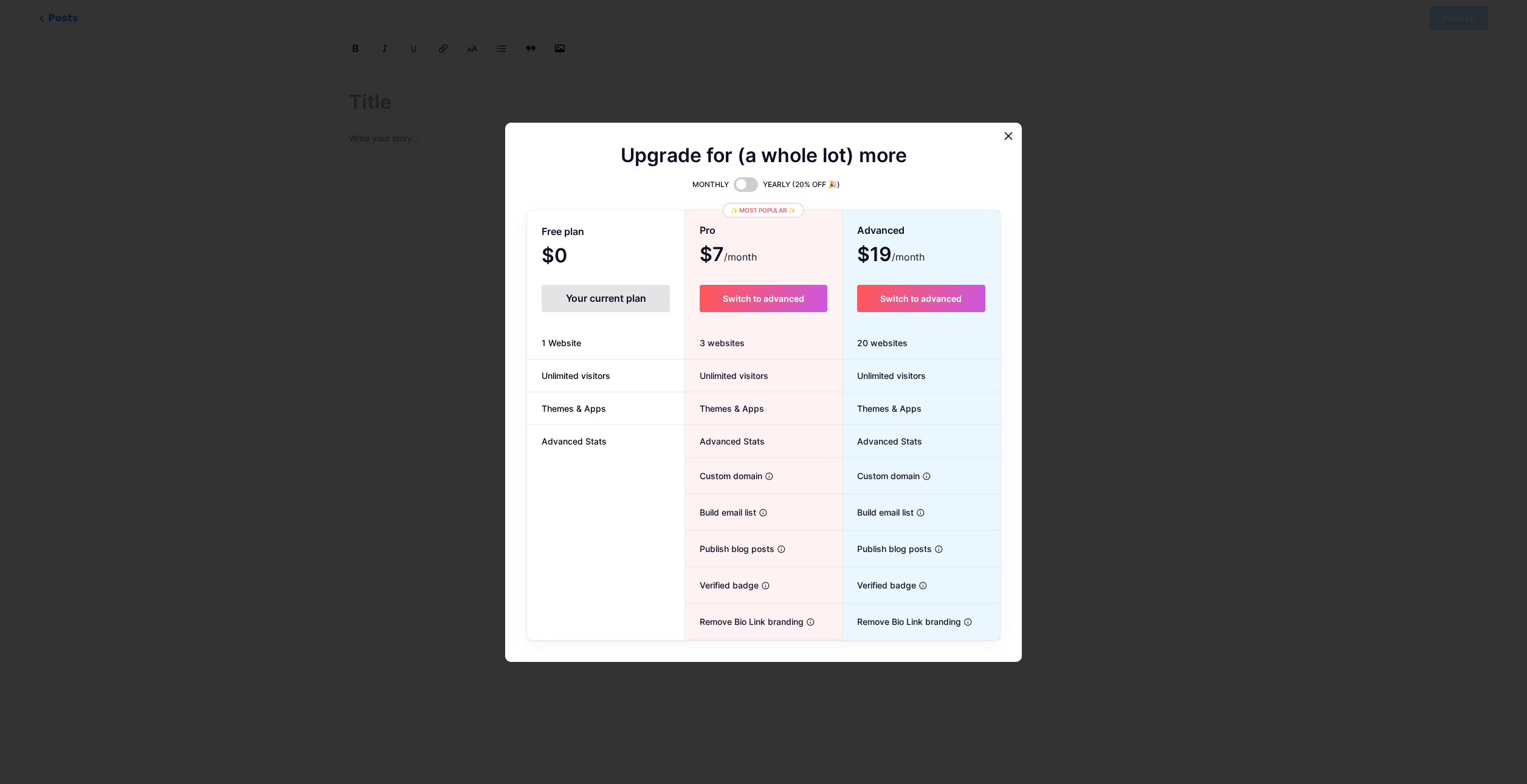
click at [593, 288] on div "Your current plan" at bounding box center [605, 298] width 129 height 28
drag, startPoint x: 1002, startPoint y: 141, endPoint x: 1008, endPoint y: 146, distance: 7.8
click at [1003, 141] on icon at bounding box center [1008, 136] width 10 height 10
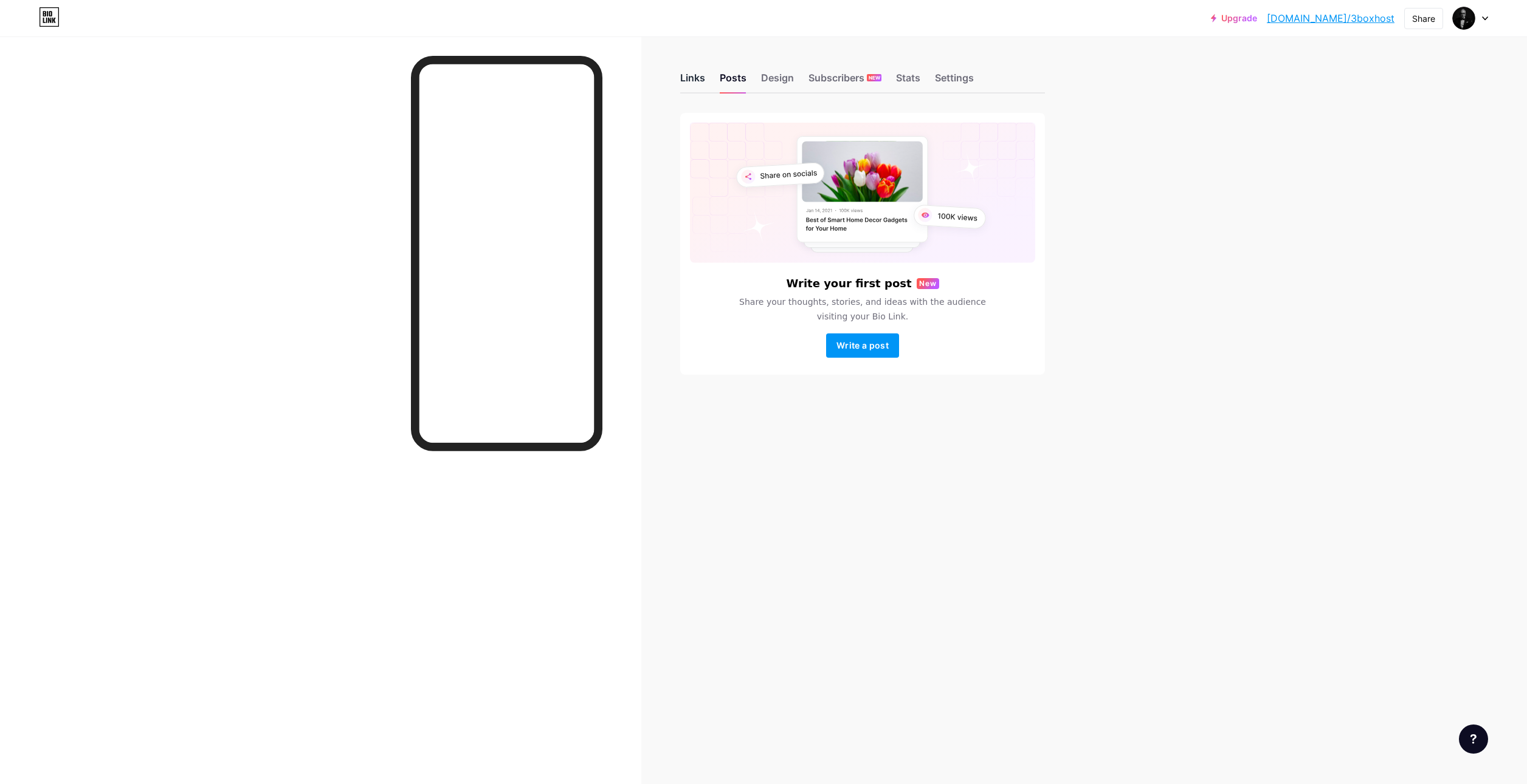
click at [695, 76] on div "Links" at bounding box center [692, 81] width 25 height 22
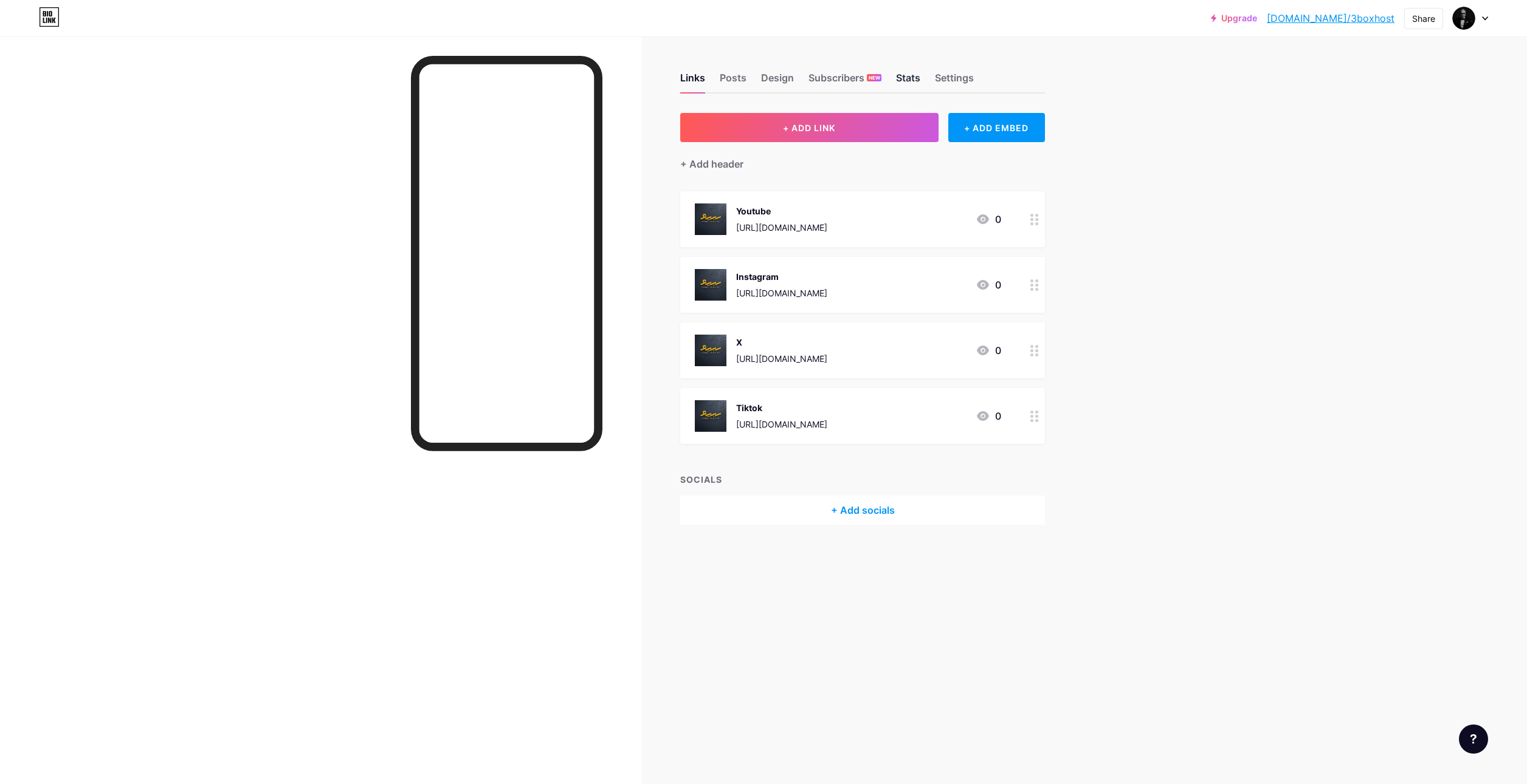
click at [914, 73] on div "Stats" at bounding box center [908, 81] width 25 height 22
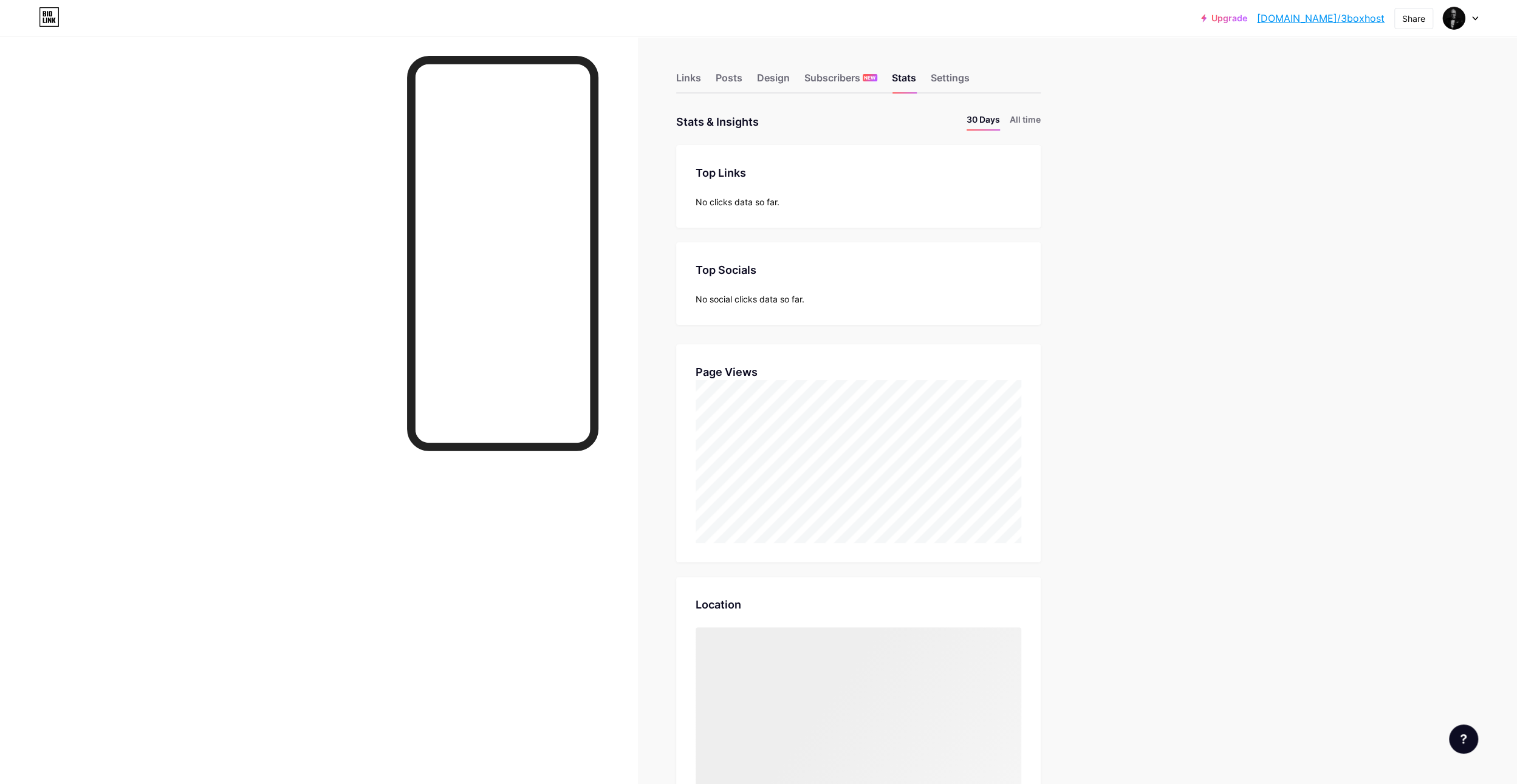
scroll to position [784, 1517]
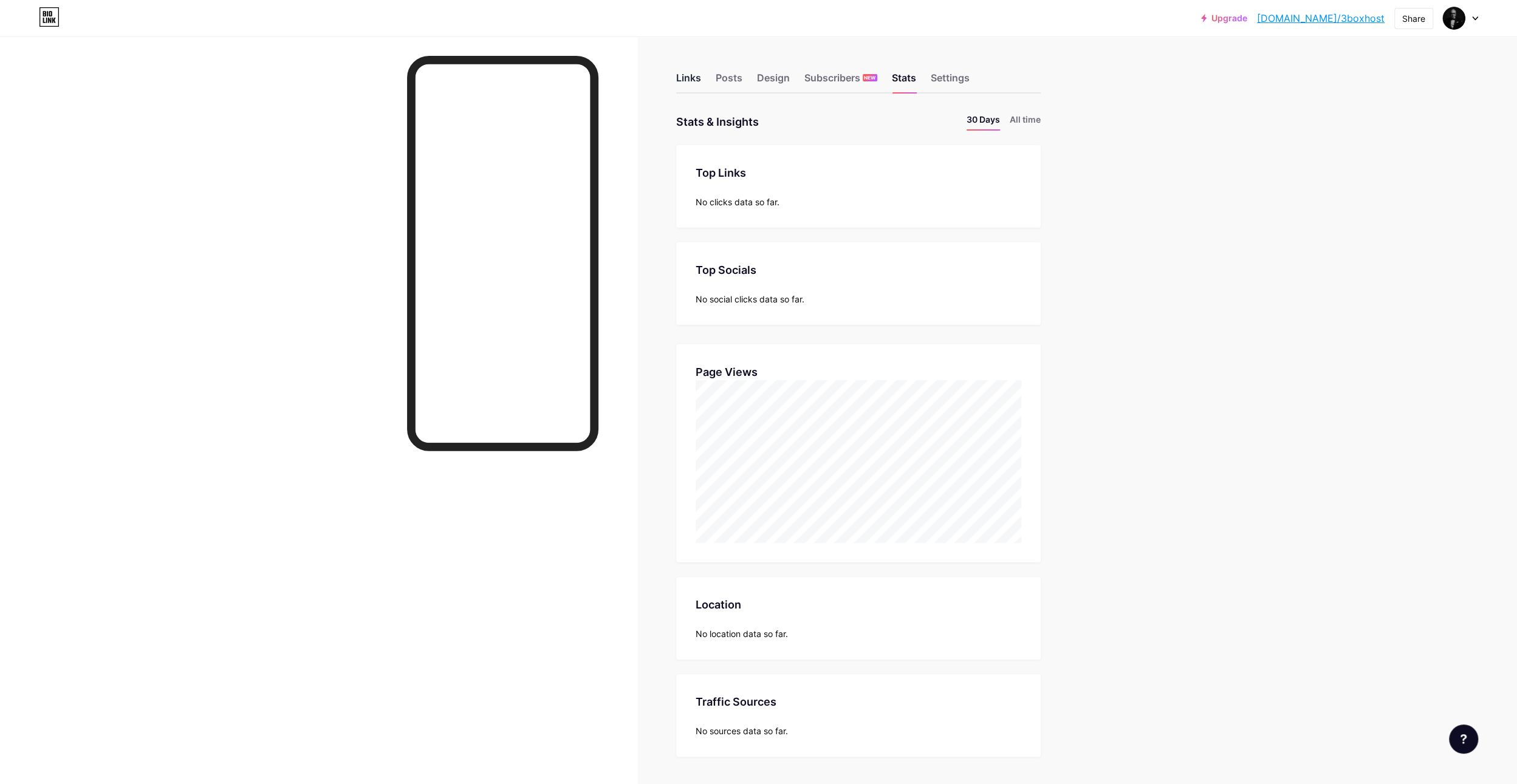
click at [690, 73] on div "Links" at bounding box center [689, 81] width 25 height 22
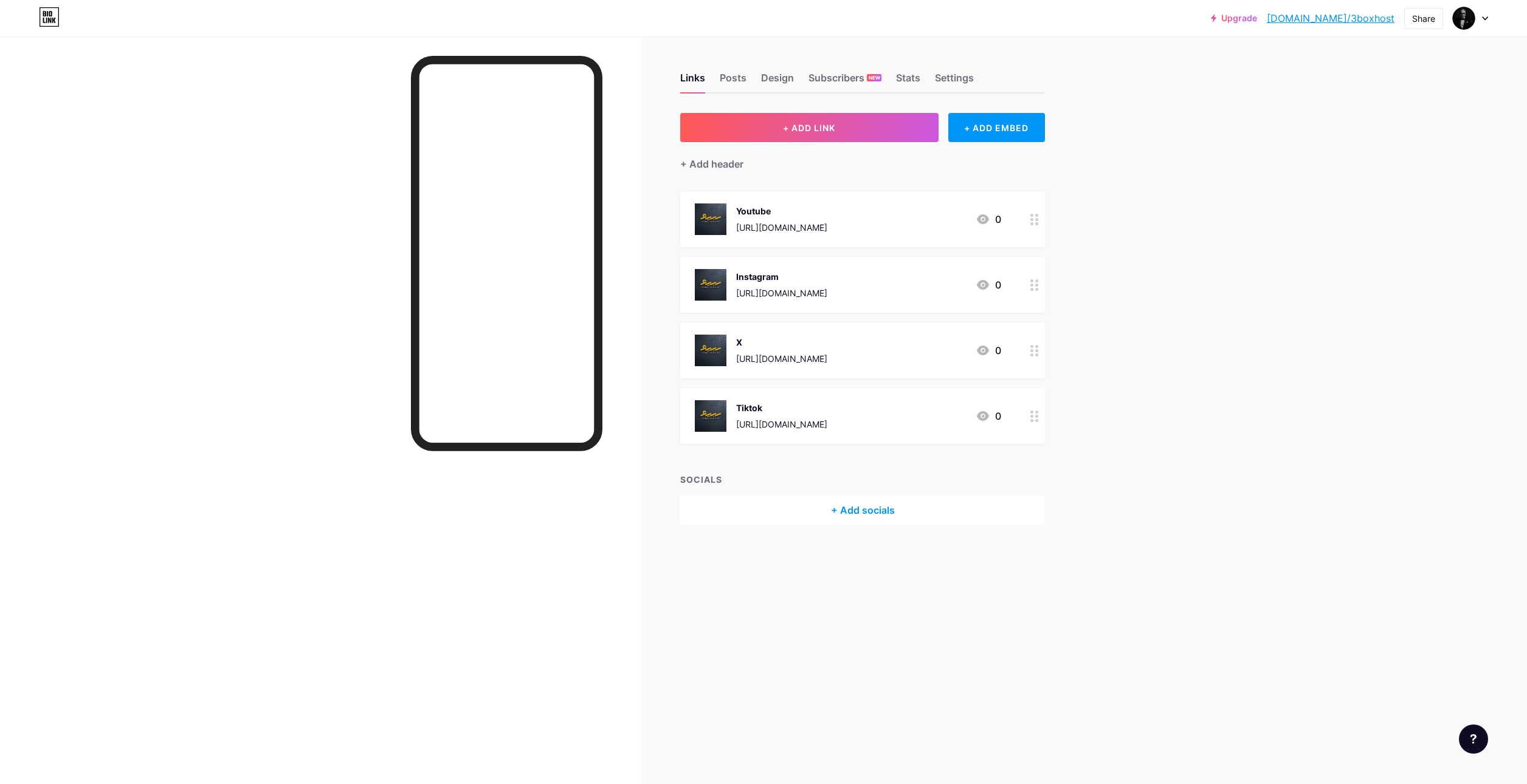
drag, startPoint x: 869, startPoint y: 282, endPoint x: 868, endPoint y: 212, distance: 70.0
click at [868, 212] on span "Youtube [URL][DOMAIN_NAME] 0 Instagram [URL][DOMAIN_NAME] 0 X [URL][DOMAIN_NAME…" at bounding box center [862, 318] width 365 height 253
click at [957, 77] on div "Settings" at bounding box center [954, 81] width 39 height 22
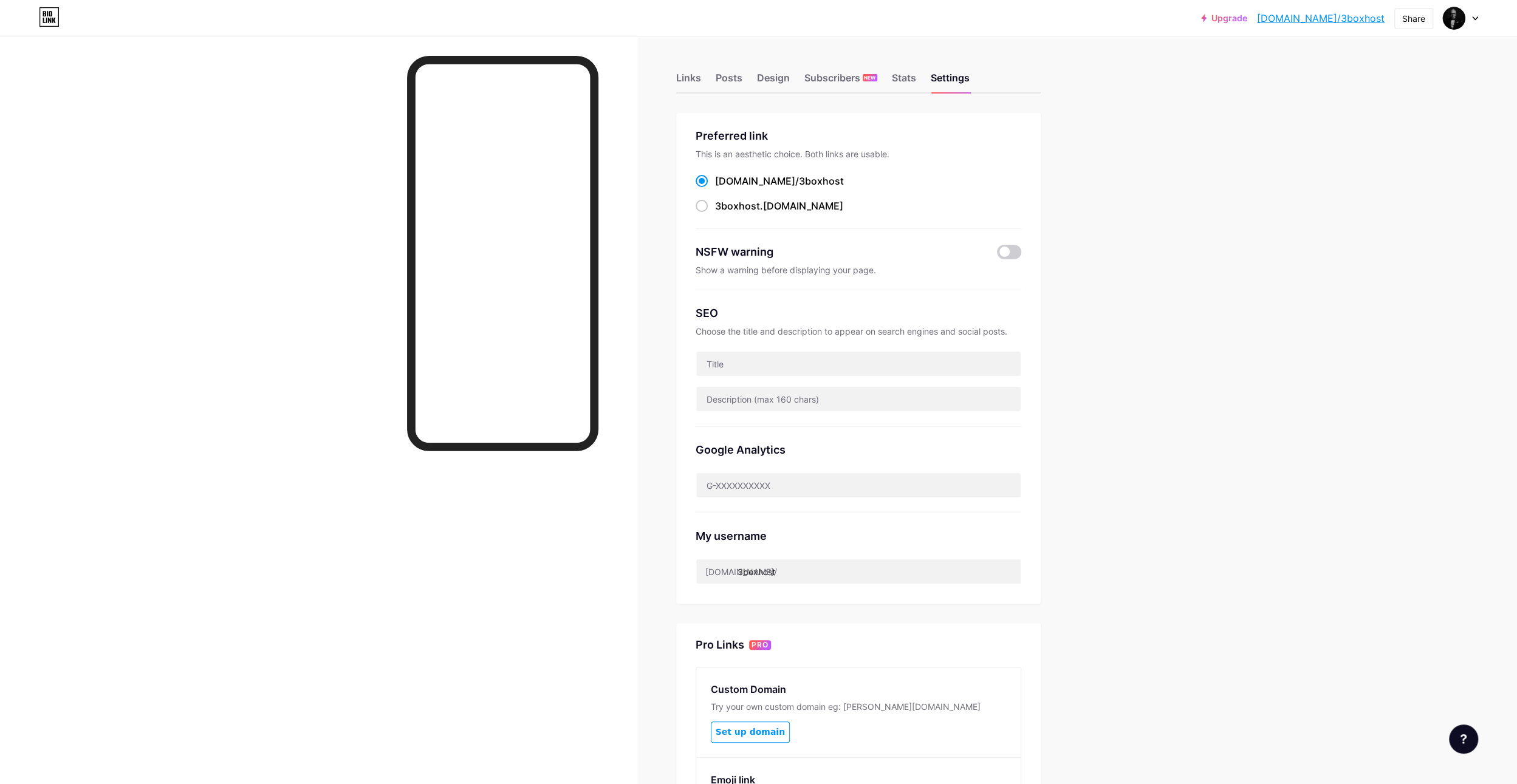
click at [799, 182] on span "3boxhost" at bounding box center [821, 181] width 45 height 12
click at [723, 188] on input "[DOMAIN_NAME]/ 3boxhost" at bounding box center [719, 192] width 8 height 8
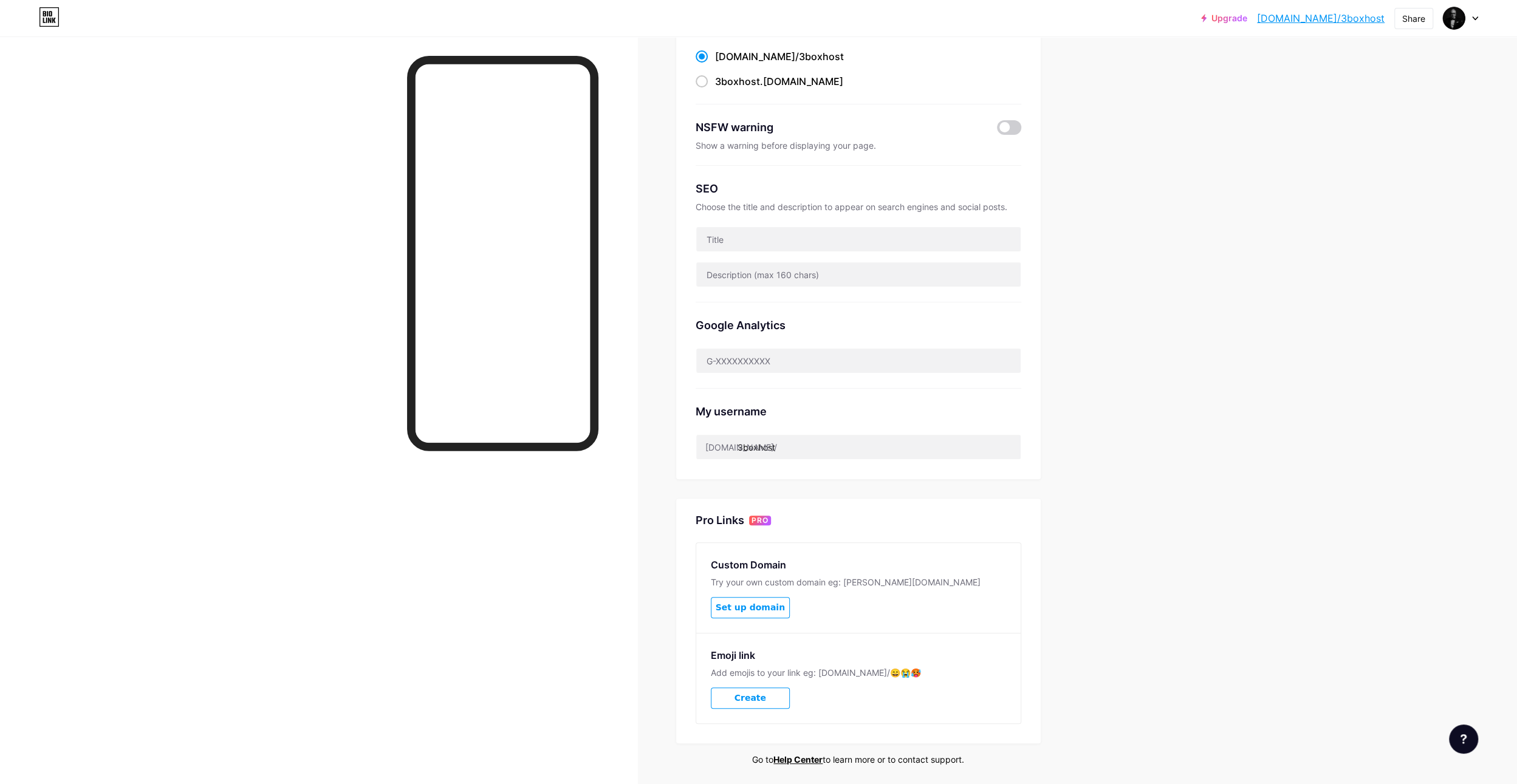
scroll to position [164, 0]
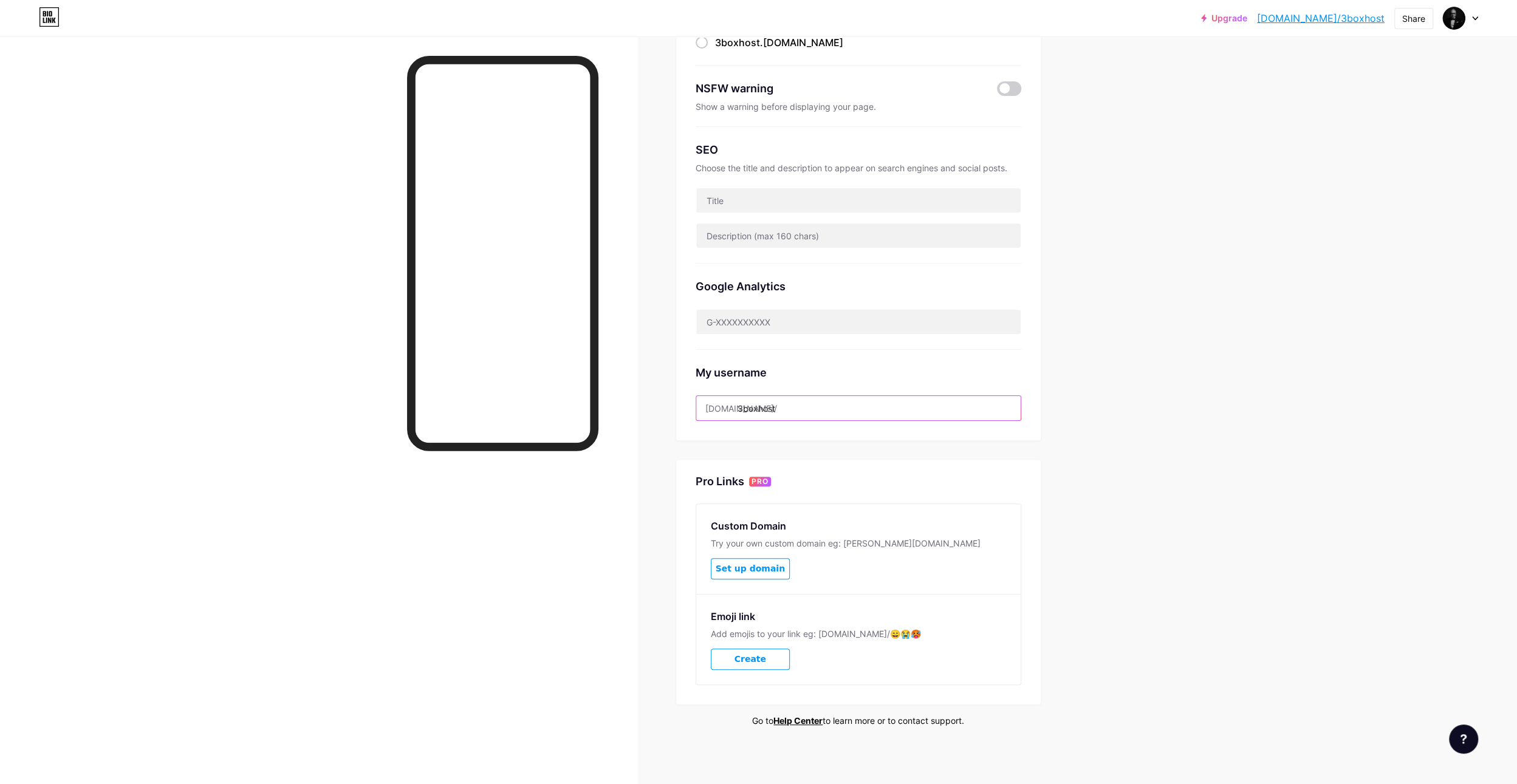
click at [800, 407] on input "3boxhost" at bounding box center [858, 408] width 325 height 25
drag, startPoint x: 798, startPoint y: 412, endPoint x: 743, endPoint y: 405, distance: 55.4
click at [743, 405] on input "3boxhost" at bounding box center [858, 408] width 325 height 25
paste input "rabihhenedi"
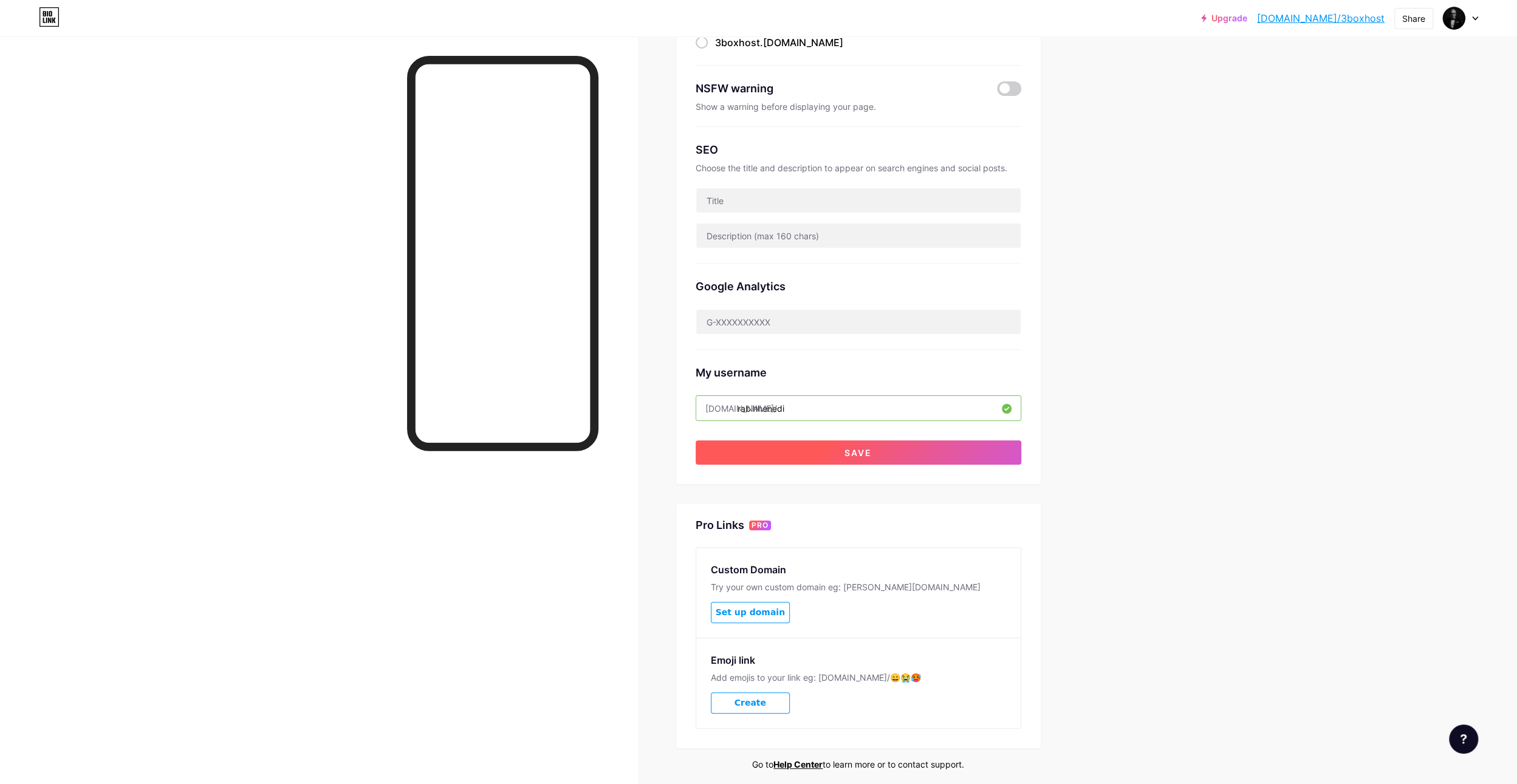
click at [861, 448] on span "Save" at bounding box center [858, 453] width 28 height 10
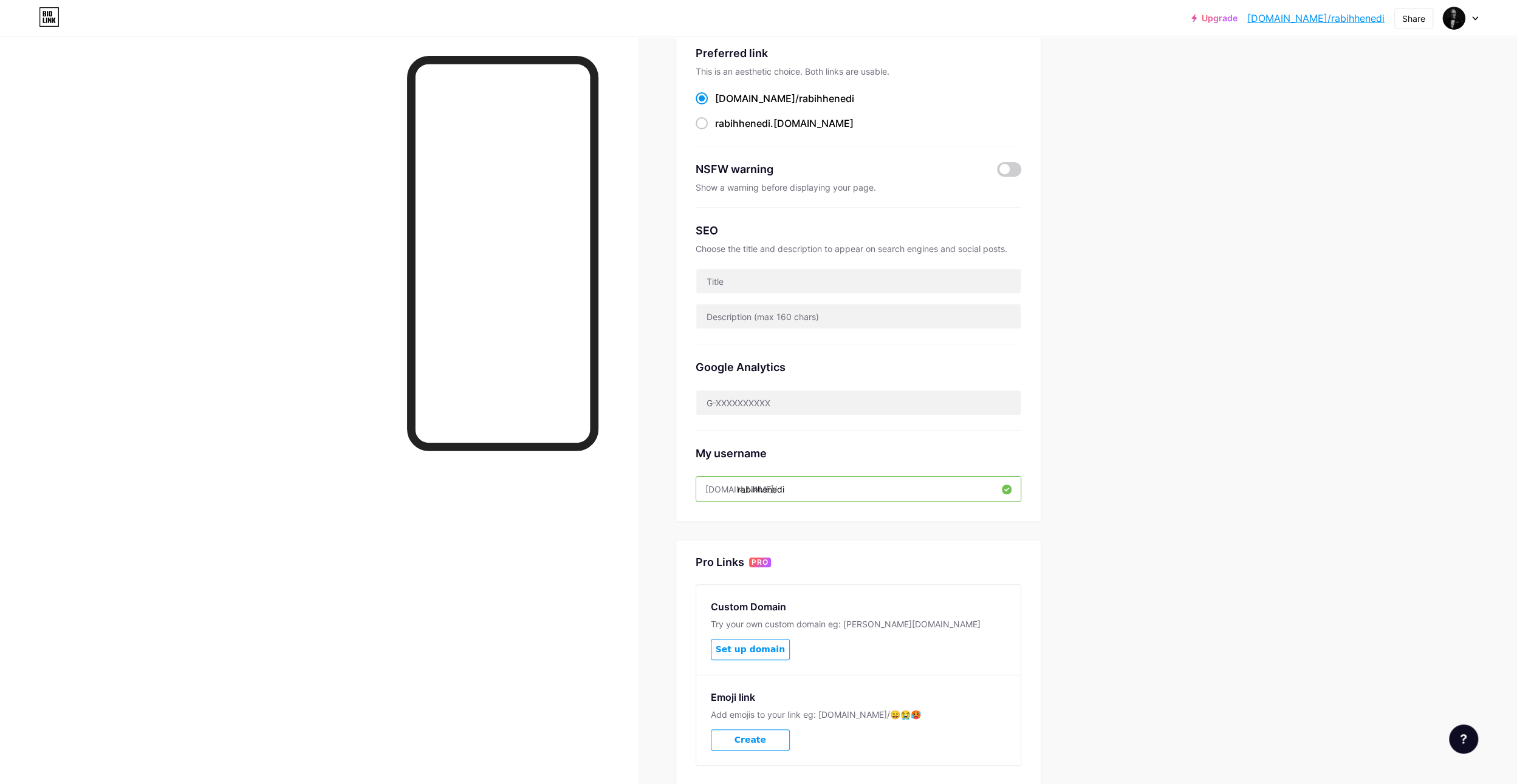
scroll to position [0, 0]
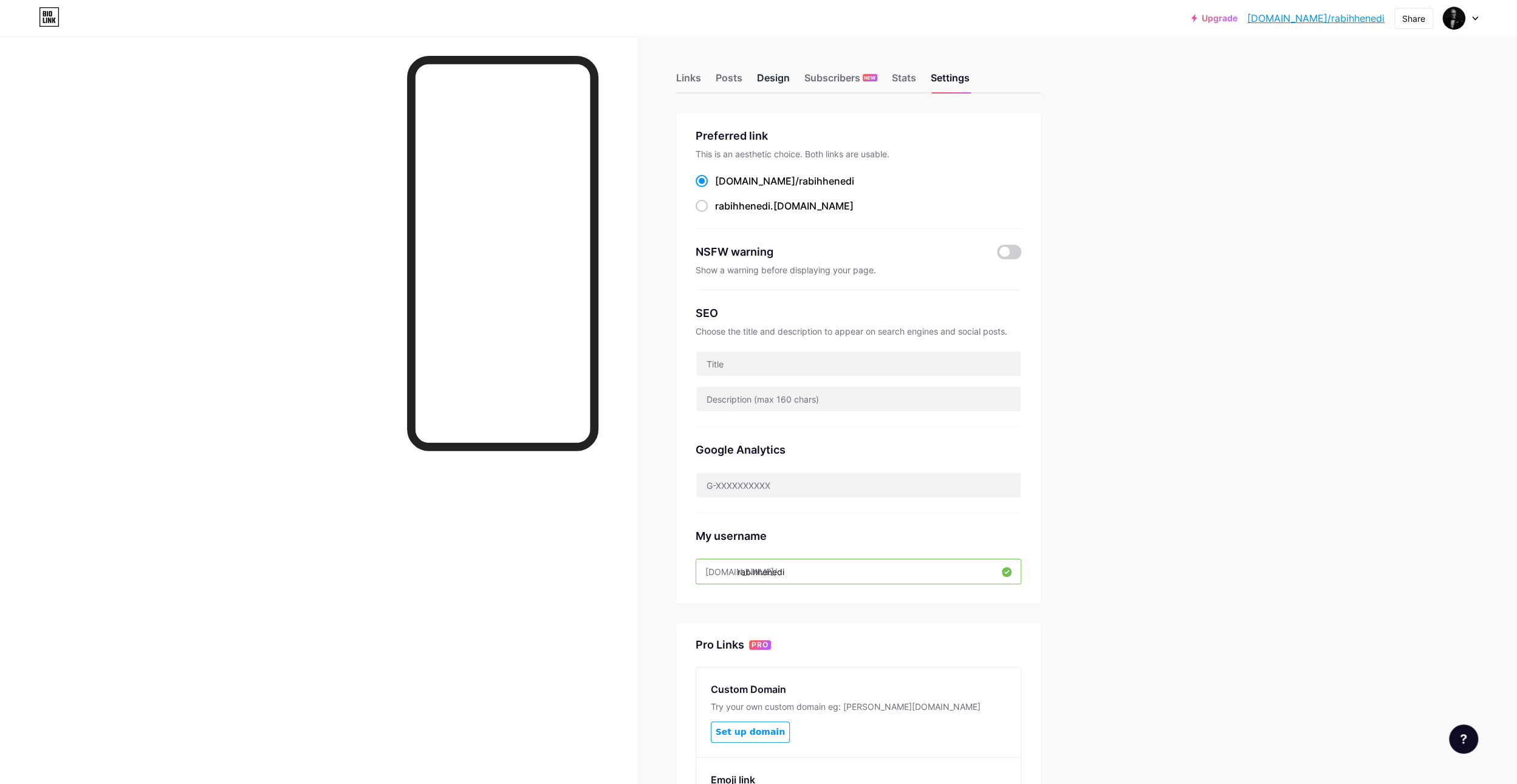
click at [767, 77] on div "Design" at bounding box center [774, 81] width 32 height 22
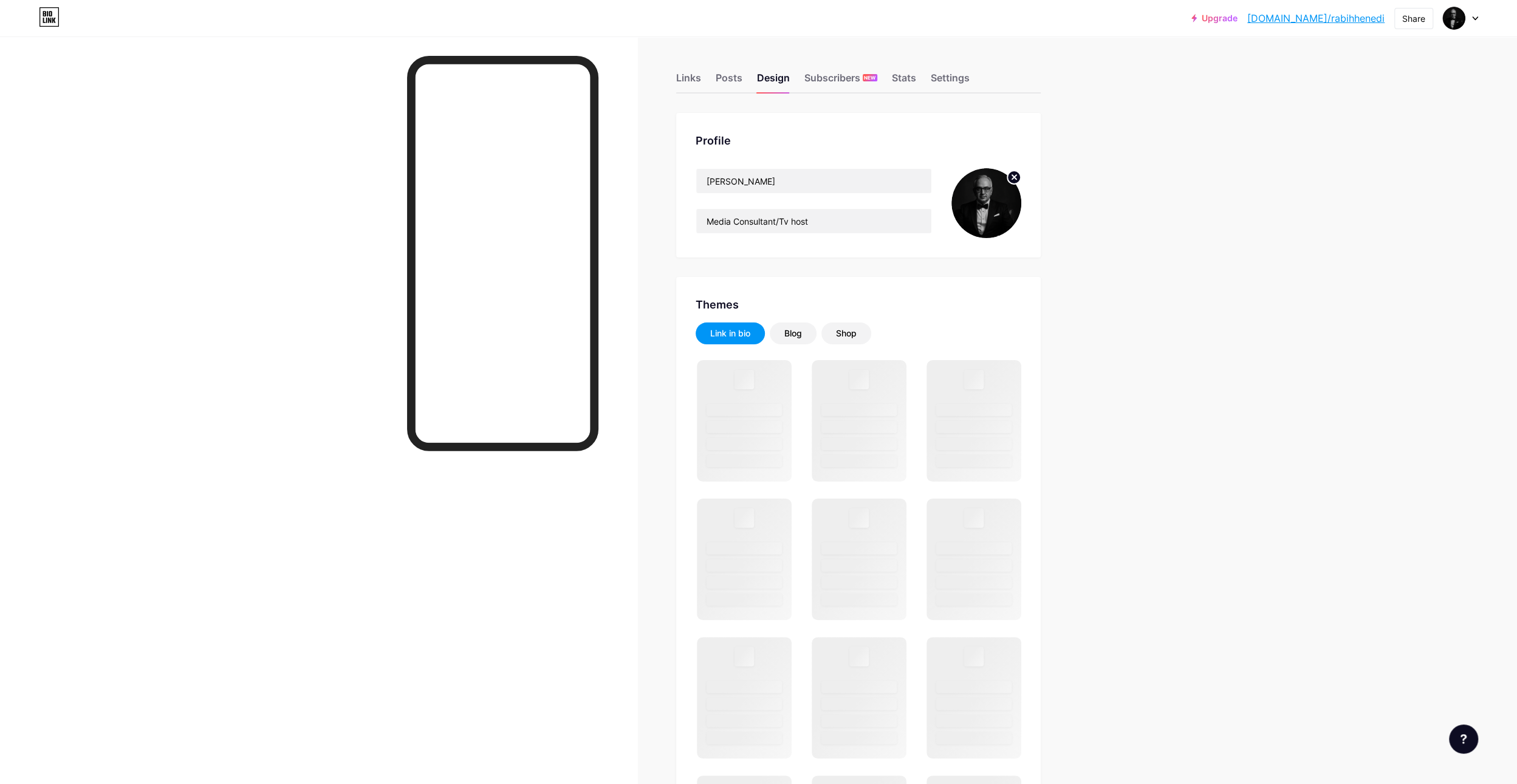
click at [898, 241] on div "Profile [PERSON_NAME] Media Consultant/Tv host" at bounding box center [858, 186] width 364 height 145
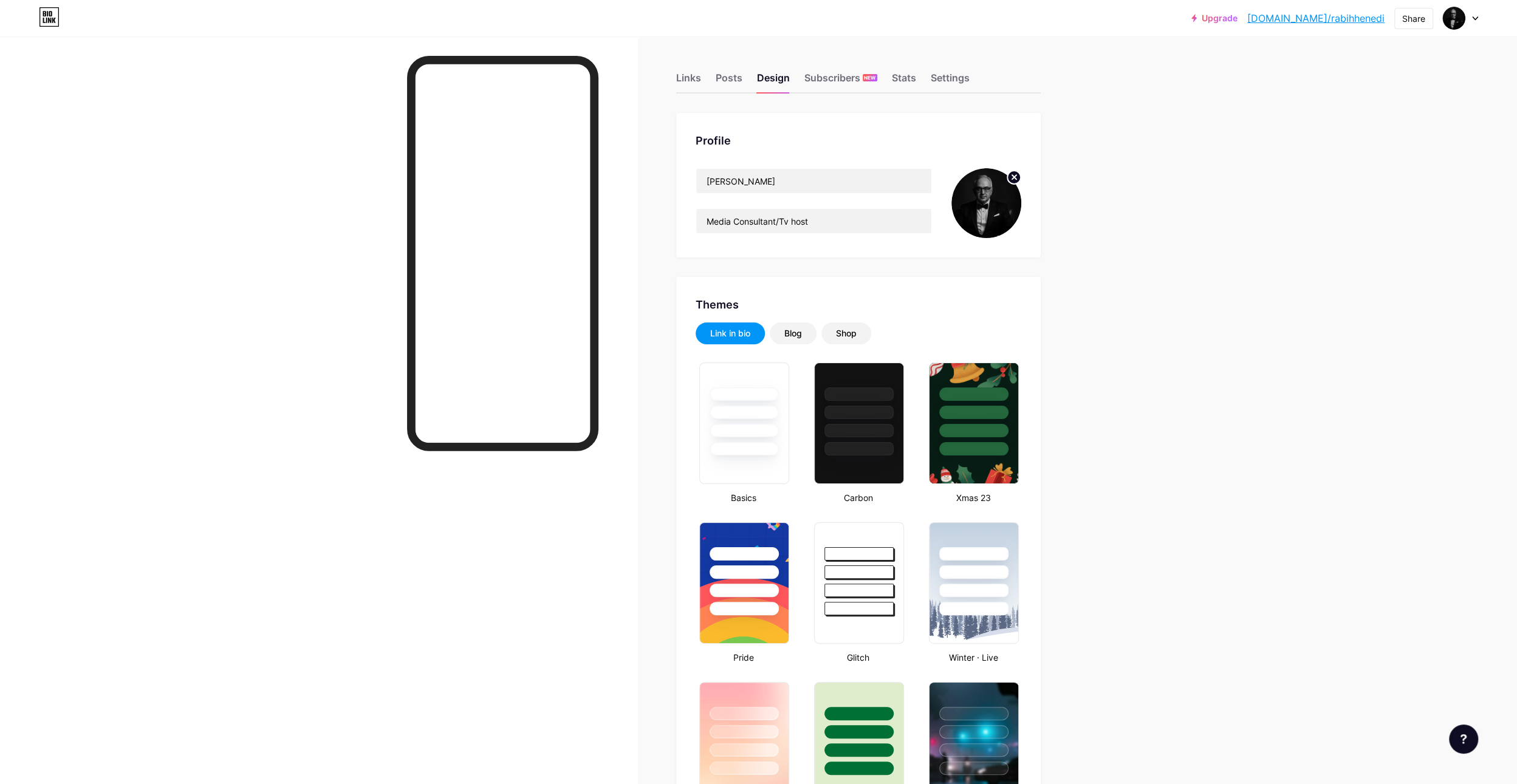
click at [1009, 204] on img at bounding box center [986, 203] width 69 height 69
drag, startPoint x: 795, startPoint y: 179, endPoint x: 633, endPoint y: 174, distance: 162.1
paste input "| [PERSON_NAME]"
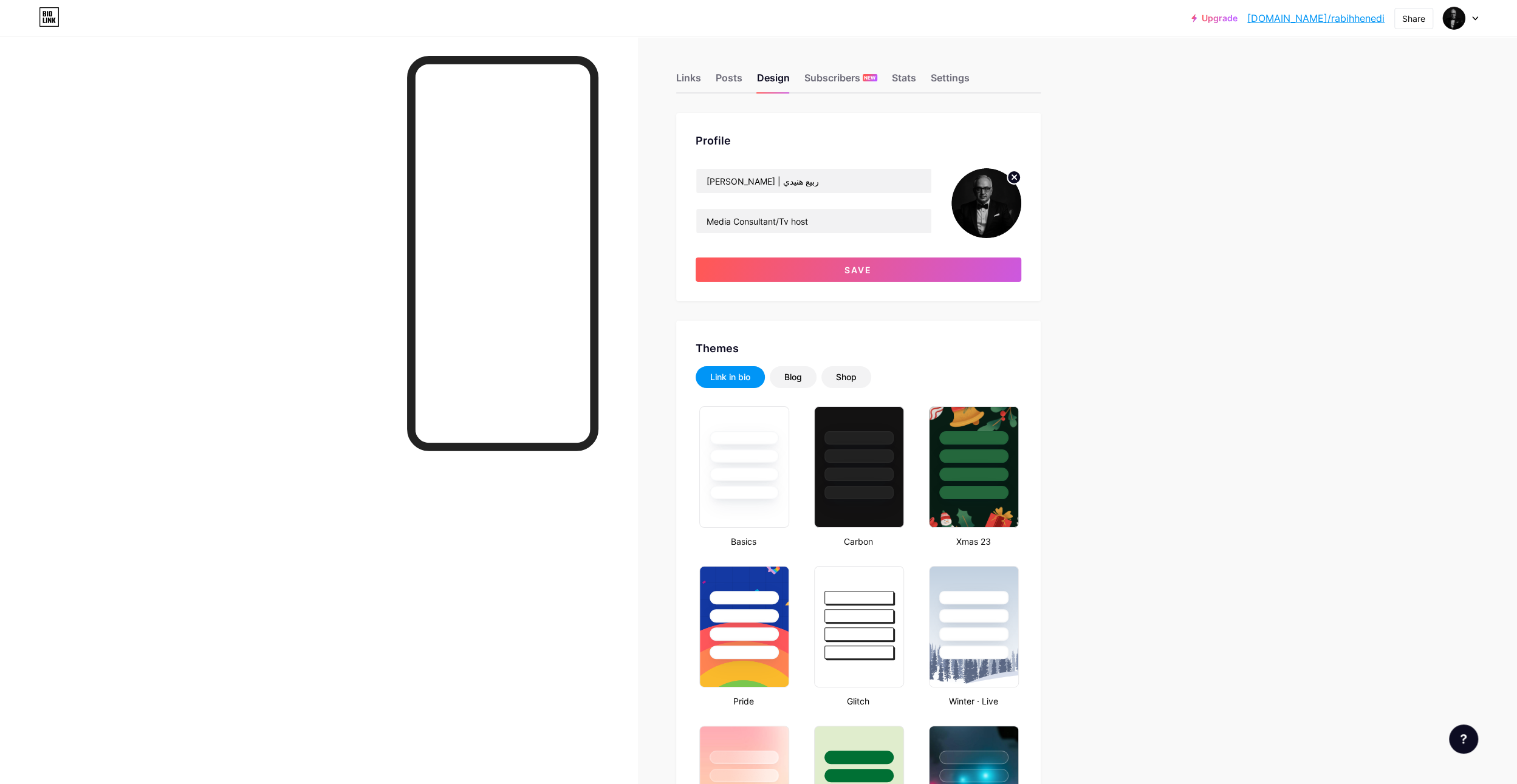
click at [847, 241] on div "[PERSON_NAME] | ربيع هنيدي Media Consultant/Tv host Save" at bounding box center [858, 225] width 325 height 113
click at [858, 266] on span "Save" at bounding box center [858, 269] width 28 height 10
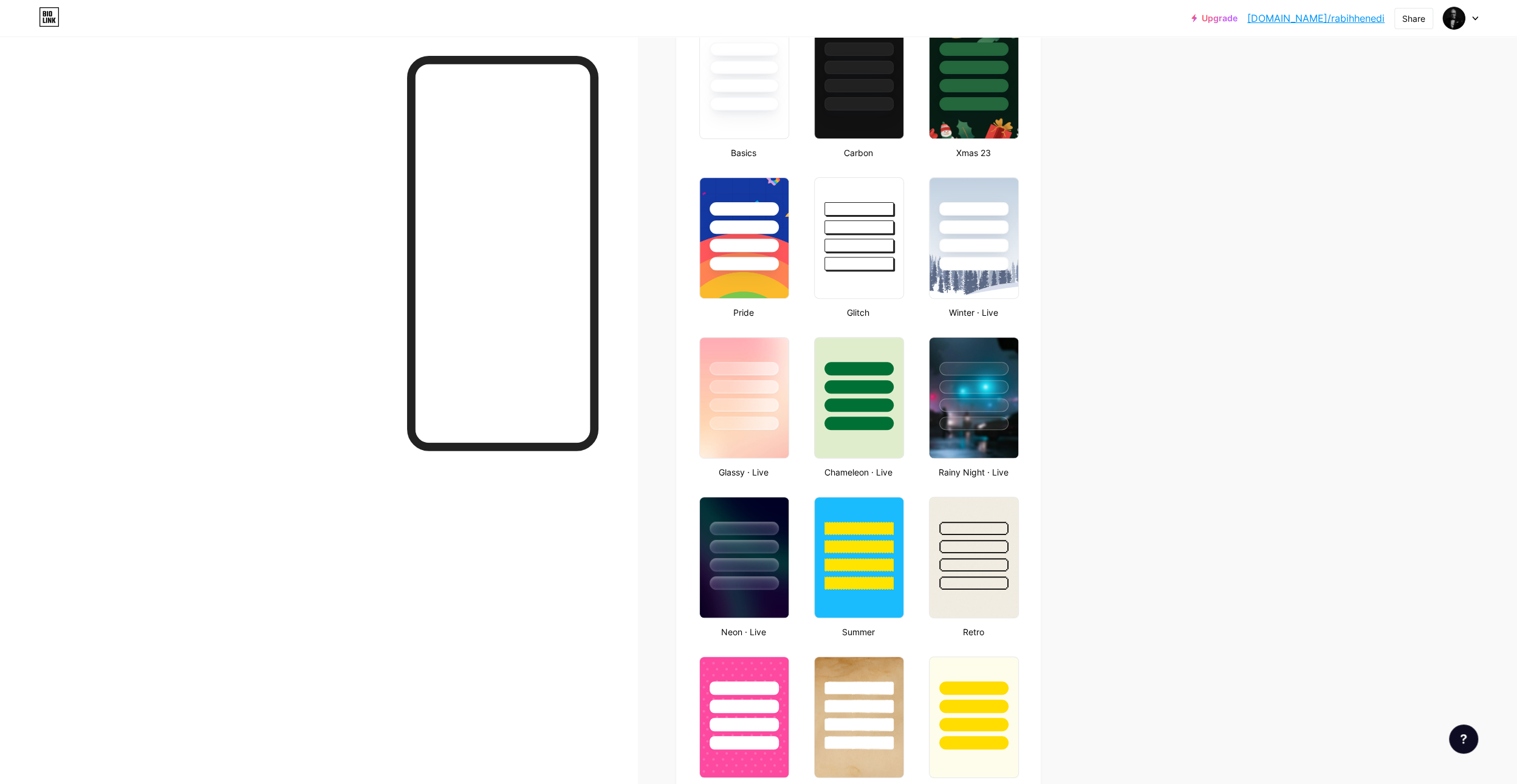
scroll to position [364, 0]
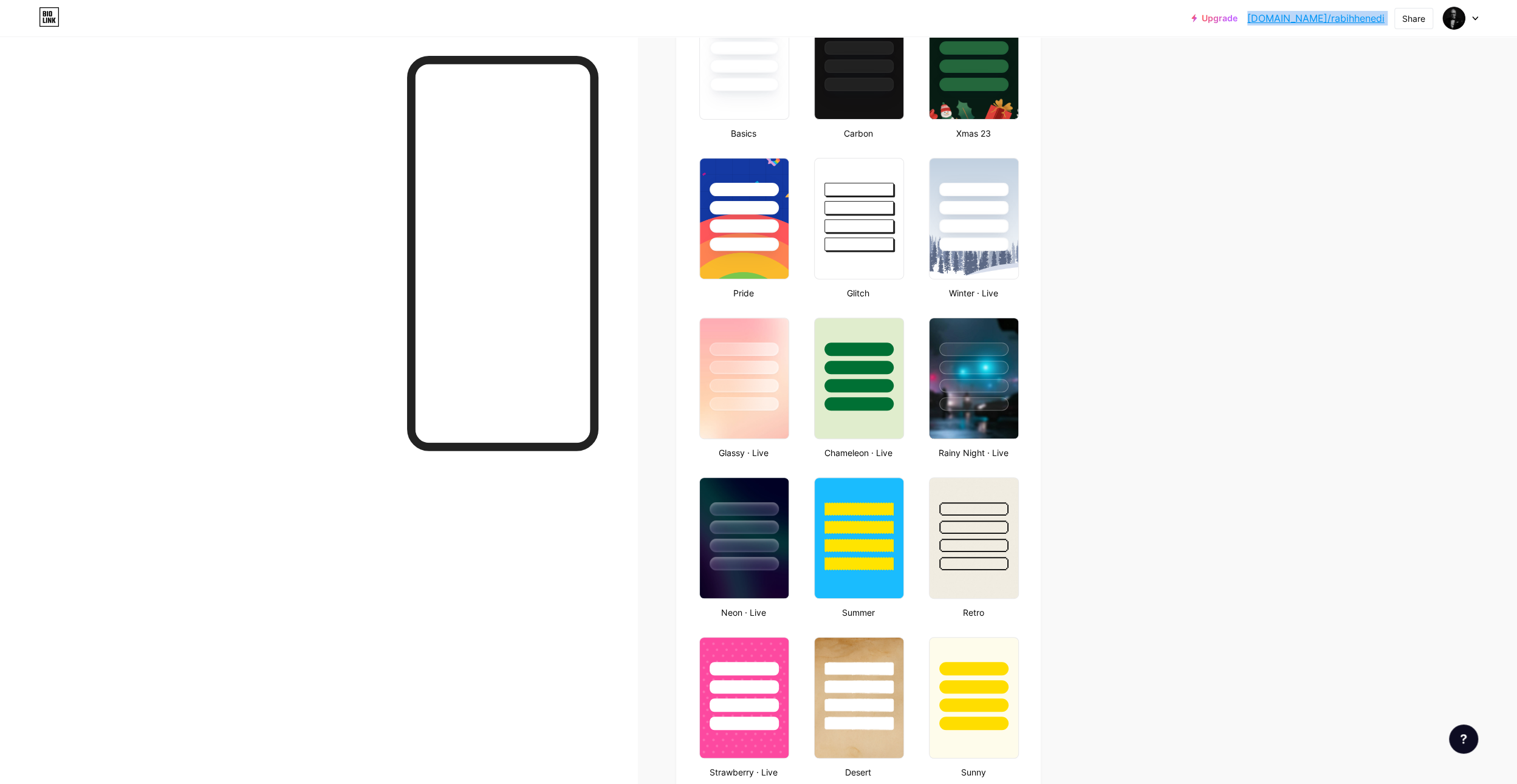
drag, startPoint x: 1389, startPoint y: 23, endPoint x: 1283, endPoint y: 29, distance: 106.2
click at [1283, 29] on div "Upgrade [DOMAIN_NAME]/rabihh... [DOMAIN_NAME]/rabihhenedi Share Switch accounts…" at bounding box center [758, 18] width 1517 height 36
copy div "[DOMAIN_NAME]/rabihh... [DOMAIN_NAME]/rabihhenedi Share Switch accounts [PERSON…"
click at [1460, 23] on img at bounding box center [1454, 18] width 19 height 19
click at [1477, 21] on div at bounding box center [1460, 18] width 35 height 22
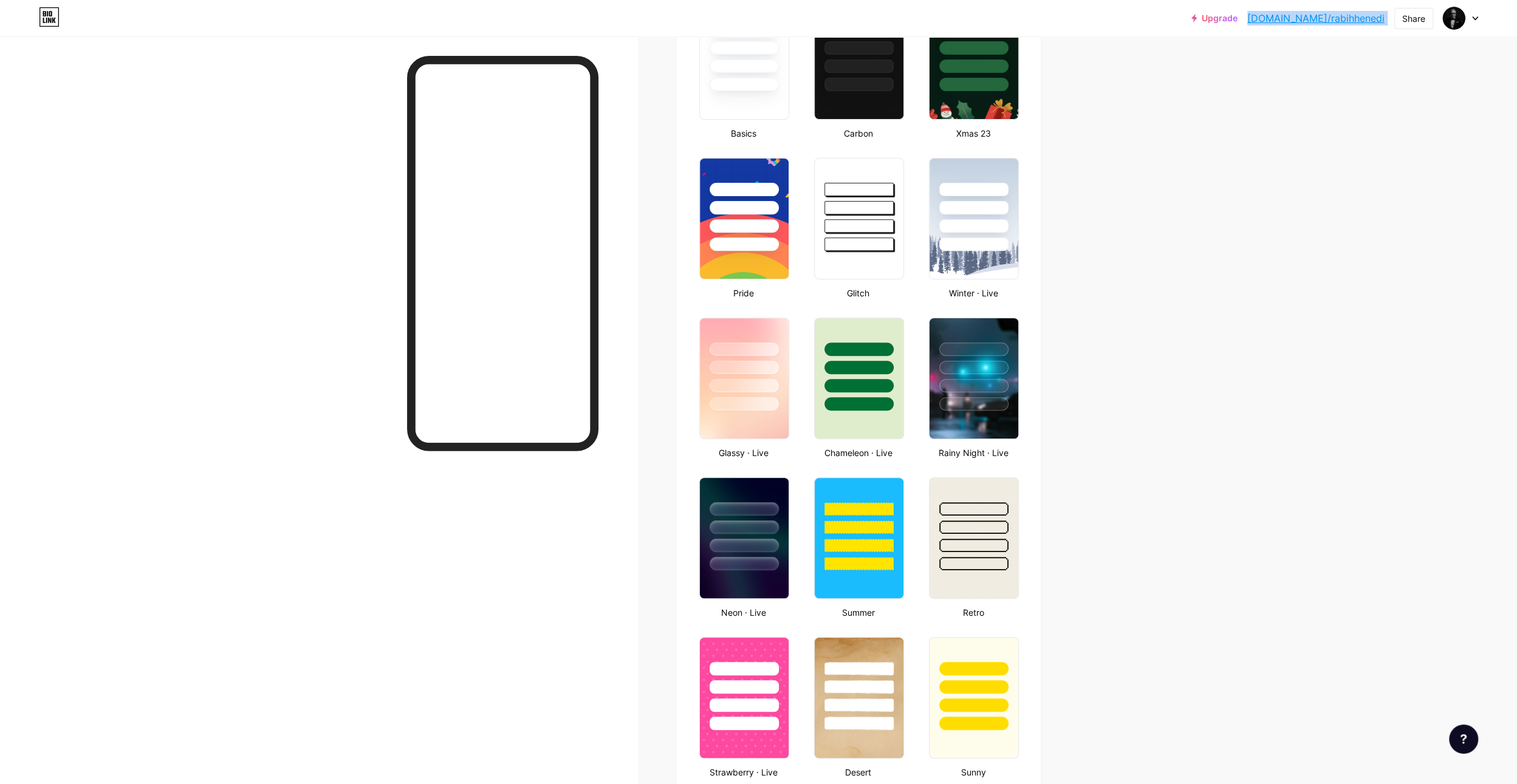
click at [1474, 19] on icon at bounding box center [1475, 18] width 6 height 4
click at [1405, 14] on div "Share" at bounding box center [1414, 18] width 23 height 12
click at [1310, 89] on div "Get my QR code" at bounding box center [1329, 91] width 76 height 14
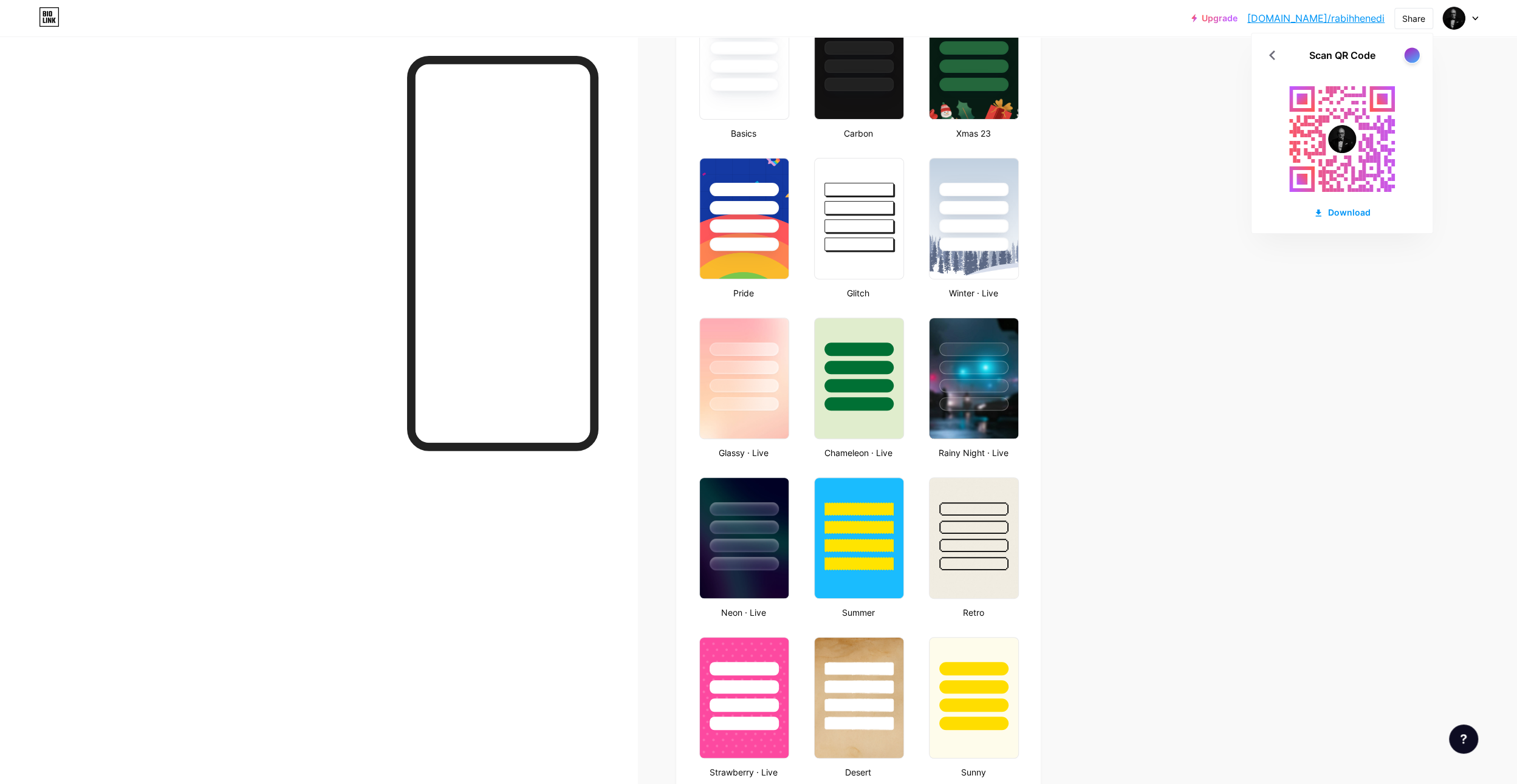
click at [1412, 50] on div at bounding box center [1412, 55] width 15 height 15
click at [1417, 54] on div at bounding box center [1412, 55] width 15 height 15
click at [1342, 211] on div "Download" at bounding box center [1342, 211] width 57 height 12
click at [1411, 88] on div "Scan QR Code Download" at bounding box center [1342, 133] width 181 height 200
click at [1411, 53] on div at bounding box center [1412, 55] width 15 height 15
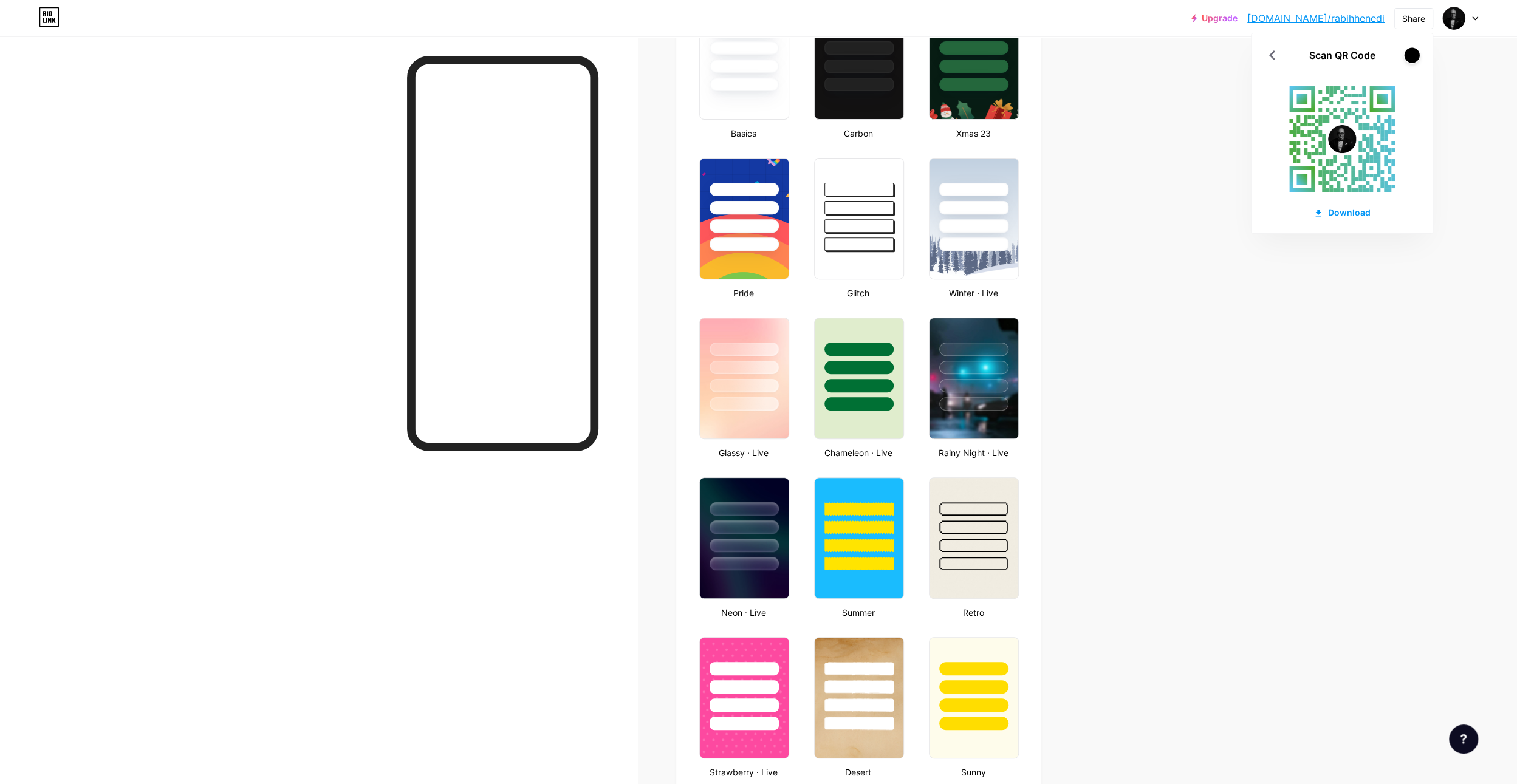
click at [1412, 53] on div at bounding box center [1412, 55] width 15 height 15
click at [1341, 209] on div "Download" at bounding box center [1342, 211] width 57 height 12
drag, startPoint x: 1092, startPoint y: 298, endPoint x: 1105, endPoint y: 305, distance: 14.8
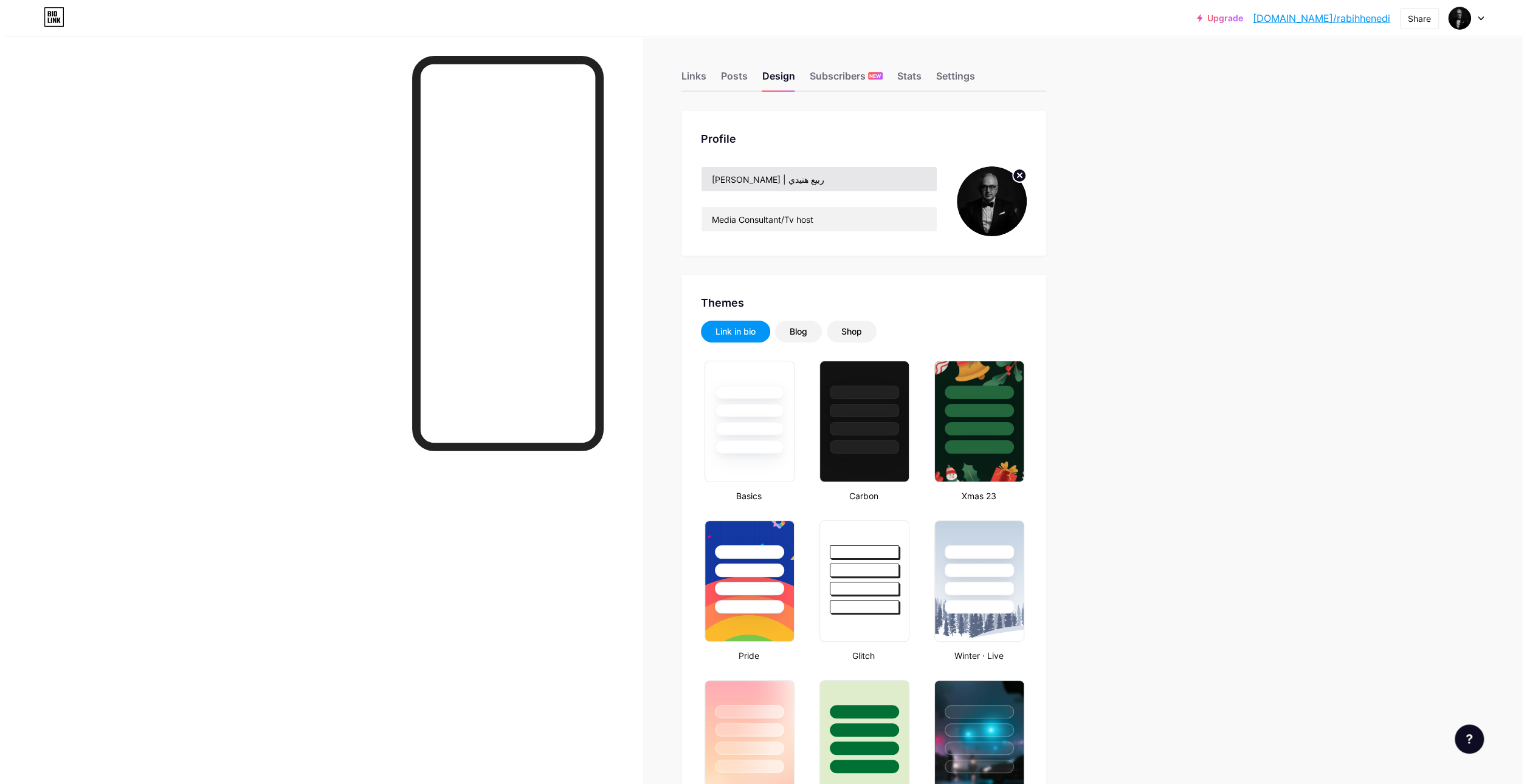
scroll to position [0, 0]
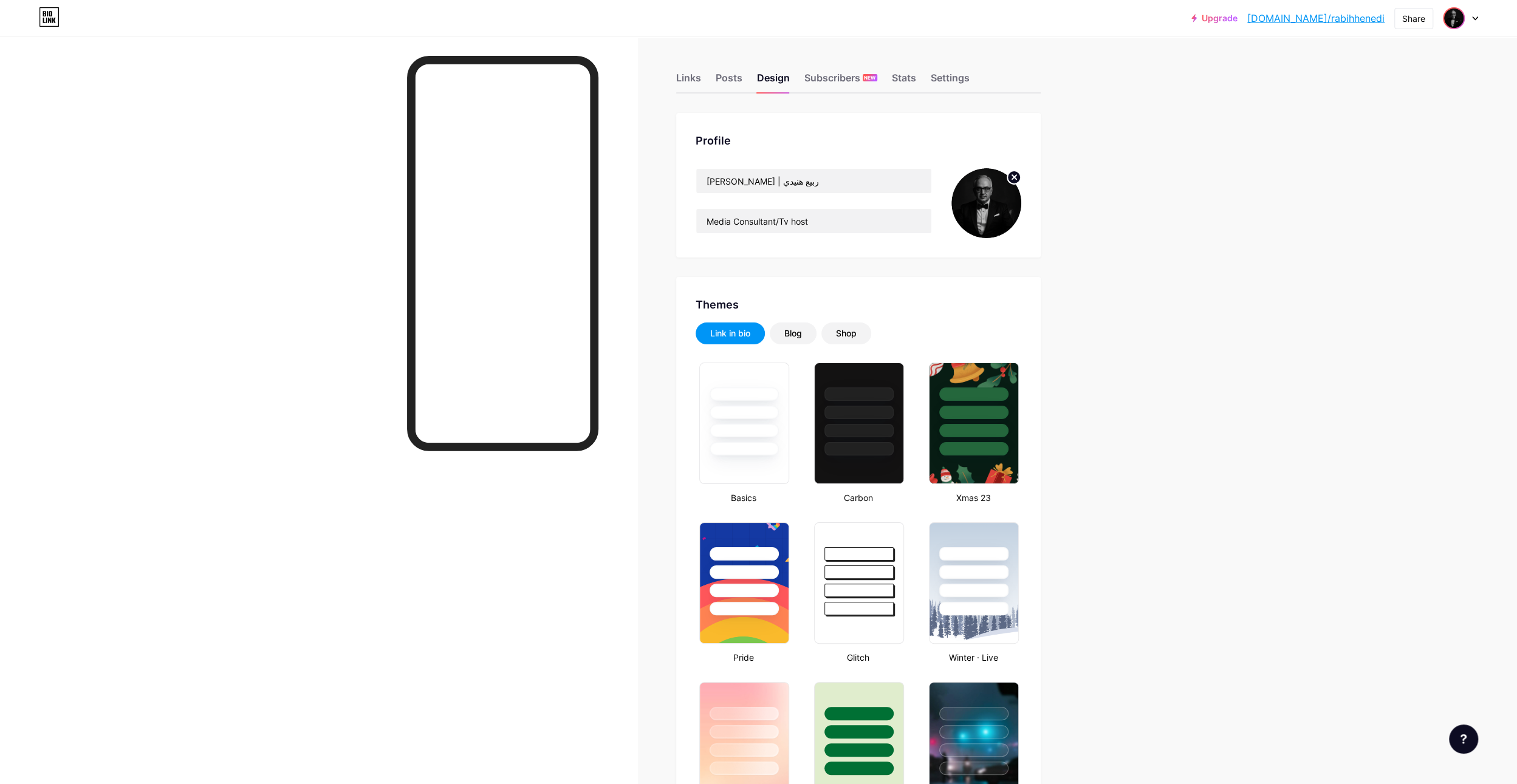
click at [1453, 15] on img at bounding box center [1454, 18] width 19 height 19
click at [1389, 132] on link "Account settings" at bounding box center [1402, 138] width 150 height 32
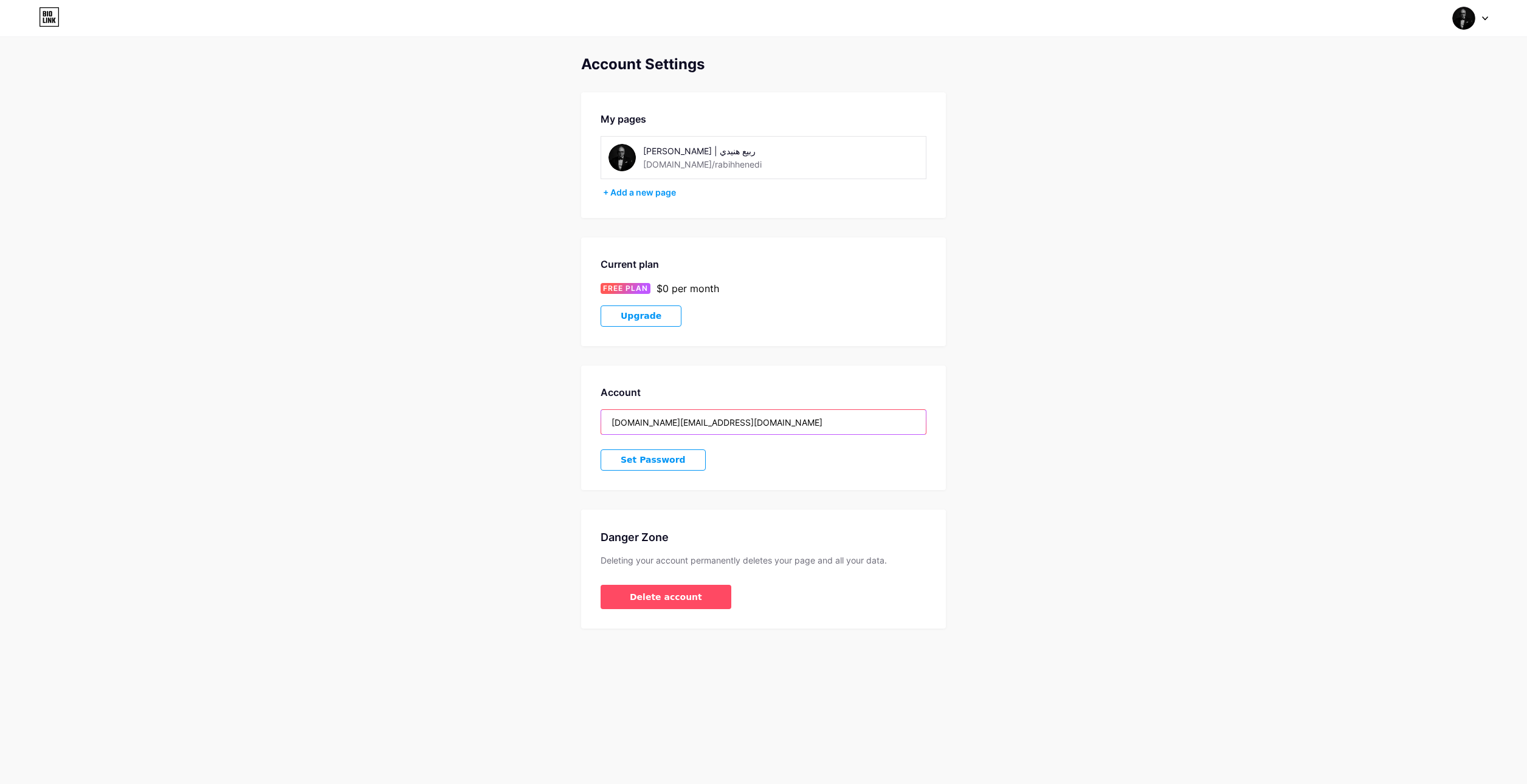
drag, startPoint x: 712, startPoint y: 421, endPoint x: 539, endPoint y: 426, distance: 173.1
click at [539, 426] on div "Account Settings My pages [PERSON_NAME] | ربيع هنيدي [DOMAIN_NAME]/rabihhenedi …" at bounding box center [764, 343] width 1527 height 573
click at [1018, 510] on div "Account Settings My pages [PERSON_NAME] | ربيع هنيدي [DOMAIN_NAME]/rabihhenedi …" at bounding box center [764, 343] width 1527 height 573
